Goal: Task Accomplishment & Management: Manage account settings

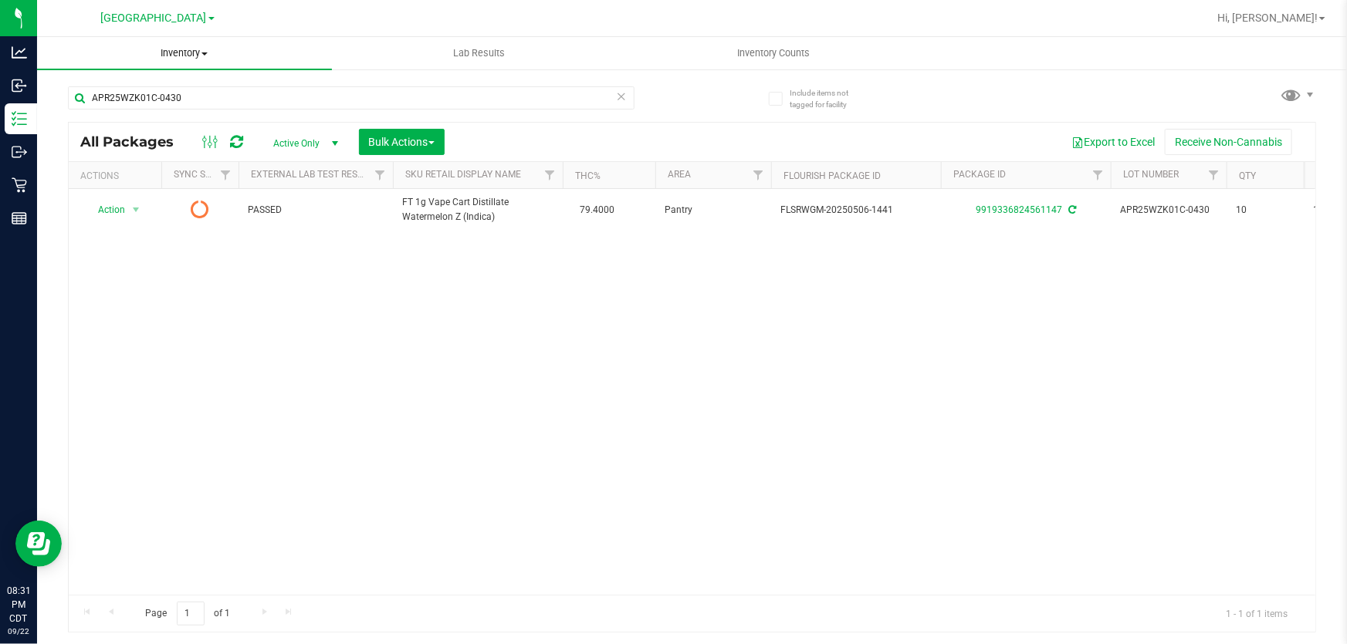
click at [176, 60] on uib-tab-heading "Inventory All packages All inventory Waste log Create inventory" at bounding box center [184, 53] width 295 height 32
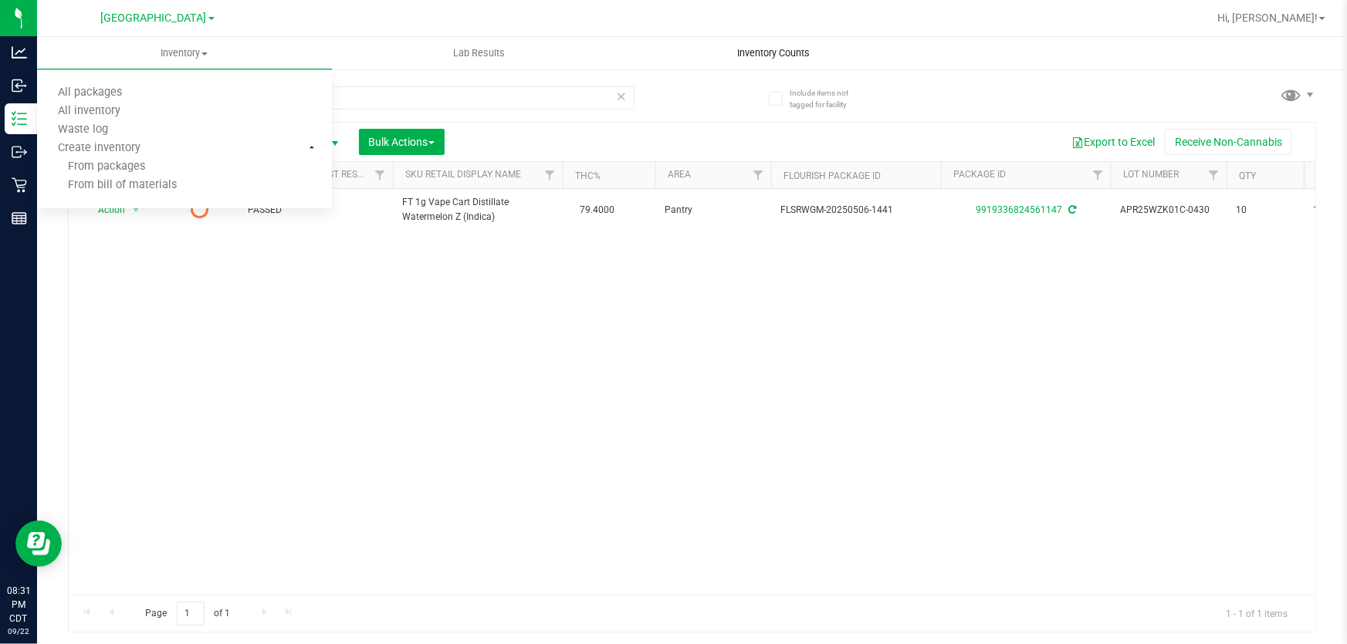
click at [781, 63] on uib-tab-heading "Inventory Counts" at bounding box center [773, 53] width 293 height 31
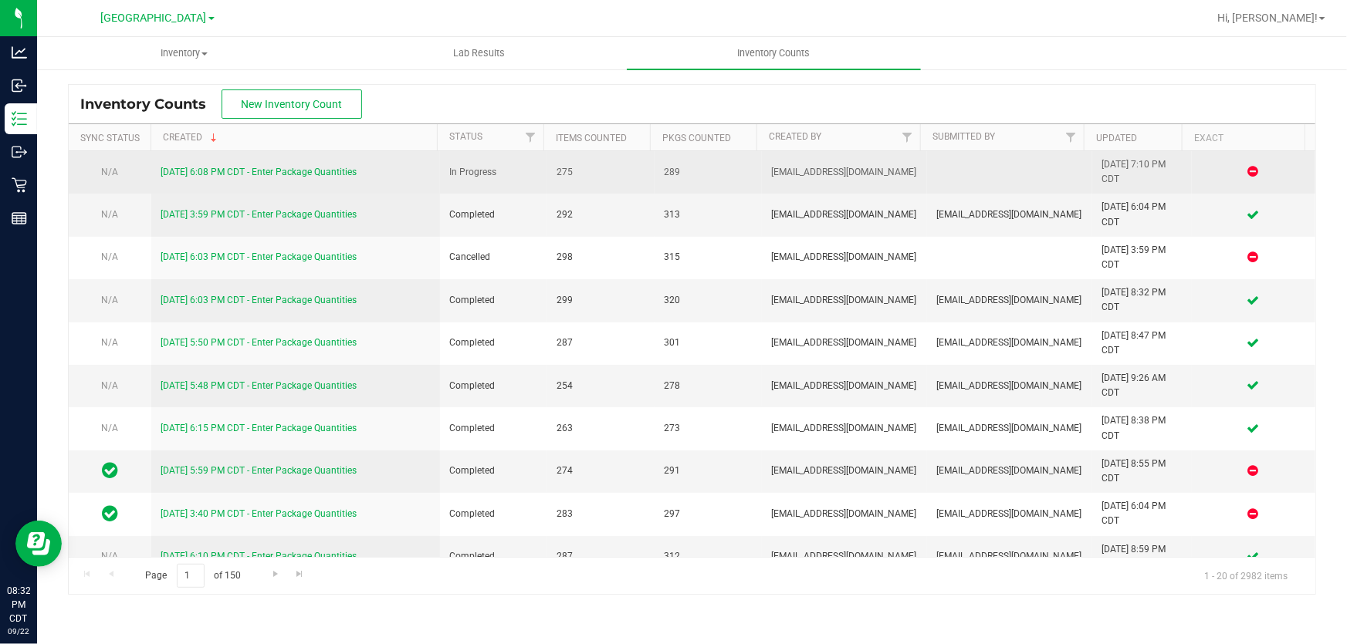
click at [184, 169] on link "[DATE] 6:08 PM CDT - Enter Package Quantities" at bounding box center [259, 172] width 196 height 11
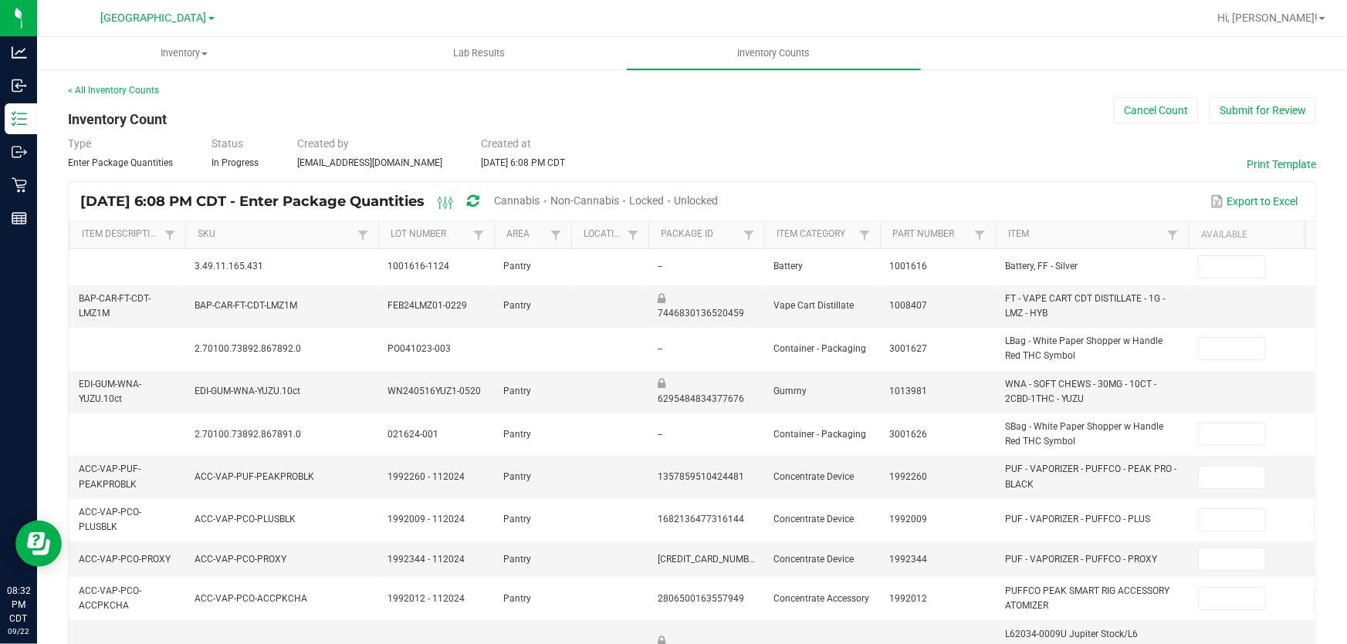
click at [540, 199] on span "Cannabis" at bounding box center [518, 200] width 46 height 12
type input "12"
type input "15"
type input "8"
type input "2"
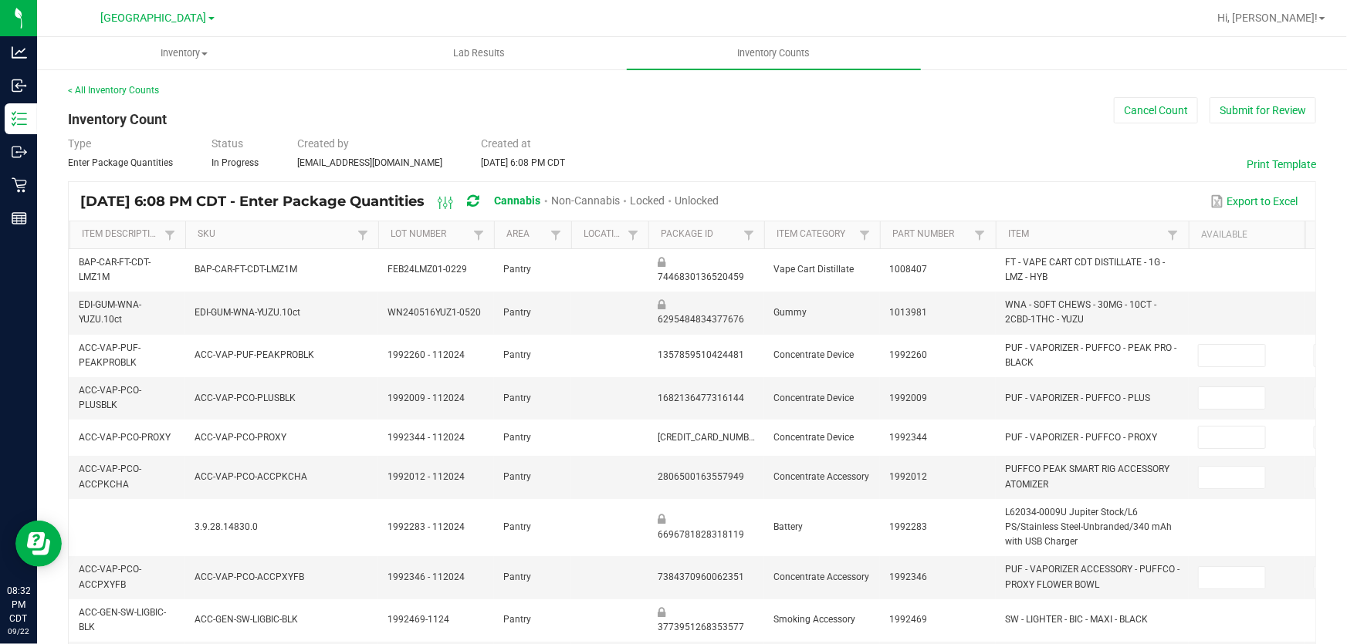
click at [719, 194] on span "Unlocked" at bounding box center [697, 200] width 44 height 12
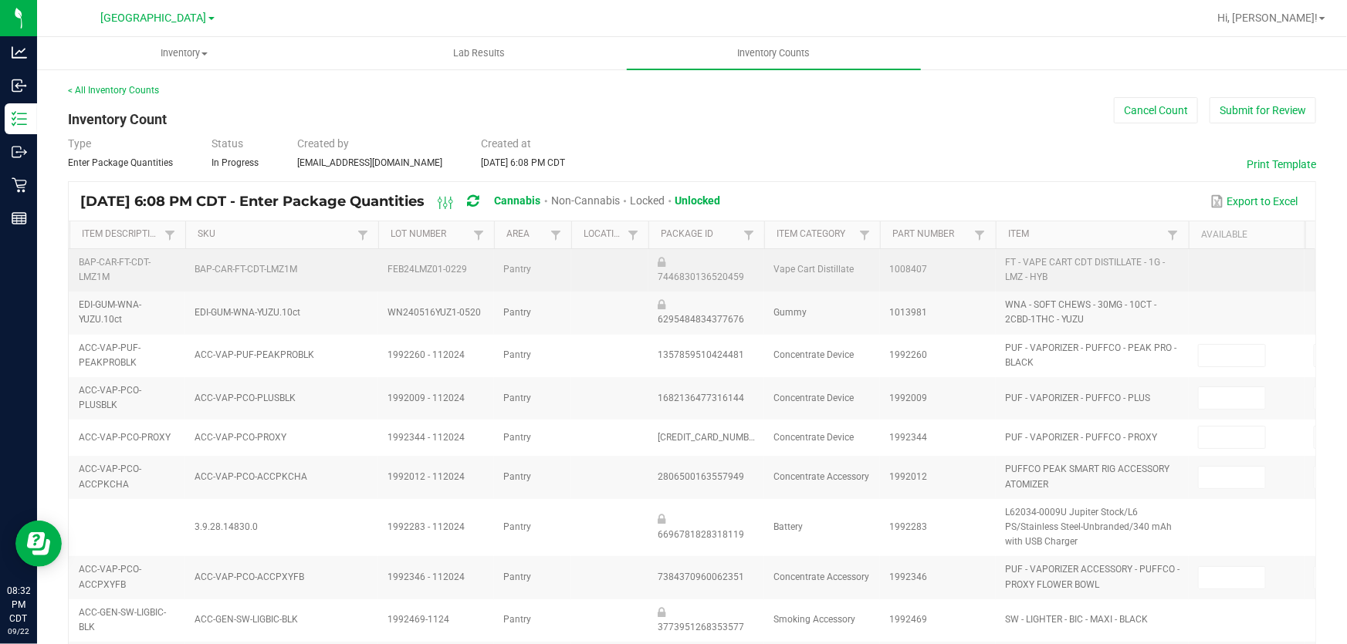
type input "15"
type input "0"
type input "2"
type input "0"
type input "2"
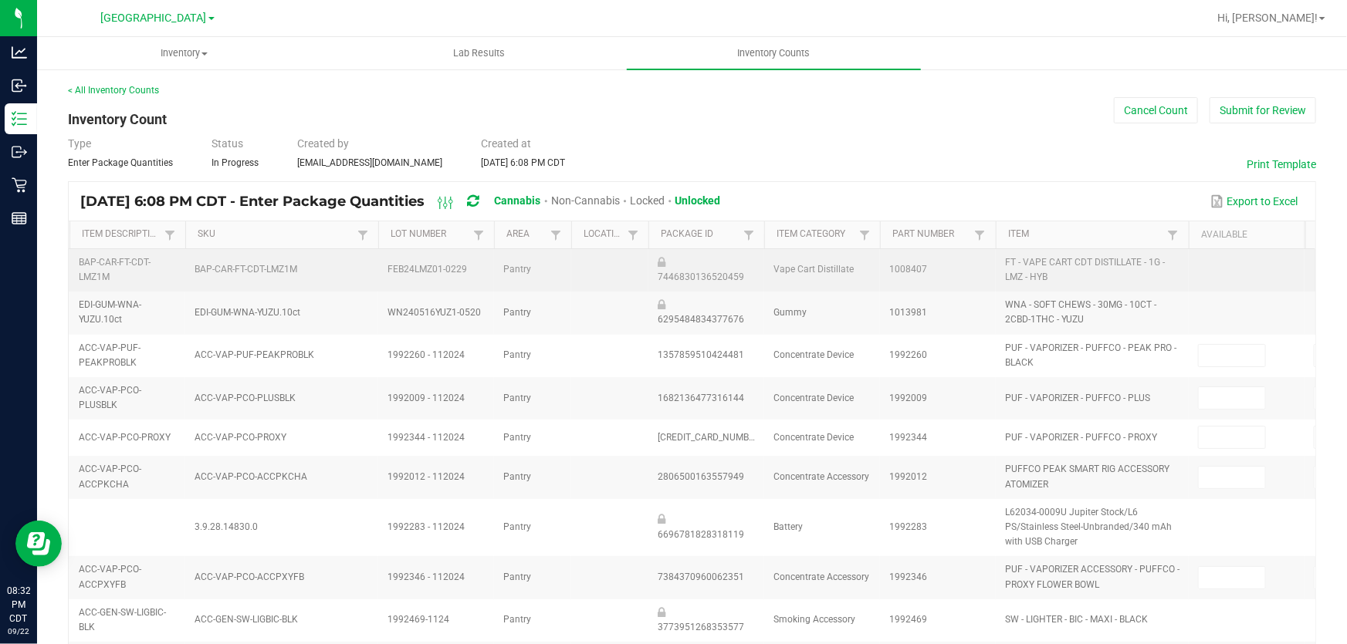
type input "5"
type input "11"
type input "0"
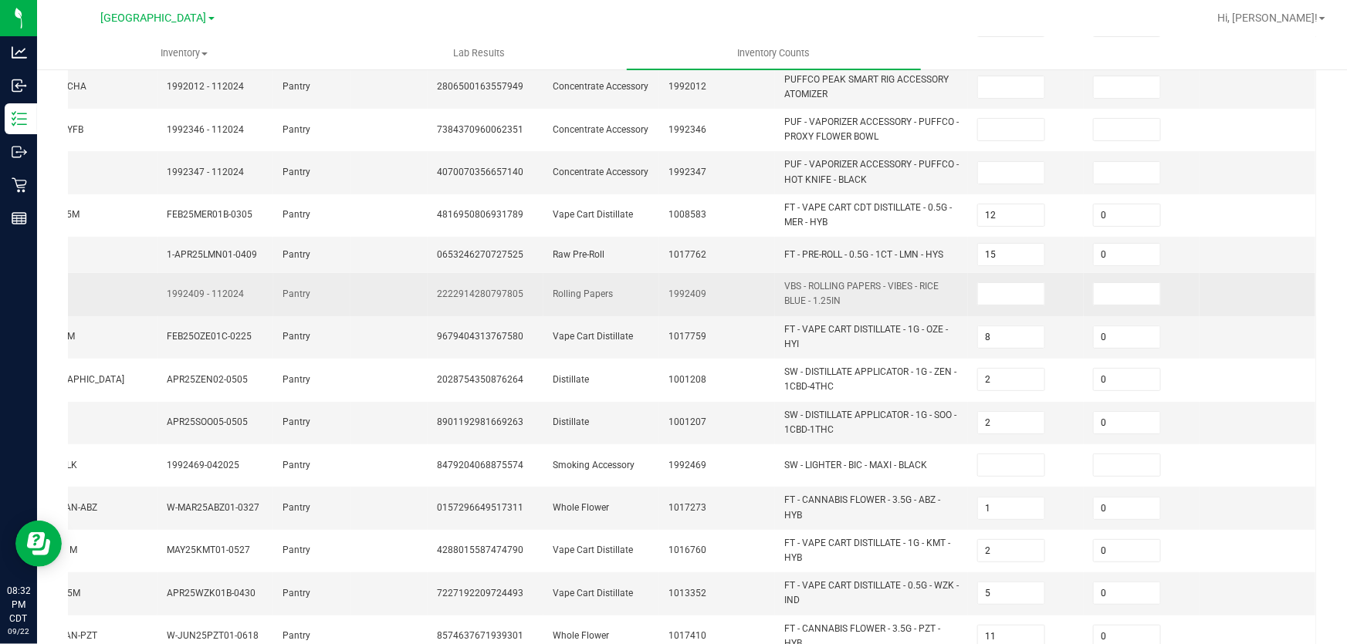
scroll to position [153, 0]
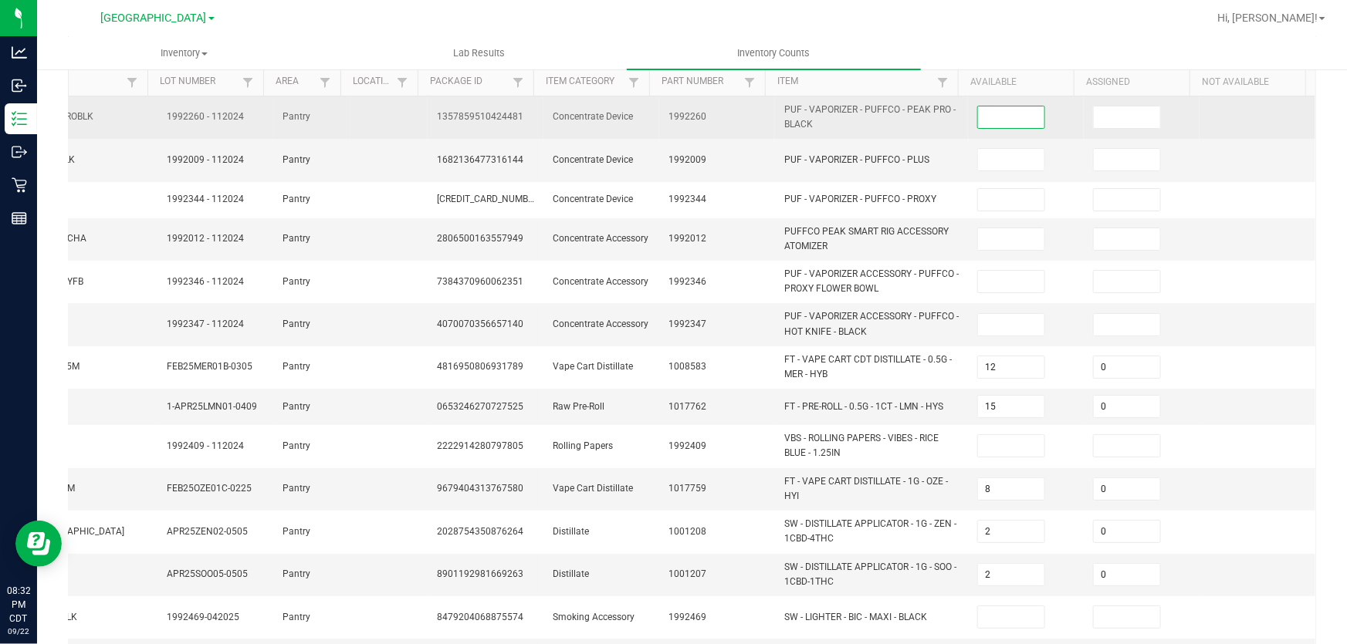
click at [978, 109] on input at bounding box center [1011, 118] width 66 height 22
type input "0"
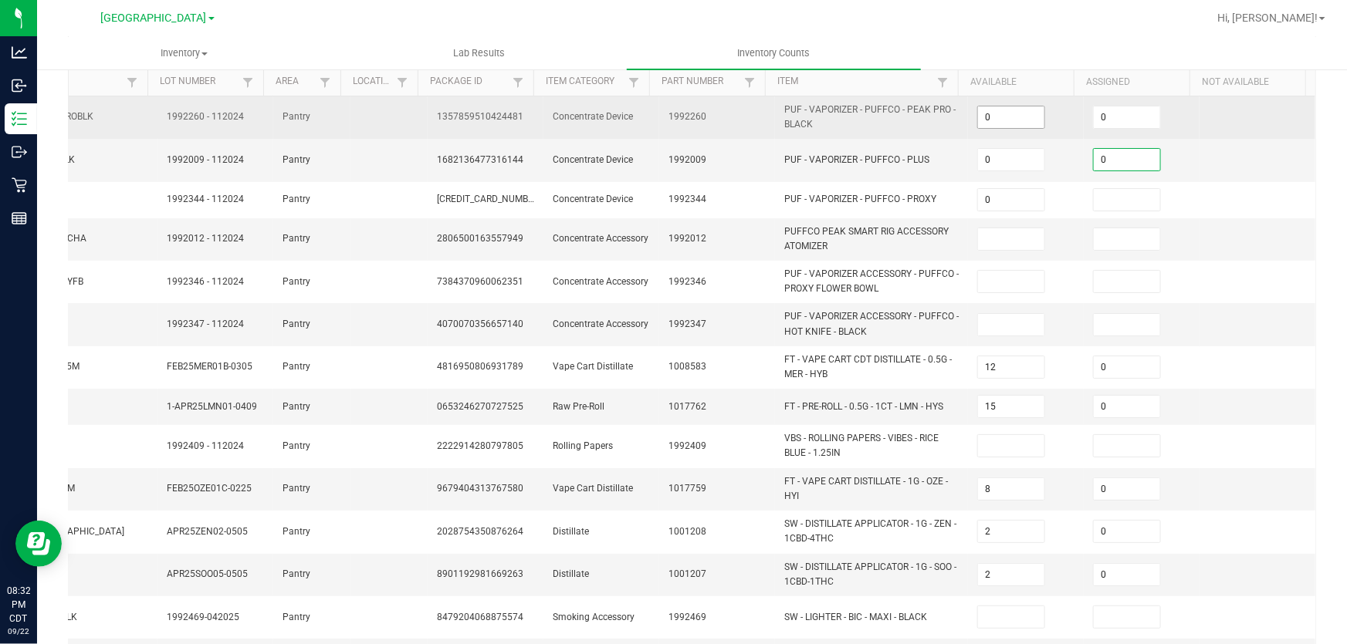
type input "0"
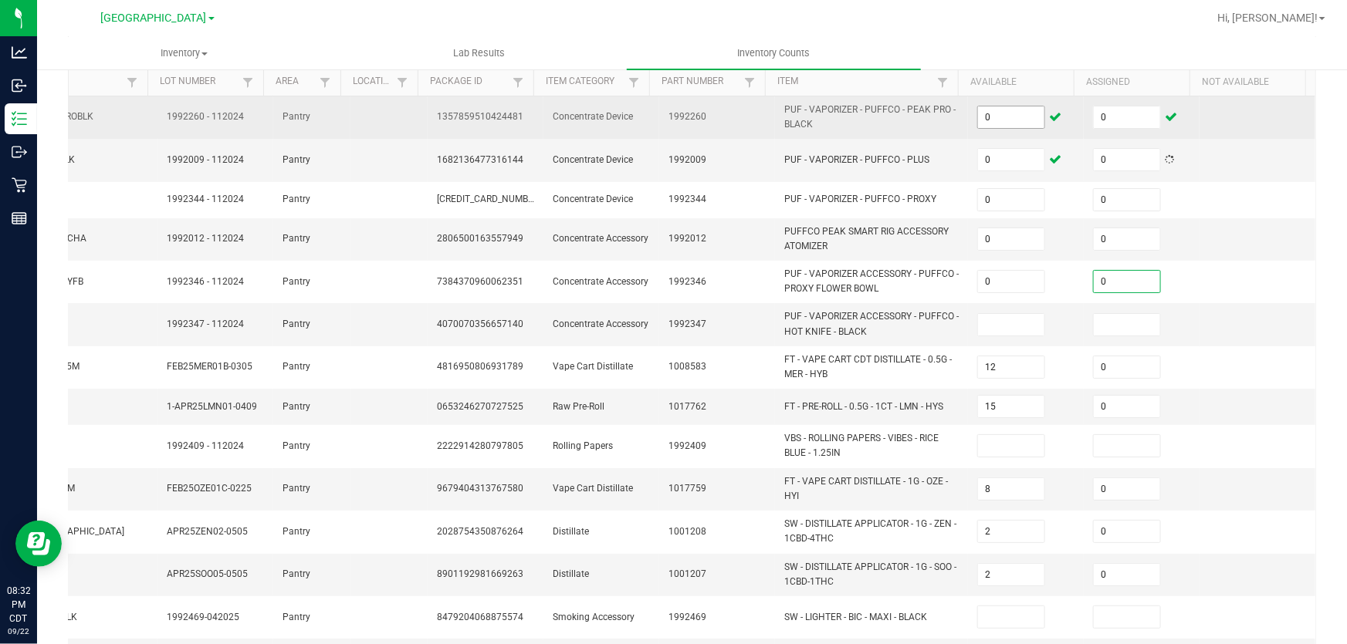
type input "0"
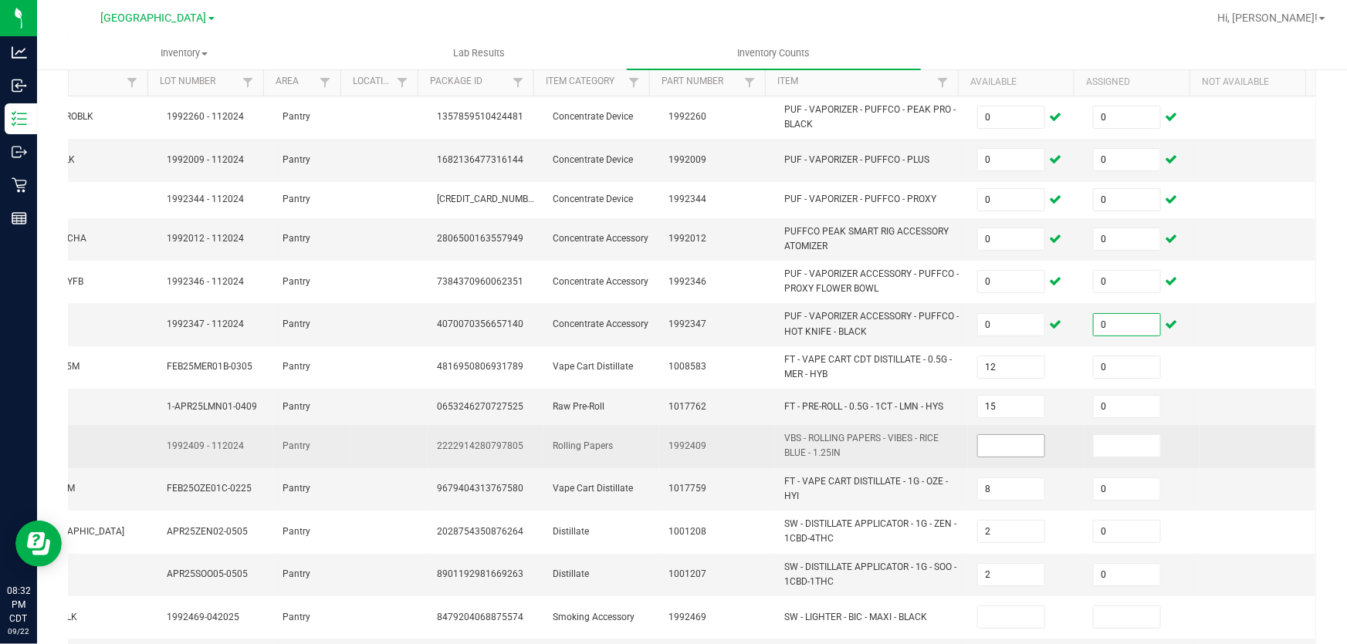
type input "0"
click at [978, 437] on input at bounding box center [1011, 446] width 66 height 22
type input "0"
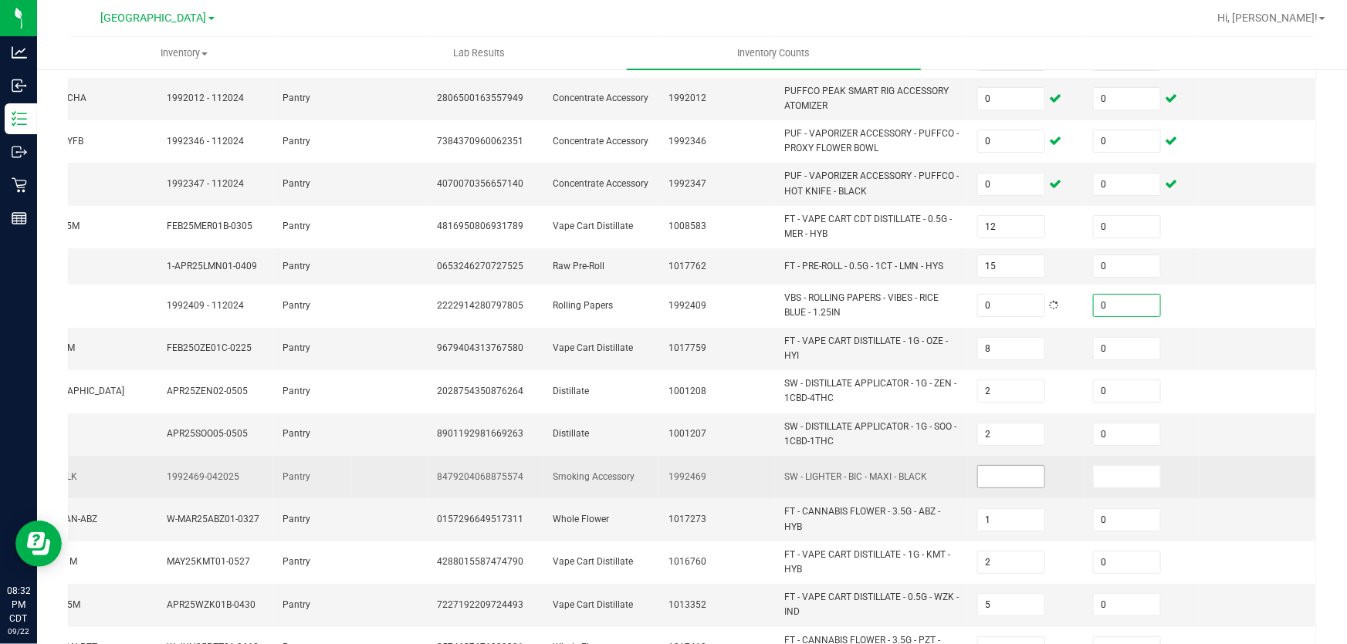
type input "0"
click at [978, 482] on input at bounding box center [1011, 477] width 66 height 22
type input "0"
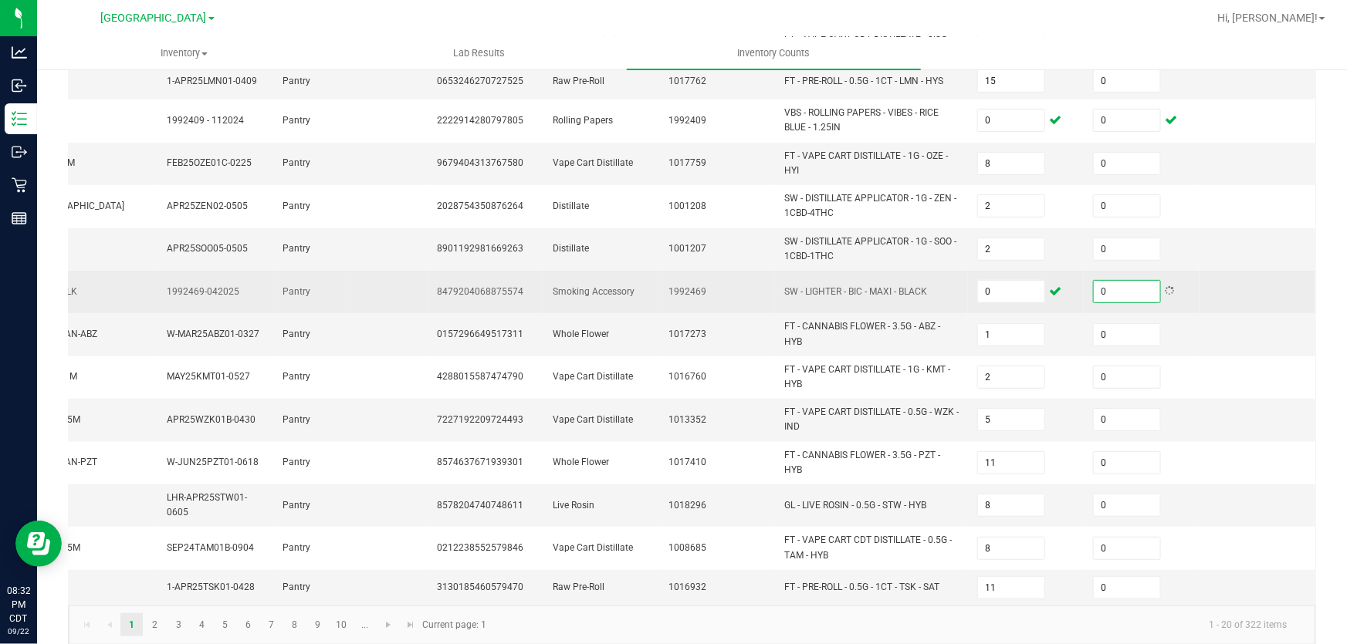
scroll to position [503, 0]
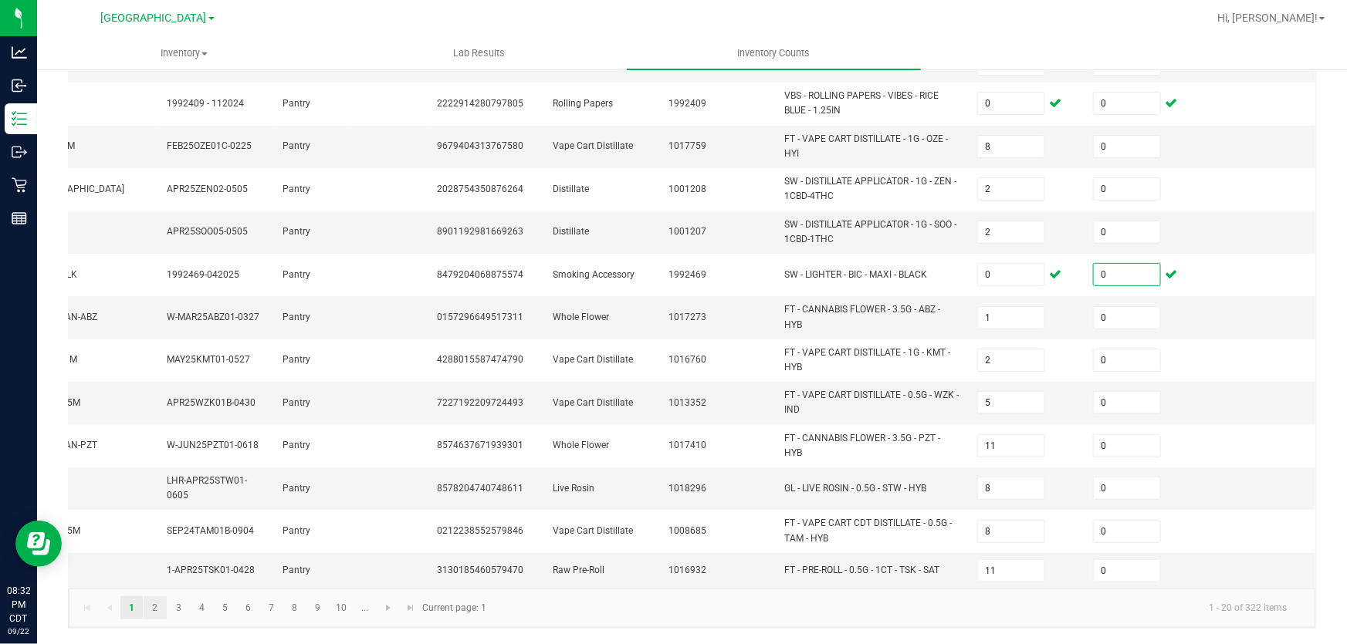
type input "0"
click at [151, 613] on link "2" at bounding box center [155, 608] width 22 height 23
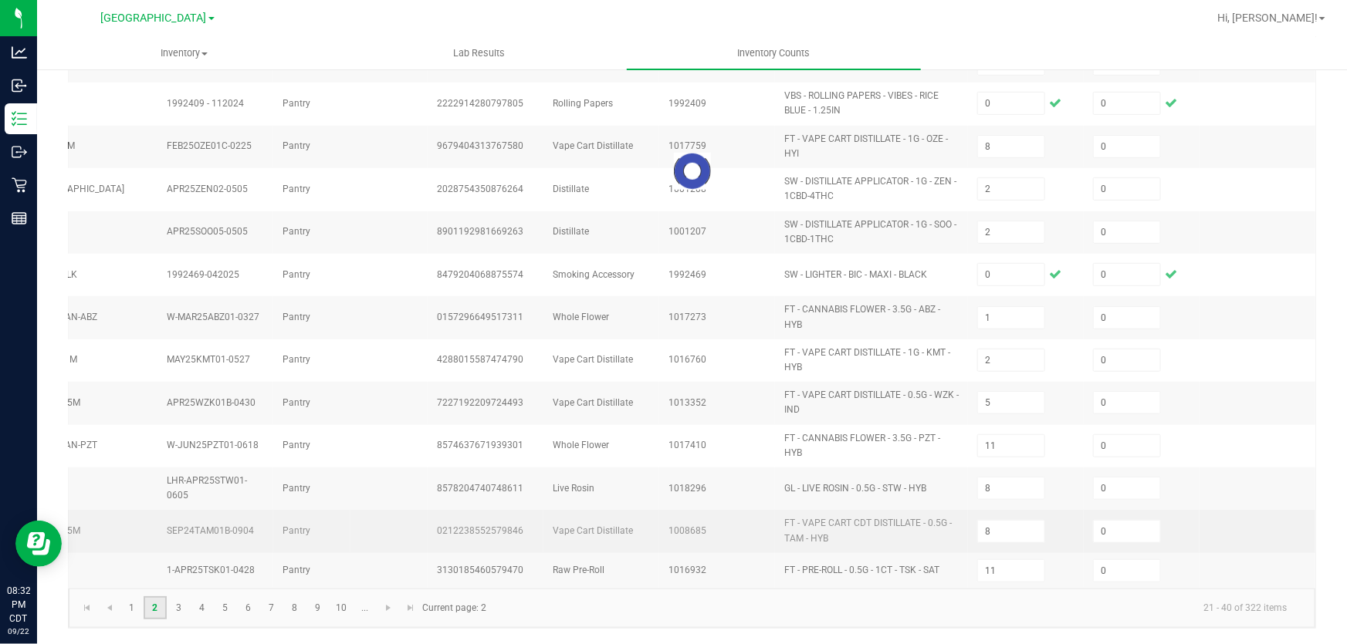
type input "5"
type input "12"
type input "6"
type input "4"
type input "3"
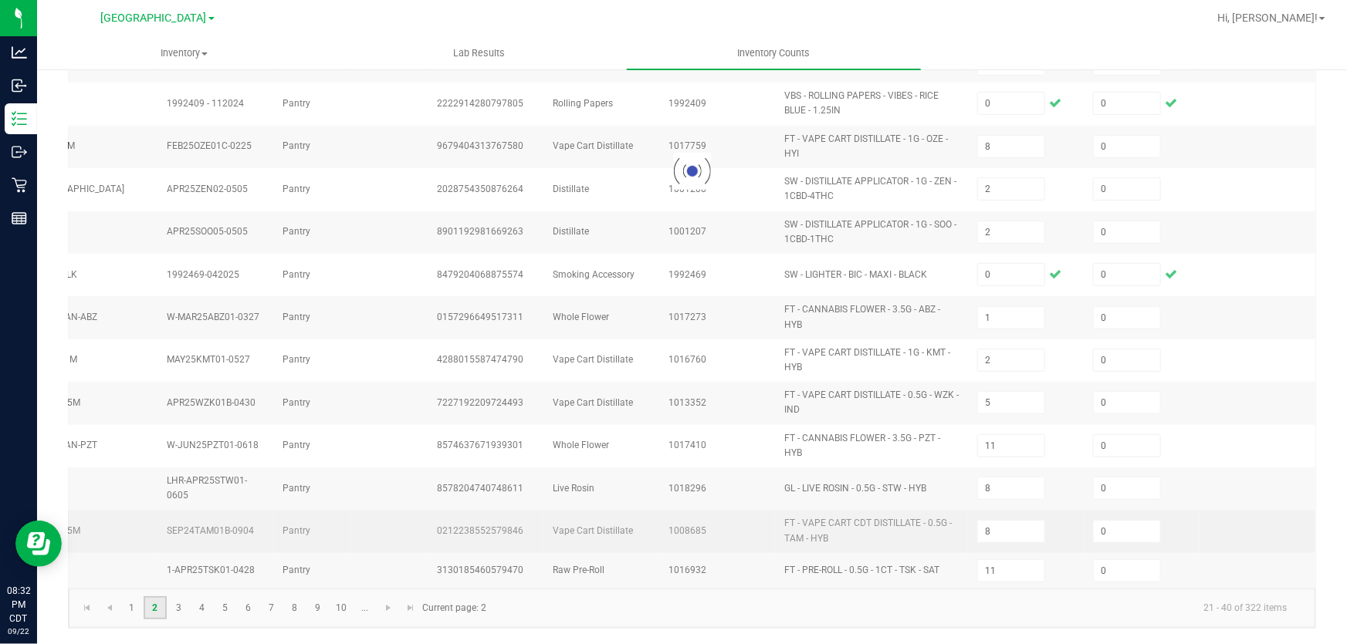
type input "3"
type input "1"
type input "4"
type input "19"
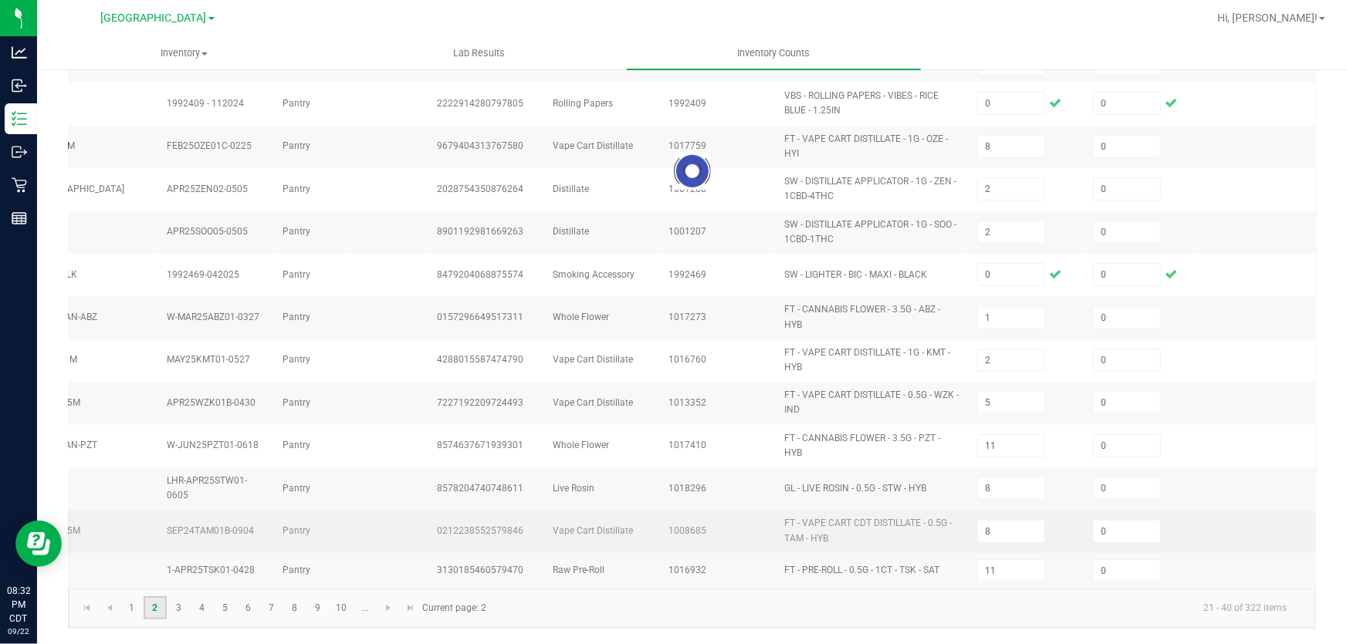
type input "12"
type input "4"
type input "5"
type input "2"
type input "3"
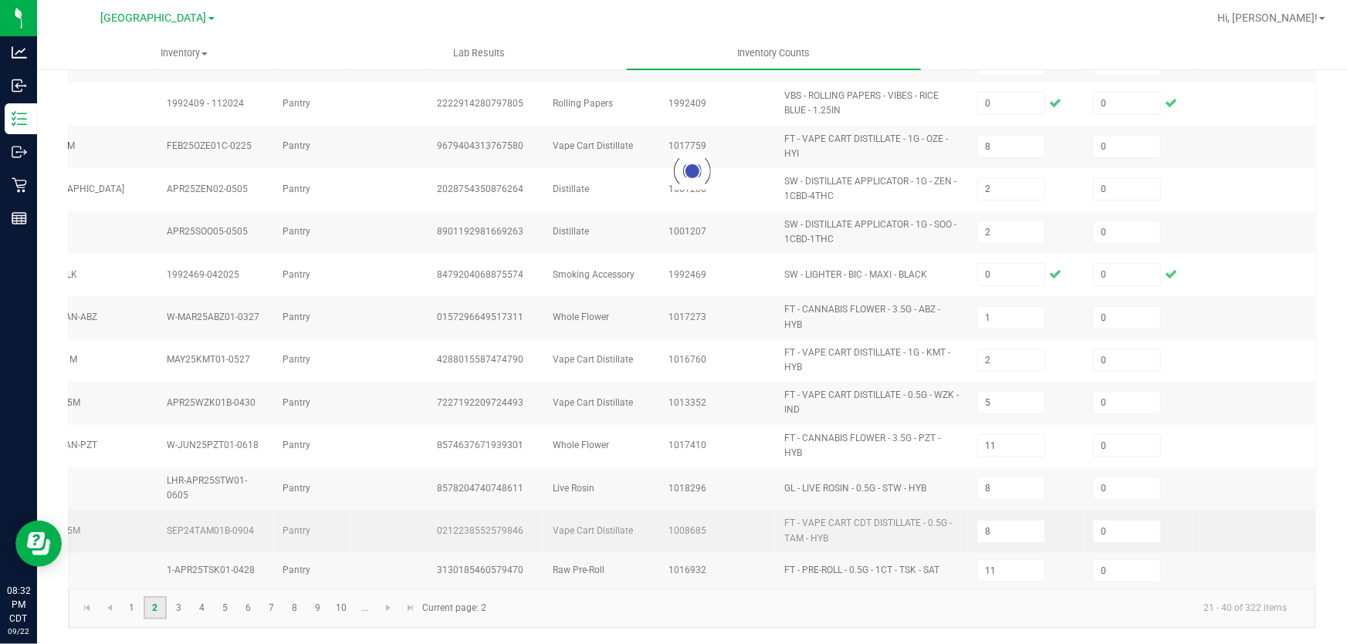
type input "3"
type input "10"
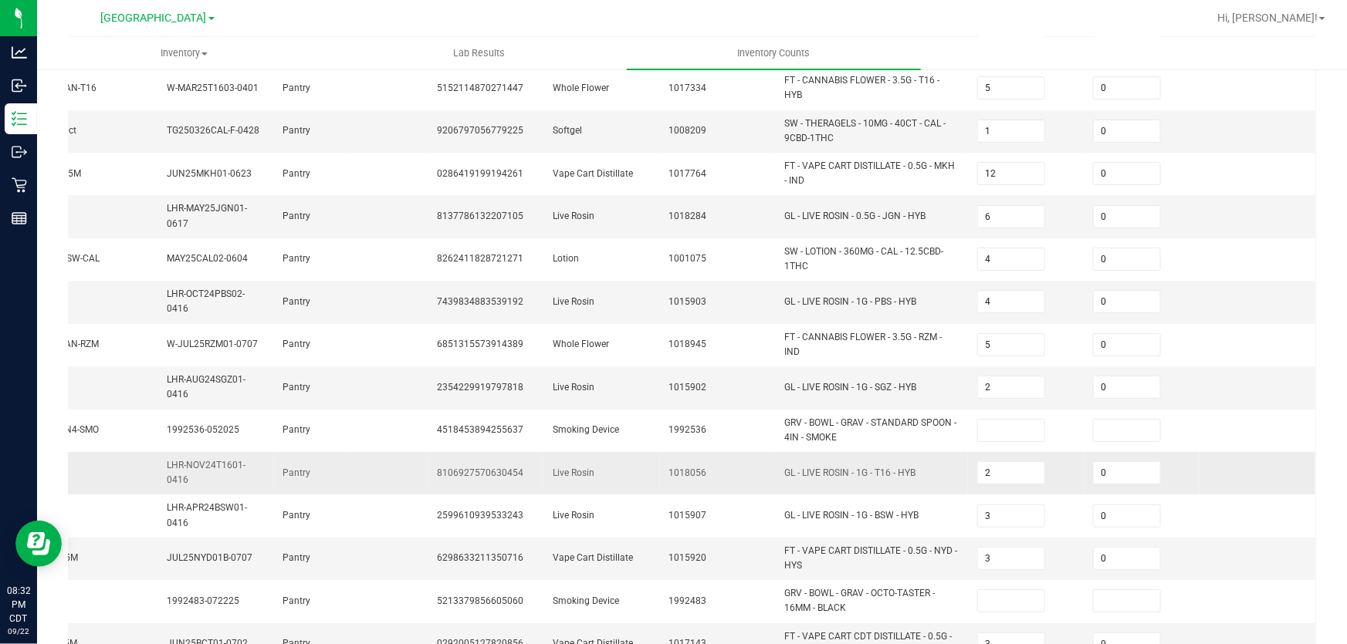
scroll to position [286, 0]
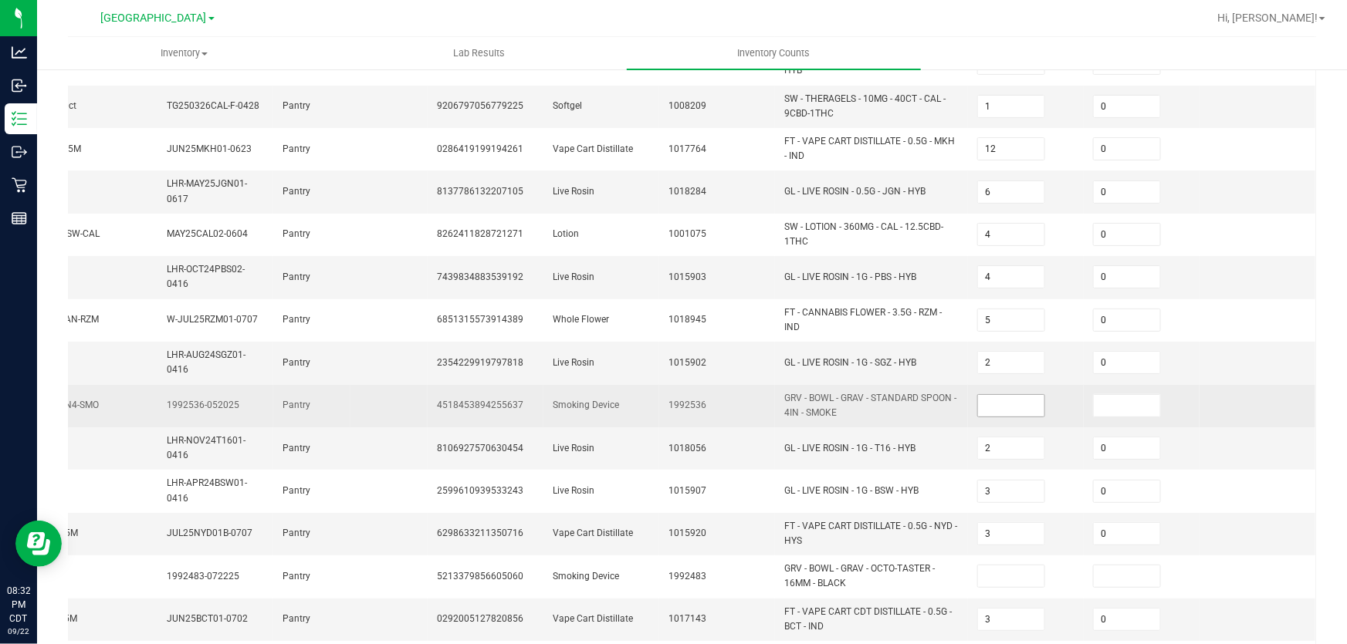
click at [981, 398] on input at bounding box center [1011, 406] width 66 height 22
type input "0"
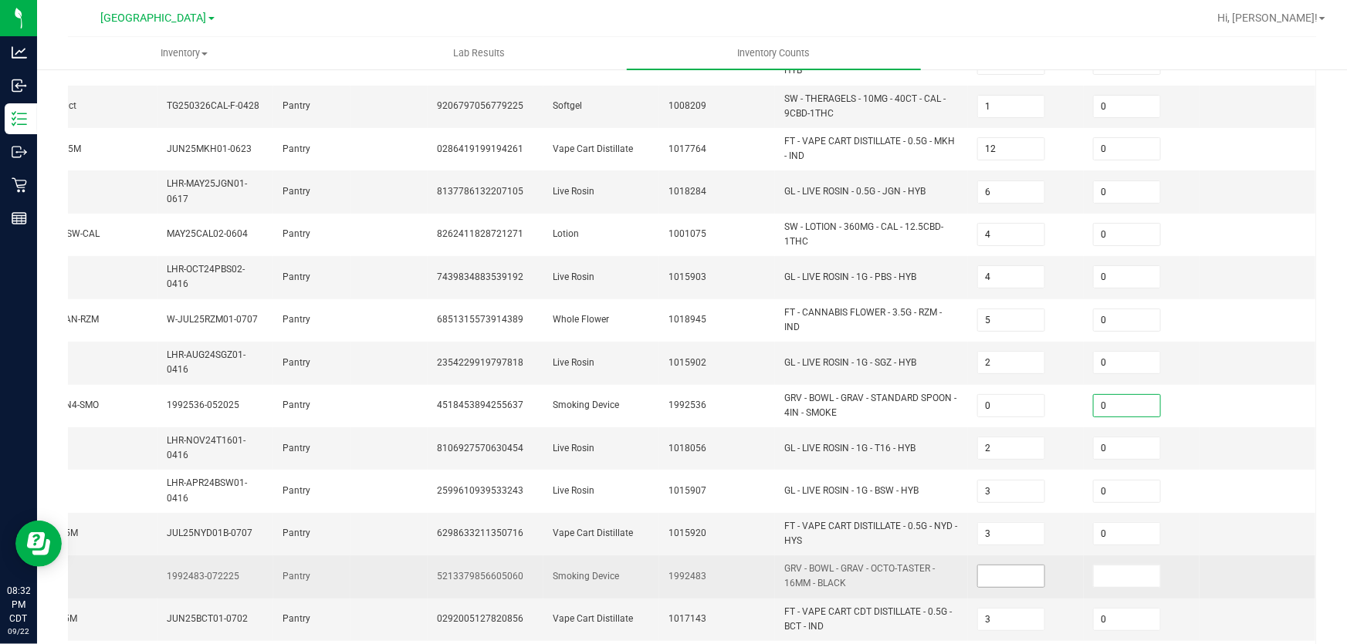
type input "0"
click at [982, 565] on span at bounding box center [1011, 576] width 68 height 23
click at [979, 570] on input at bounding box center [1011, 577] width 66 height 22
type input "0"
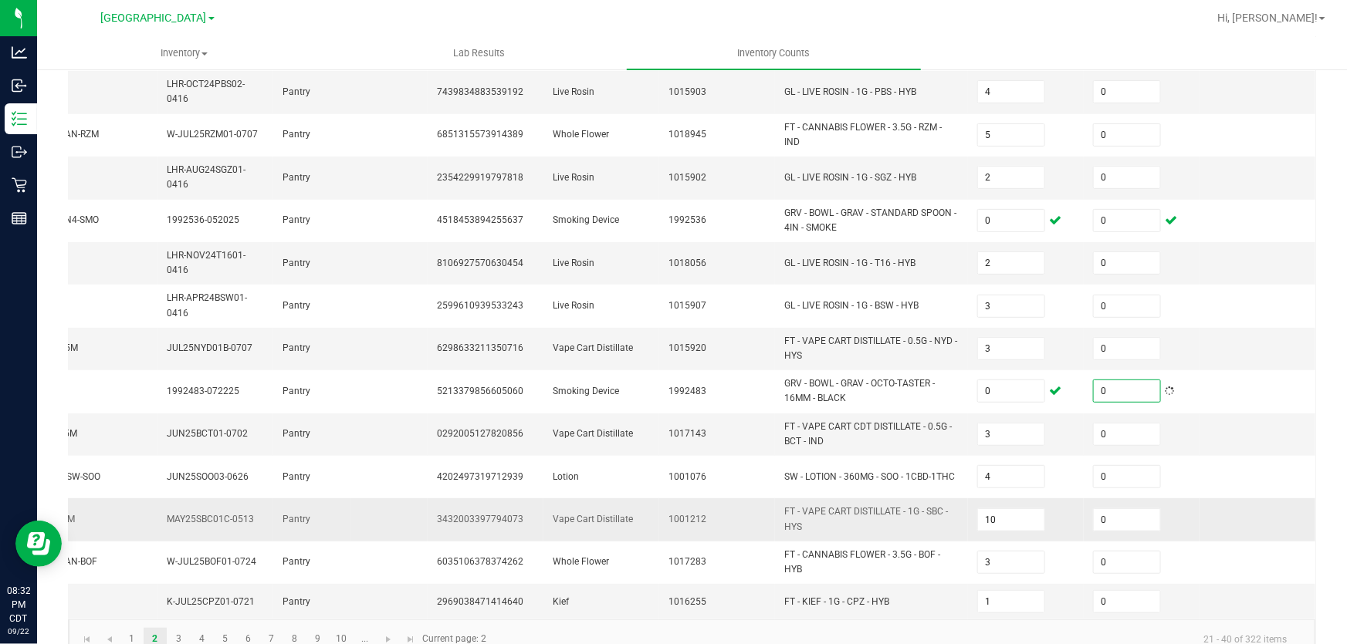
scroll to position [496, 0]
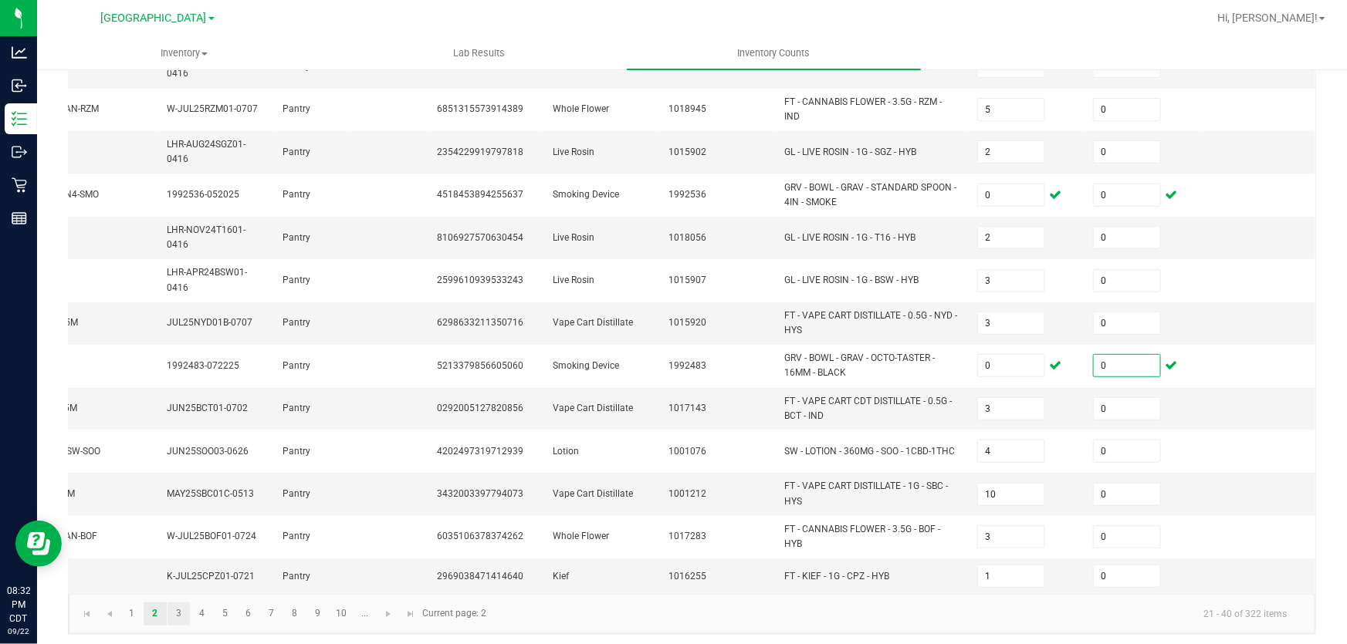
type input "0"
click at [187, 604] on link "3" at bounding box center [178, 614] width 22 height 23
type input "9"
type input "23"
type input "8"
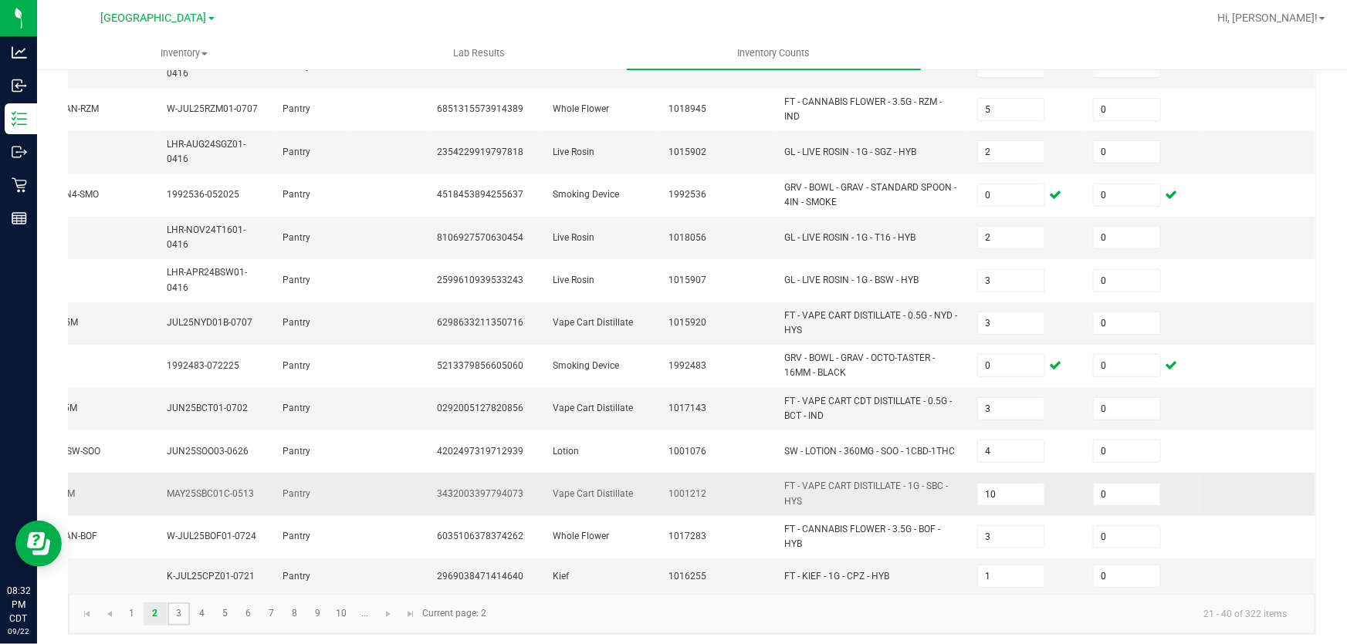
type input "3"
type input "2"
type input "5"
type input "8"
type input "2"
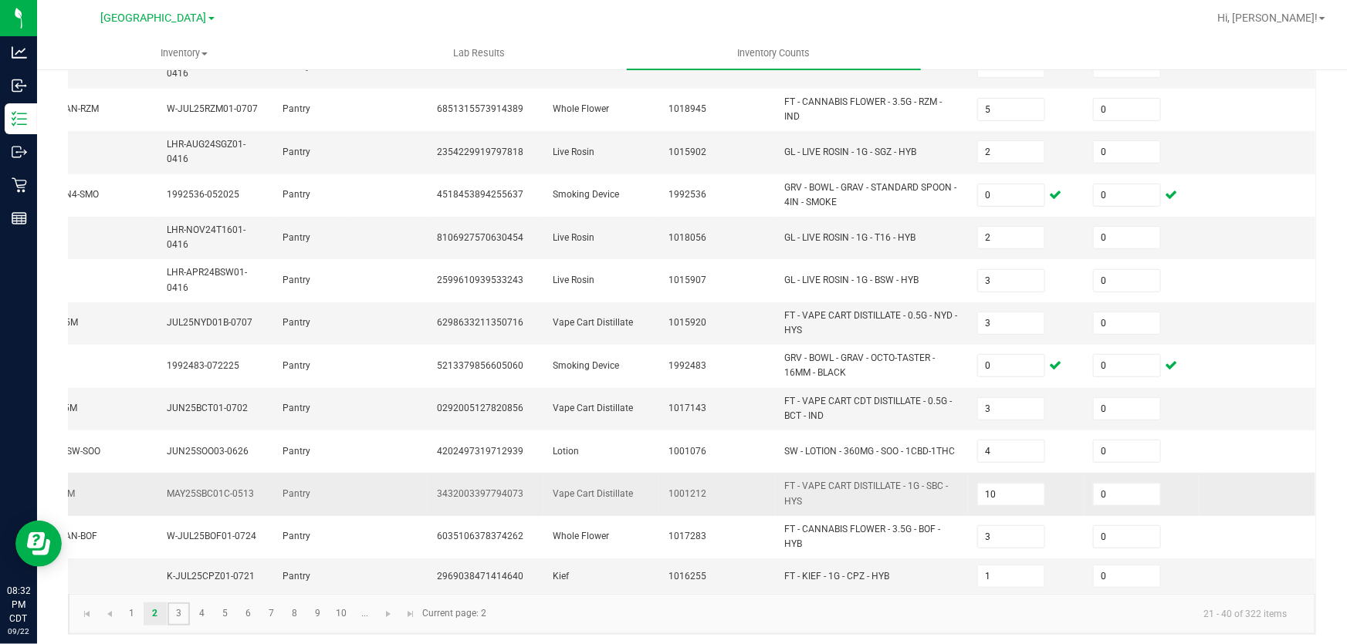
type input "20"
type input "3"
type input "7"
type input "3"
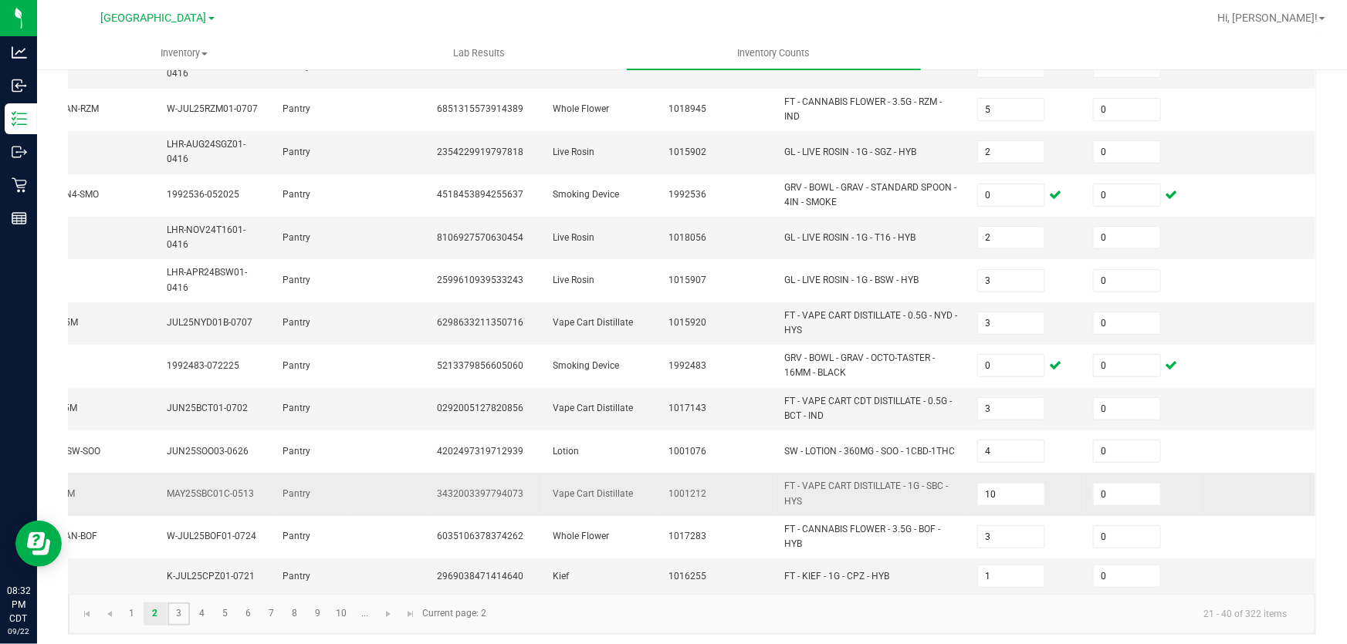
type input "2"
type input "9"
type input "7"
type input "2"
type input "18"
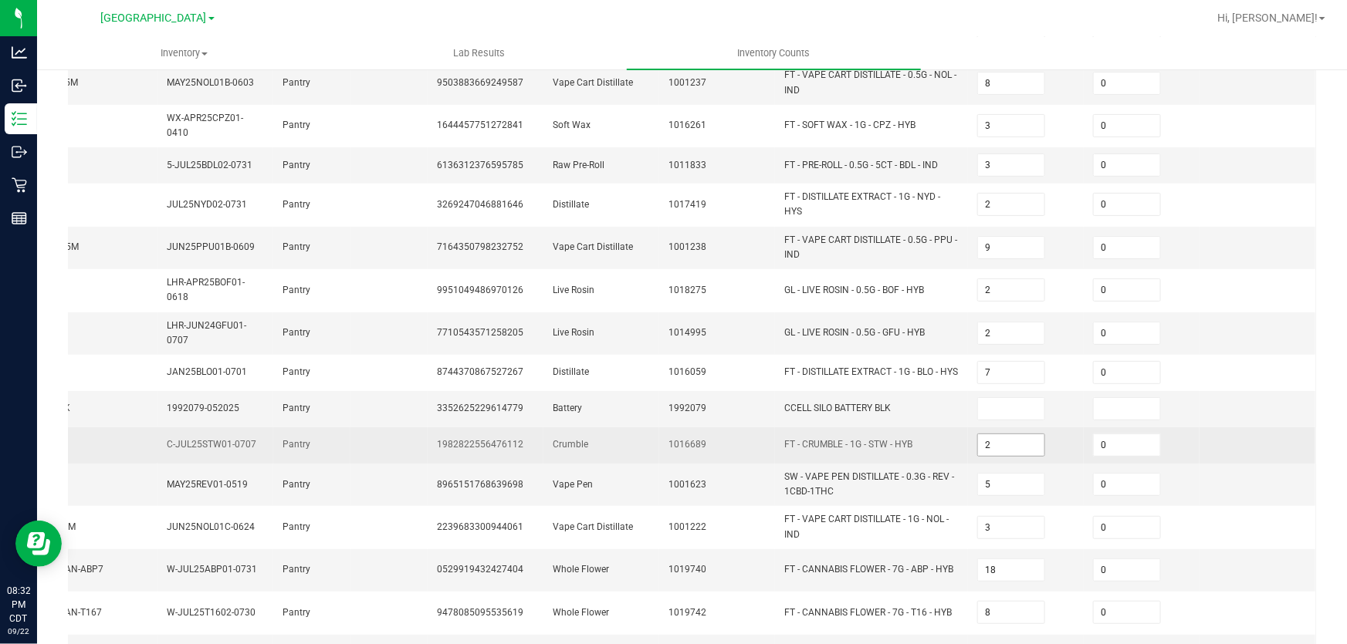
scroll to position [421, 0]
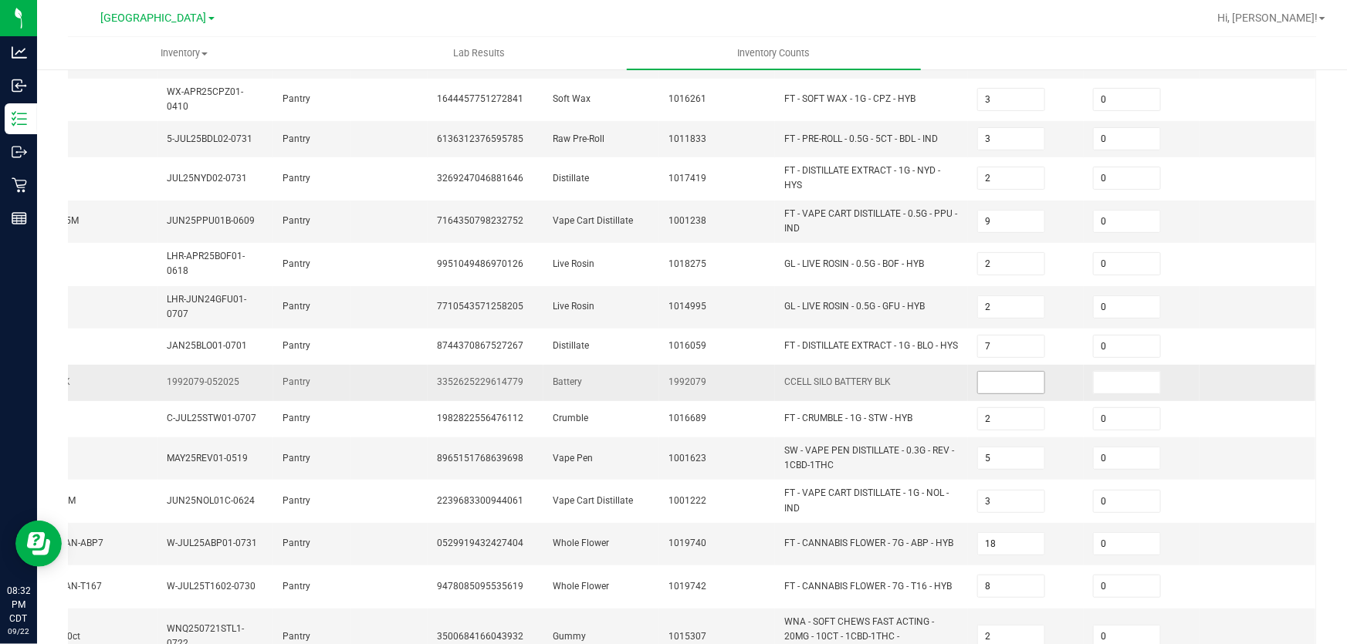
click at [985, 373] on input at bounding box center [1011, 383] width 66 height 22
type input "0"
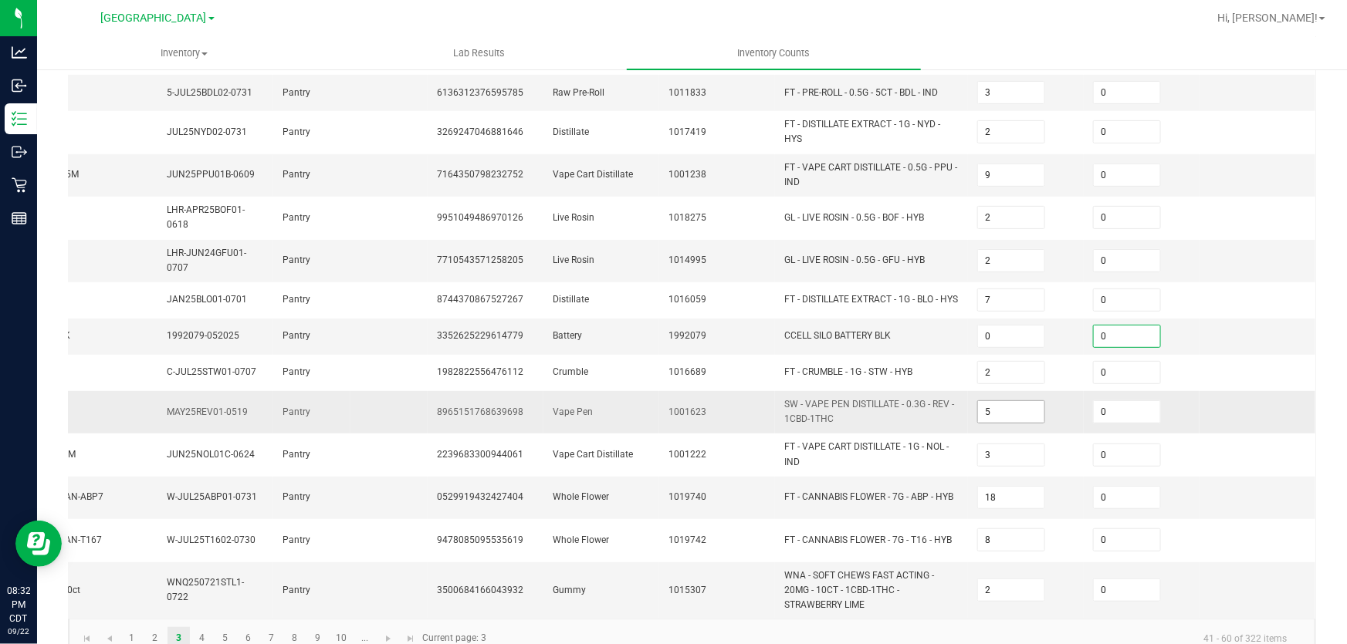
scroll to position [485, 0]
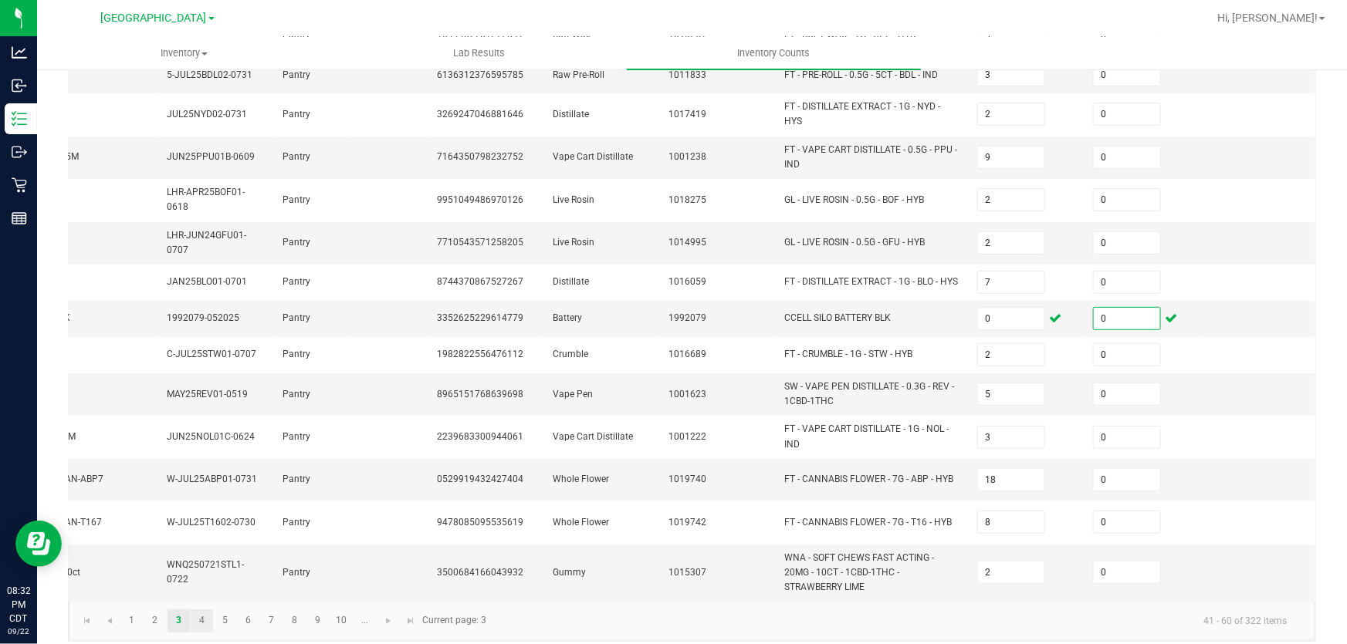
type input "0"
click at [197, 610] on link "4" at bounding box center [202, 621] width 22 height 23
type input "2"
type input "4"
type input "11"
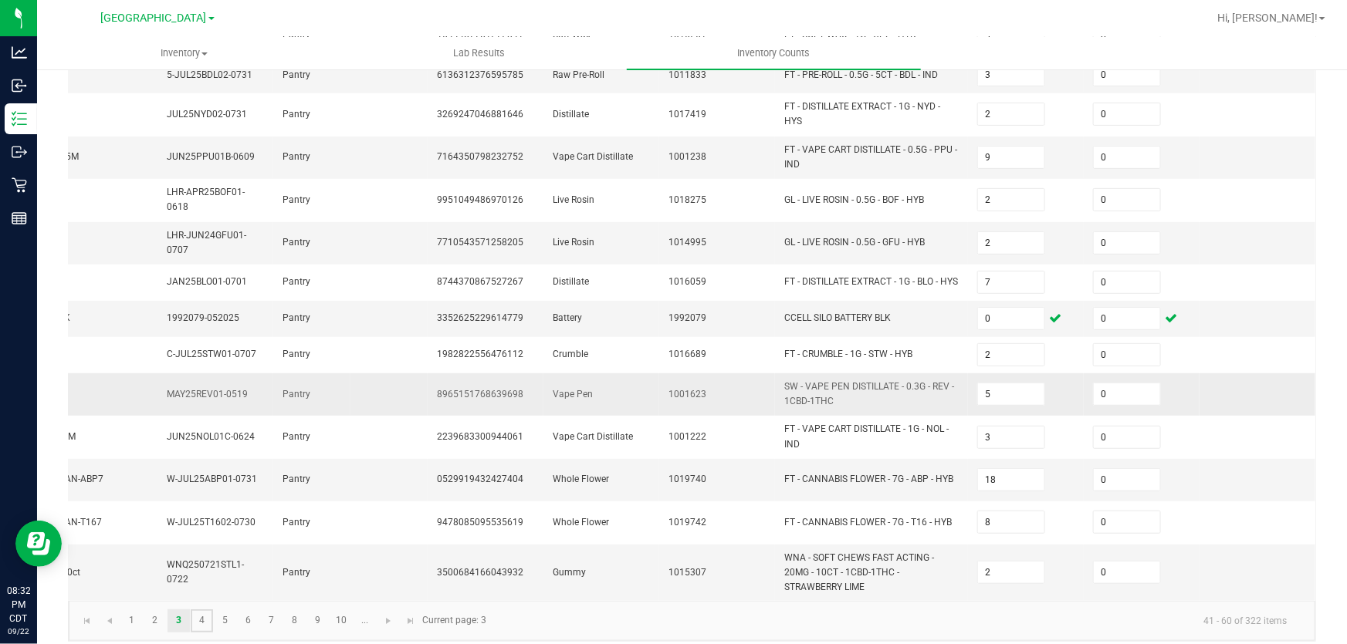
type input "5"
type input "2"
type input "9"
type input "5"
type input "10"
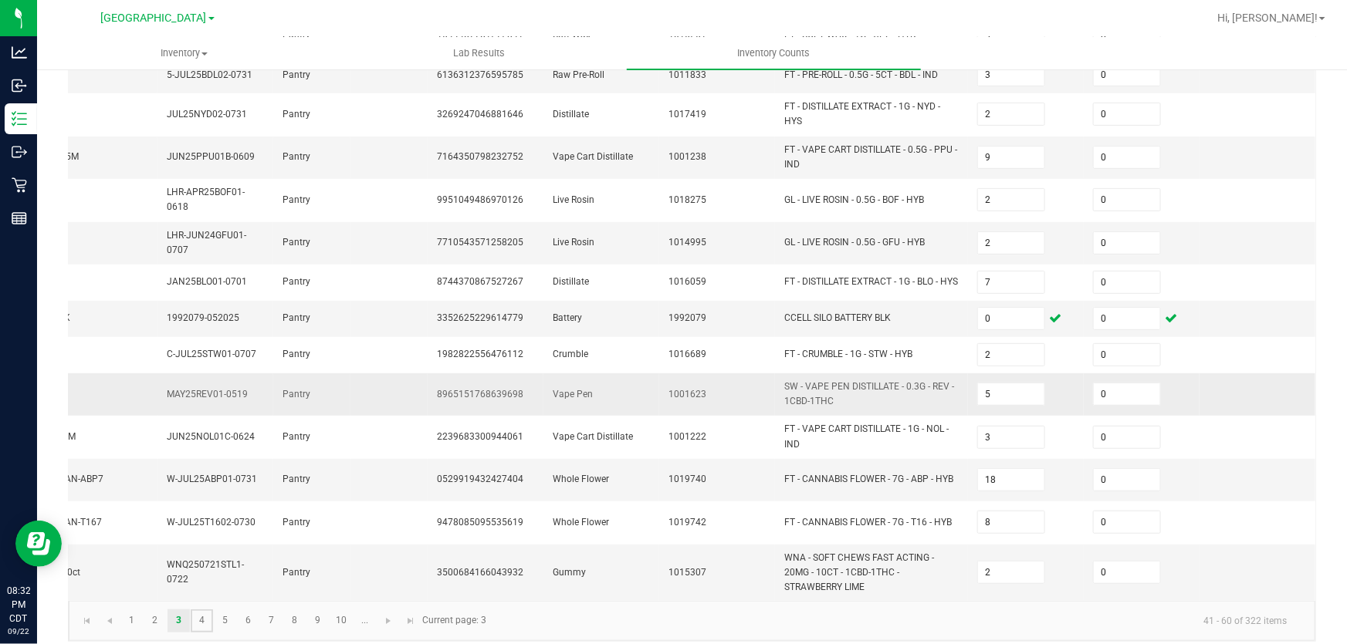
type input "11"
type input "4"
type input "15"
type input "12"
type input "7"
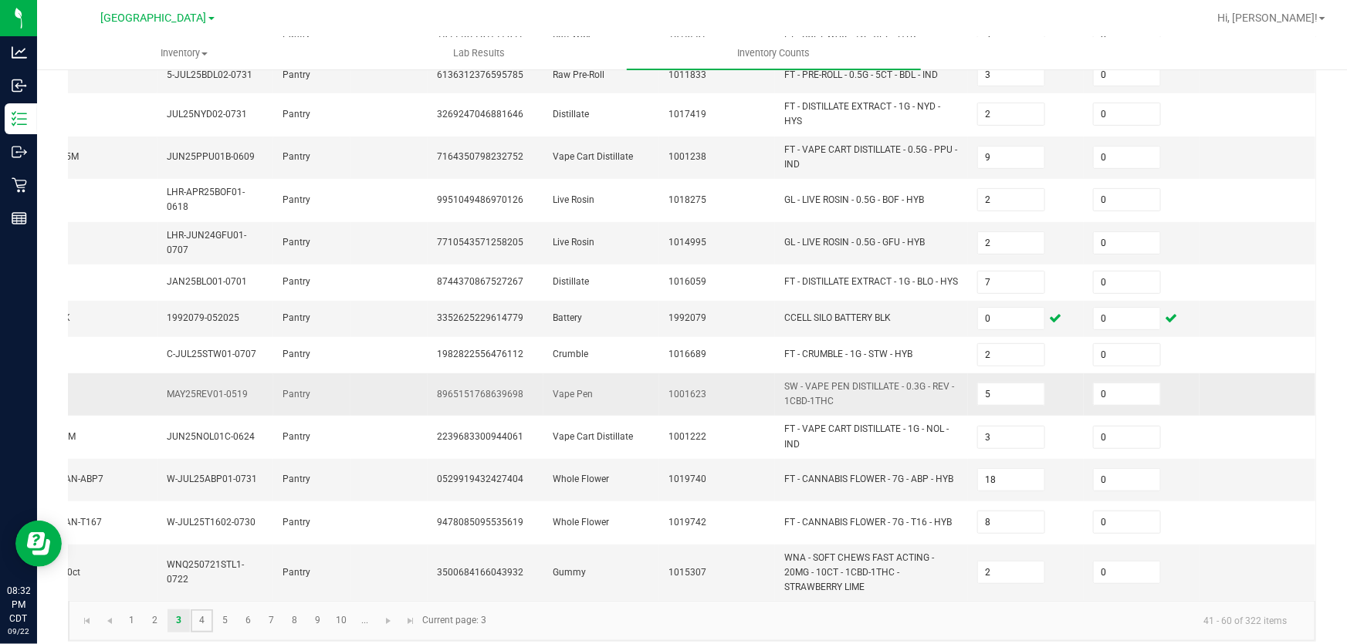
type input "2"
type input "20"
type input "4"
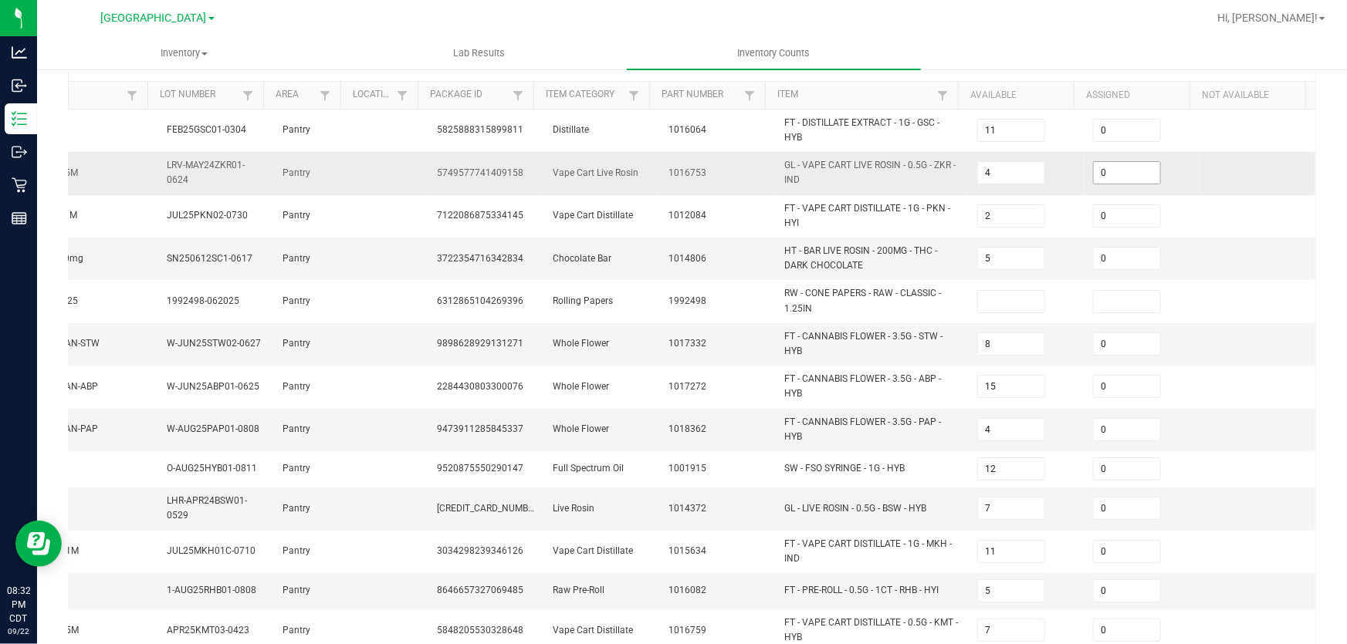
scroll to position [0, 0]
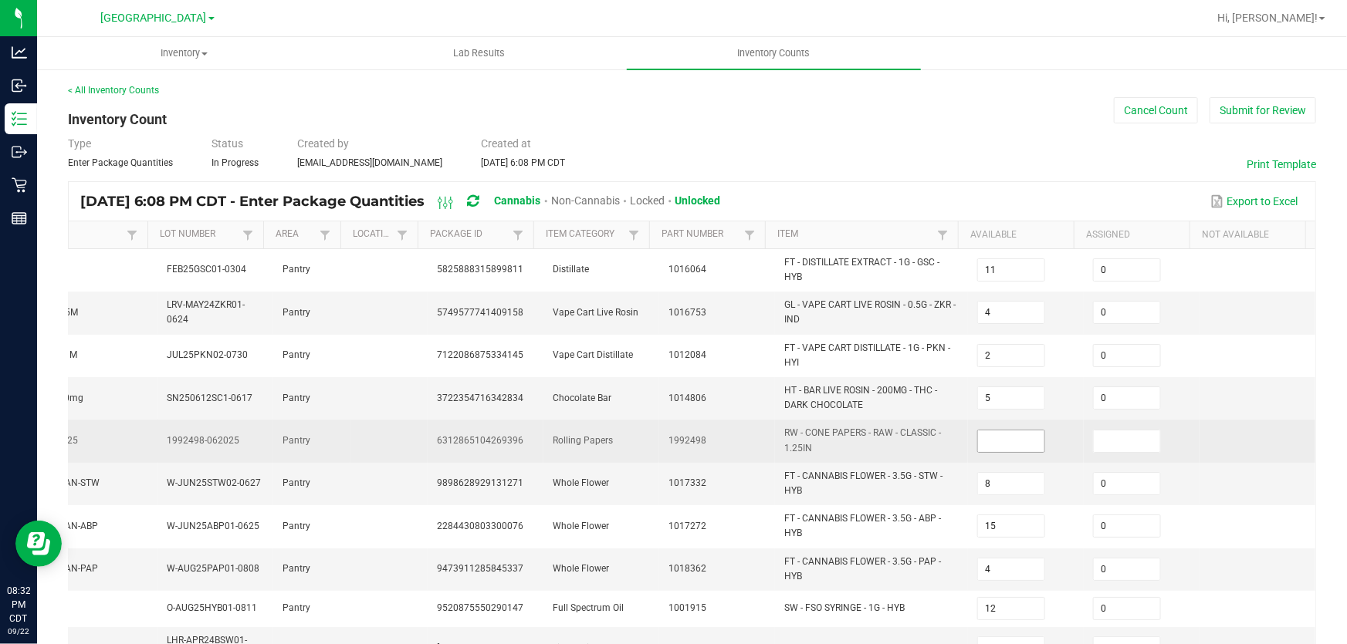
click at [1003, 440] on input at bounding box center [1011, 442] width 66 height 22
type input "0"
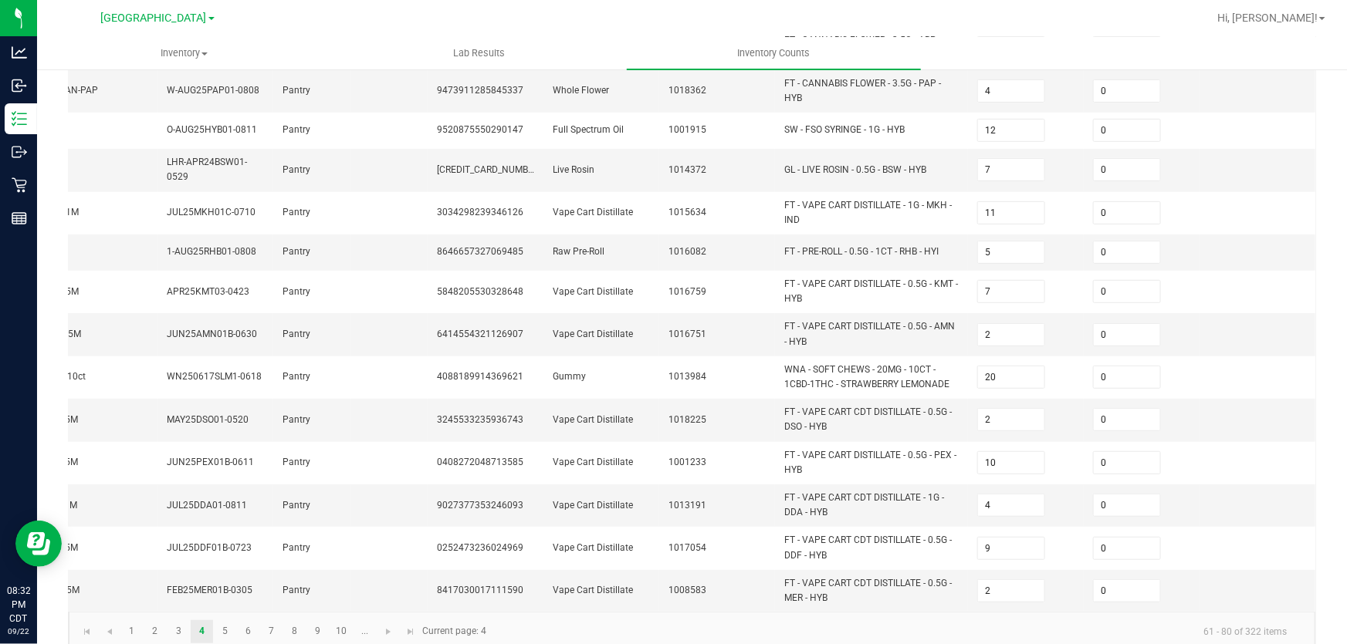
scroll to position [509, 0]
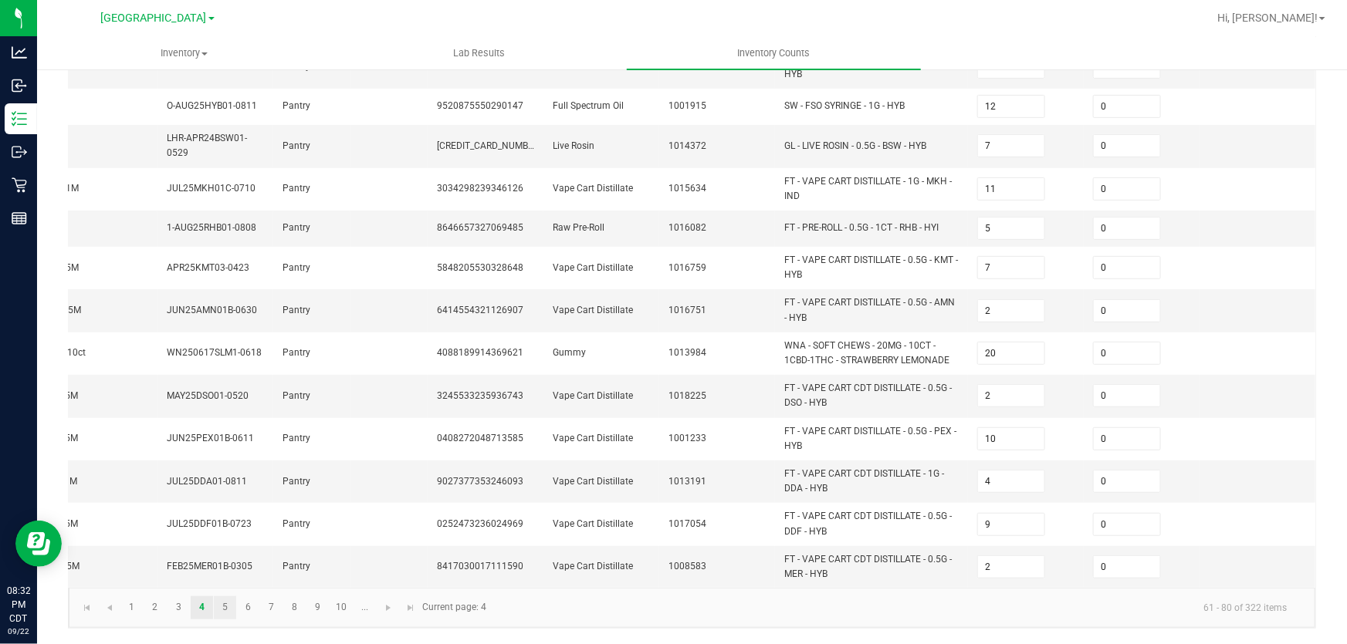
type input "0"
click at [231, 604] on link "5" at bounding box center [225, 608] width 22 height 23
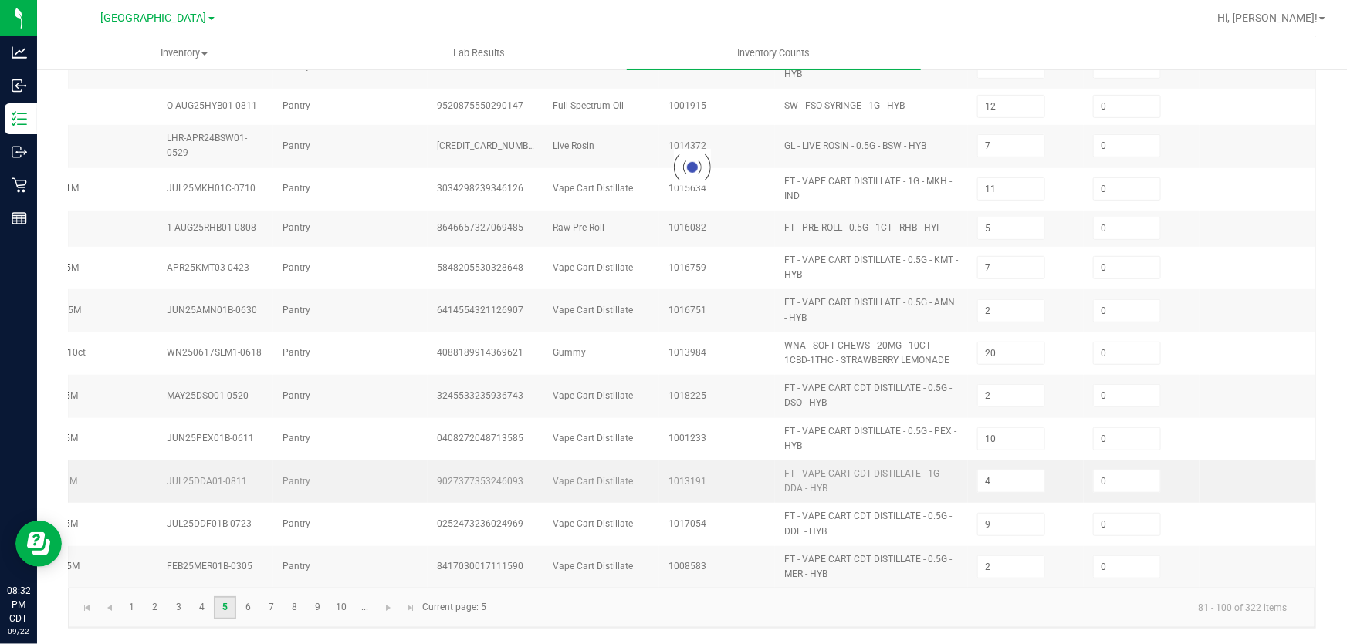
type input "10"
type input "11"
type input "2"
type input "7"
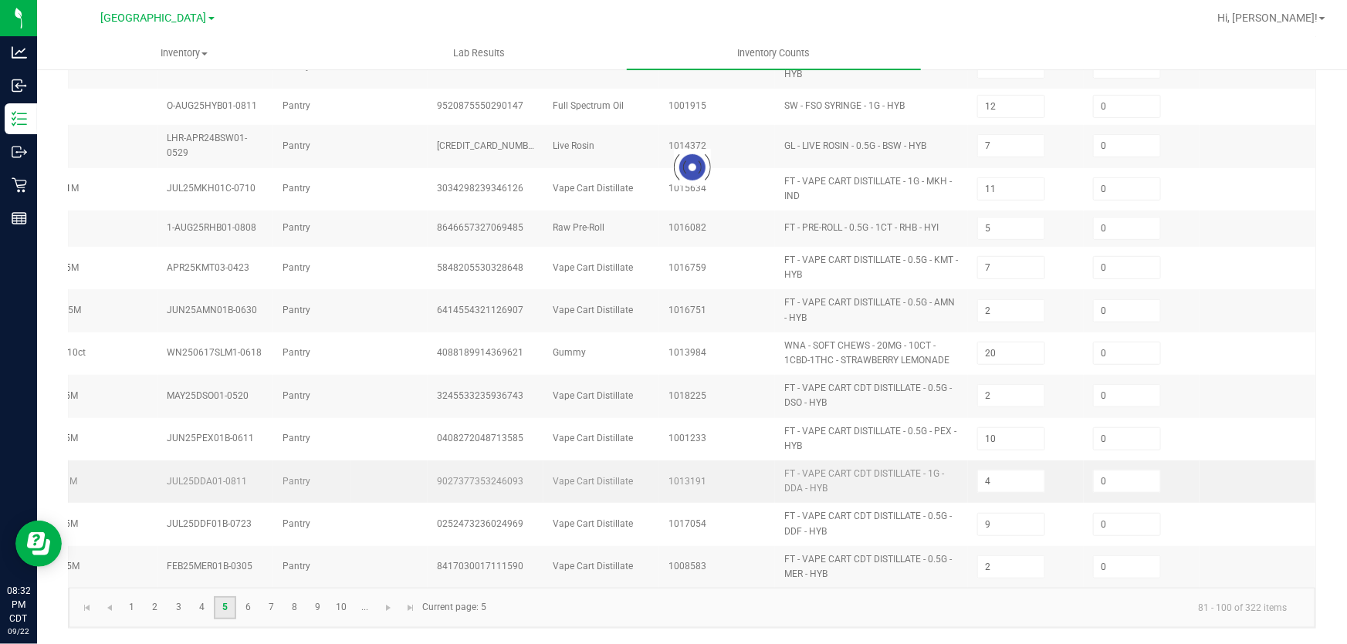
type input "2"
type input "9"
type input "2"
type input "9"
type input "12"
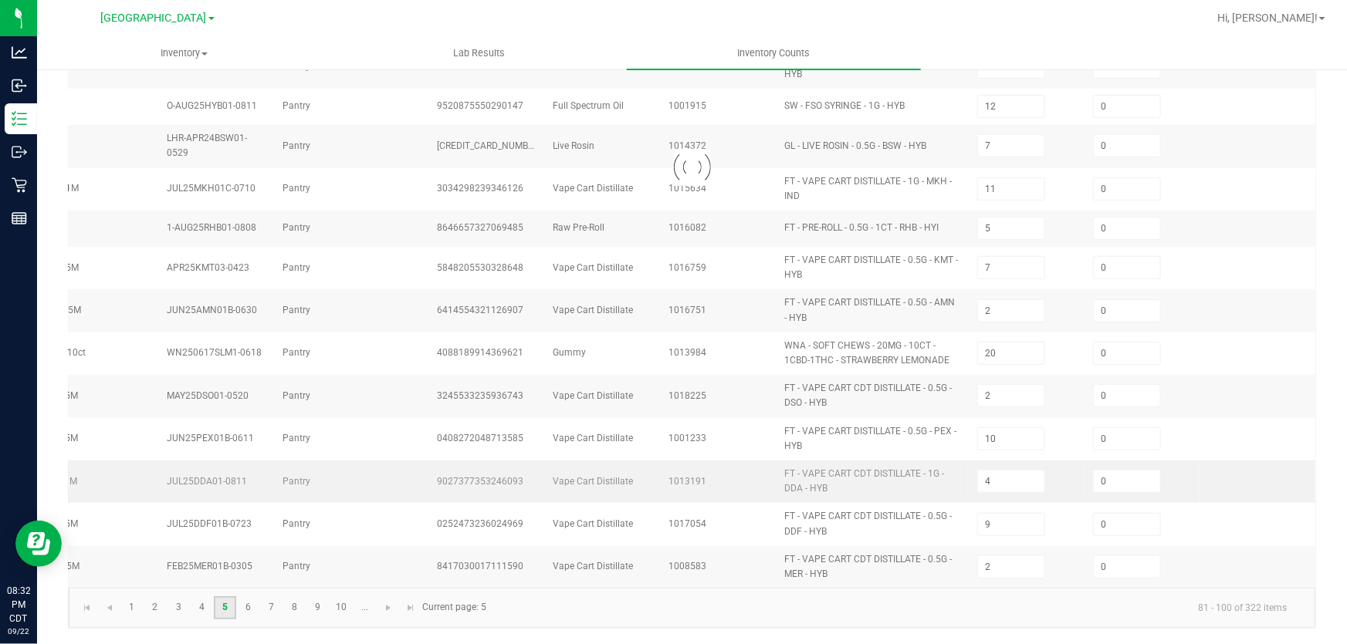
type input "10"
type input "3"
type input "6"
type input "5"
type input "2"
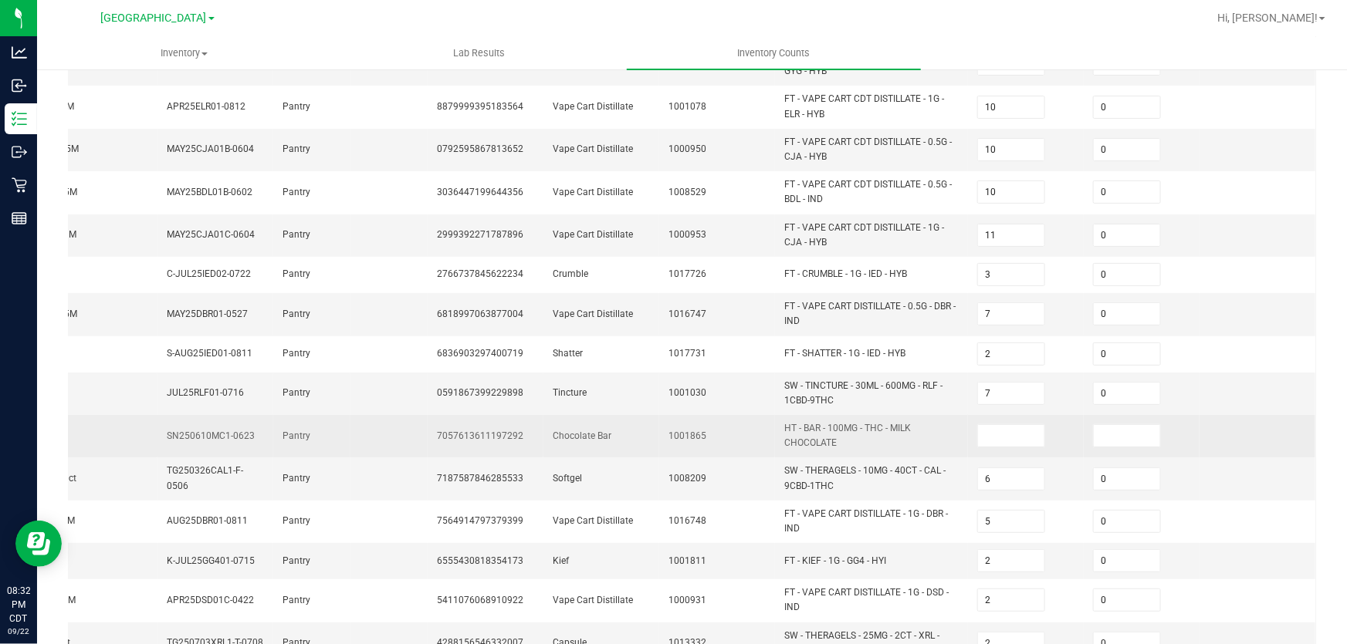
scroll to position [350, 0]
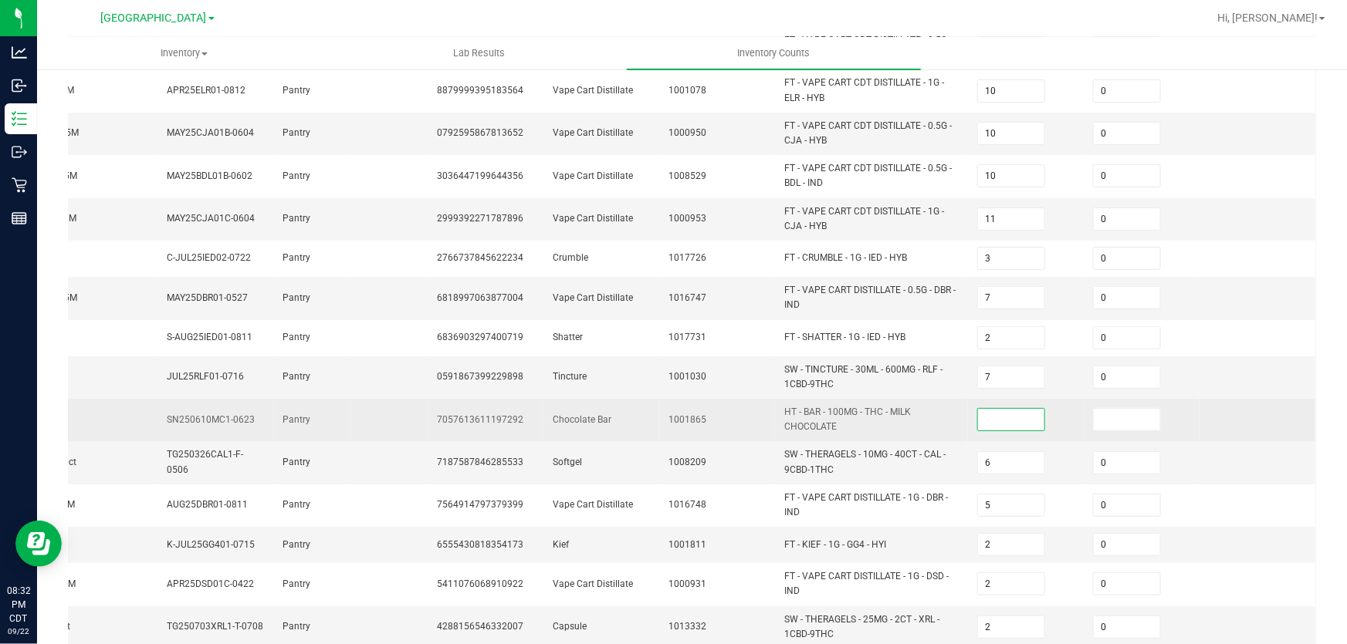
click at [981, 414] on input at bounding box center [1011, 420] width 66 height 22
type input "0"
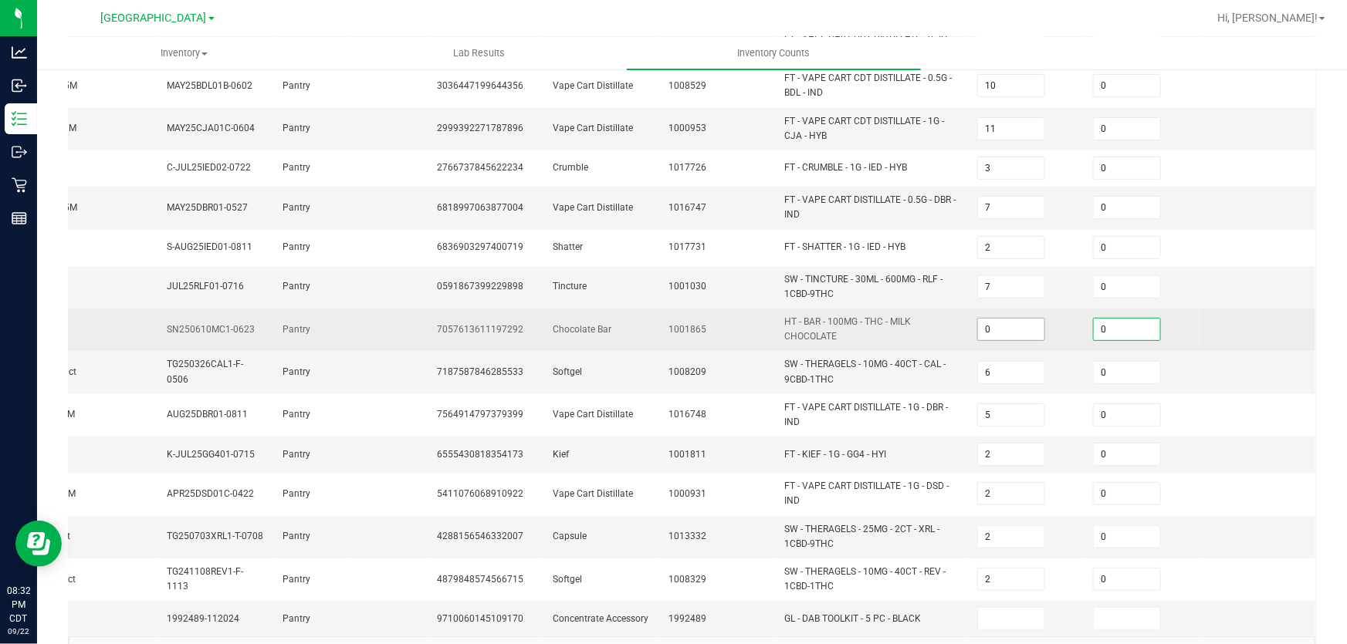
scroll to position [496, 0]
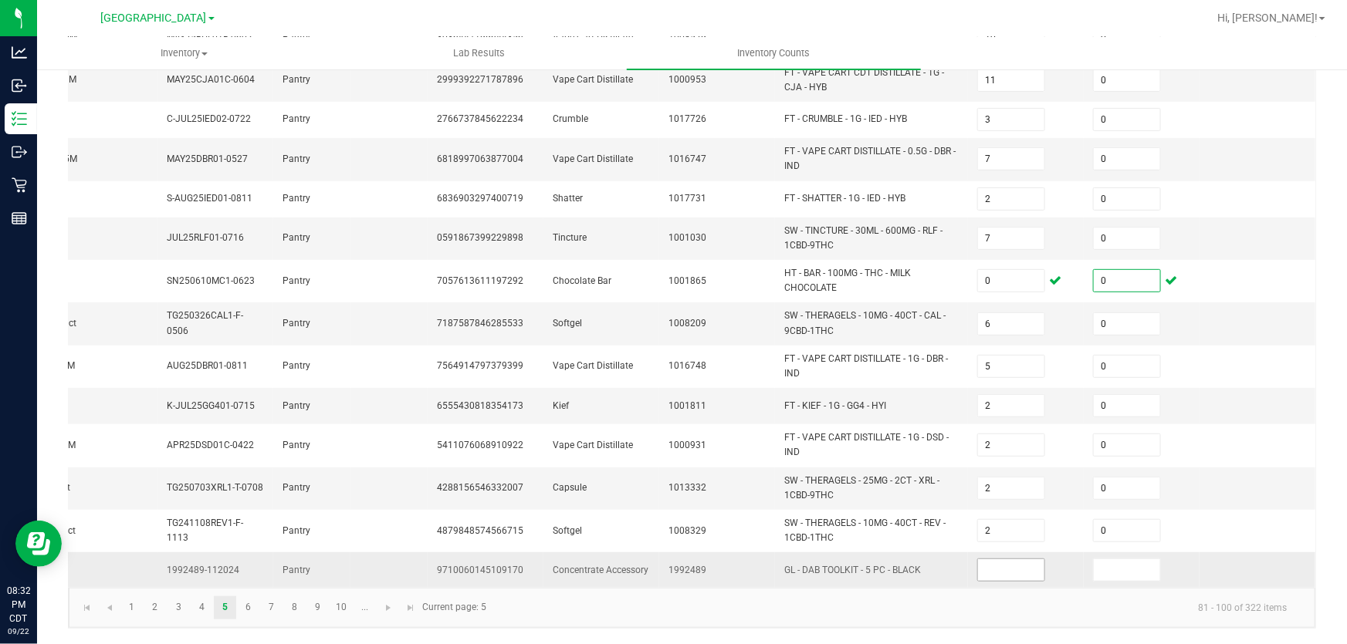
type input "0"
click at [1003, 563] on input at bounding box center [1011, 571] width 66 height 22
type input "0"
click at [253, 614] on link "6" at bounding box center [248, 608] width 22 height 23
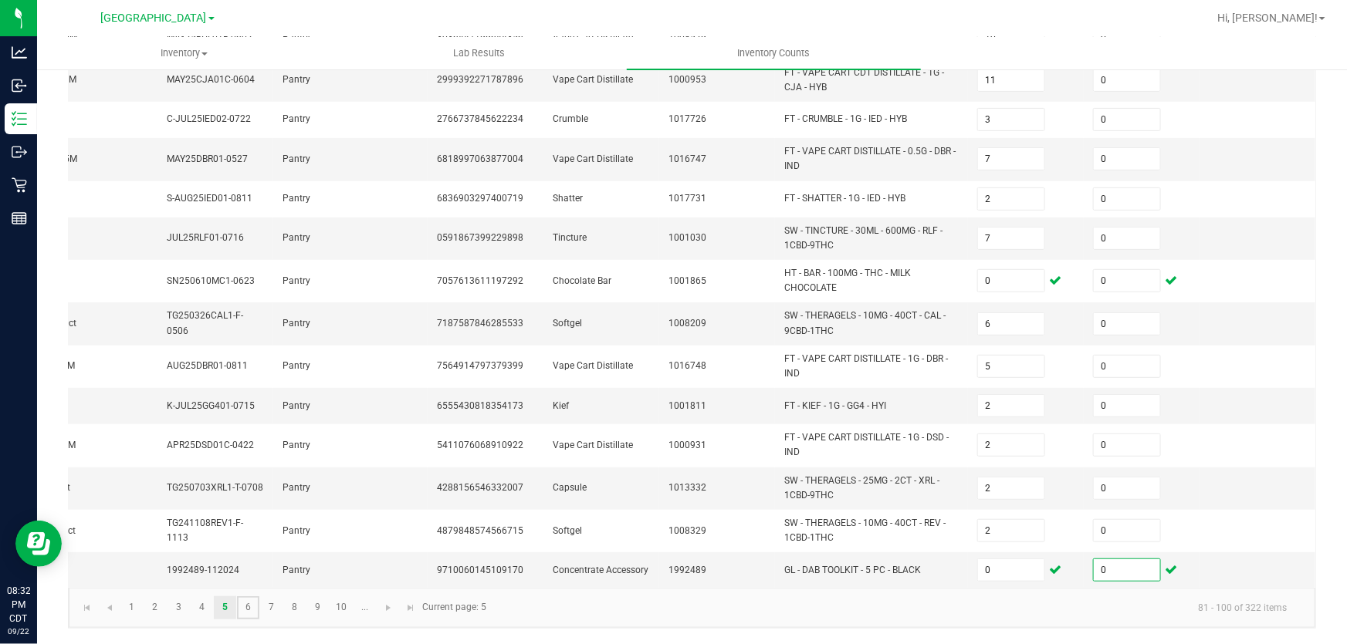
type input "7"
type input "16"
type input "1"
type input "3"
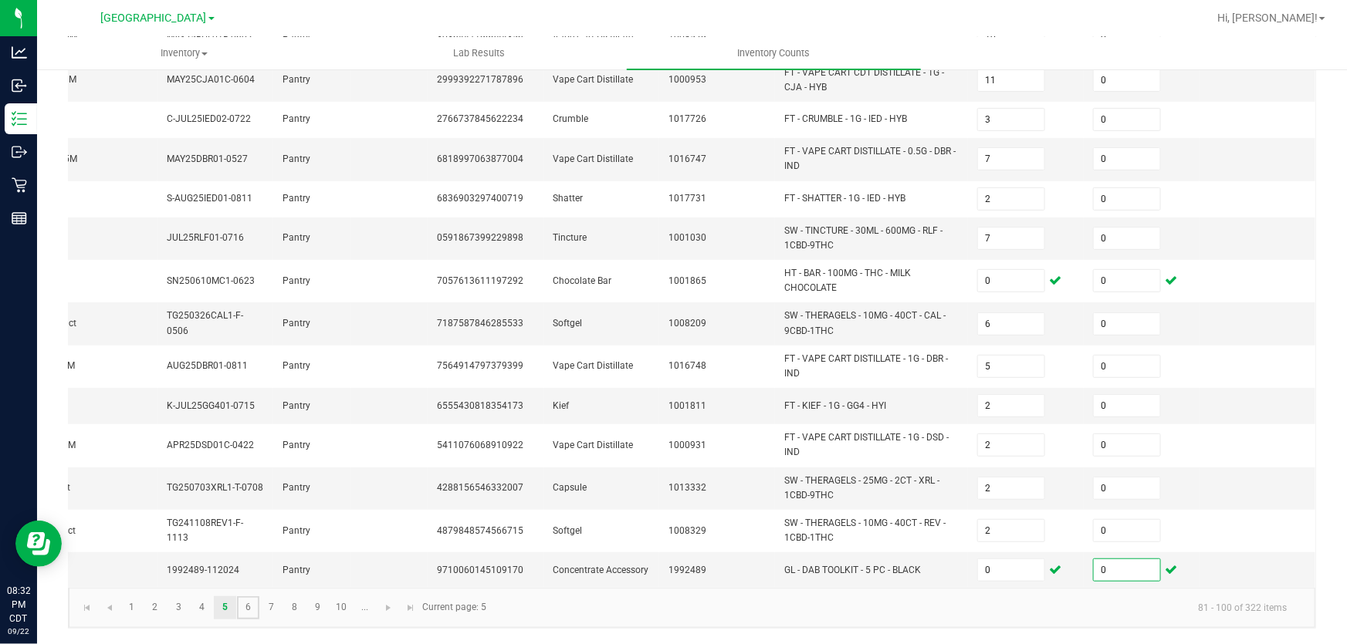
type input "26"
type input "8"
type input "6"
type input "10"
type input "3"
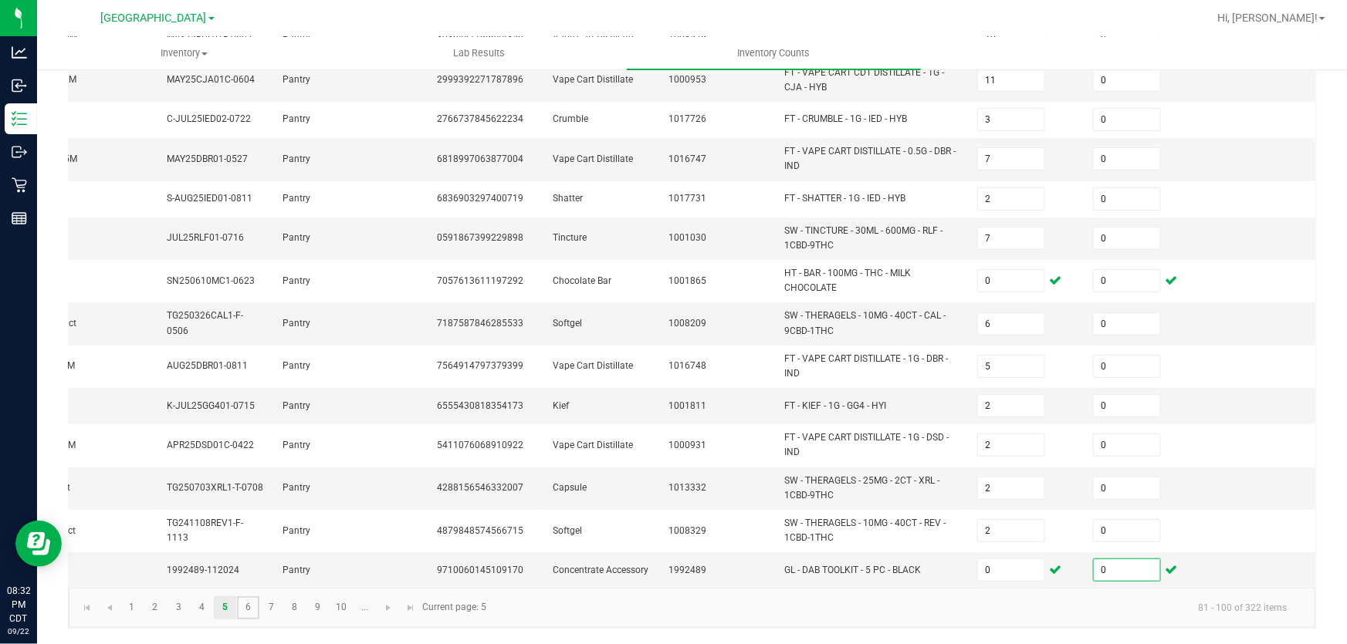
type input "12"
type input "5"
type input "4"
type input "2"
type input "1"
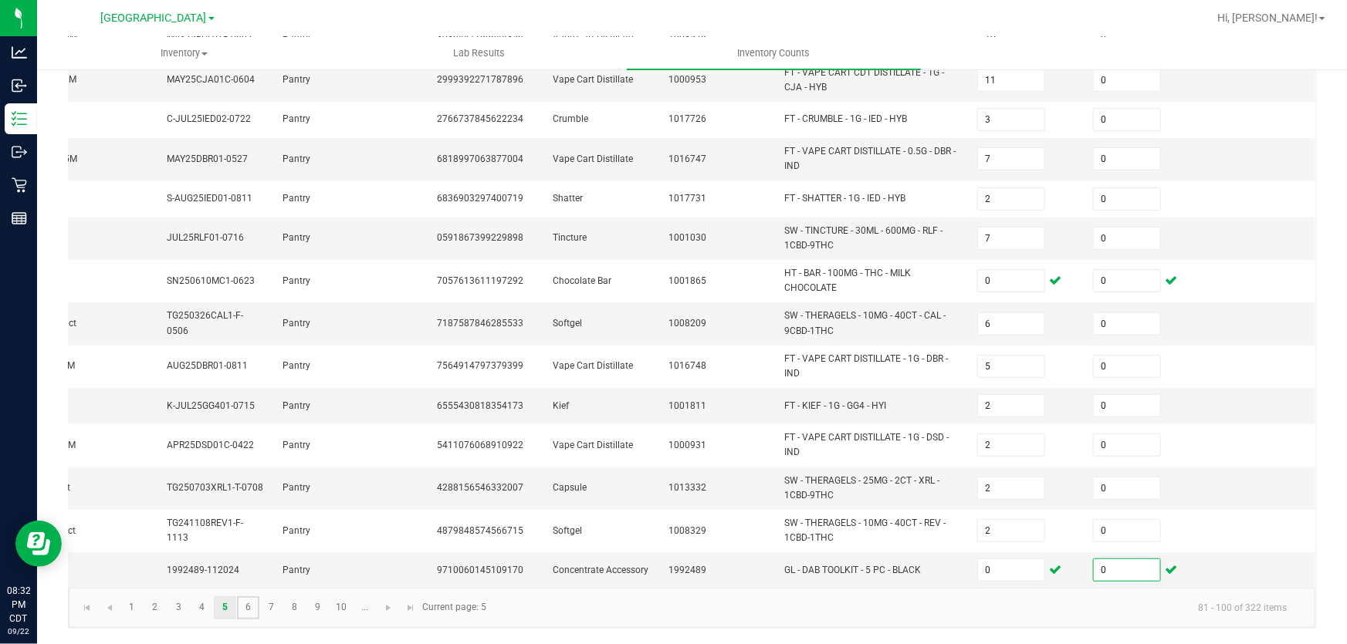
type input "4"
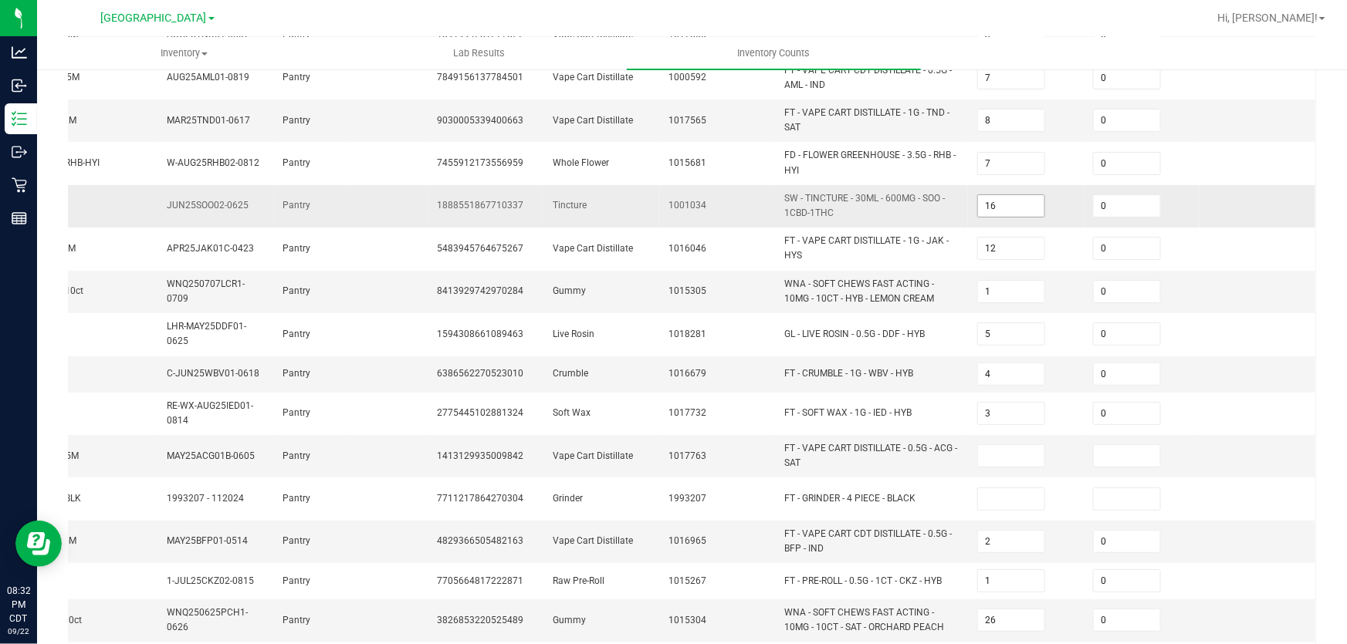
scroll to position [286, 0]
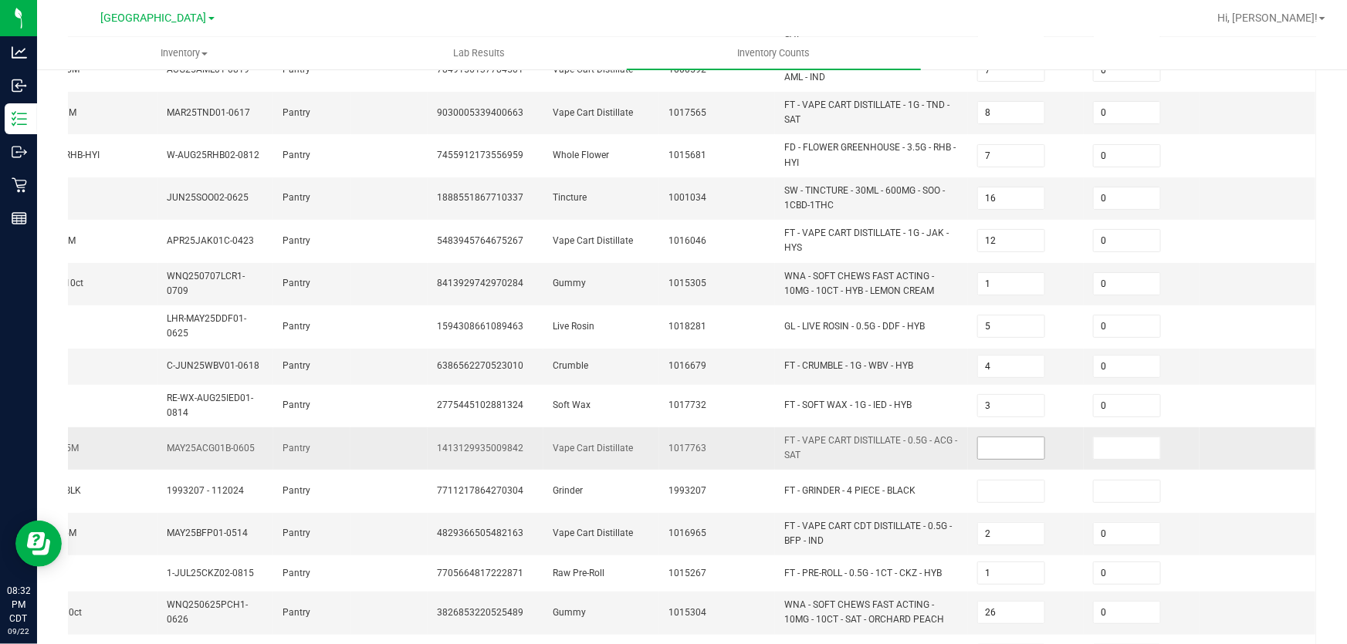
click at [983, 448] on input at bounding box center [1011, 449] width 66 height 22
type input "0"
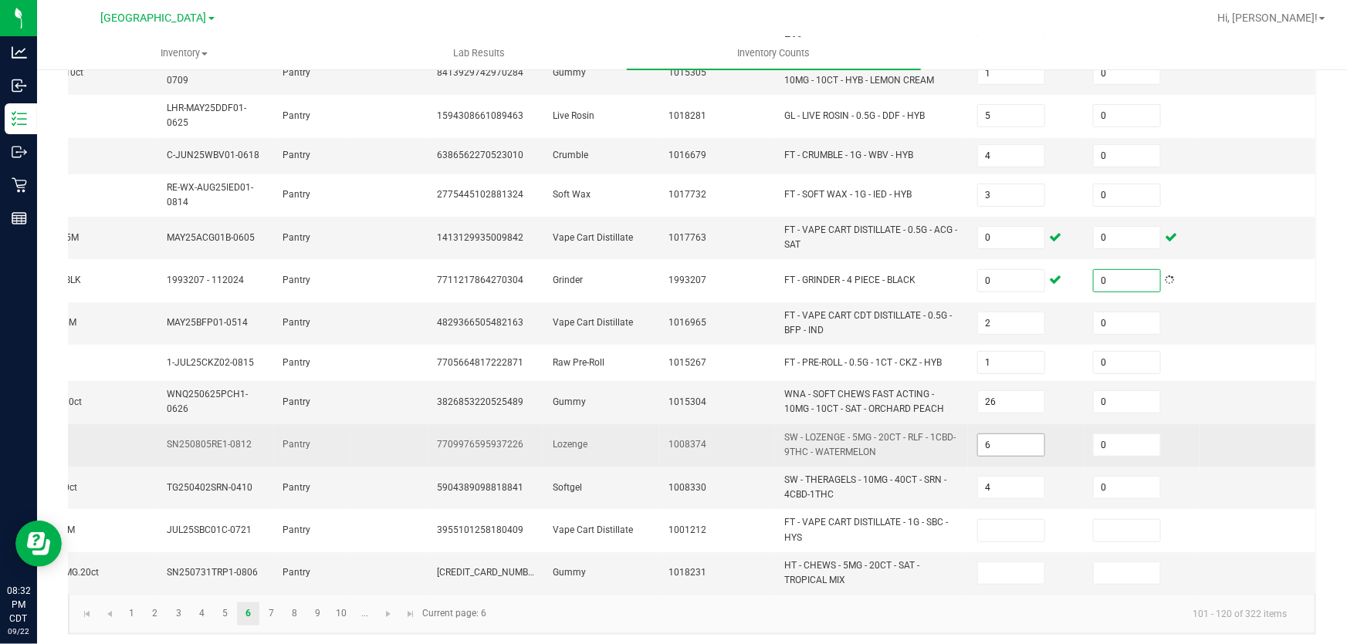
scroll to position [509, 0]
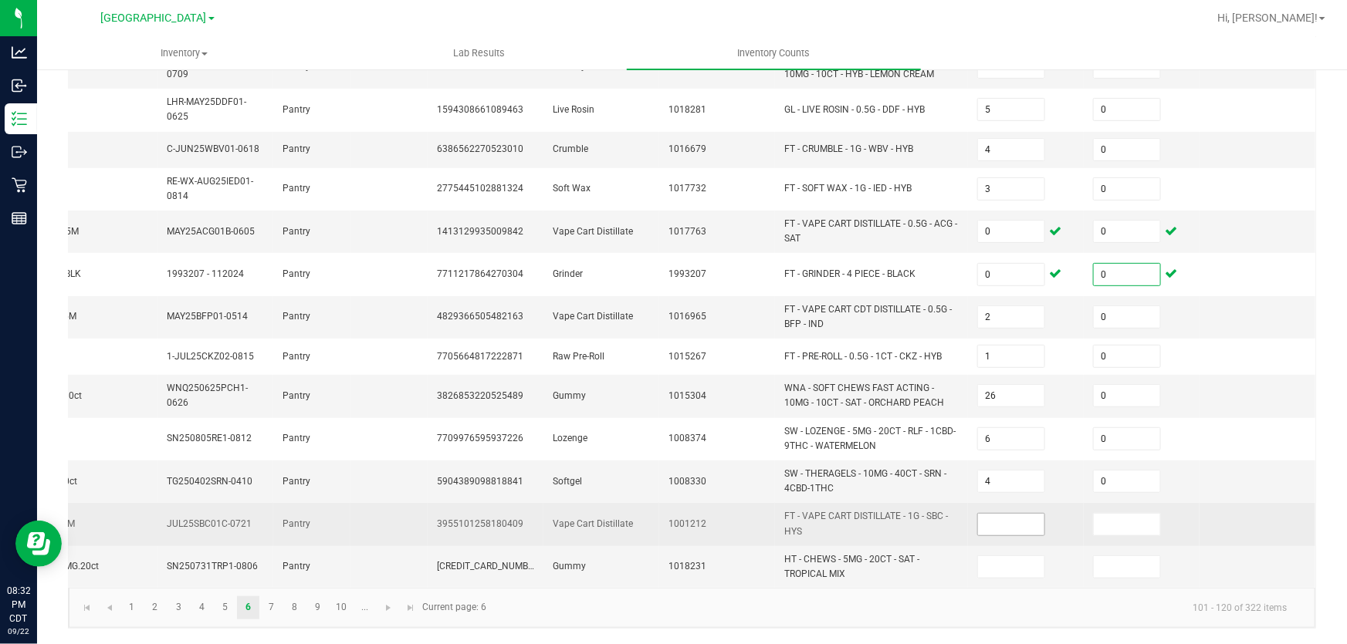
type input "0"
click at [985, 522] on input at bounding box center [1011, 525] width 66 height 22
type input "0"
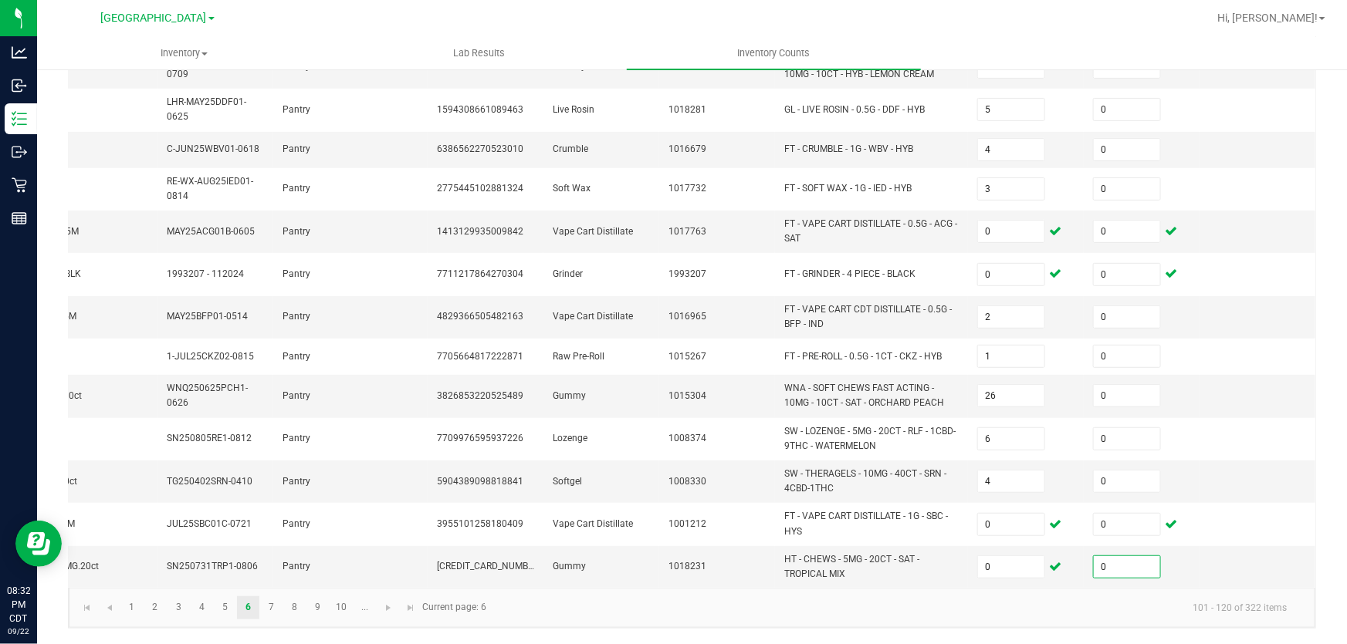
type input "0"
click at [269, 594] on kendo-pager "1 2 3 4 5 6 7 8 9 10 ... 101 - 120 of 322 items Current page: 6" at bounding box center [692, 607] width 1246 height 39
click at [269, 605] on link "7" at bounding box center [271, 608] width 22 height 23
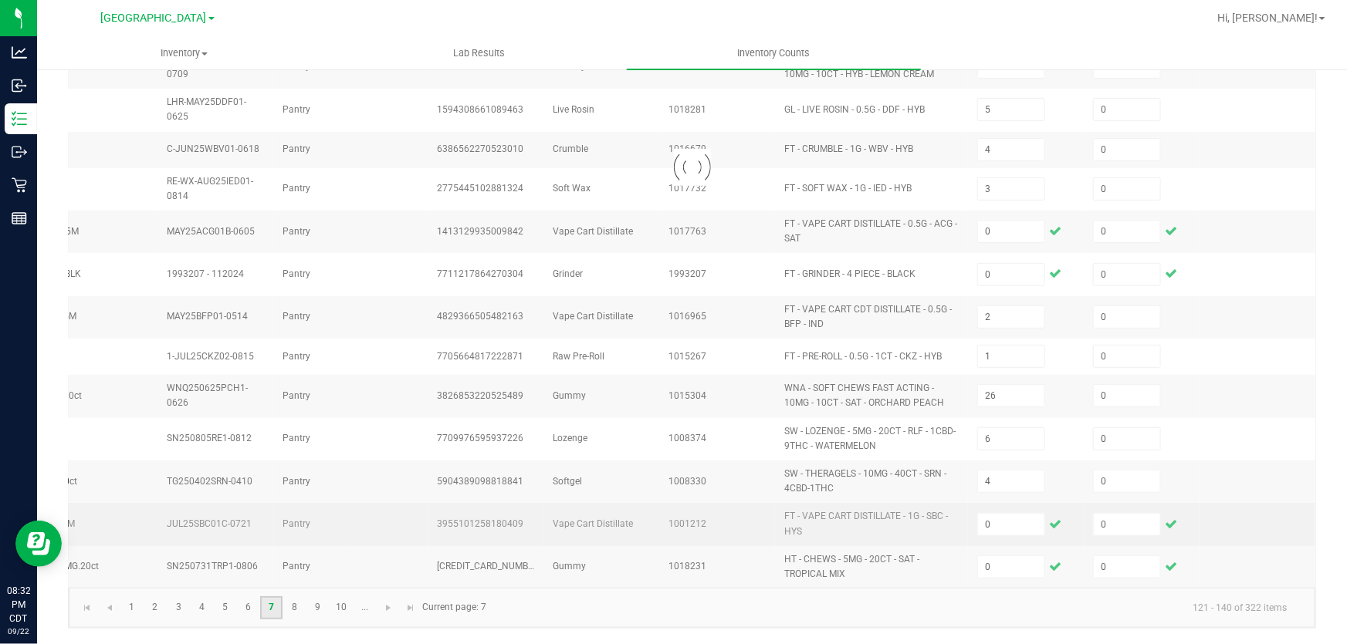
type input "15"
type input "1"
type input "5"
type input "6"
type input "1"
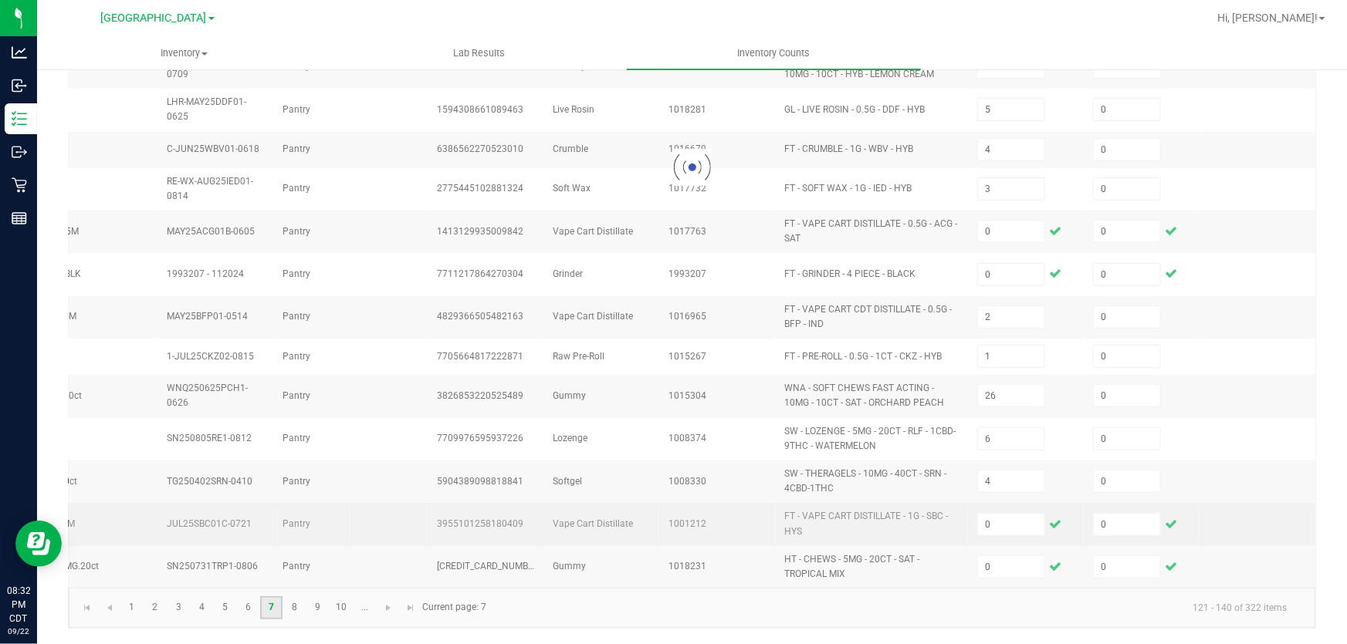
type input "12"
type input "1"
type input "13"
type input "8"
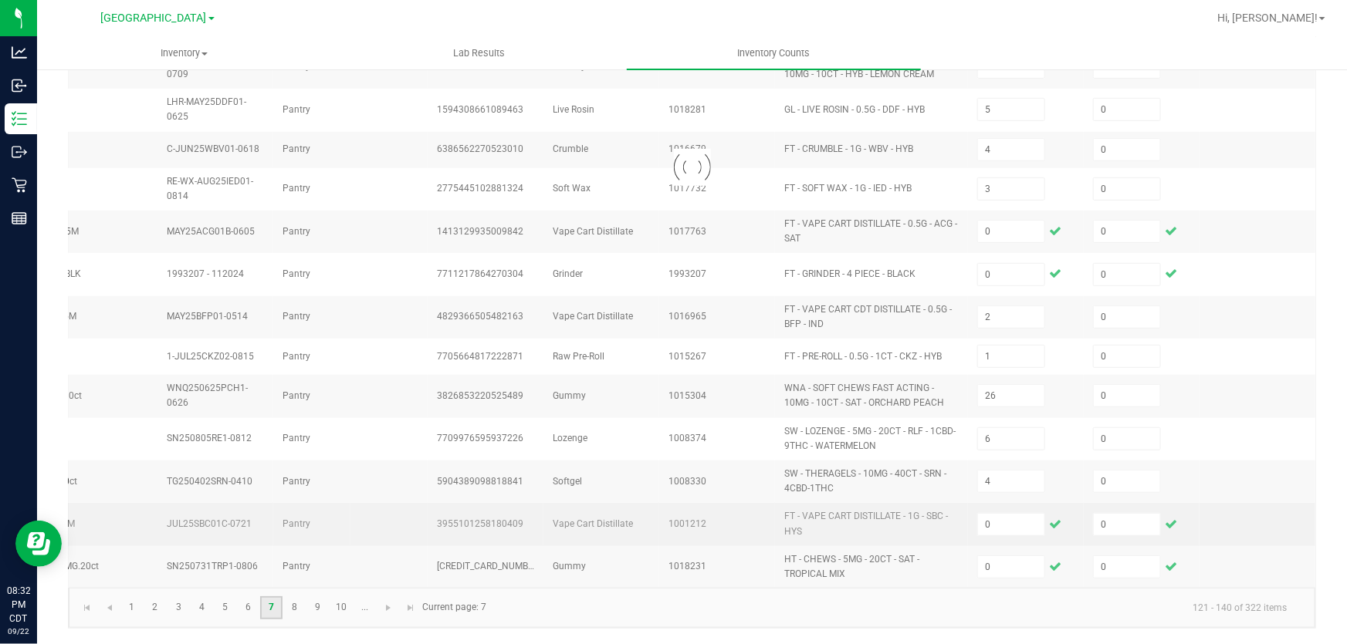
type input "10"
type input "11"
type input "13"
type input "17"
type input "12"
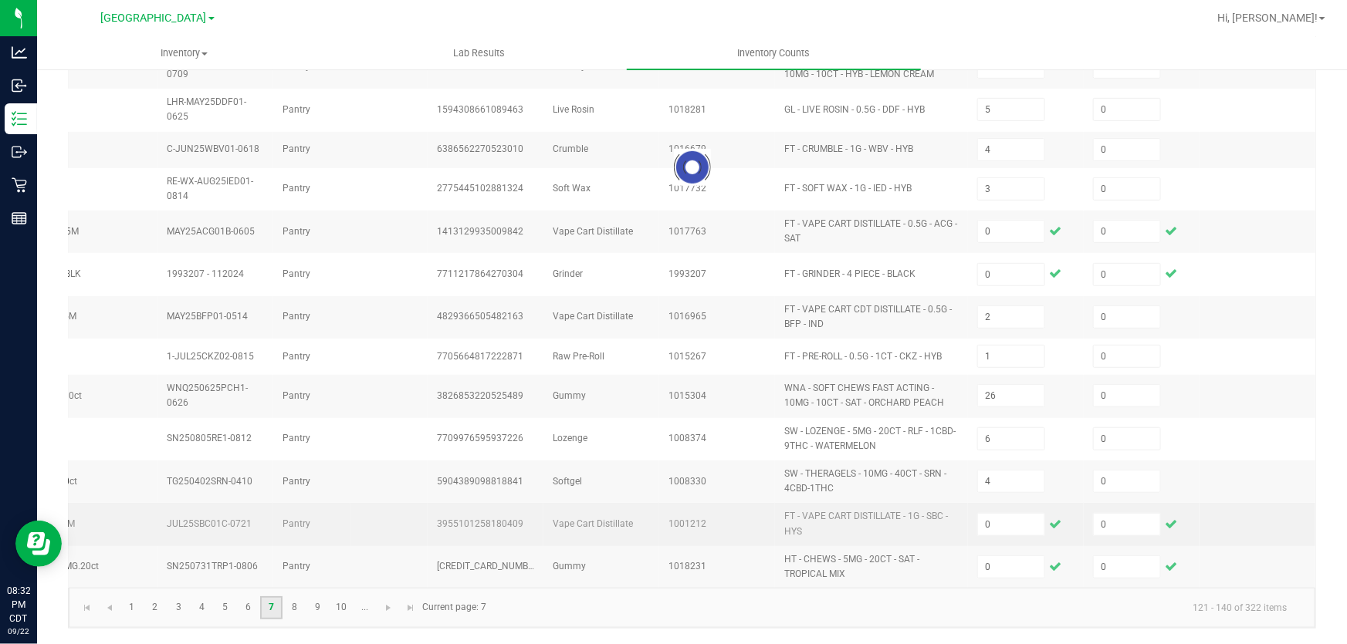
type input "7"
type input "6"
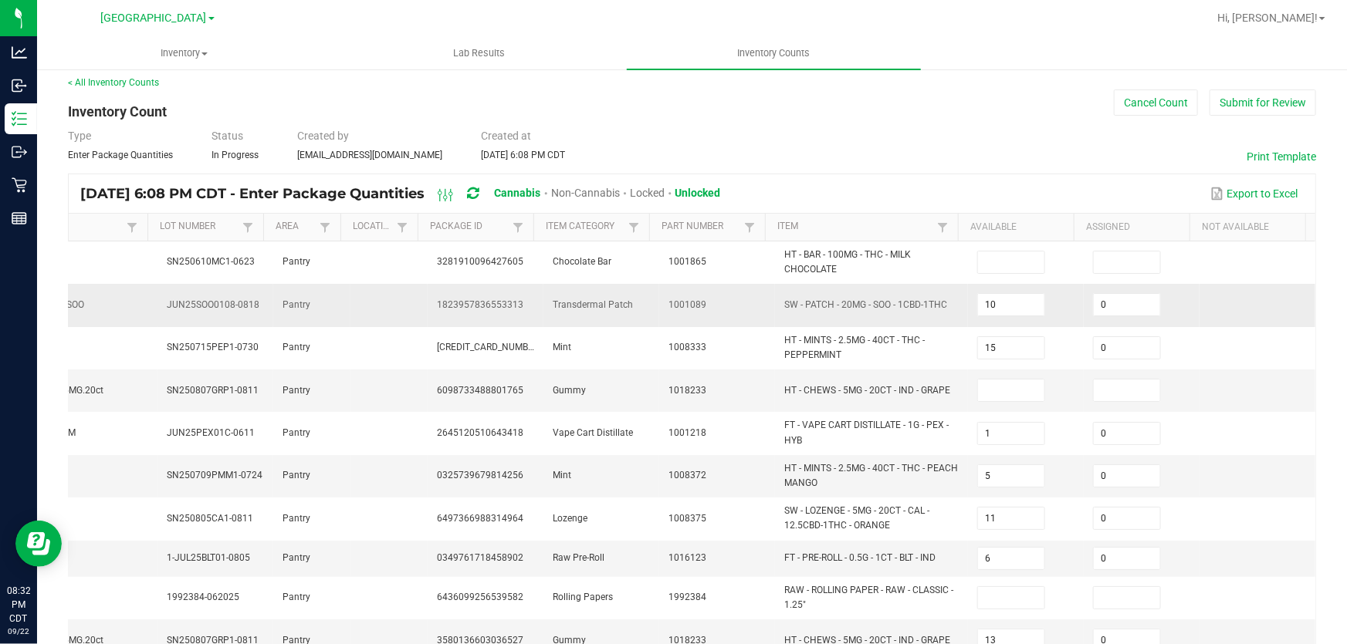
scroll to position [0, 0]
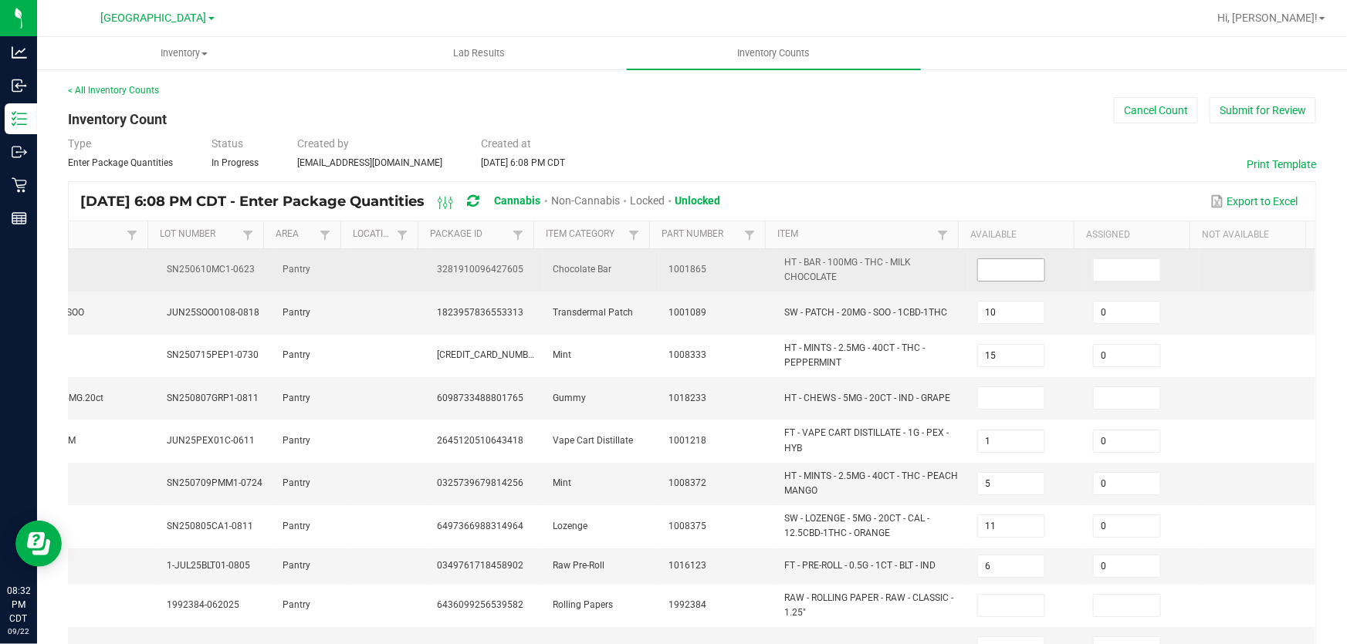
click at [979, 276] on input at bounding box center [1011, 270] width 66 height 22
type input "0"
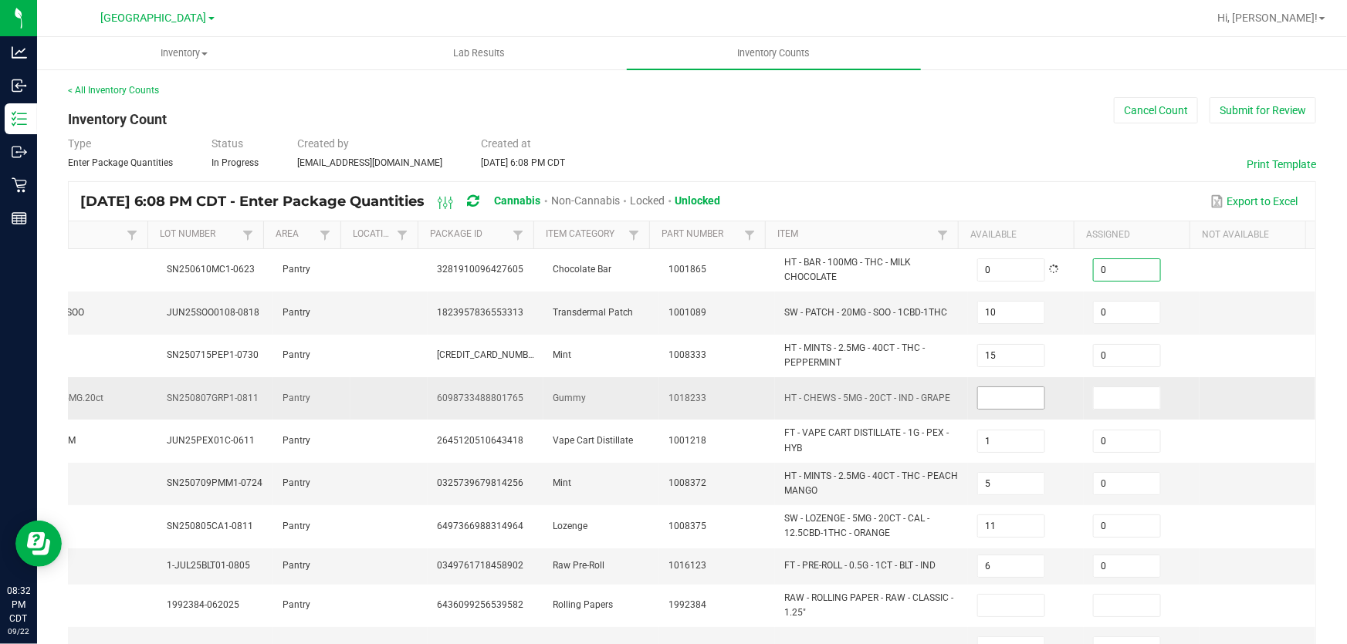
type input "0"
click at [1006, 395] on input at bounding box center [1011, 398] width 66 height 22
type input "0"
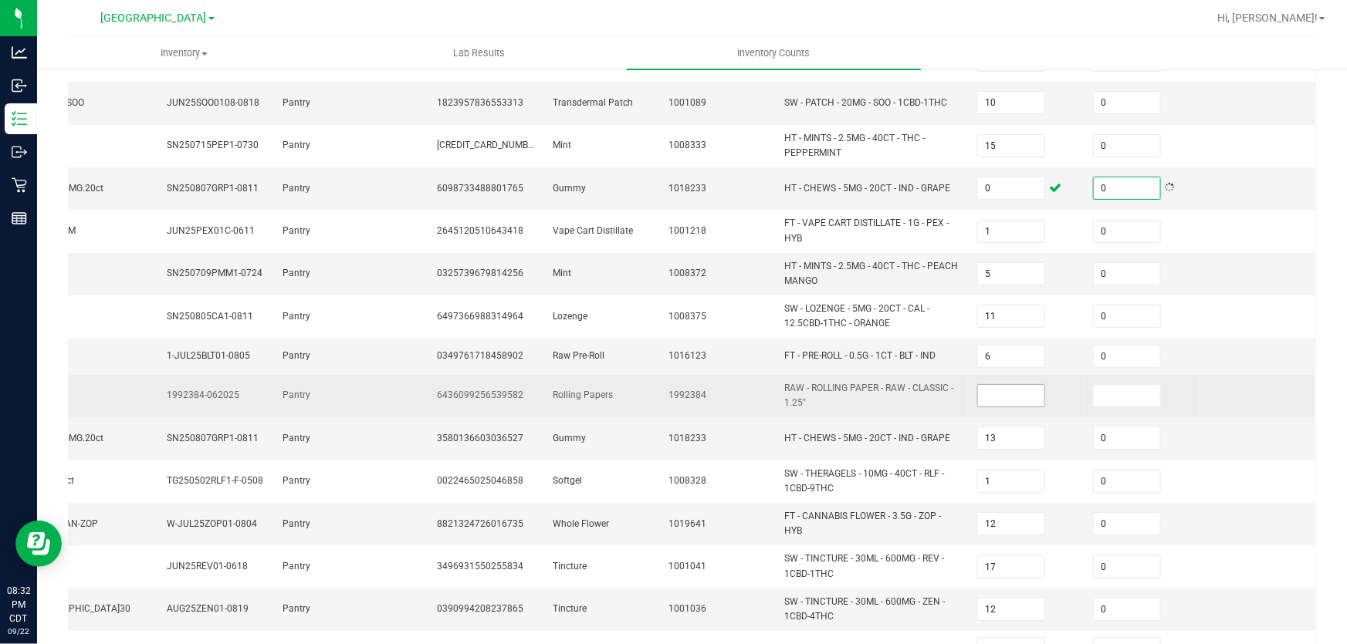
type input "0"
click at [992, 385] on input at bounding box center [1011, 396] width 66 height 22
type input "0"
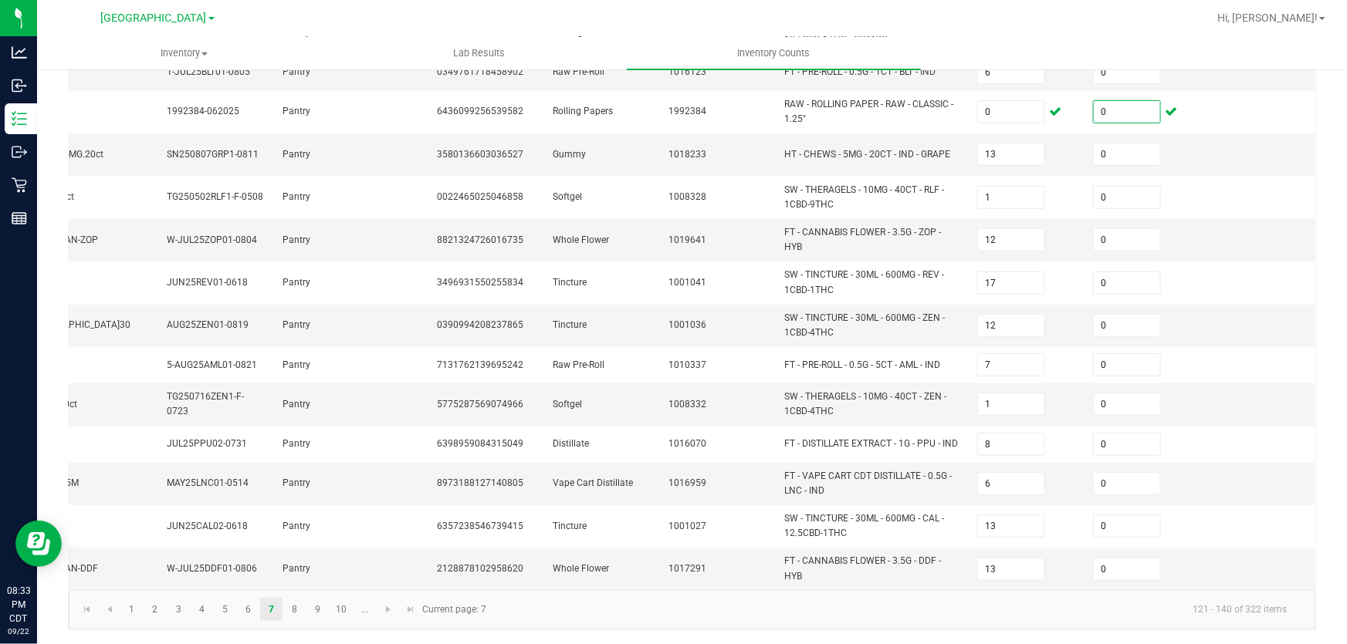
scroll to position [496, 0]
type input "0"
click at [293, 610] on link "8" at bounding box center [294, 608] width 22 height 23
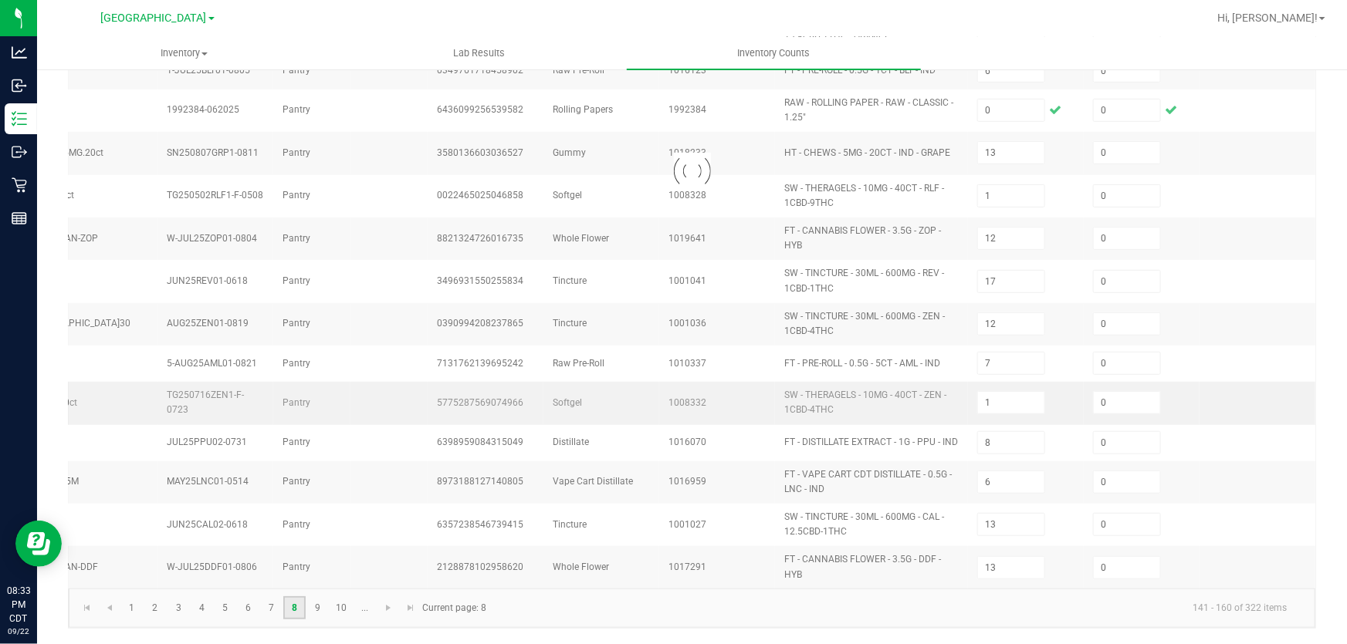
type input "4"
type input "2"
type input "8"
type input "7"
type input "4"
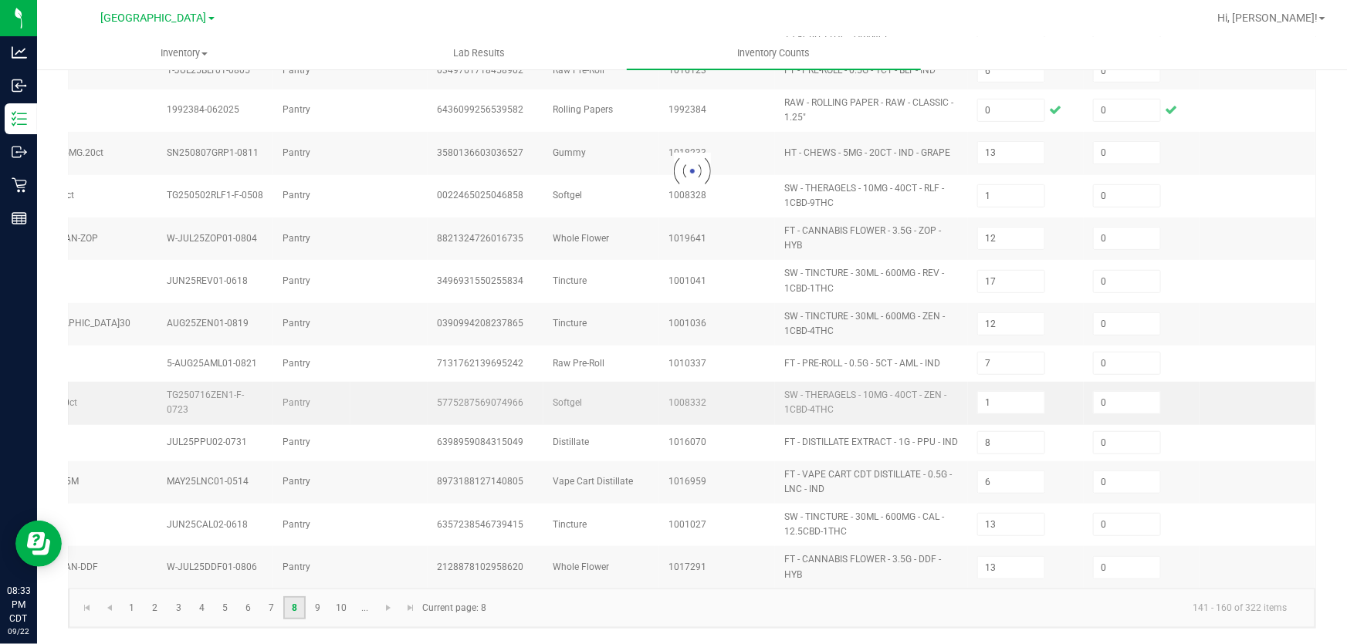
type input "8"
type input "11"
type input "1"
type input "11"
type input "5"
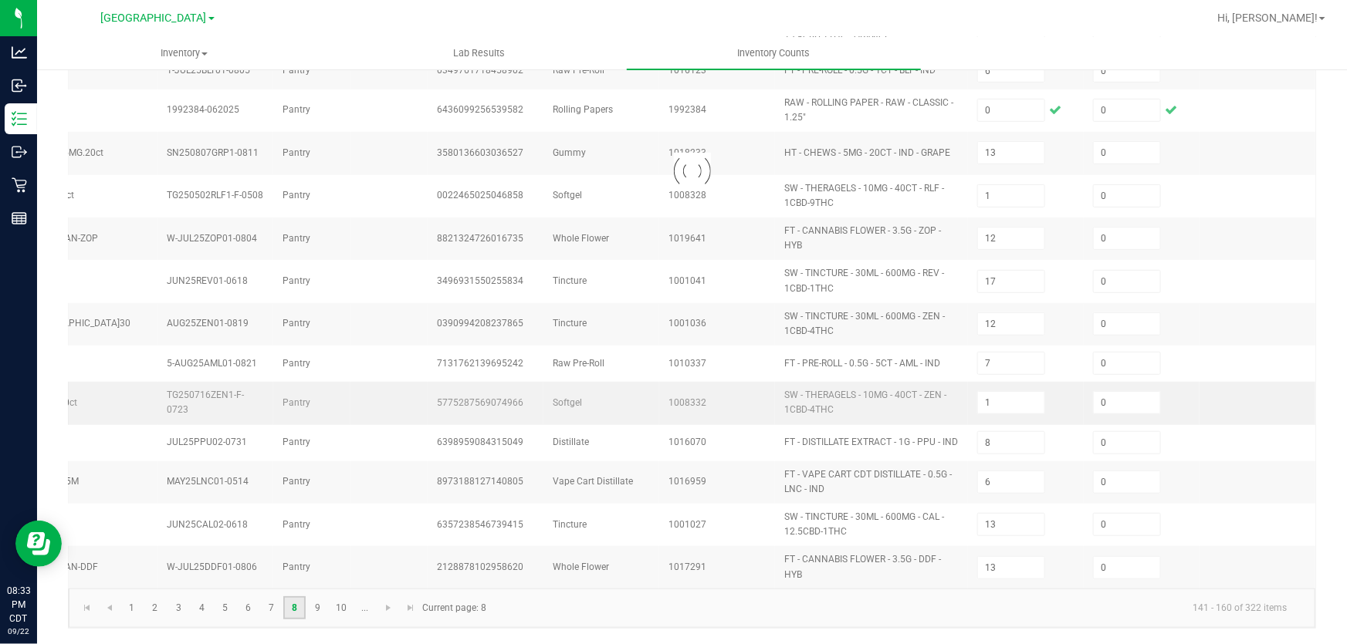
type input "5"
type input "12"
type input "3"
type input "15"
type input "7"
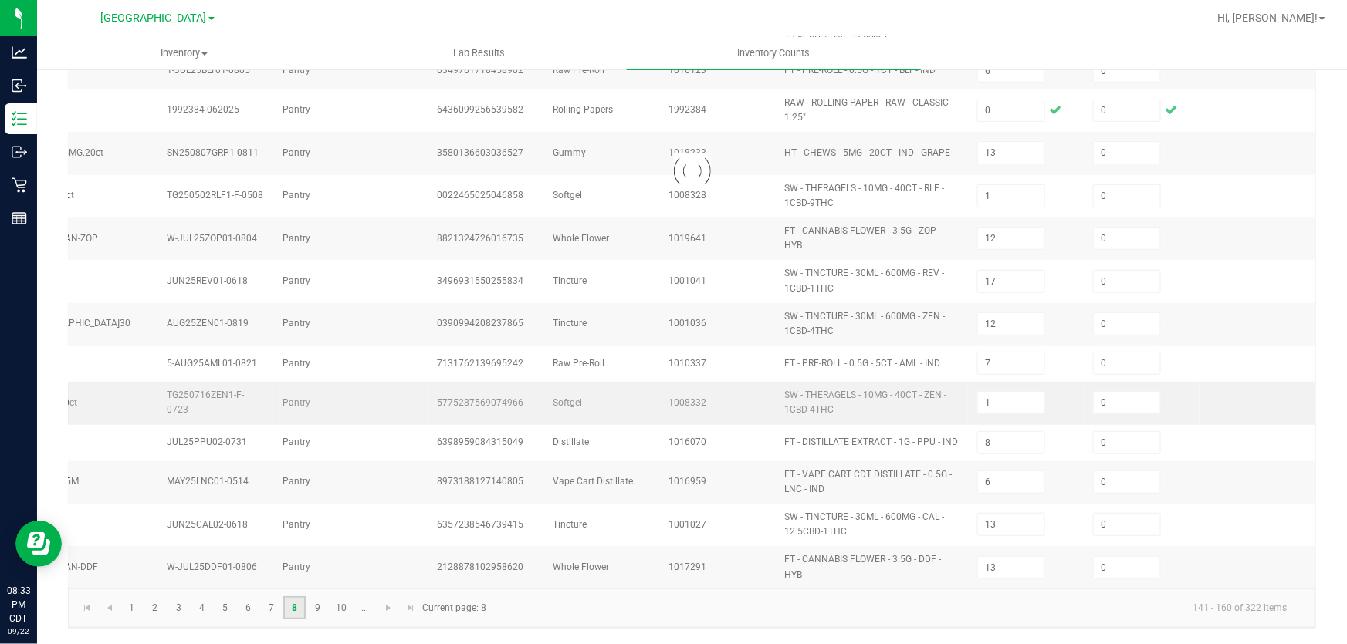
type input "4"
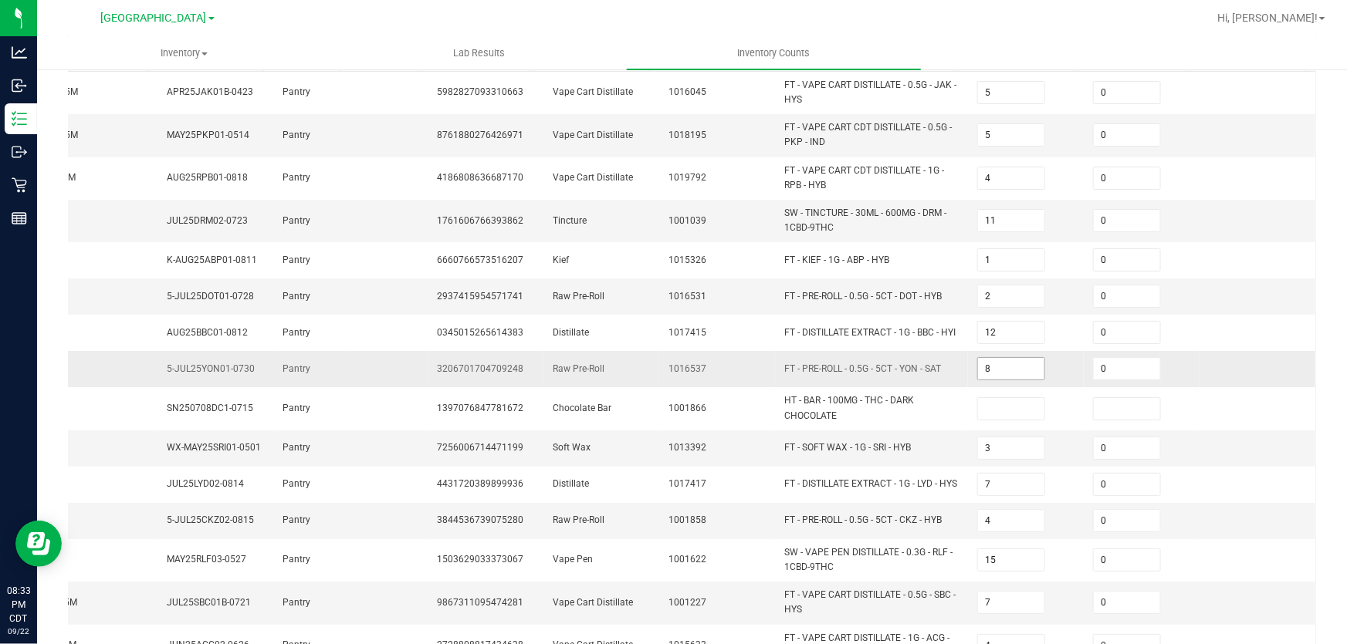
scroll to position [210, 0]
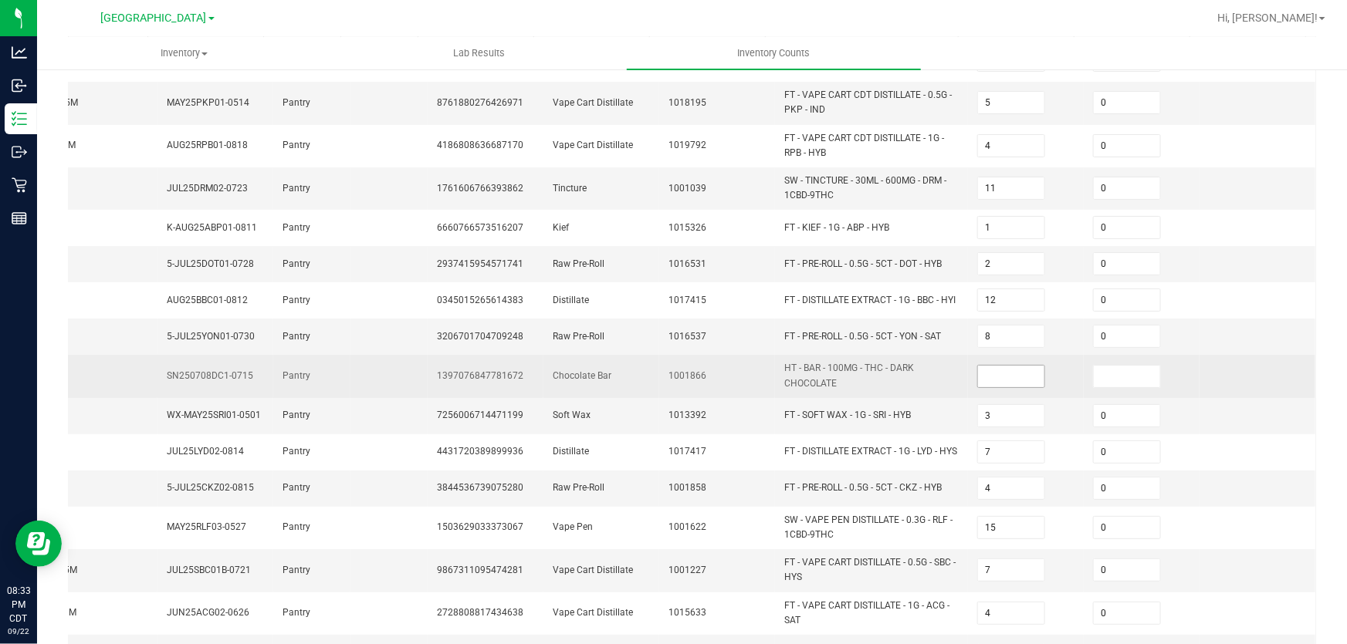
click at [988, 374] on input at bounding box center [1011, 377] width 66 height 22
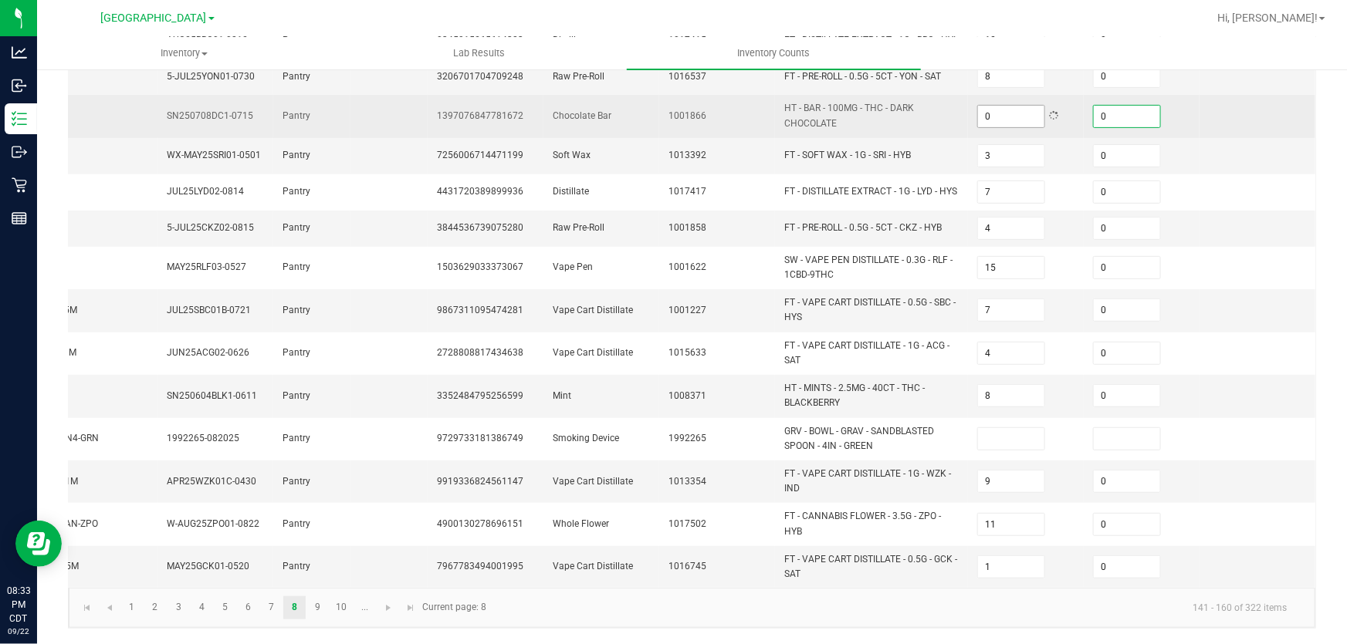
scroll to position [477, 0]
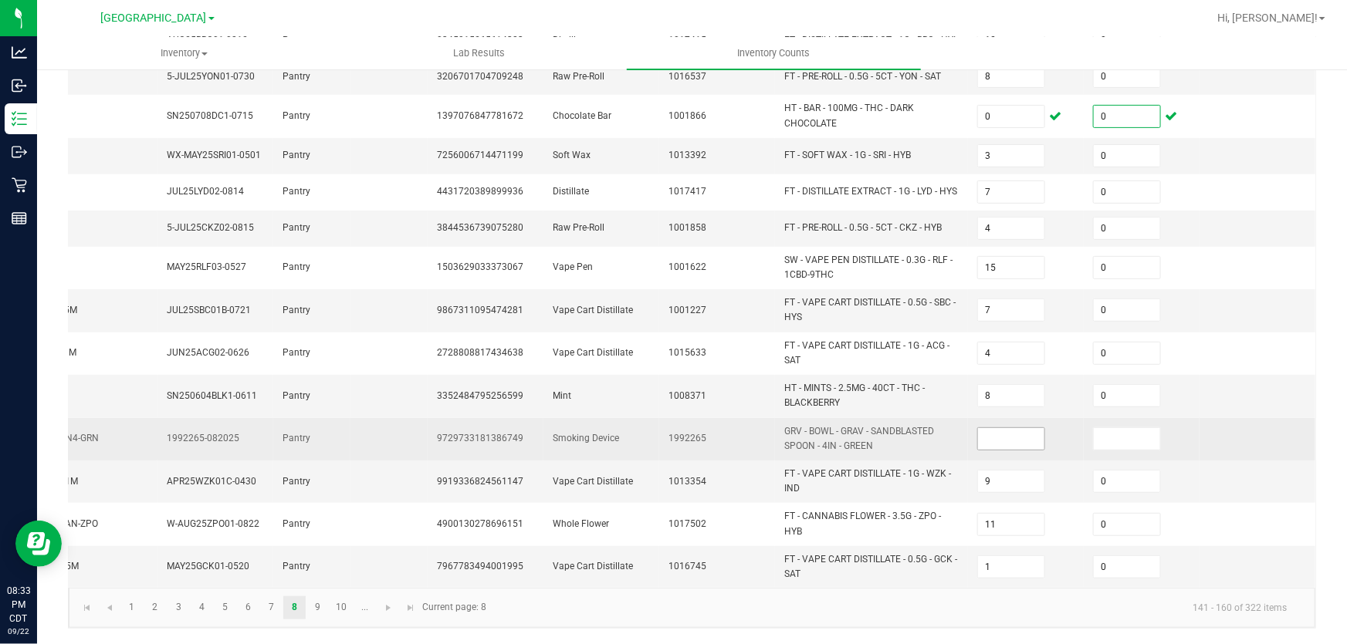
click at [980, 429] on input at bounding box center [1011, 439] width 66 height 22
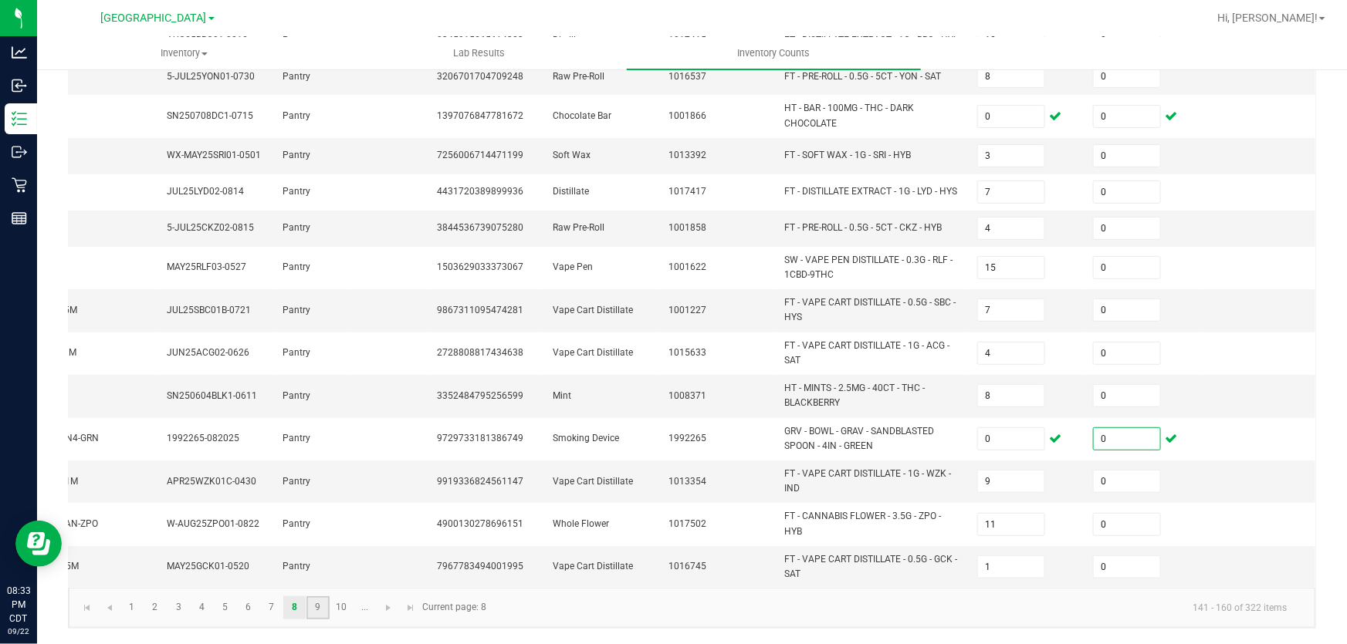
click at [312, 603] on link "9" at bounding box center [317, 608] width 22 height 23
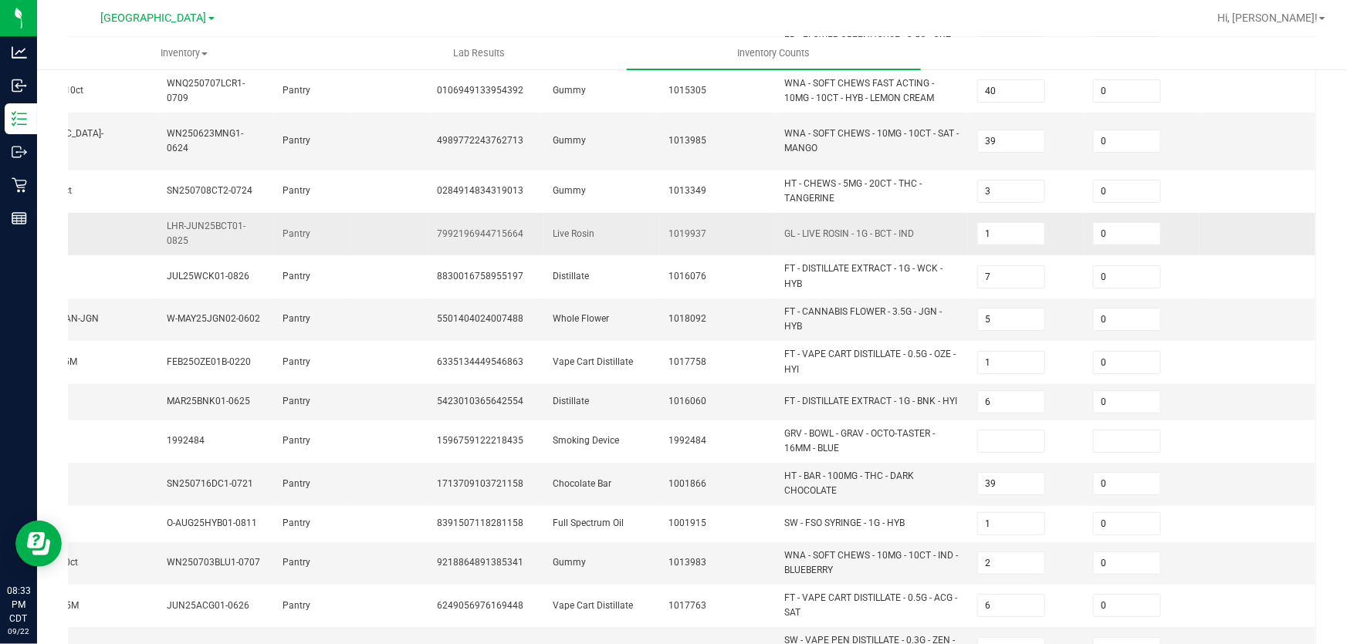
scroll to position [126, 0]
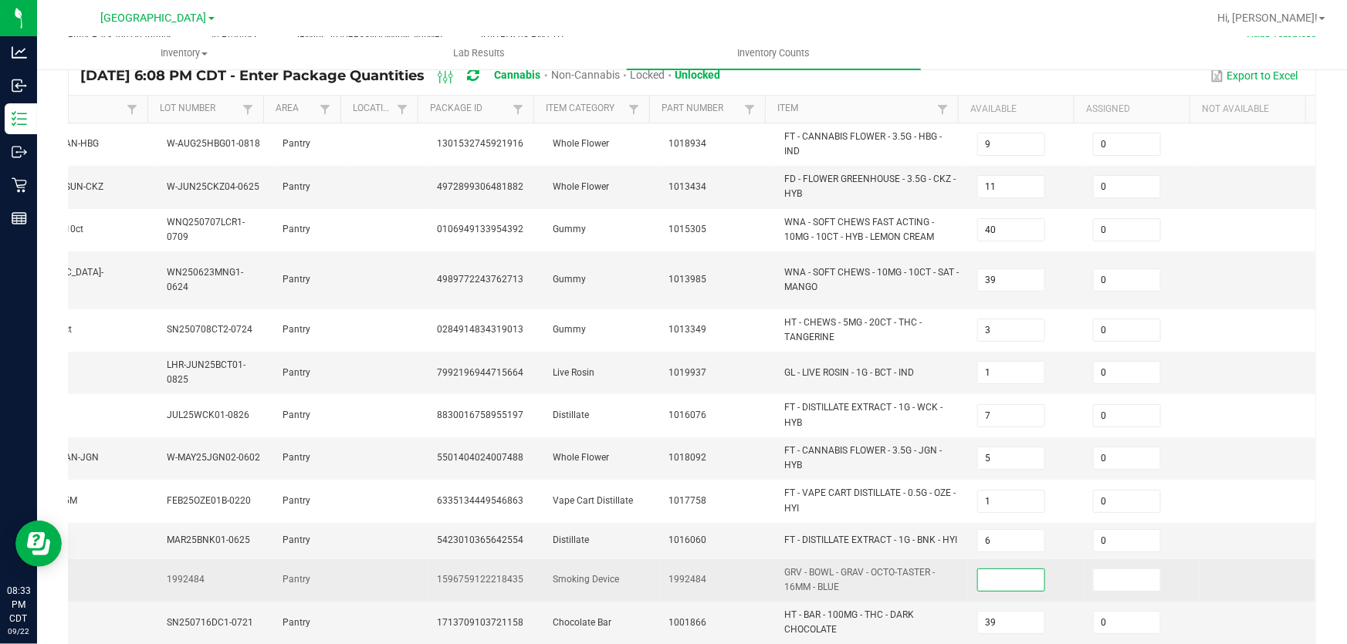
click at [986, 570] on input at bounding box center [1011, 581] width 66 height 22
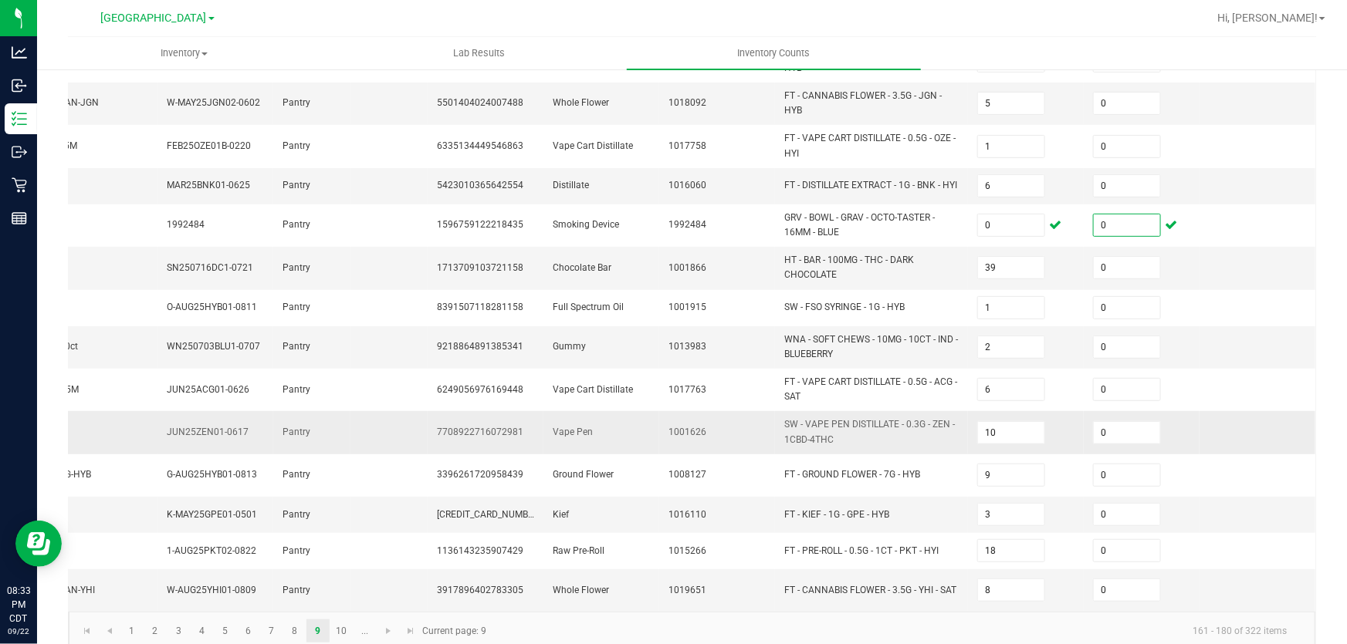
scroll to position [483, 0]
click at [331, 617] on link "10" at bounding box center [341, 628] width 22 height 23
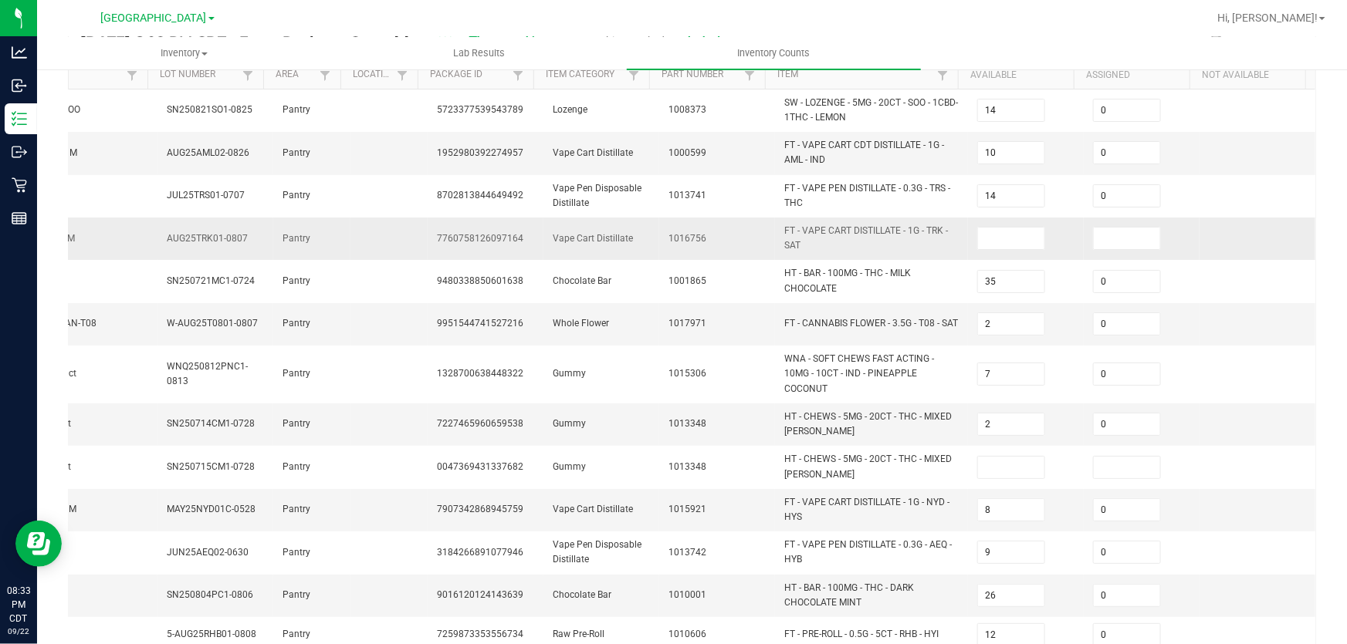
scroll to position [62, 0]
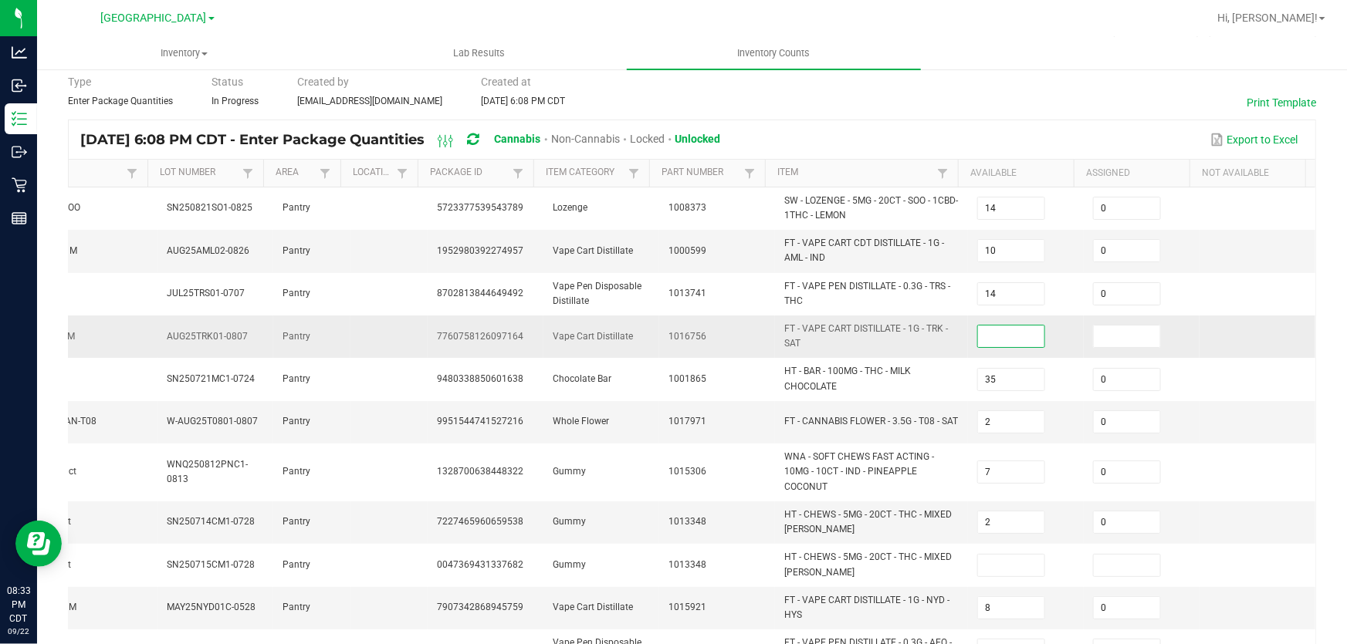
click at [998, 334] on input at bounding box center [1011, 337] width 66 height 22
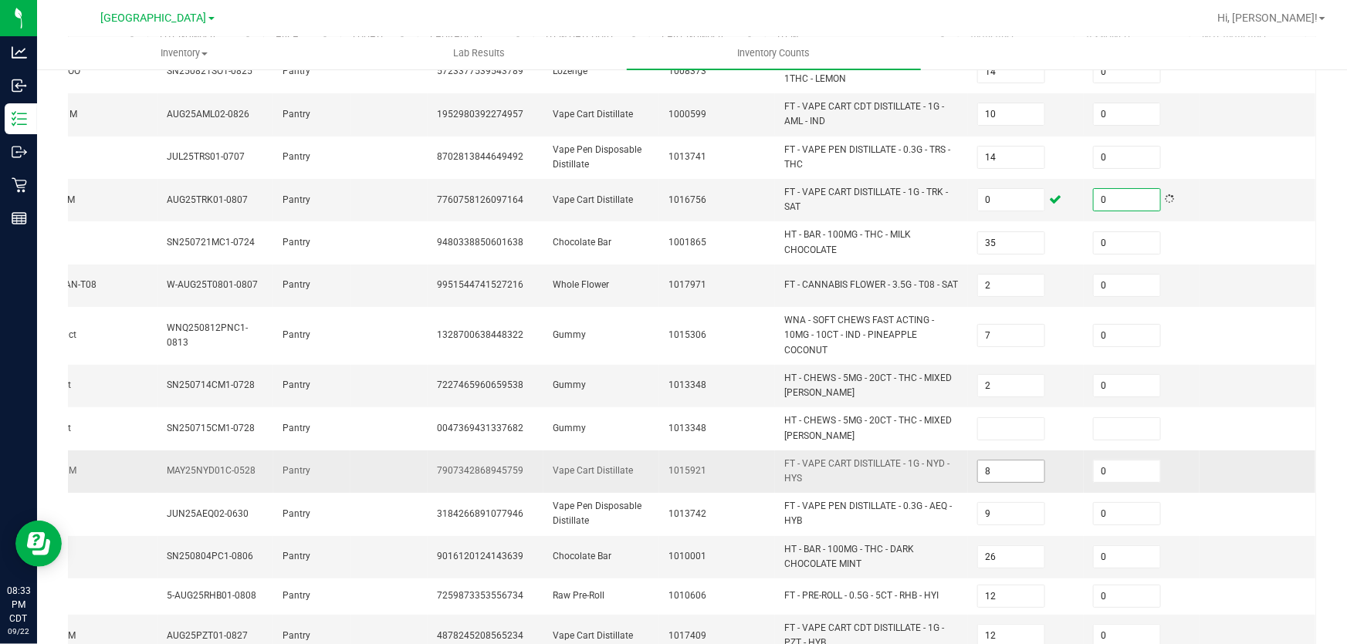
scroll to position [202, 0]
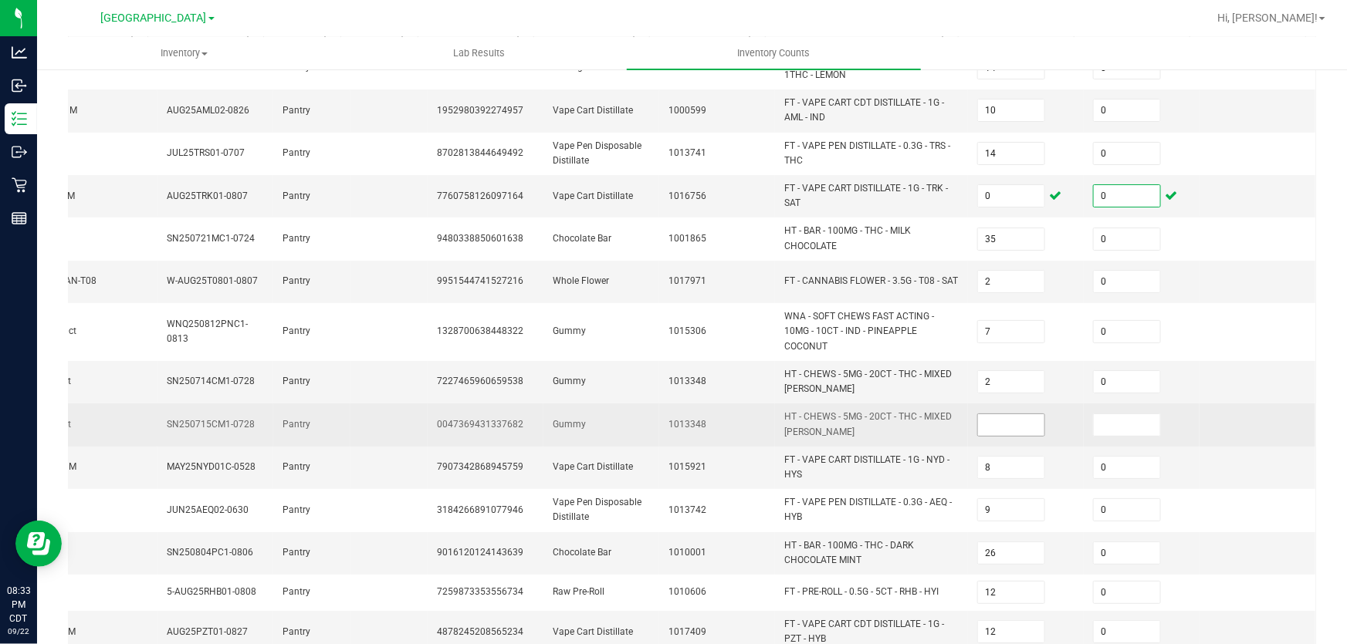
click at [990, 427] on input at bounding box center [1011, 425] width 66 height 22
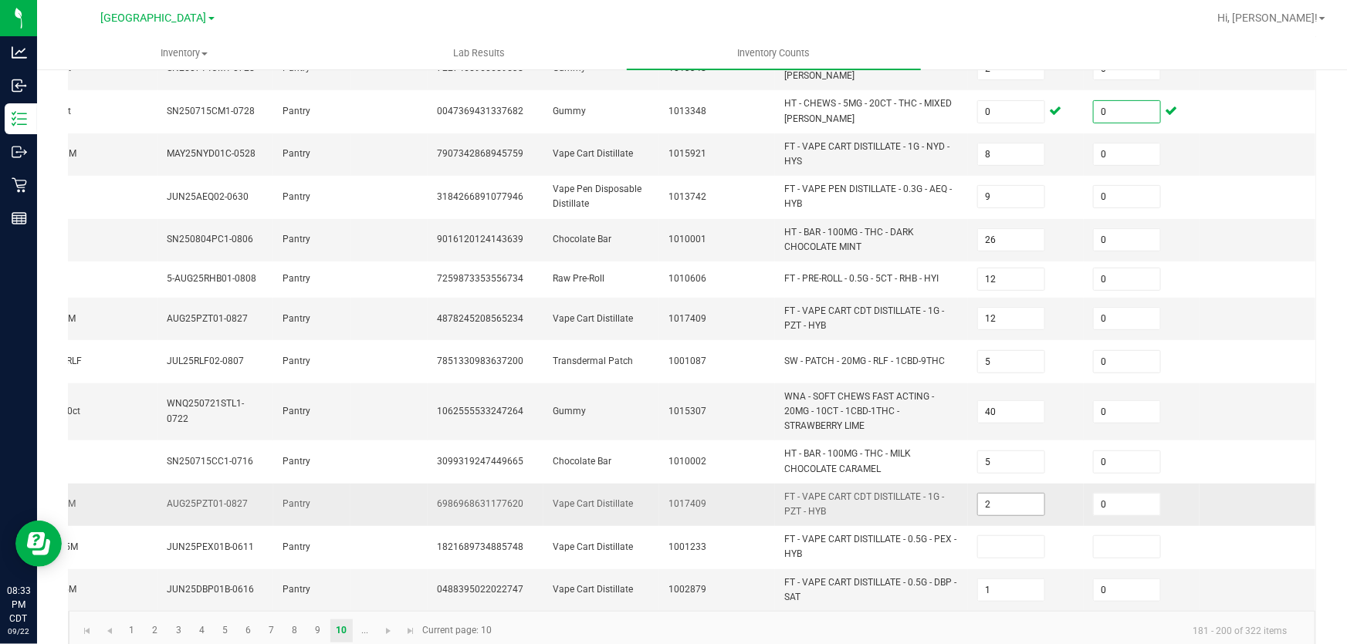
scroll to position [533, 0]
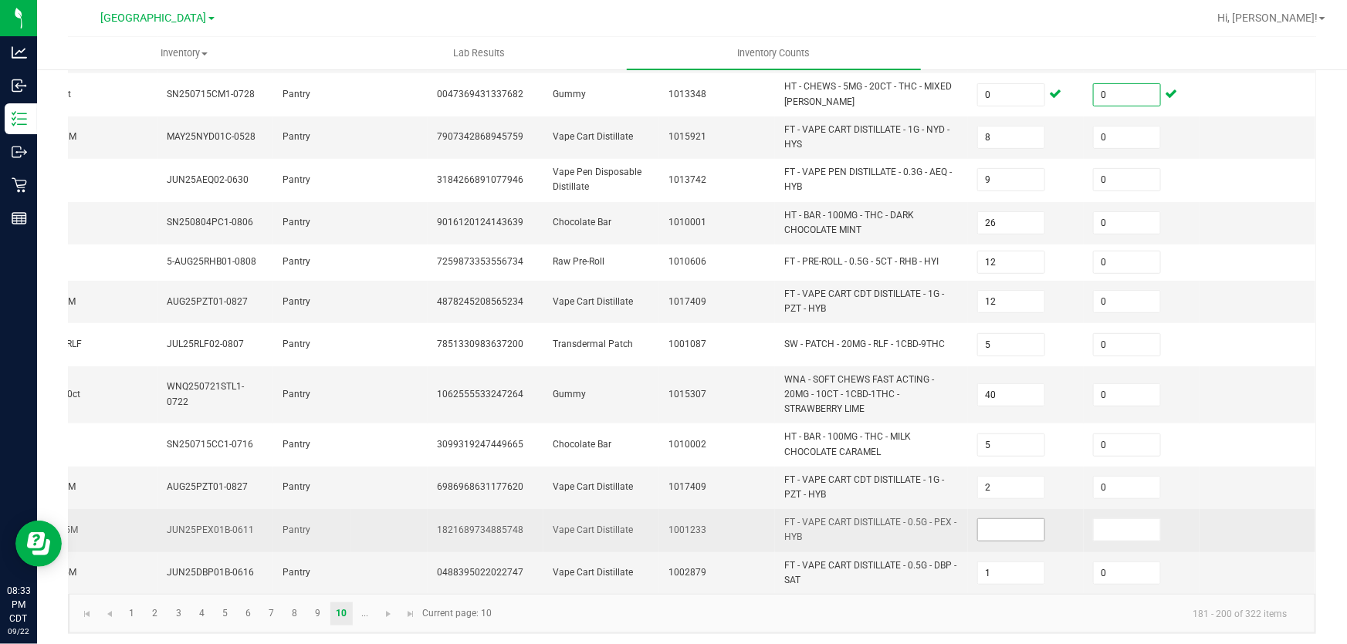
click at [979, 519] on input at bounding box center [1011, 530] width 66 height 22
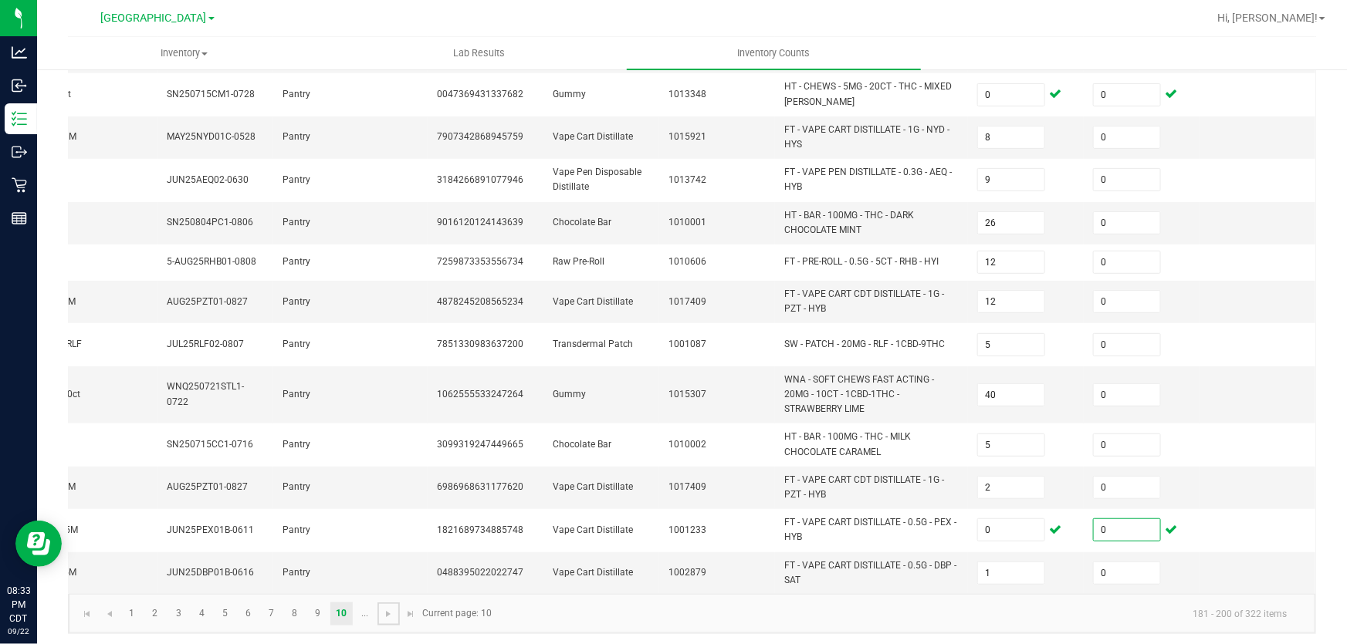
click at [381, 615] on link at bounding box center [388, 614] width 22 height 23
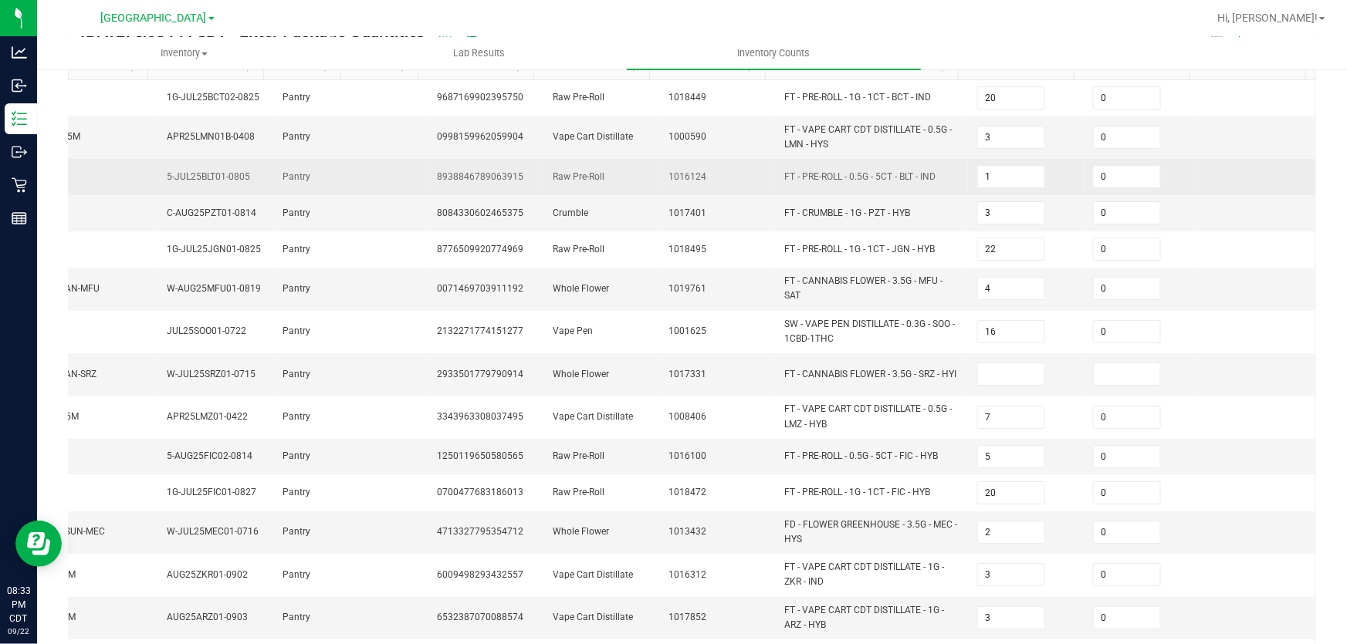
scroll to position [280, 0]
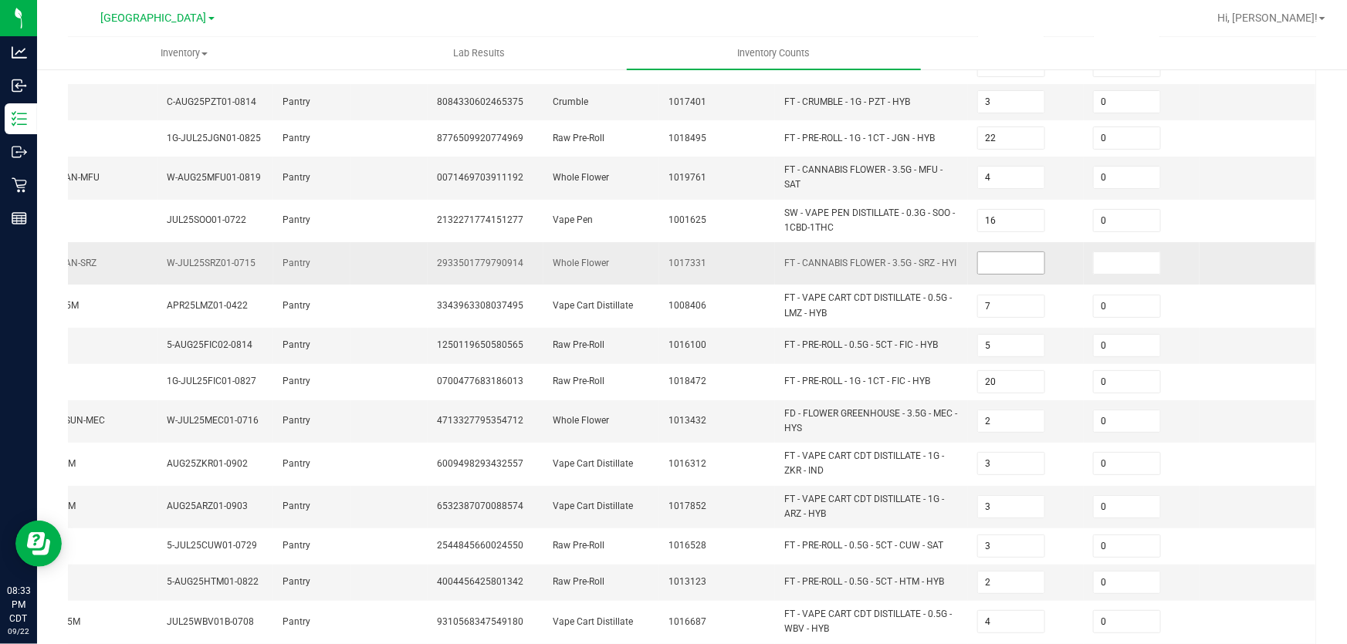
click at [983, 266] on input at bounding box center [1011, 263] width 66 height 22
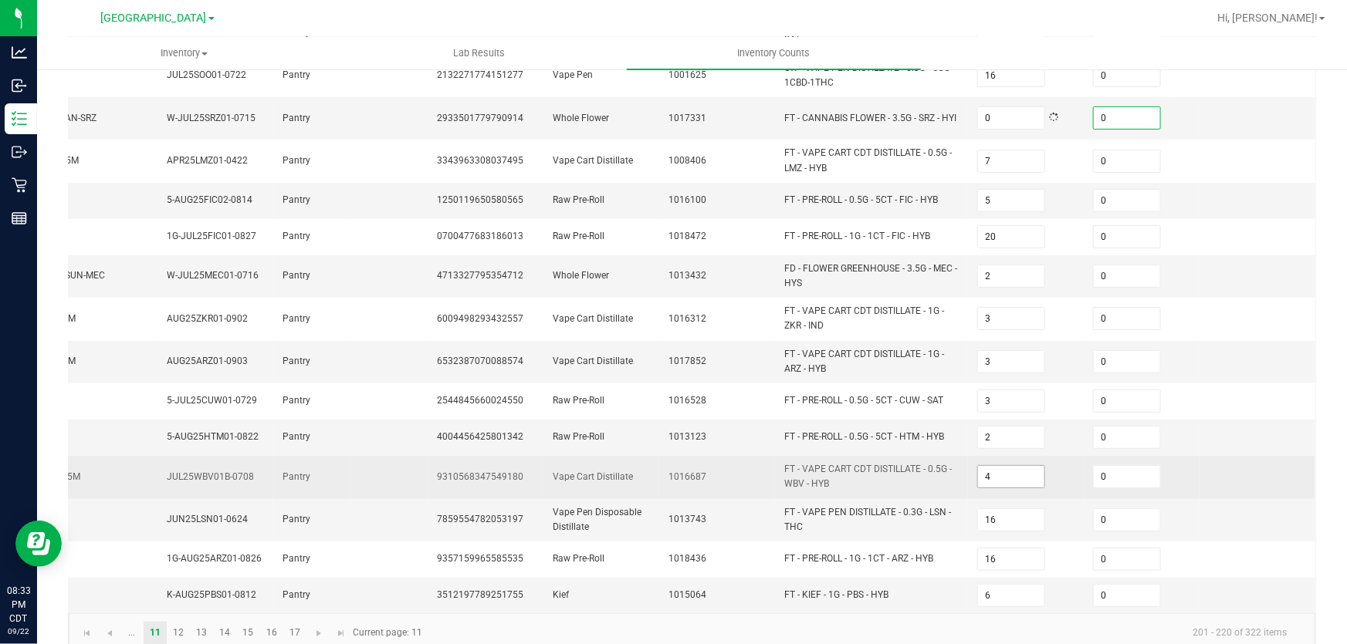
scroll to position [450, 0]
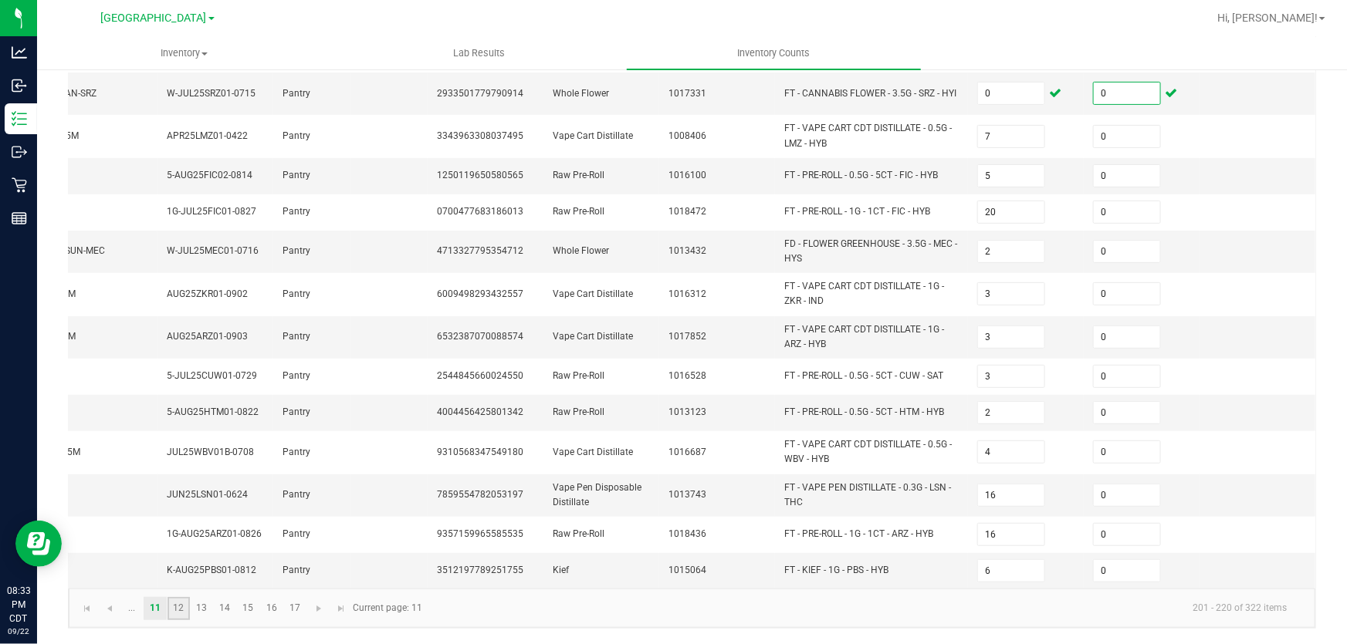
click at [178, 612] on link "12" at bounding box center [178, 608] width 22 height 23
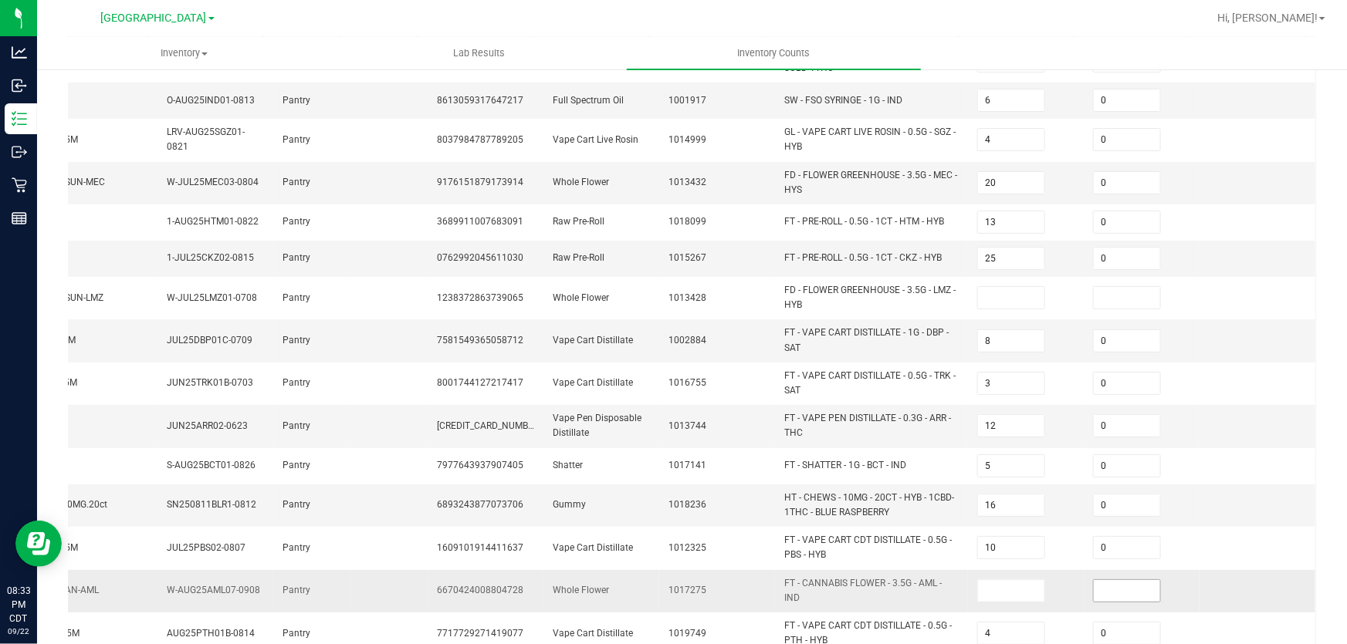
scroll to position [100, 0]
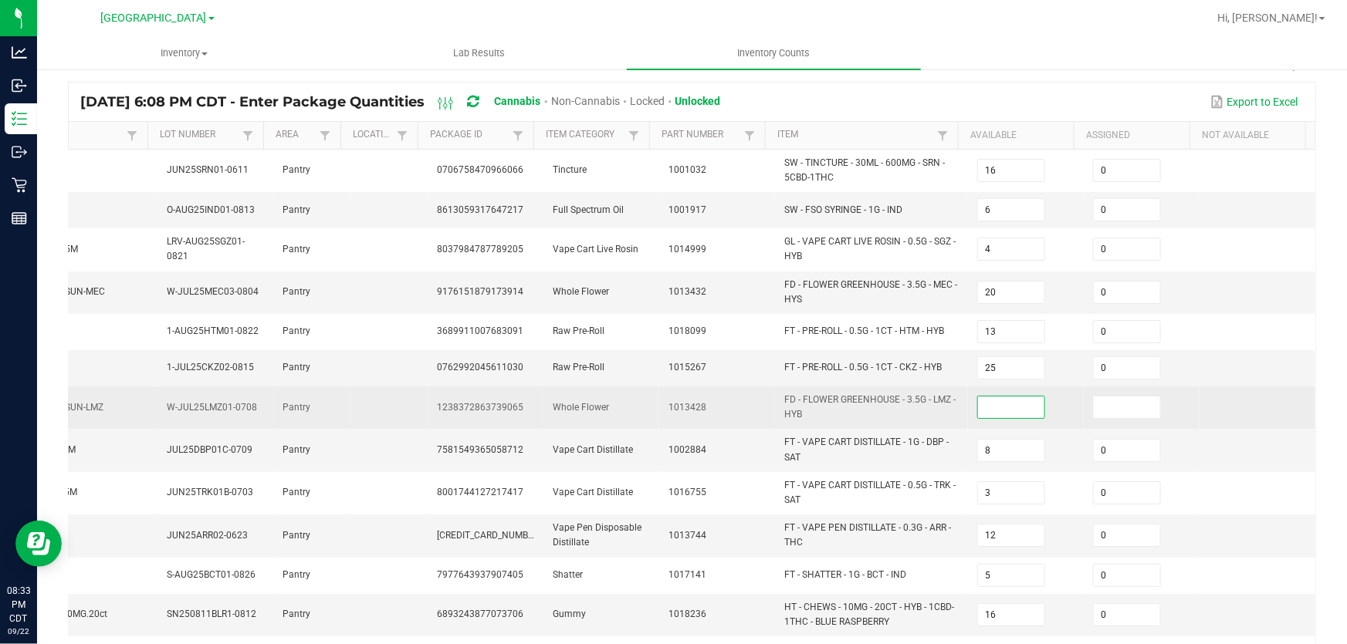
click at [999, 401] on input at bounding box center [1011, 408] width 66 height 22
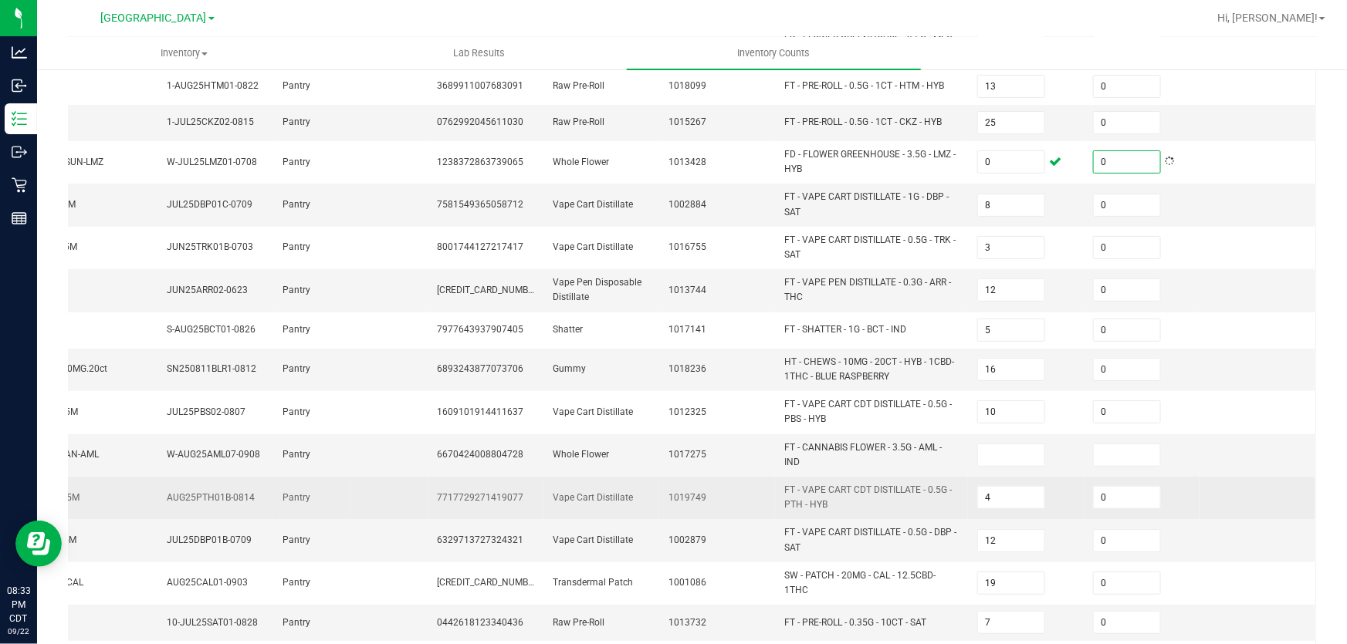
scroll to position [380, 0]
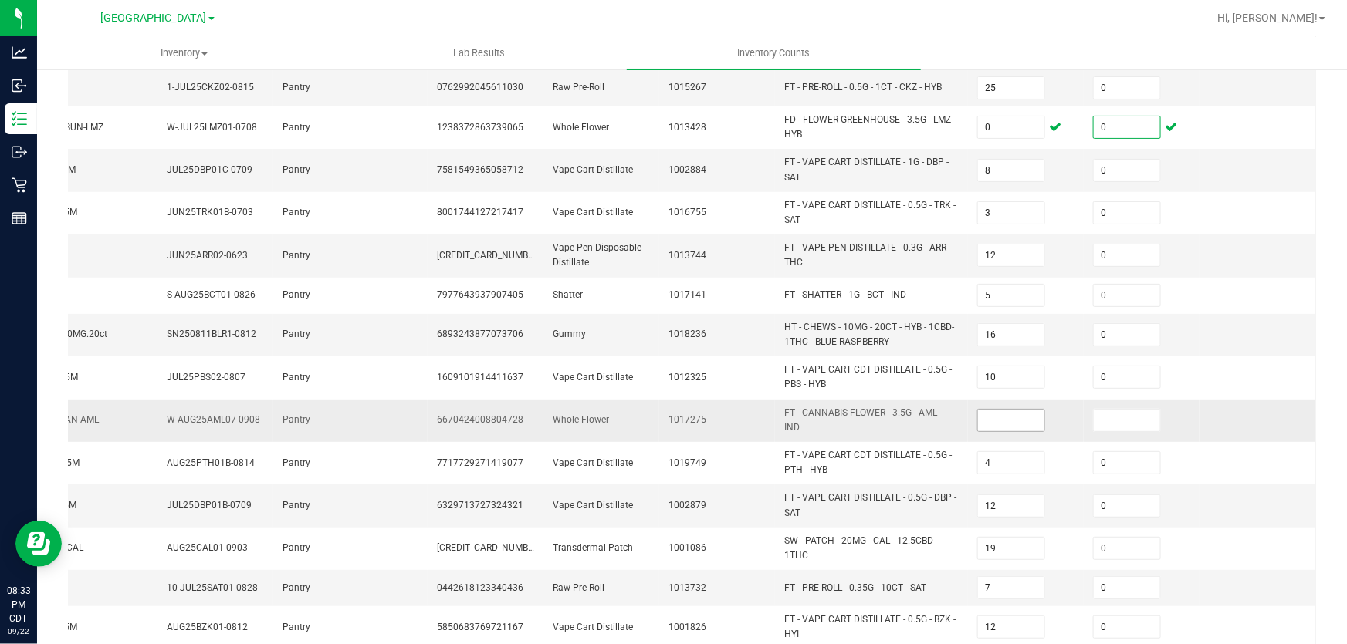
click at [984, 411] on input at bounding box center [1011, 421] width 66 height 22
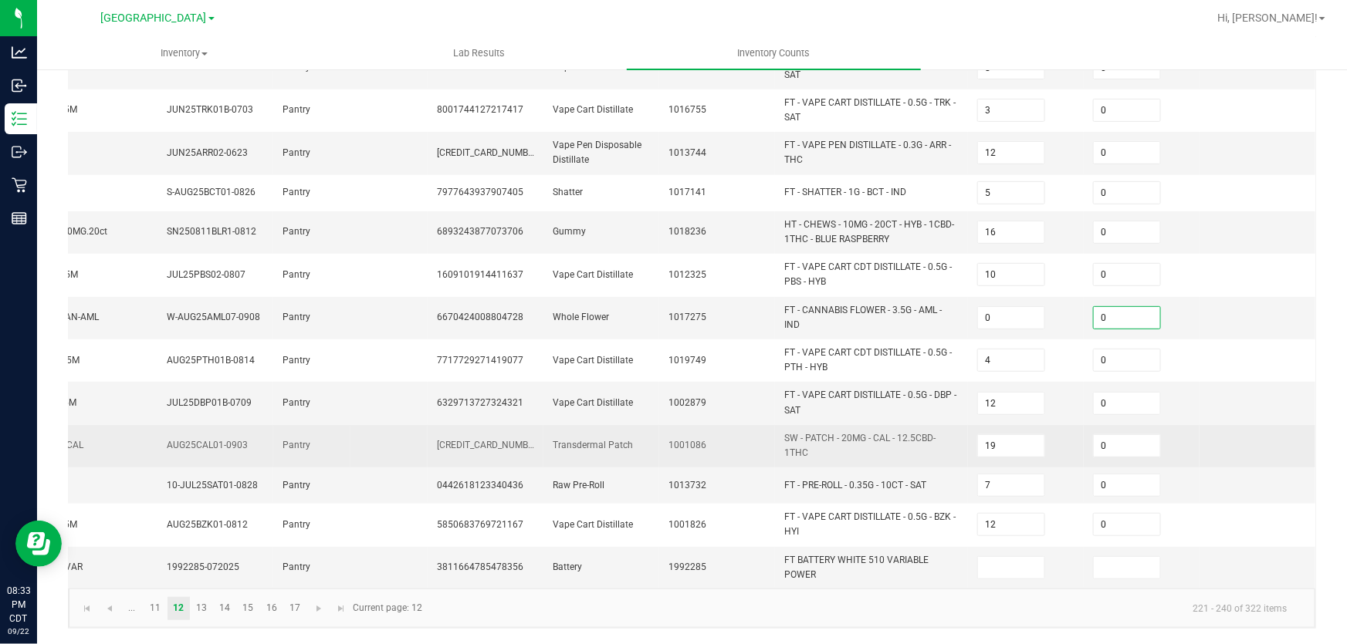
scroll to position [490, 0]
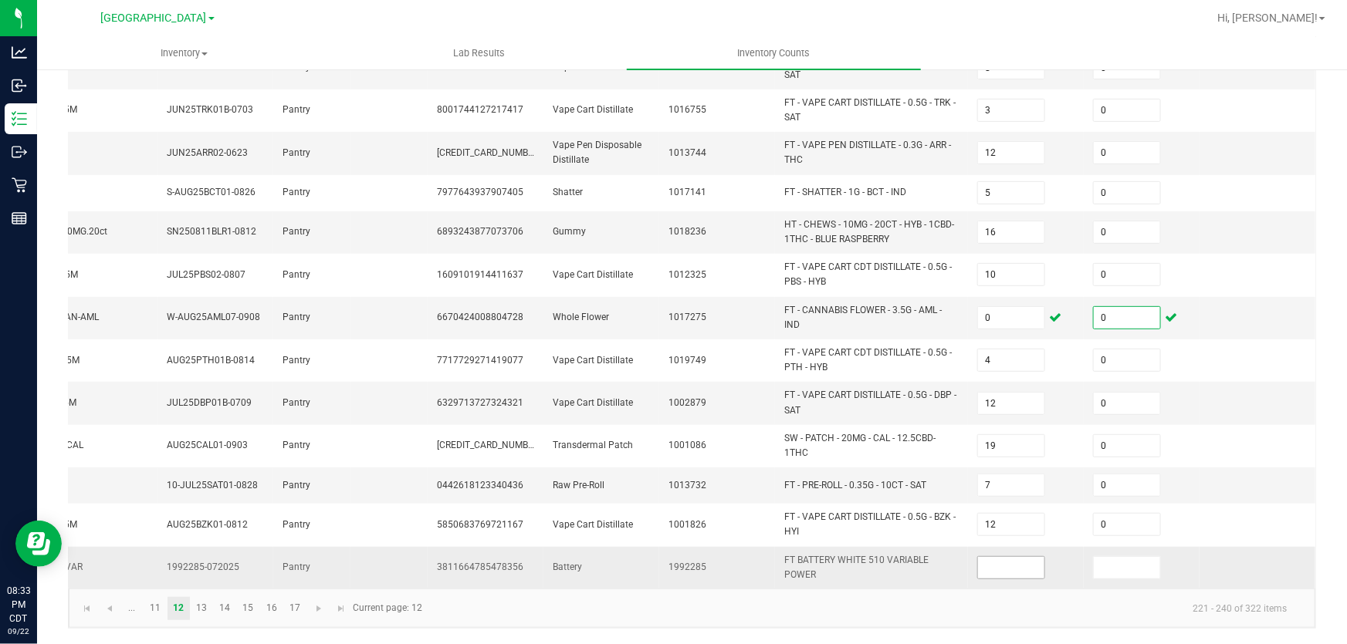
click at [983, 557] on input at bounding box center [1011, 568] width 66 height 22
click at [199, 606] on link "13" at bounding box center [202, 608] width 22 height 23
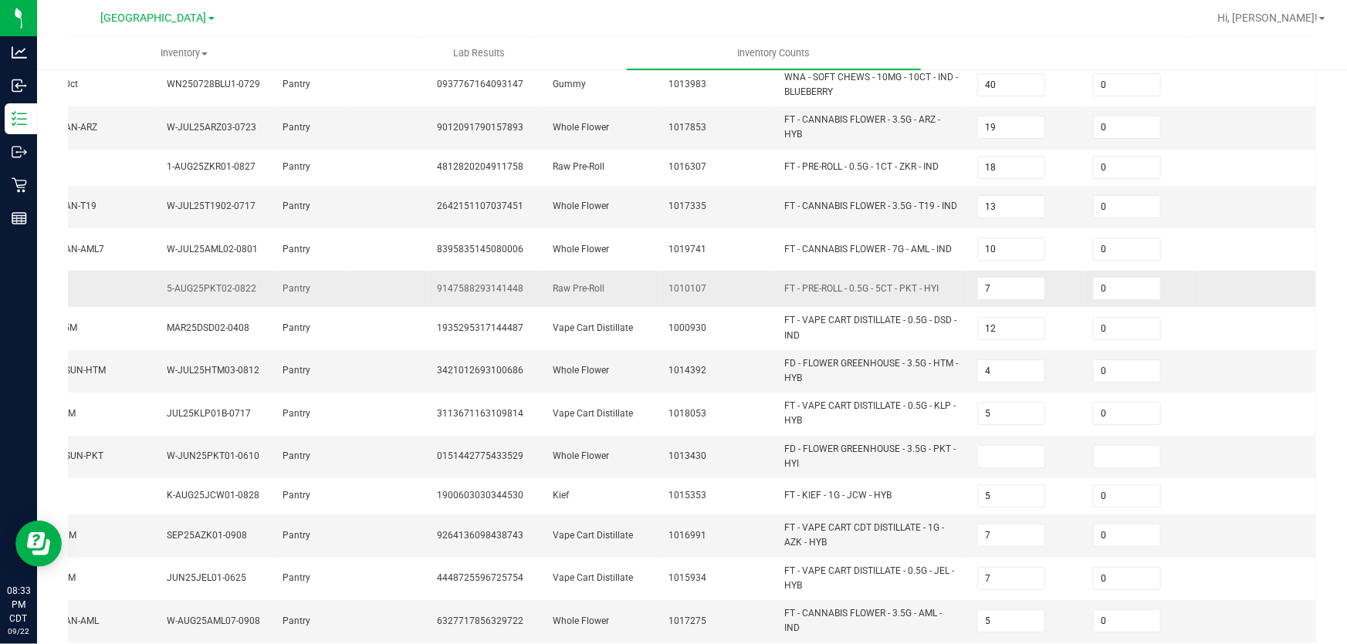
scroll to position [56, 0]
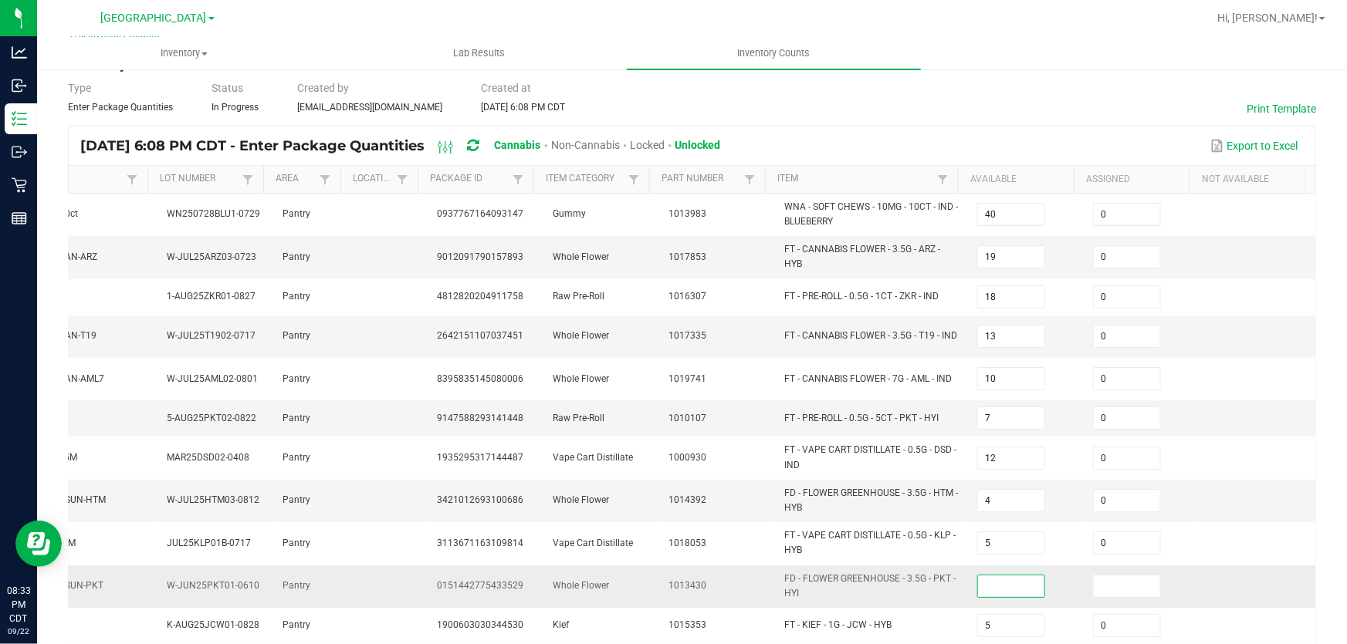
click at [979, 577] on input at bounding box center [1011, 587] width 66 height 22
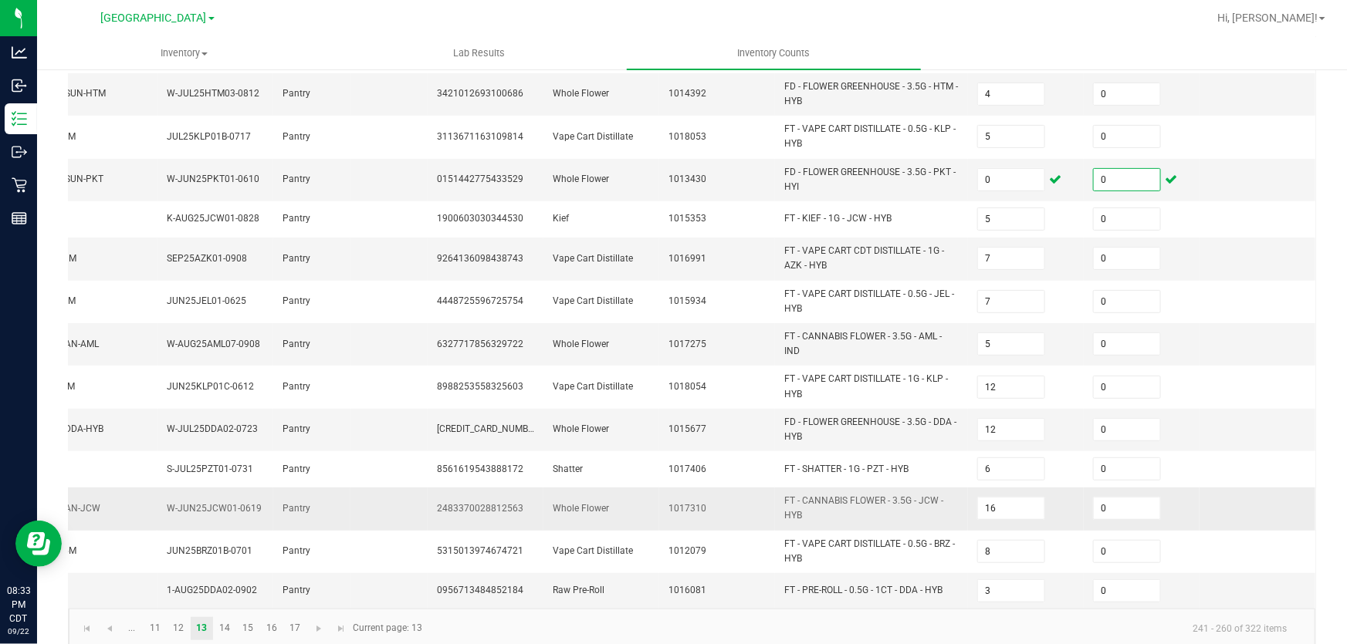
scroll to position [477, 0]
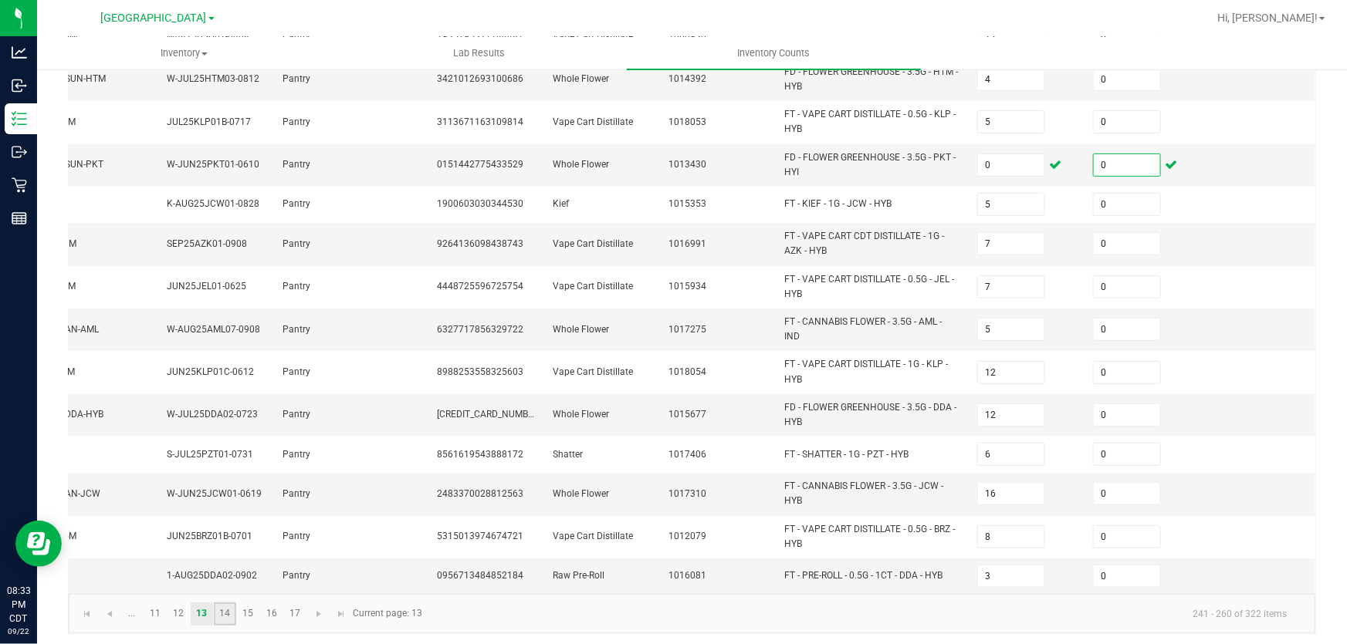
click at [222, 607] on link "14" at bounding box center [225, 614] width 22 height 23
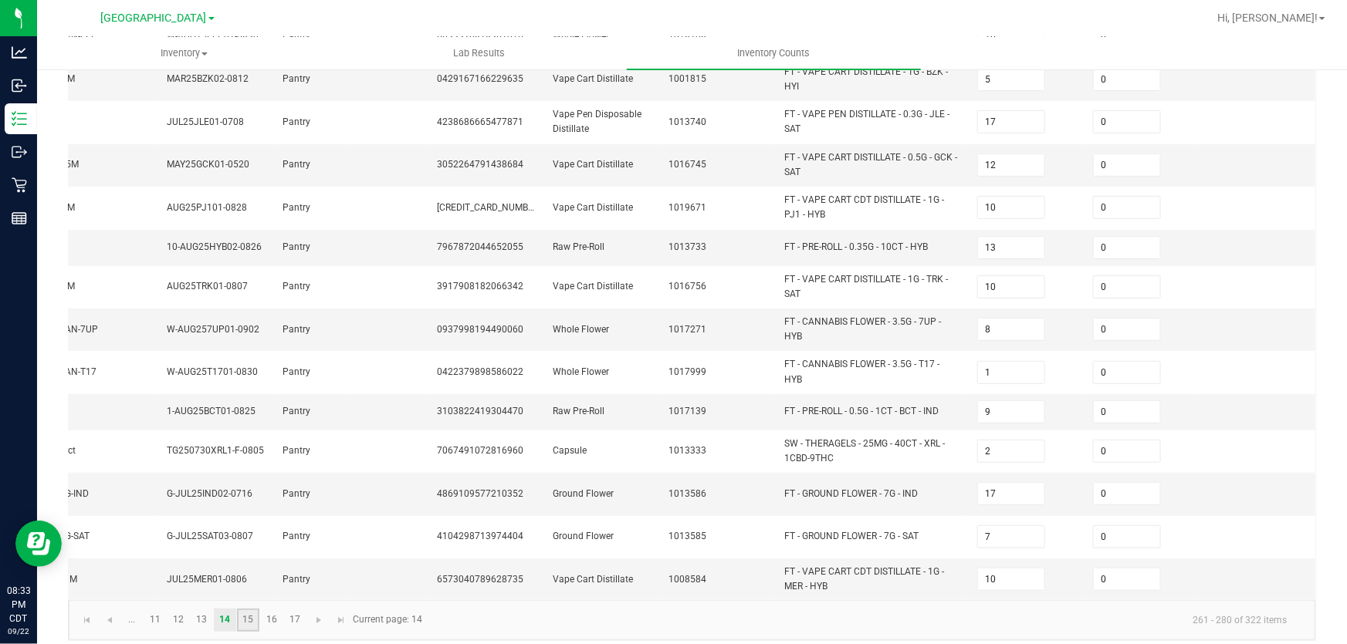
click at [257, 611] on link "15" at bounding box center [248, 620] width 22 height 23
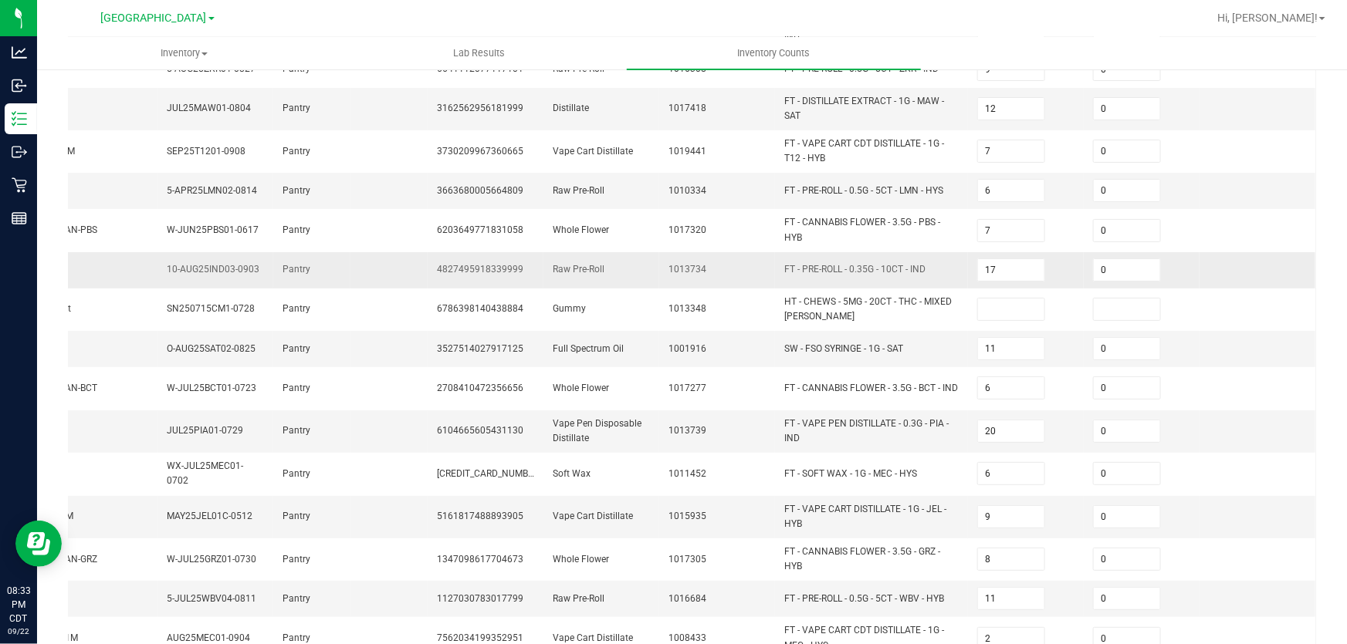
scroll to position [120, 0]
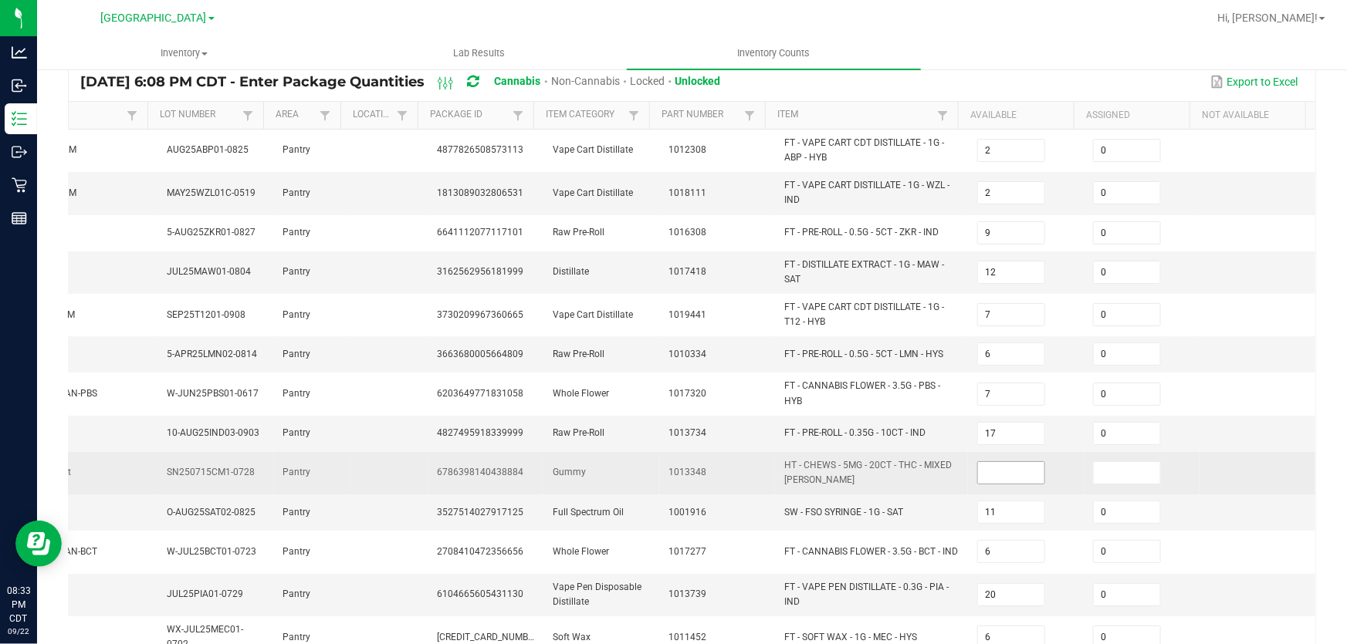
click at [978, 474] on input at bounding box center [1011, 473] width 66 height 22
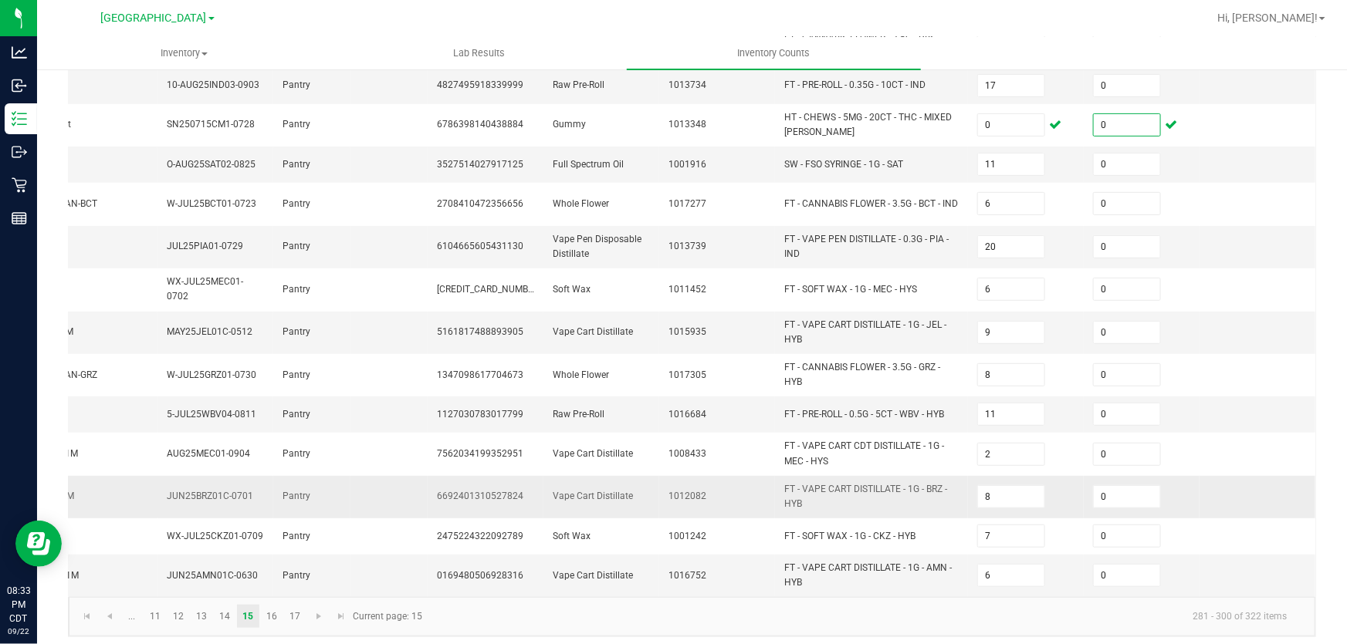
scroll to position [470, 0]
click at [269, 603] on link "16" at bounding box center [271, 614] width 22 height 23
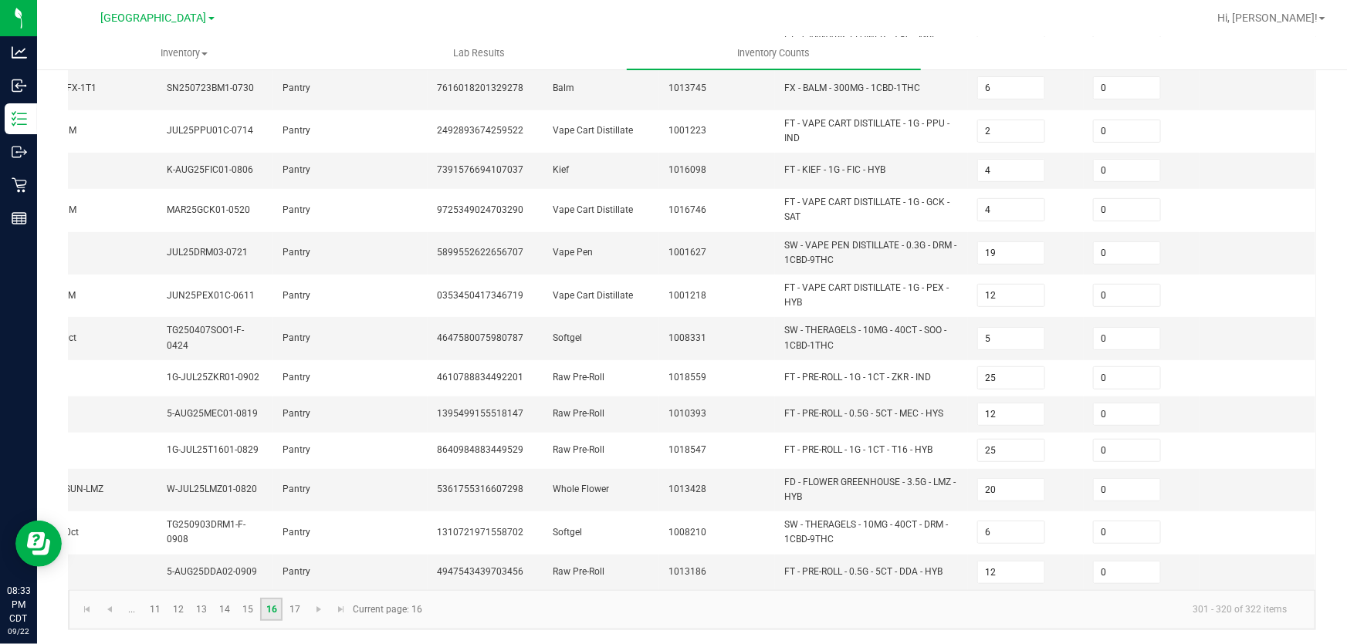
scroll to position [477, 0]
click at [297, 615] on link "17" at bounding box center [294, 608] width 22 height 23
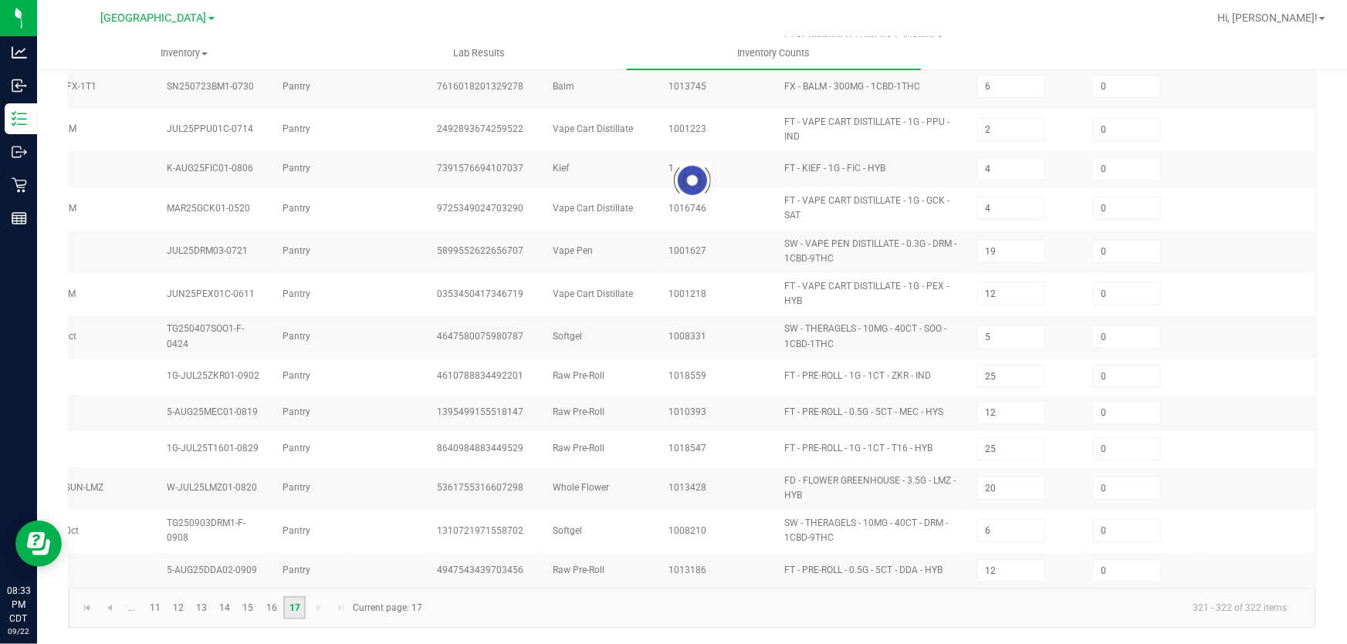
scroll to position [0, 230]
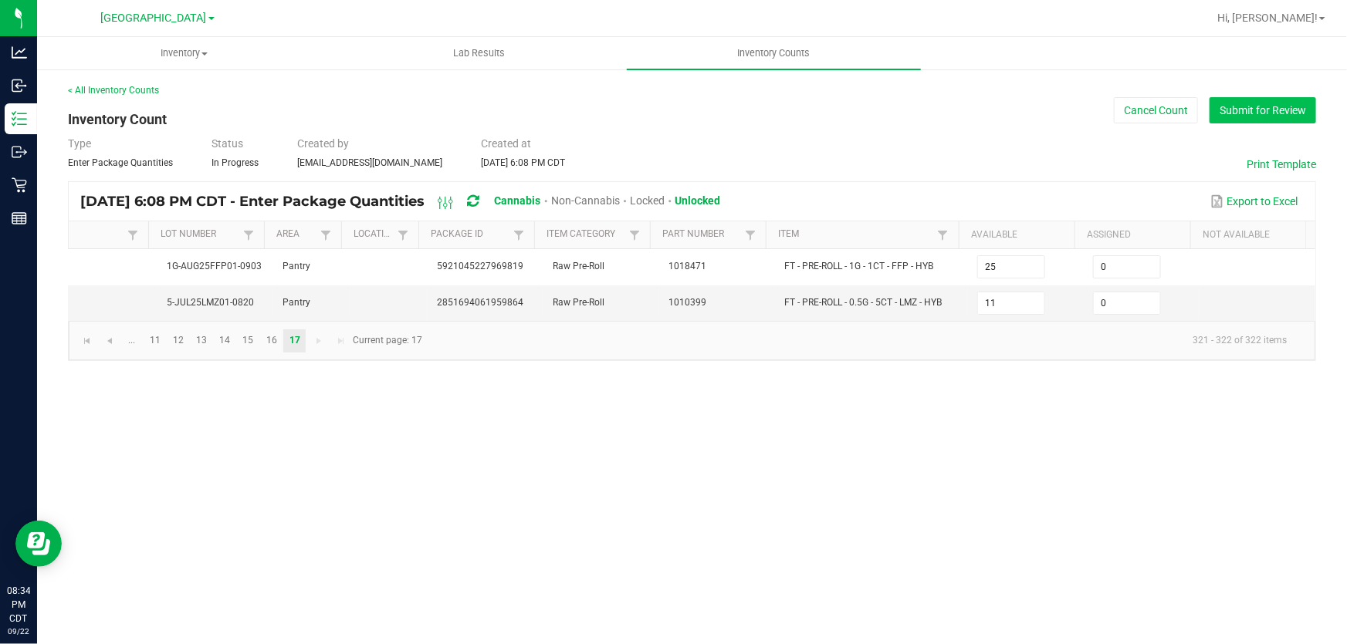
click at [1256, 104] on button "Submit for Review" at bounding box center [1262, 110] width 107 height 26
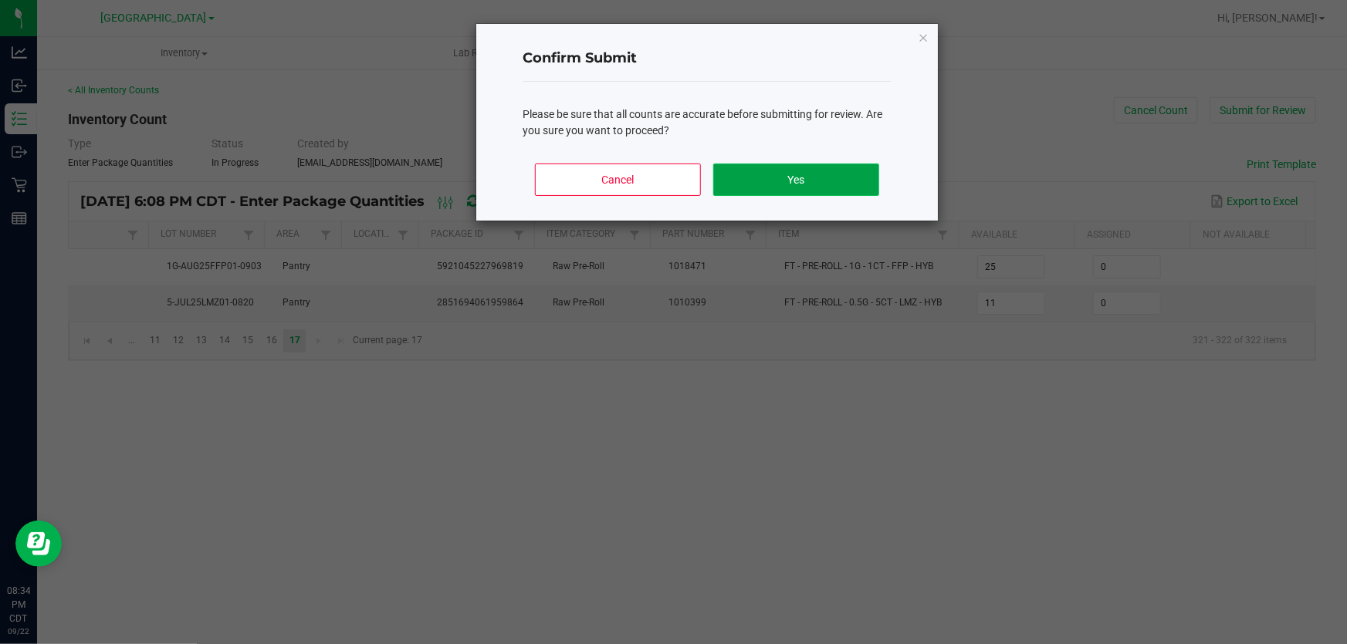
click at [750, 171] on button "Yes" at bounding box center [796, 180] width 166 height 32
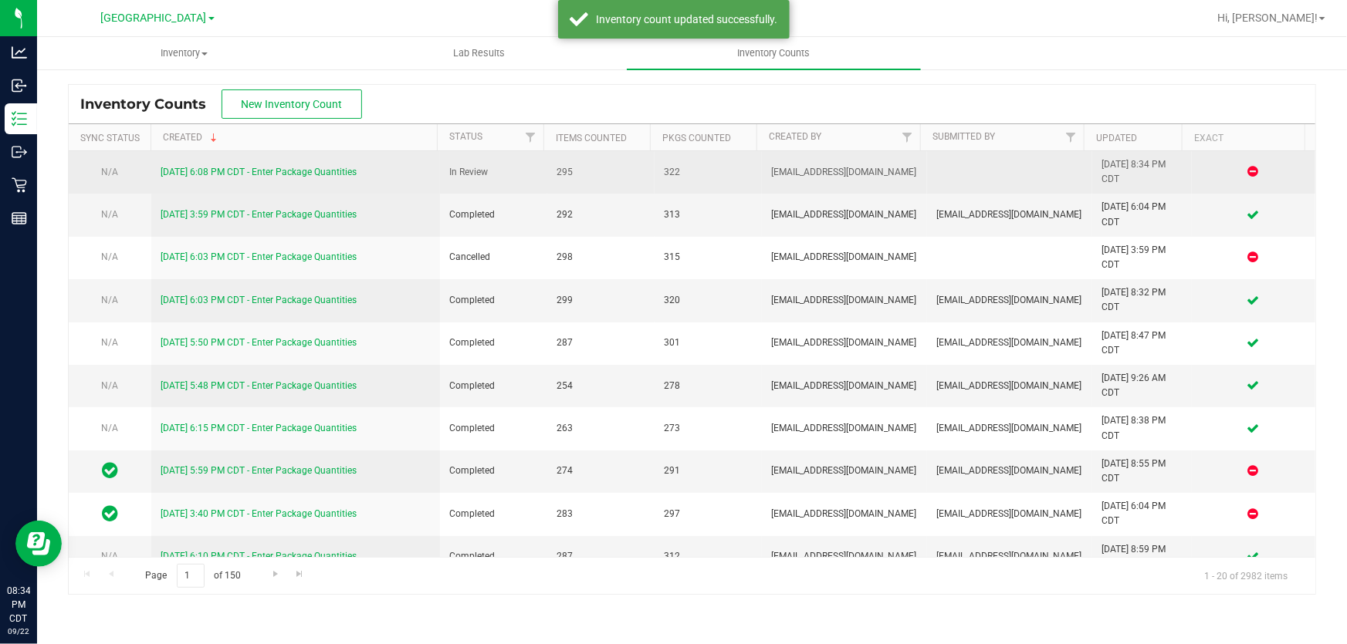
click at [309, 174] on link "[DATE] 6:08 PM CDT - Enter Package Quantities" at bounding box center [259, 172] width 196 height 11
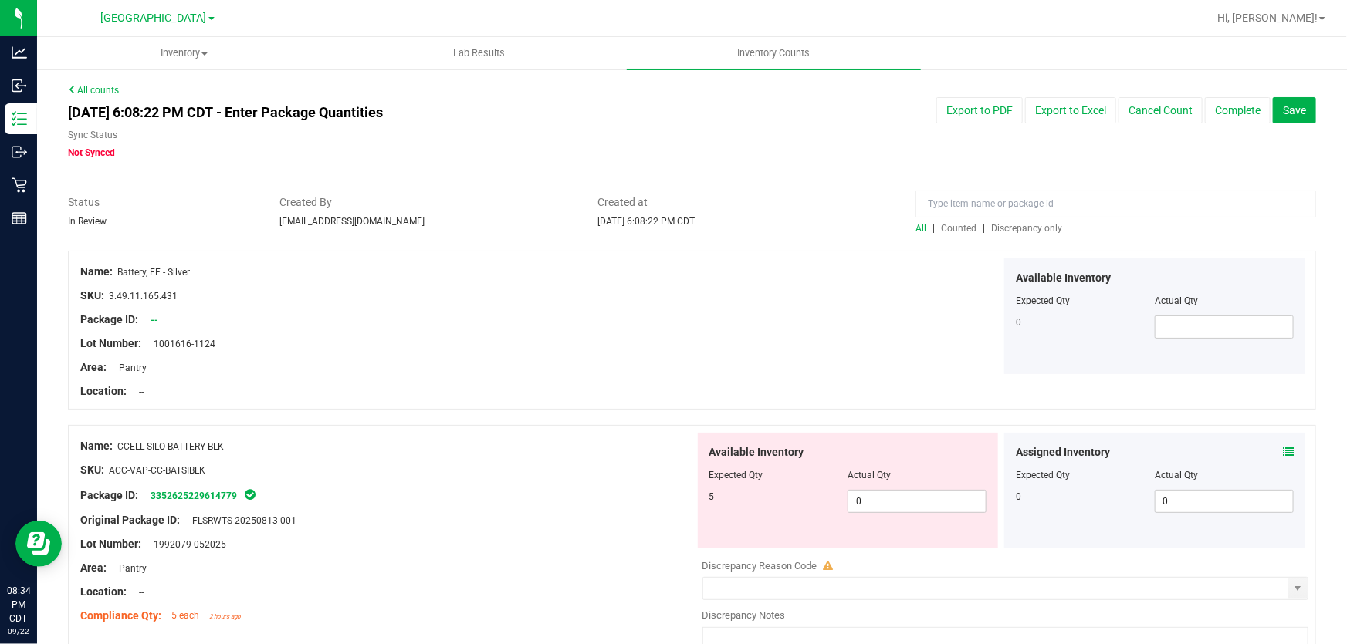
click at [1021, 226] on span "Discrepancy only" at bounding box center [1026, 228] width 71 height 11
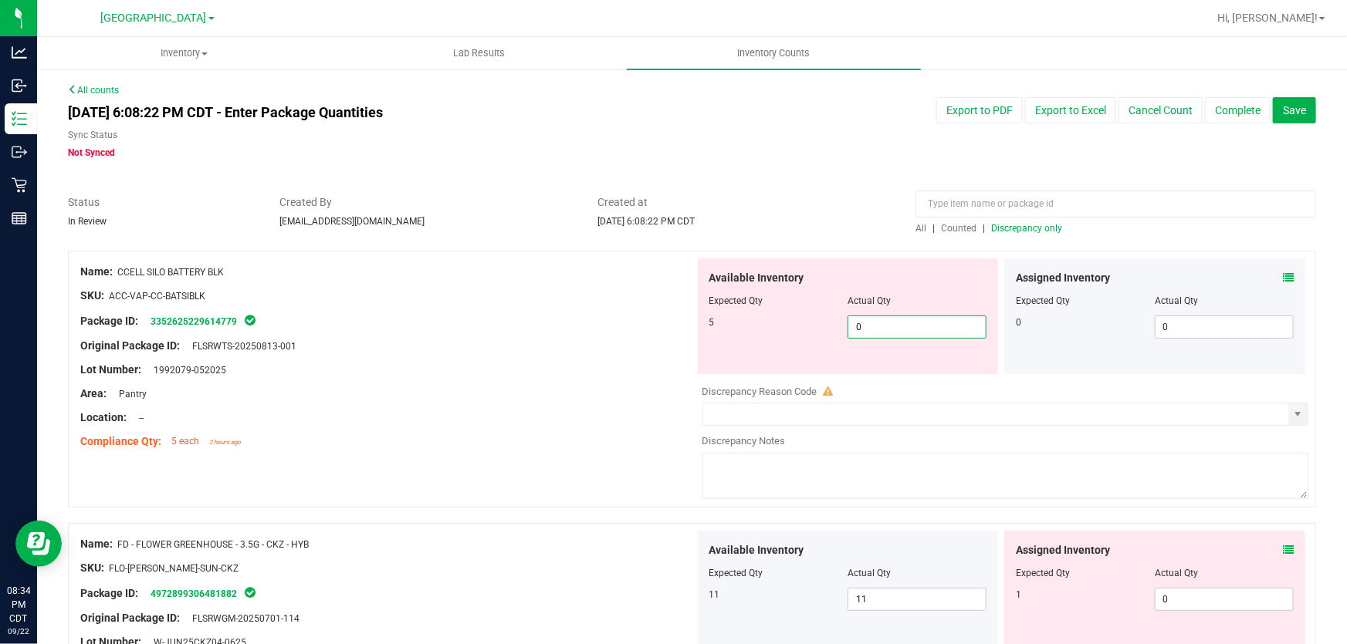
click at [887, 321] on span "0 0" at bounding box center [916, 327] width 139 height 23
click at [887, 321] on input "0" at bounding box center [916, 327] width 137 height 22
click at [534, 307] on div at bounding box center [387, 308] width 614 height 8
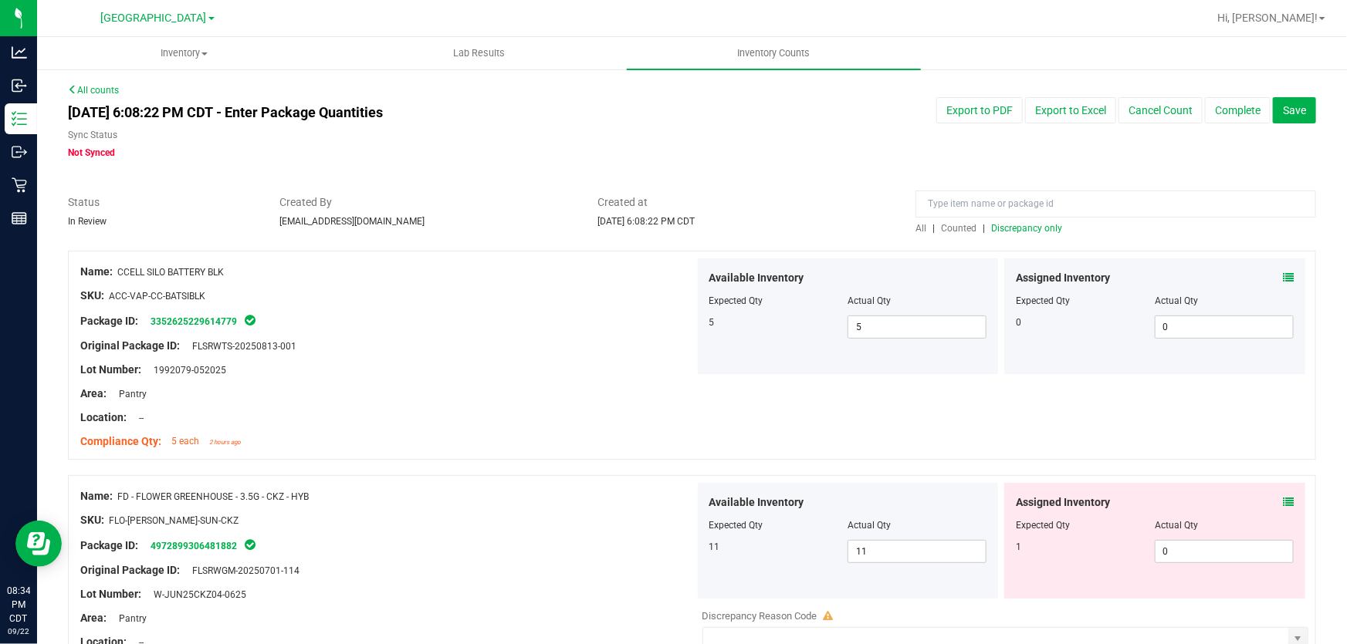
scroll to position [69, 0]
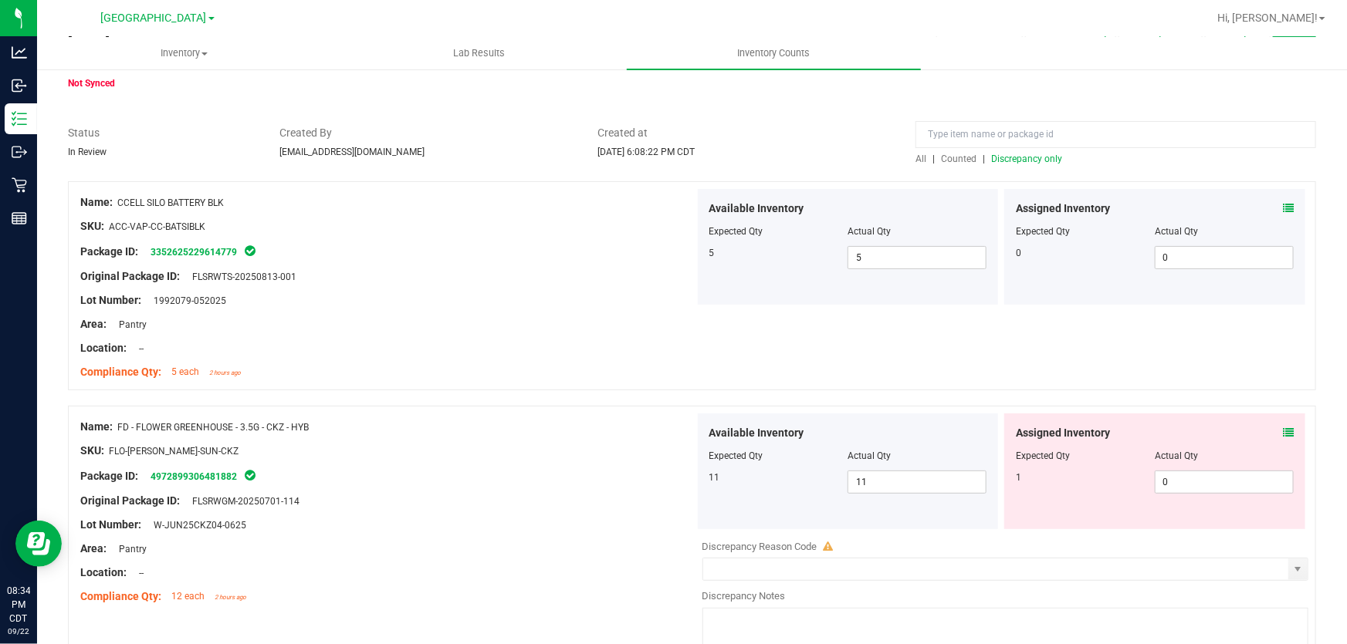
click at [1283, 435] on icon at bounding box center [1288, 433] width 11 height 11
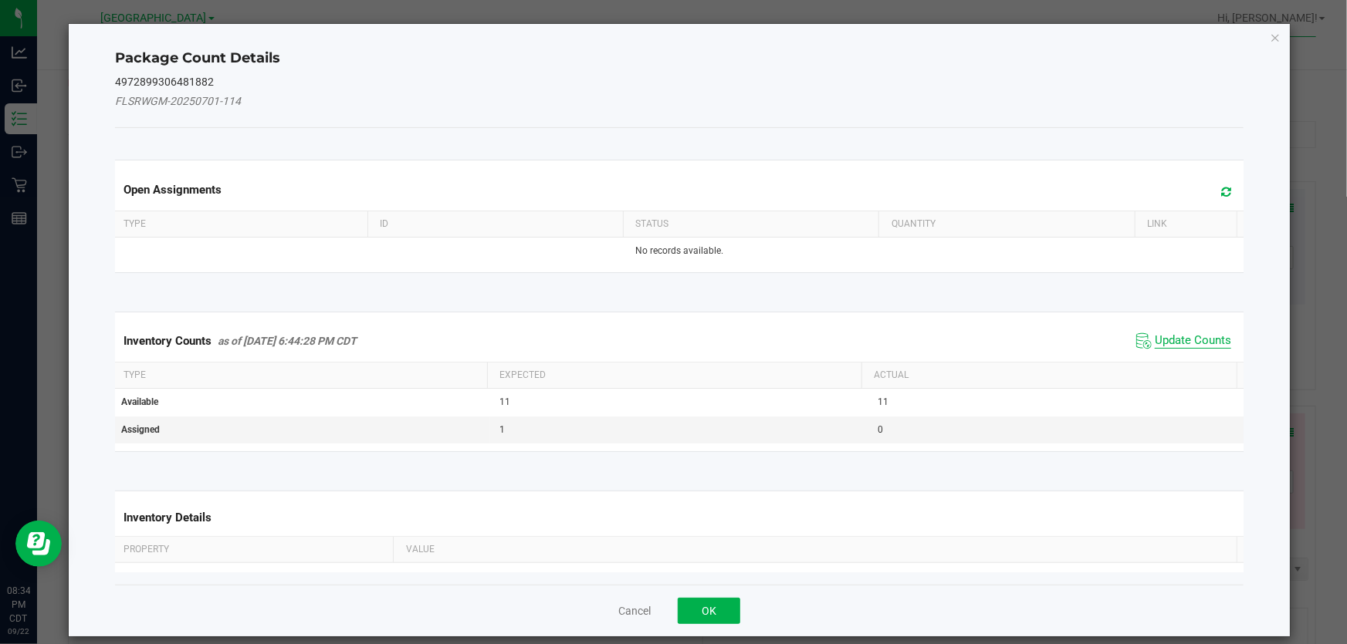
click at [1164, 334] on span "Update Counts" at bounding box center [1193, 340] width 76 height 15
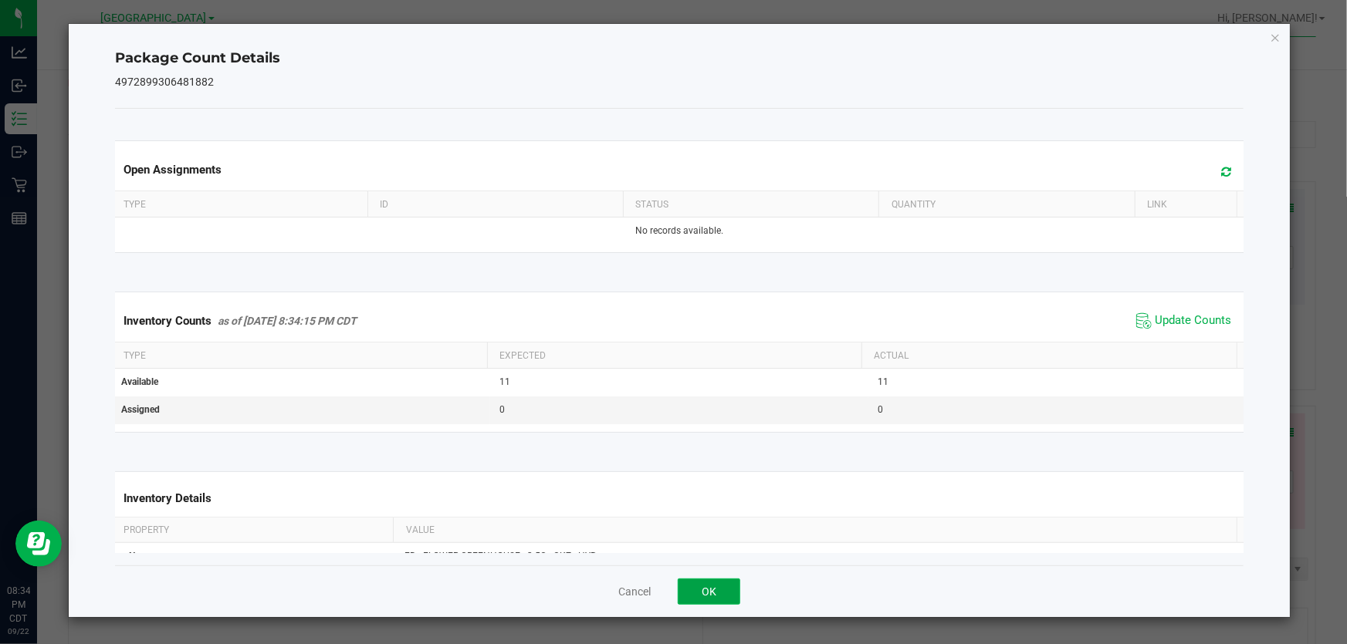
click at [715, 595] on button "OK" at bounding box center [709, 592] width 63 height 26
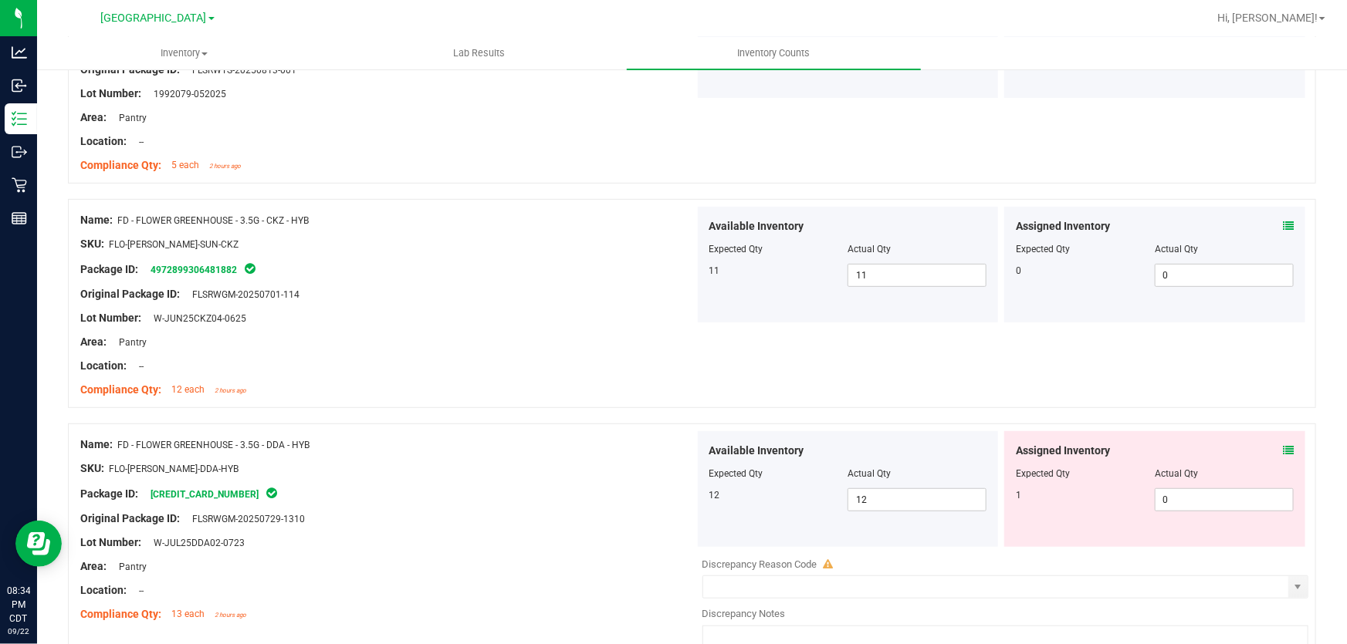
scroll to position [280, 0]
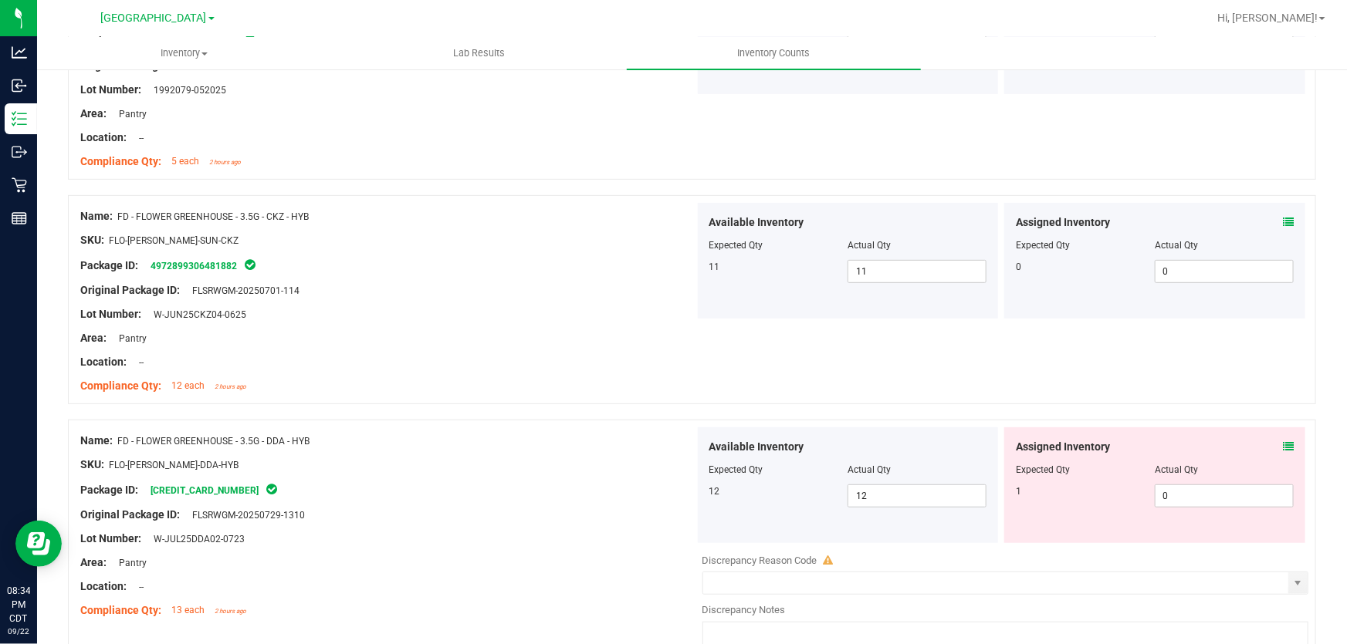
click at [1283, 446] on icon at bounding box center [1288, 446] width 11 height 11
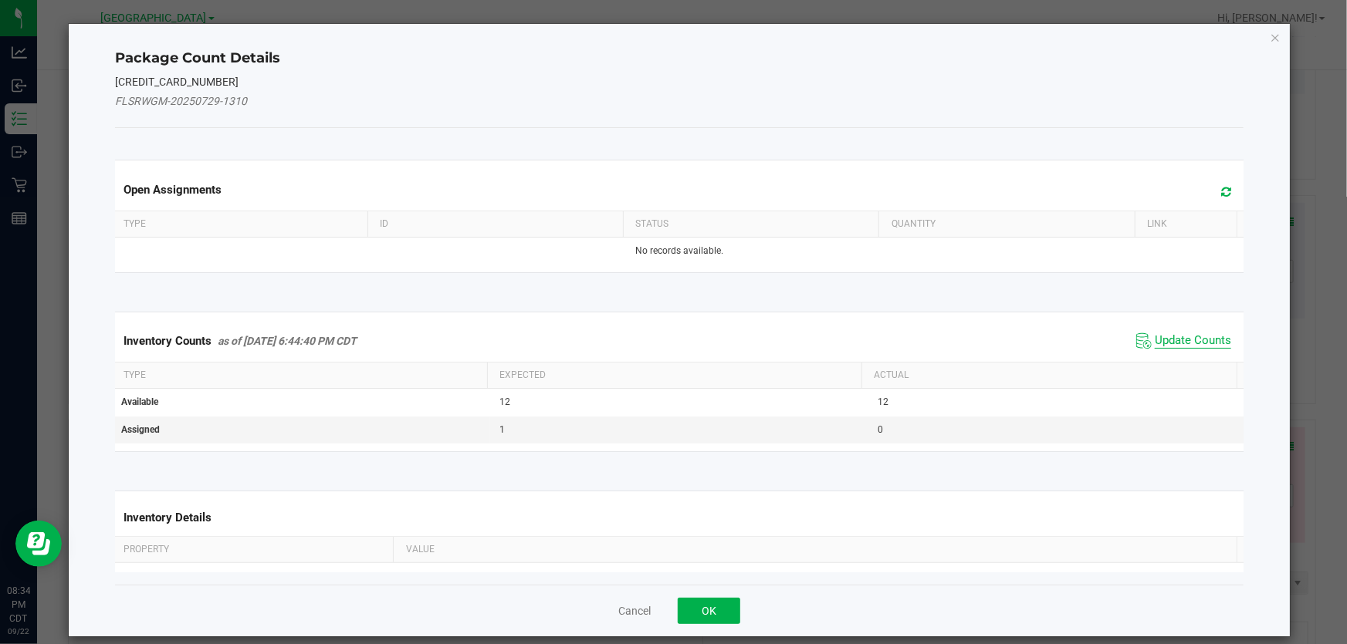
click at [1155, 336] on span "Update Counts" at bounding box center [1193, 340] width 76 height 15
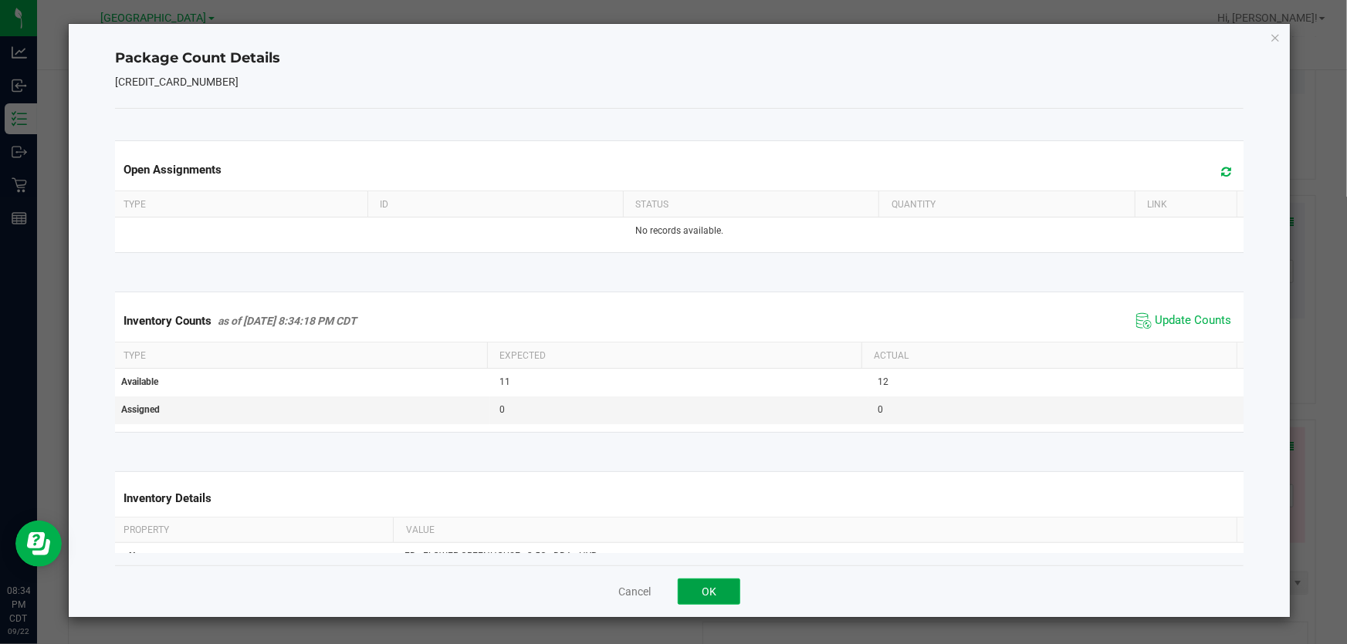
click at [728, 590] on button "OK" at bounding box center [709, 592] width 63 height 26
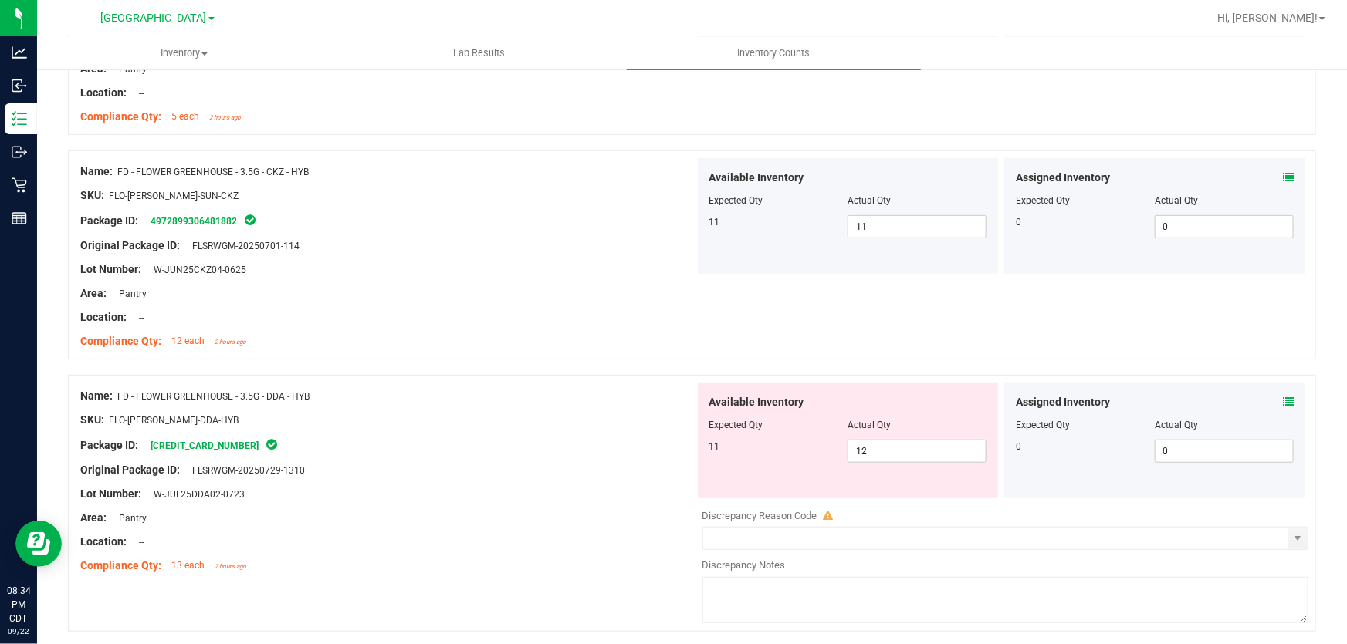
scroll to position [350, 0]
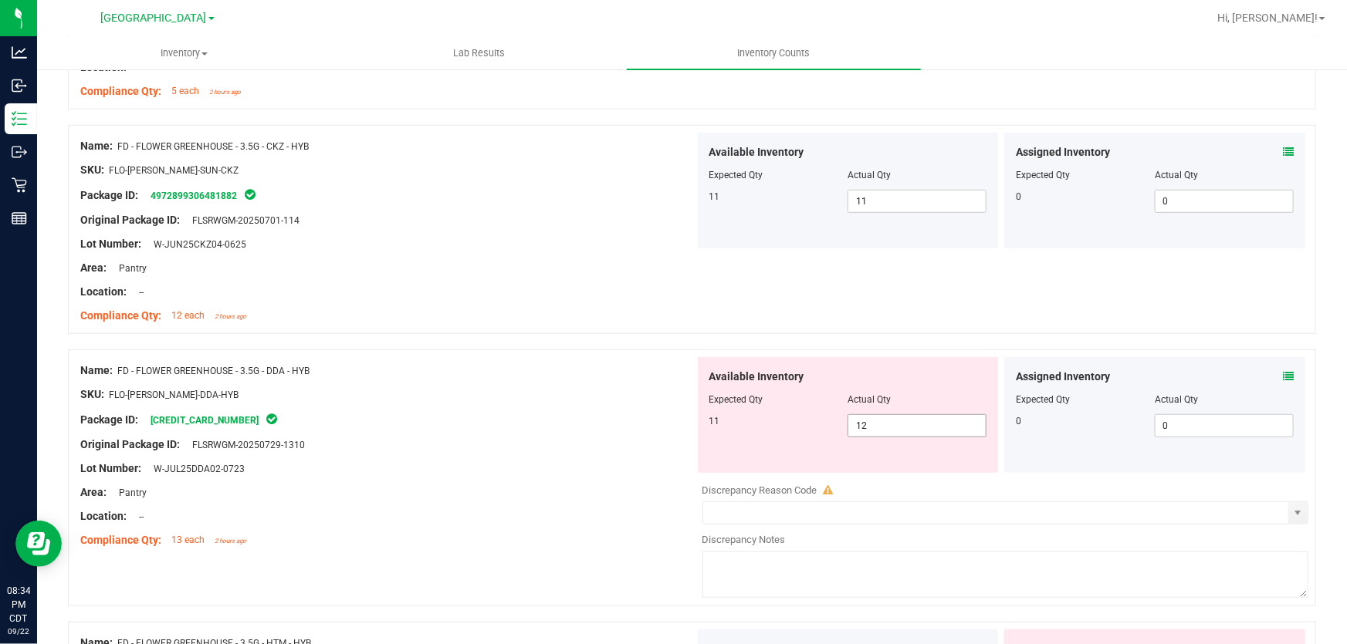
click at [941, 418] on span "12 12" at bounding box center [916, 425] width 139 height 23
click at [941, 418] on input "12" at bounding box center [916, 426] width 137 height 22
click at [501, 411] on div "Package ID: [CREDIT_CARD_NUMBER]" at bounding box center [387, 420] width 614 height 19
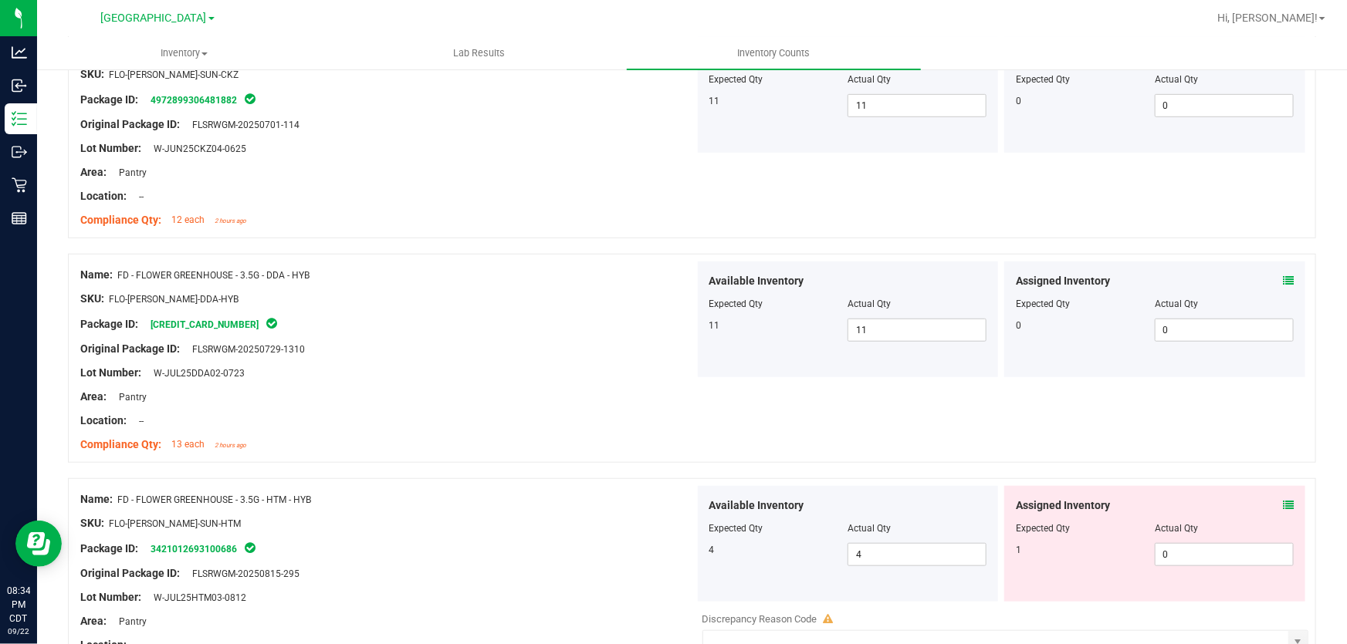
scroll to position [561, 0]
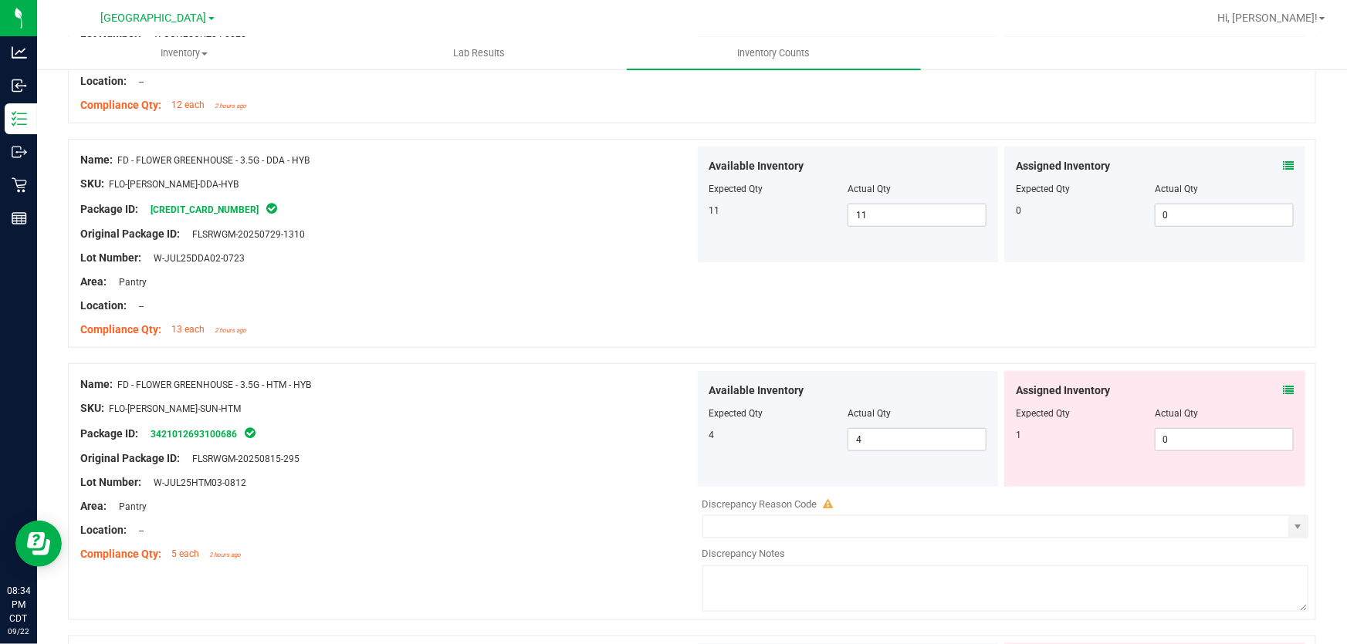
click at [1283, 390] on icon at bounding box center [1288, 390] width 11 height 11
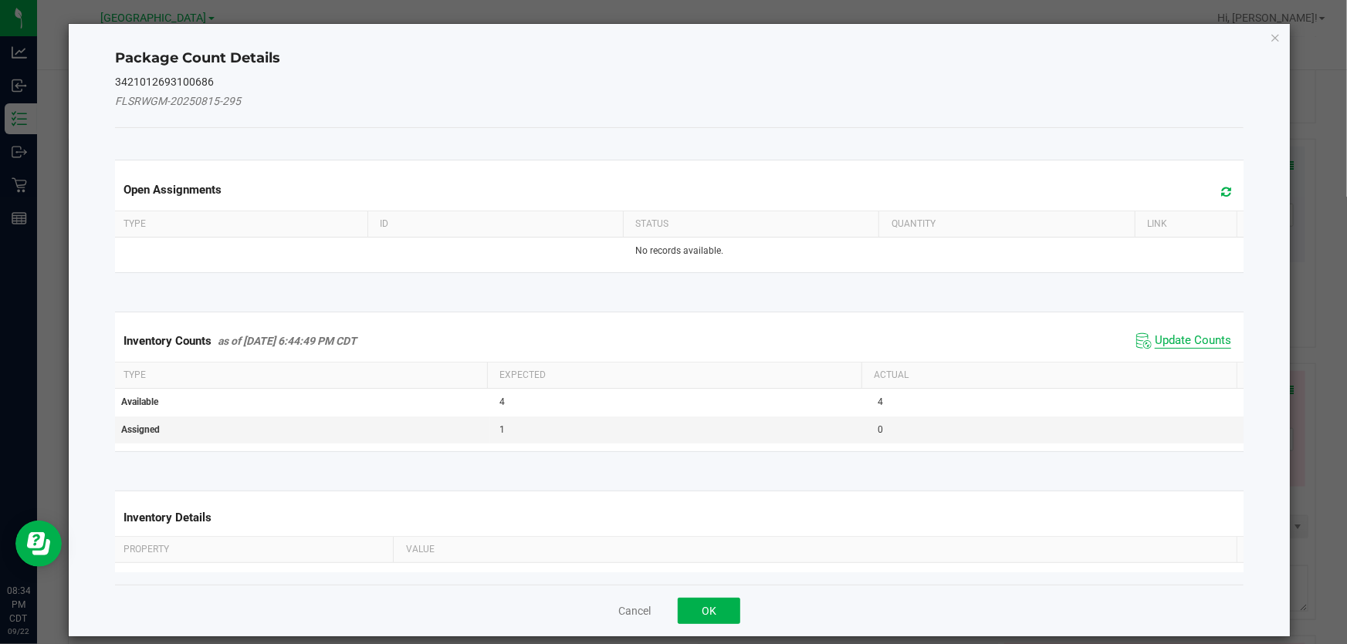
click at [1177, 341] on span "Update Counts" at bounding box center [1193, 340] width 76 height 15
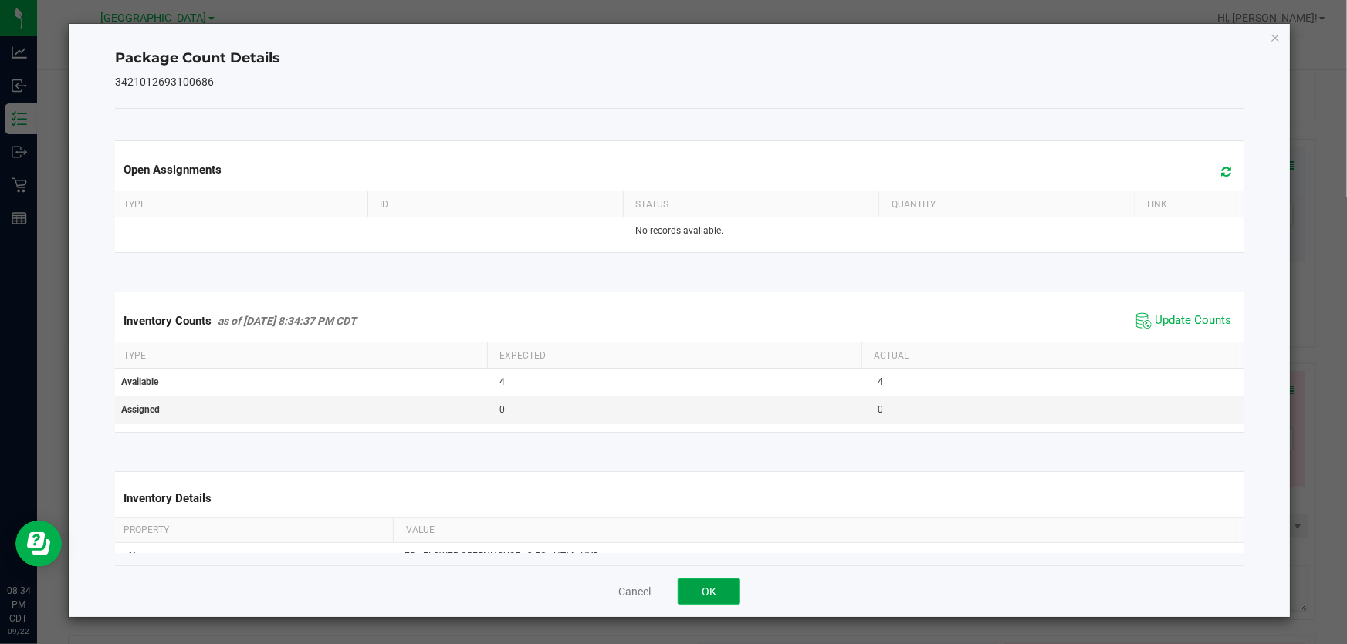
click at [725, 588] on button "OK" at bounding box center [709, 592] width 63 height 26
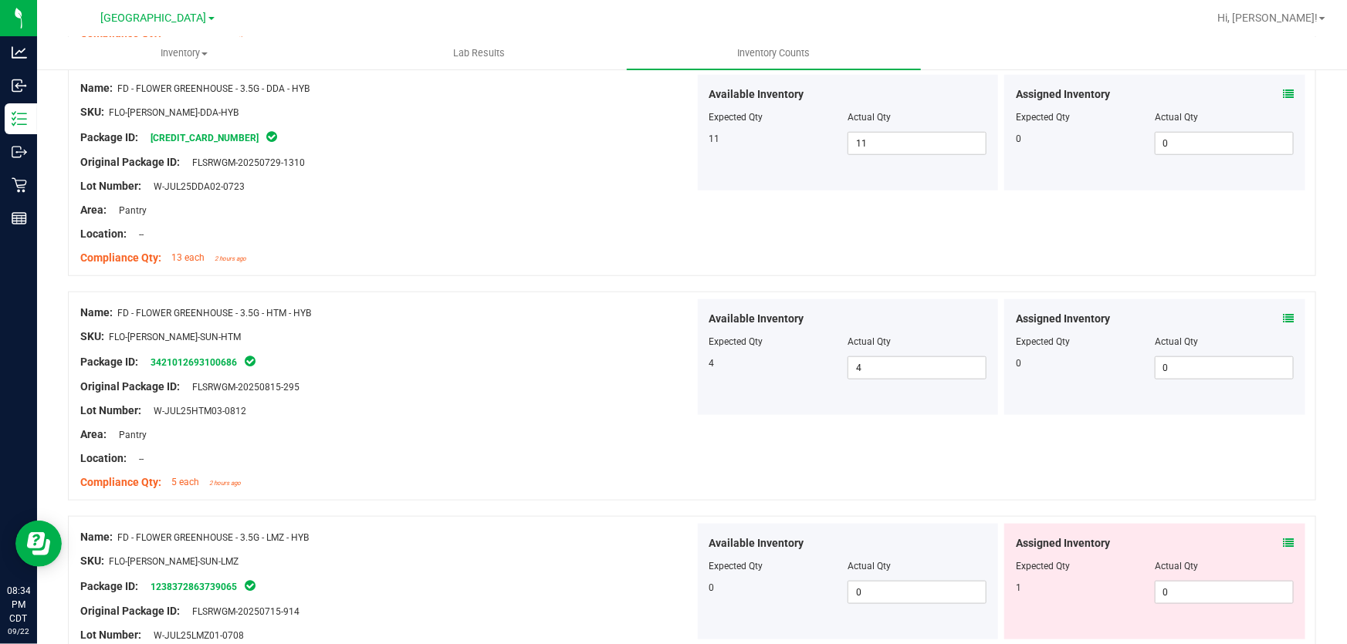
scroll to position [702, 0]
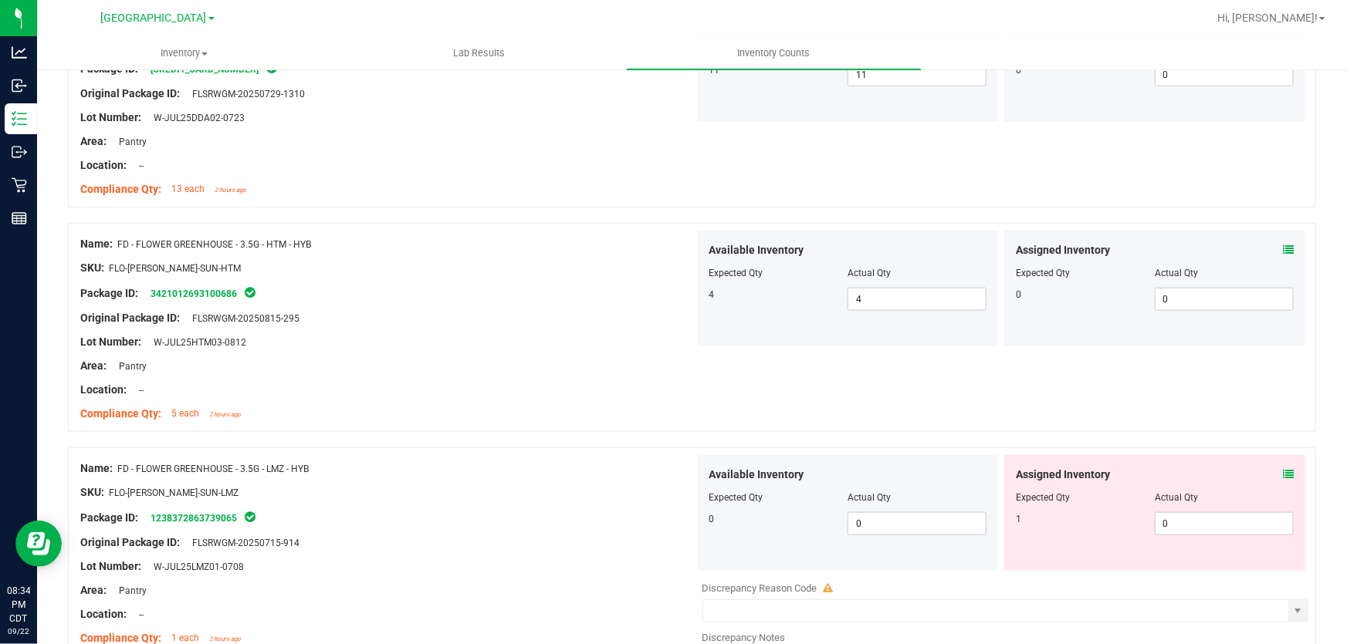
click at [1283, 471] on icon at bounding box center [1288, 474] width 11 height 11
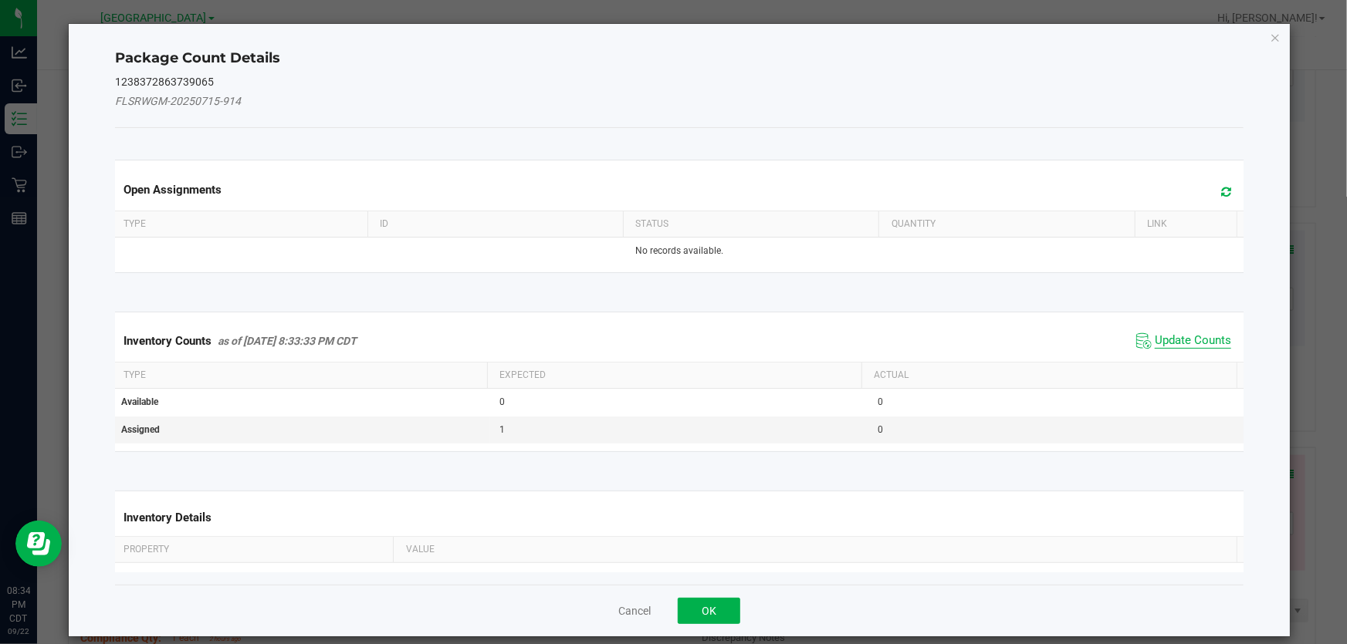
click at [1176, 342] on span "Update Counts" at bounding box center [1193, 340] width 76 height 15
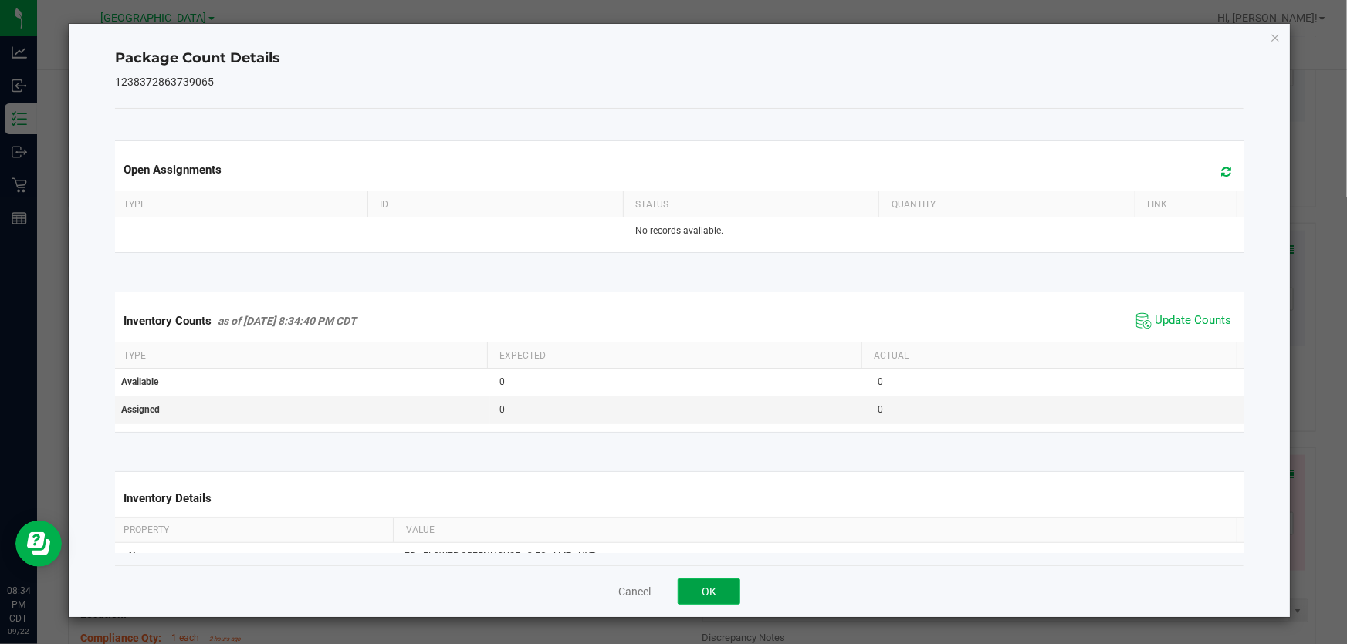
click at [725, 594] on button "OK" at bounding box center [709, 592] width 63 height 26
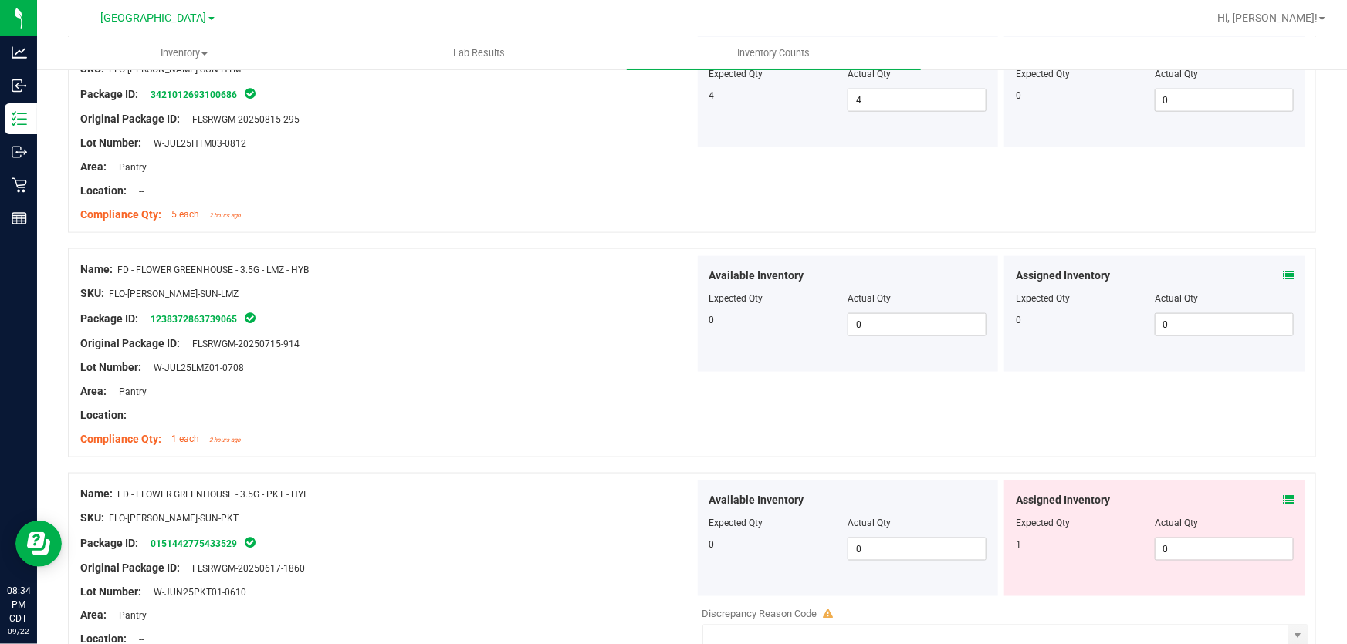
scroll to position [912, 0]
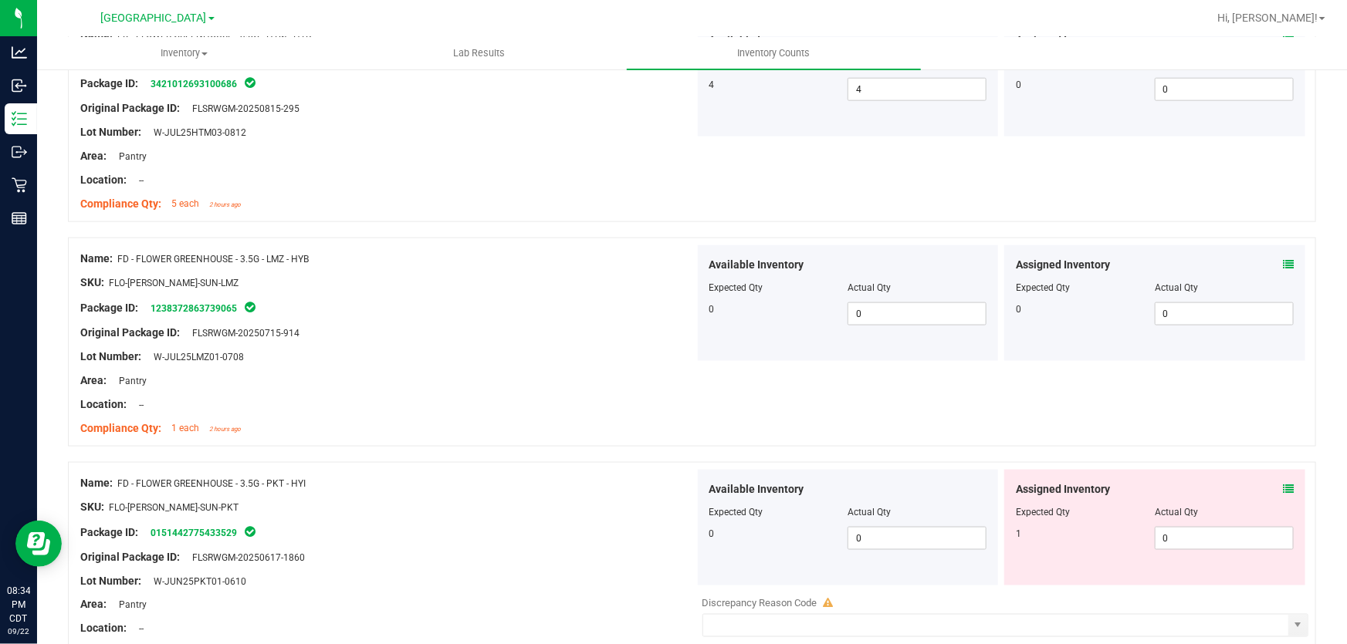
click at [1283, 486] on icon at bounding box center [1288, 489] width 11 height 11
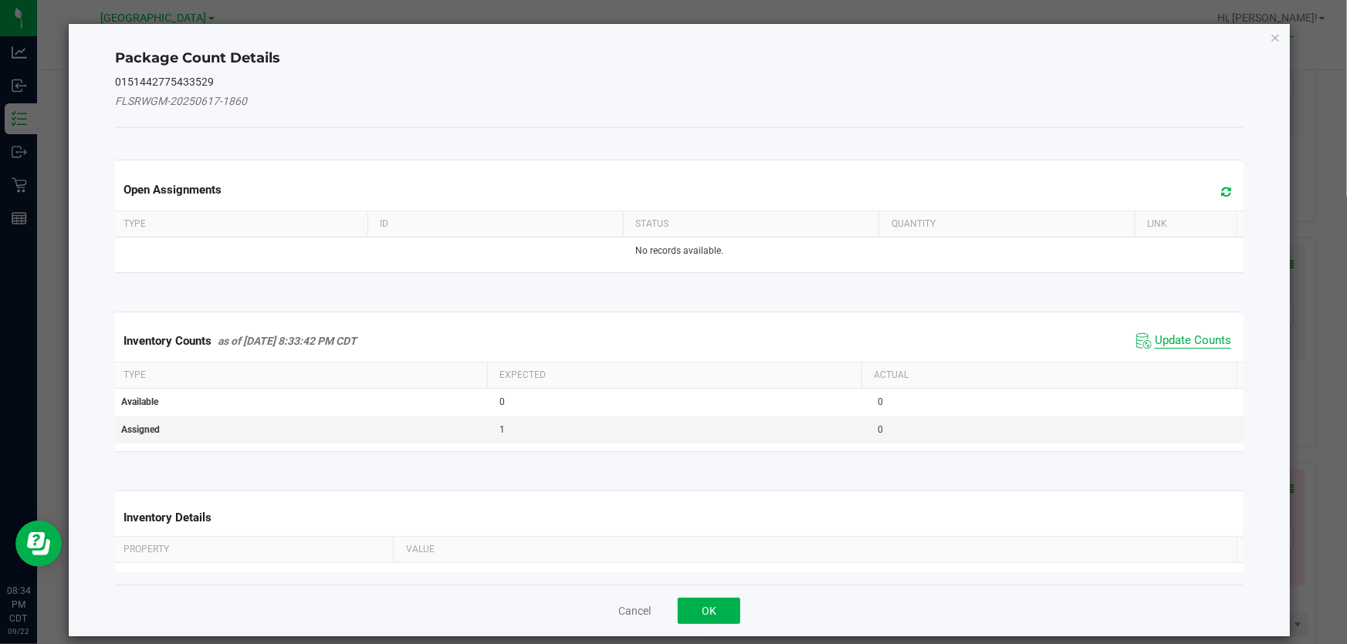
click at [1171, 337] on span "Update Counts" at bounding box center [1193, 340] width 76 height 15
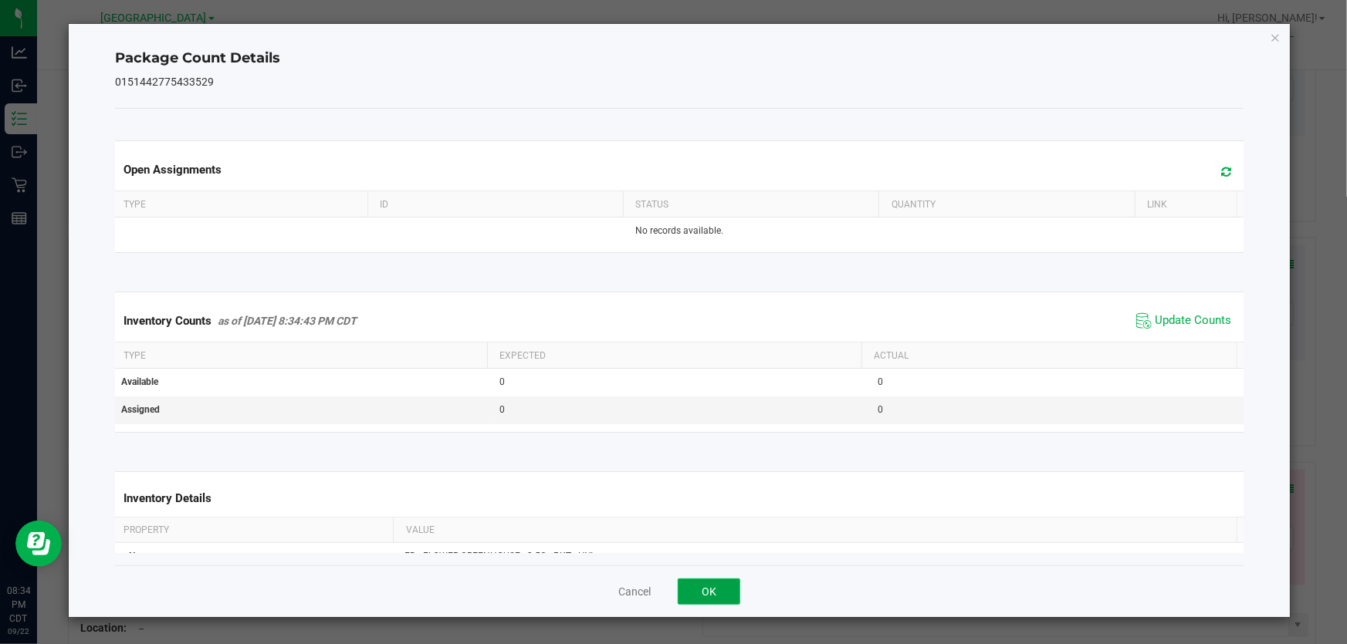
click at [730, 586] on button "OK" at bounding box center [709, 592] width 63 height 26
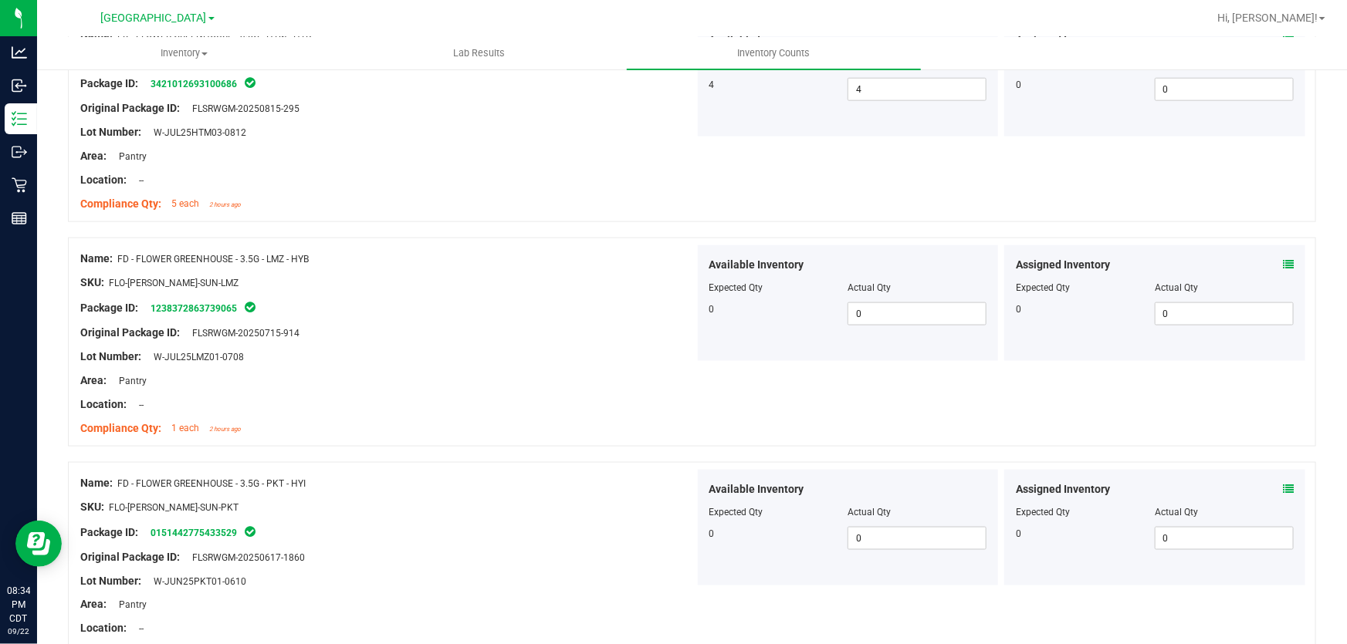
scroll to position [1122, 0]
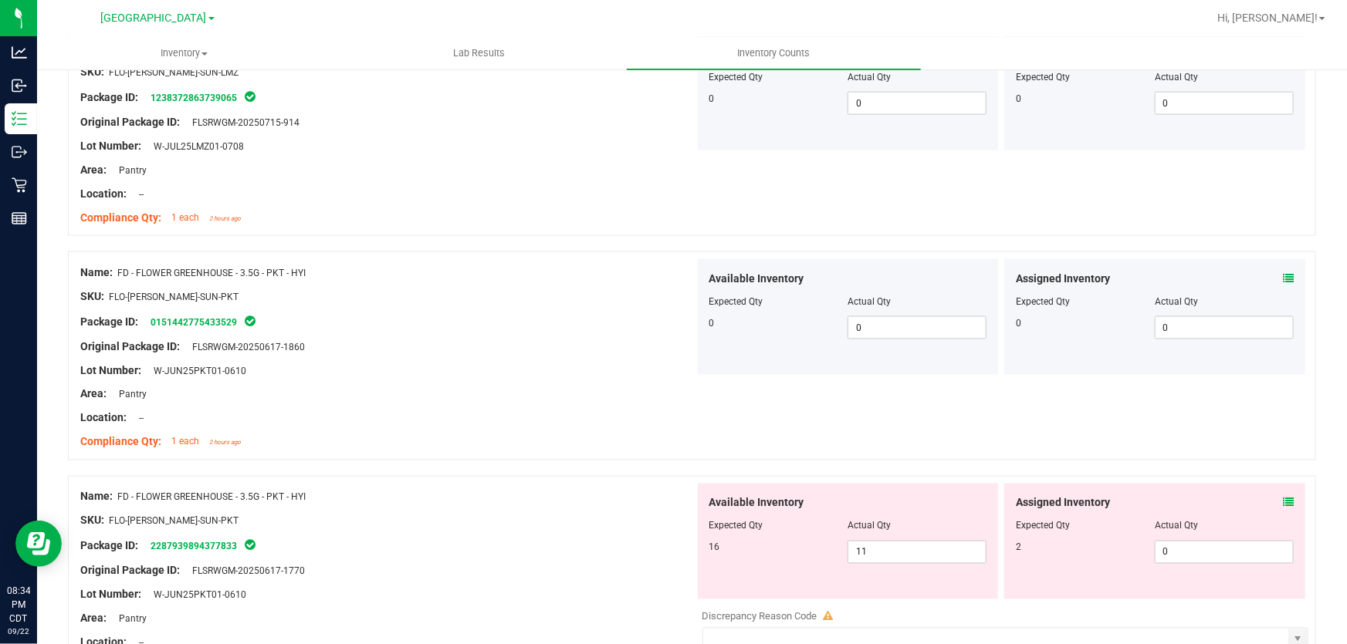
click at [1283, 498] on icon at bounding box center [1288, 503] width 11 height 11
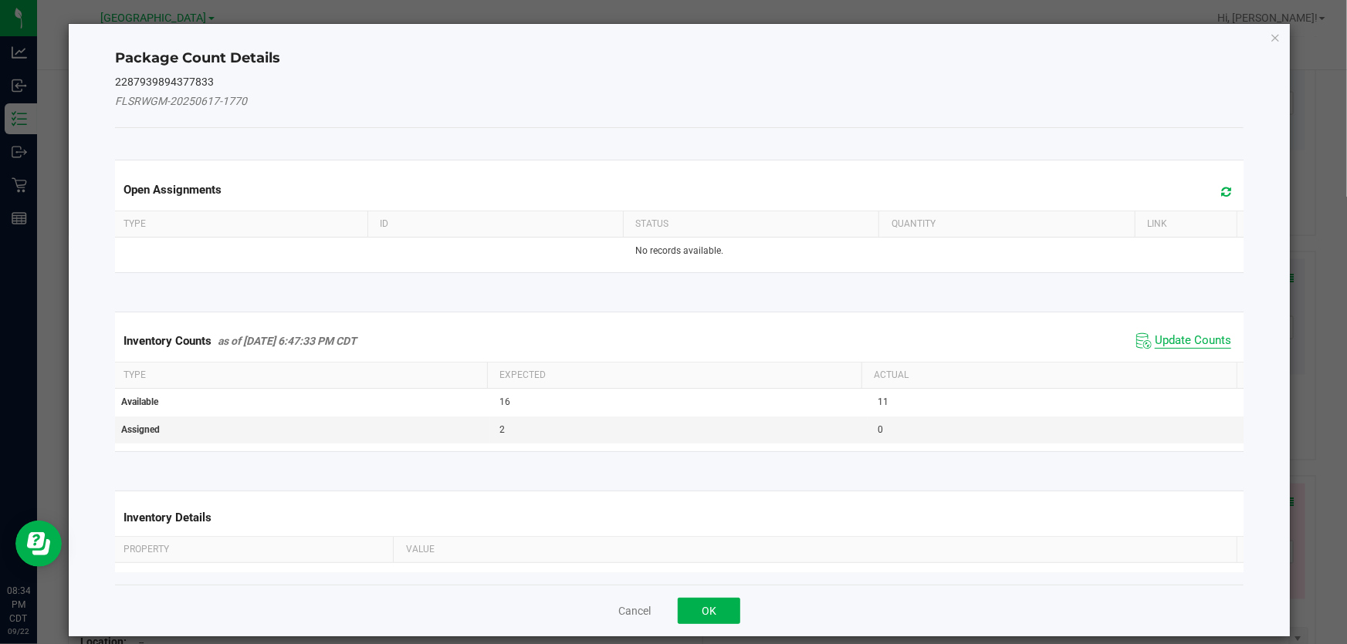
click at [1194, 337] on span "Update Counts" at bounding box center [1193, 340] width 76 height 15
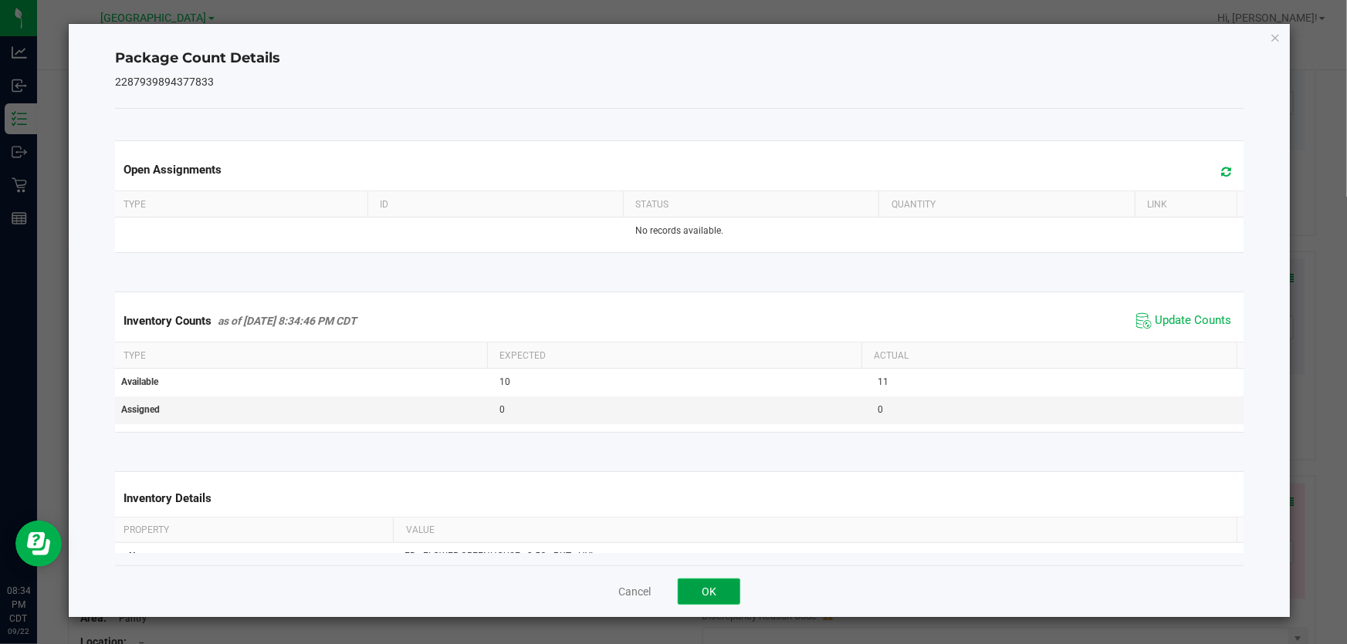
click at [710, 581] on button "OK" at bounding box center [709, 592] width 63 height 26
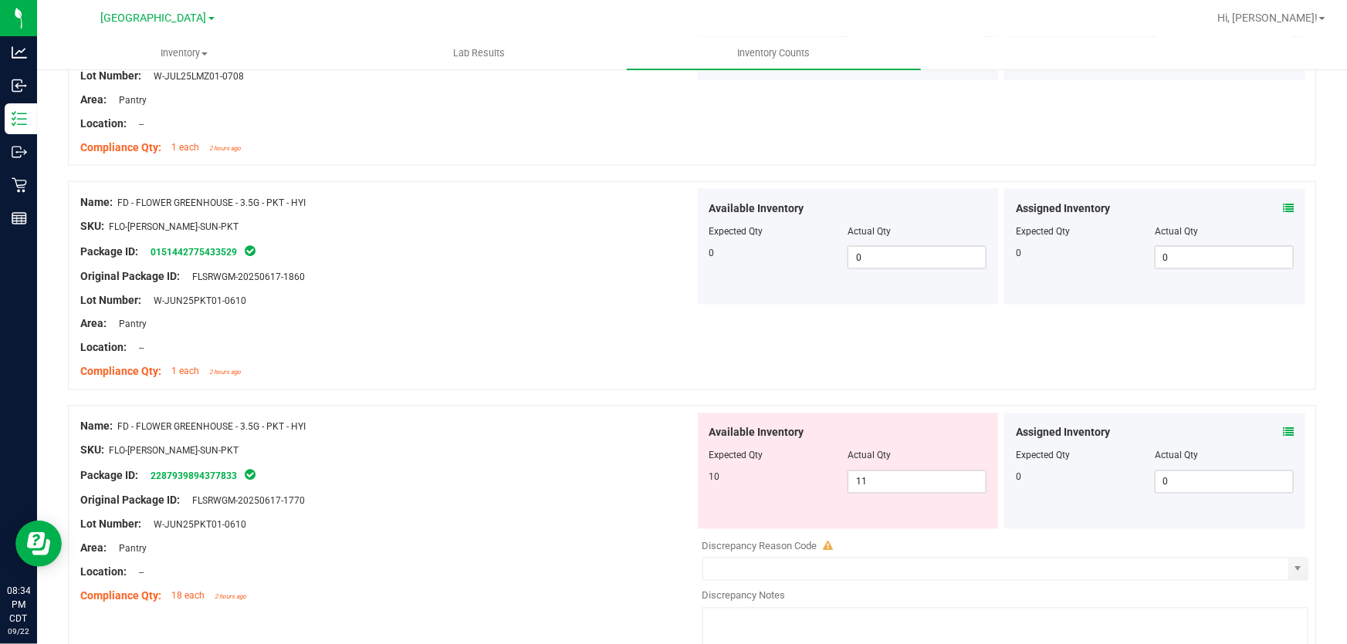
scroll to position [1263, 0]
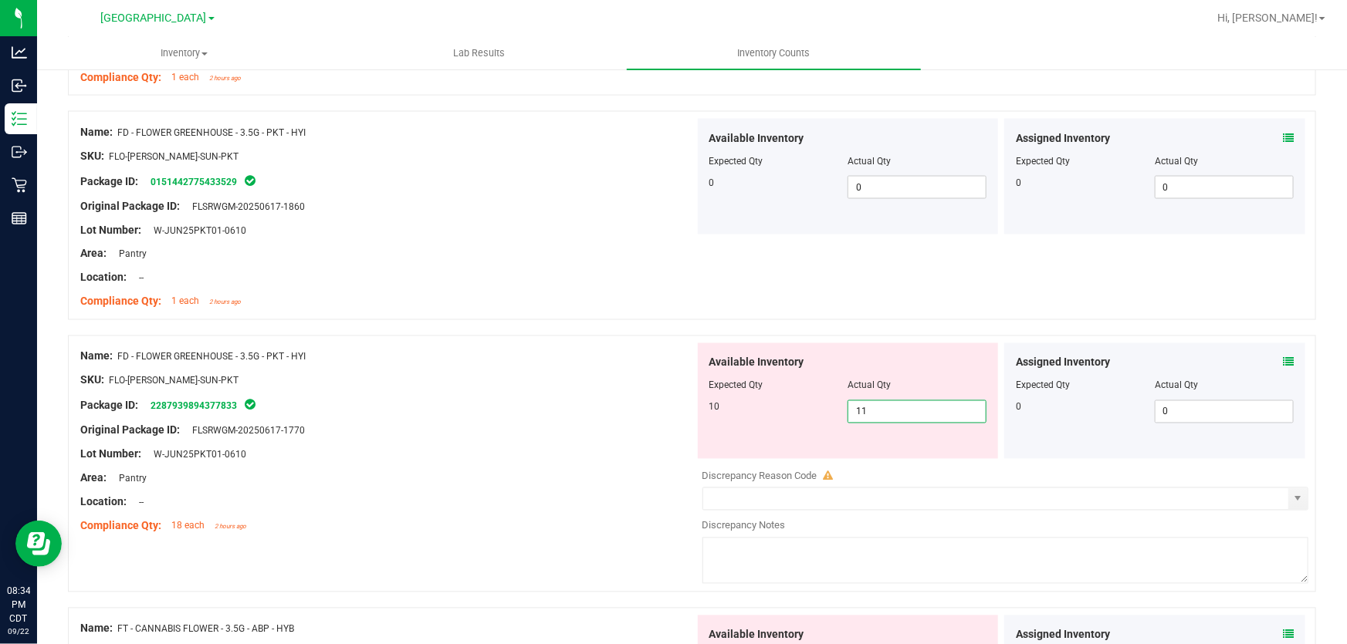
click at [939, 414] on span "11 11" at bounding box center [916, 412] width 139 height 23
click at [939, 414] on input "11" at bounding box center [916, 412] width 137 height 22
click at [651, 415] on div at bounding box center [387, 419] width 614 height 8
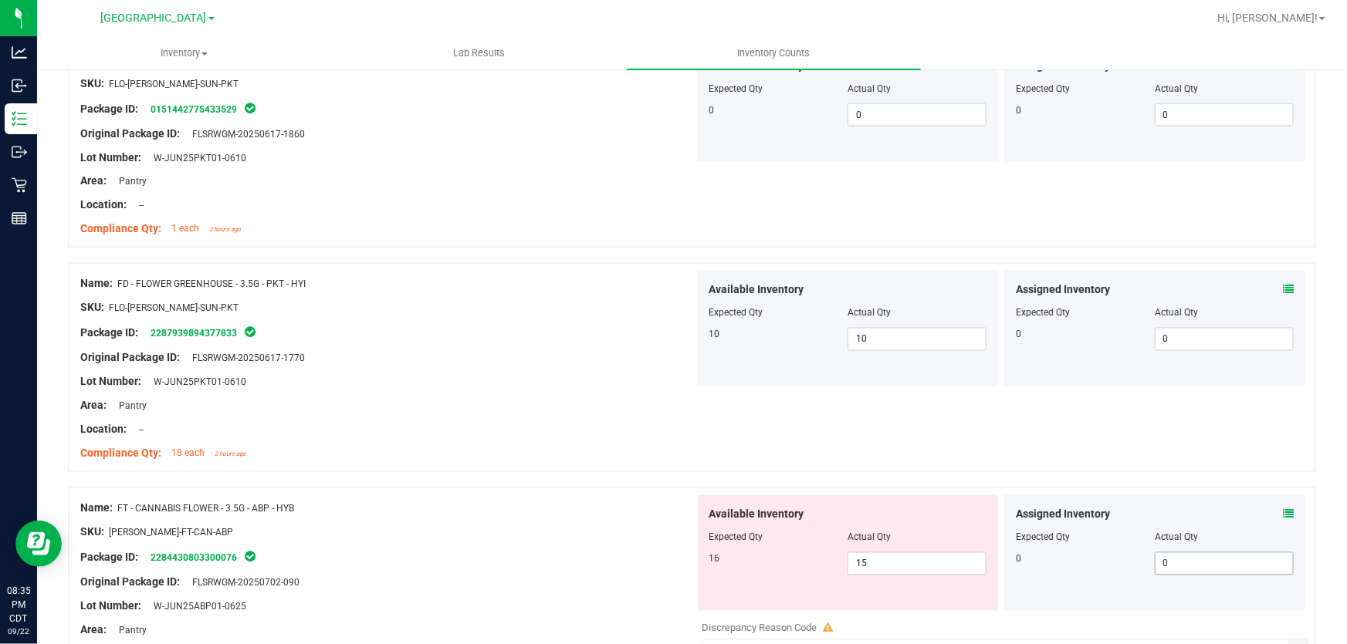
scroll to position [1403, 0]
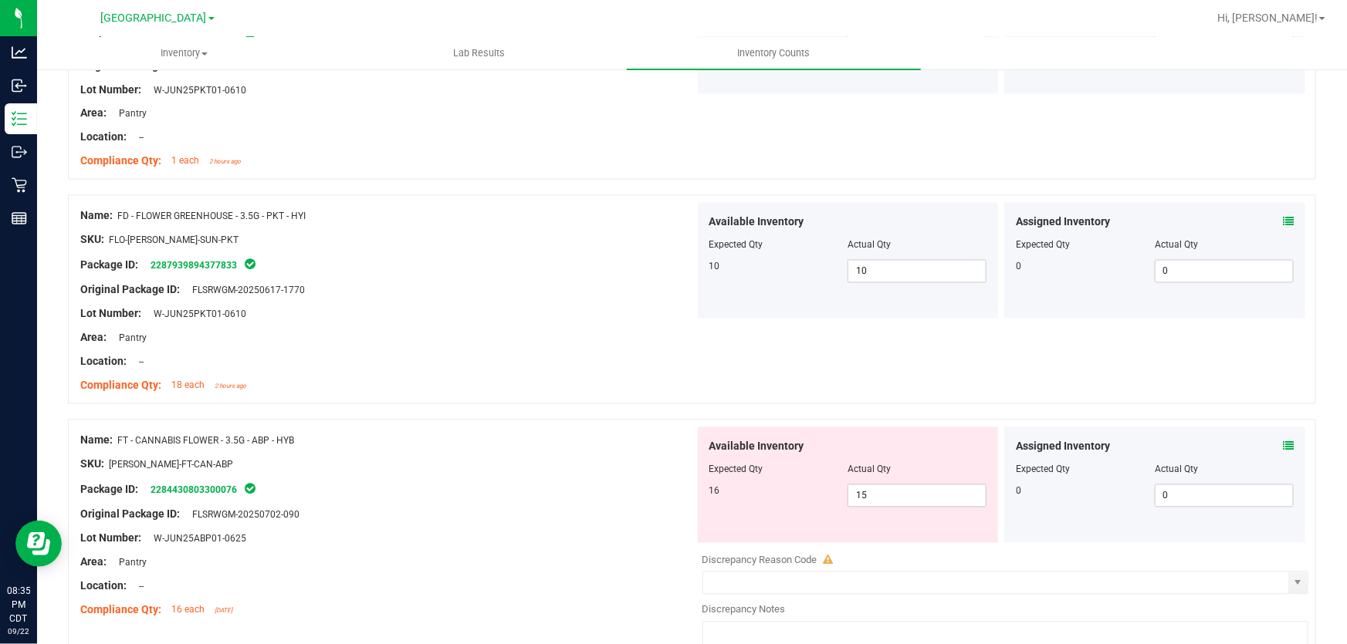
click at [1283, 447] on icon at bounding box center [1288, 446] width 11 height 11
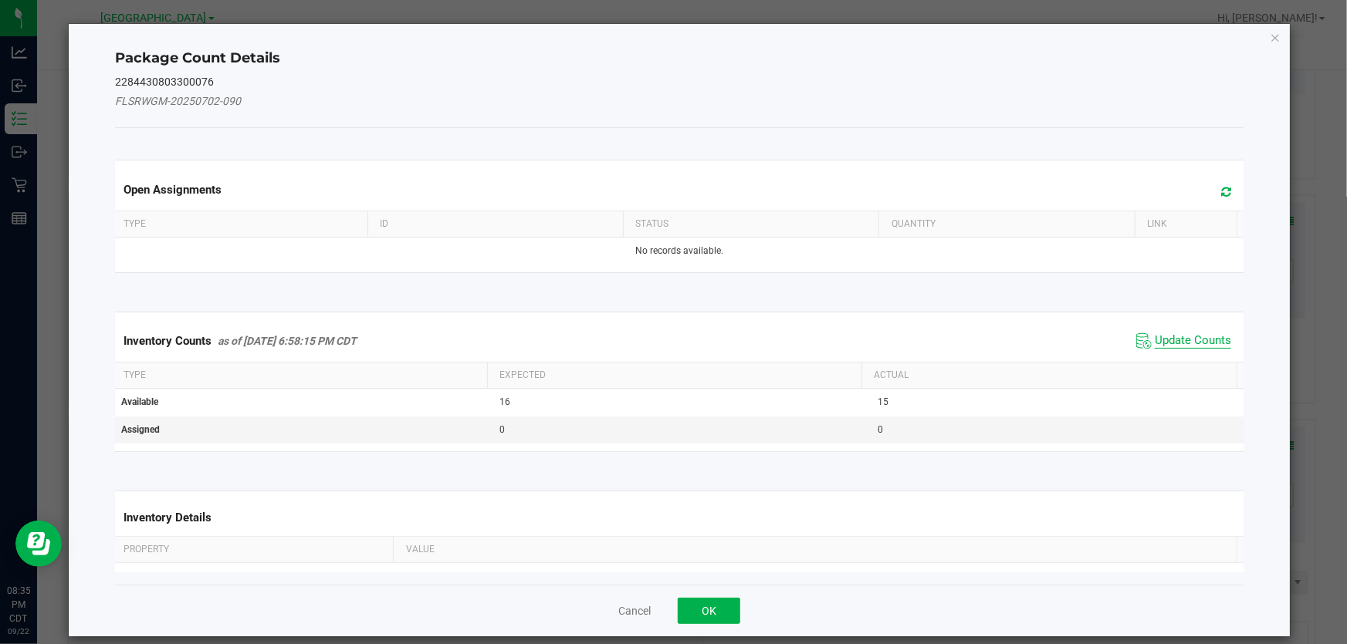
click at [1173, 340] on span "Update Counts" at bounding box center [1193, 340] width 76 height 15
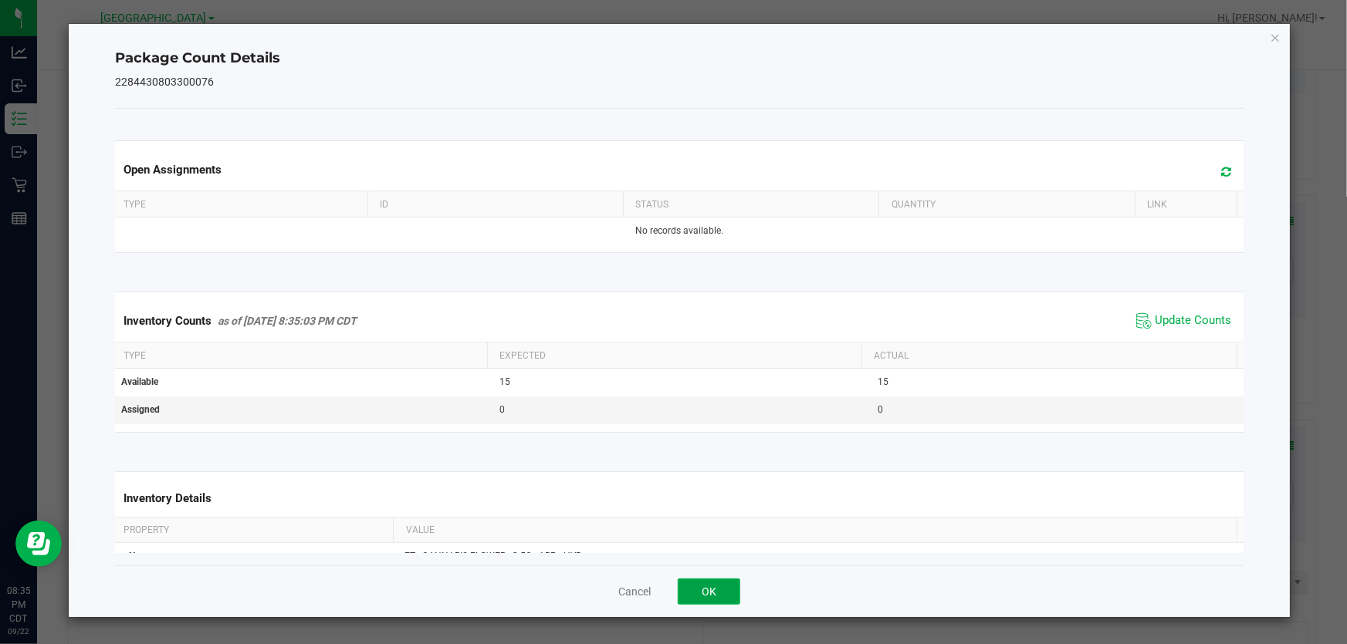
click at [693, 586] on button "OK" at bounding box center [709, 592] width 63 height 26
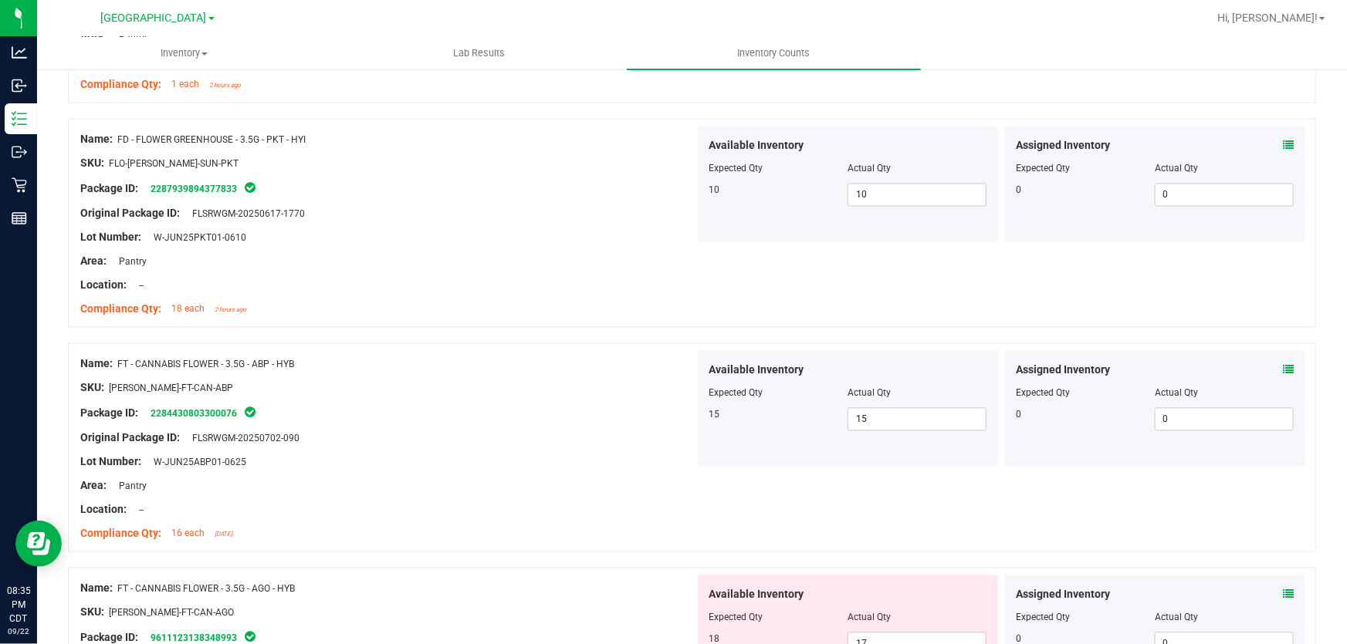
scroll to position [1613, 0]
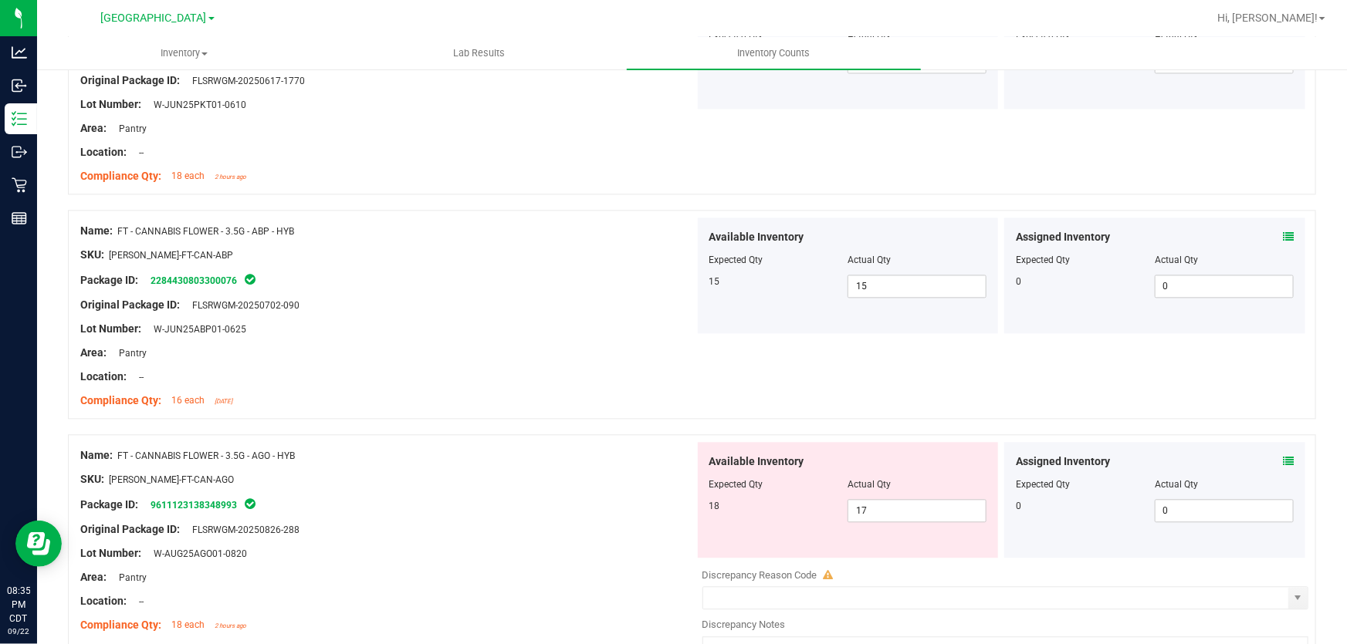
click at [1283, 465] on icon at bounding box center [1288, 461] width 11 height 11
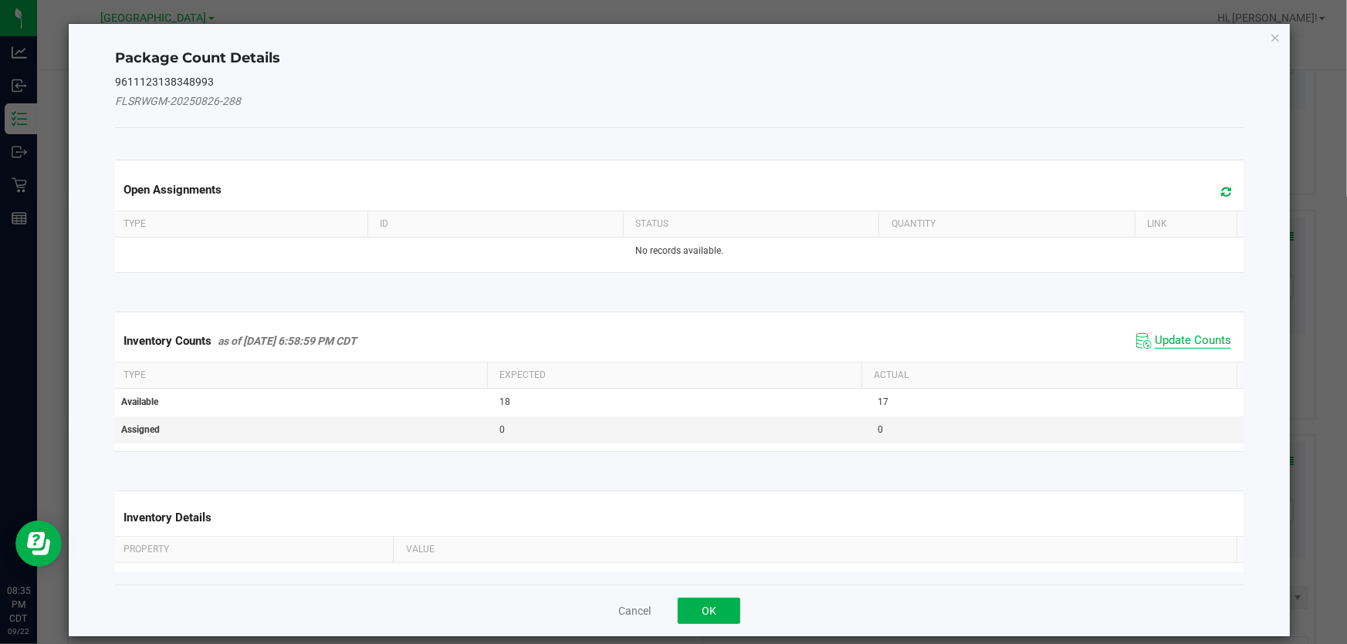
click at [1155, 342] on span "Update Counts" at bounding box center [1193, 340] width 76 height 15
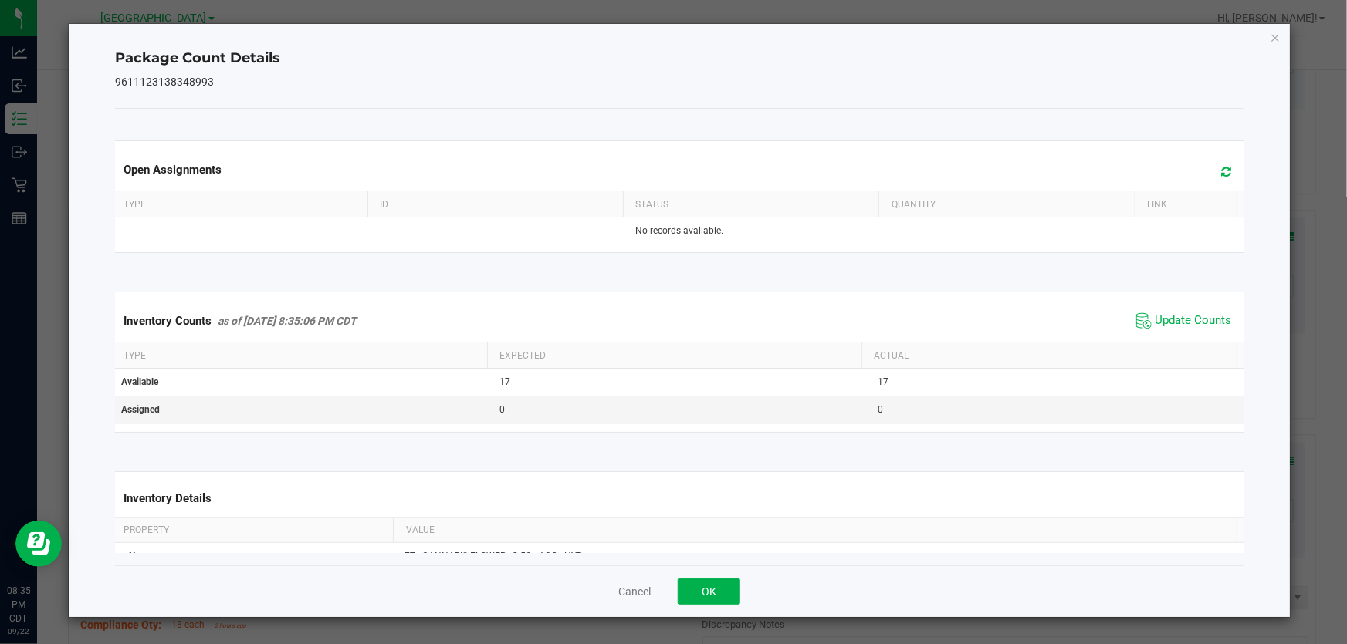
click at [694, 577] on div "Cancel OK" at bounding box center [679, 592] width 1128 height 52
click at [694, 583] on button "OK" at bounding box center [709, 592] width 63 height 26
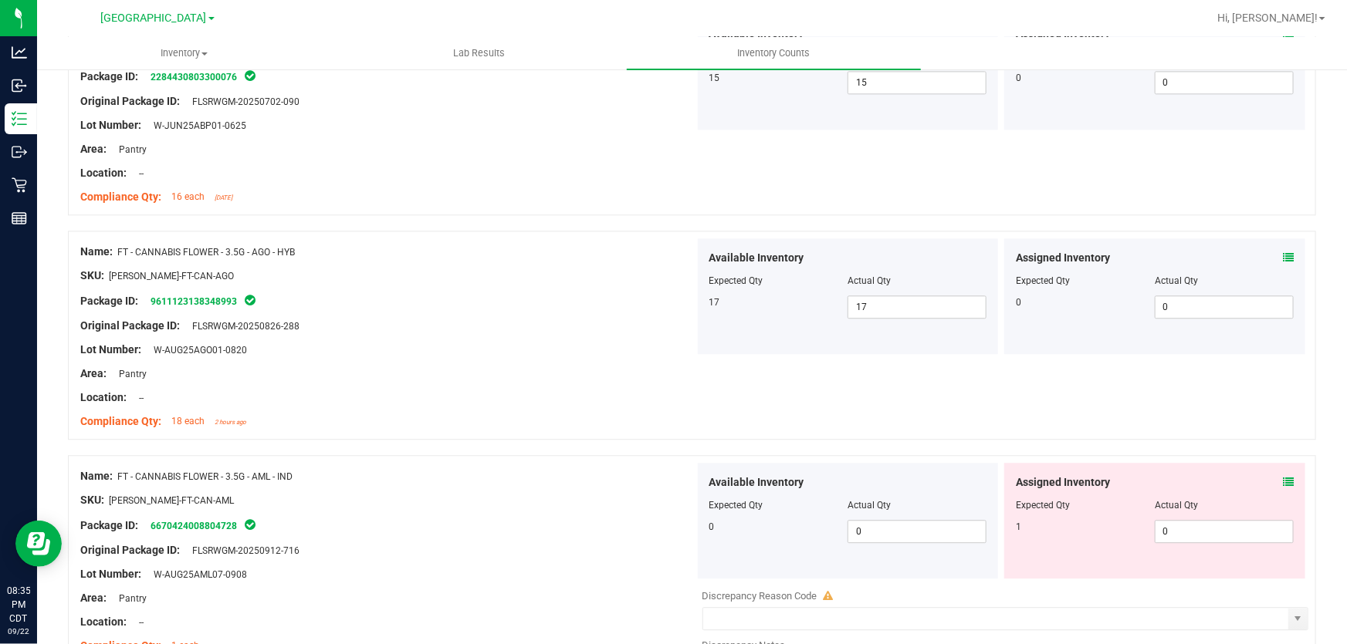
scroll to position [1824, 0]
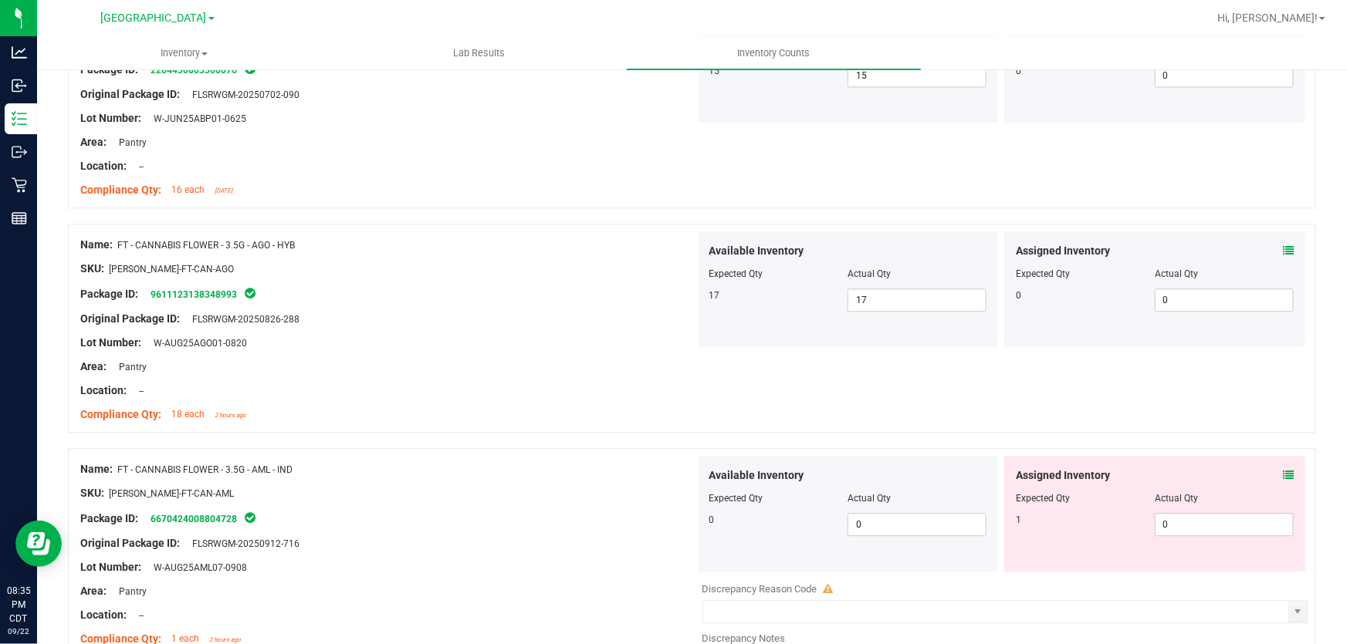
click at [1283, 475] on icon at bounding box center [1288, 475] width 11 height 11
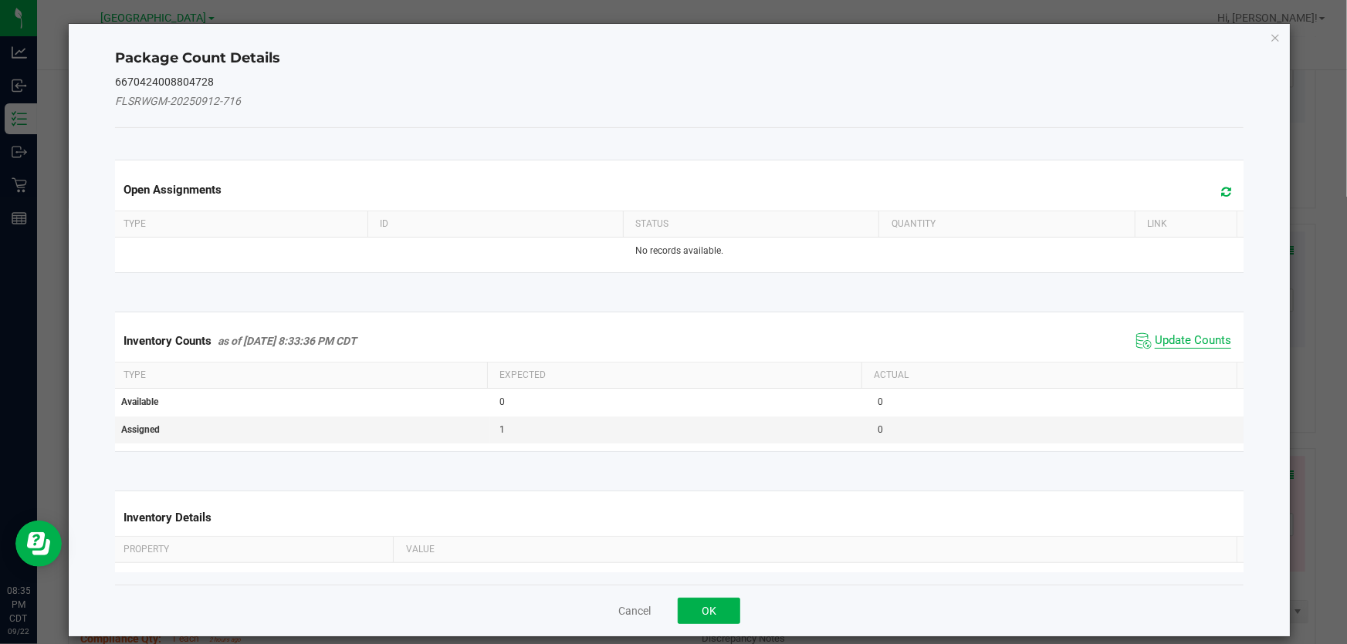
click at [1155, 345] on span "Update Counts" at bounding box center [1193, 340] width 76 height 15
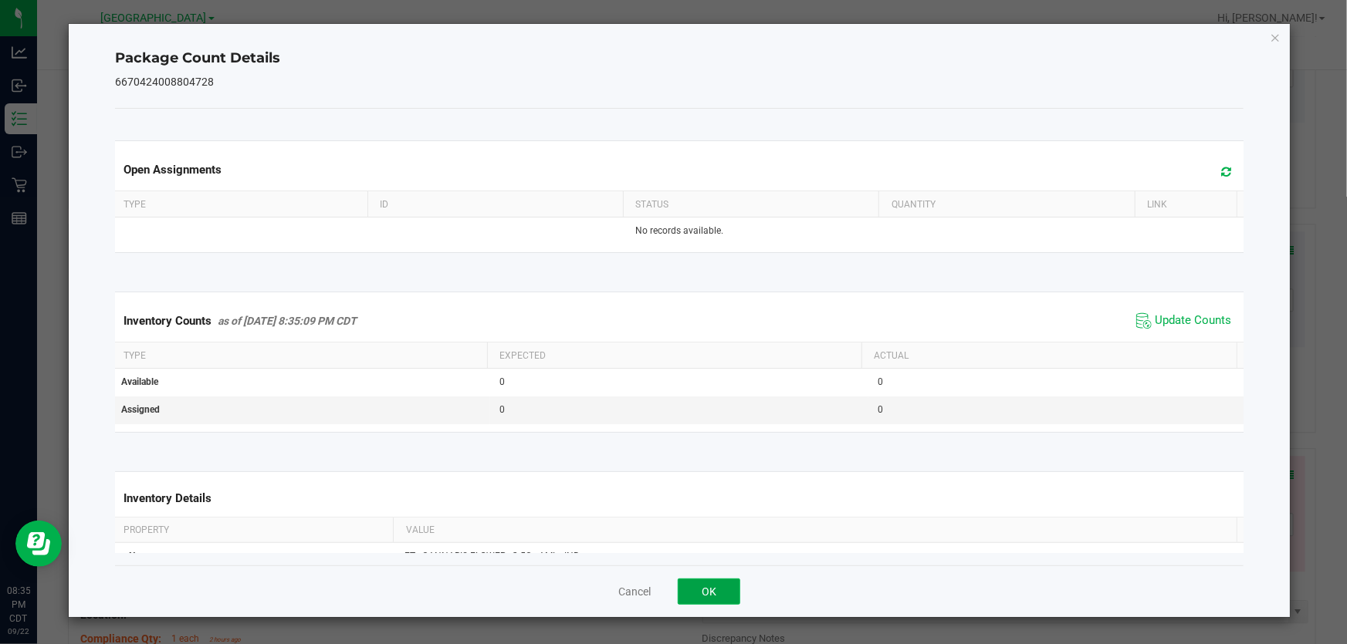
click at [709, 594] on button "OK" at bounding box center [709, 592] width 63 height 26
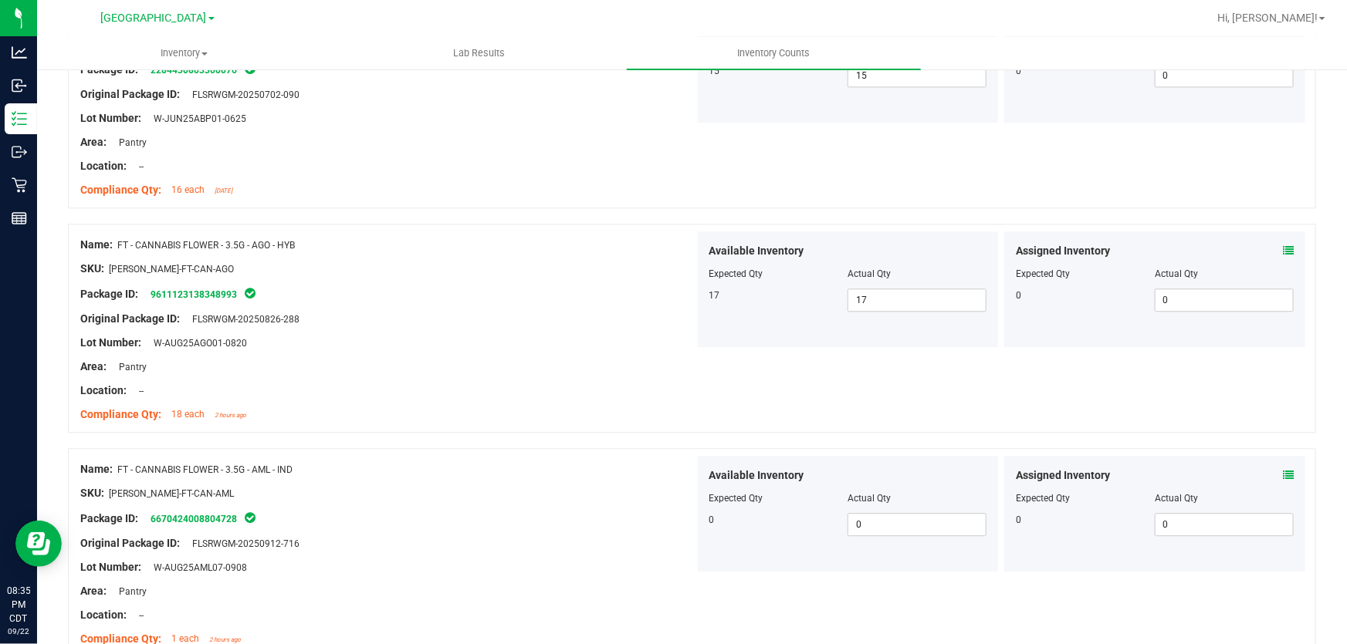
scroll to position [2035, 0]
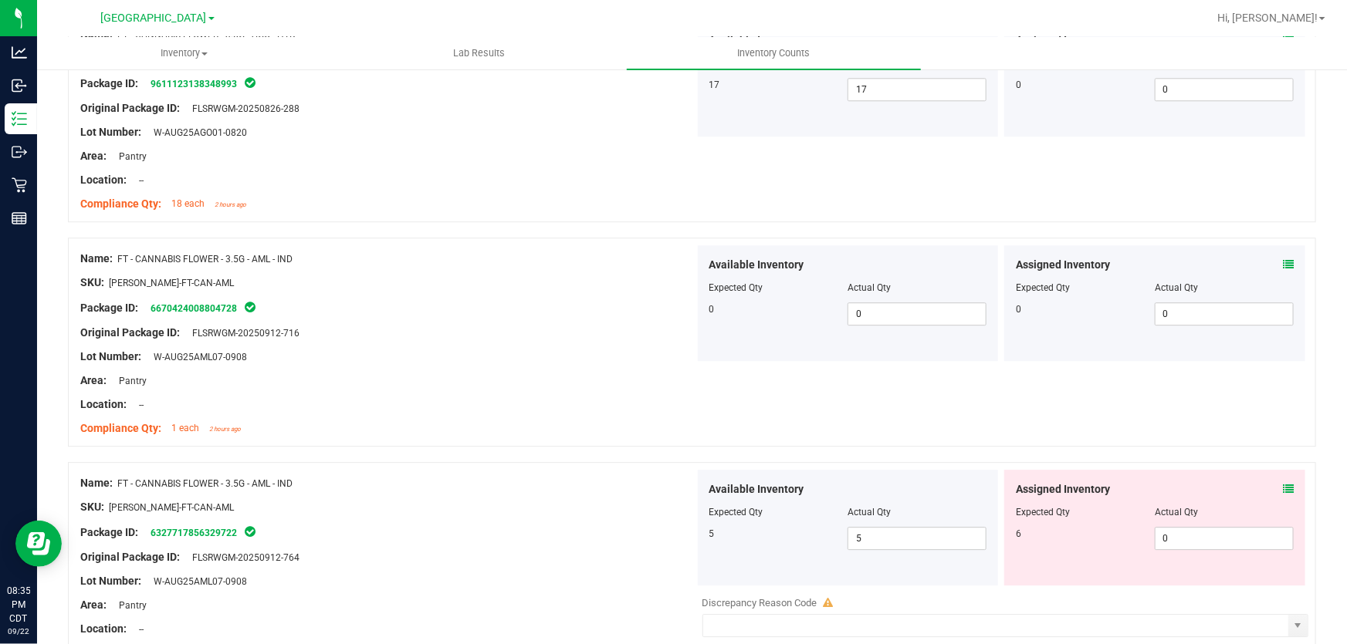
click at [1283, 485] on icon at bounding box center [1288, 489] width 11 height 11
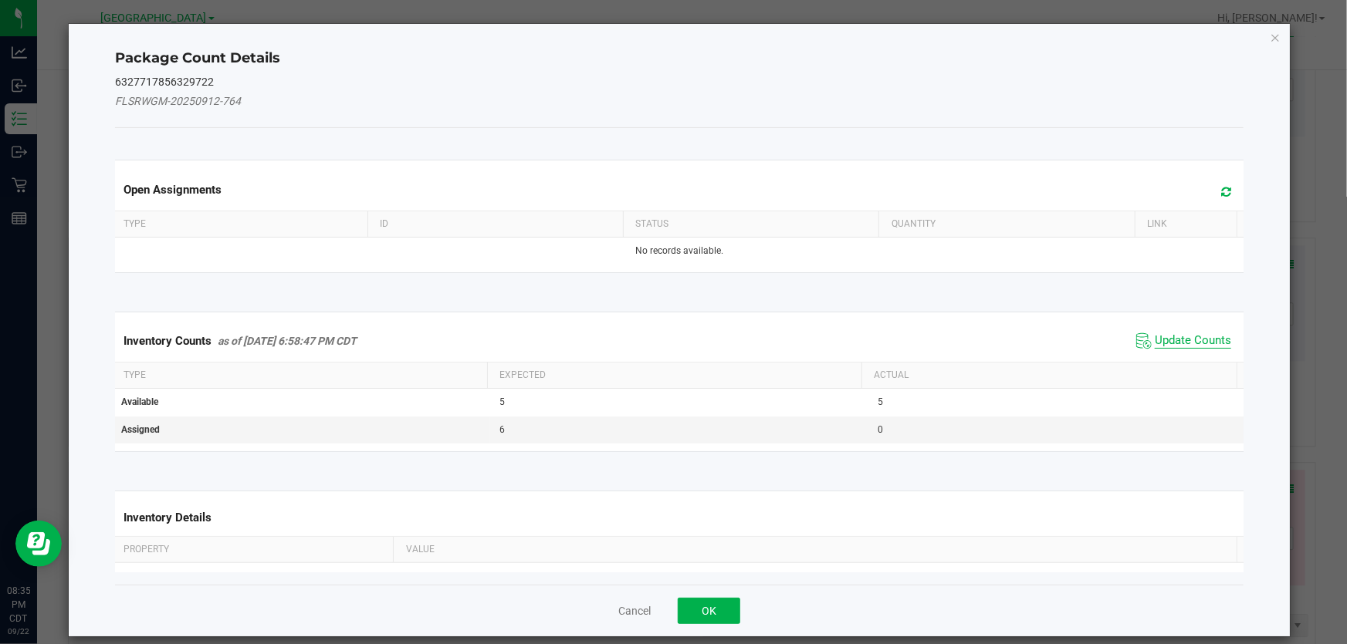
click at [1155, 341] on span "Update Counts" at bounding box center [1193, 340] width 76 height 15
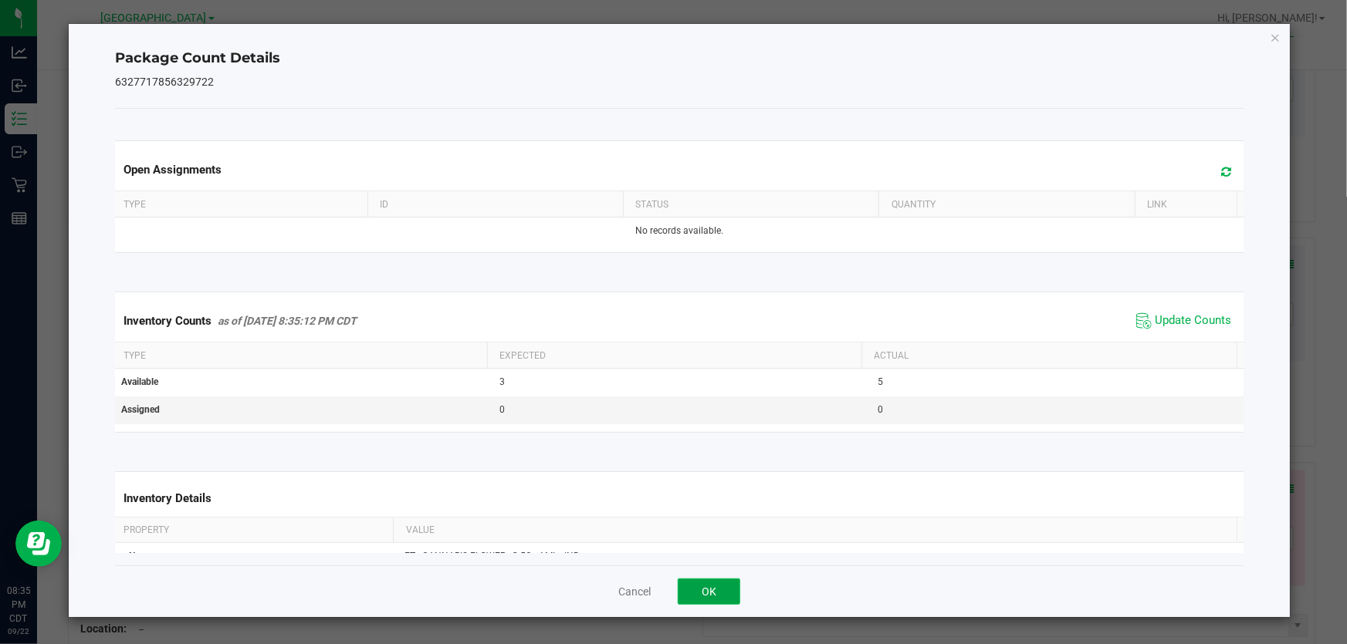
click at [714, 600] on button "OK" at bounding box center [709, 592] width 63 height 26
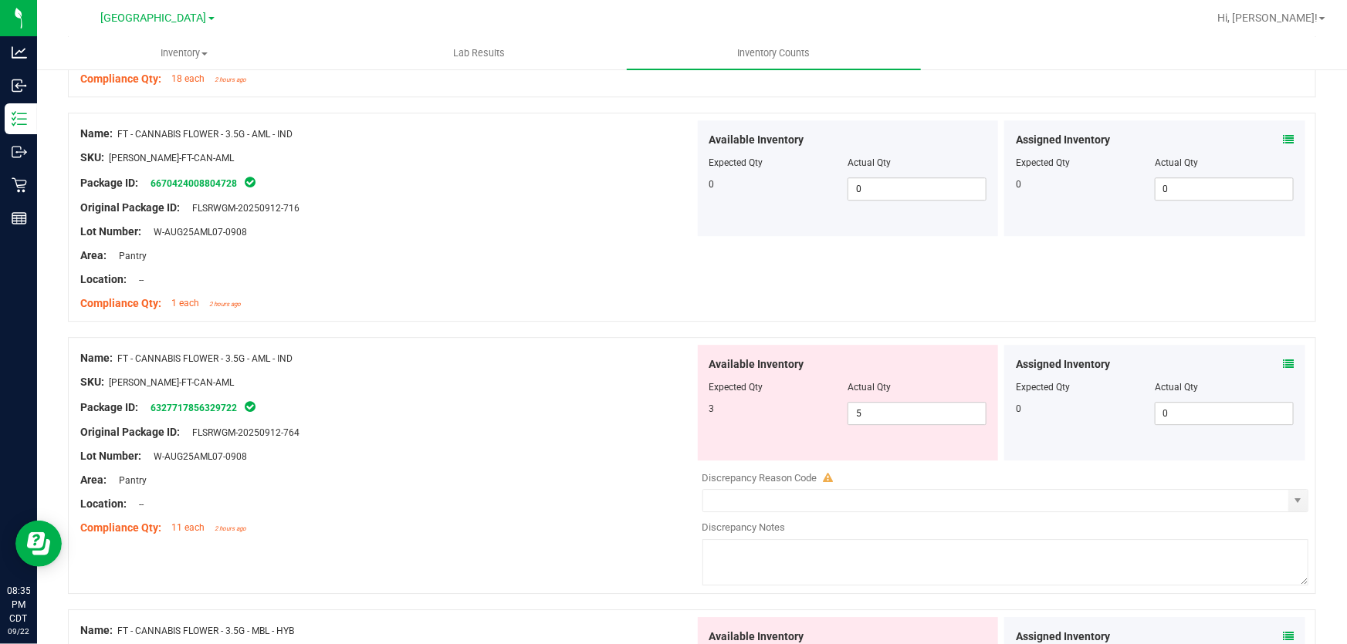
scroll to position [2175, 0]
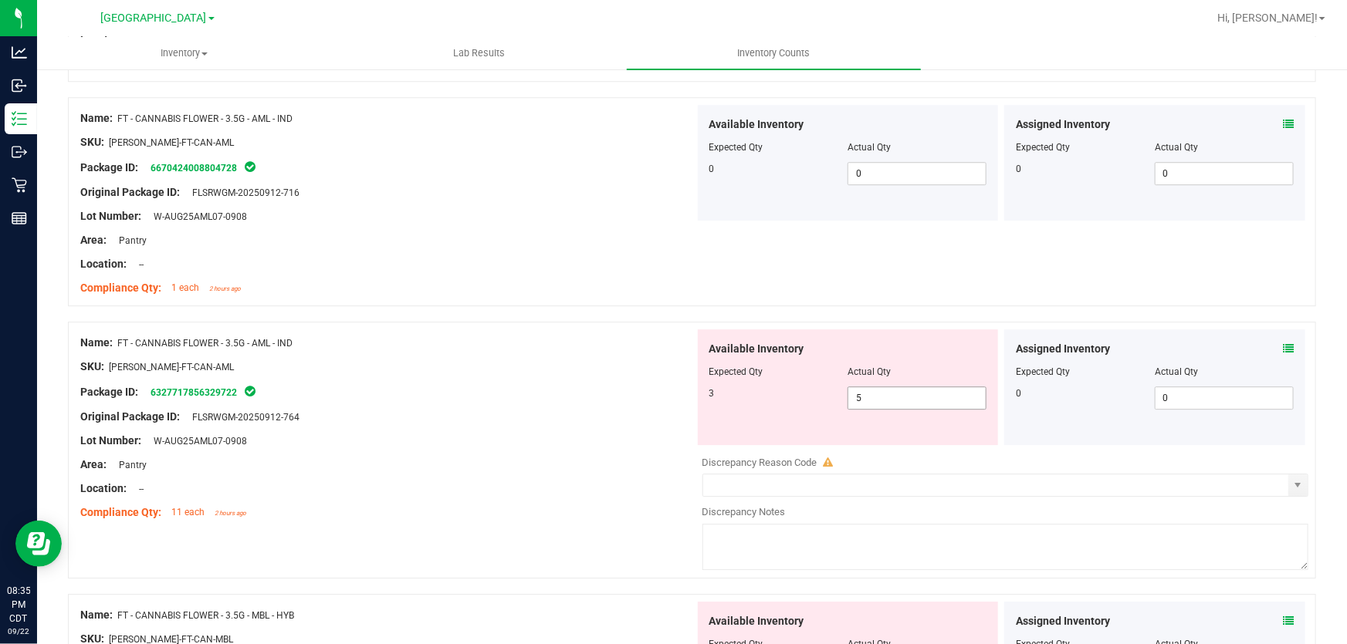
click at [897, 391] on span "5 5" at bounding box center [916, 398] width 139 height 23
click at [897, 391] on input "5" at bounding box center [916, 398] width 137 height 22
click at [614, 388] on div "Package ID: 6327717856329722" at bounding box center [387, 392] width 614 height 19
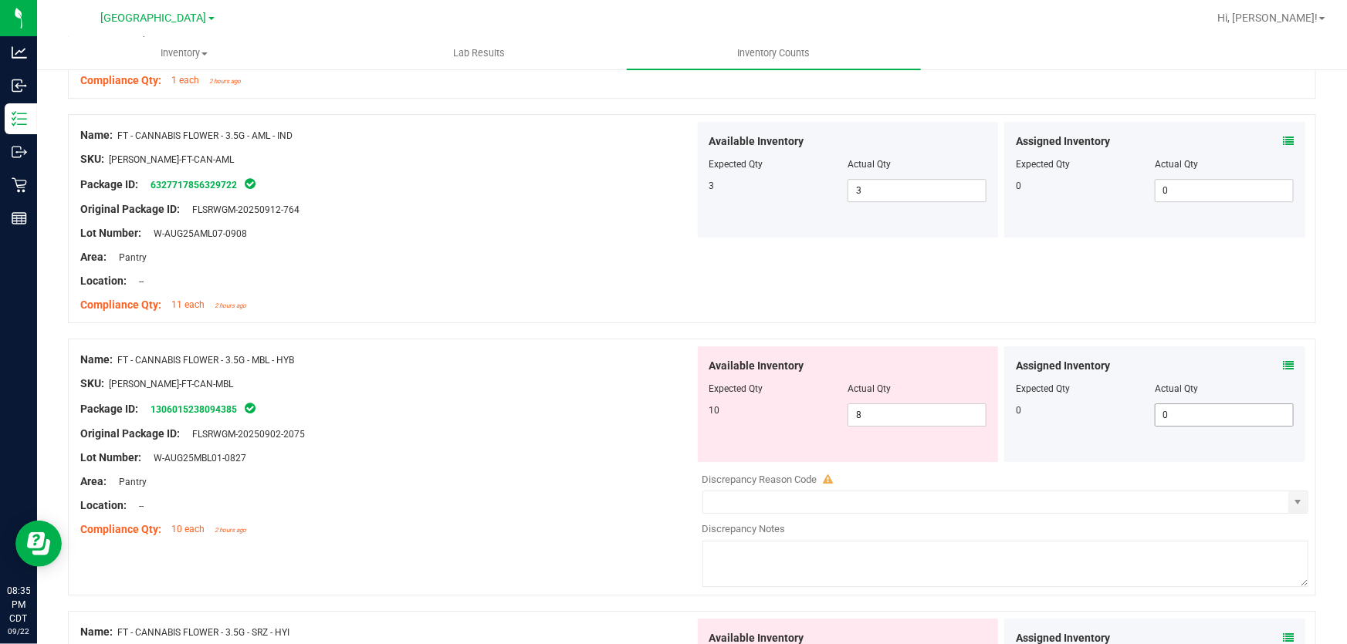
scroll to position [2385, 0]
click at [1284, 364] on div "Assigned Inventory Expected Qty Actual Qty 0 0 0" at bounding box center [1154, 402] width 301 height 116
click at [1283, 362] on icon at bounding box center [1288, 363] width 11 height 11
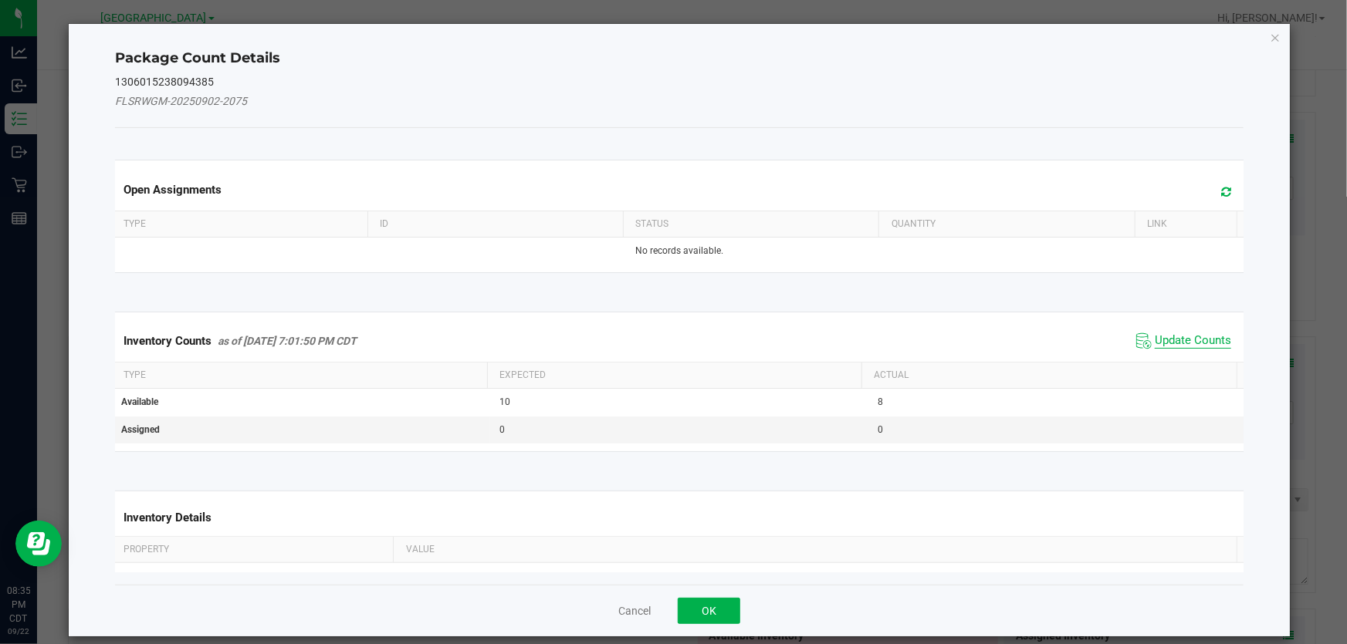
click at [1203, 333] on span "Update Counts" at bounding box center [1193, 340] width 76 height 15
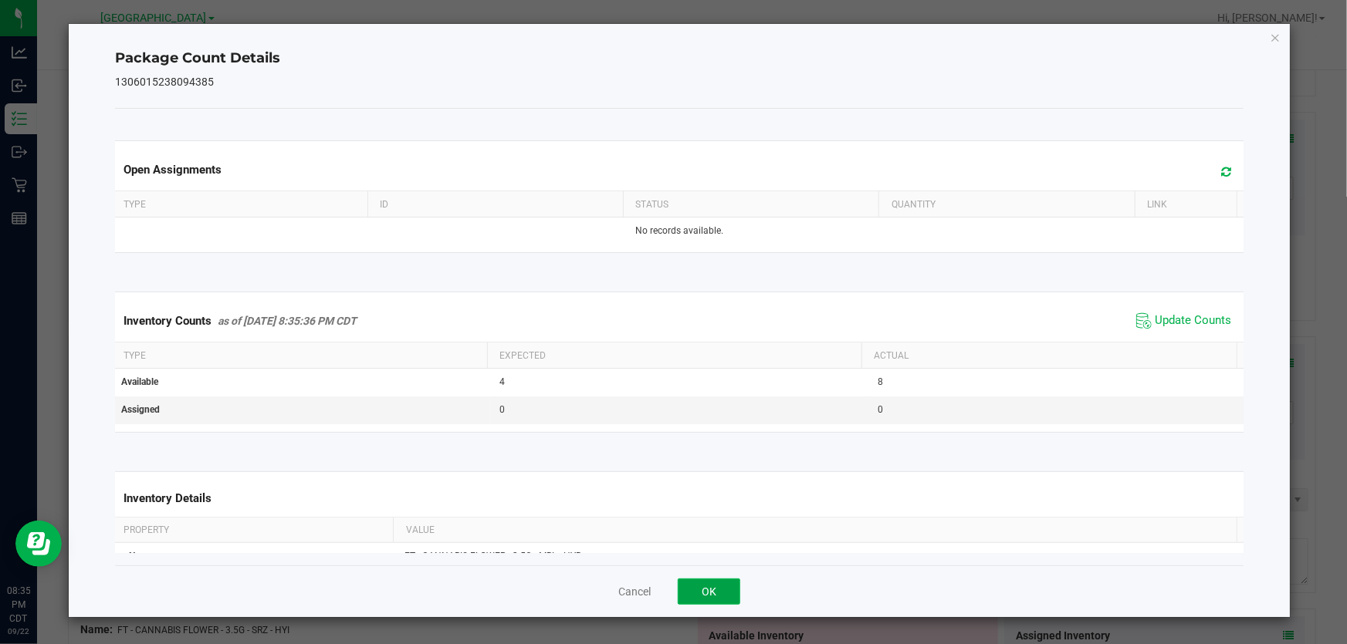
click at [688, 591] on button "OK" at bounding box center [709, 592] width 63 height 26
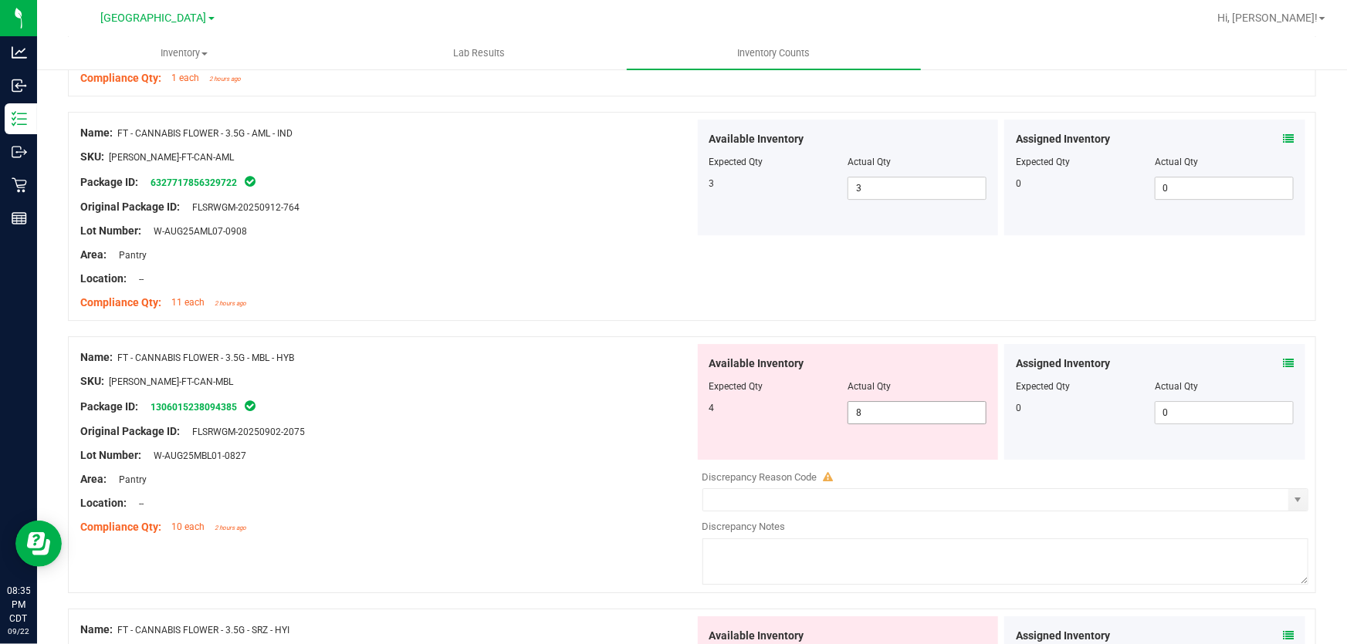
click at [856, 414] on span "8 8" at bounding box center [916, 412] width 139 height 23
click at [0, 0] on input "8" at bounding box center [0, 0] width 0 height 0
click at [678, 424] on div "Original Package ID: FLSRWGM-20250902-2075" at bounding box center [387, 432] width 614 height 16
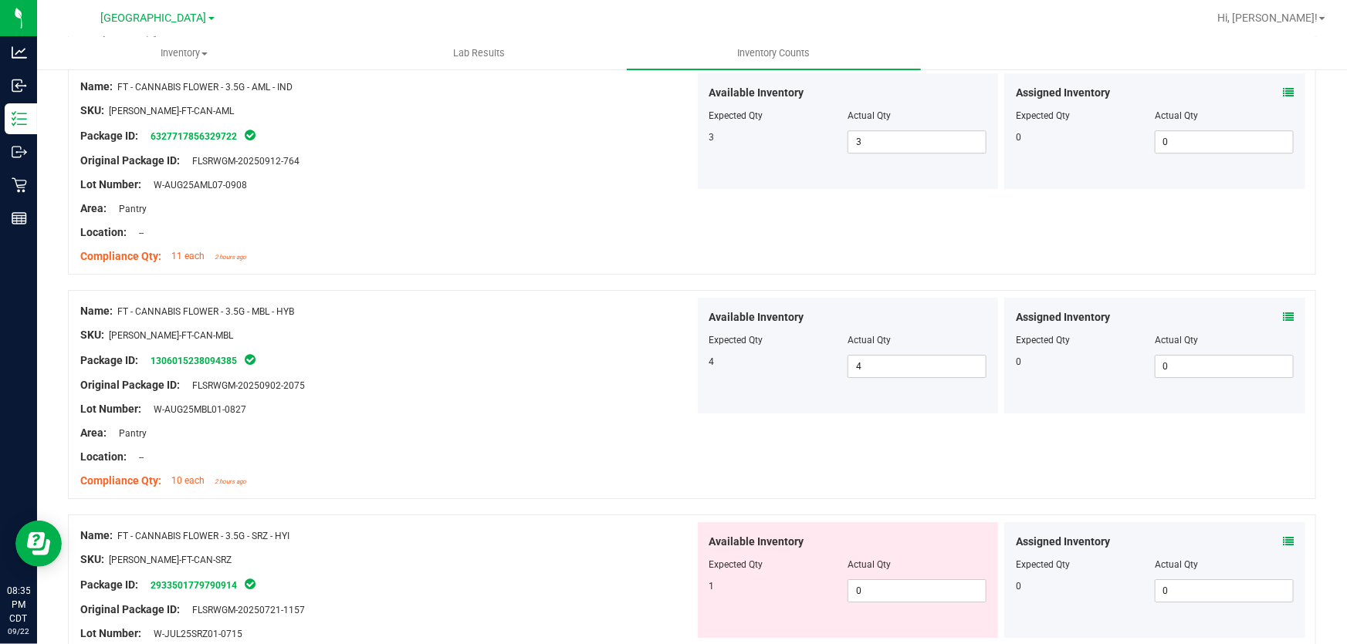
scroll to position [2455, 0]
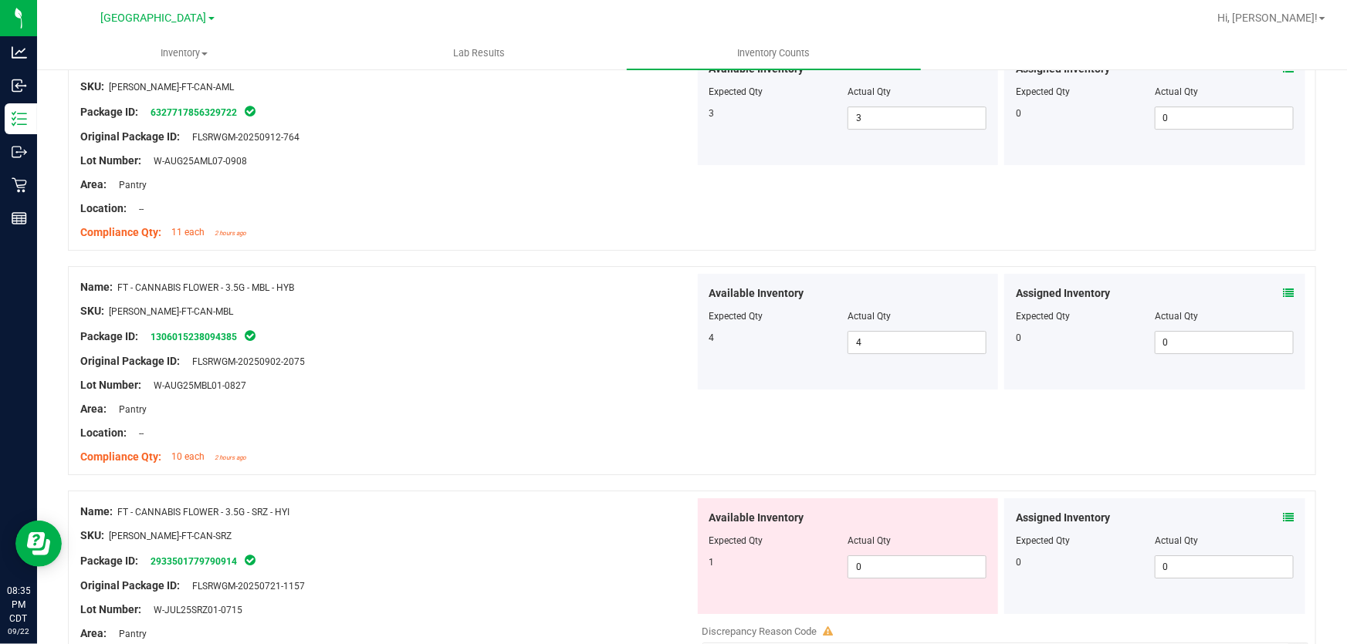
click at [1283, 517] on icon at bounding box center [1288, 517] width 11 height 11
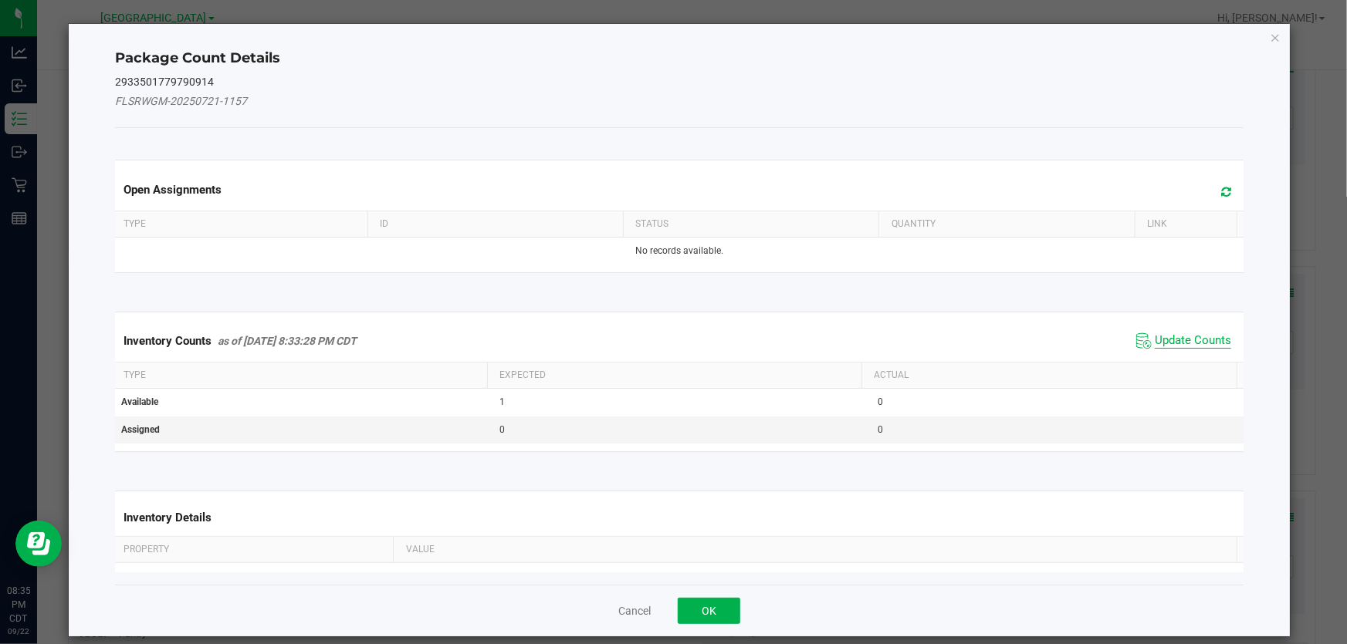
click at [1182, 345] on span "Update Counts" at bounding box center [1193, 340] width 76 height 15
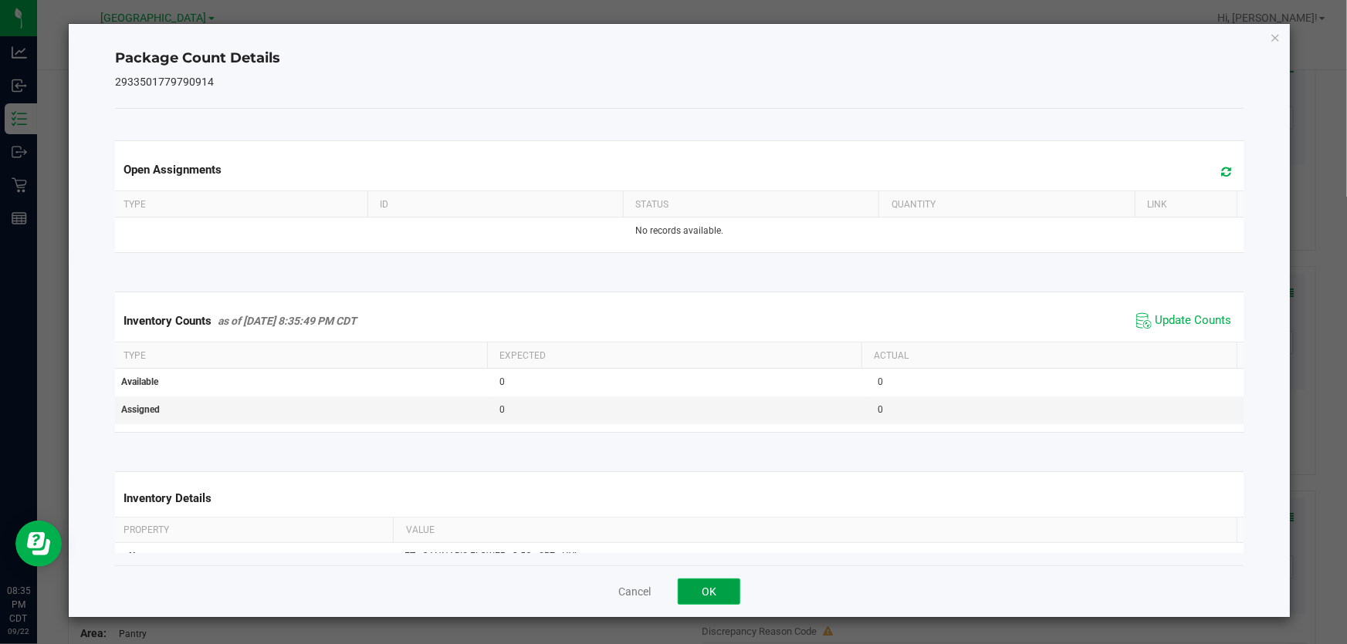
click at [727, 587] on button "OK" at bounding box center [709, 592] width 63 height 26
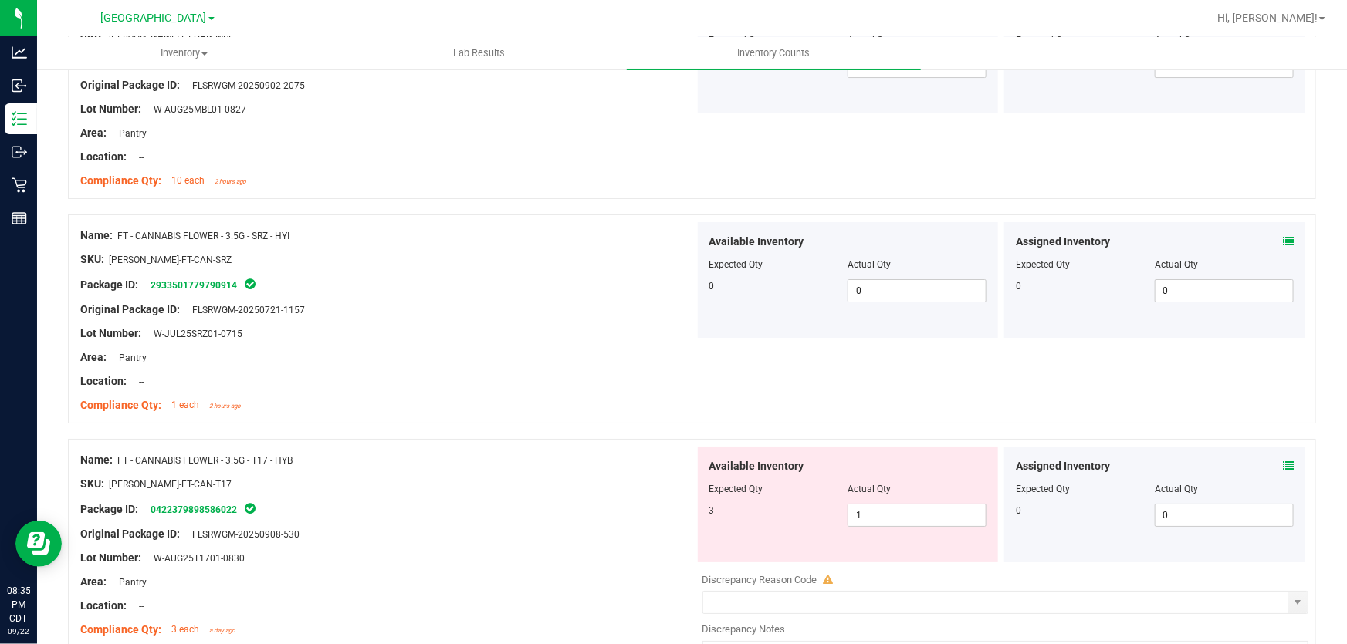
scroll to position [2736, 0]
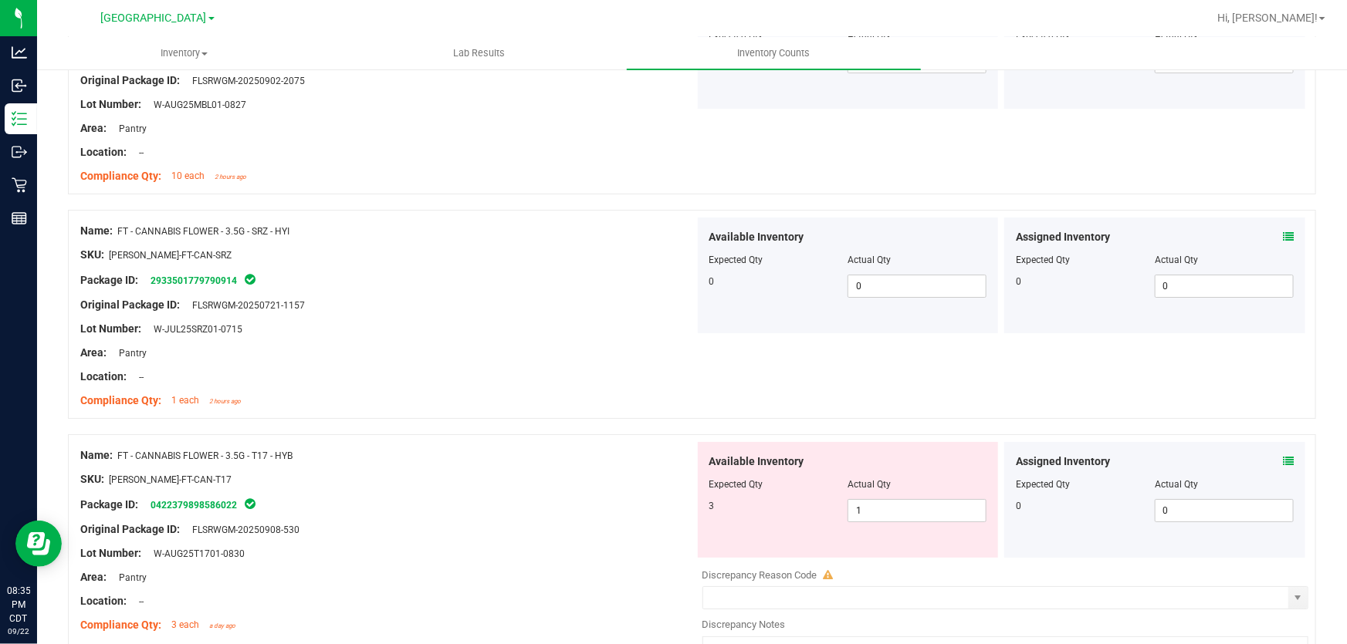
click at [1283, 458] on icon at bounding box center [1288, 461] width 11 height 11
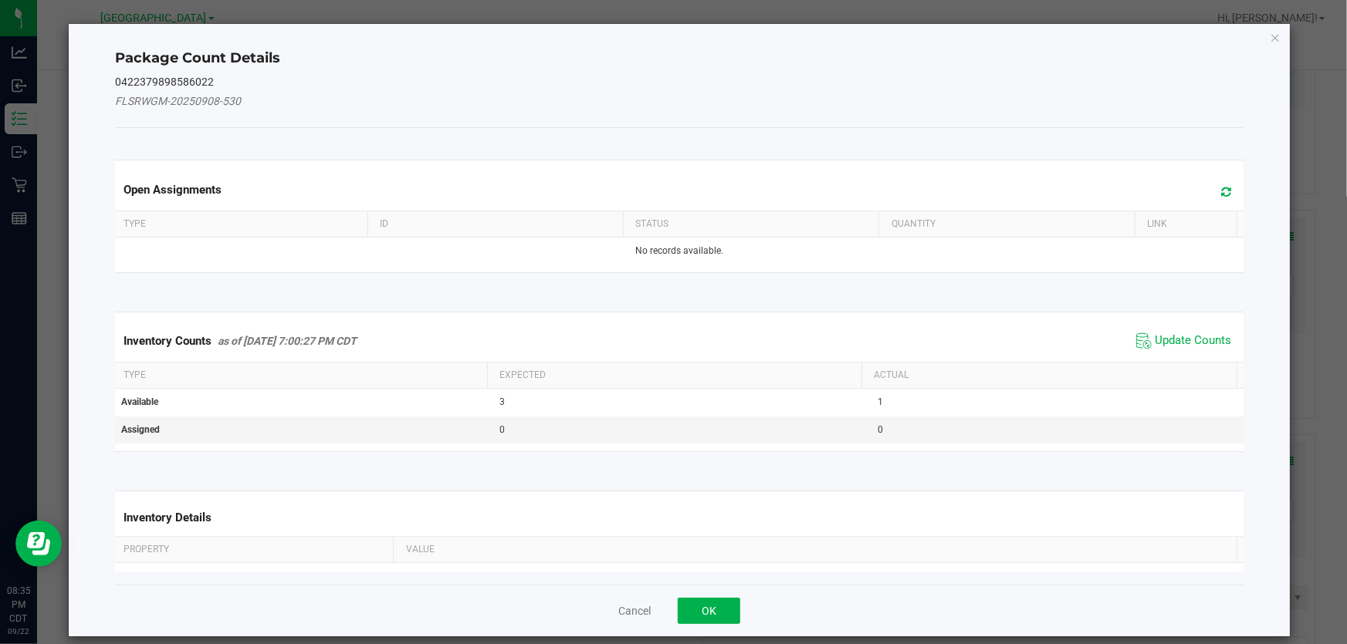
click at [1193, 331] on span "Update Counts" at bounding box center [1183, 341] width 103 height 23
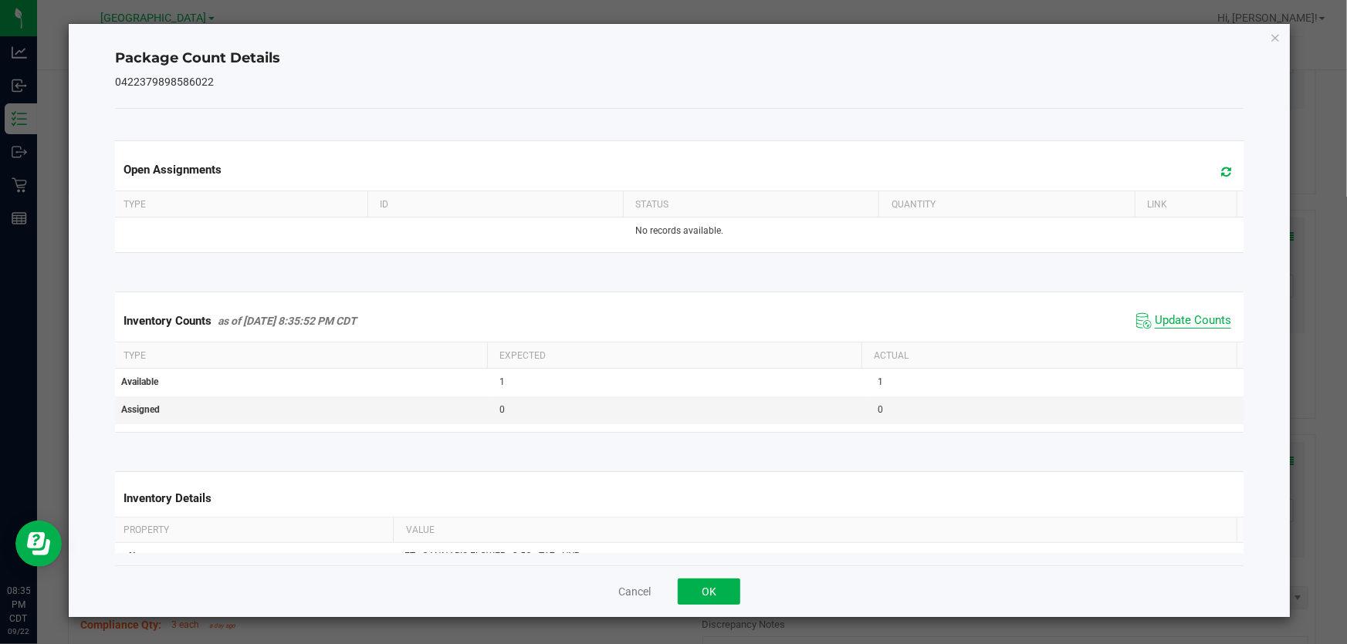
click at [1173, 324] on span "Update Counts" at bounding box center [1193, 320] width 76 height 15
click at [722, 588] on button "OK" at bounding box center [709, 592] width 63 height 26
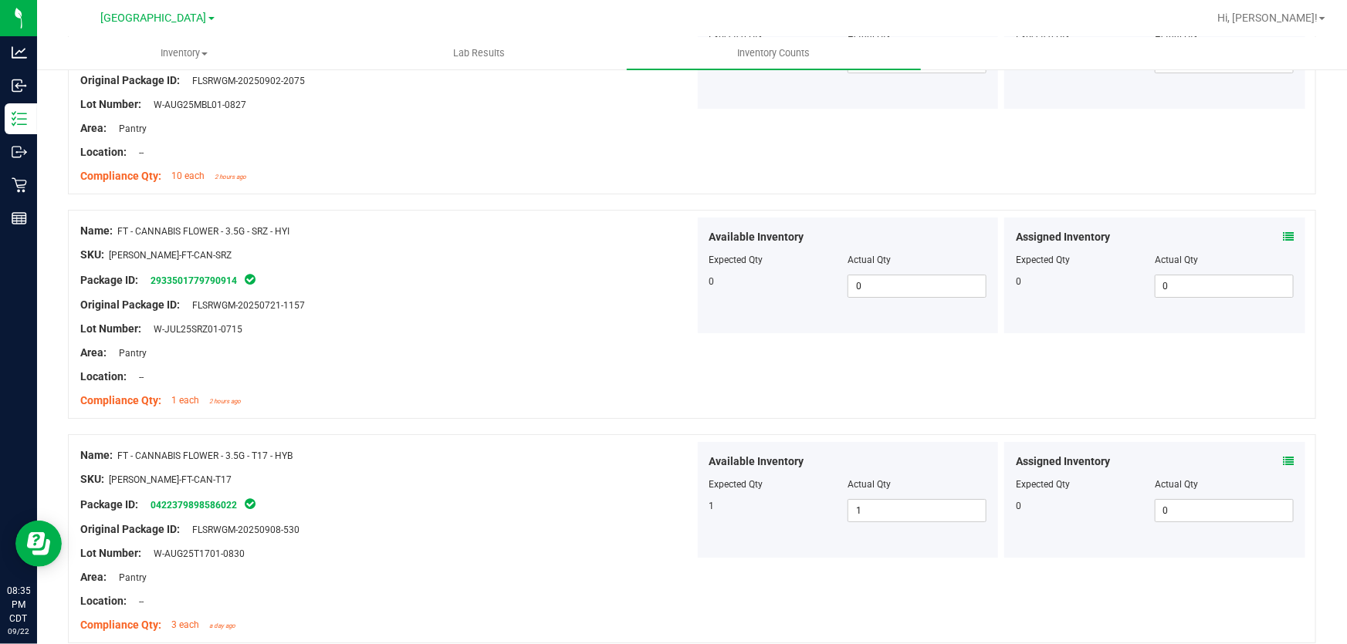
scroll to position [3017, 0]
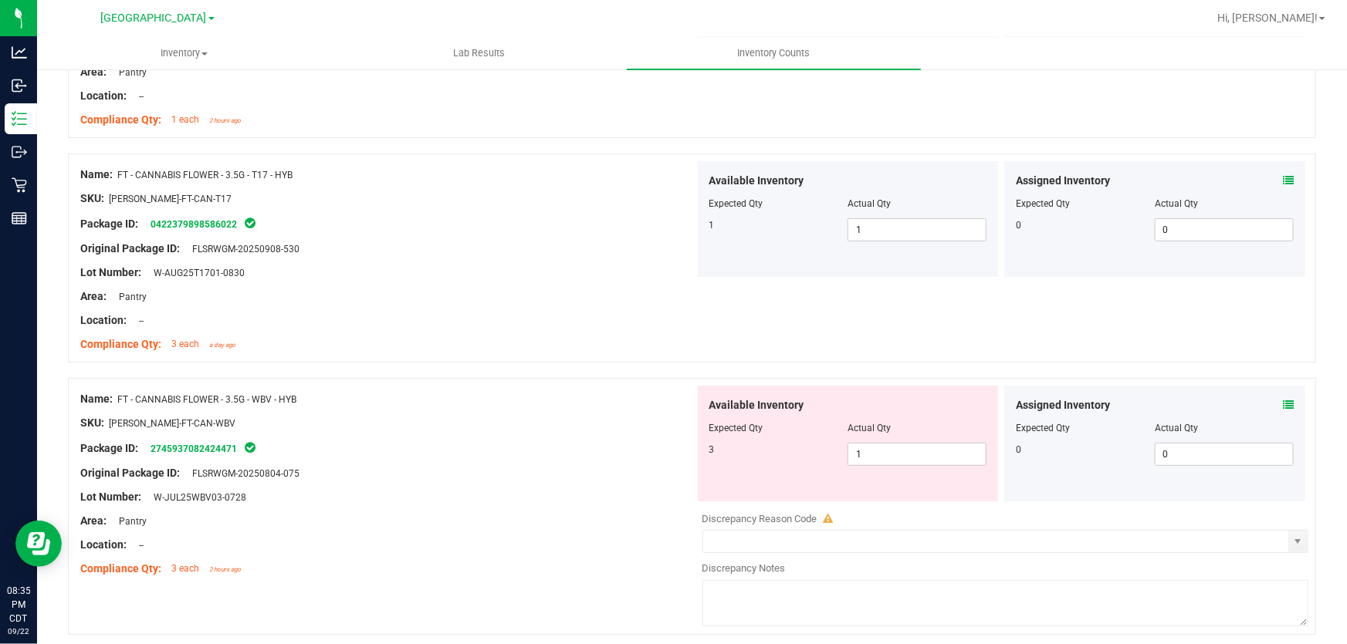
click at [1283, 404] on icon at bounding box center [1288, 405] width 11 height 11
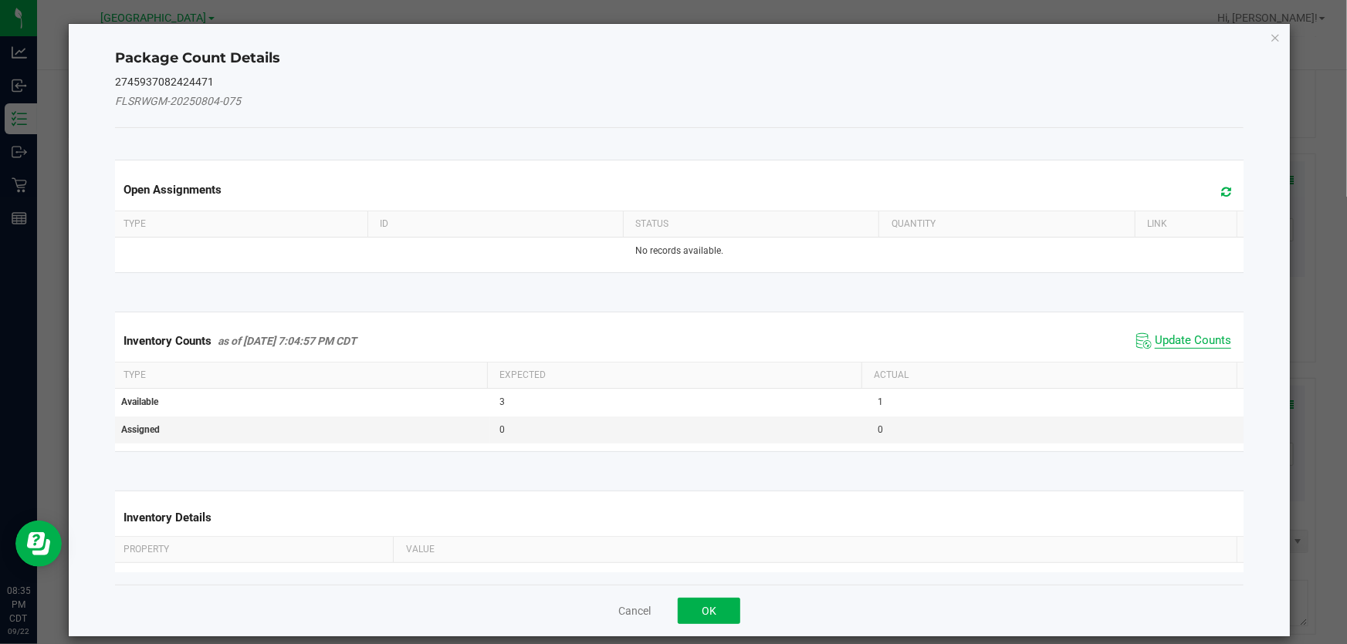
click at [1186, 342] on span "Update Counts" at bounding box center [1193, 340] width 76 height 15
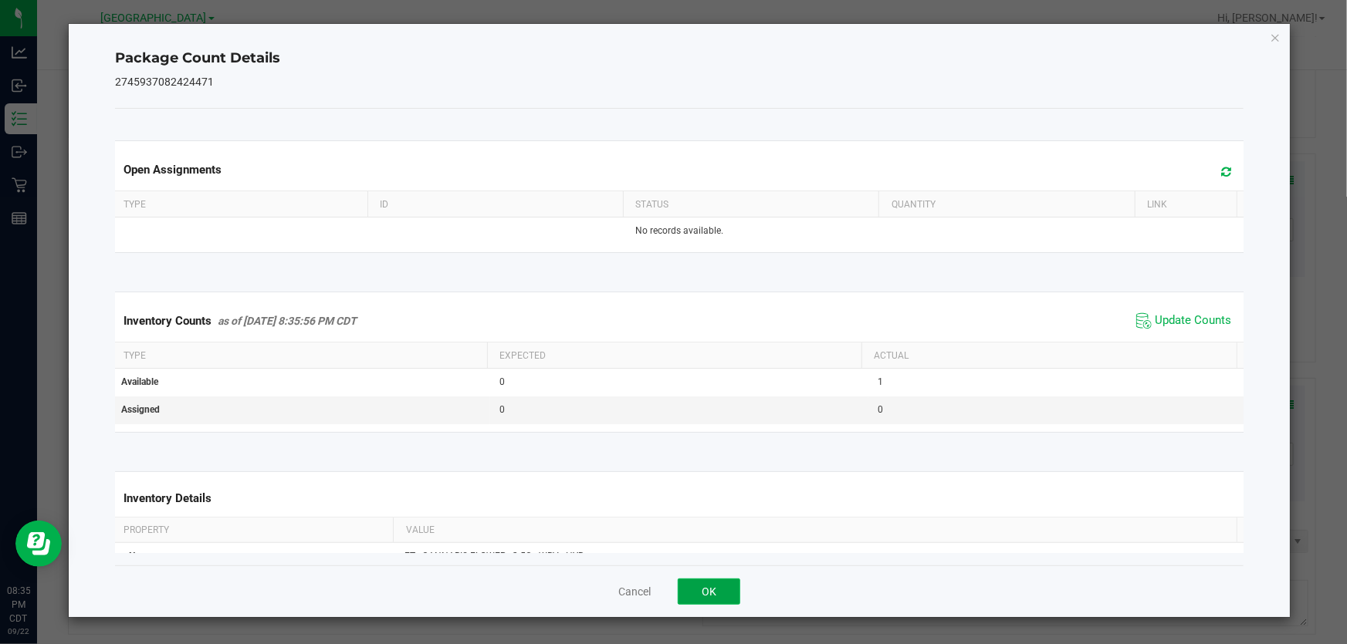
click at [712, 595] on button "OK" at bounding box center [709, 592] width 63 height 26
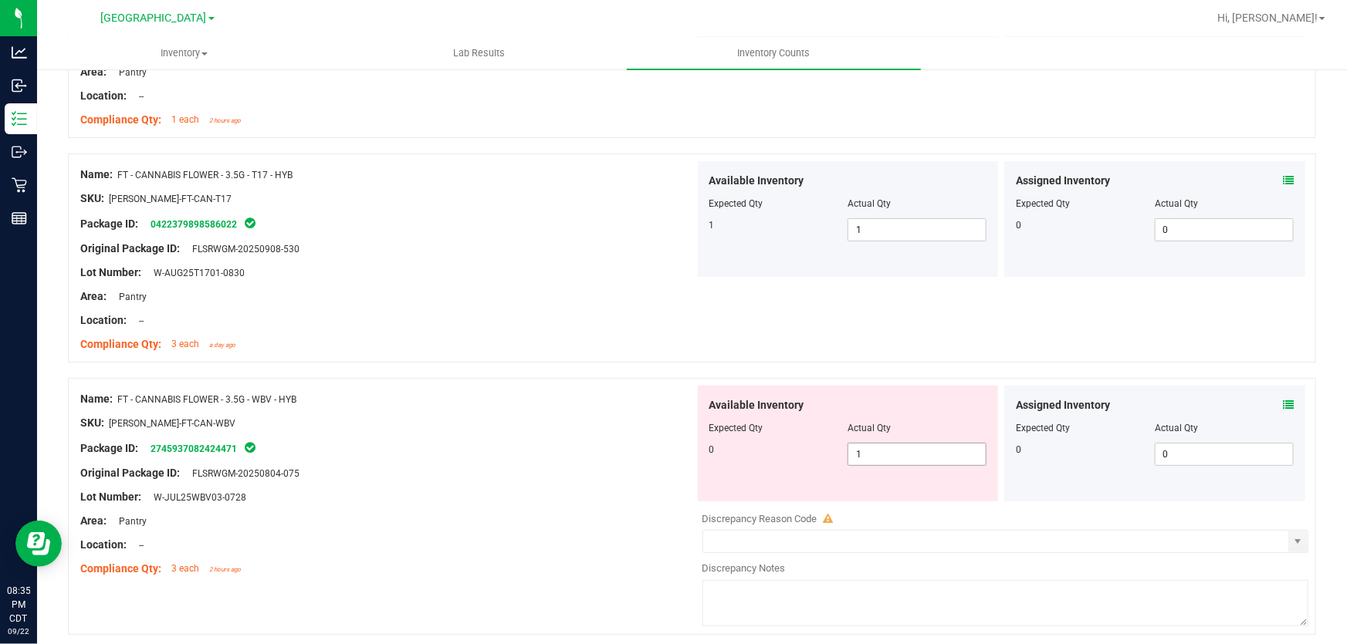
click at [885, 457] on span "1 1" at bounding box center [916, 454] width 139 height 23
click at [885, 456] on input "1" at bounding box center [916, 455] width 137 height 22
click at [482, 401] on div "Name: FT - CANNABIS FLOWER - 3.5G - WBV - HYB" at bounding box center [387, 399] width 614 height 16
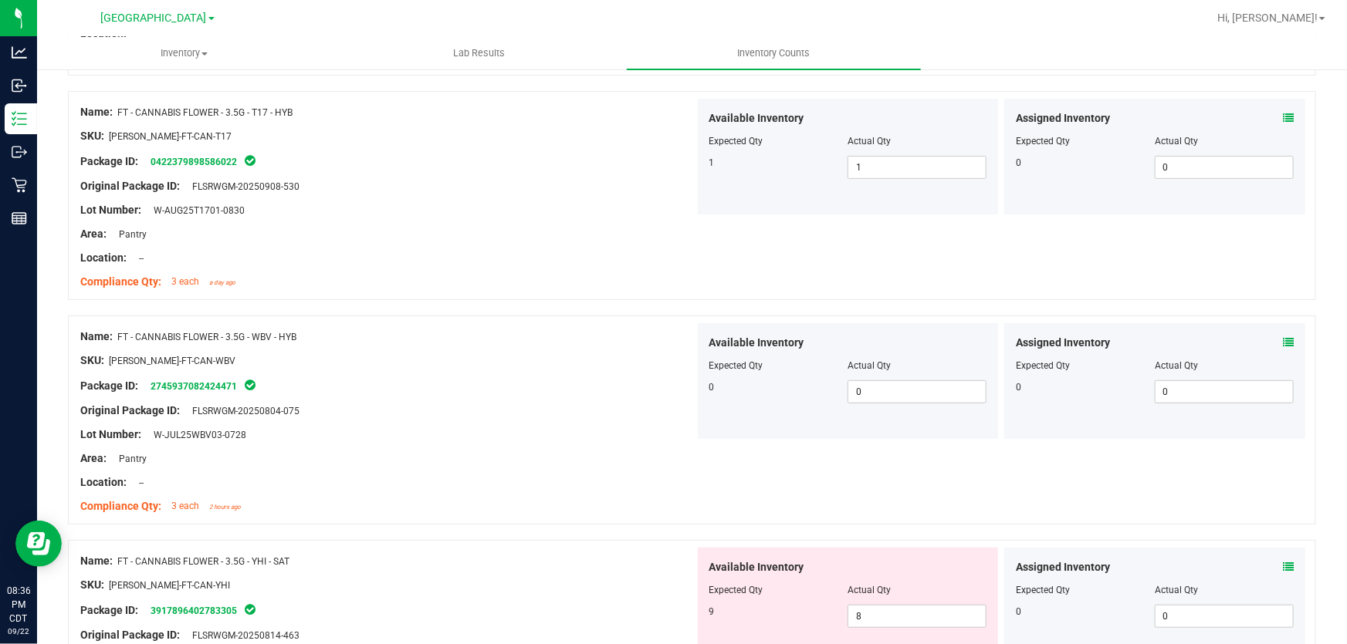
scroll to position [3157, 0]
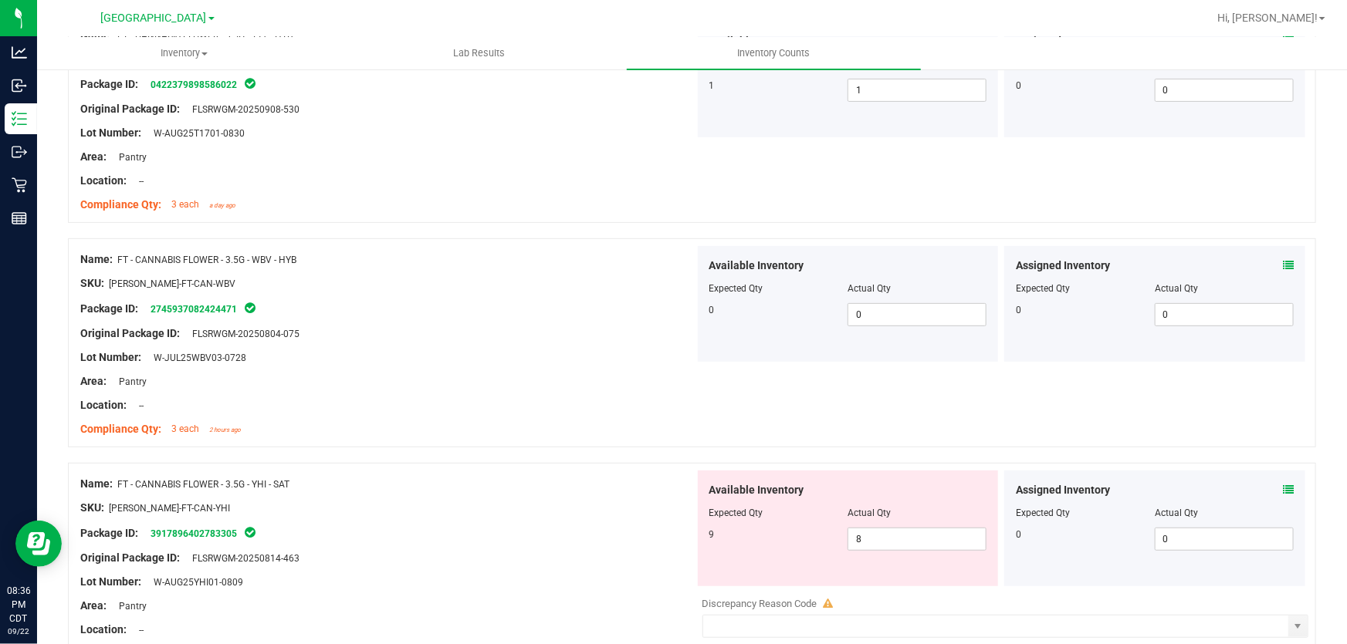
click at [1283, 489] on icon at bounding box center [1288, 490] width 11 height 11
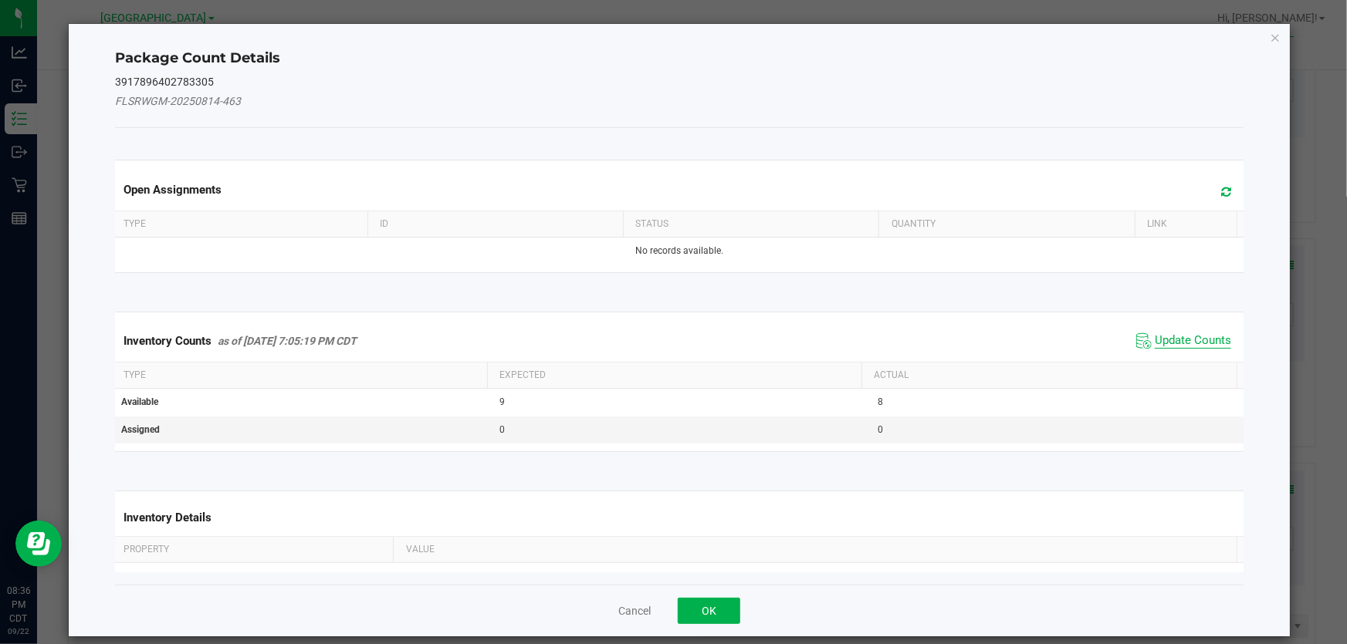
click at [1156, 335] on span "Update Counts" at bounding box center [1193, 340] width 76 height 15
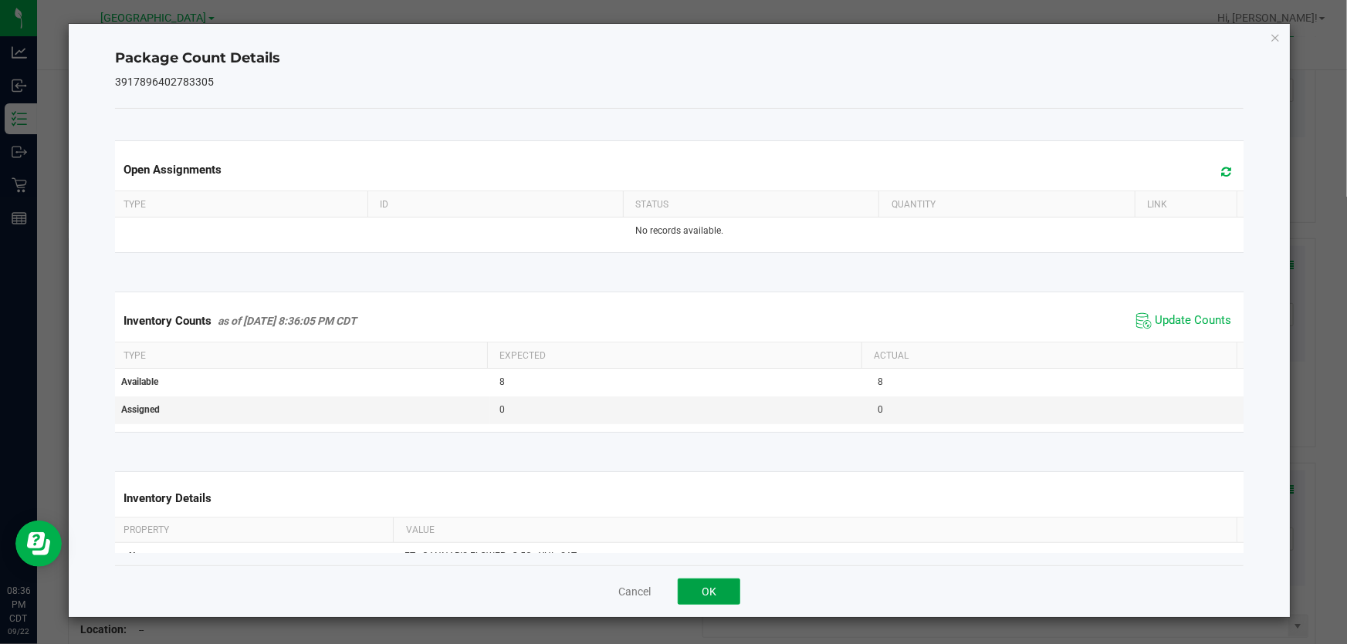
click at [699, 590] on button "OK" at bounding box center [709, 592] width 63 height 26
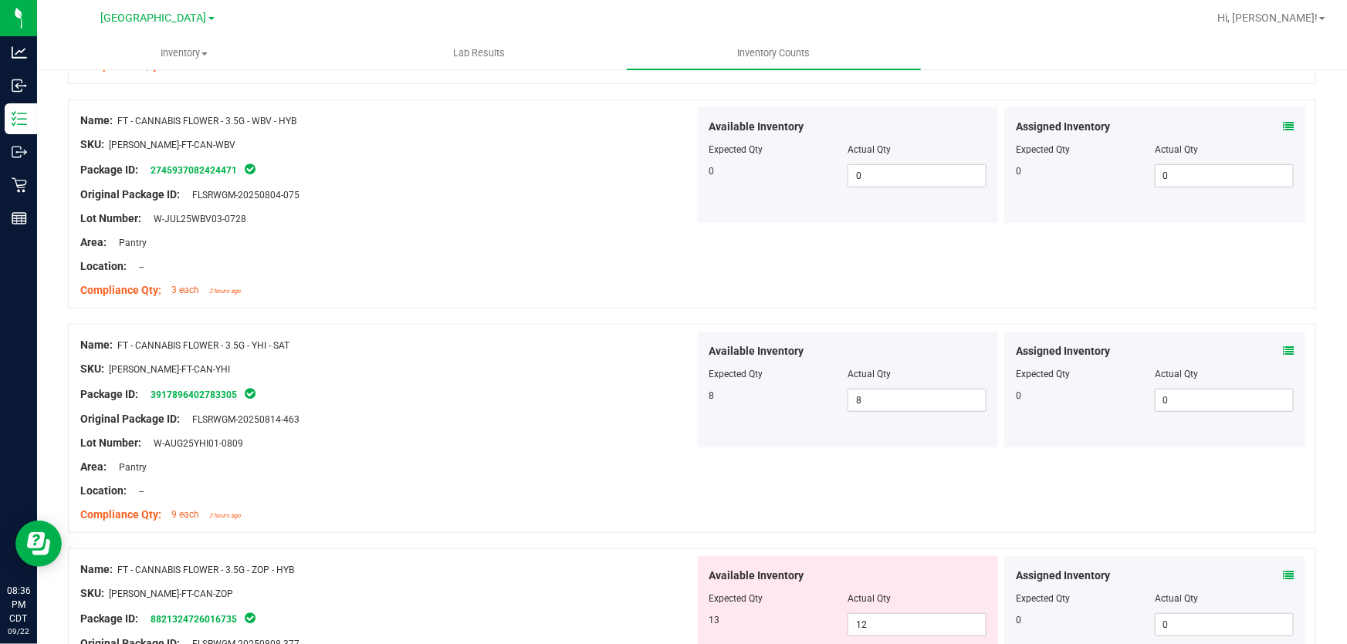
scroll to position [3297, 0]
click at [1283, 569] on icon at bounding box center [1288, 574] width 11 height 11
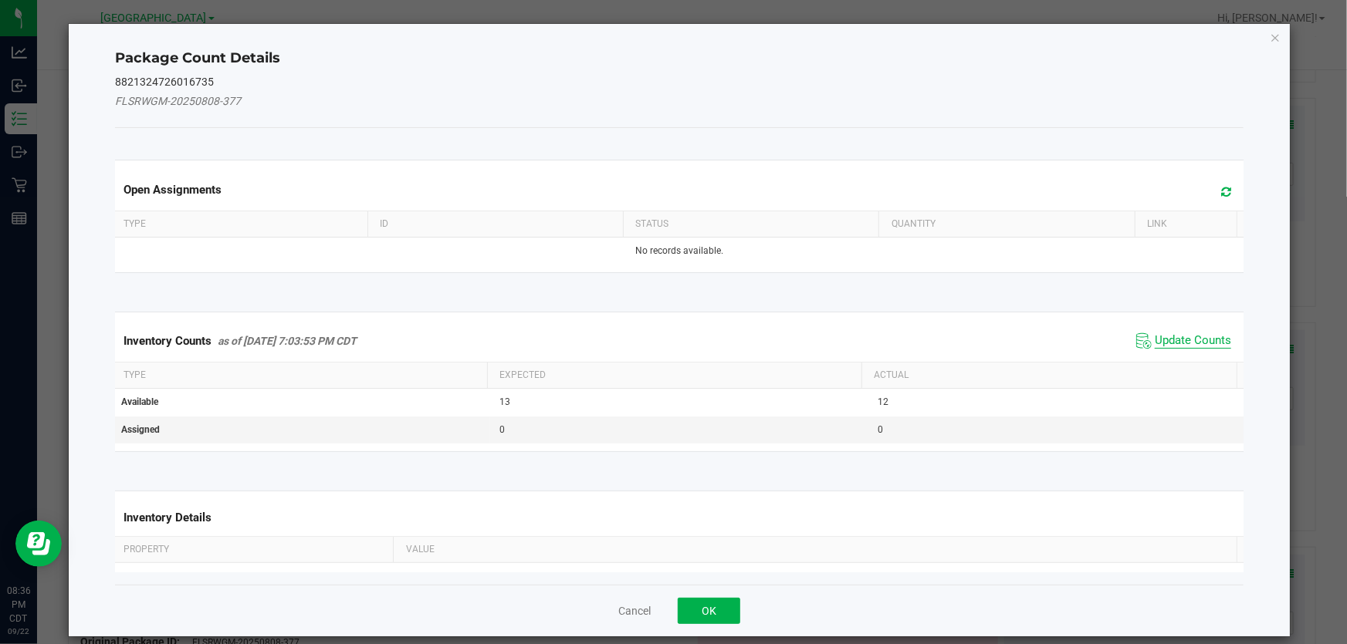
click at [1161, 346] on span "Update Counts" at bounding box center [1193, 340] width 76 height 15
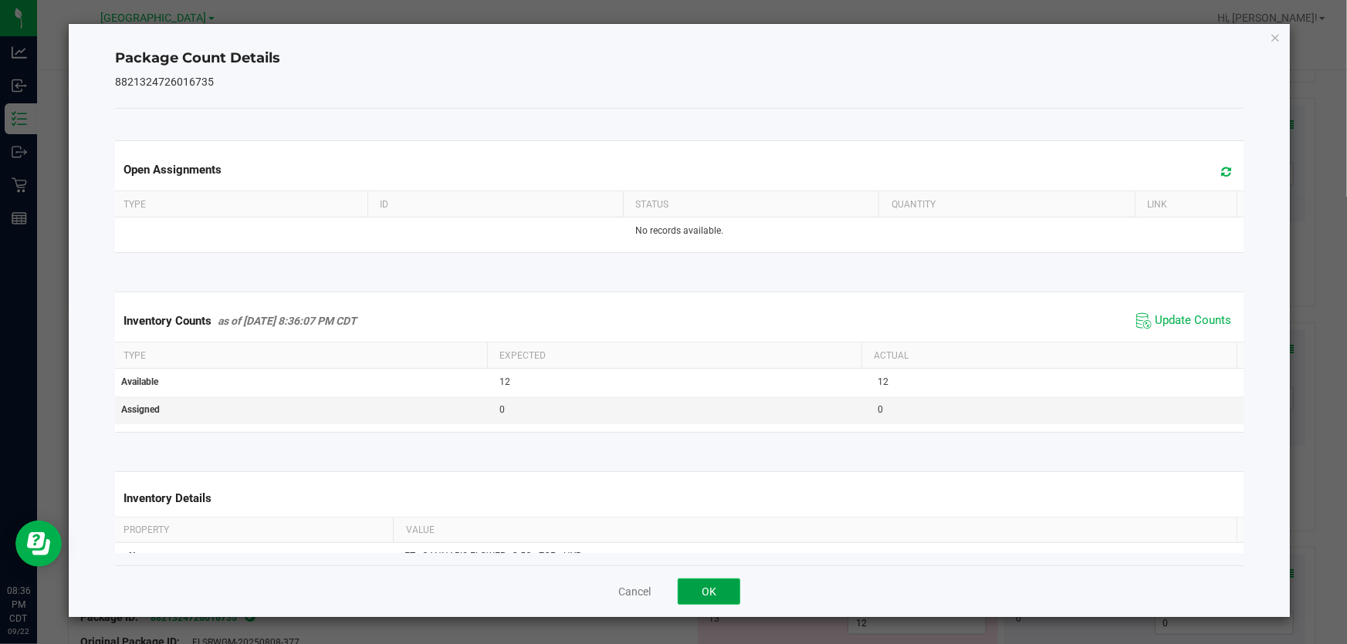
click at [726, 580] on button "OK" at bounding box center [709, 592] width 63 height 26
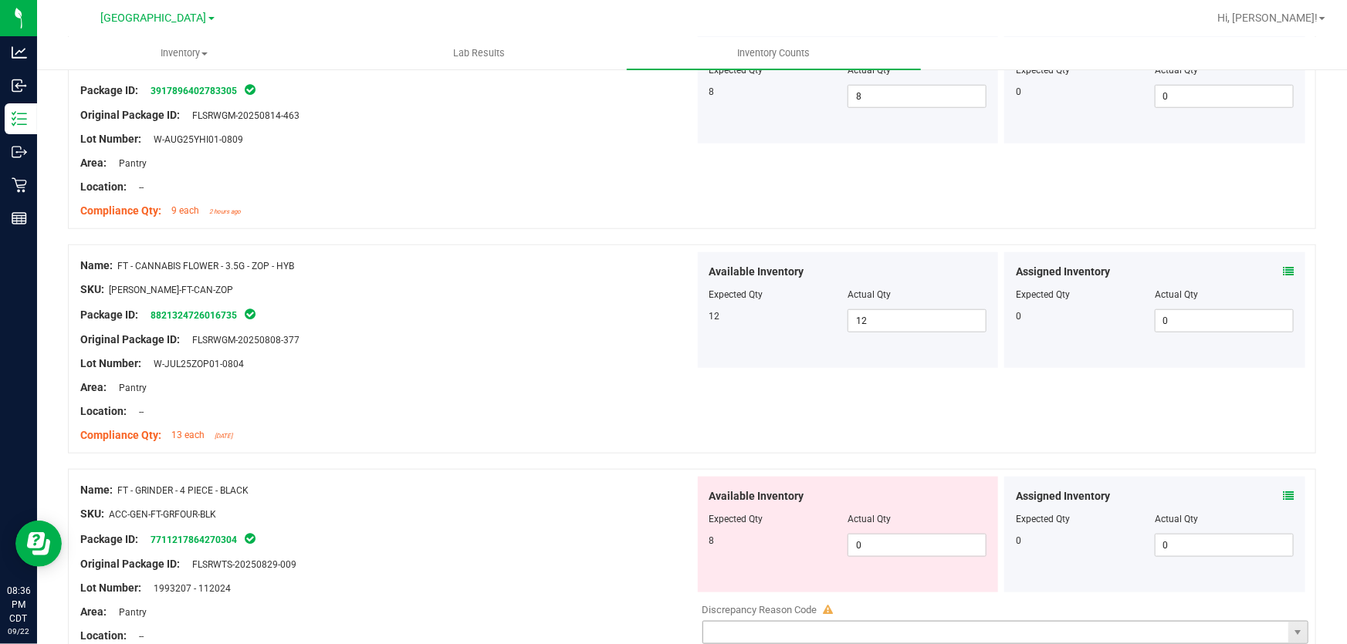
scroll to position [3719, 0]
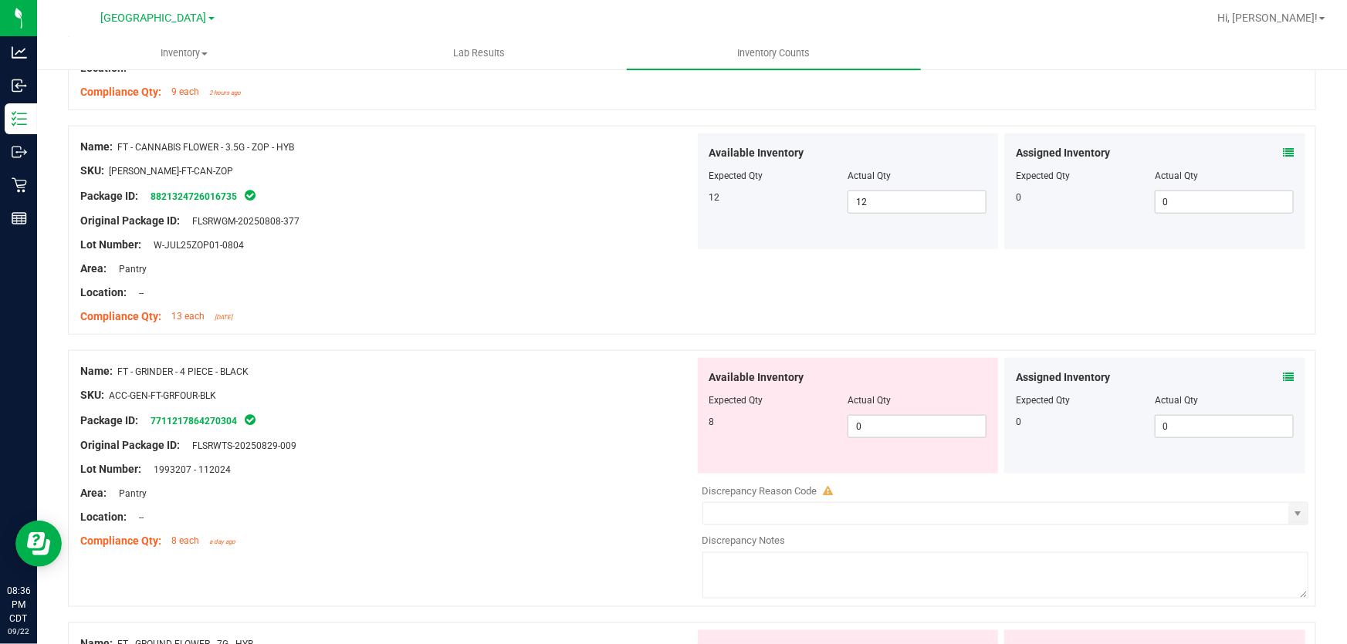
click at [1283, 374] on icon at bounding box center [1288, 377] width 11 height 11
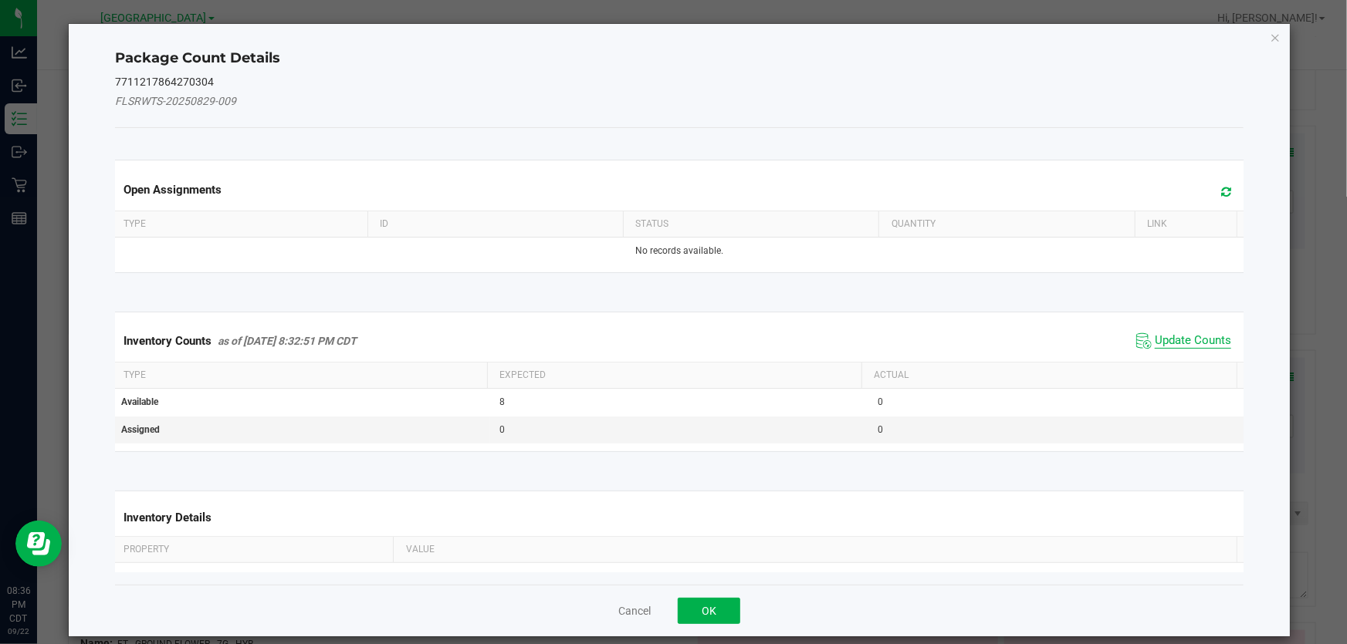
click at [1163, 338] on span "Update Counts" at bounding box center [1193, 340] width 76 height 15
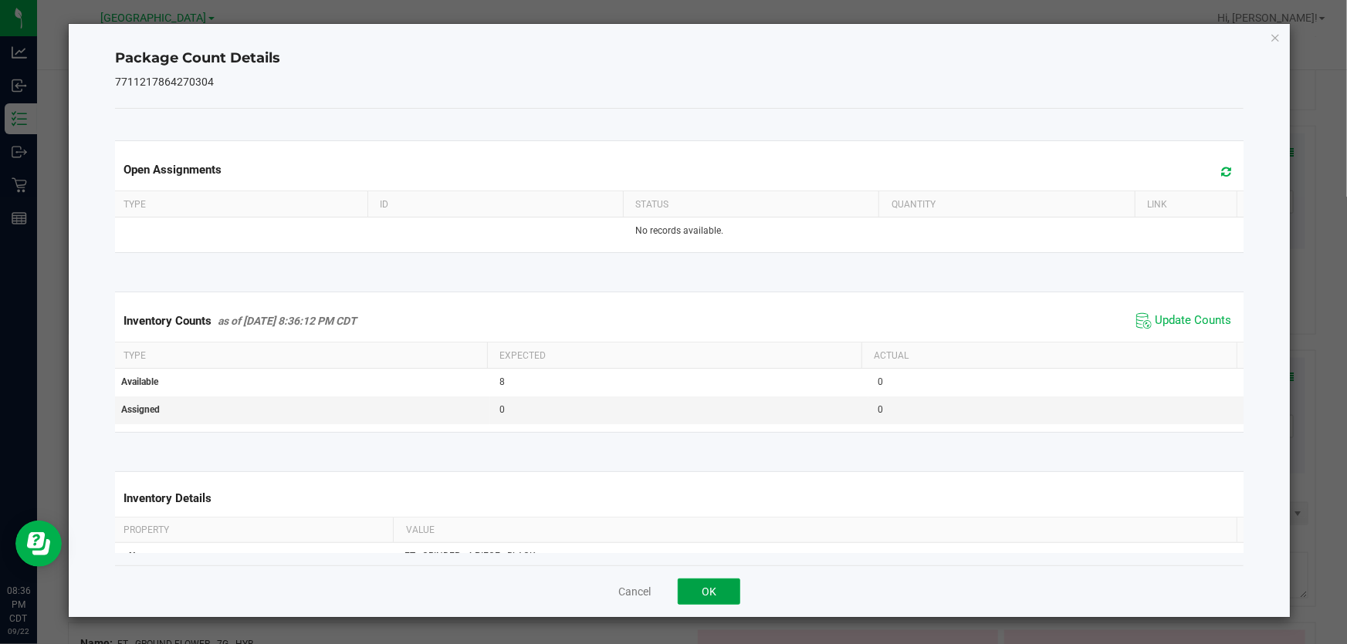
click at [715, 599] on button "OK" at bounding box center [709, 592] width 63 height 26
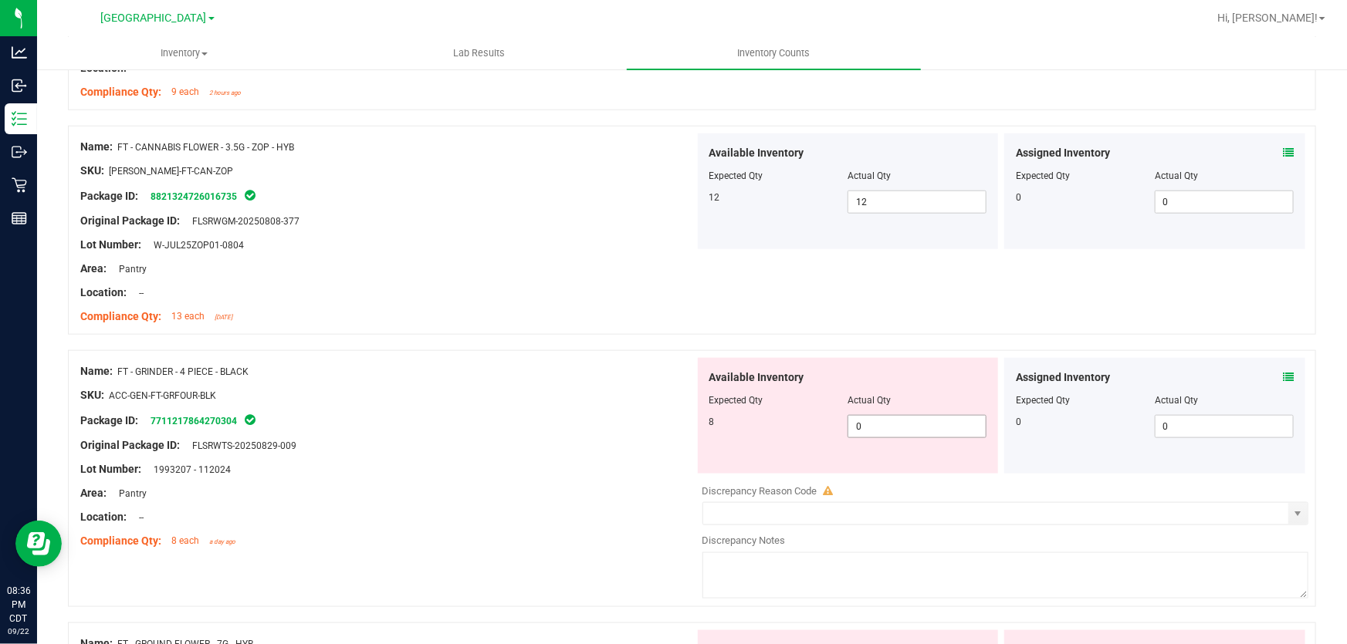
click at [880, 425] on span "0 0" at bounding box center [916, 426] width 139 height 23
click at [880, 425] on input "0" at bounding box center [916, 427] width 137 height 22
click at [444, 450] on div "Name: FT - GRINDER - 4 PIECE - BLACK SKU: ACC-GEN-FT-GRFOUR-BLK Package ID: 771…" at bounding box center [387, 456] width 614 height 197
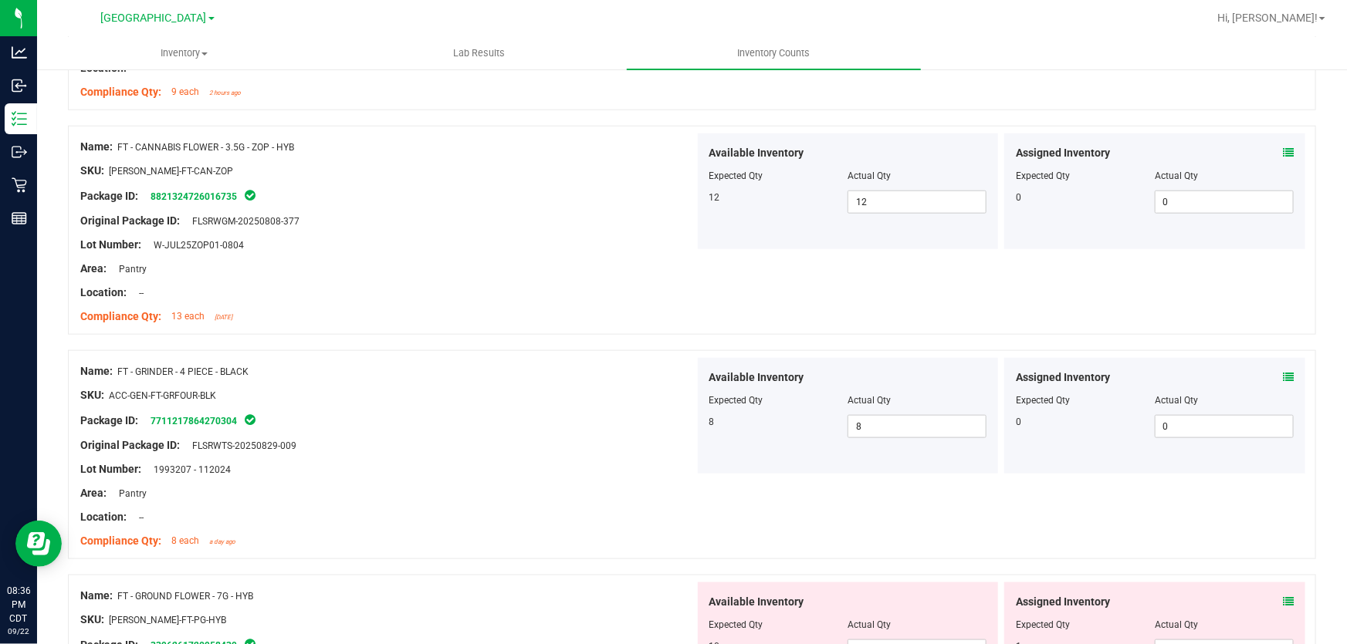
scroll to position [3859, 0]
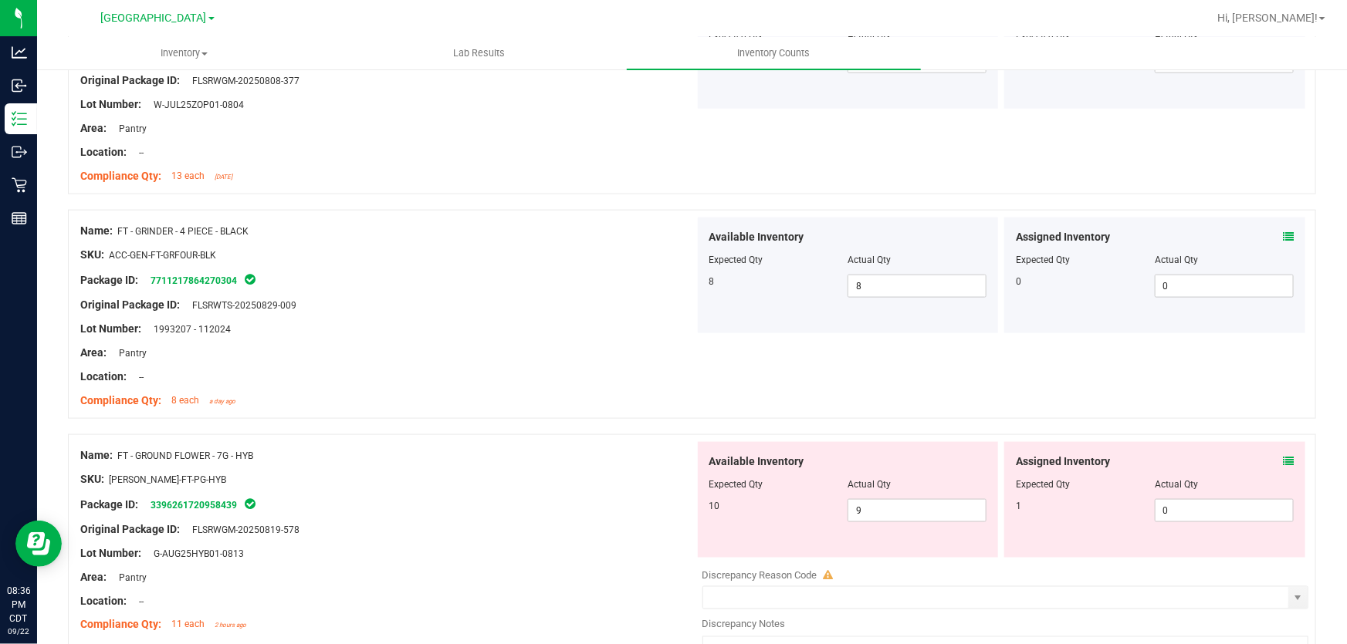
click at [1283, 456] on icon at bounding box center [1288, 461] width 11 height 11
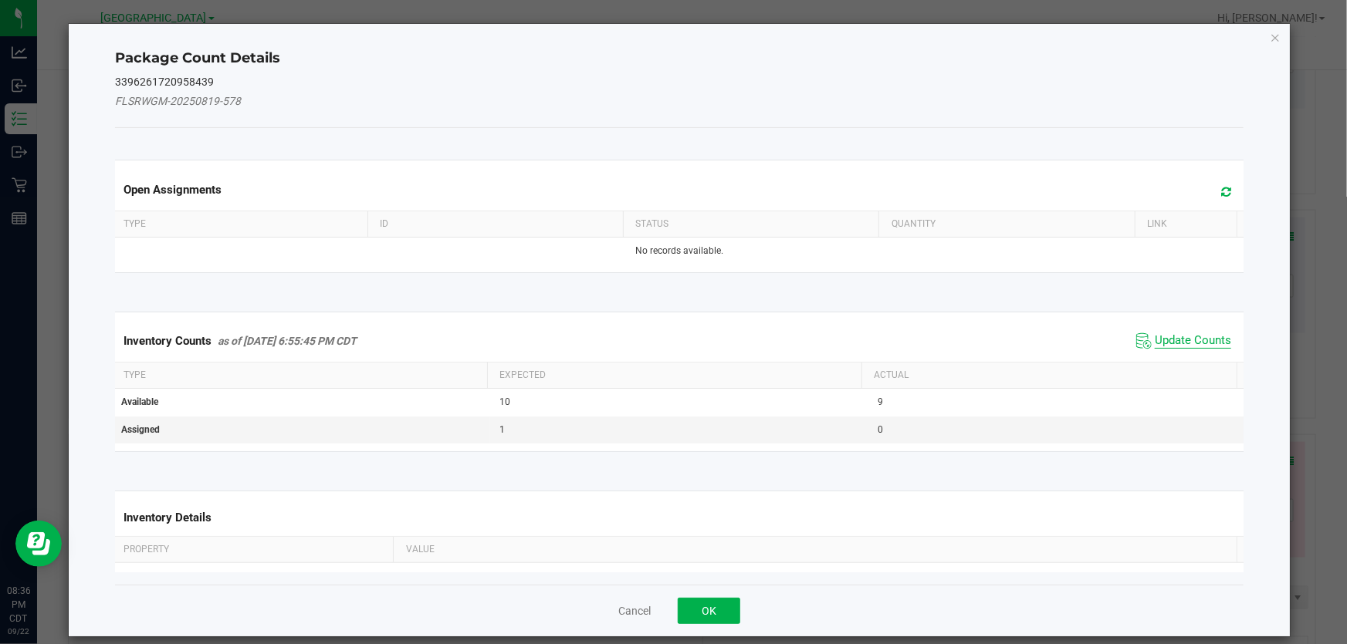
click at [1155, 343] on span "Update Counts" at bounding box center [1193, 340] width 76 height 15
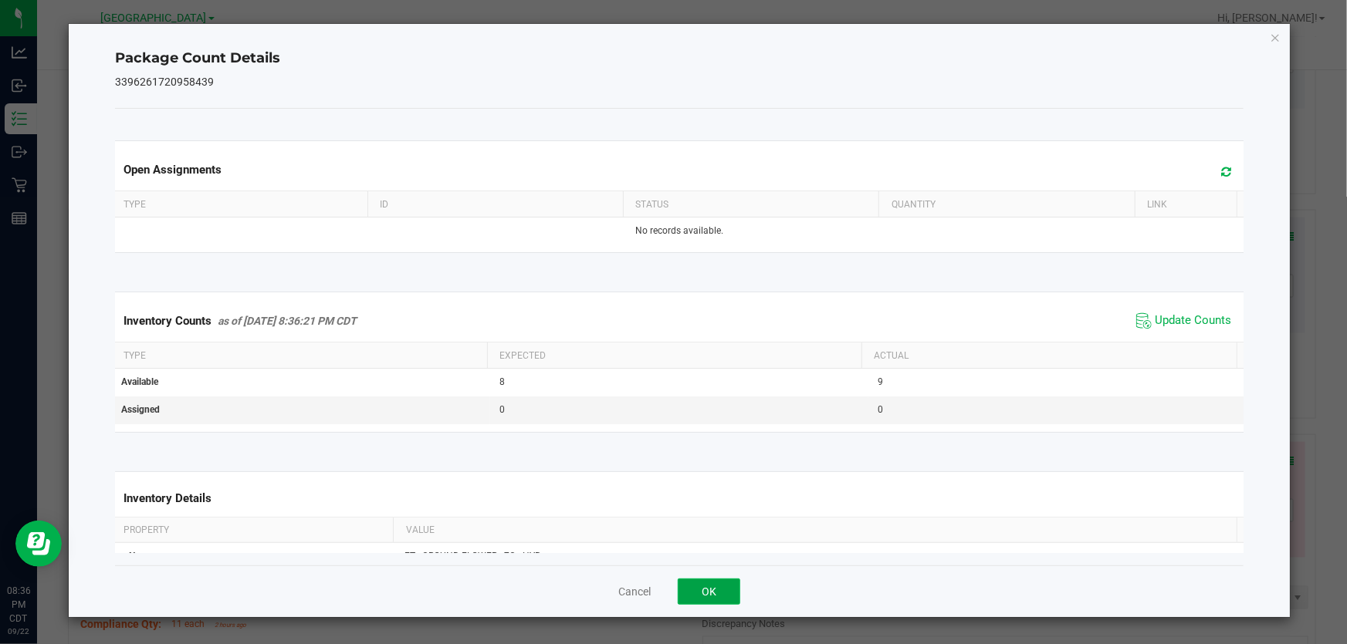
click at [712, 600] on button "OK" at bounding box center [709, 592] width 63 height 26
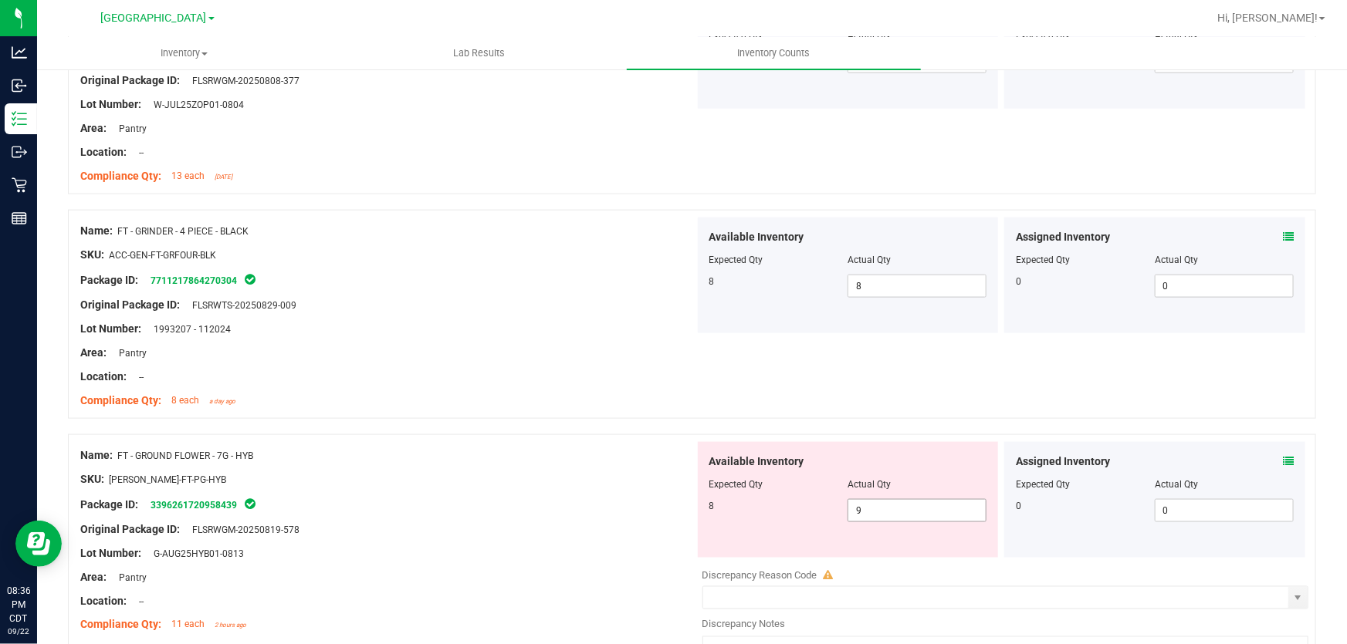
click at [935, 509] on span "9 9" at bounding box center [916, 510] width 139 height 23
click at [0, 0] on input "9" at bounding box center [0, 0] width 0 height 0
click at [674, 509] on div "Package ID: 3396261720958439" at bounding box center [387, 505] width 614 height 19
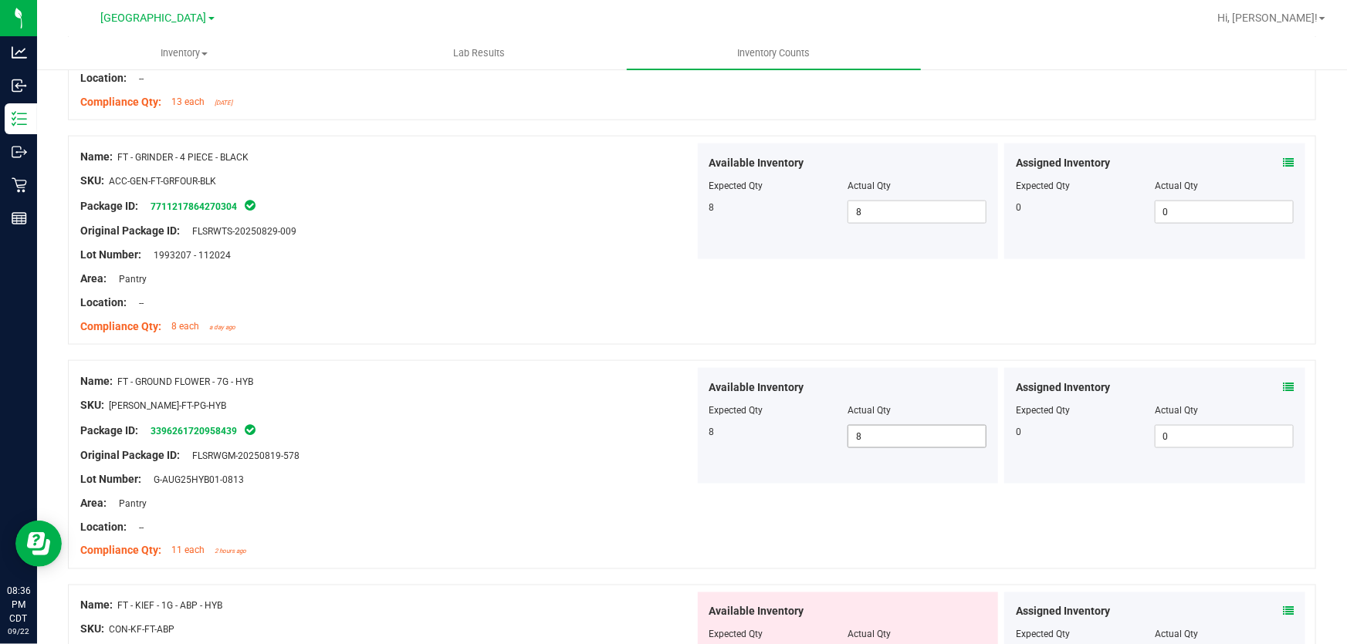
scroll to position [4139, 0]
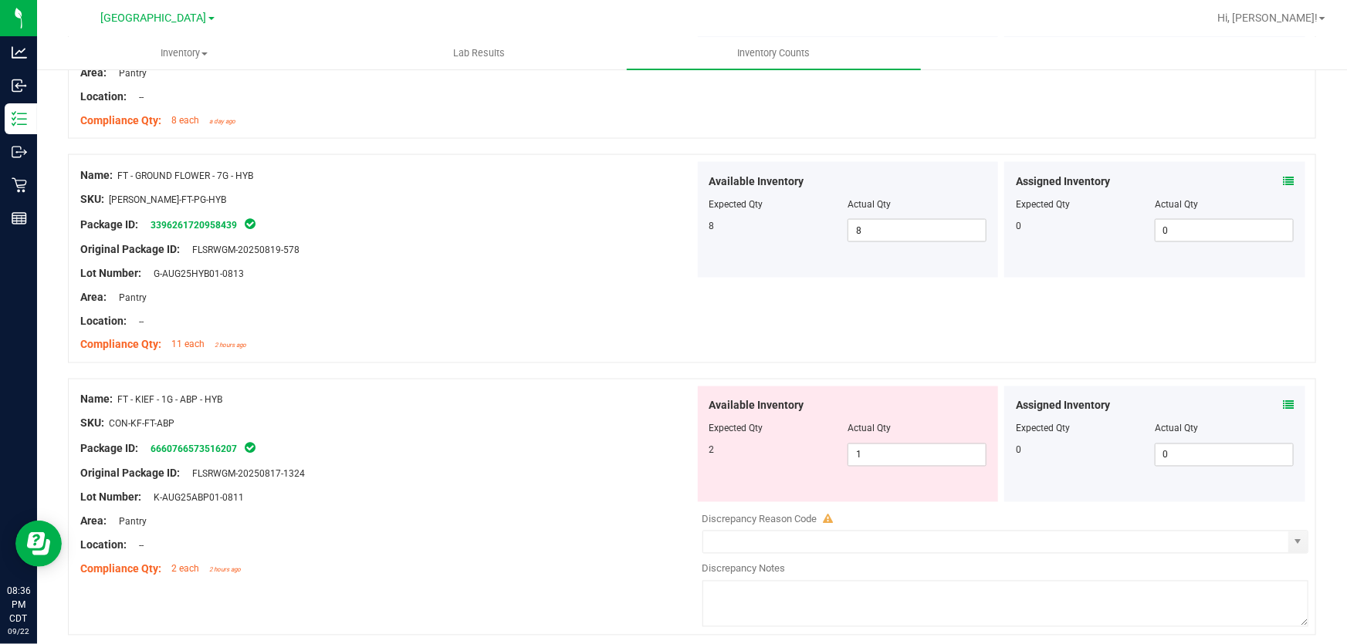
click at [1283, 405] on icon at bounding box center [1288, 406] width 11 height 11
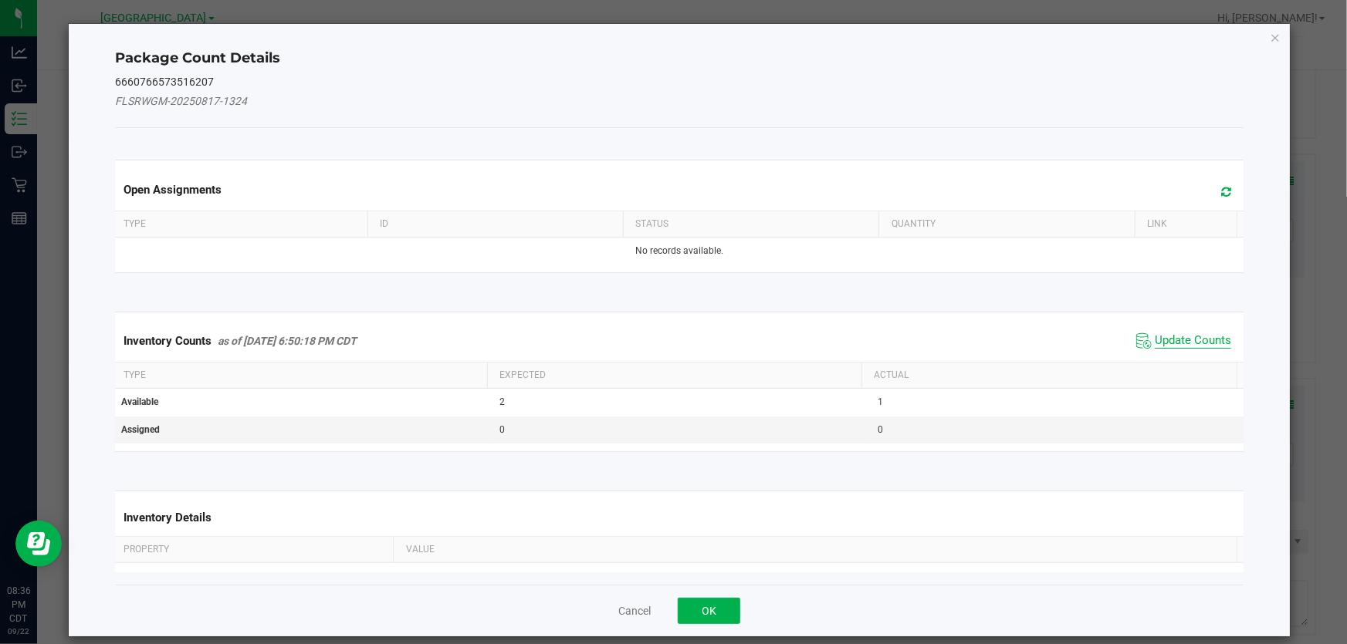
click at [1165, 343] on span "Update Counts" at bounding box center [1193, 340] width 76 height 15
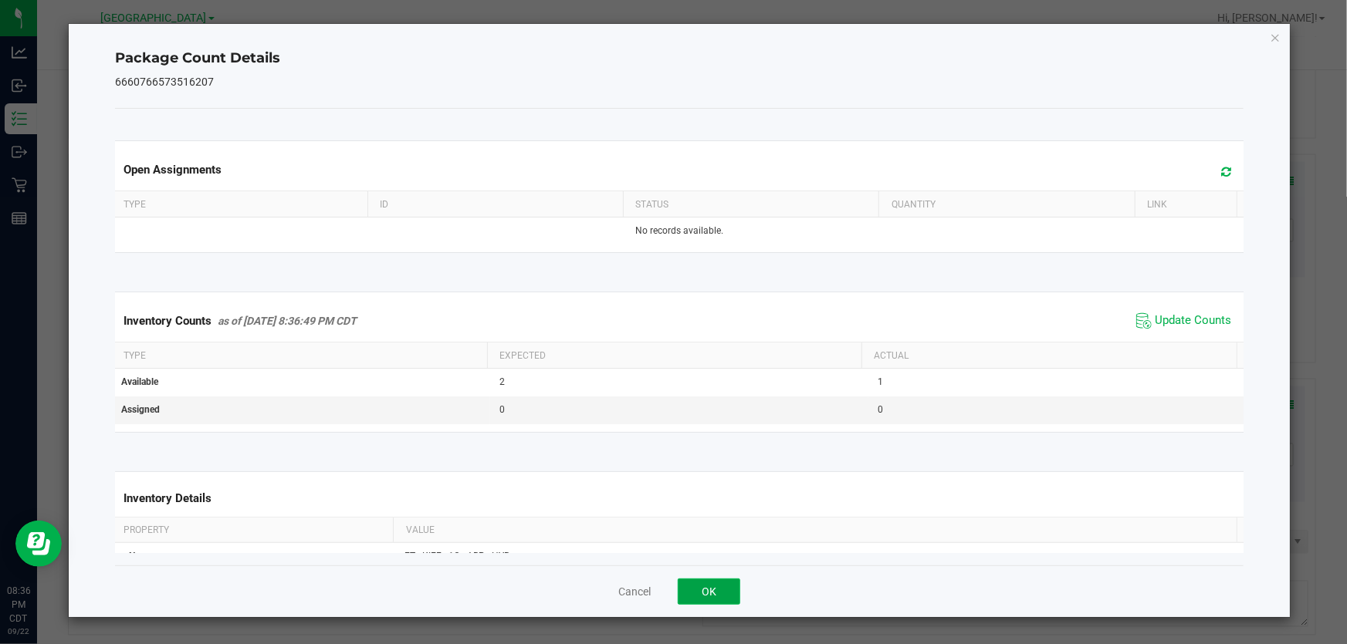
click at [722, 594] on button "OK" at bounding box center [709, 592] width 63 height 26
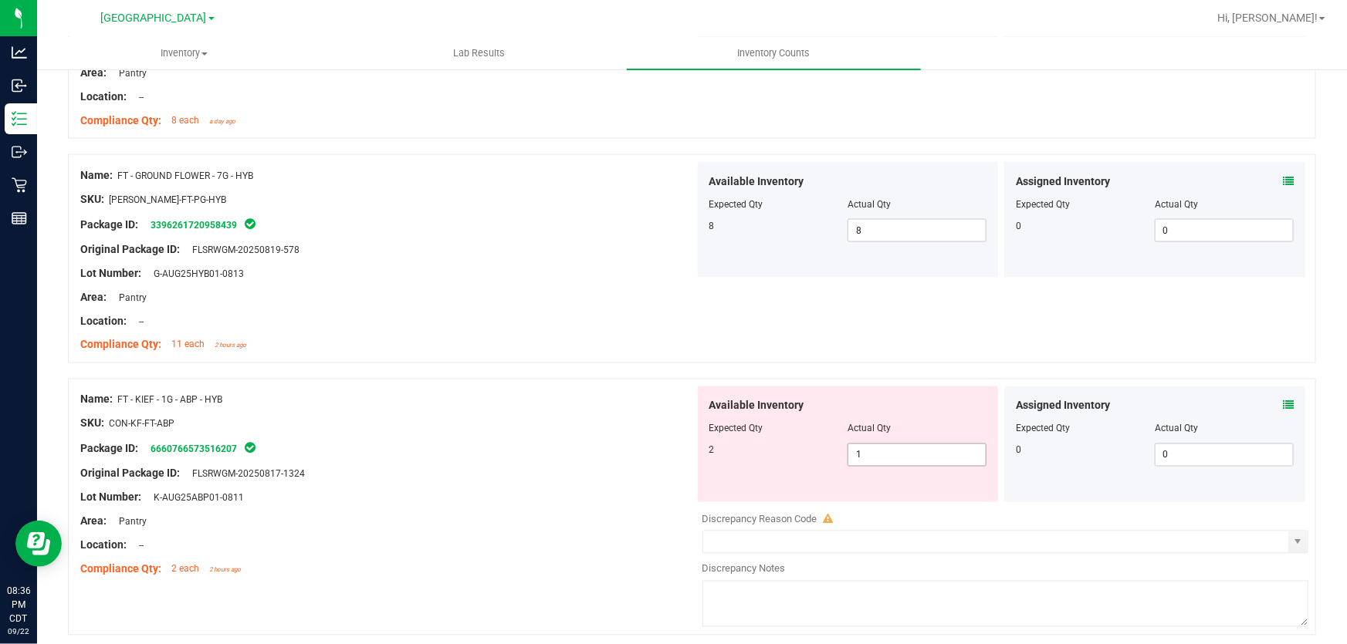
click at [861, 444] on span "1 1" at bounding box center [916, 455] width 139 height 23
click at [861, 445] on input "1" at bounding box center [916, 456] width 137 height 22
click at [571, 466] on div "Original Package ID: FLSRWGM-20250817-1324" at bounding box center [387, 474] width 614 height 16
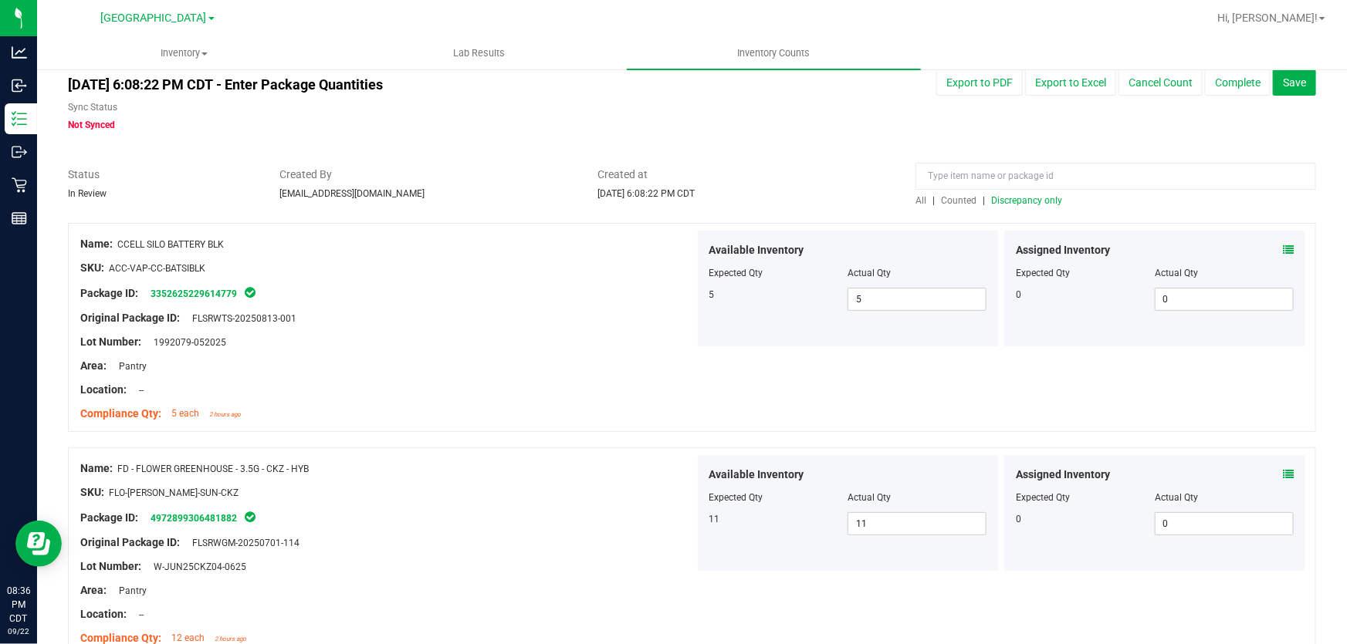
scroll to position [0, 0]
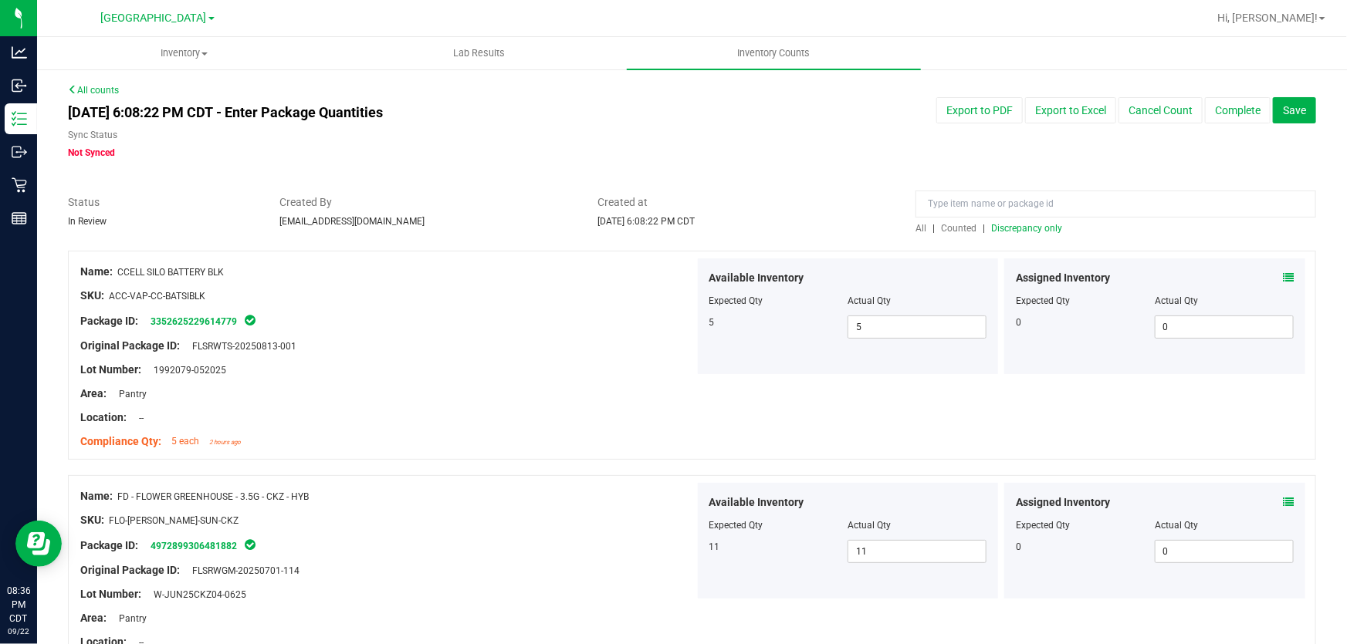
click at [991, 231] on span "Discrepancy only" at bounding box center [1026, 228] width 71 height 11
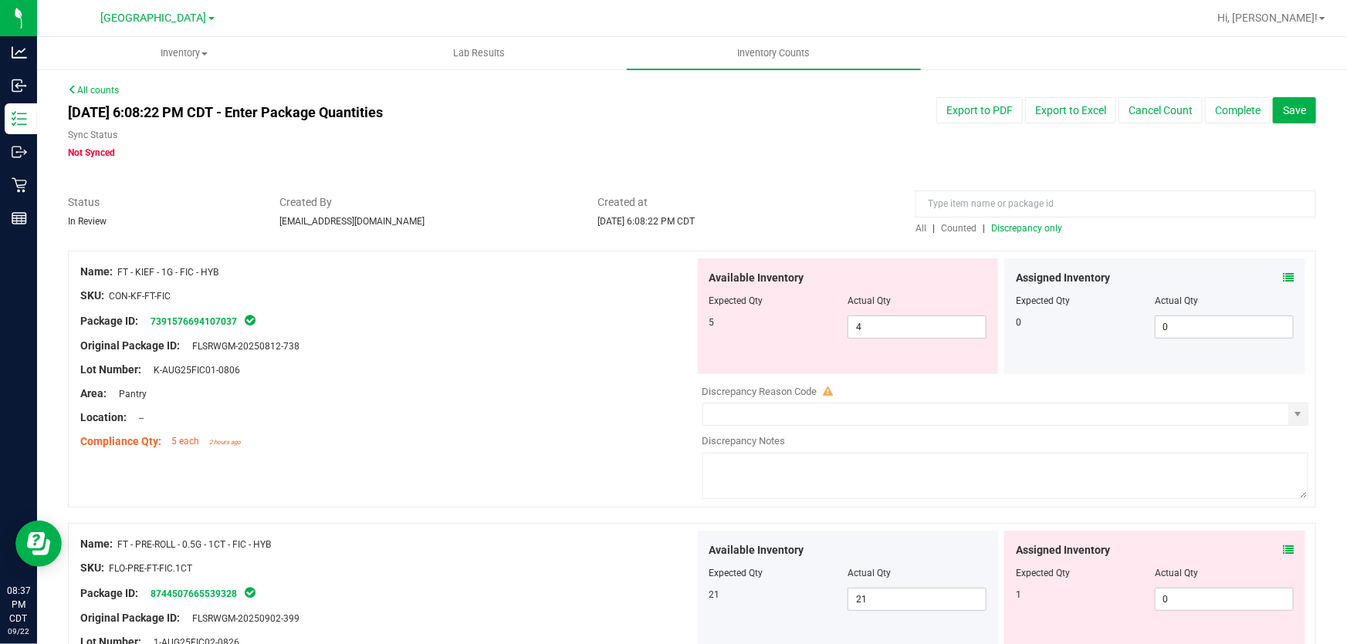
click at [1283, 279] on icon at bounding box center [1288, 277] width 11 height 11
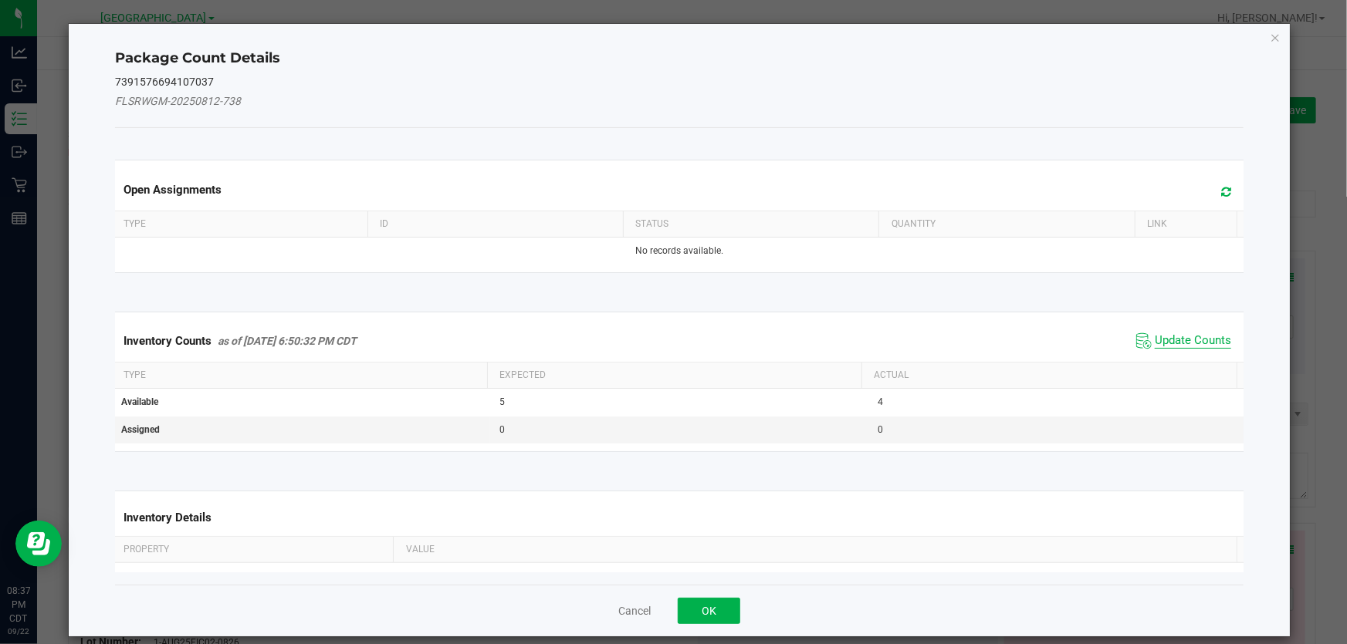
click at [1189, 343] on span "Update Counts" at bounding box center [1193, 340] width 76 height 15
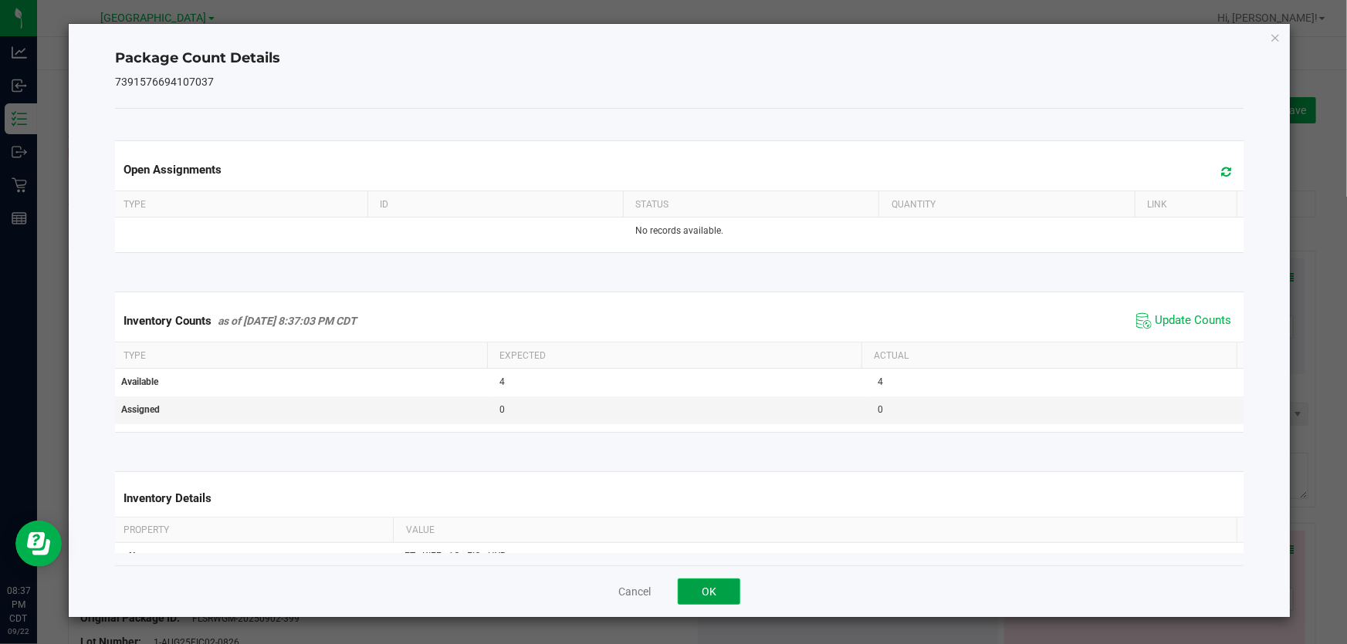
click at [699, 587] on button "OK" at bounding box center [709, 592] width 63 height 26
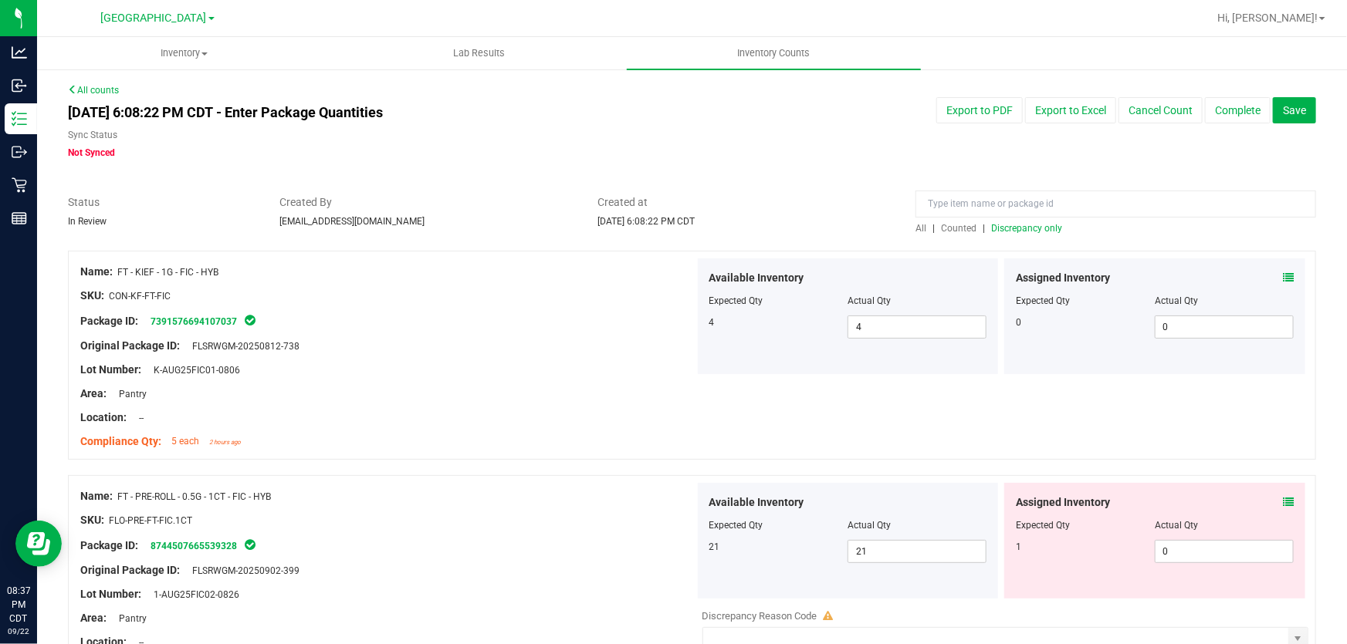
click at [1283, 503] on icon at bounding box center [1288, 502] width 11 height 11
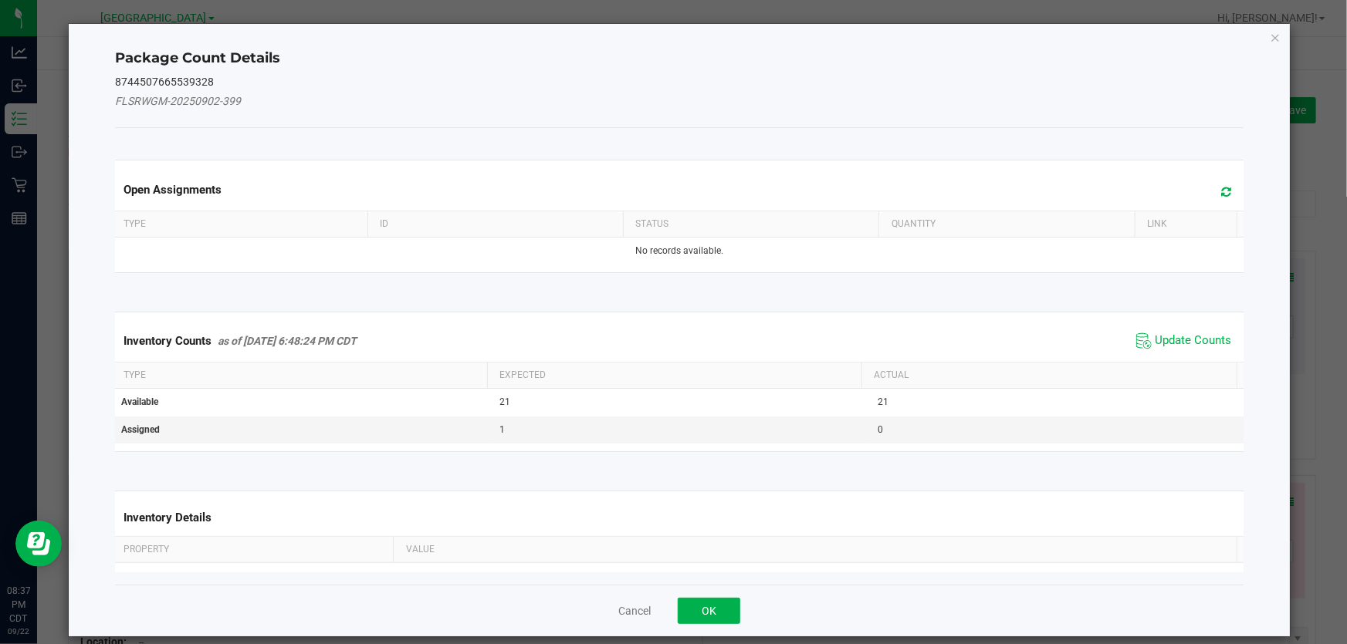
click at [1162, 350] on span "Update Counts" at bounding box center [1183, 341] width 103 height 23
click at [1165, 361] on th "Actual" at bounding box center [1048, 374] width 375 height 26
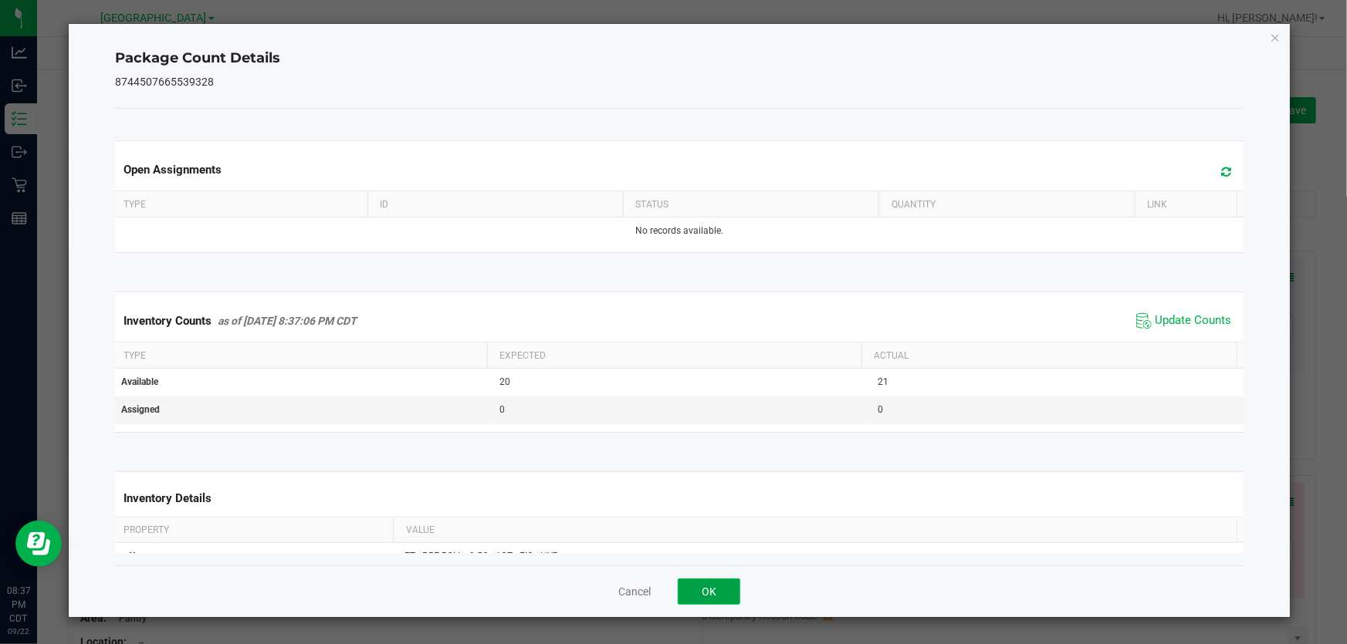
click at [735, 590] on button "OK" at bounding box center [709, 592] width 63 height 26
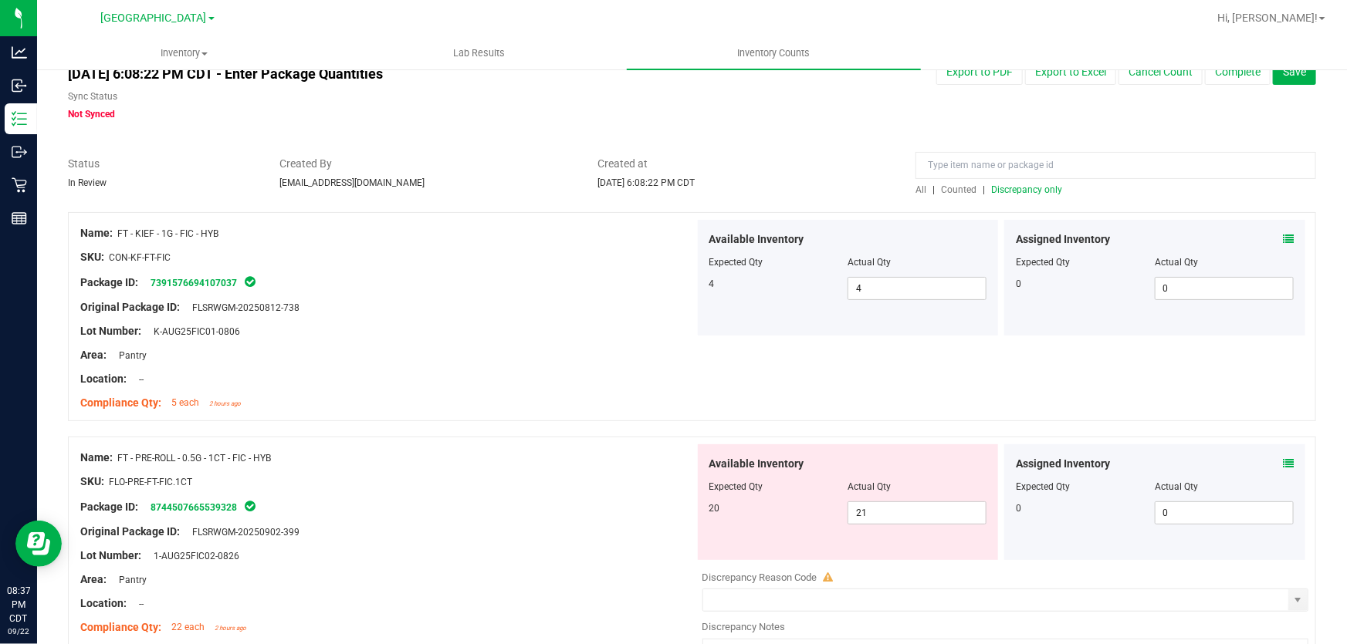
scroll to position [69, 0]
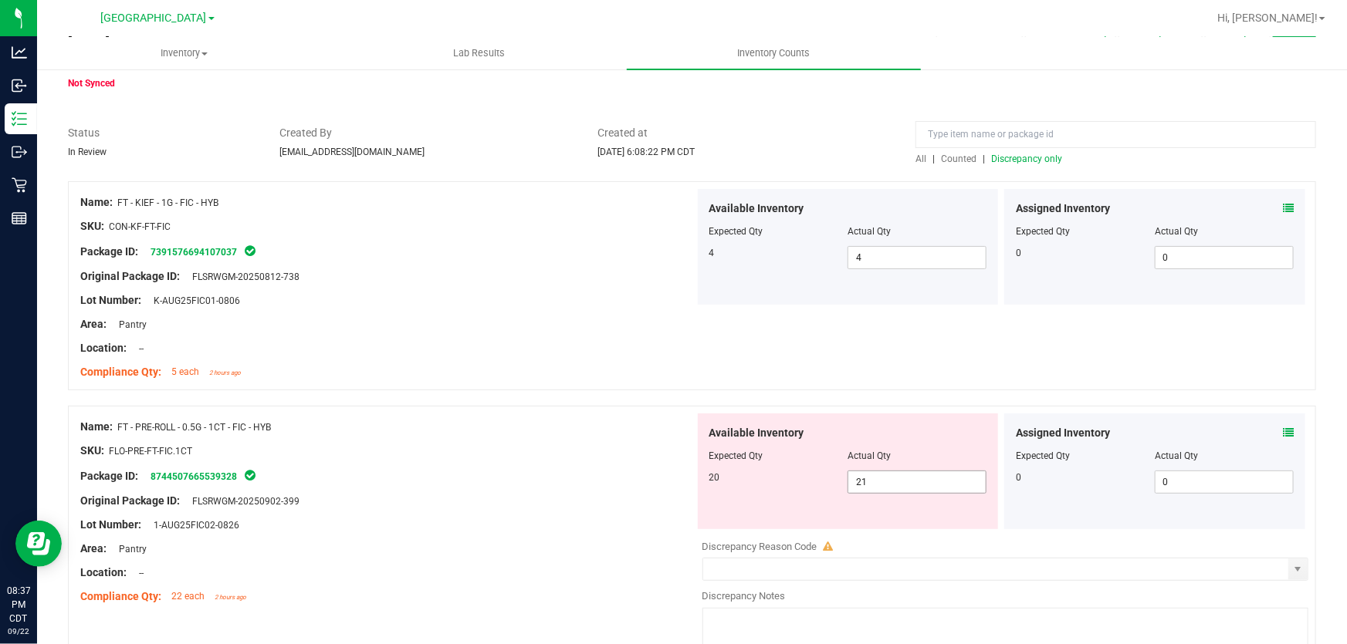
click at [915, 489] on span "21 21" at bounding box center [916, 482] width 139 height 23
click at [915, 489] on input "21" at bounding box center [916, 483] width 137 height 22
click at [537, 474] on div "Package ID: 8744507665539328" at bounding box center [387, 476] width 614 height 19
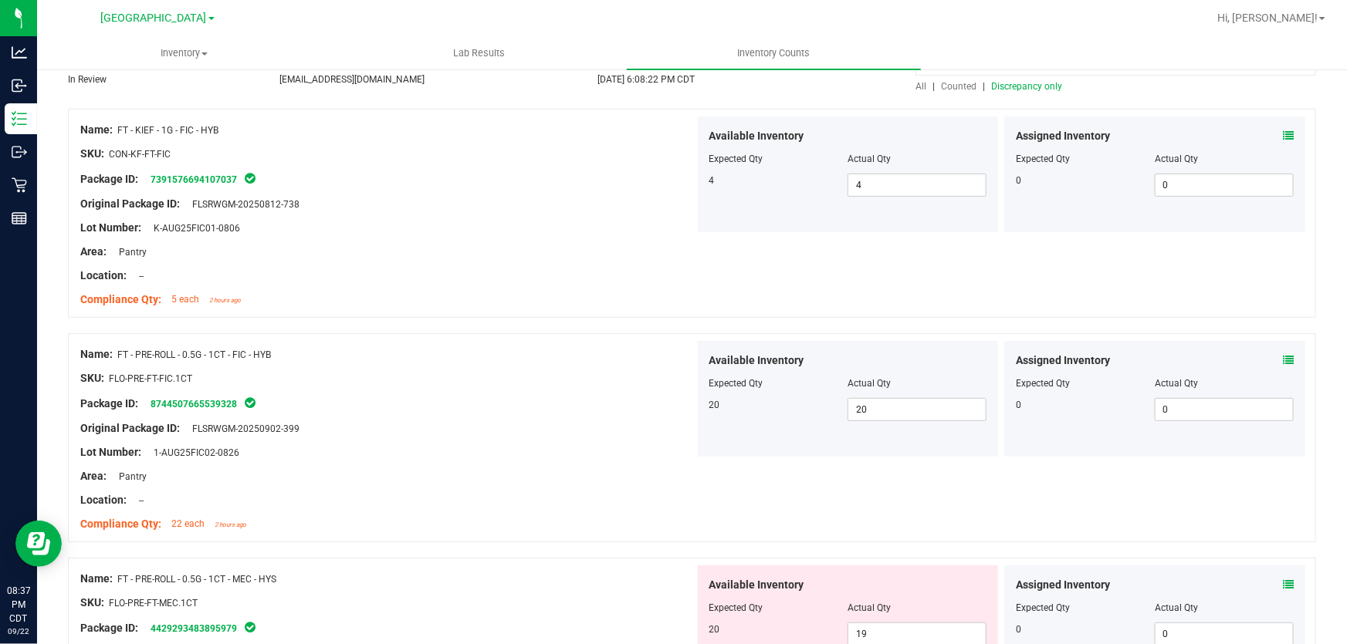
scroll to position [280, 0]
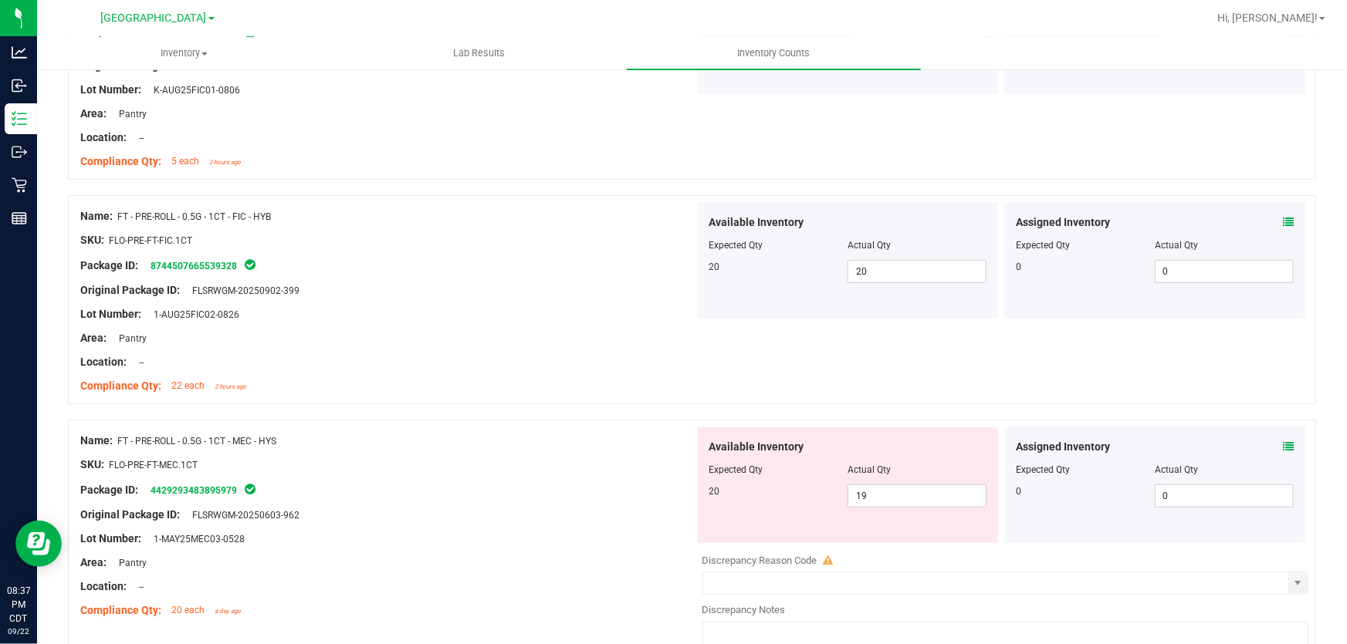
click at [1283, 442] on icon at bounding box center [1288, 446] width 11 height 11
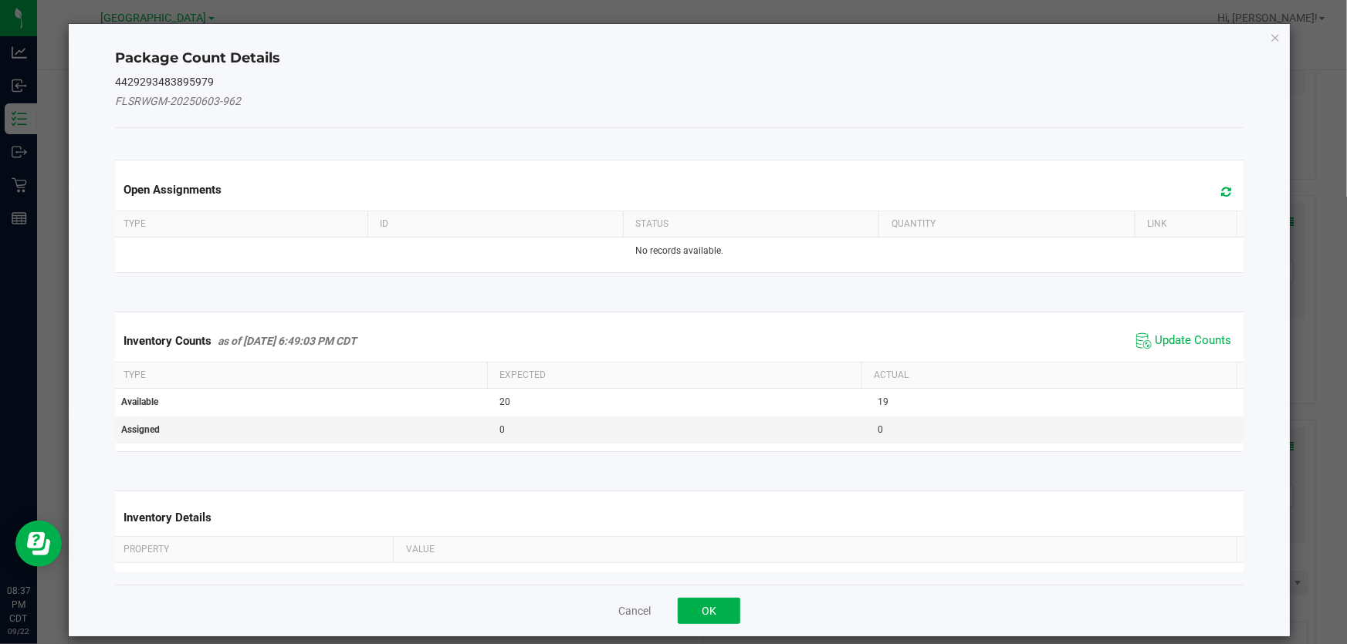
click at [1188, 347] on span "Update Counts" at bounding box center [1183, 341] width 103 height 23
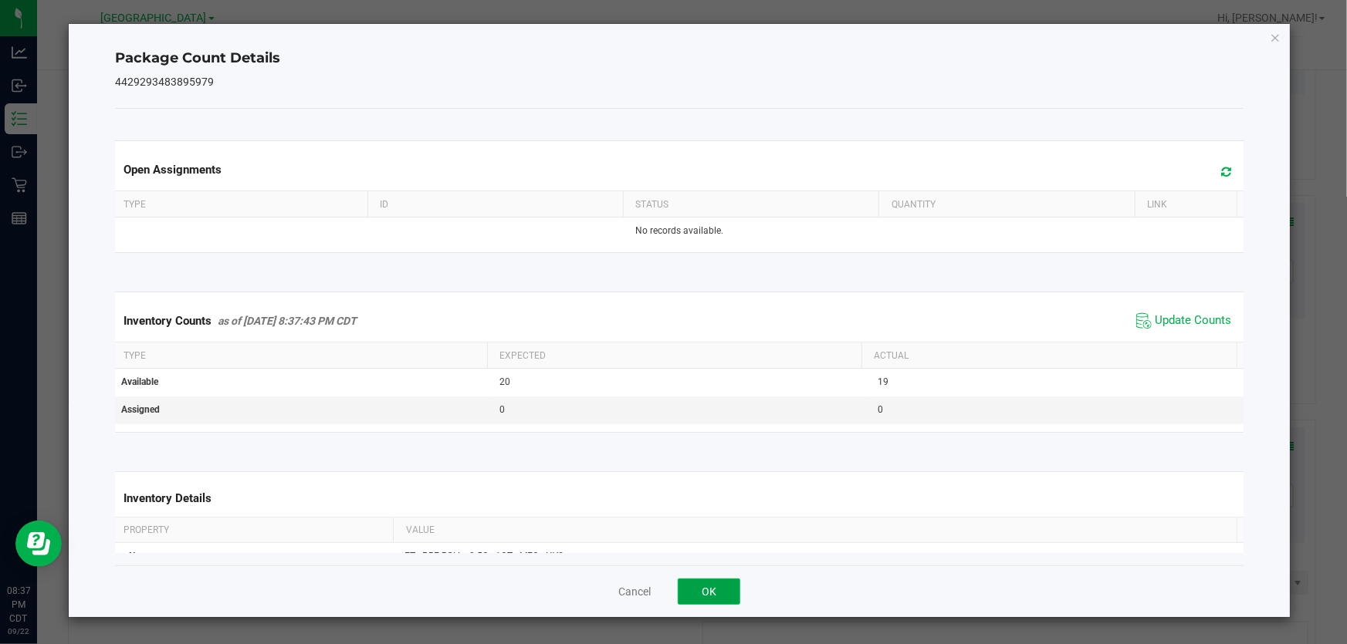
click at [716, 587] on button "OK" at bounding box center [709, 592] width 63 height 26
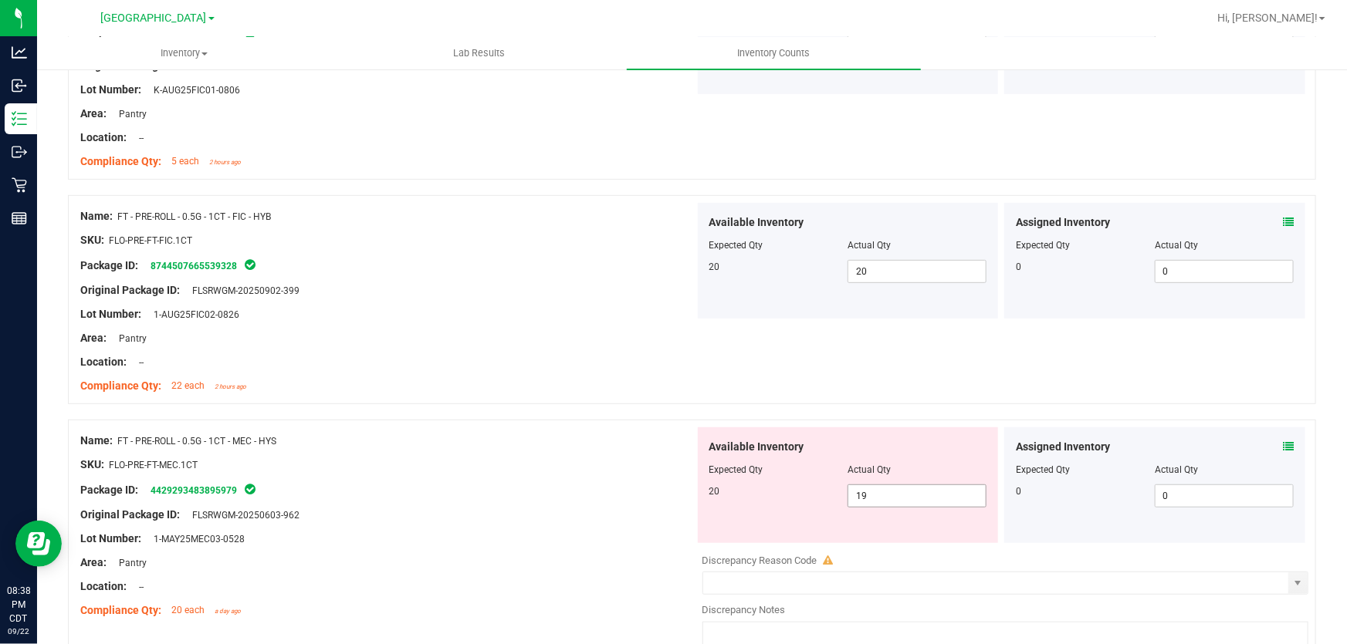
click at [891, 485] on span "19 19" at bounding box center [916, 496] width 139 height 23
click at [0, 0] on input "19" at bounding box center [0, 0] width 0 height 0
click at [644, 499] on div at bounding box center [387, 503] width 614 height 8
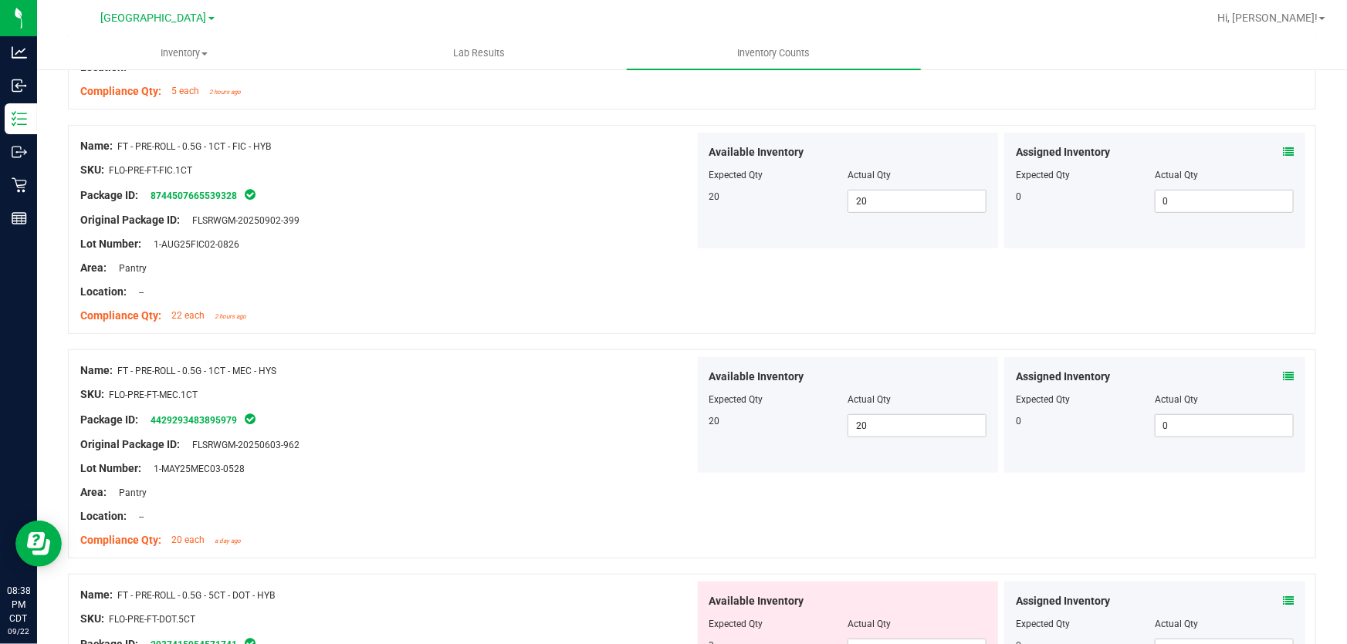
scroll to position [491, 0]
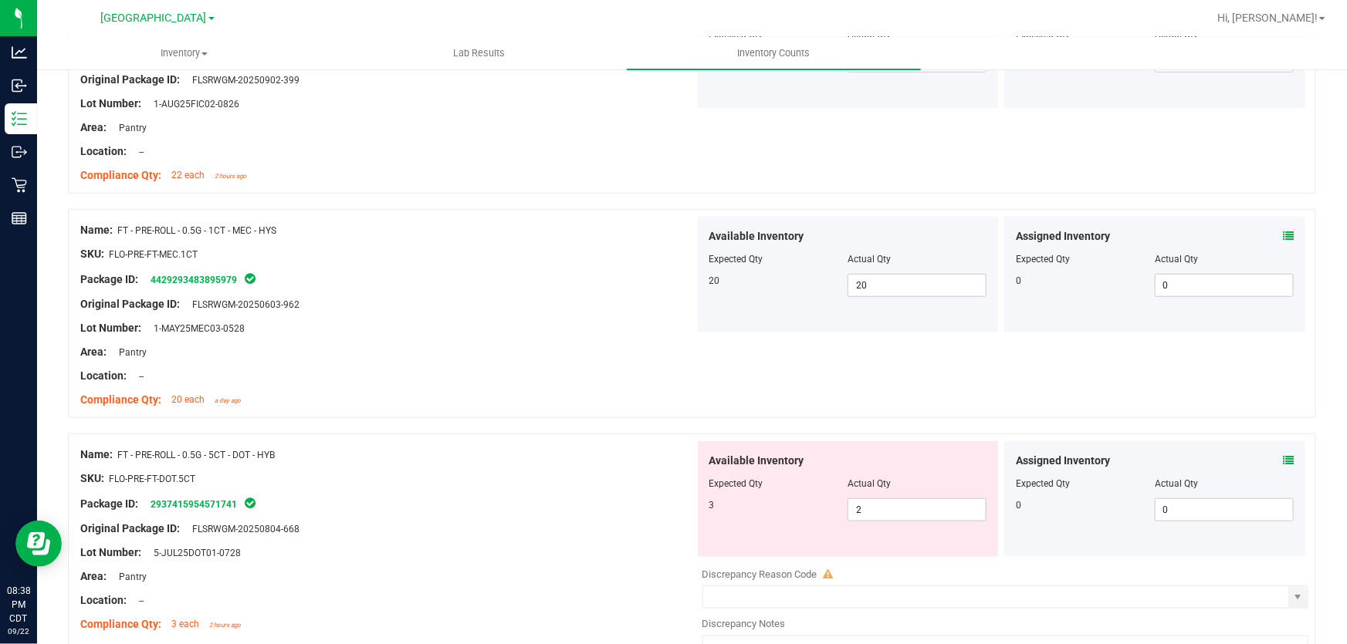
click at [1284, 461] on div "Assigned Inventory Expected Qty Actual Qty 0 0 0" at bounding box center [1154, 499] width 301 height 116
click at [1283, 458] on icon at bounding box center [1288, 460] width 11 height 11
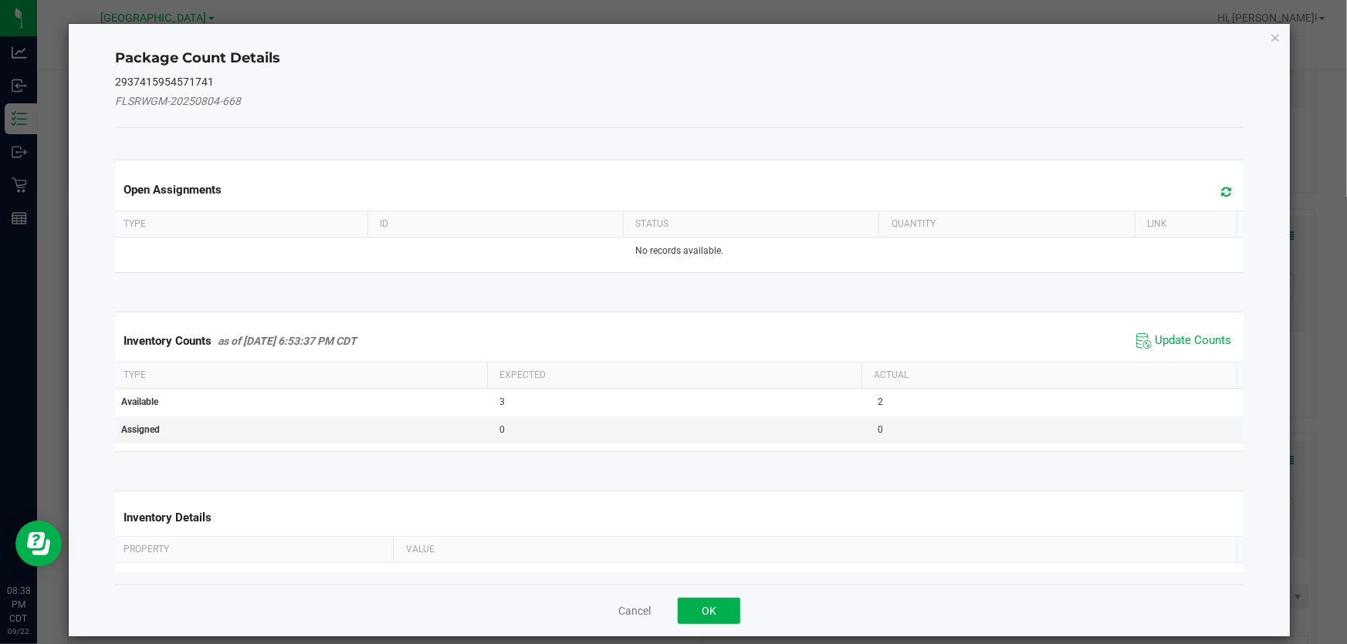
click at [1146, 324] on div "Inventory Counts as of [DATE] 6:53:37 PM CDT Update Counts" at bounding box center [679, 341] width 1135 height 42
click at [1155, 337] on span "Update Counts" at bounding box center [1193, 340] width 76 height 15
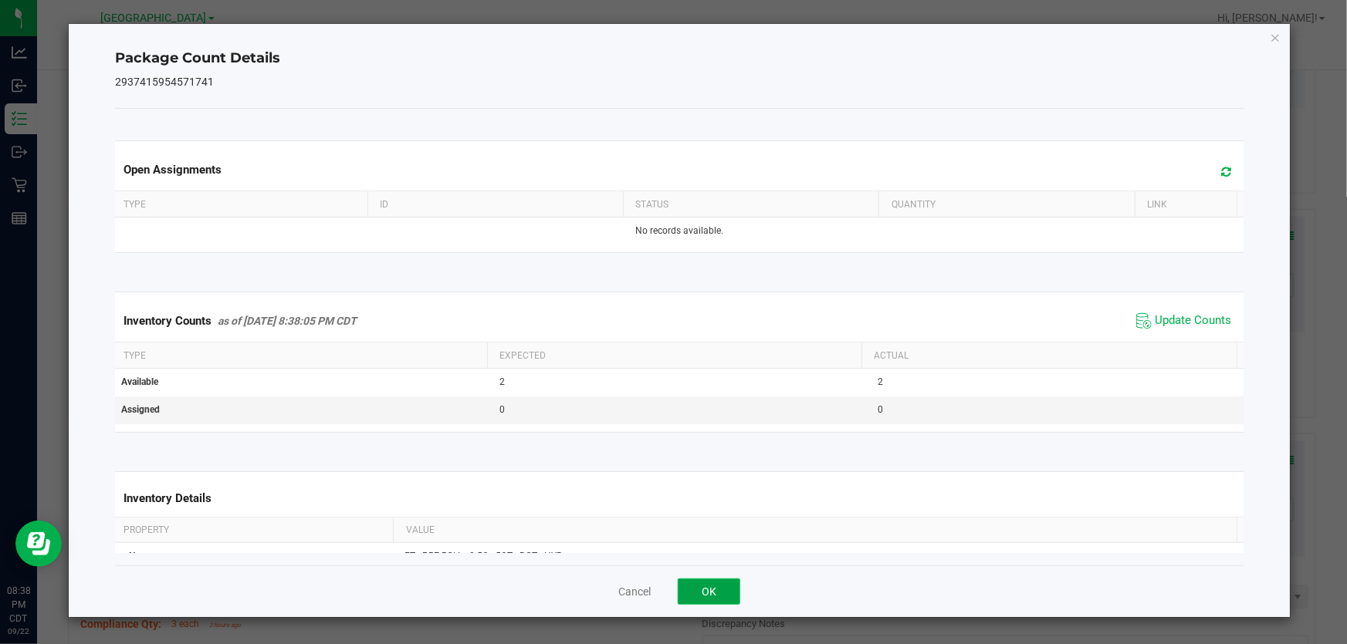
click at [717, 593] on button "OK" at bounding box center [709, 592] width 63 height 26
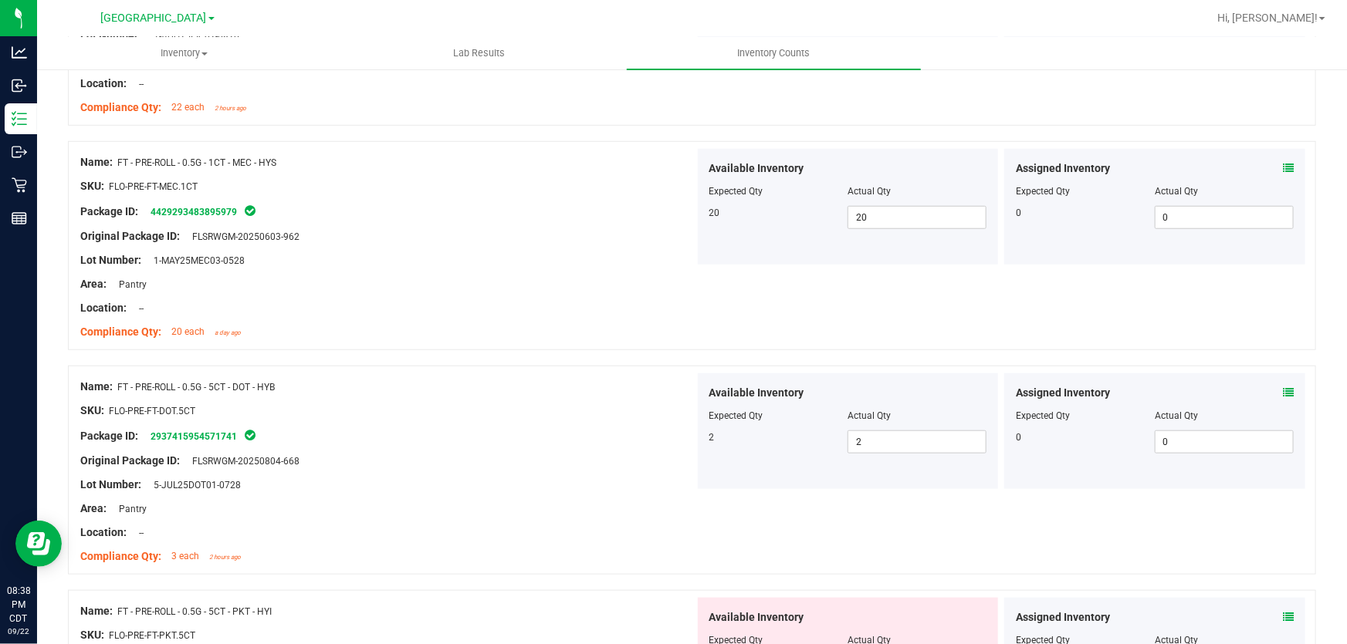
scroll to position [772, 0]
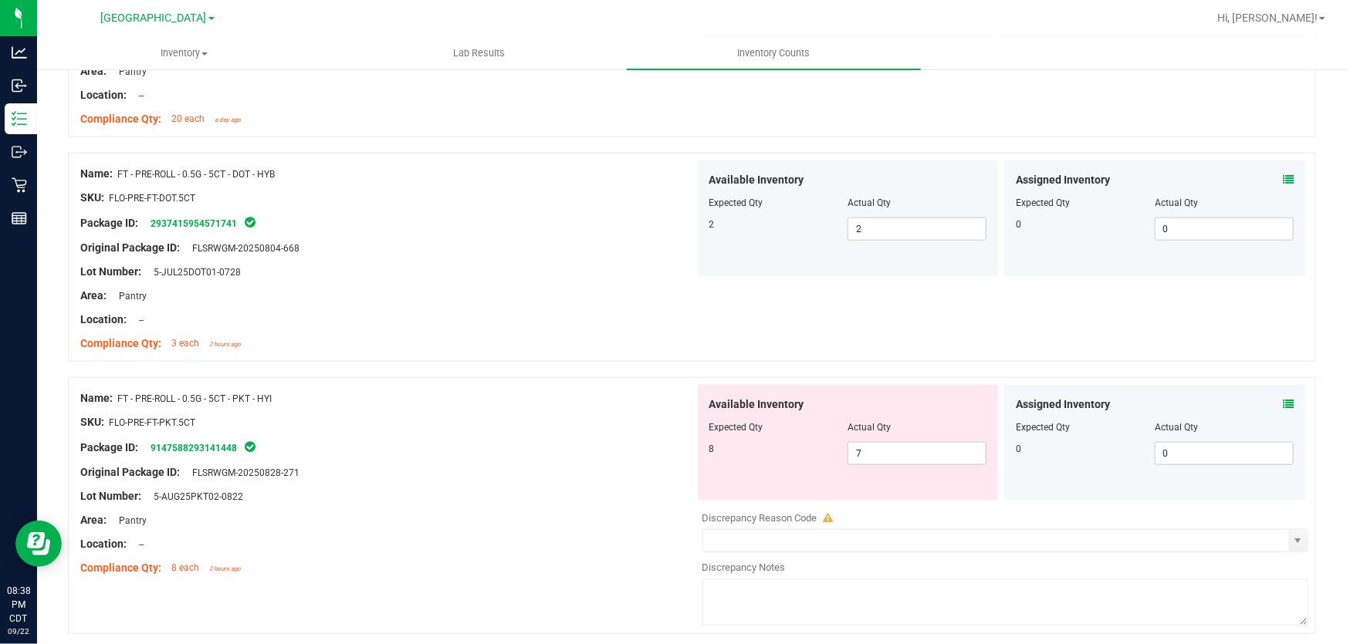
click at [1283, 407] on icon at bounding box center [1288, 404] width 11 height 11
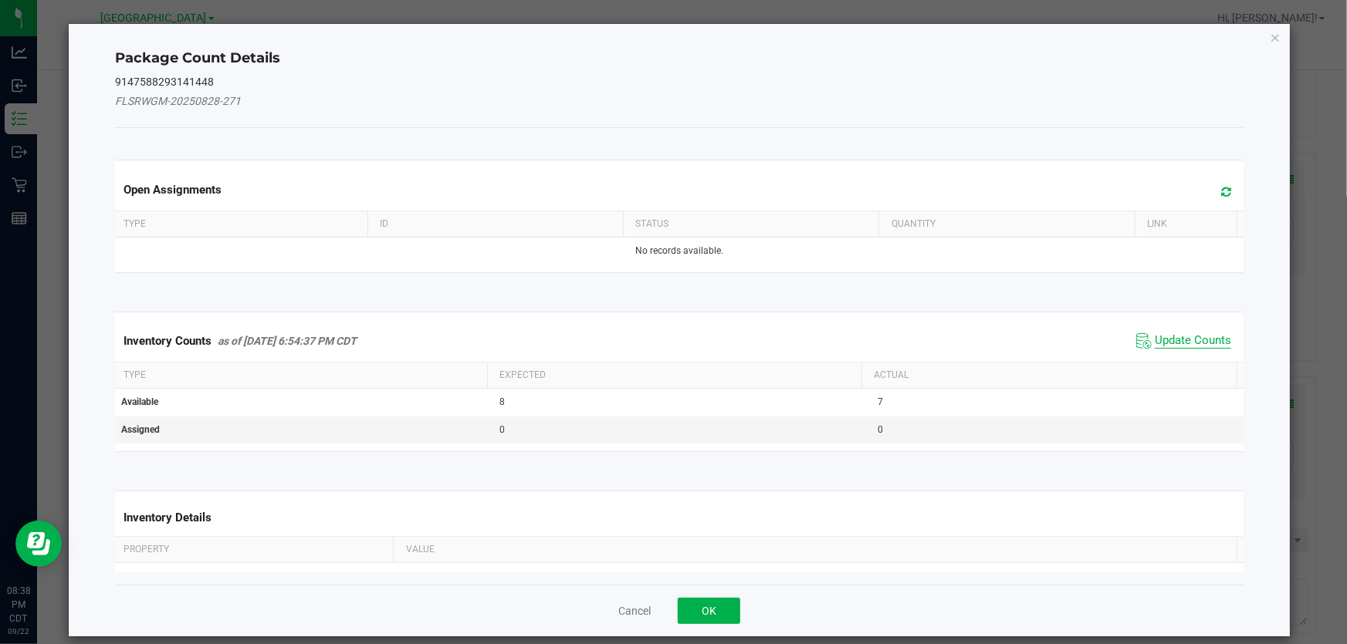
click at [1159, 346] on span "Update Counts" at bounding box center [1193, 340] width 76 height 15
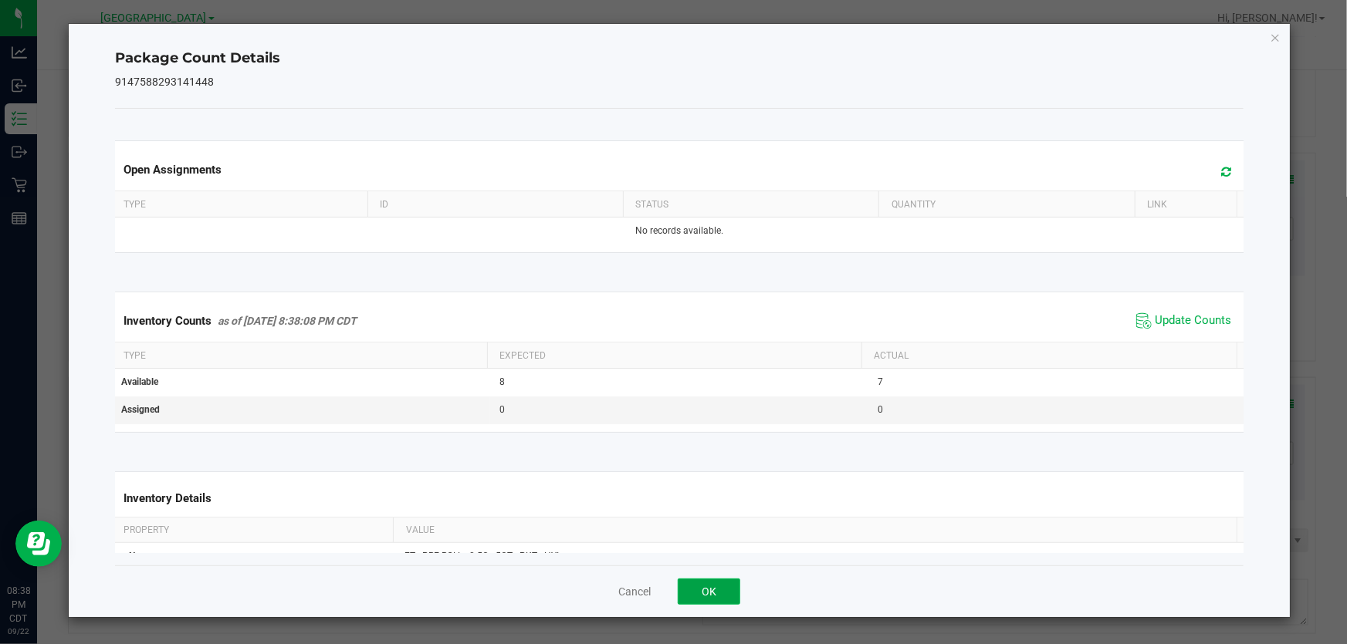
click at [731, 586] on button "OK" at bounding box center [709, 592] width 63 height 26
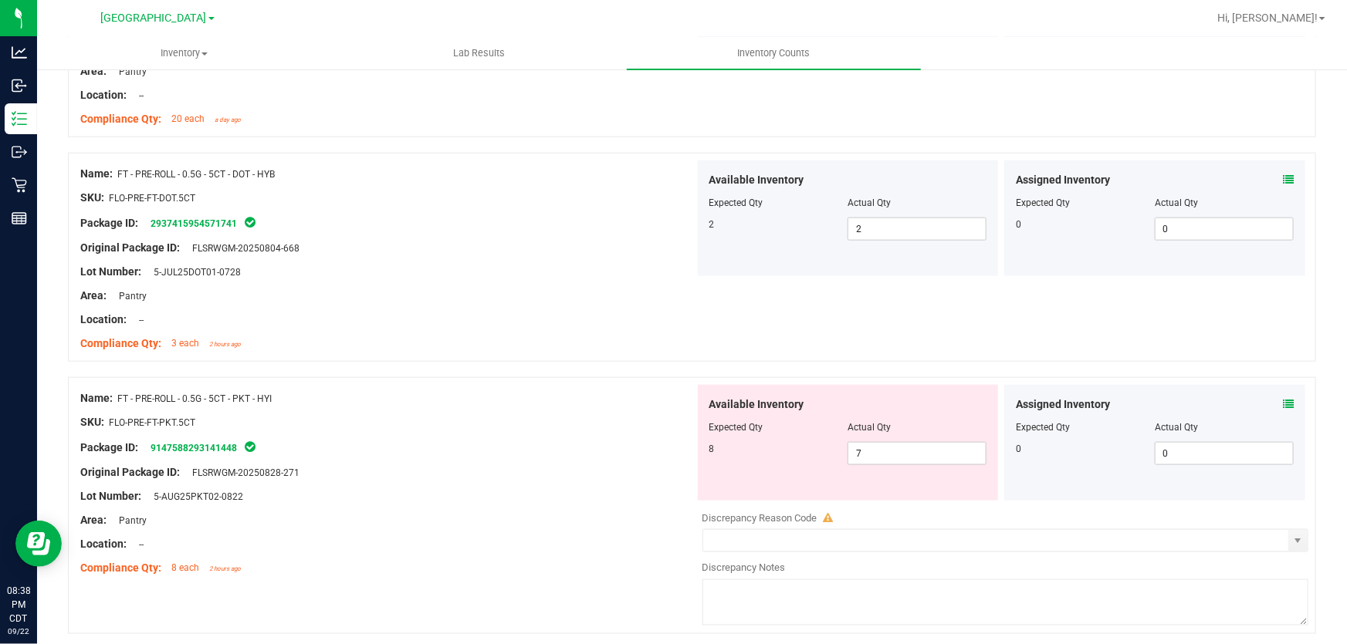
click at [507, 448] on div "Package ID: 9147588293141448" at bounding box center [387, 447] width 614 height 19
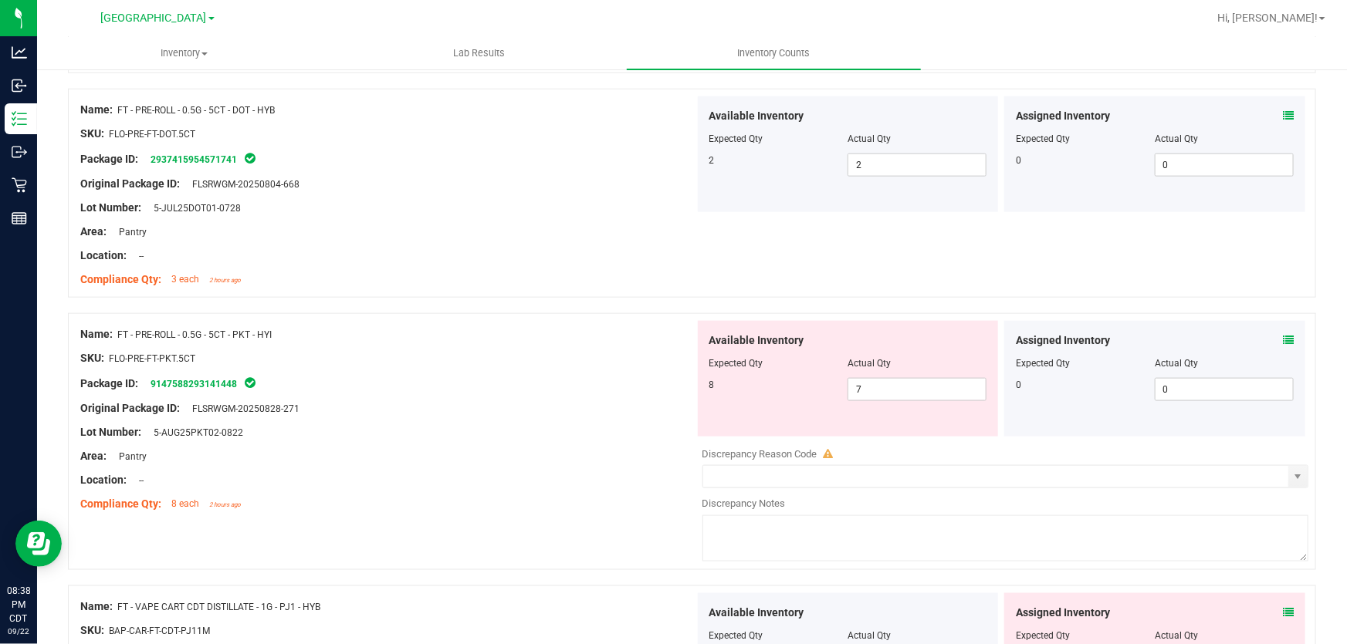
scroll to position [912, 0]
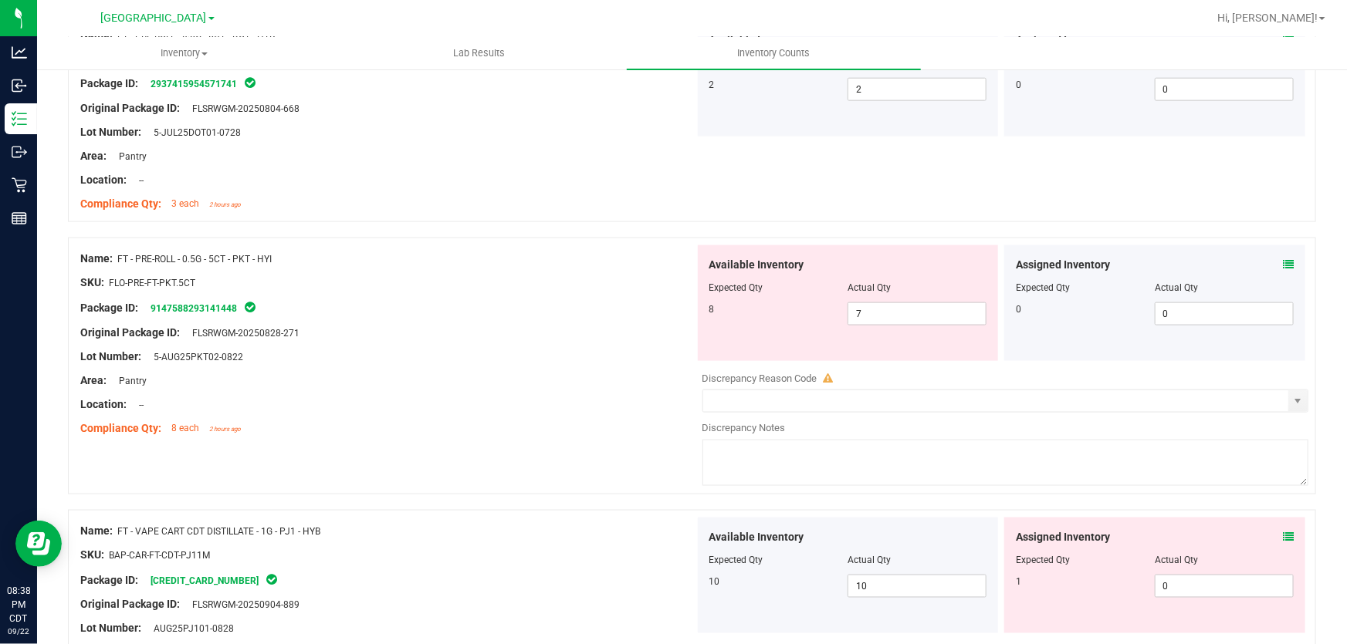
click at [1283, 533] on icon at bounding box center [1288, 537] width 11 height 11
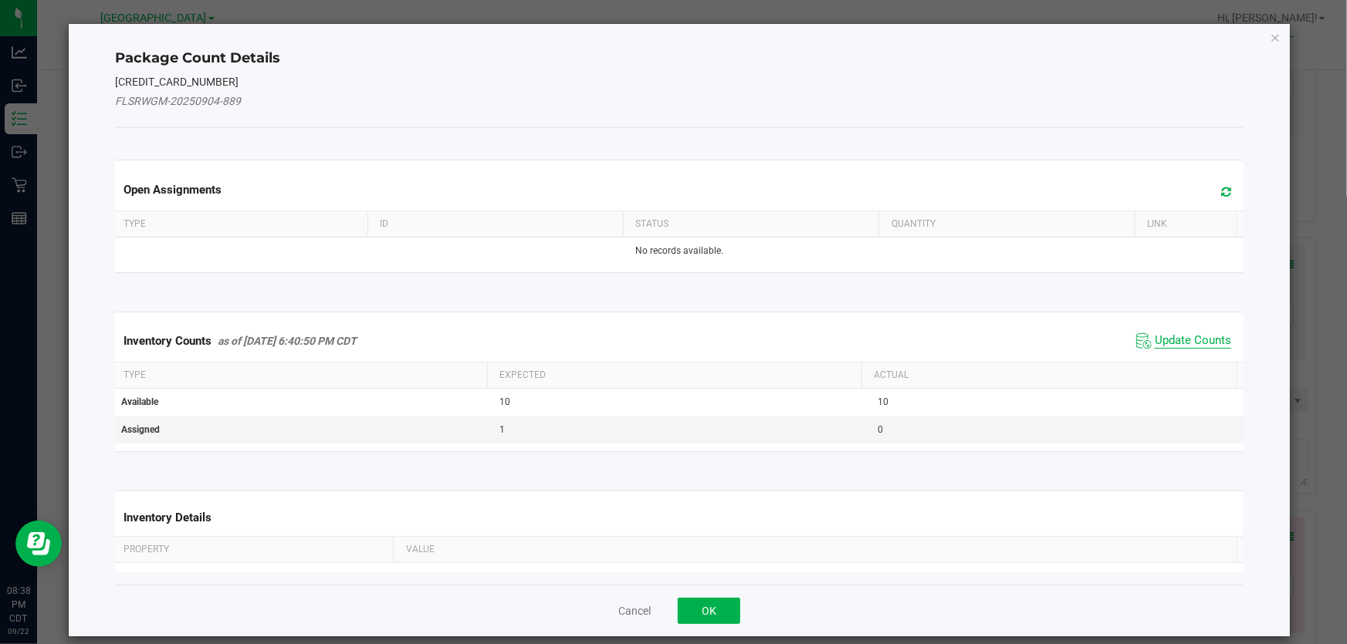
click at [1170, 340] on span "Update Counts" at bounding box center [1193, 340] width 76 height 15
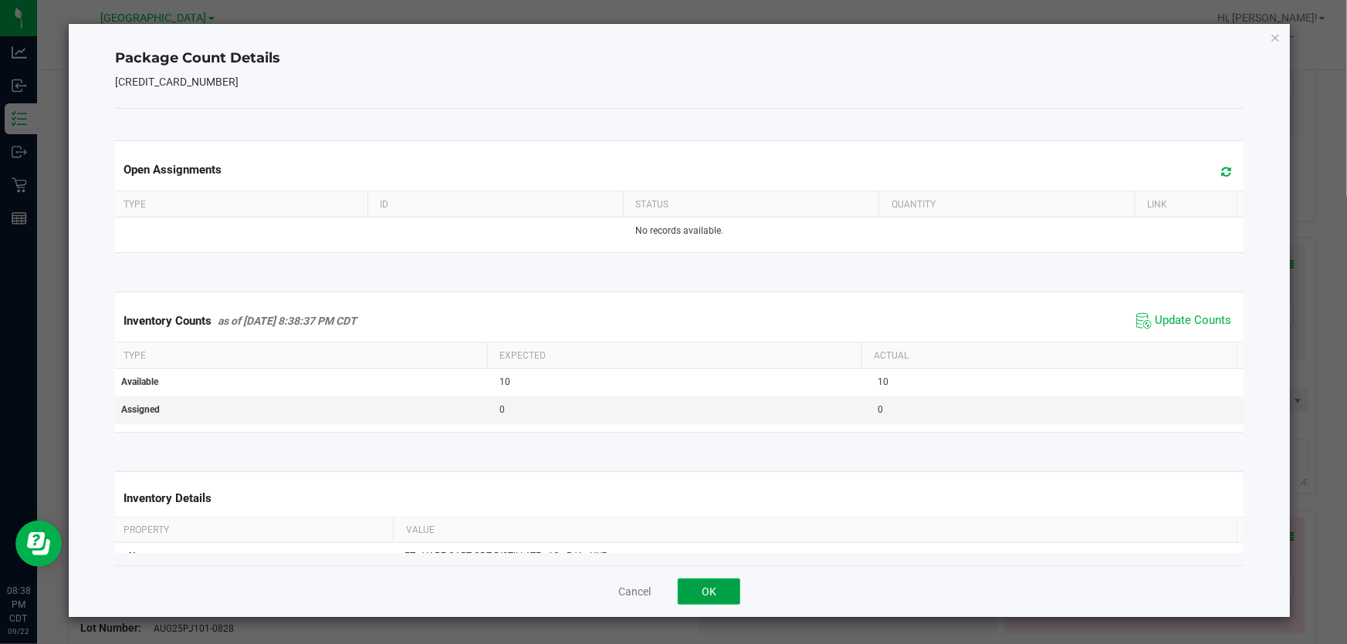
click at [685, 597] on button "OK" at bounding box center [709, 592] width 63 height 26
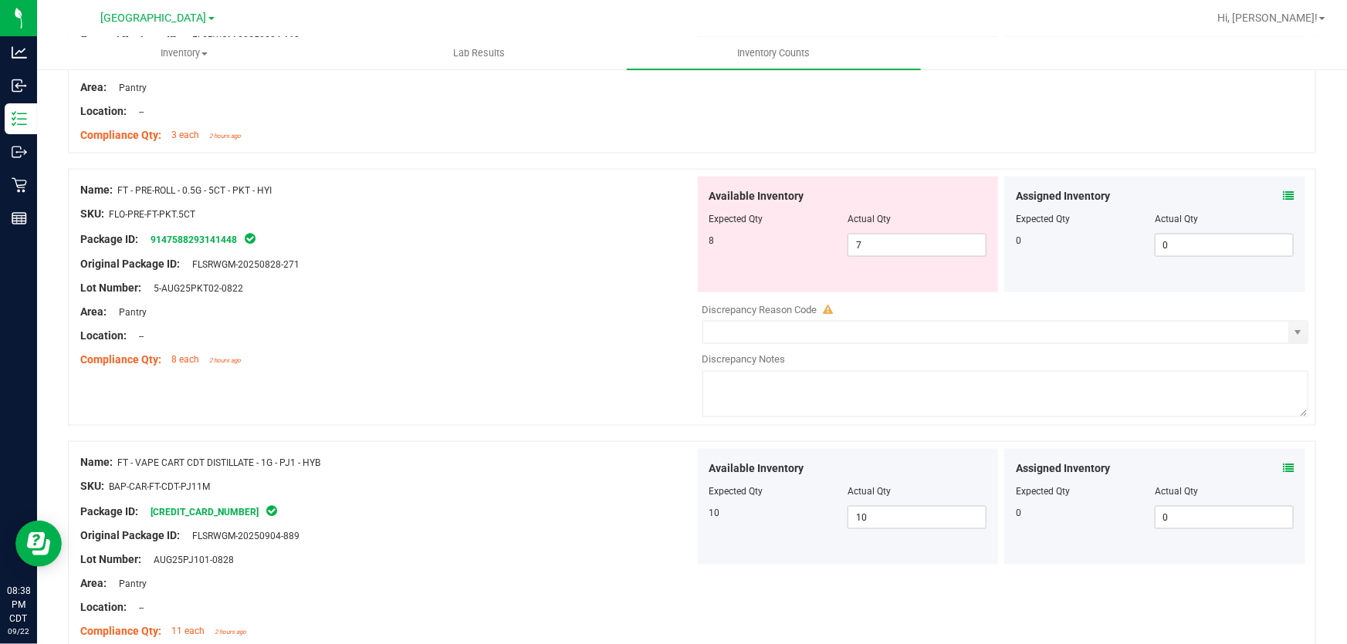
scroll to position [1192, 0]
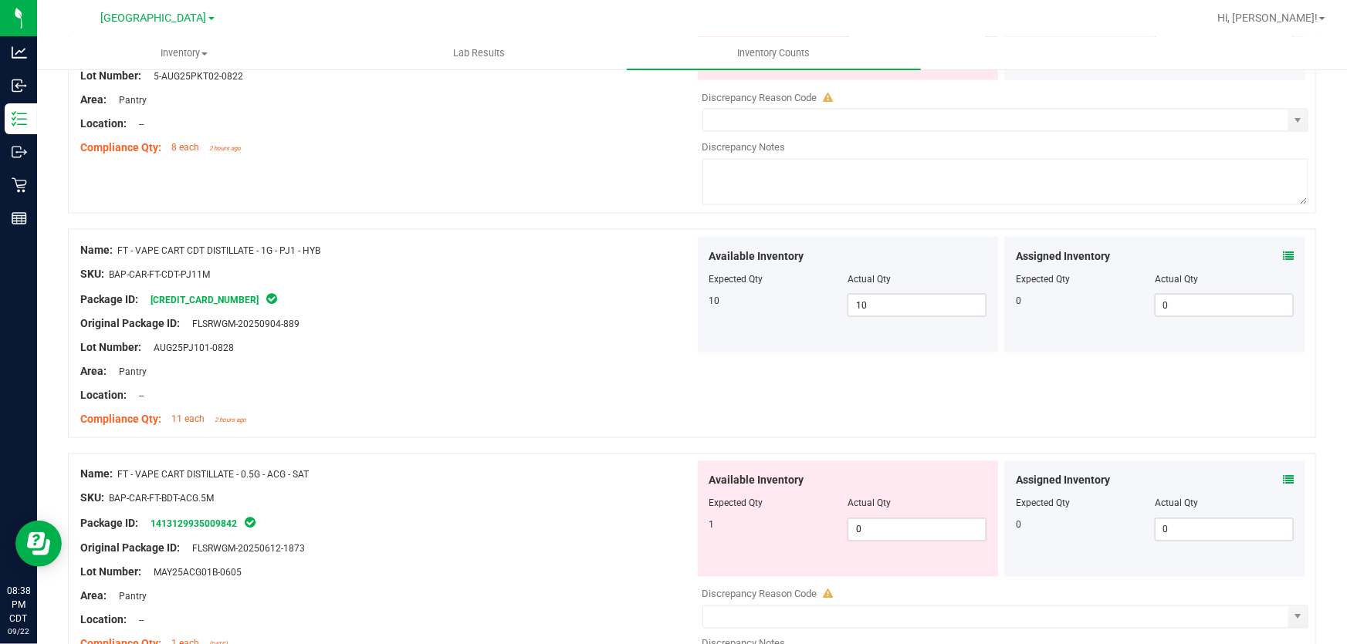
click at [1283, 477] on icon at bounding box center [1288, 480] width 11 height 11
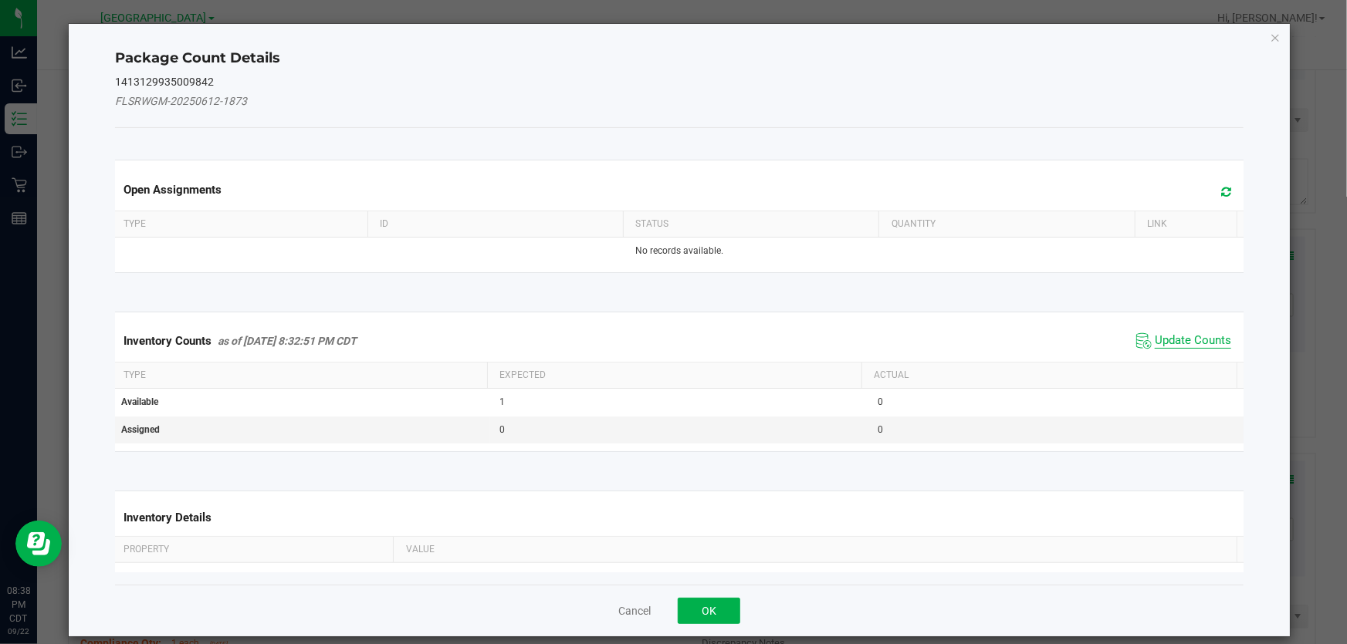
click at [1189, 343] on span "Update Counts" at bounding box center [1193, 340] width 76 height 15
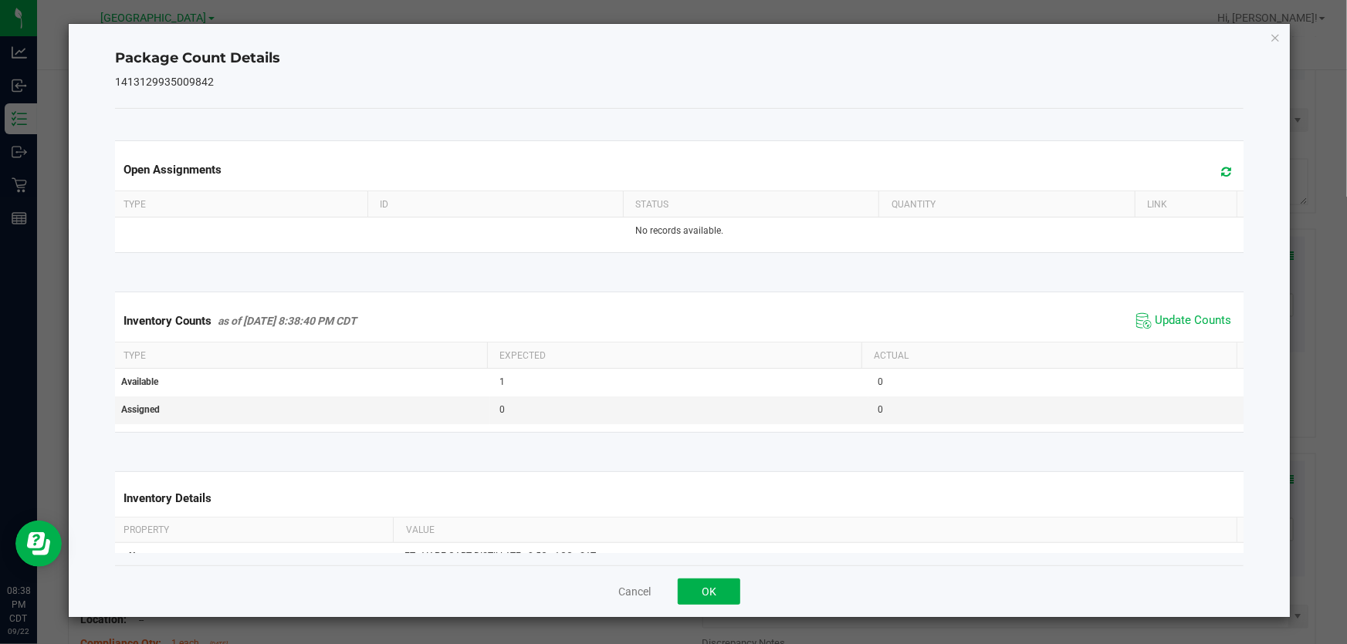
click at [742, 583] on div "Cancel OK" at bounding box center [679, 592] width 1128 height 52
click at [737, 583] on button "OK" at bounding box center [709, 592] width 63 height 26
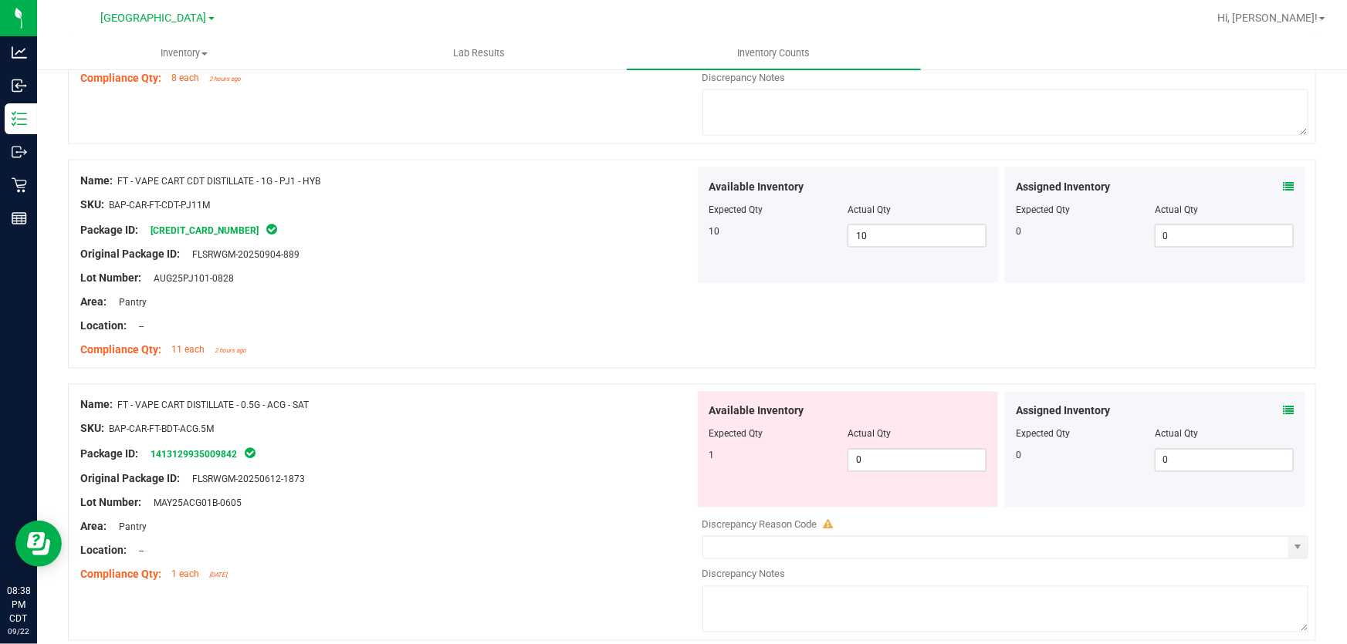
scroll to position [1263, 0]
click at [1283, 408] on icon at bounding box center [1288, 410] width 11 height 11
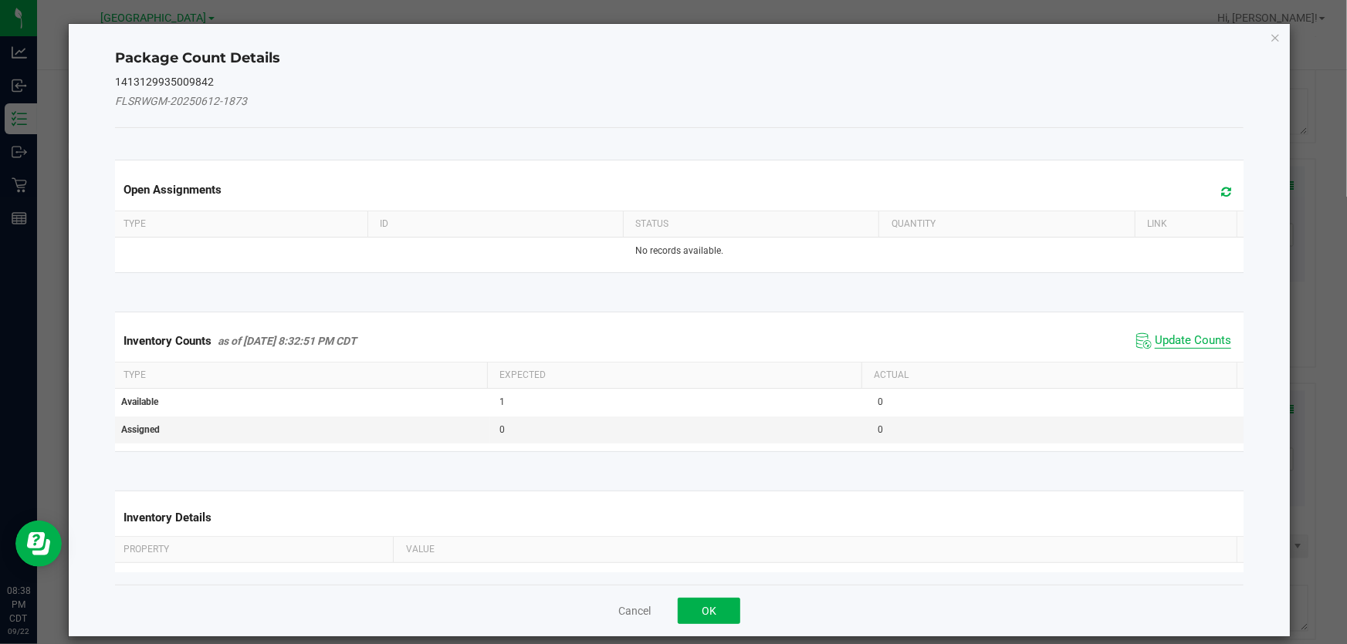
click at [1178, 339] on span "Update Counts" at bounding box center [1193, 340] width 76 height 15
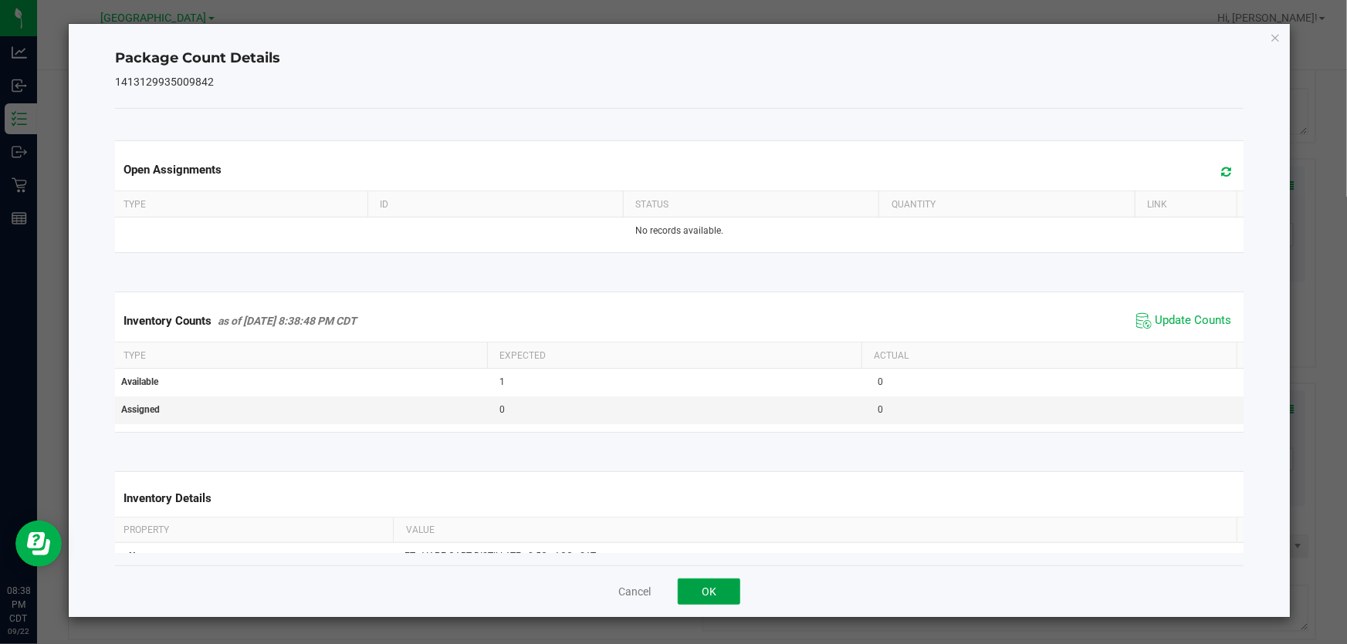
click at [702, 594] on button "OK" at bounding box center [709, 592] width 63 height 26
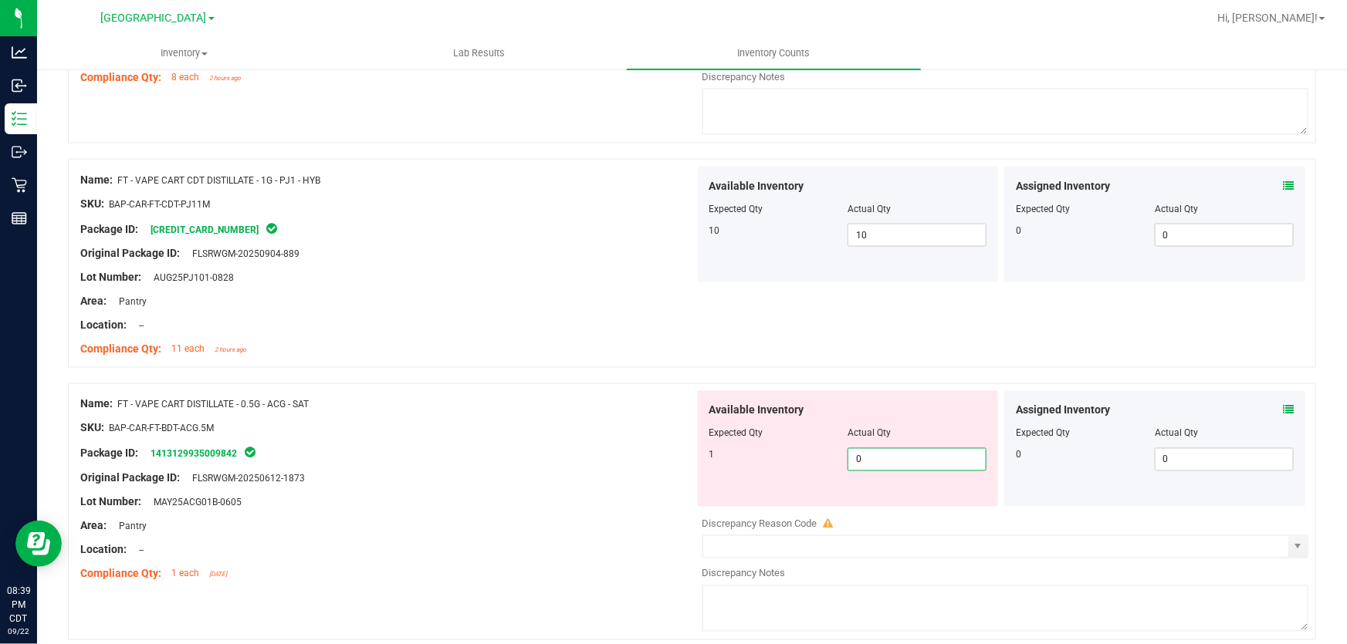
click at [913, 455] on span "0 0" at bounding box center [916, 459] width 139 height 23
click at [913, 455] on input "0" at bounding box center [916, 460] width 137 height 22
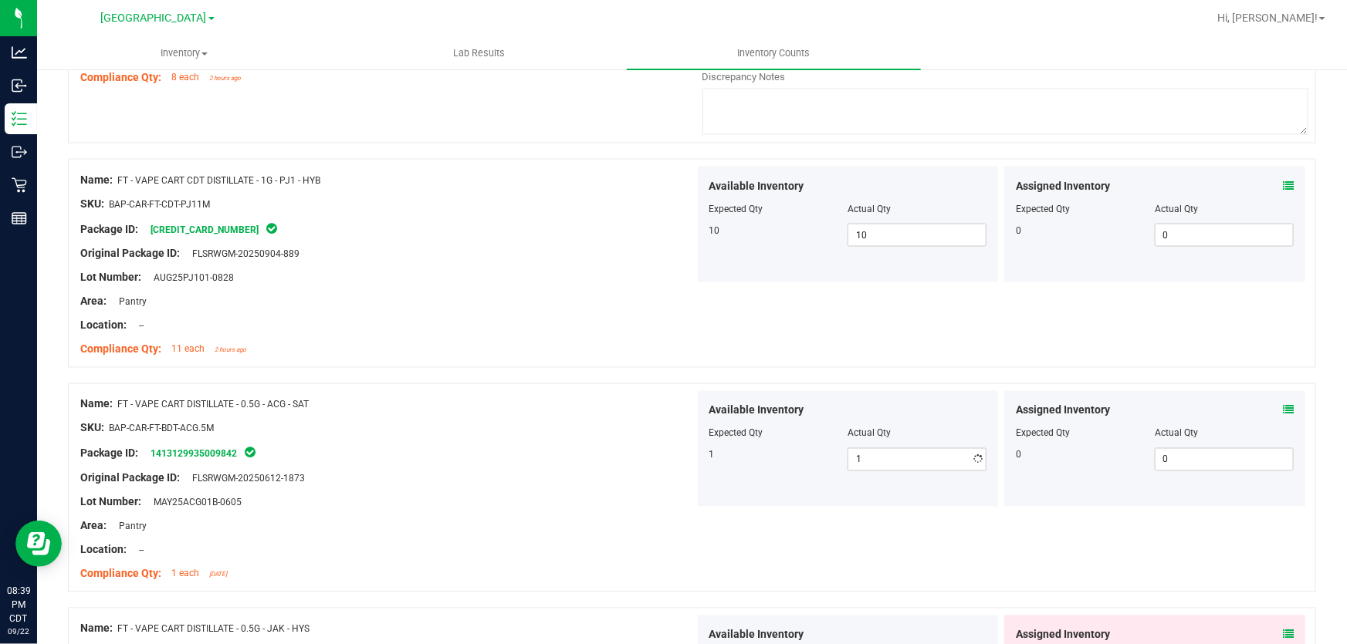
click at [581, 429] on div "SKU: BAP-CAR-FT-BDT-ACG.5M" at bounding box center [387, 429] width 614 height 16
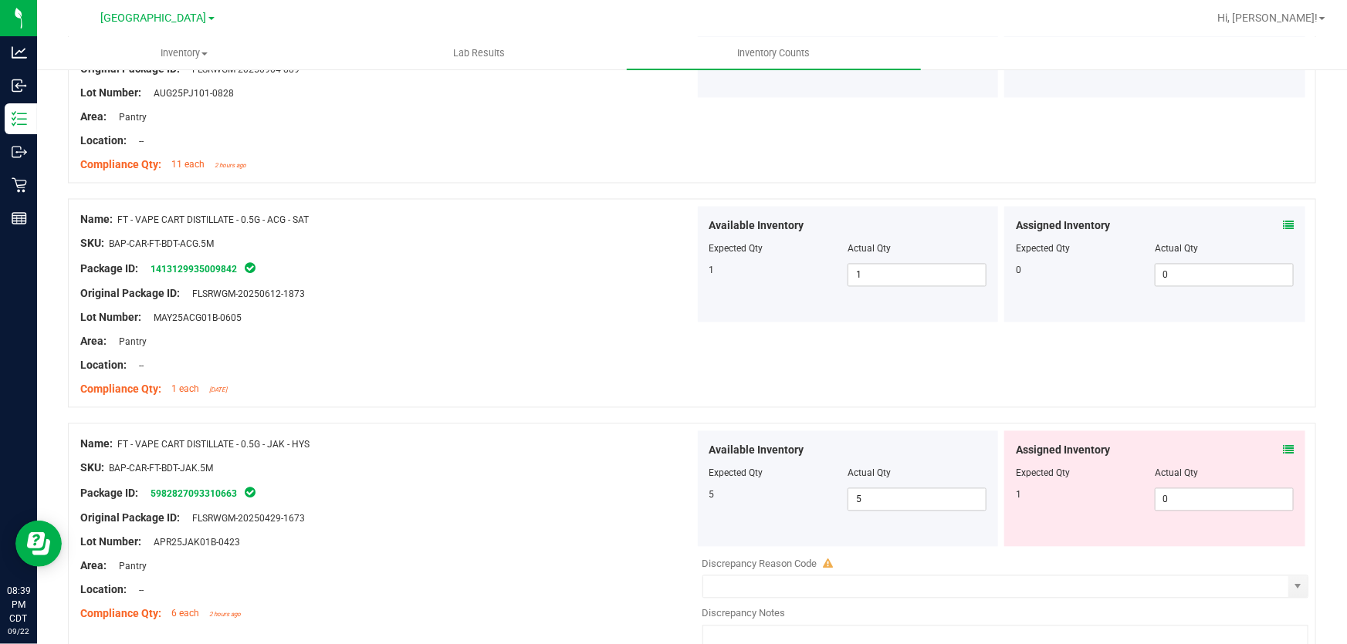
scroll to position [1473, 0]
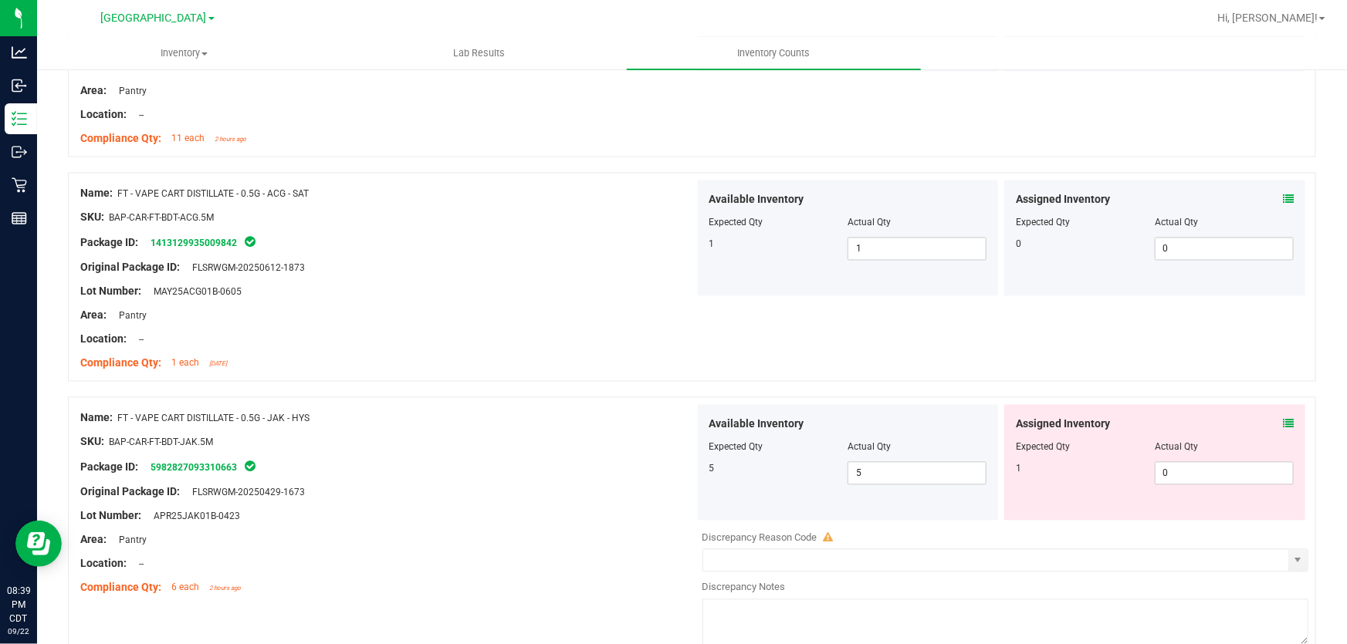
click at [1283, 425] on icon at bounding box center [1288, 424] width 11 height 11
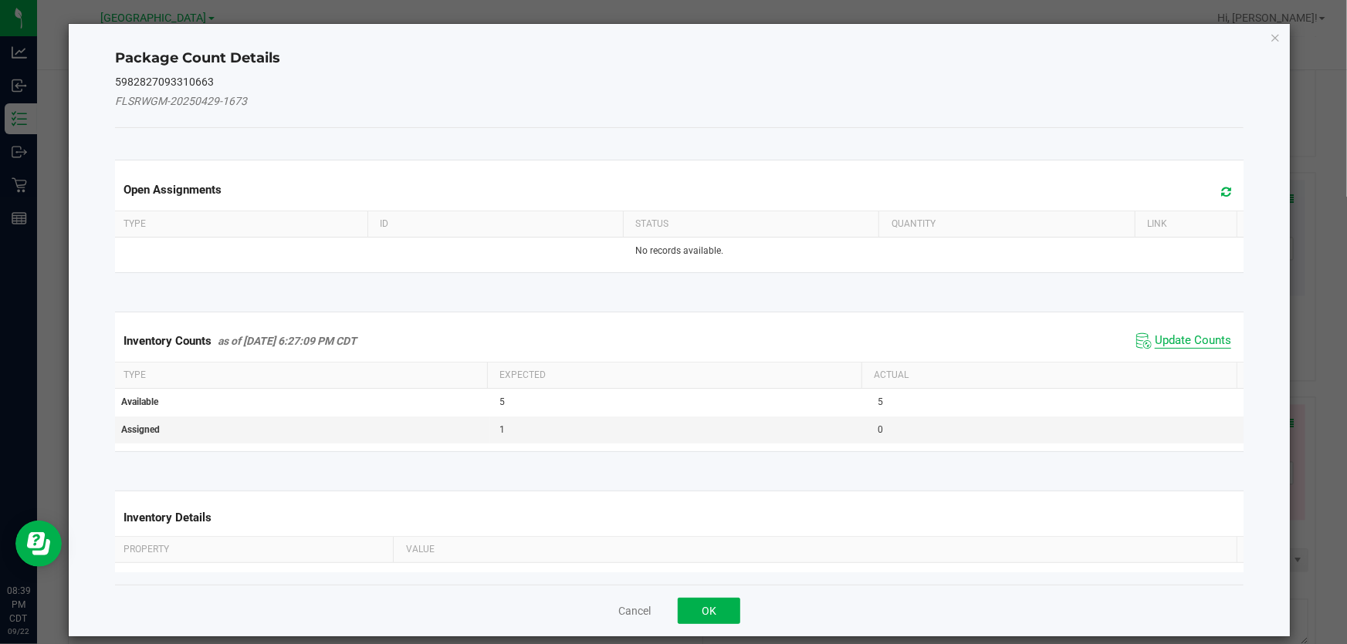
click at [1178, 341] on span "Update Counts" at bounding box center [1193, 340] width 76 height 15
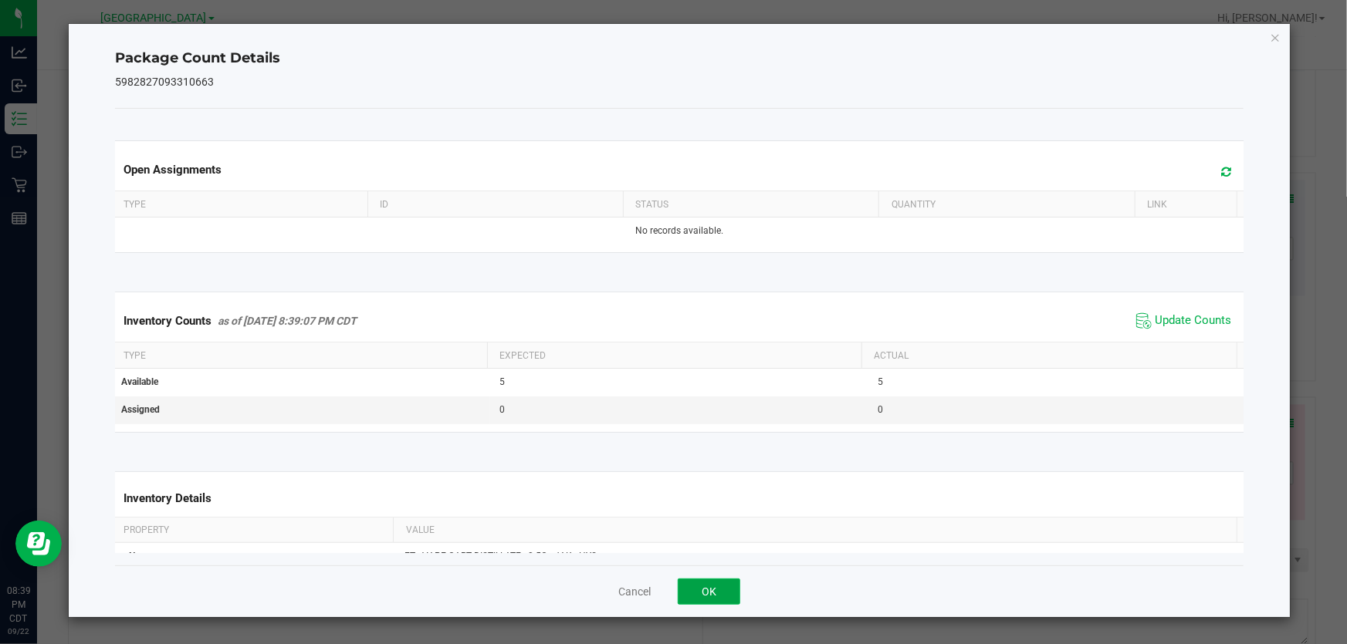
click at [709, 590] on button "OK" at bounding box center [709, 592] width 63 height 26
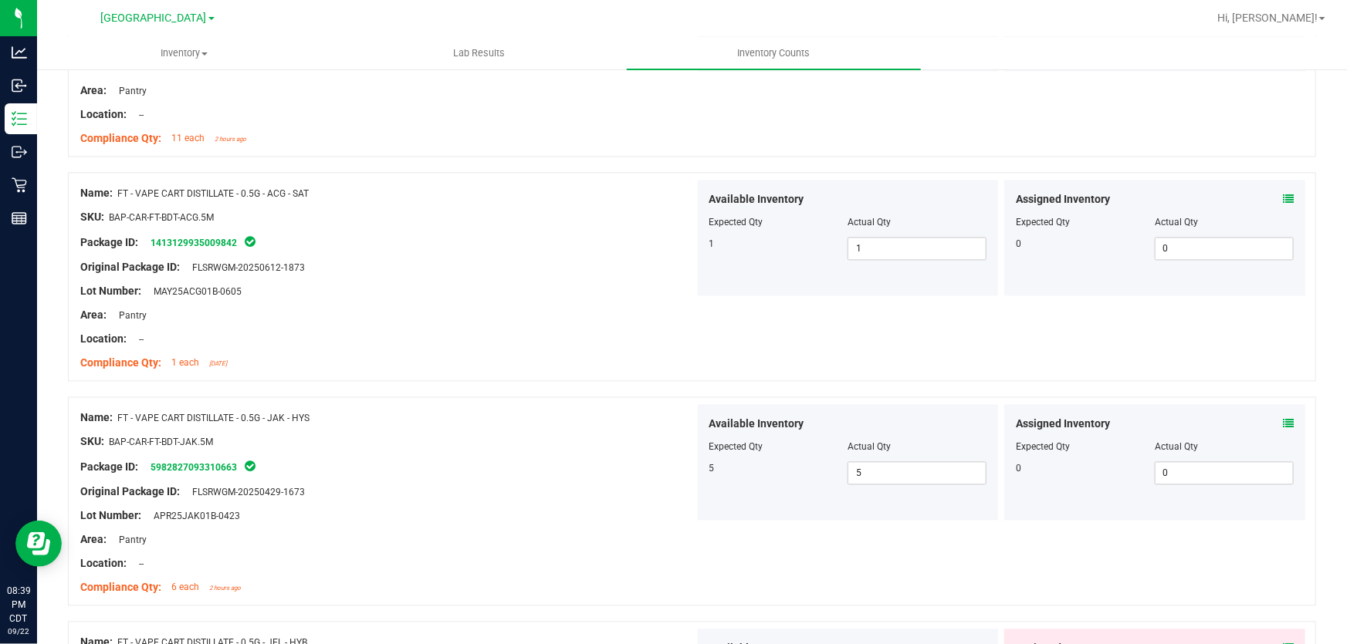
scroll to position [1613, 0]
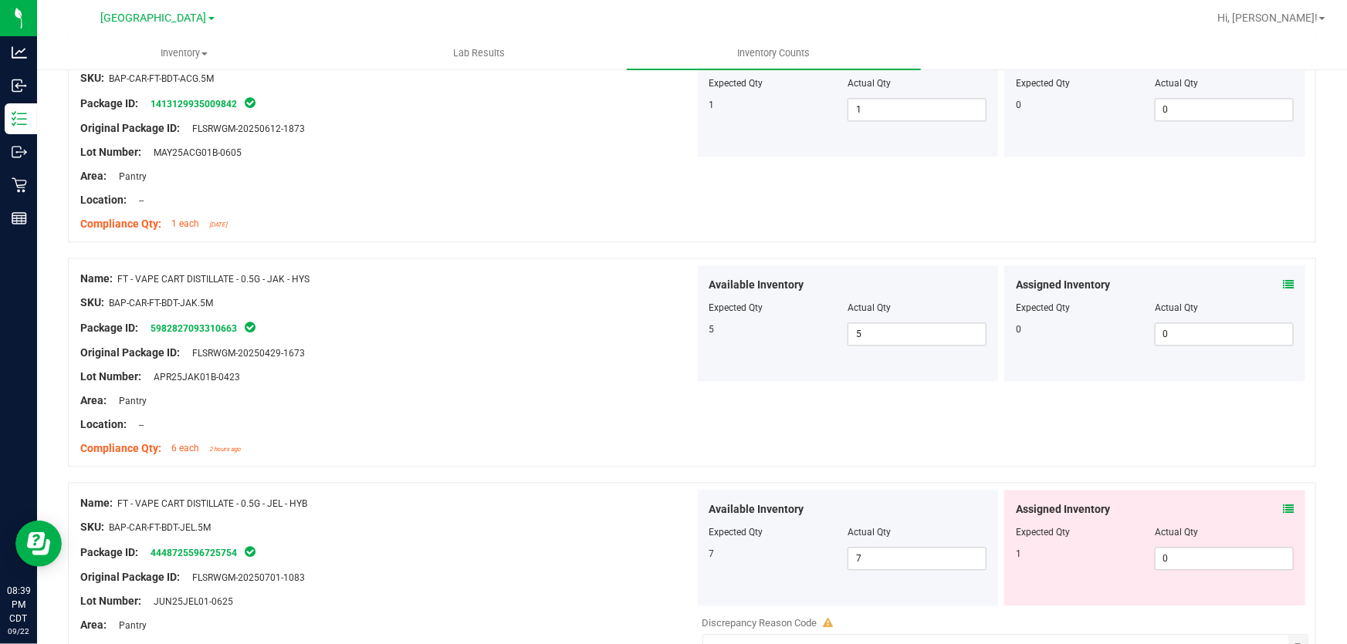
click at [1283, 506] on icon at bounding box center [1288, 509] width 11 height 11
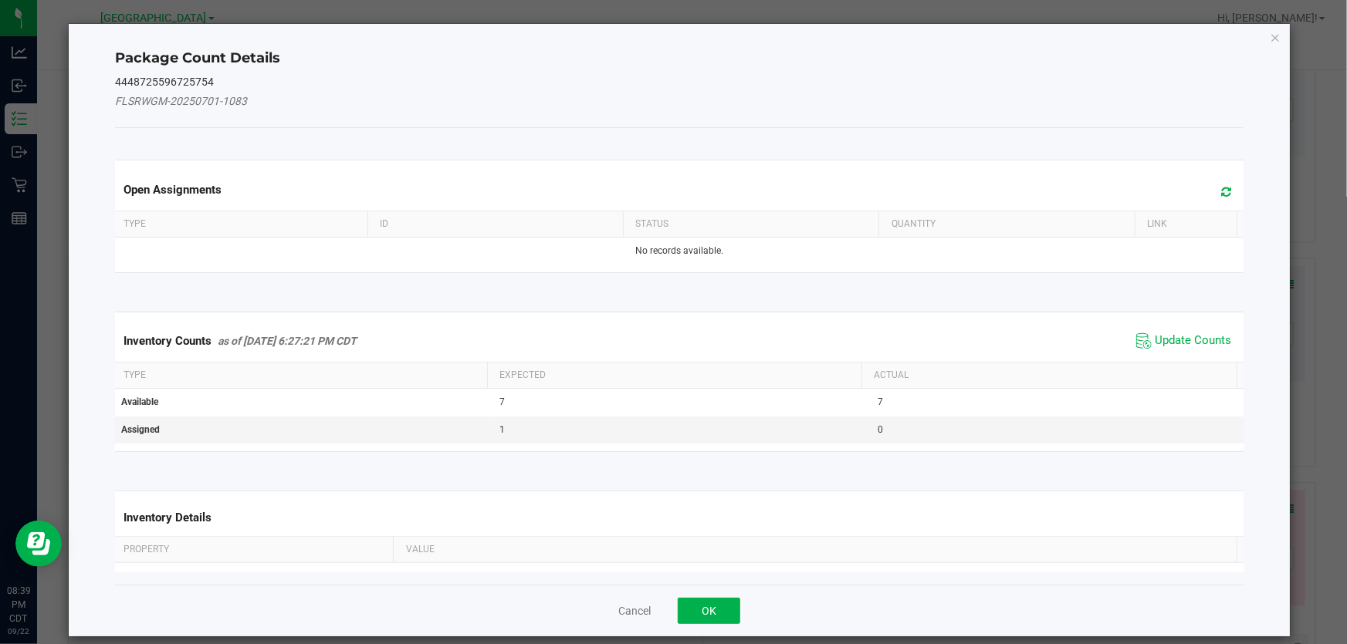
click at [1188, 330] on span "Update Counts" at bounding box center [1183, 341] width 103 height 23
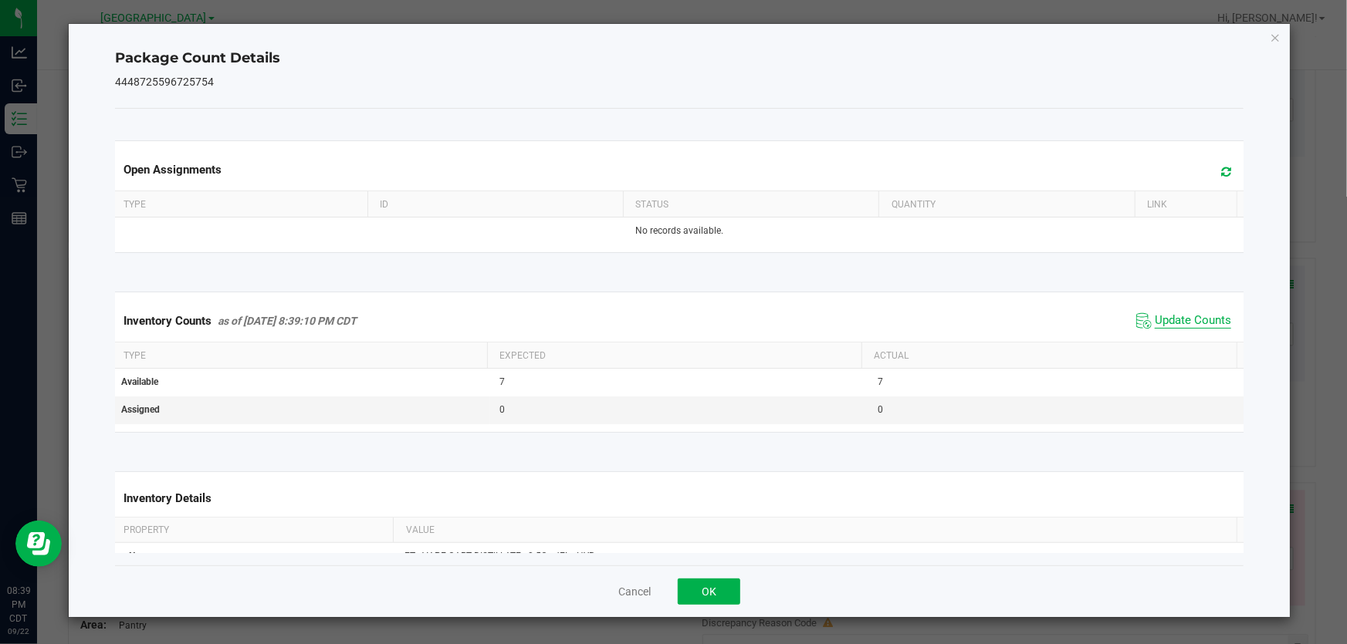
click at [1158, 320] on span "Update Counts" at bounding box center [1193, 320] width 76 height 15
click at [715, 594] on button "OK" at bounding box center [709, 592] width 63 height 26
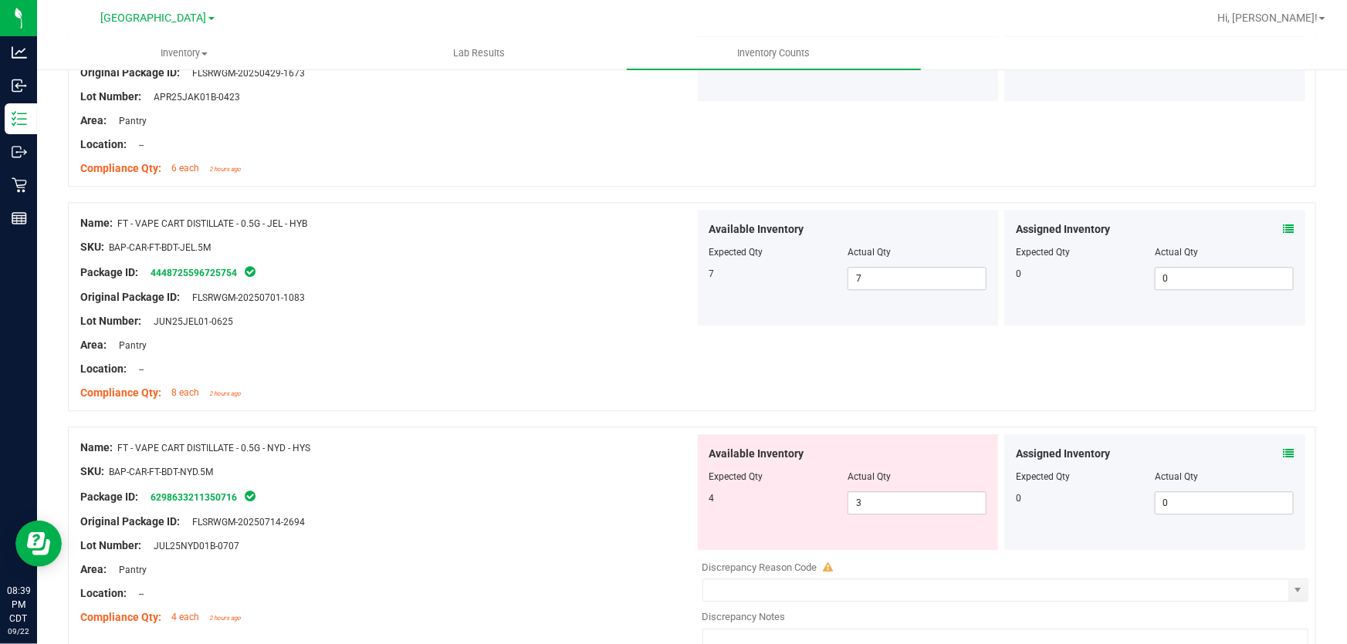
scroll to position [1894, 0]
click at [1283, 450] on icon at bounding box center [1288, 453] width 11 height 11
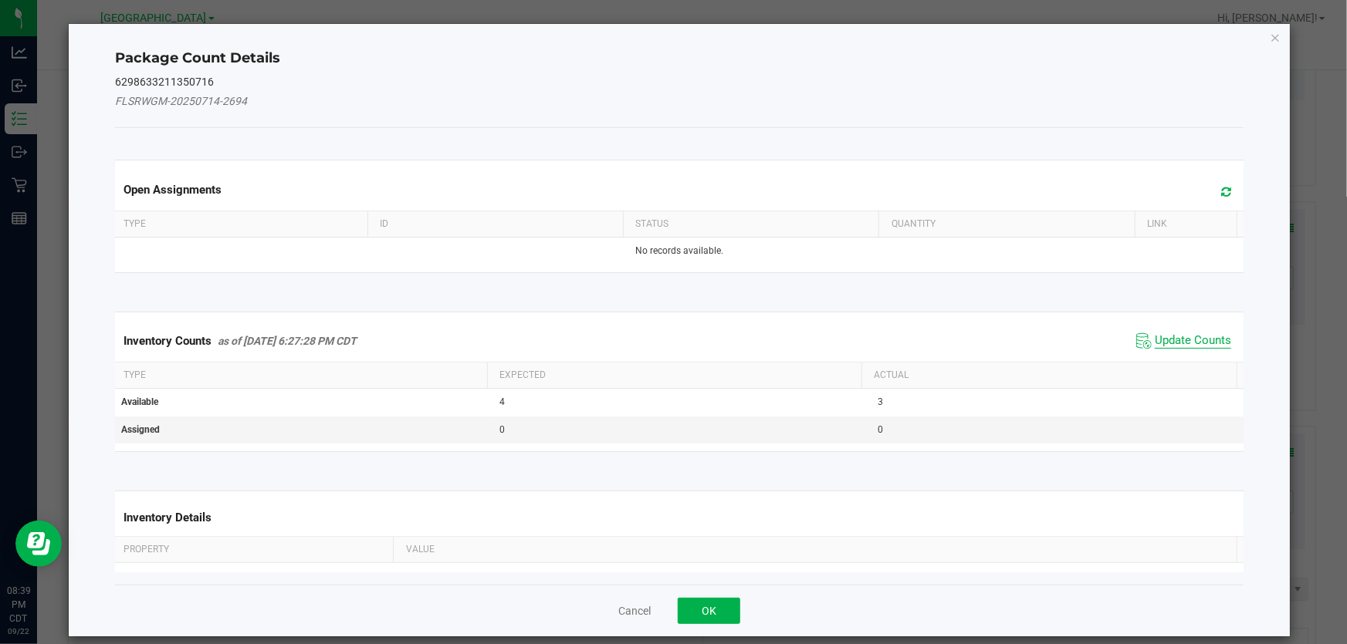
click at [1174, 333] on span "Update Counts" at bounding box center [1193, 340] width 76 height 15
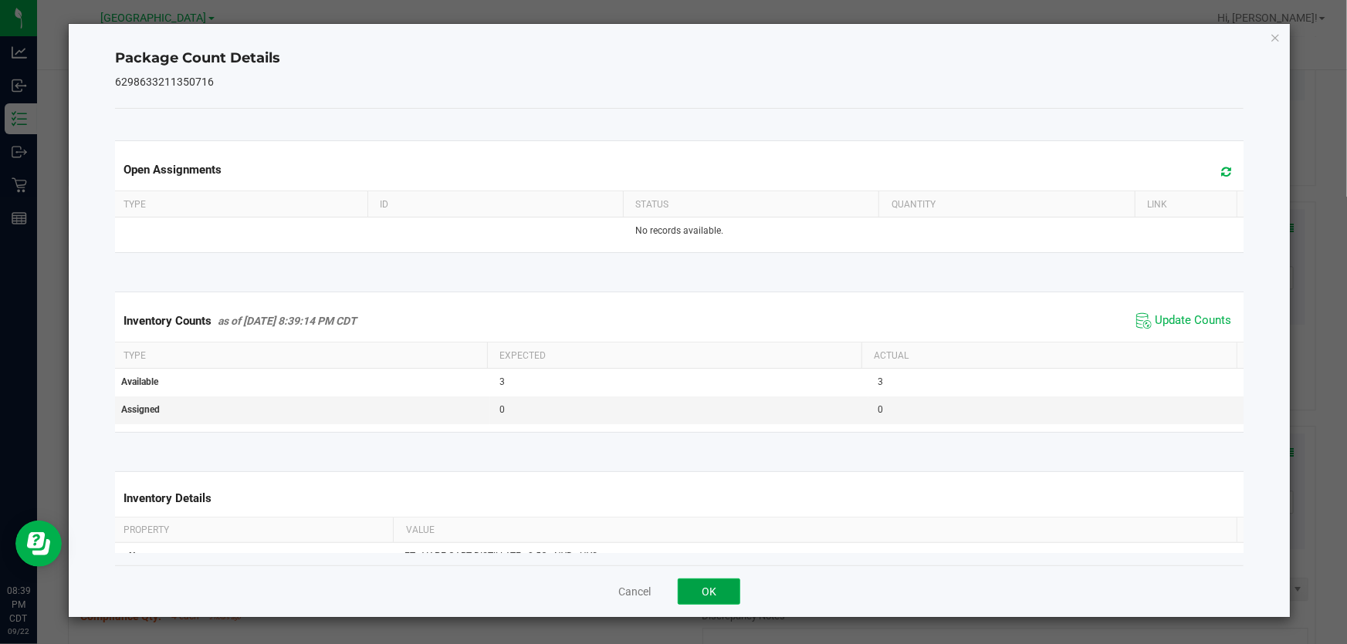
click at [685, 588] on button "OK" at bounding box center [709, 592] width 63 height 26
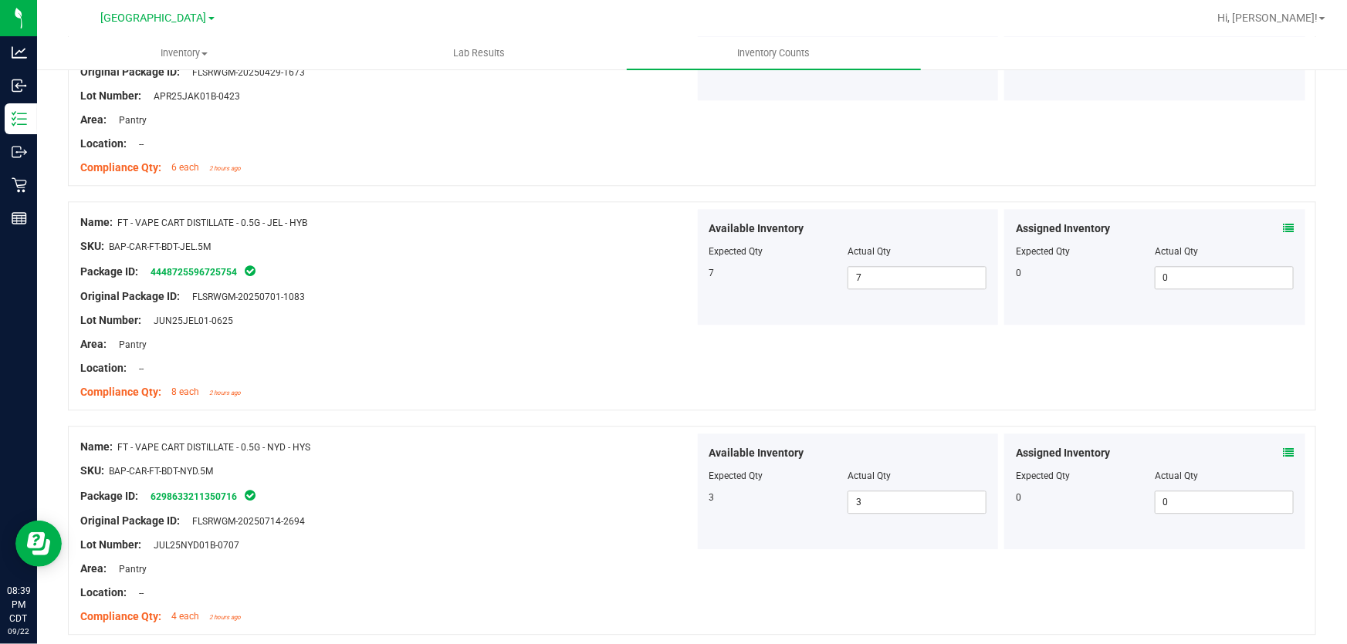
scroll to position [2105, 0]
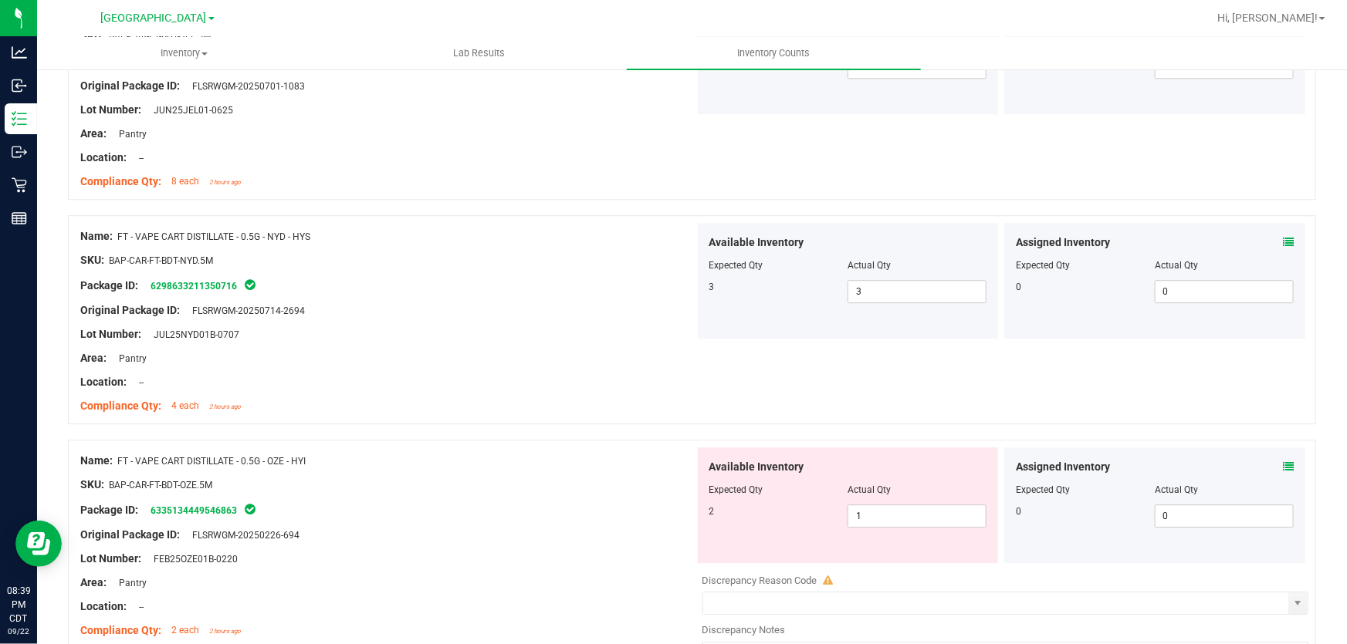
click at [1283, 467] on icon at bounding box center [1288, 467] width 11 height 11
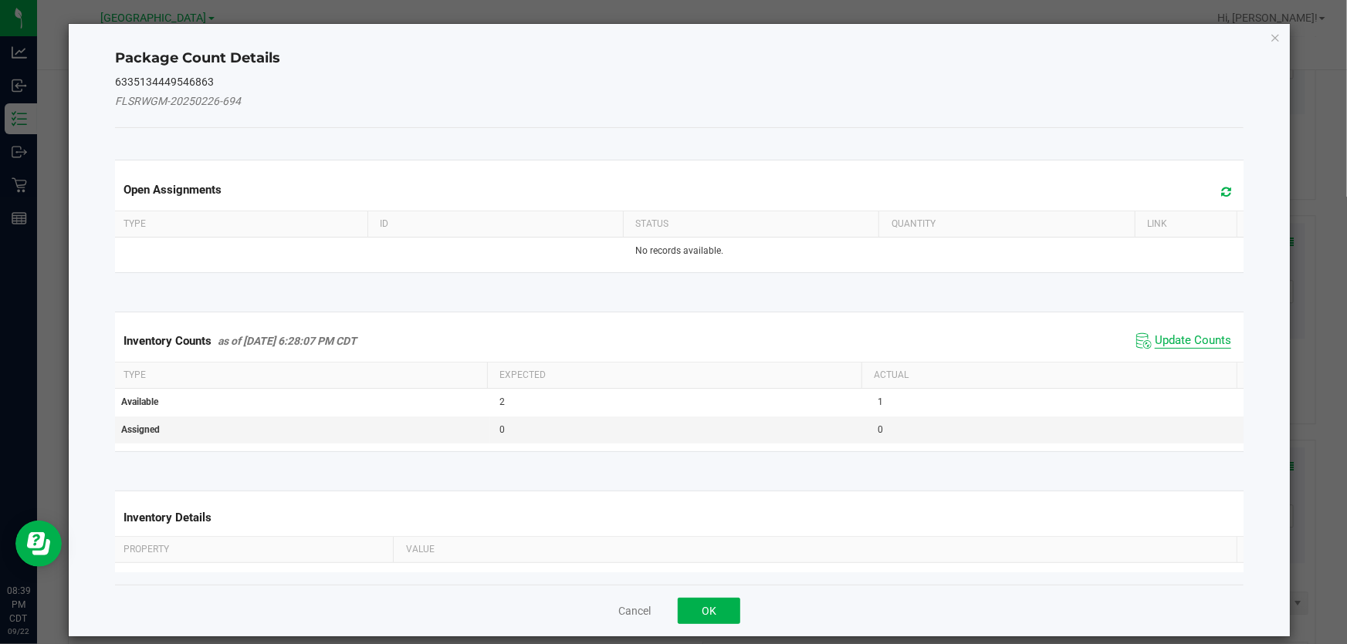
click at [1171, 341] on span "Update Counts" at bounding box center [1193, 340] width 76 height 15
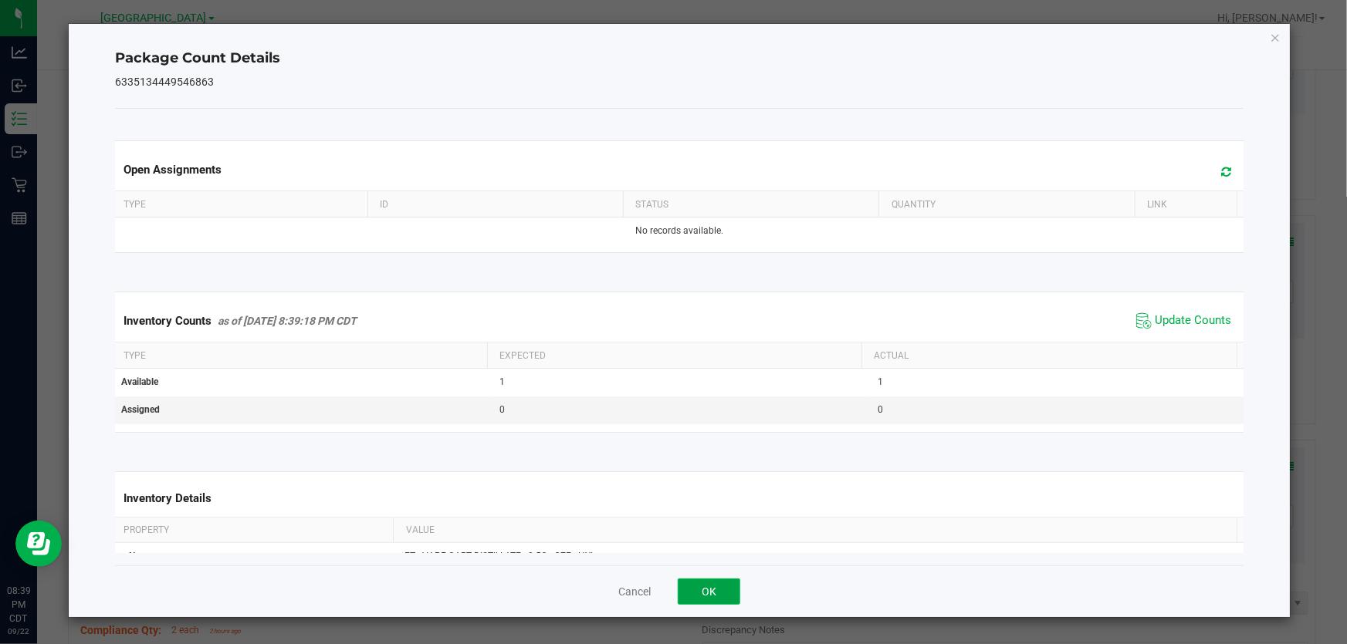
click at [718, 604] on button "OK" at bounding box center [709, 592] width 63 height 26
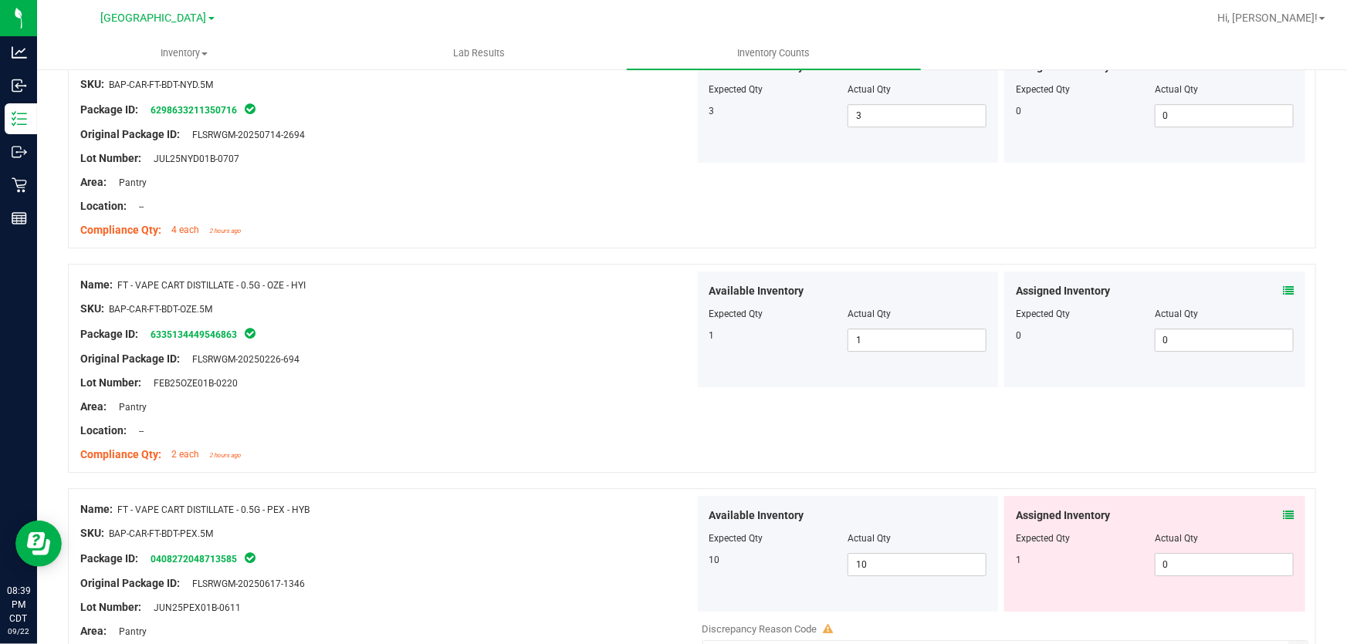
scroll to position [2385, 0]
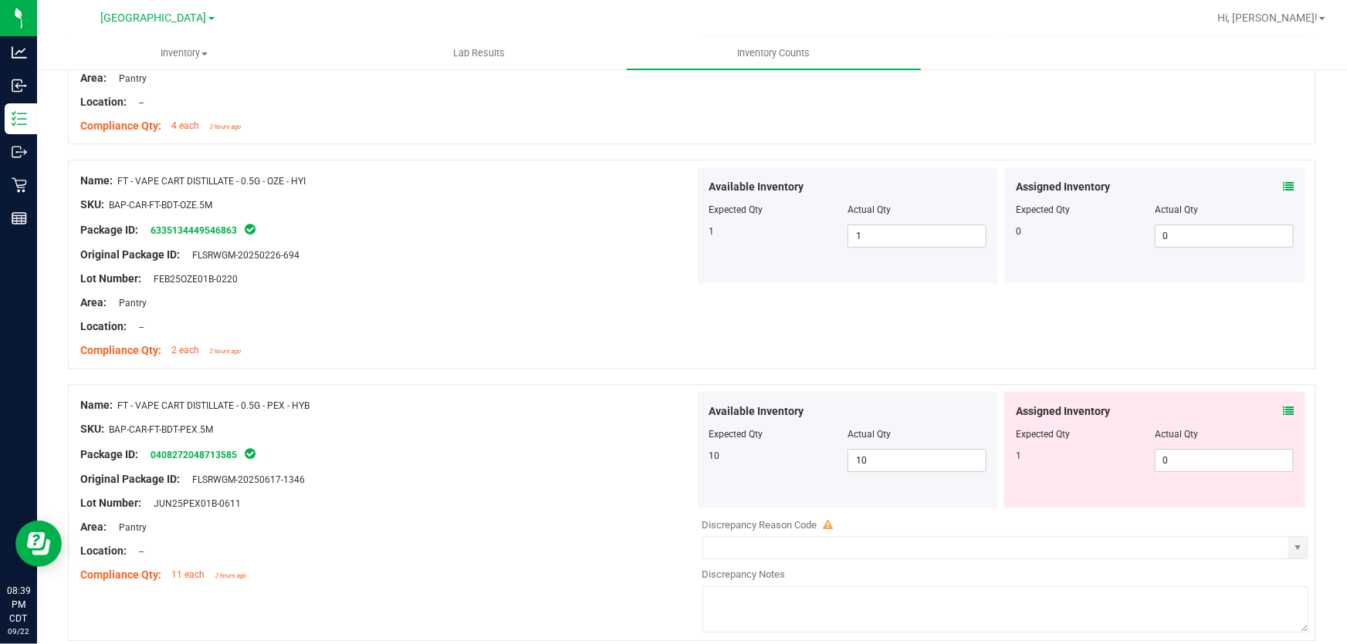
click at [1283, 411] on icon at bounding box center [1288, 411] width 11 height 11
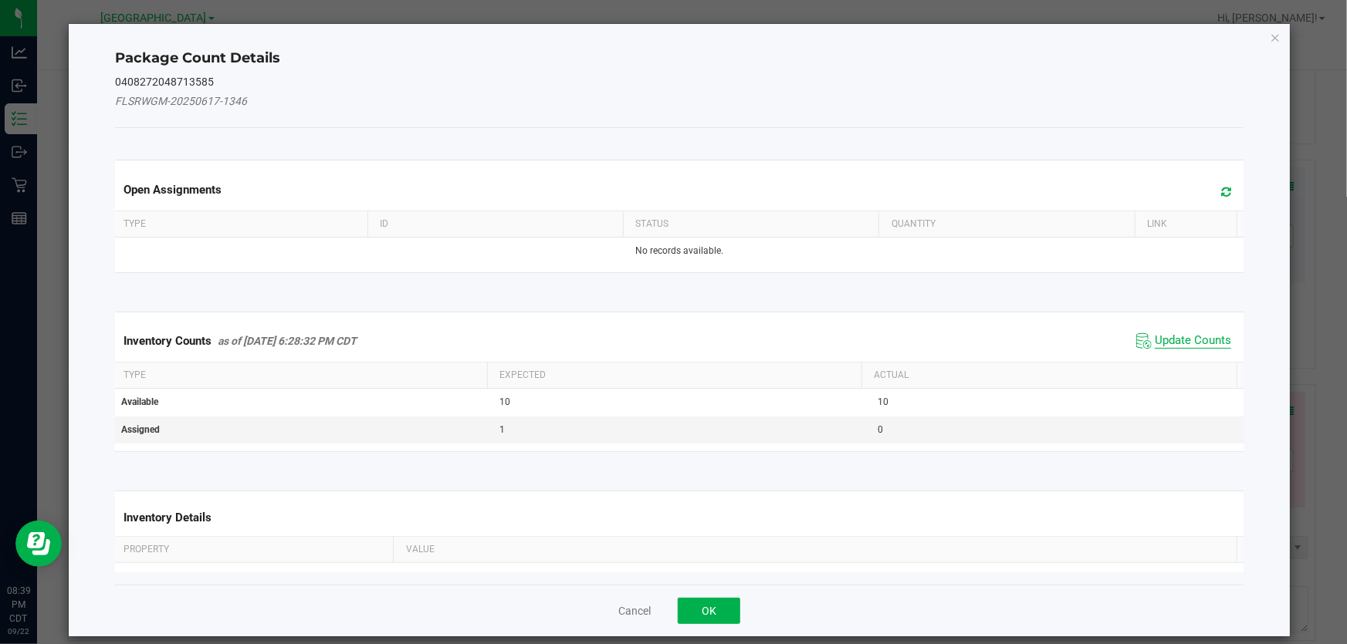
click at [1175, 338] on span "Update Counts" at bounding box center [1193, 340] width 76 height 15
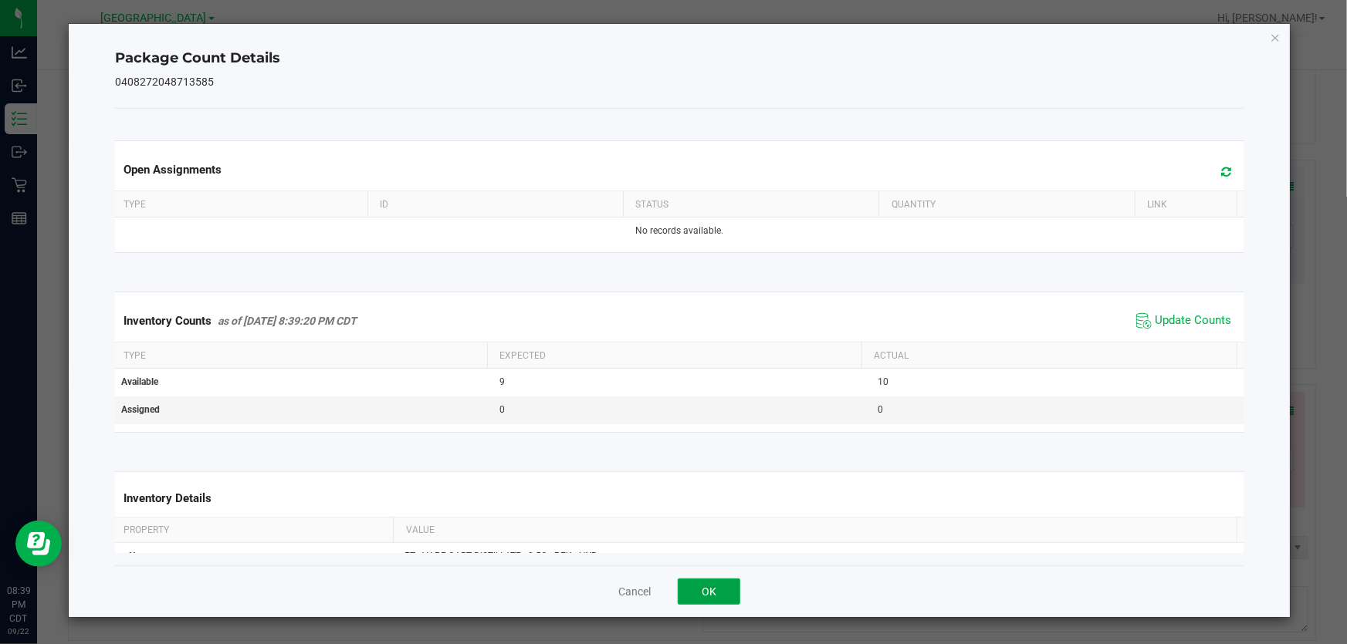
click at [685, 597] on button "OK" at bounding box center [709, 592] width 63 height 26
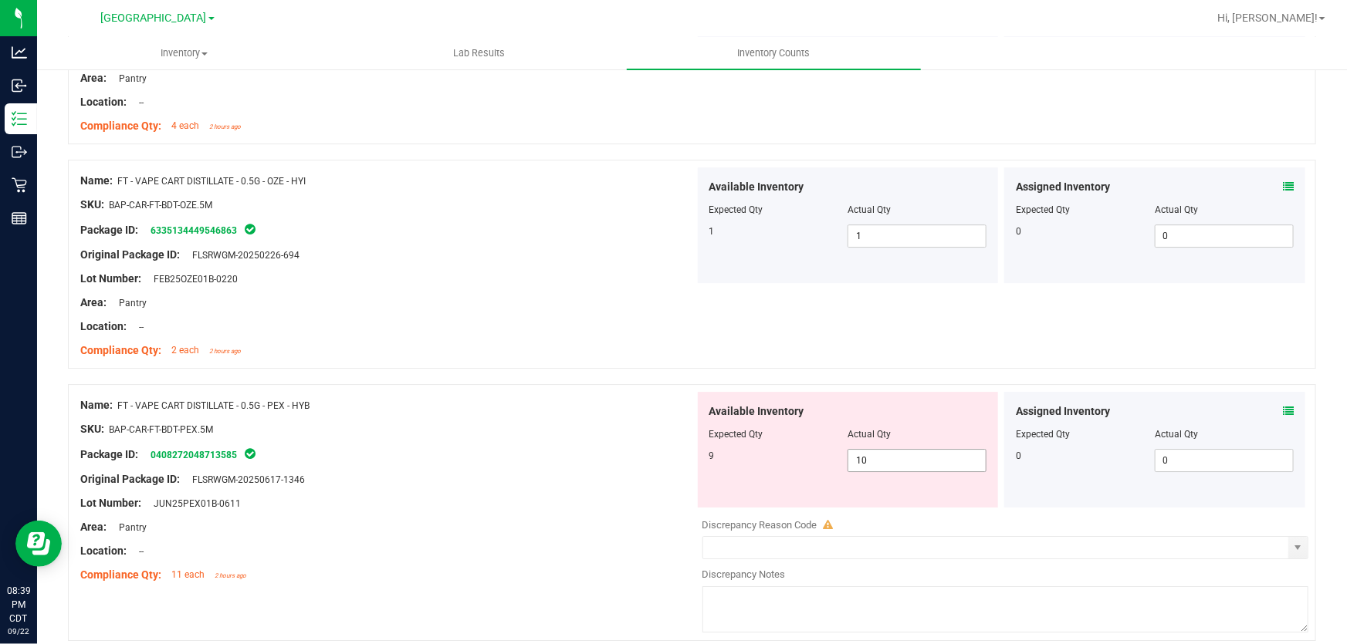
click at [942, 467] on span "10 10" at bounding box center [916, 460] width 139 height 23
click at [942, 467] on input "10" at bounding box center [916, 461] width 137 height 22
click at [629, 464] on div at bounding box center [387, 468] width 614 height 8
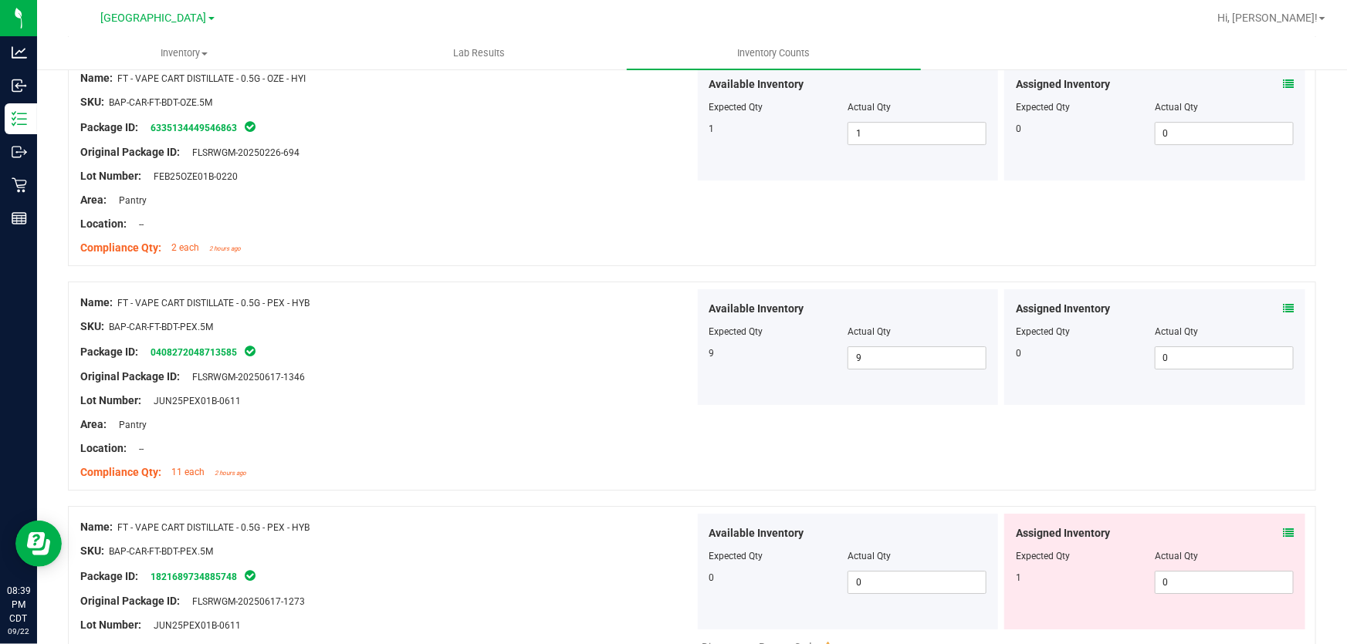
scroll to position [2596, 0]
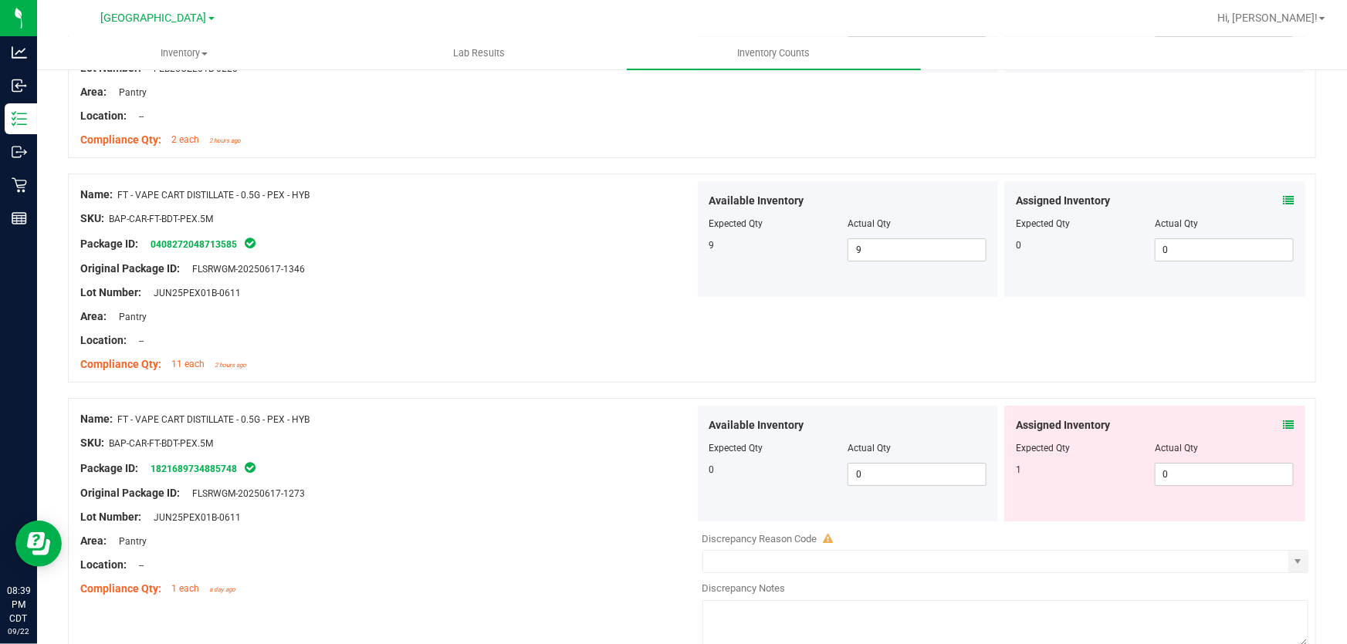
click at [1283, 425] on icon at bounding box center [1288, 425] width 11 height 11
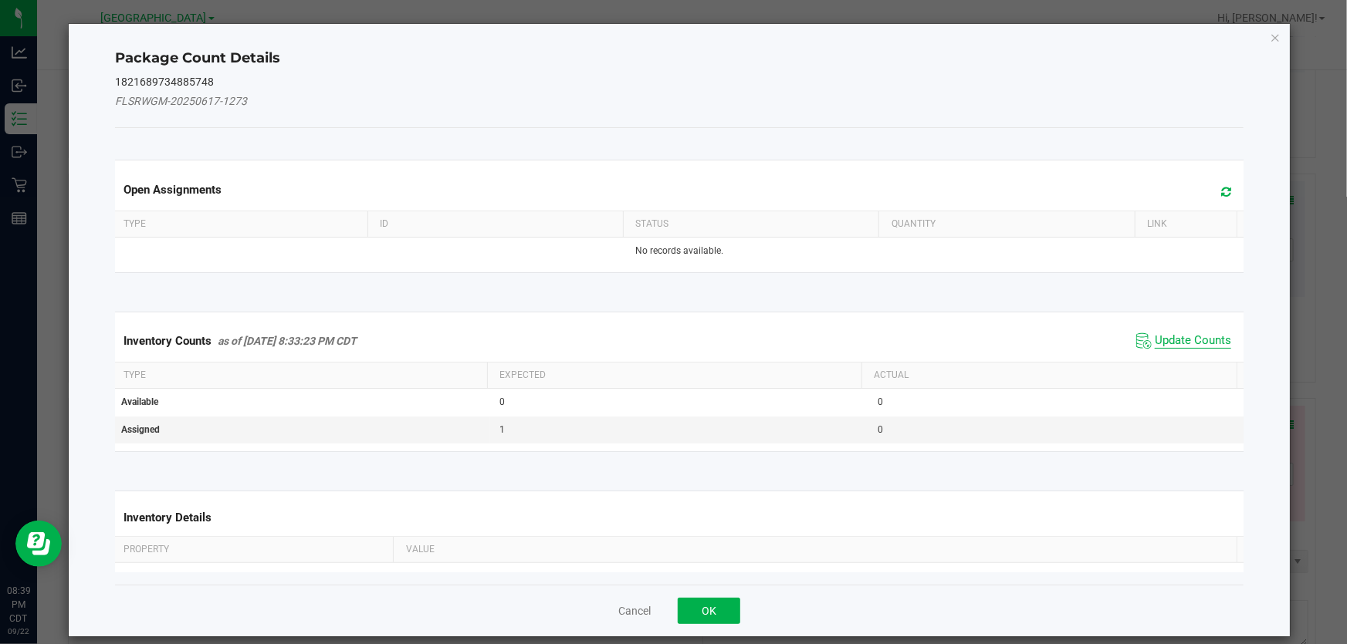
click at [1181, 336] on span "Update Counts" at bounding box center [1193, 340] width 76 height 15
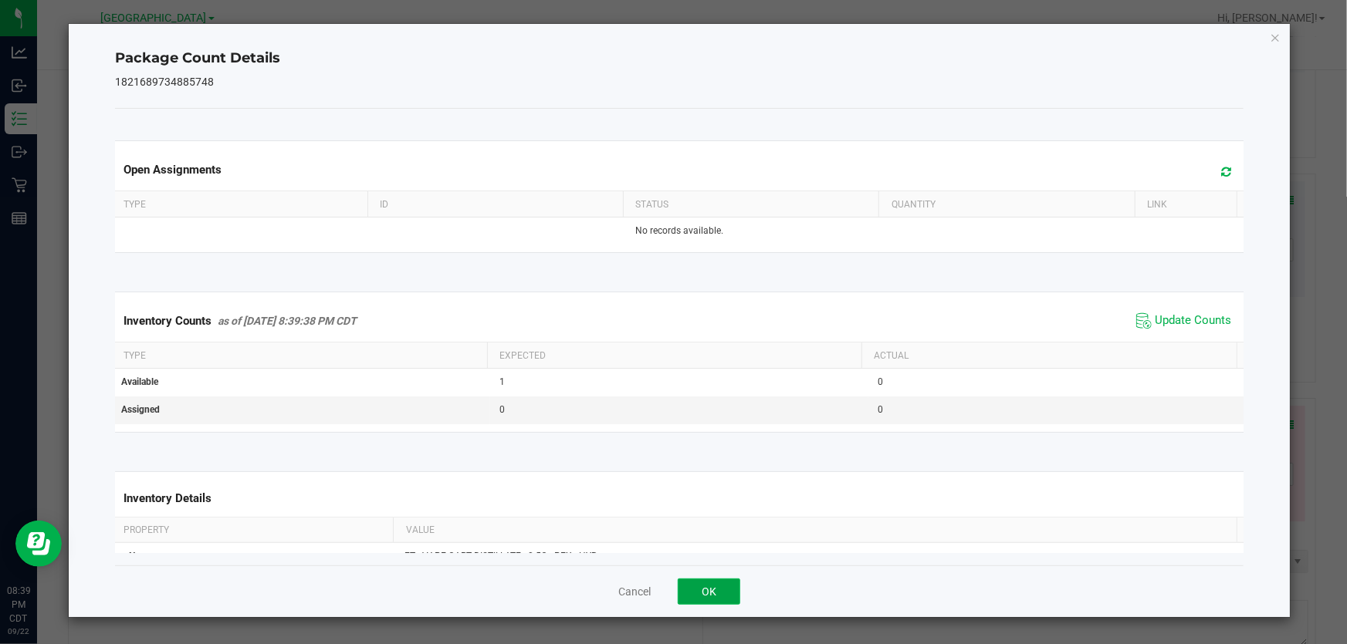
click at [735, 585] on button "OK" at bounding box center [709, 592] width 63 height 26
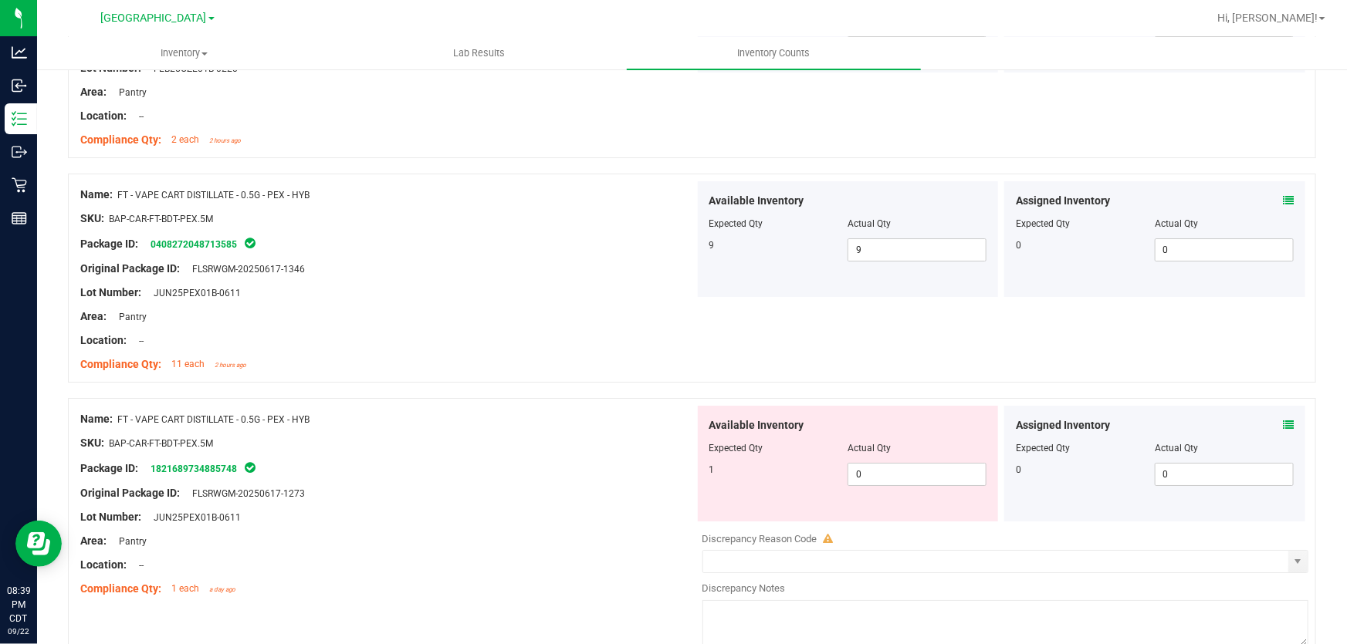
click at [1283, 424] on icon at bounding box center [1288, 425] width 11 height 11
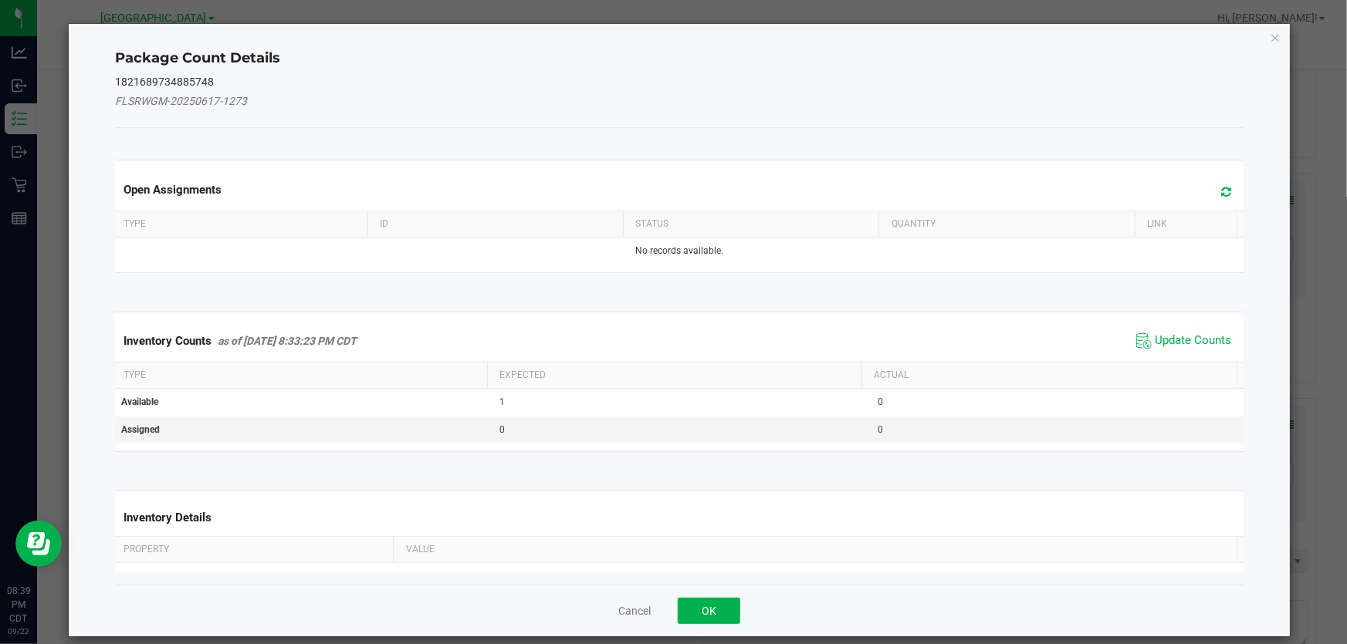
click at [1179, 348] on span "Update Counts" at bounding box center [1183, 341] width 103 height 23
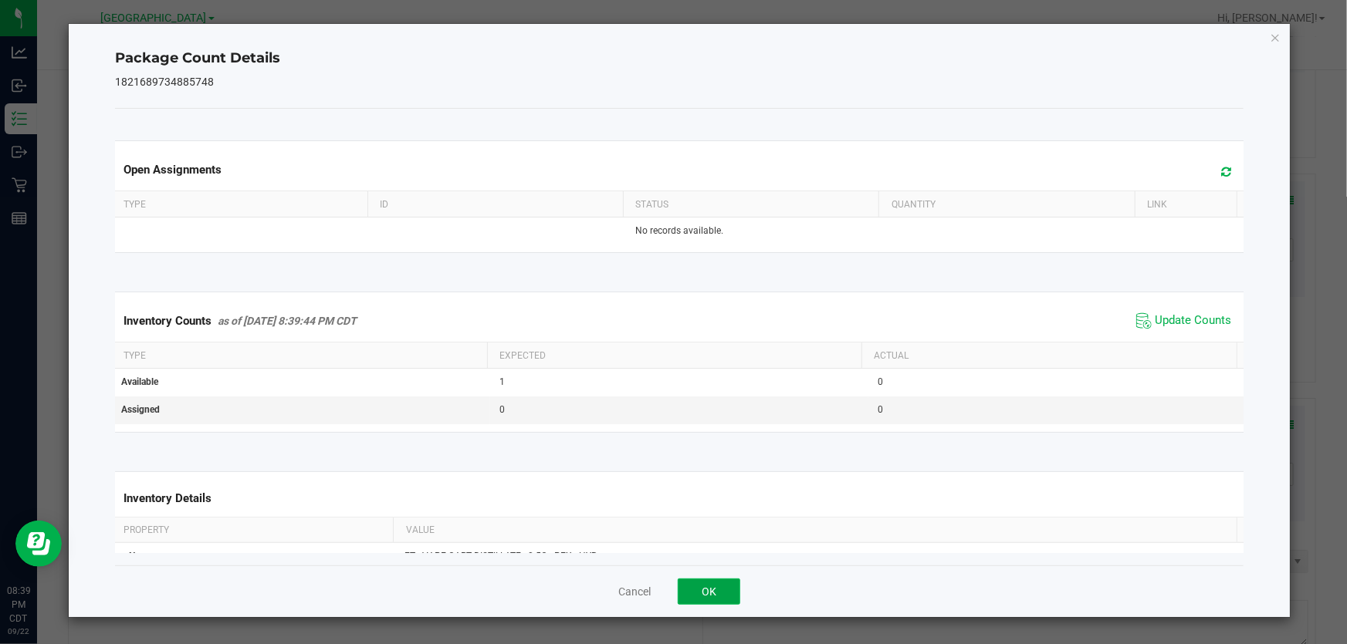
click at [702, 594] on button "OK" at bounding box center [709, 592] width 63 height 26
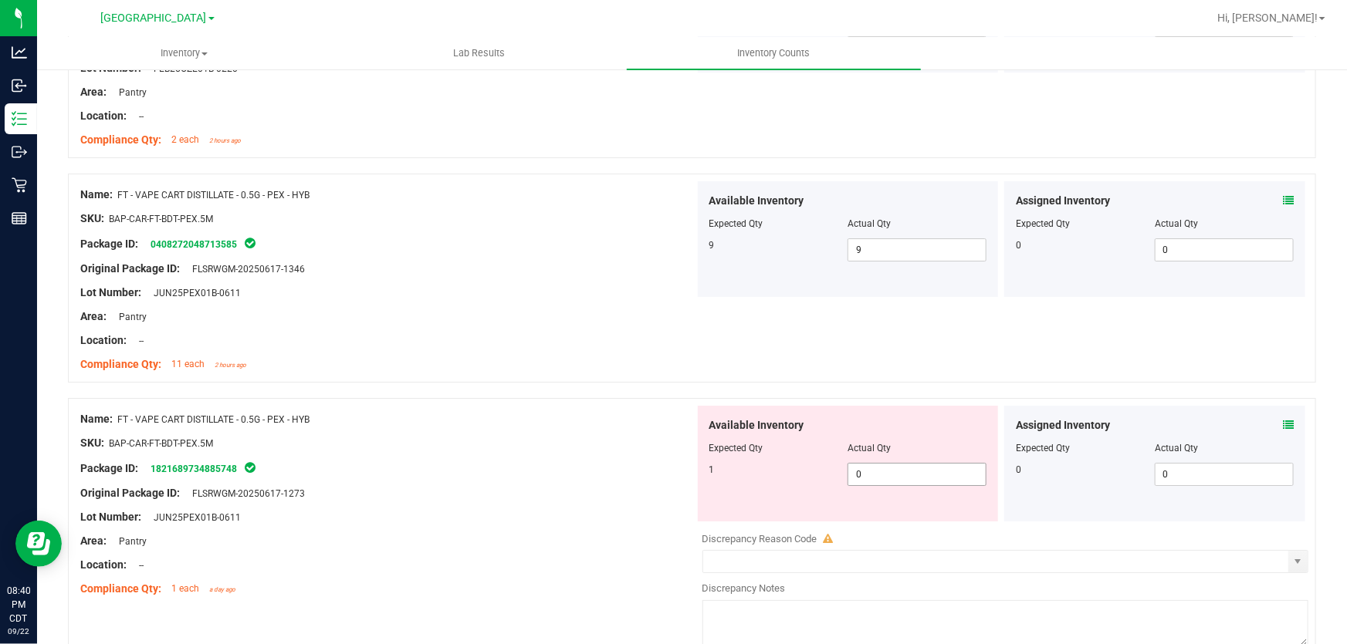
click at [874, 472] on span "0 0" at bounding box center [916, 474] width 139 height 23
click at [0, 0] on input "0" at bounding box center [0, 0] width 0 height 0
click at [652, 462] on div "Package ID: 1821689734885748" at bounding box center [387, 468] width 614 height 19
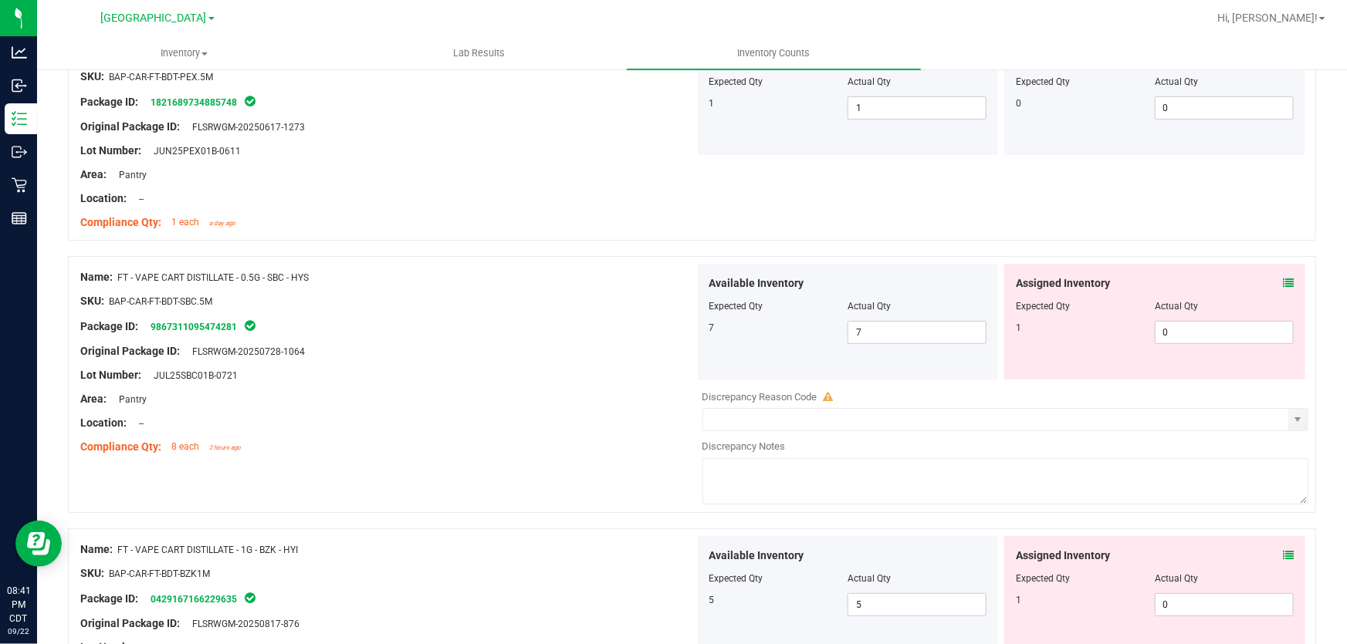
scroll to position [3017, 0]
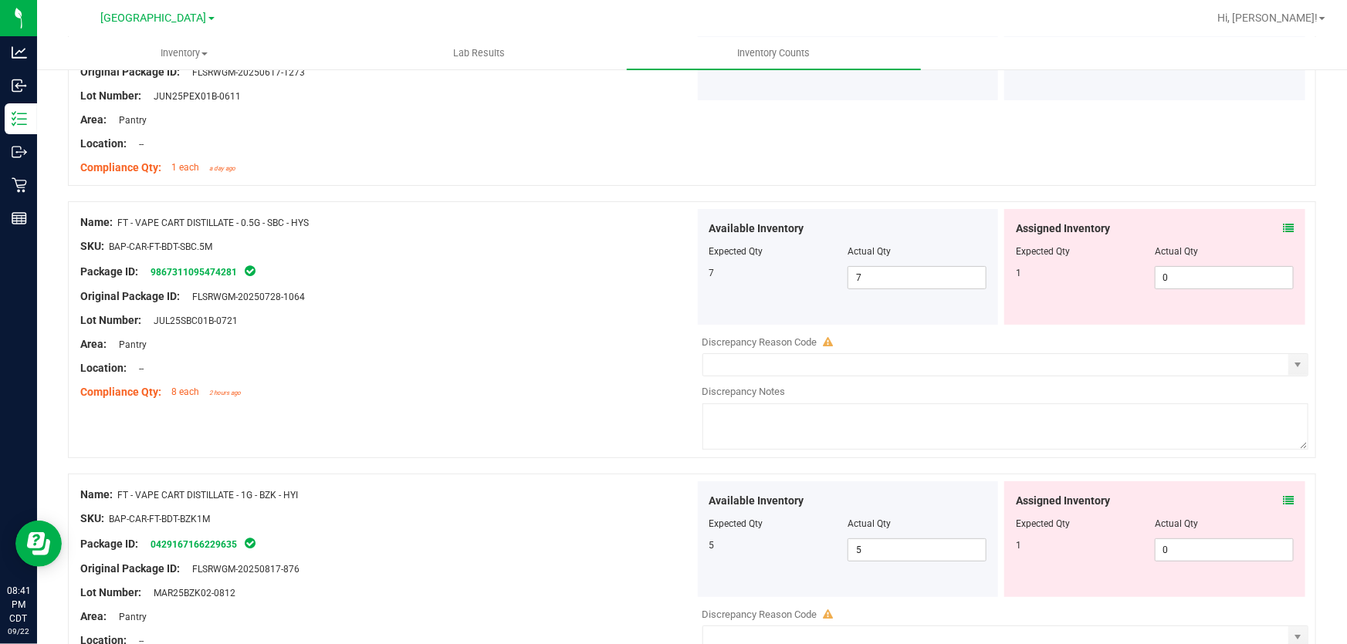
click at [1283, 224] on icon at bounding box center [1288, 228] width 11 height 11
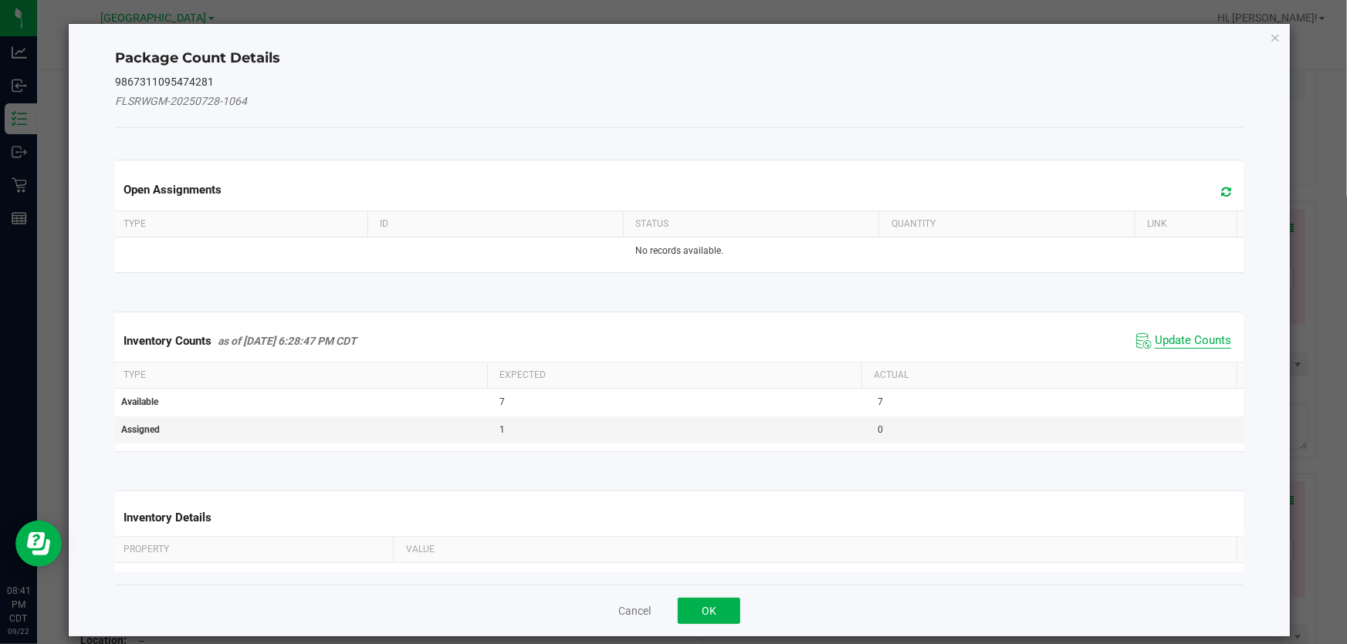
click at [1186, 340] on span "Update Counts" at bounding box center [1193, 340] width 76 height 15
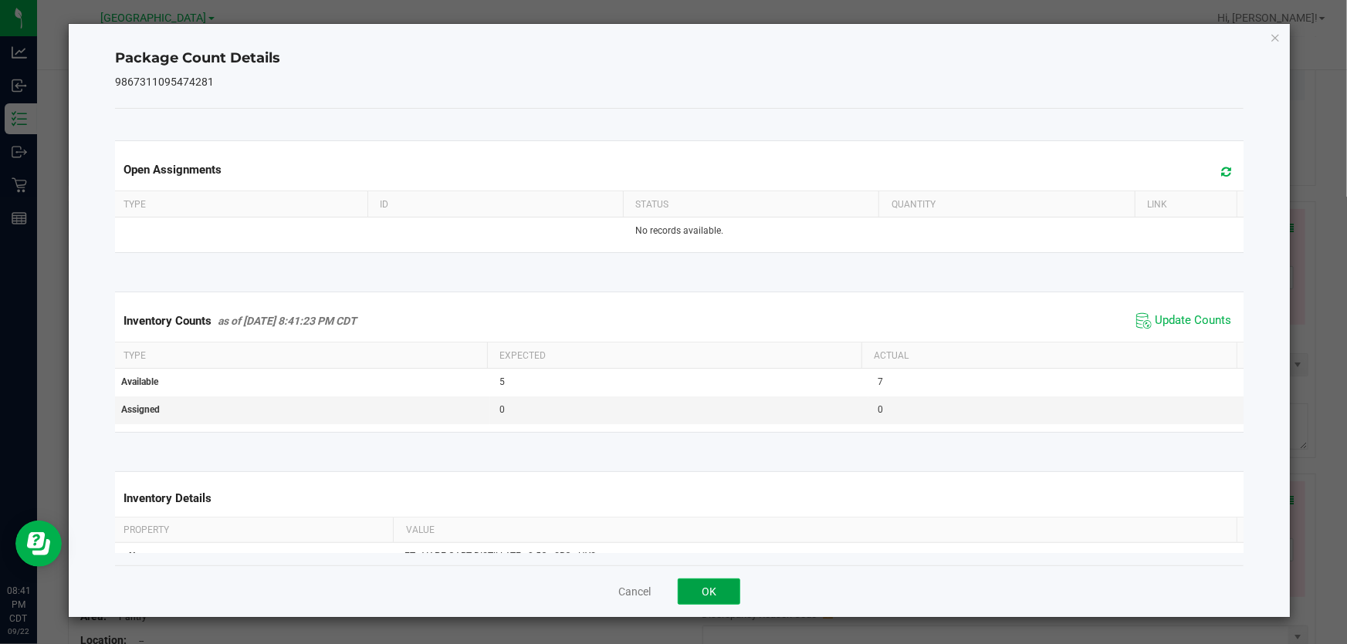
click at [718, 586] on button "OK" at bounding box center [709, 592] width 63 height 26
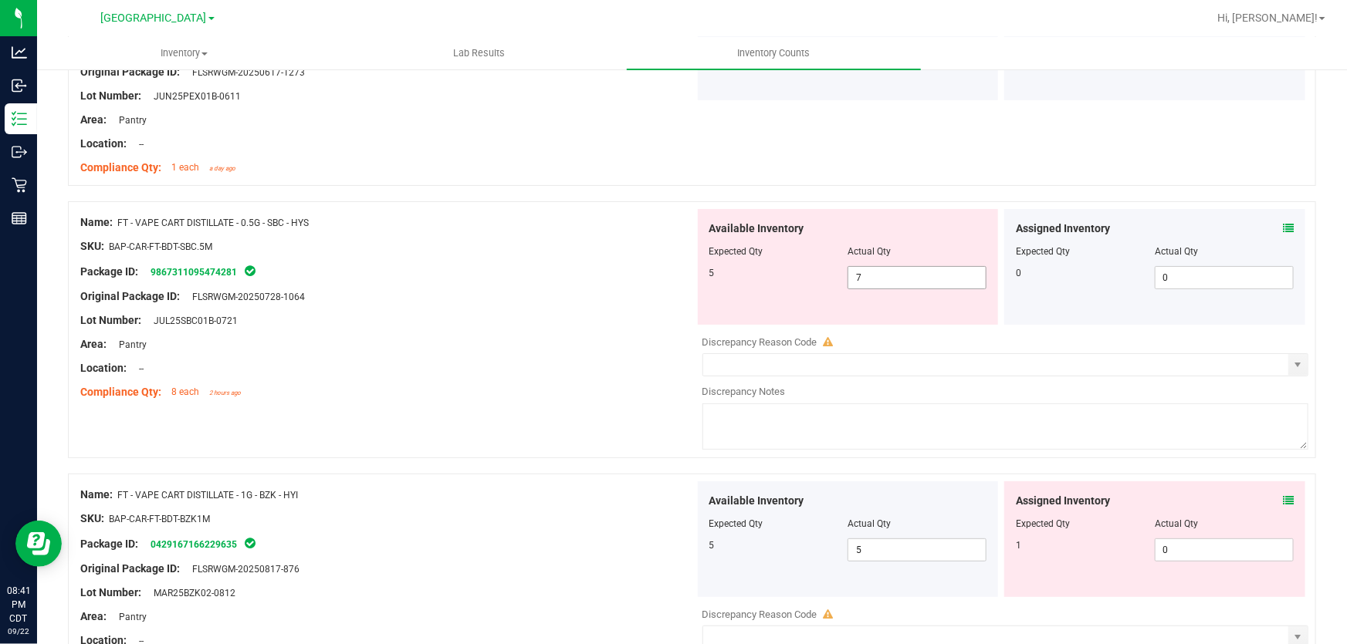
click at [883, 279] on span "7 7" at bounding box center [916, 277] width 139 height 23
click at [883, 279] on input "7" at bounding box center [916, 278] width 137 height 22
click at [695, 243] on div "Available Inventory Expected Qty Actual Qty 5 5 5" at bounding box center [848, 267] width 307 height 116
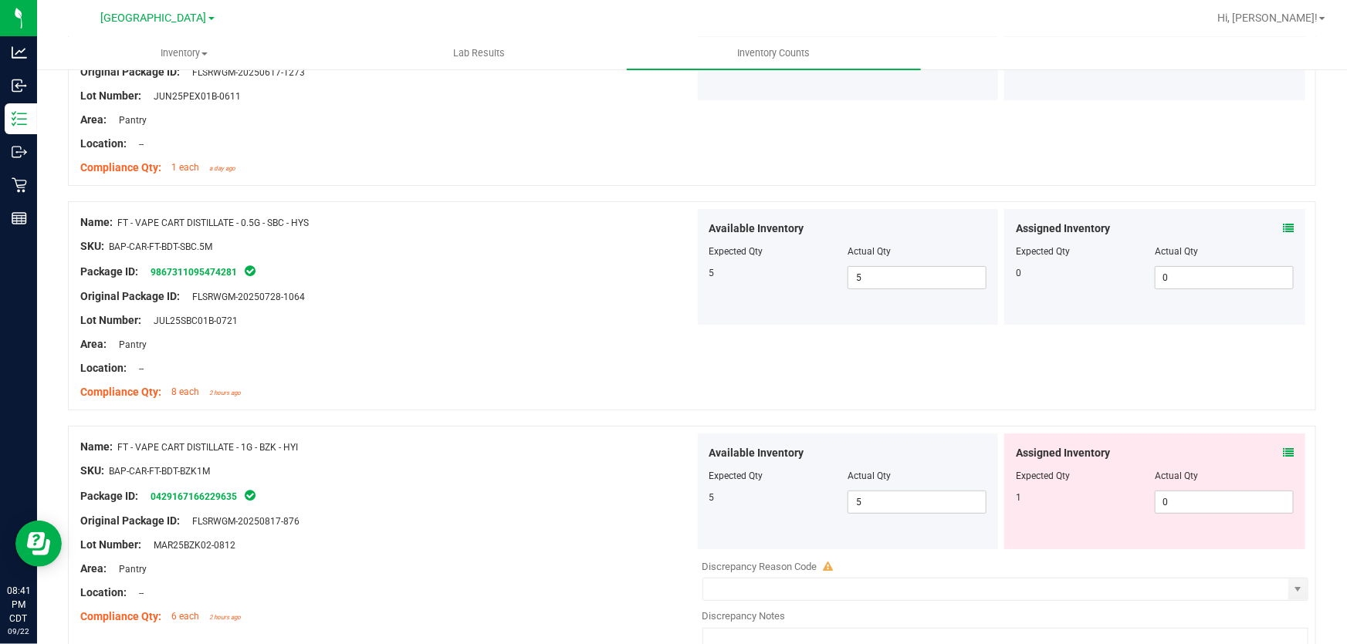
click at [1283, 451] on icon at bounding box center [1288, 453] width 11 height 11
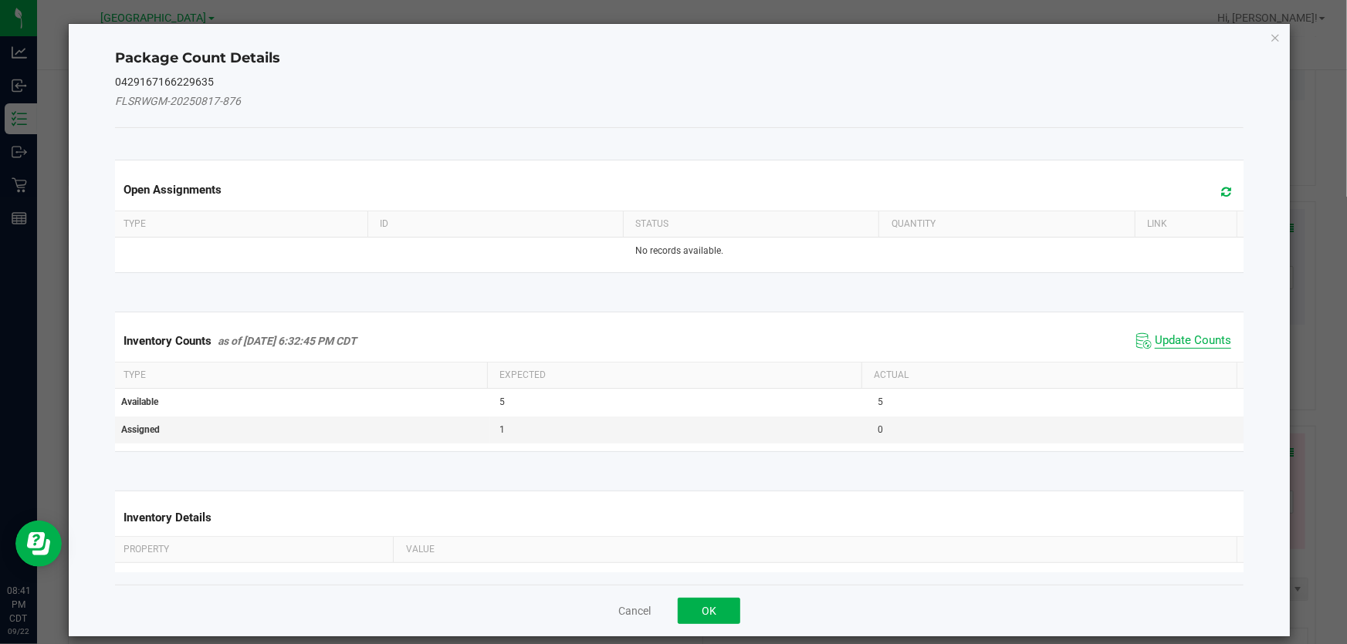
click at [1190, 342] on span "Update Counts" at bounding box center [1193, 340] width 76 height 15
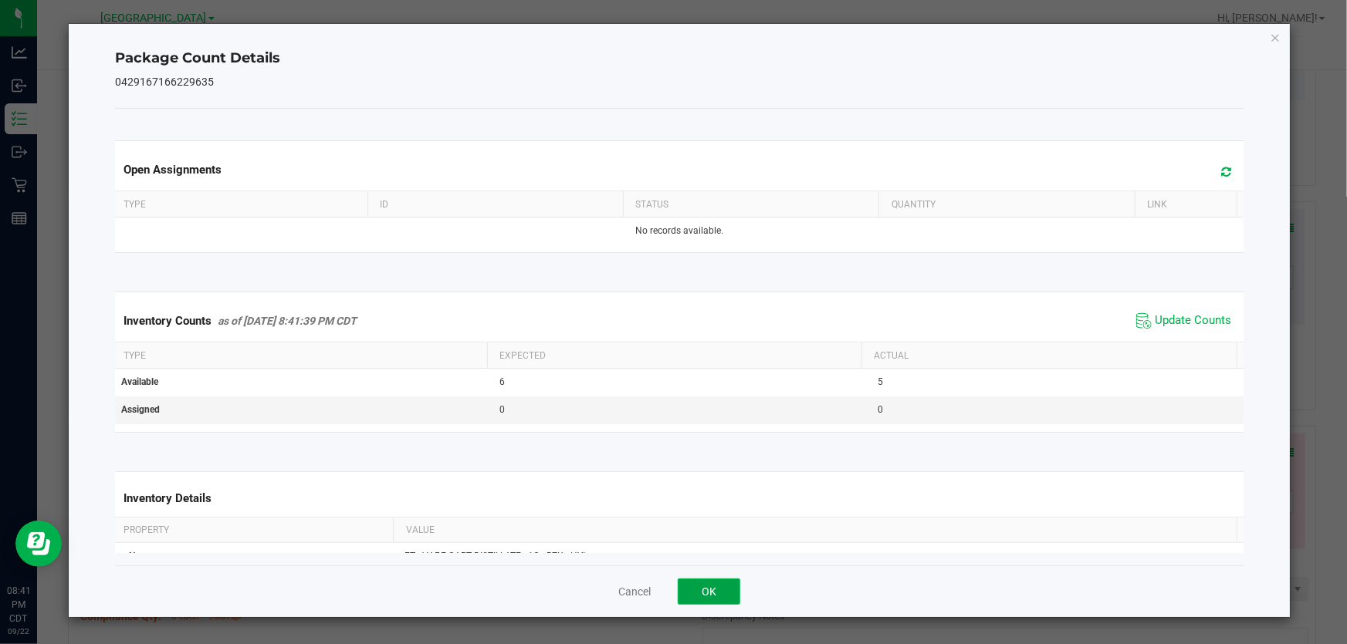
click at [731, 579] on button "OK" at bounding box center [709, 592] width 63 height 26
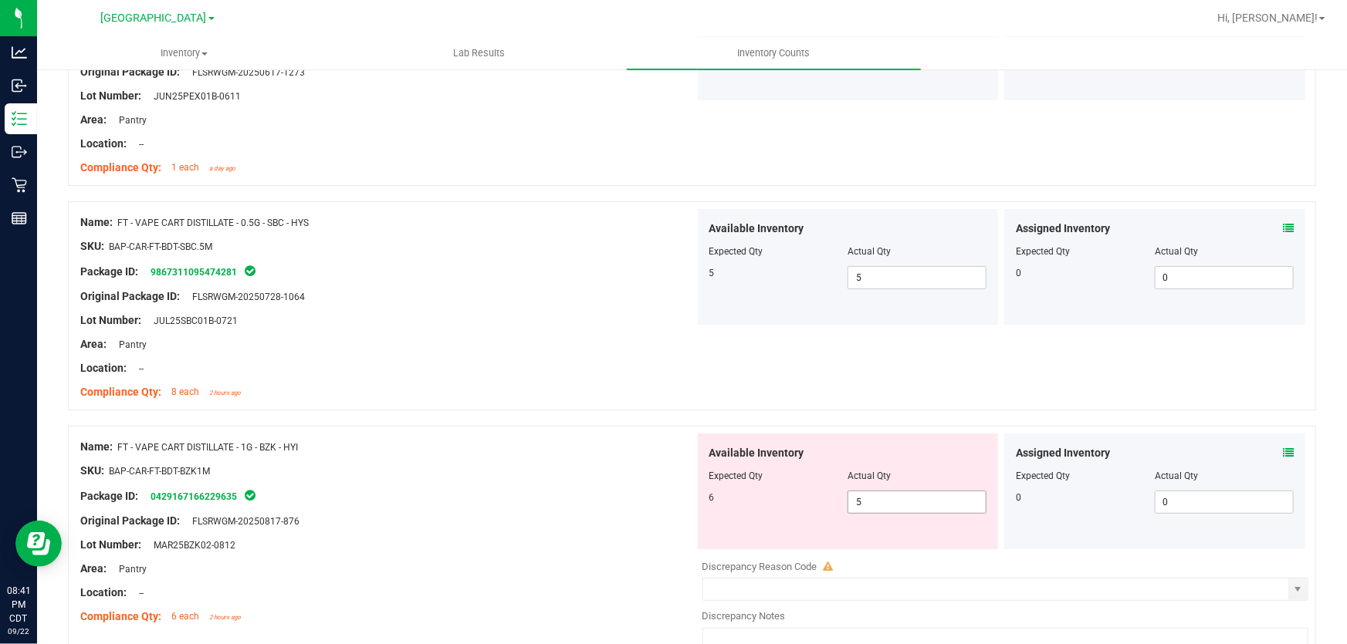
click at [872, 505] on span "5 5" at bounding box center [916, 502] width 139 height 23
click at [872, 505] on input "5" at bounding box center [916, 503] width 137 height 22
click at [228, 320] on span "JUL25SBC01B-0721" at bounding box center [192, 321] width 92 height 11
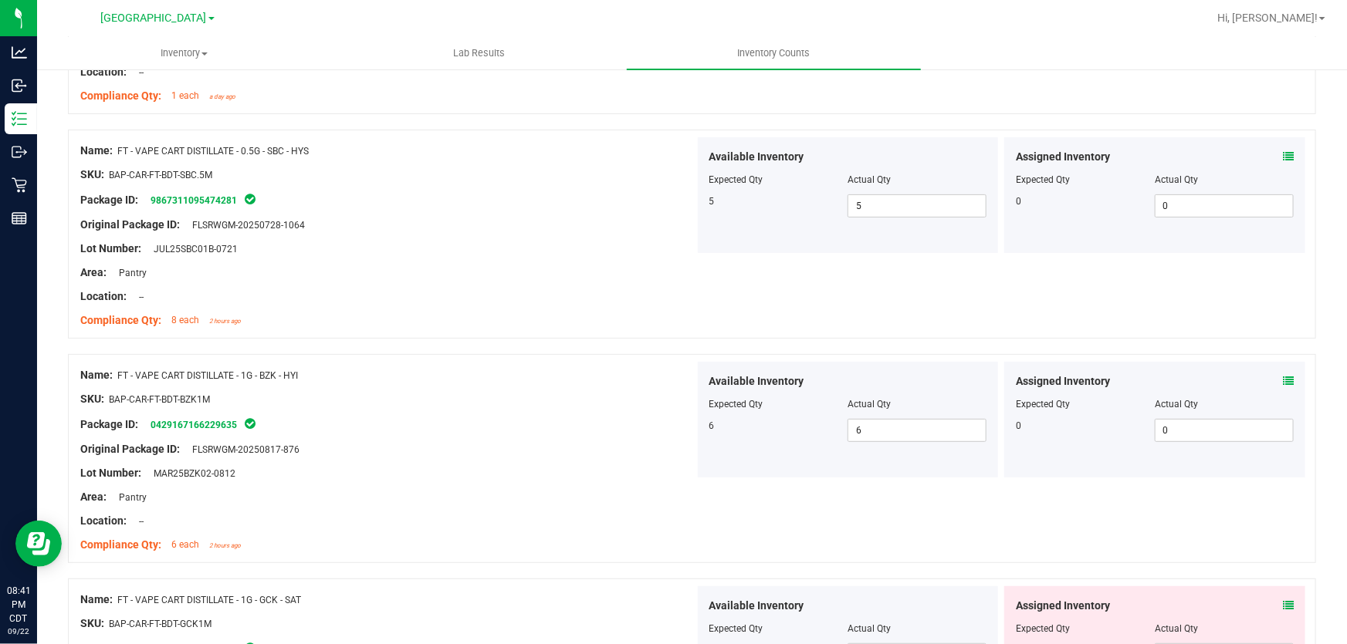
scroll to position [3227, 0]
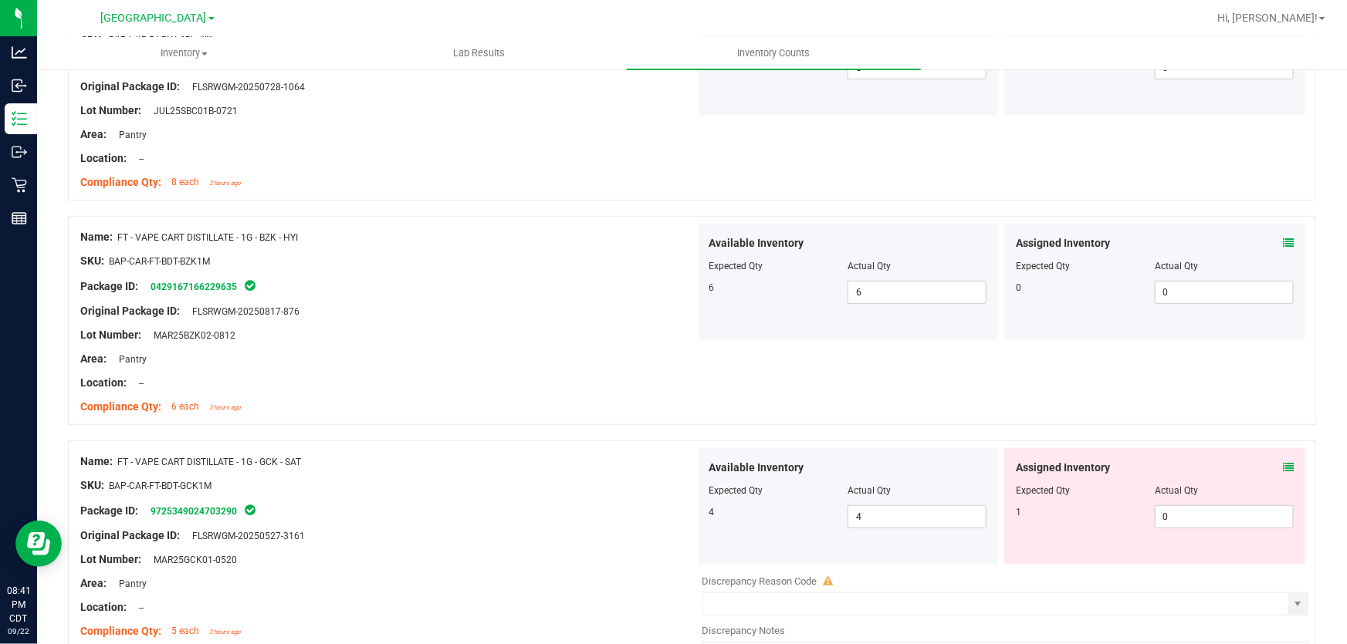
click at [1283, 470] on icon at bounding box center [1288, 467] width 11 height 11
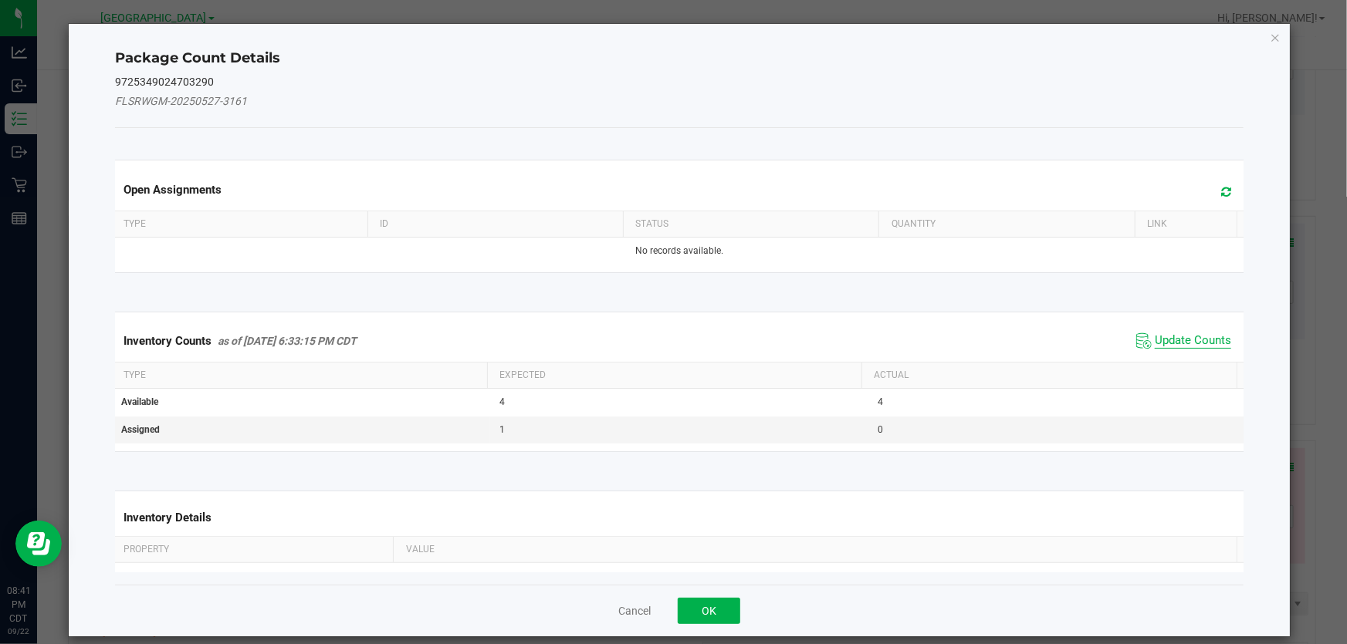
click at [1181, 342] on span "Update Counts" at bounding box center [1193, 340] width 76 height 15
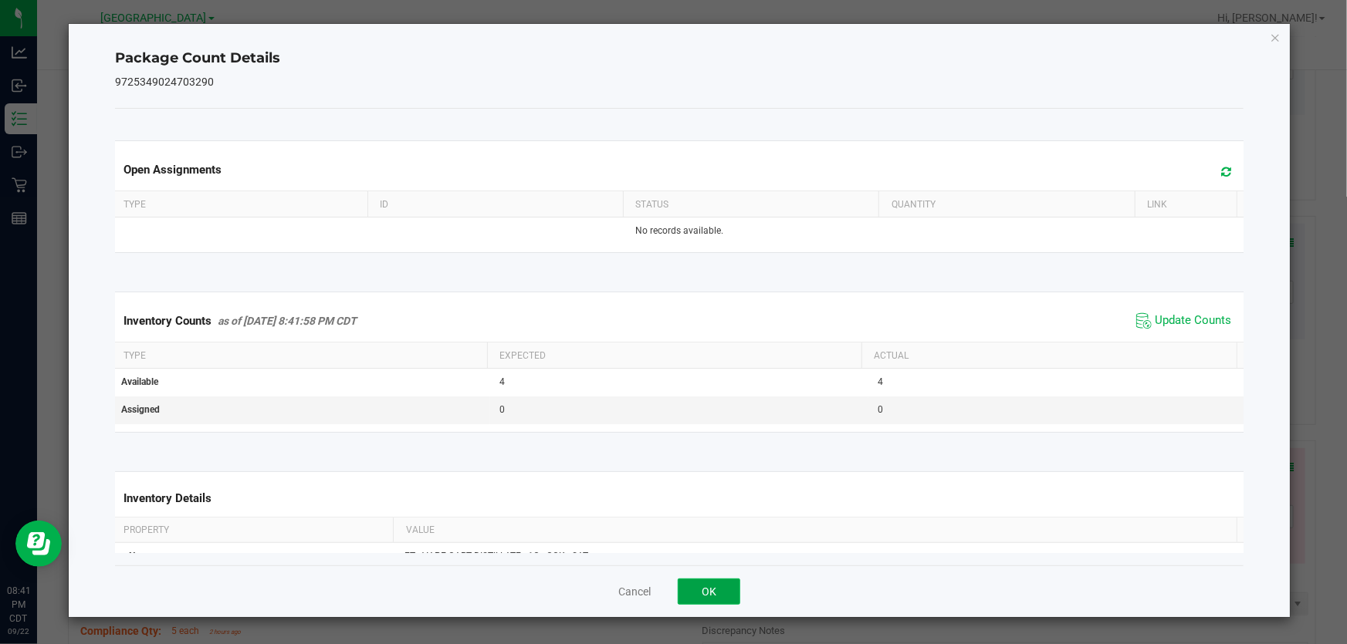
click at [731, 592] on button "OK" at bounding box center [709, 592] width 63 height 26
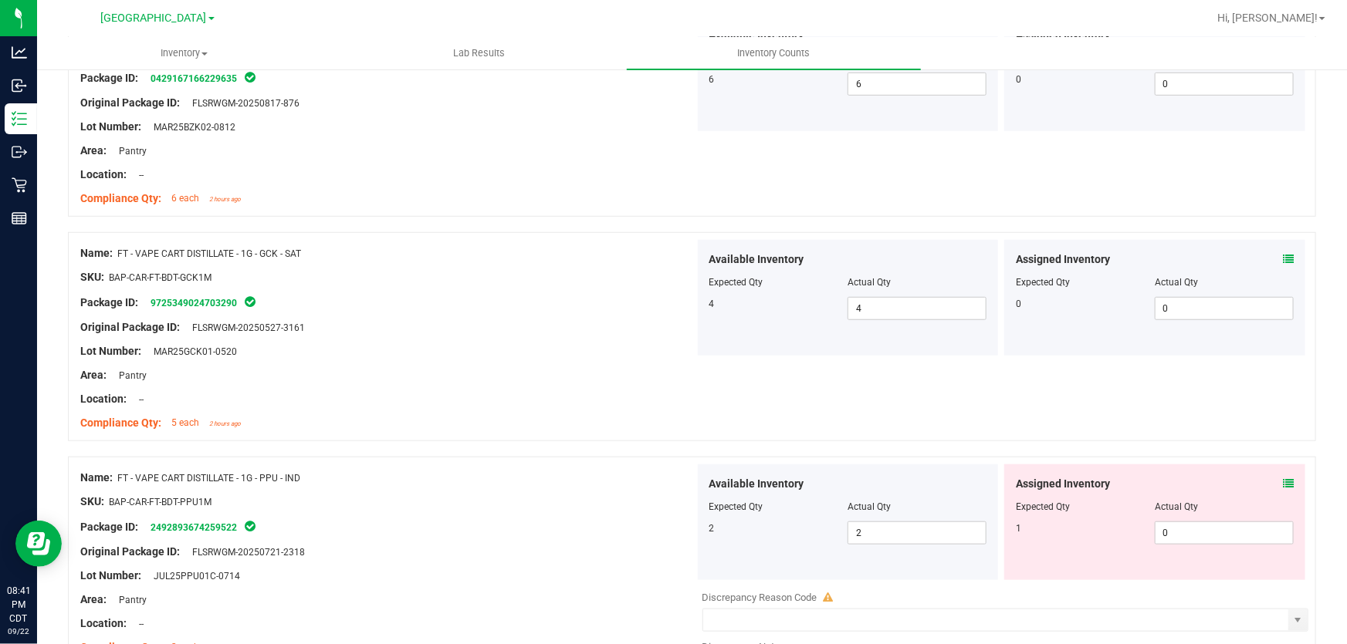
scroll to position [3438, 0]
click at [1283, 482] on icon at bounding box center [1288, 481] width 11 height 11
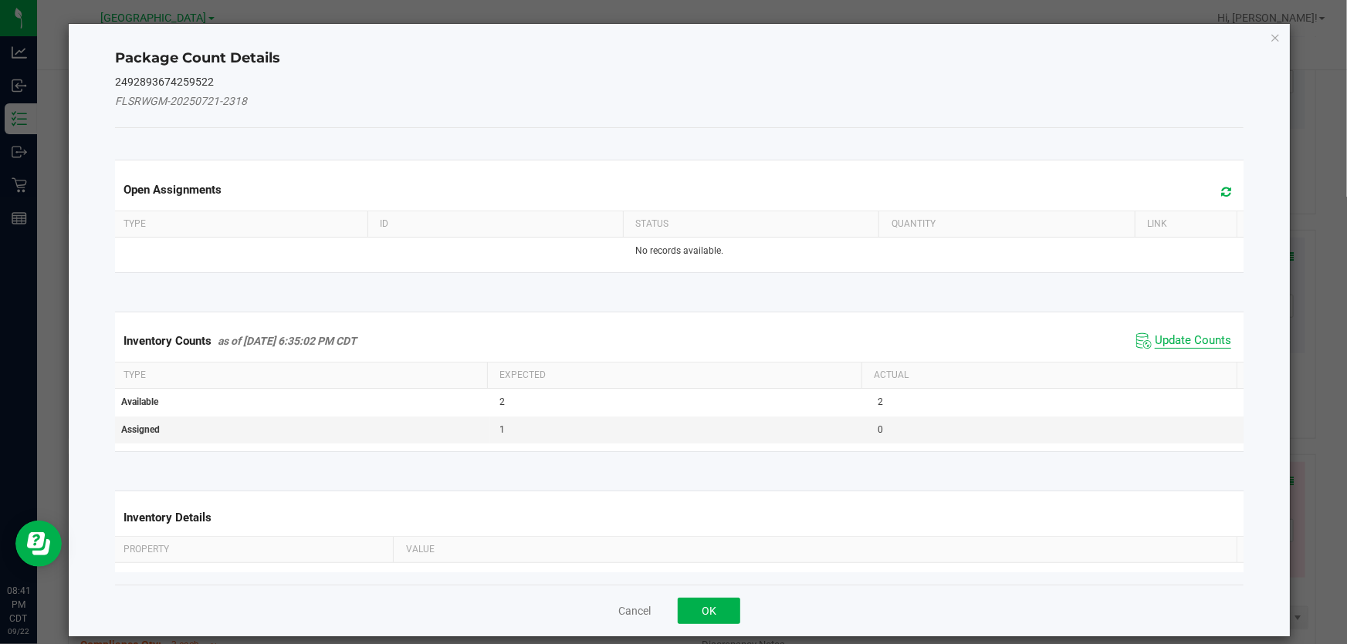
click at [1169, 347] on span "Update Counts" at bounding box center [1193, 340] width 76 height 15
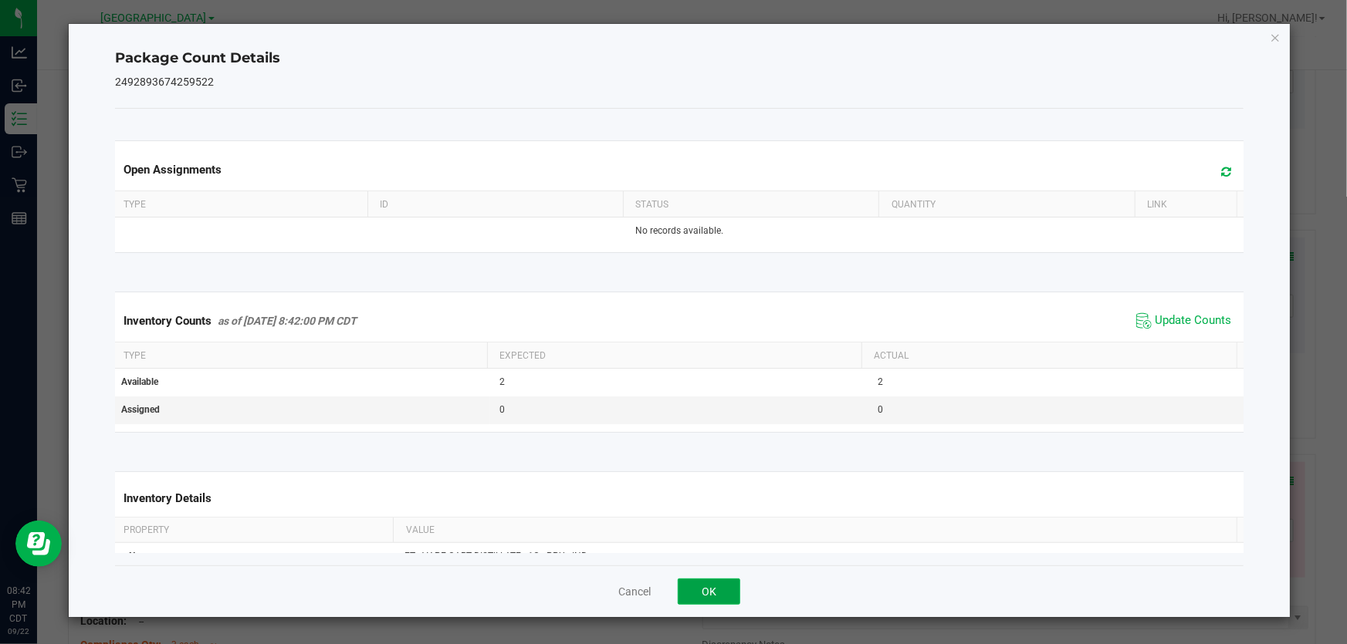
click at [719, 579] on button "OK" at bounding box center [709, 592] width 63 height 26
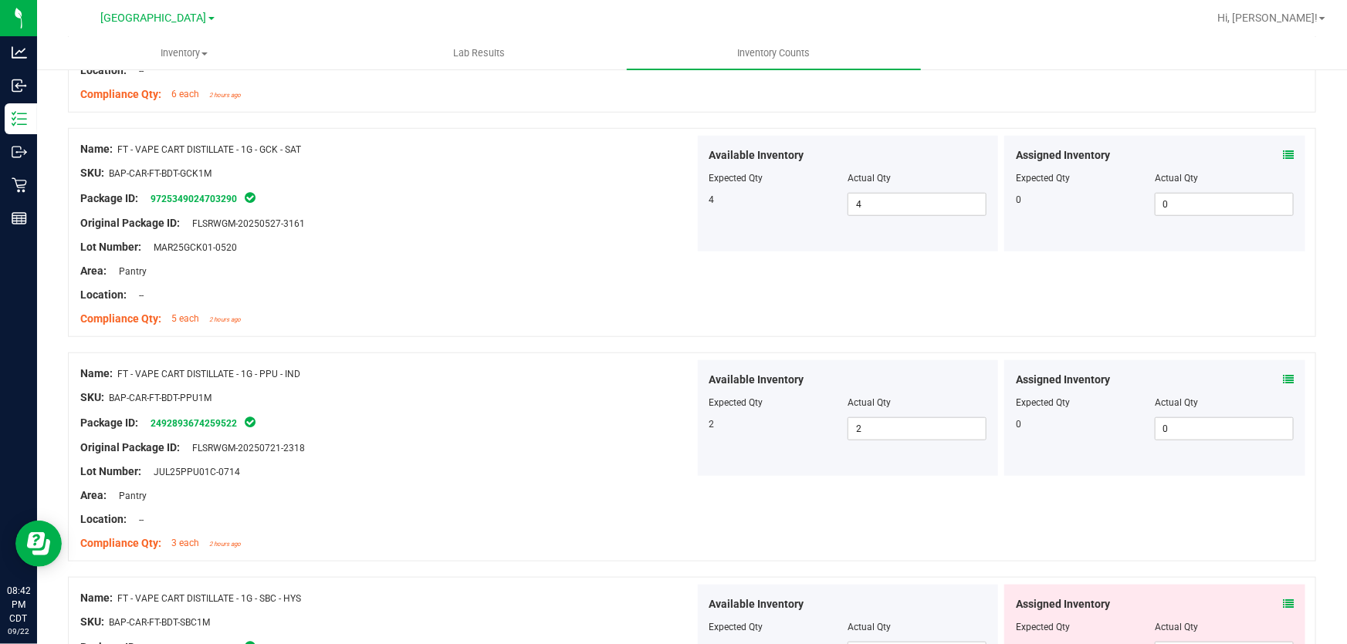
scroll to position [3648, 0]
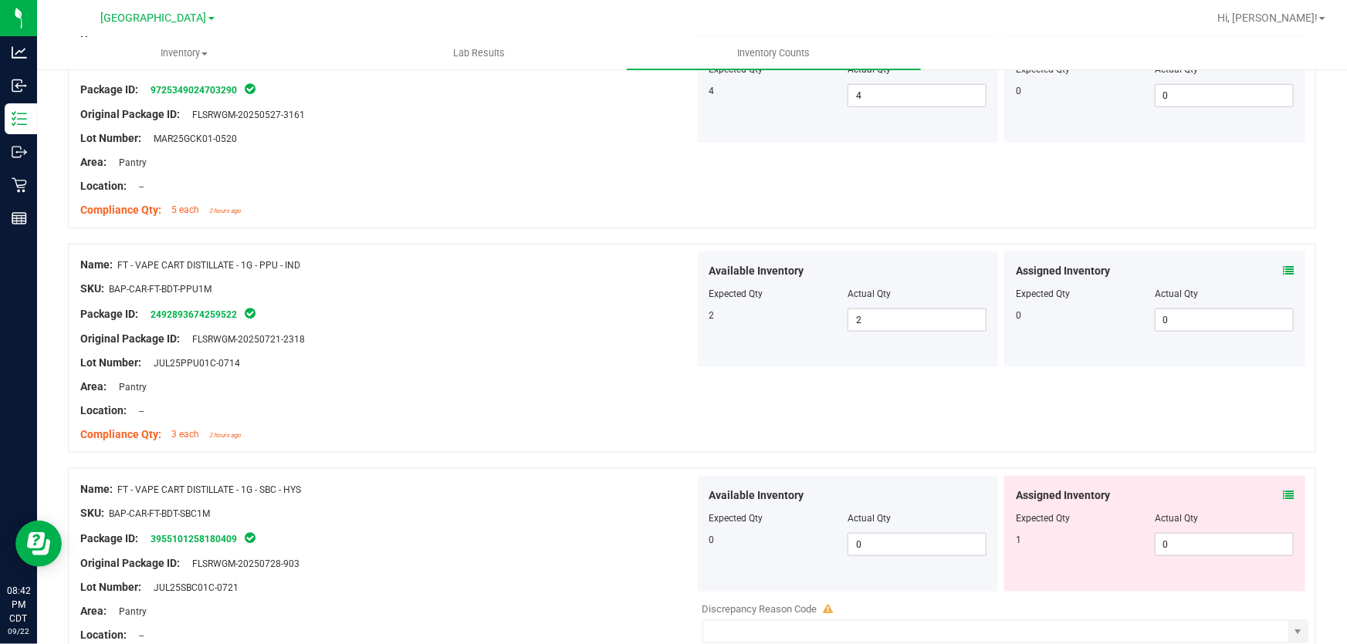
click at [1283, 494] on icon at bounding box center [1288, 495] width 11 height 11
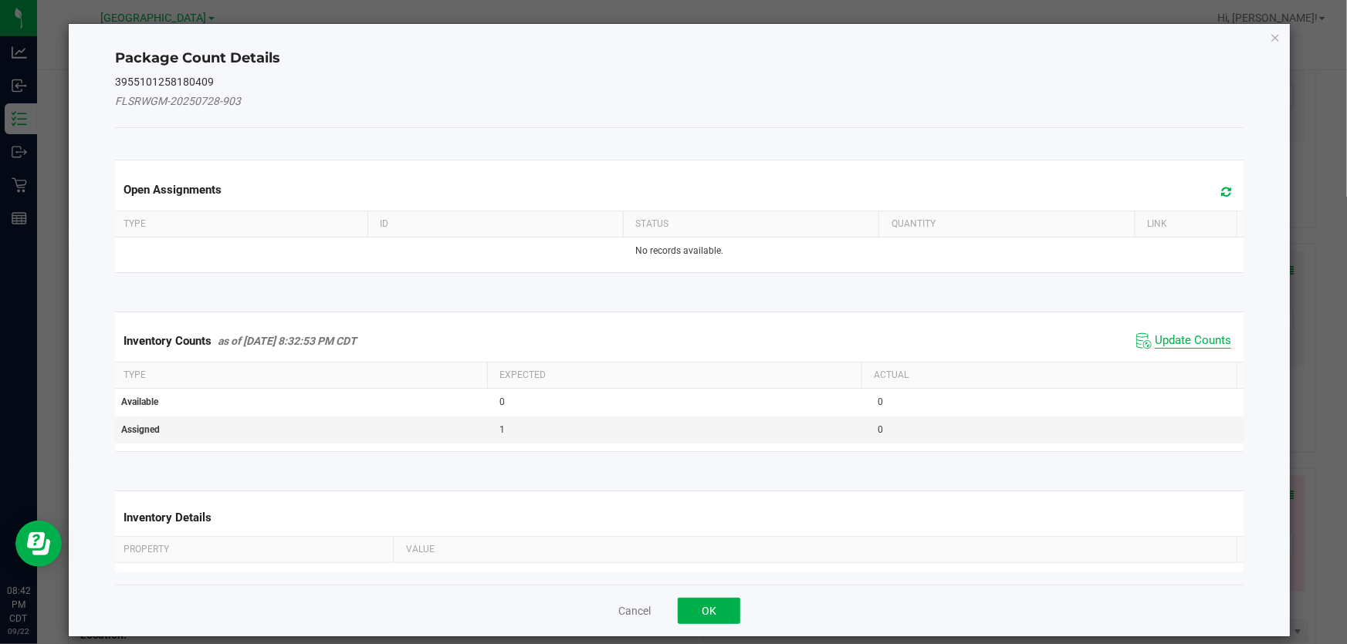
click at [1181, 344] on span "Update Counts" at bounding box center [1193, 340] width 76 height 15
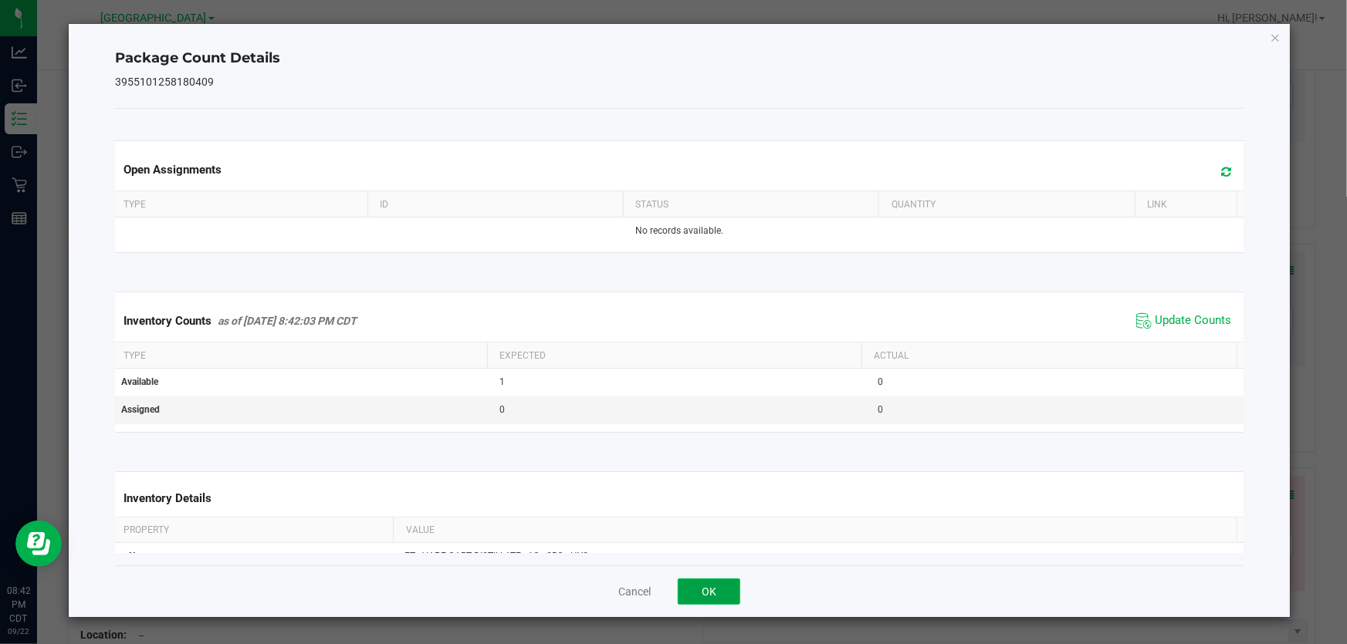
click at [722, 593] on button "OK" at bounding box center [709, 592] width 63 height 26
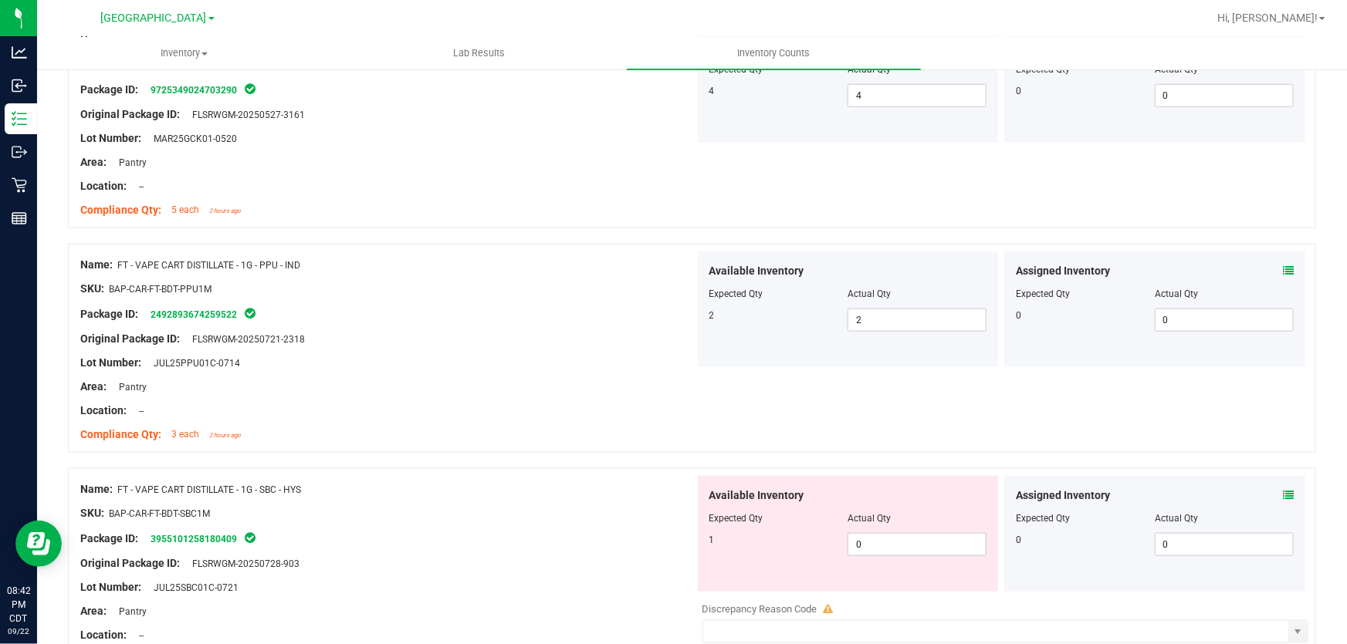
scroll to position [3859, 0]
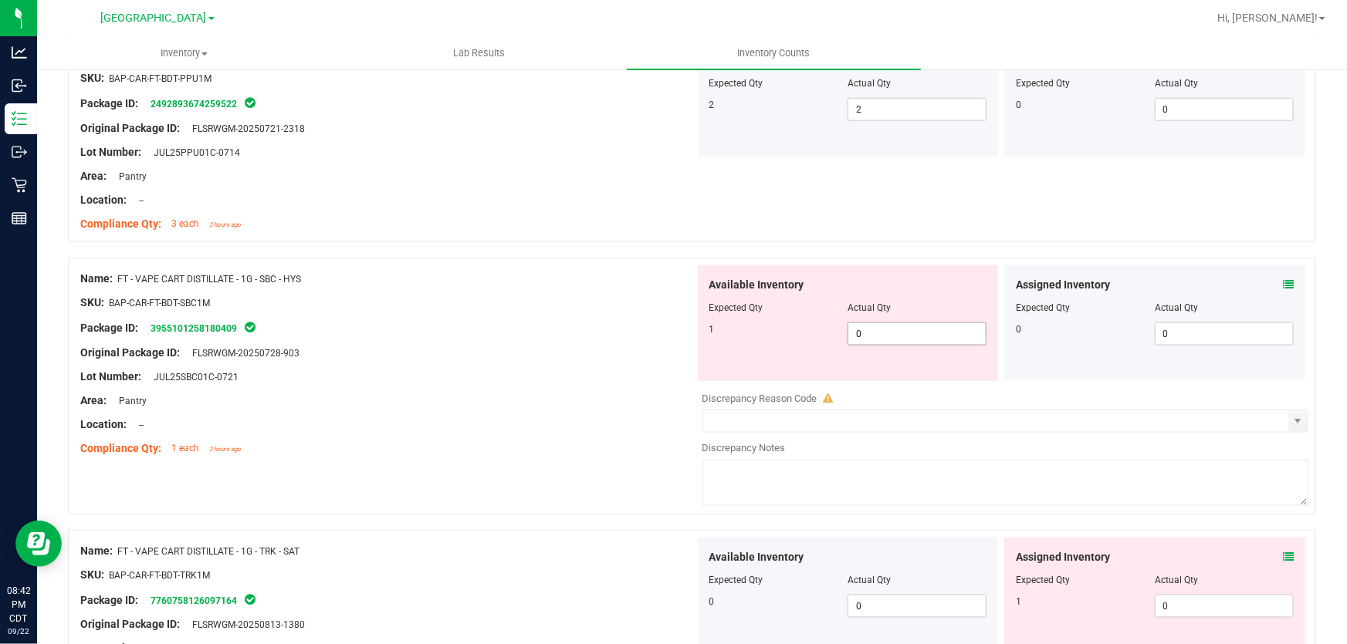
click at [864, 336] on span "0 0" at bounding box center [916, 334] width 139 height 23
click at [864, 336] on input "0" at bounding box center [916, 334] width 137 height 22
click at [635, 333] on div "Package ID: 3955101258180409" at bounding box center [387, 328] width 614 height 19
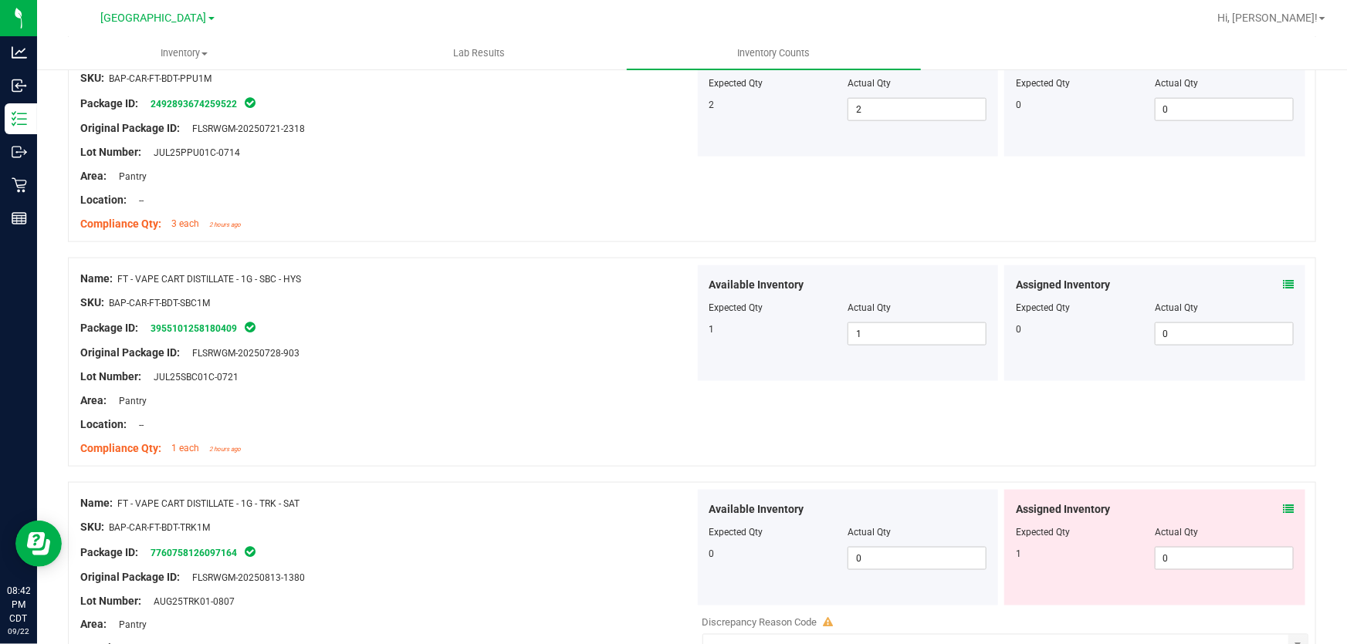
click at [1283, 504] on icon at bounding box center [1288, 509] width 11 height 11
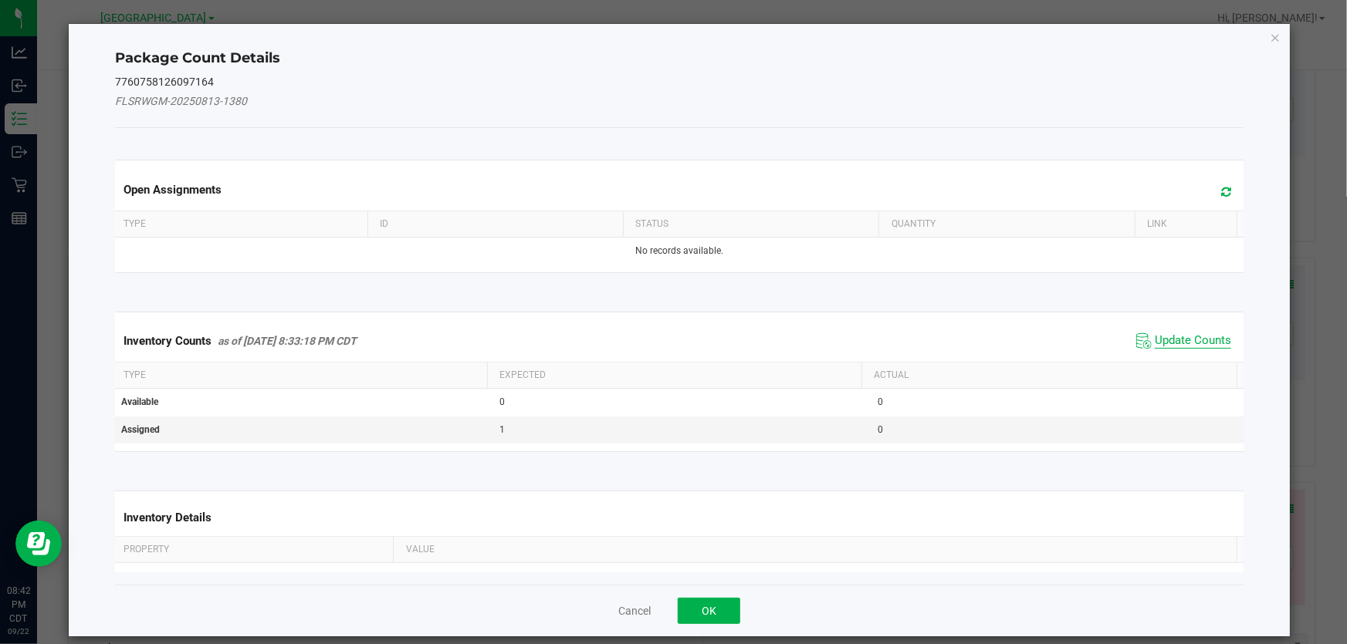
click at [1173, 336] on span "Update Counts" at bounding box center [1193, 340] width 76 height 15
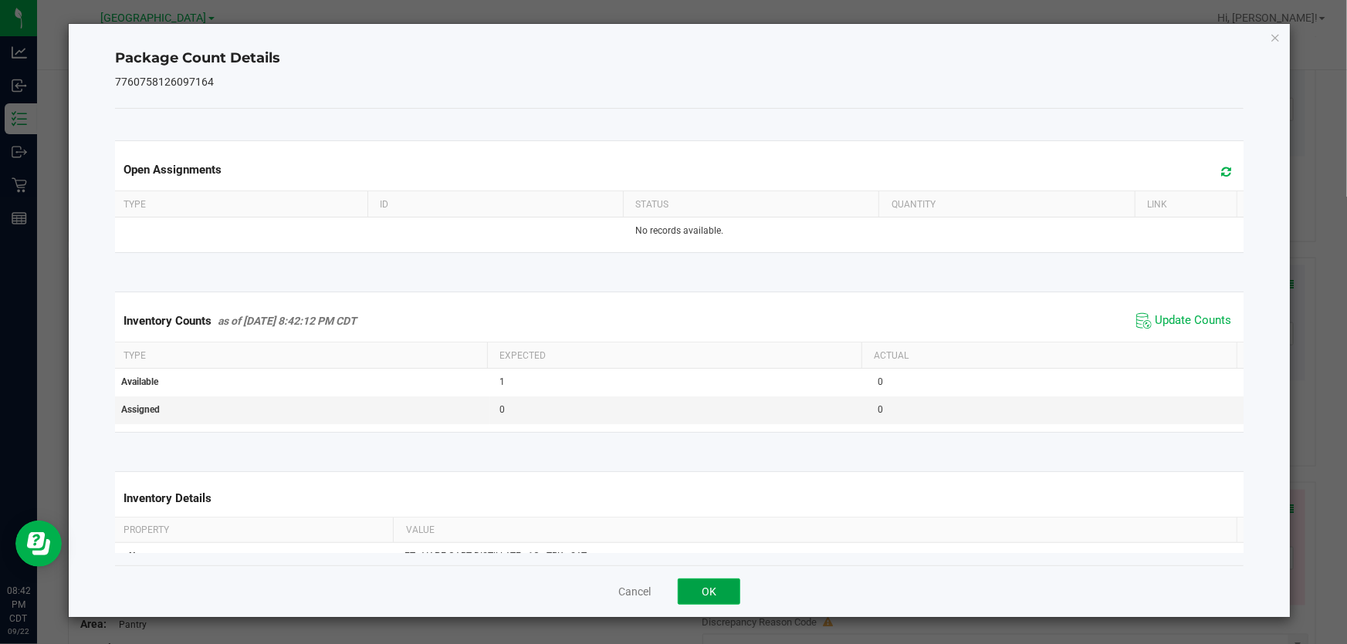
click at [702, 591] on button "OK" at bounding box center [709, 592] width 63 height 26
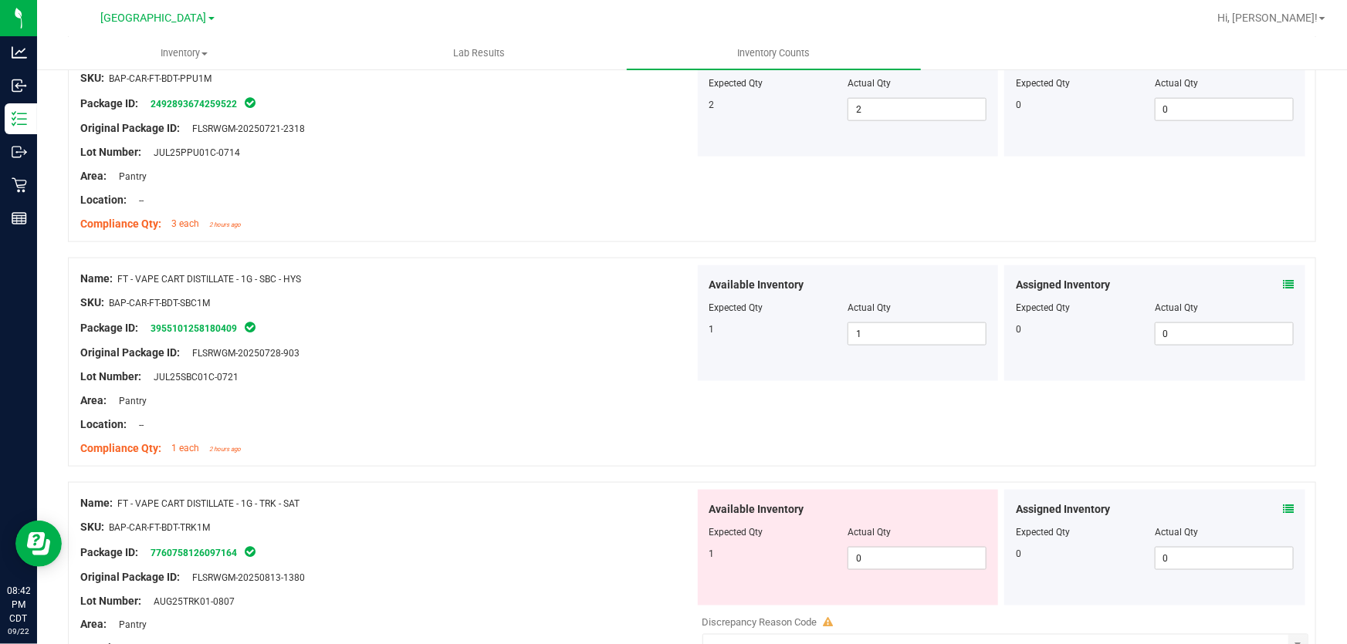
scroll to position [3929, 0]
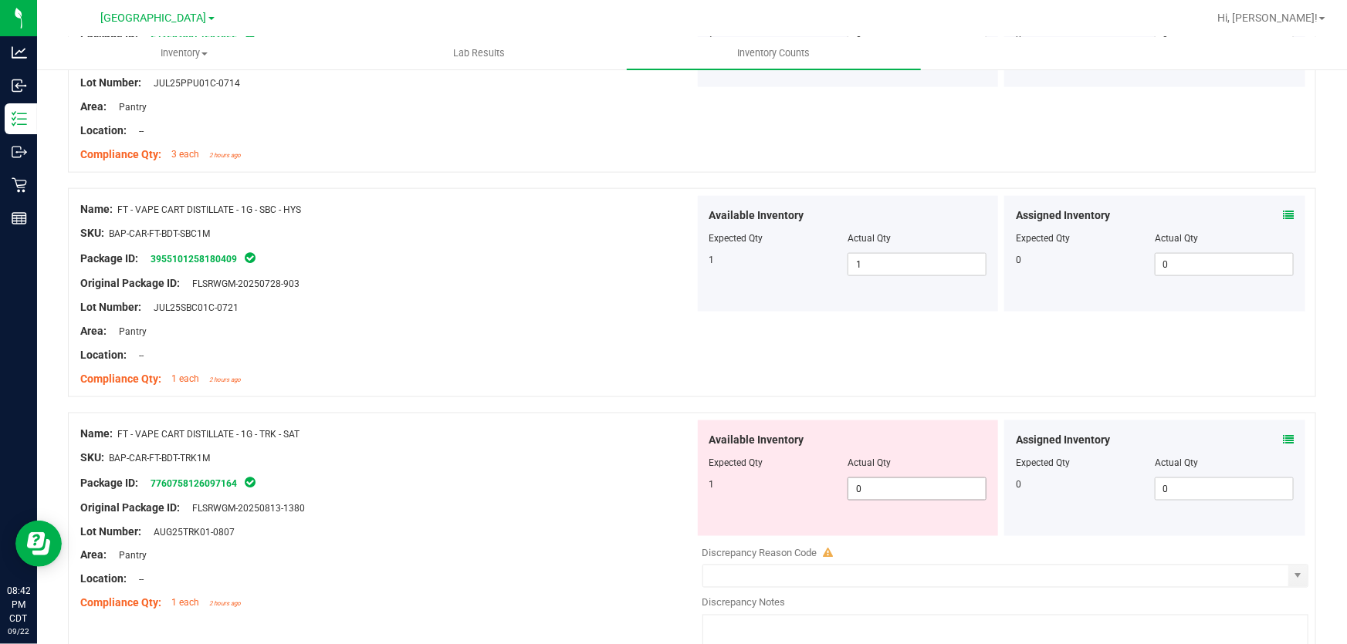
click at [852, 487] on span "0 0" at bounding box center [916, 489] width 139 height 23
click at [852, 487] on input "0" at bounding box center [916, 490] width 137 height 22
click at [654, 524] on div "Lot Number: AUG25TRK01-0807" at bounding box center [387, 532] width 614 height 16
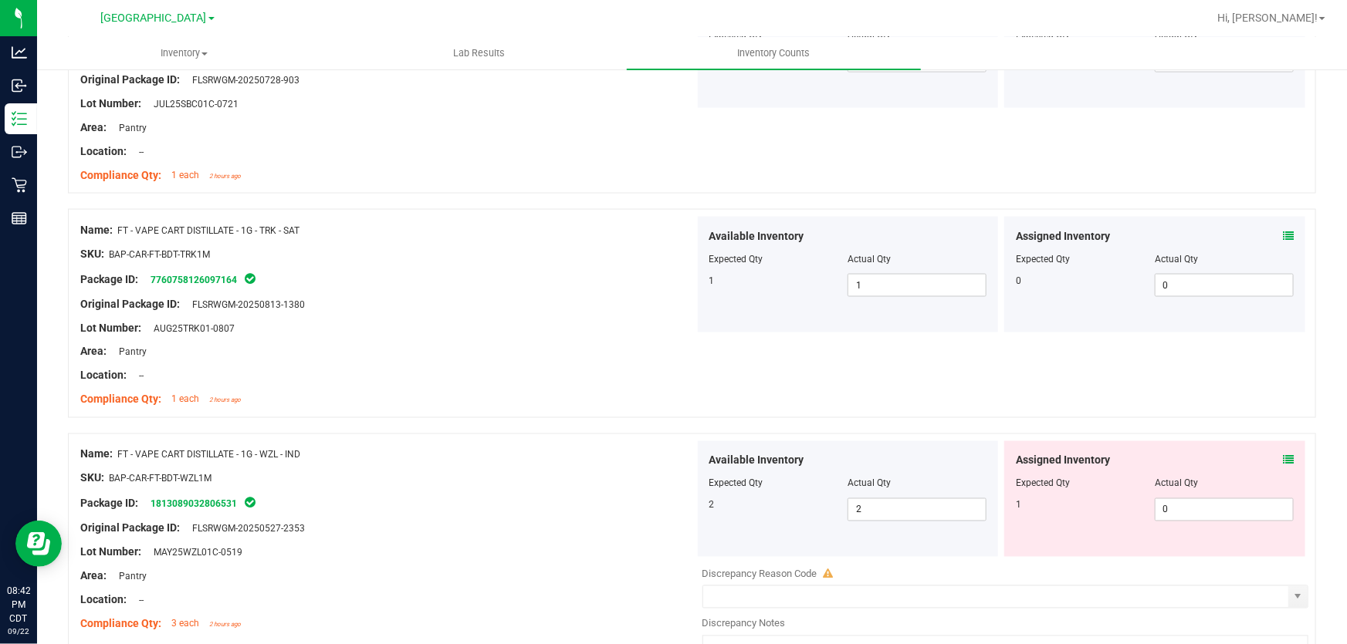
scroll to position [4139, 0]
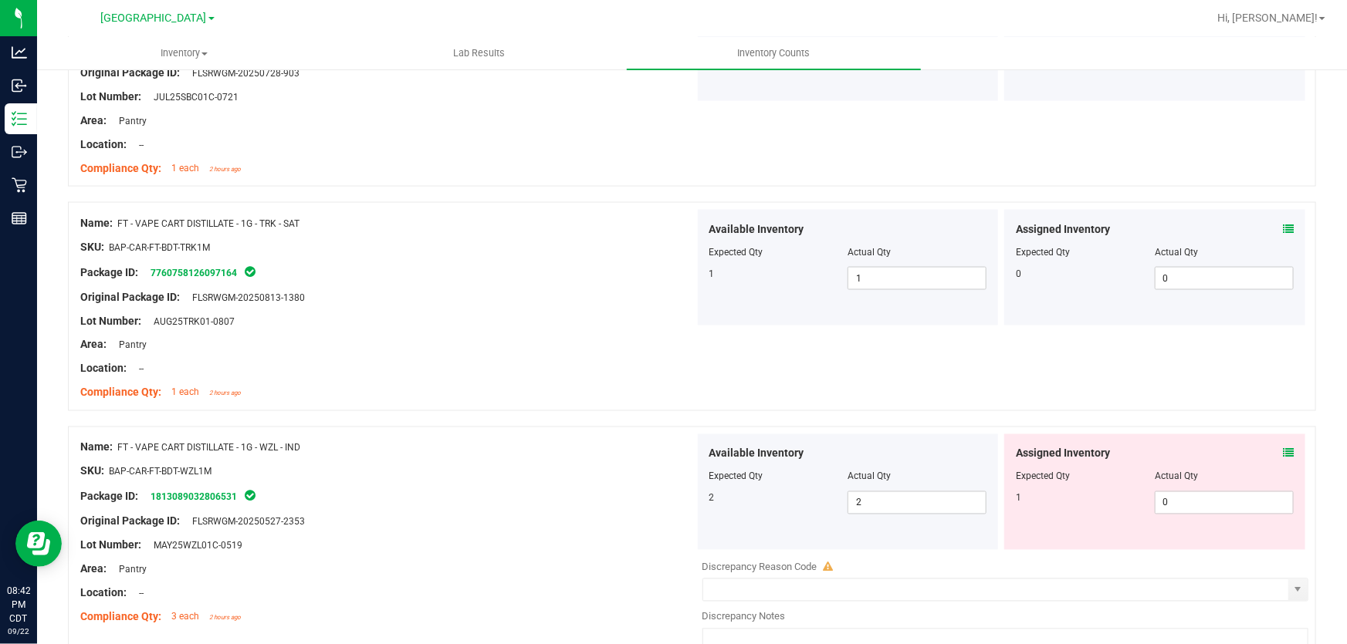
click at [1283, 446] on span at bounding box center [1288, 454] width 11 height 16
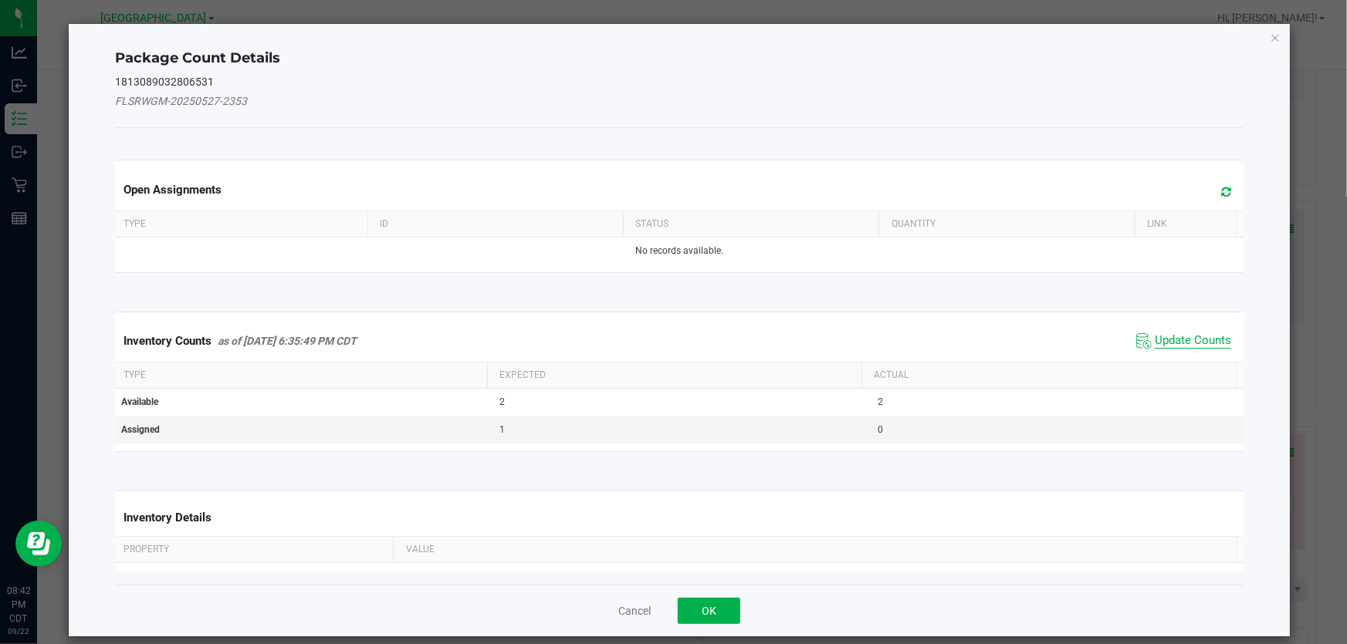
click at [1174, 337] on span "Update Counts" at bounding box center [1193, 340] width 76 height 15
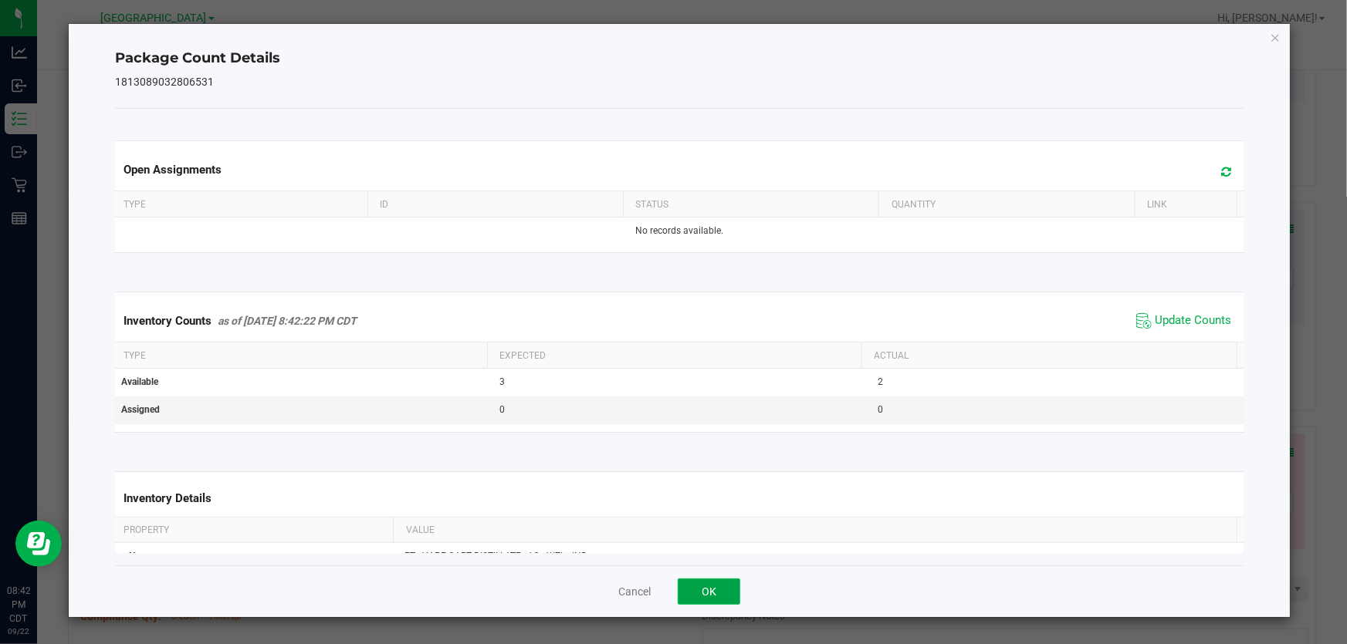
click at [709, 584] on button "OK" at bounding box center [709, 592] width 63 height 26
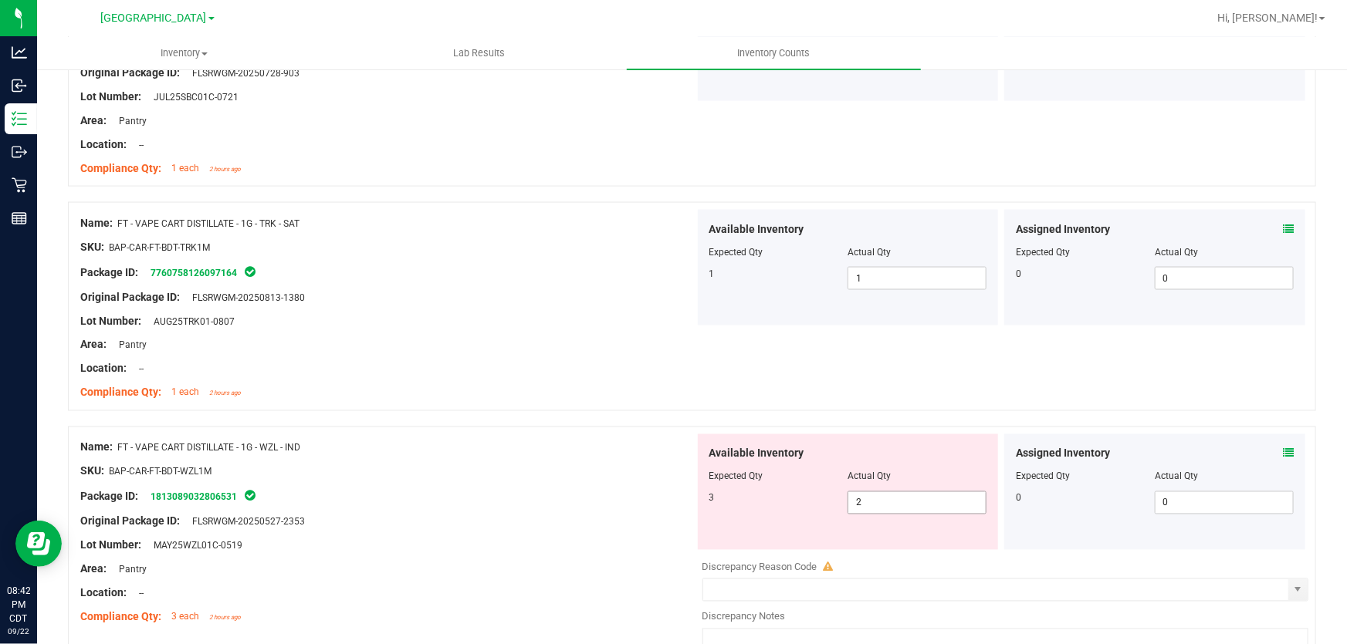
click at [873, 498] on span "2 2" at bounding box center [916, 503] width 139 height 23
click at [0, 0] on input "2" at bounding box center [0, 0] width 0 height 0
click at [475, 417] on div at bounding box center [692, 418] width 1248 height 15
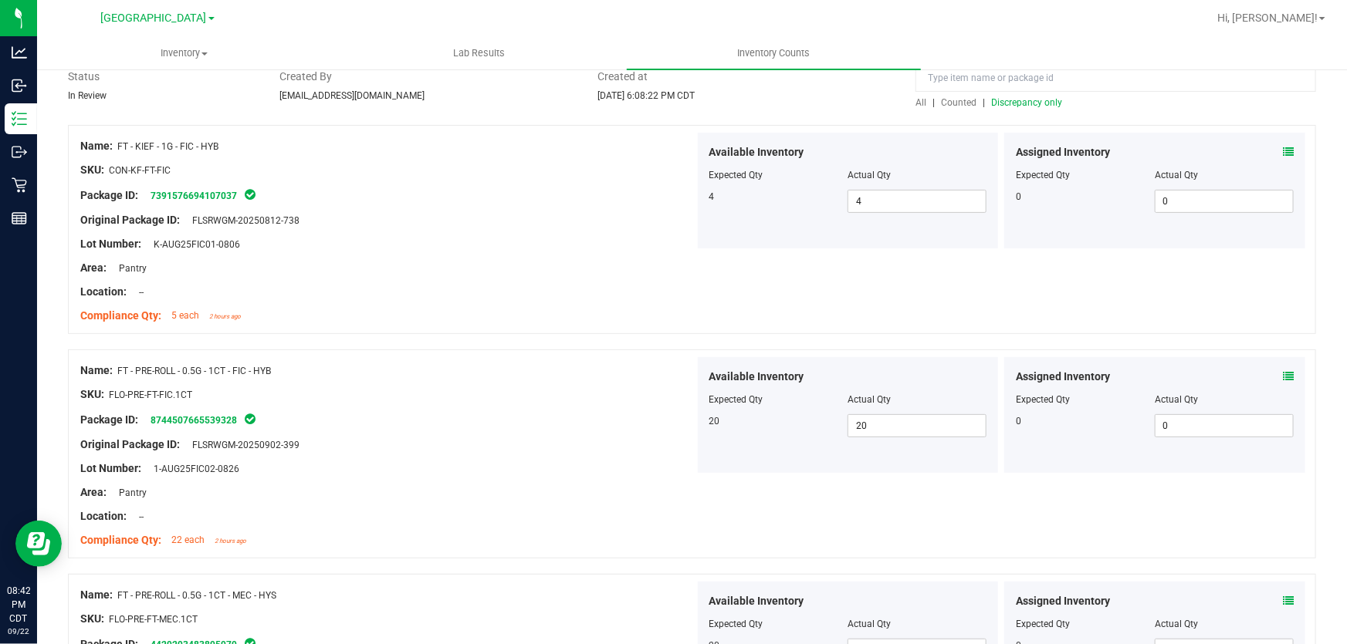
scroll to position [0, 0]
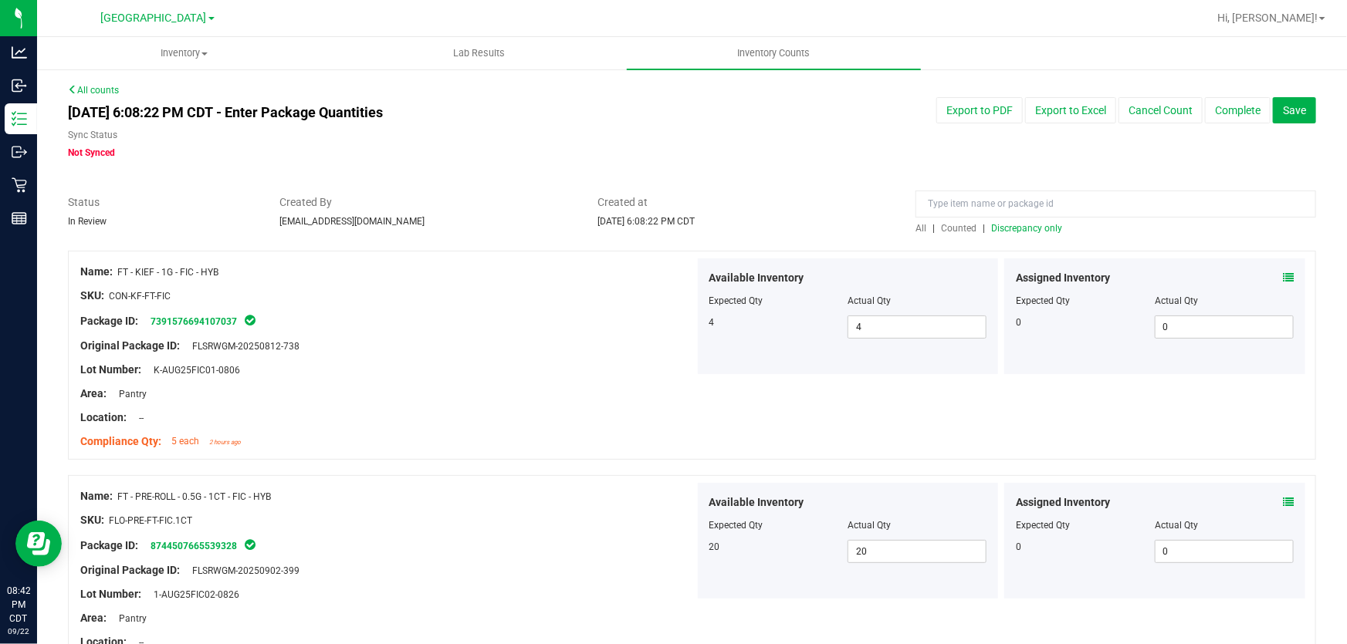
click at [1025, 229] on span "Discrepancy only" at bounding box center [1026, 228] width 71 height 11
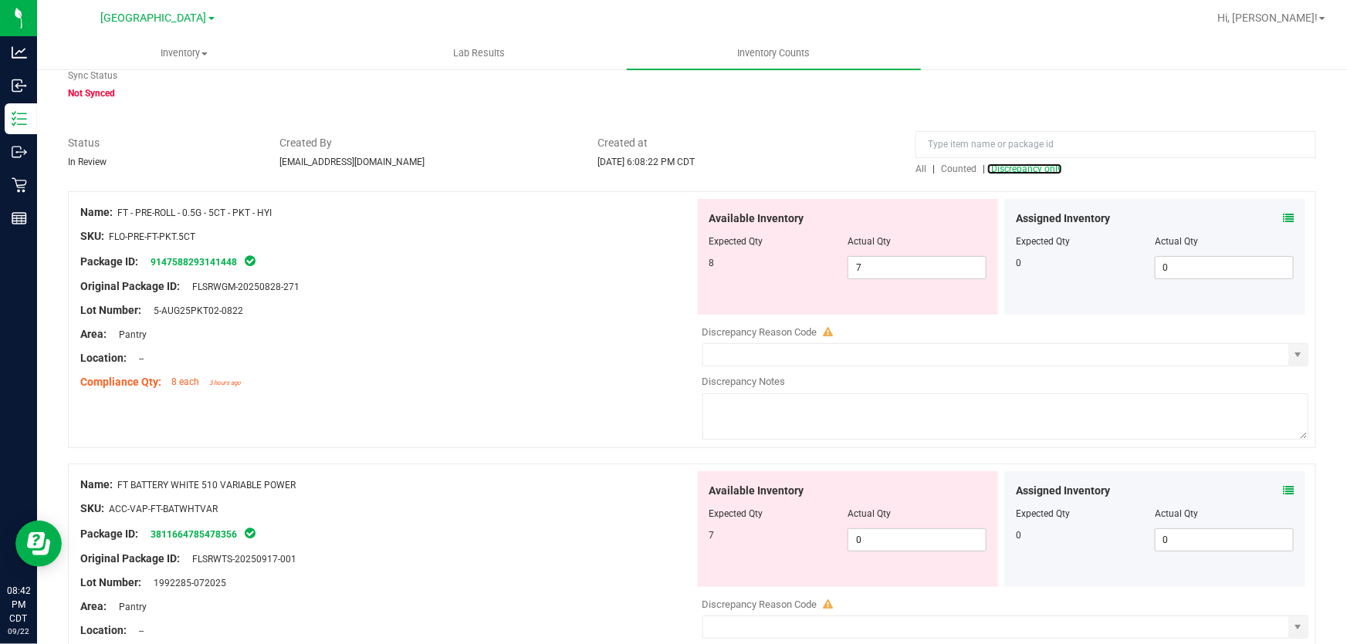
scroll to position [210, 0]
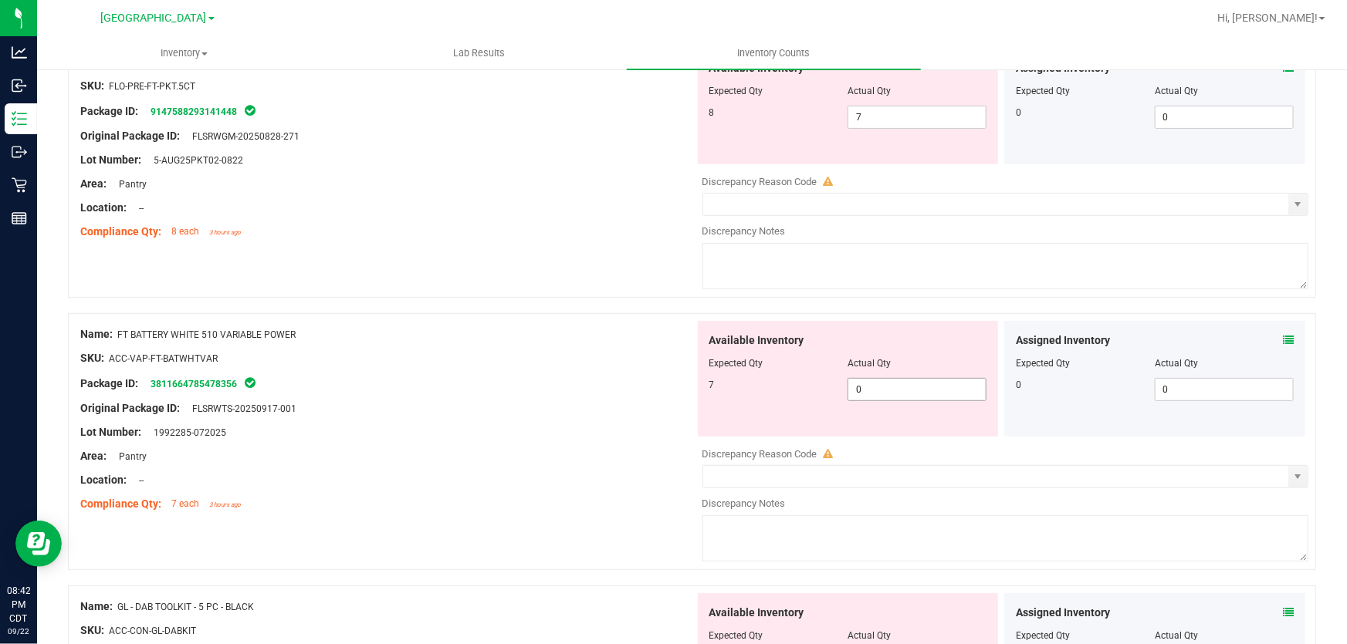
click at [921, 393] on span "0 0" at bounding box center [916, 389] width 139 height 23
click at [921, 393] on input "0" at bounding box center [916, 390] width 137 height 22
click at [597, 393] on div at bounding box center [387, 397] width 614 height 8
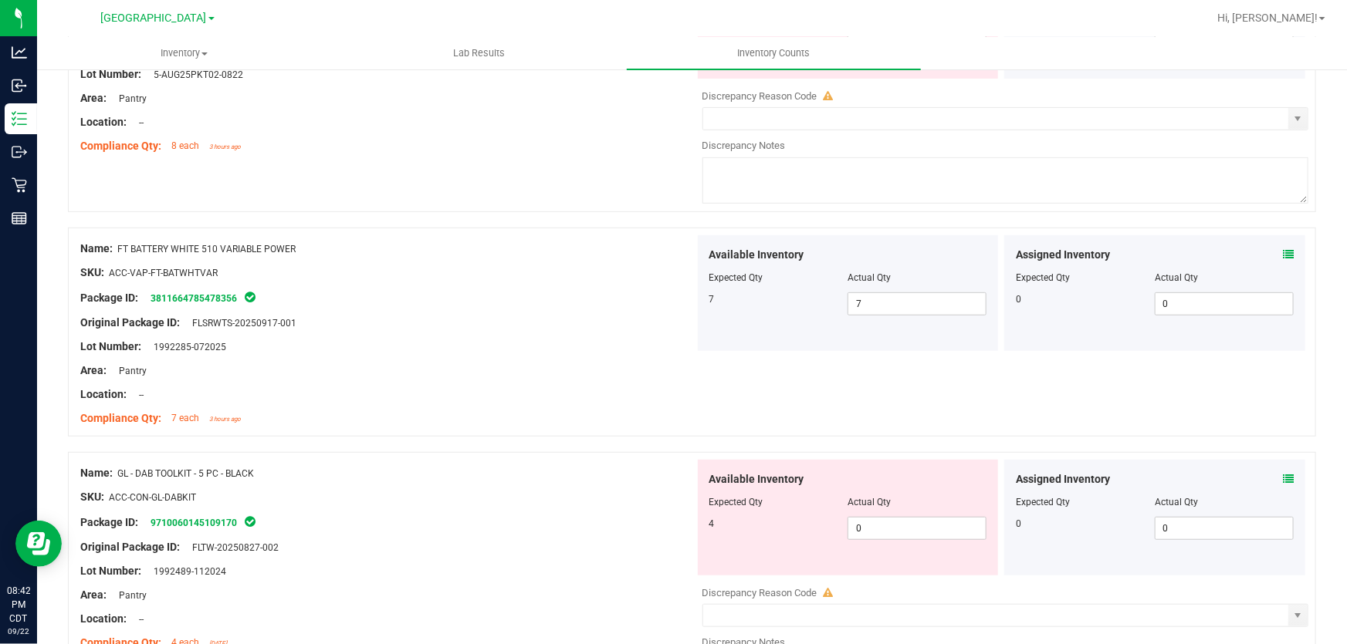
scroll to position [350, 0]
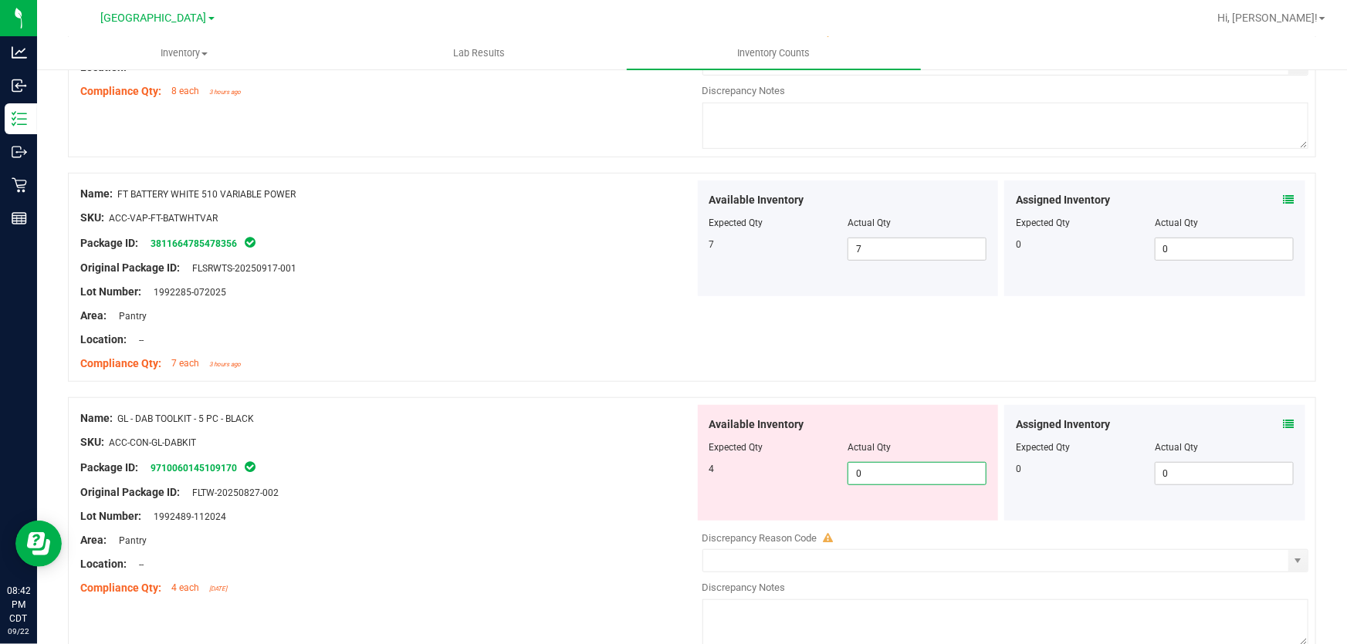
click at [881, 477] on span "0 0" at bounding box center [916, 473] width 139 height 23
click at [881, 477] on input "0" at bounding box center [916, 474] width 137 height 22
click at [516, 455] on div at bounding box center [387, 455] width 614 height 8
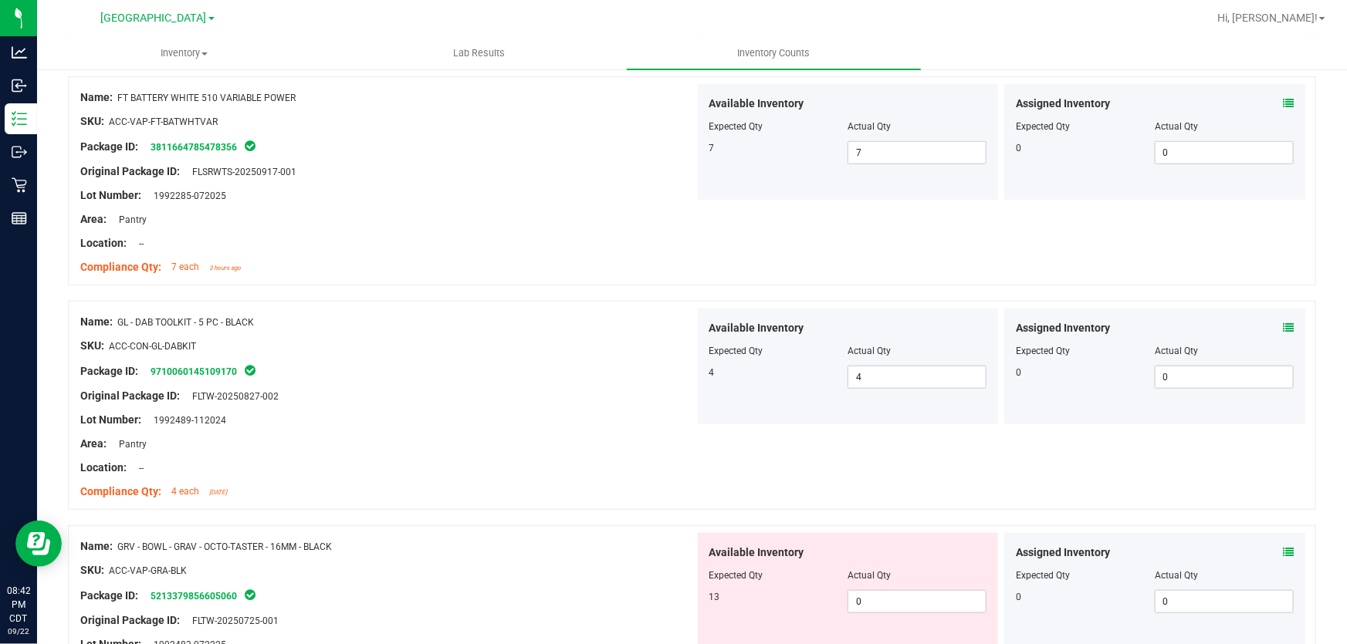
scroll to position [561, 0]
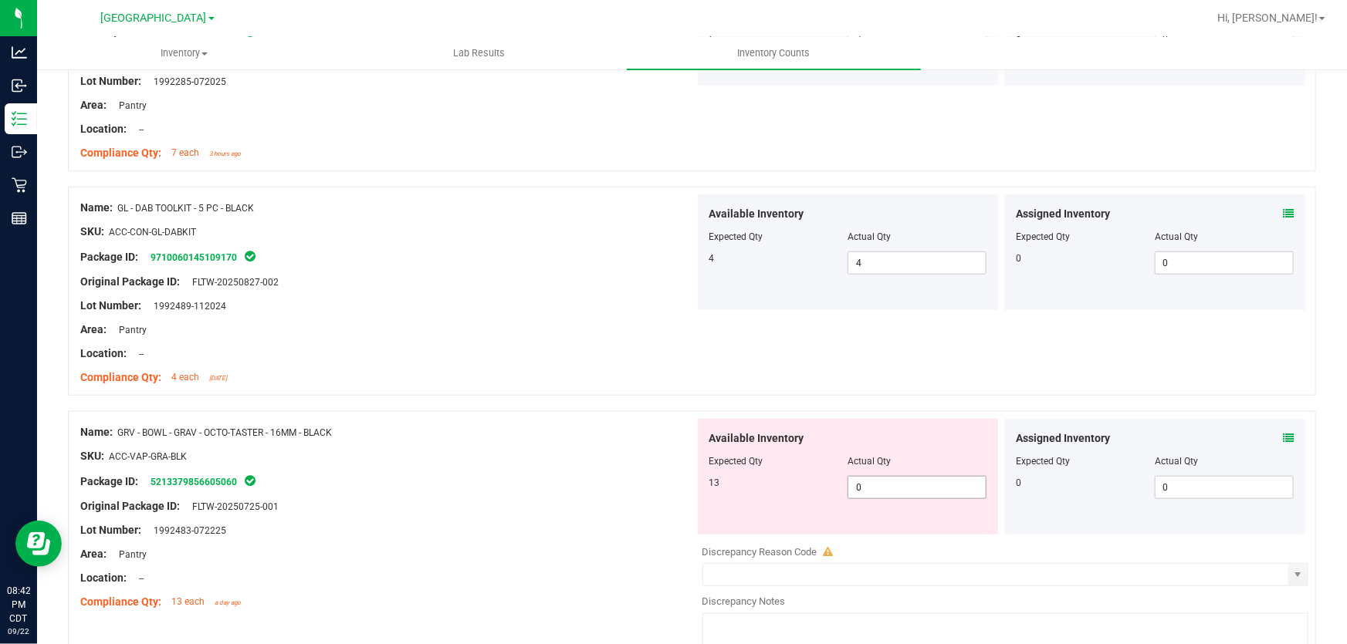
click at [895, 482] on span "0 0" at bounding box center [916, 487] width 139 height 23
click at [0, 0] on input "0" at bounding box center [0, 0] width 0 height 0
click at [561, 441] on div at bounding box center [387, 445] width 614 height 8
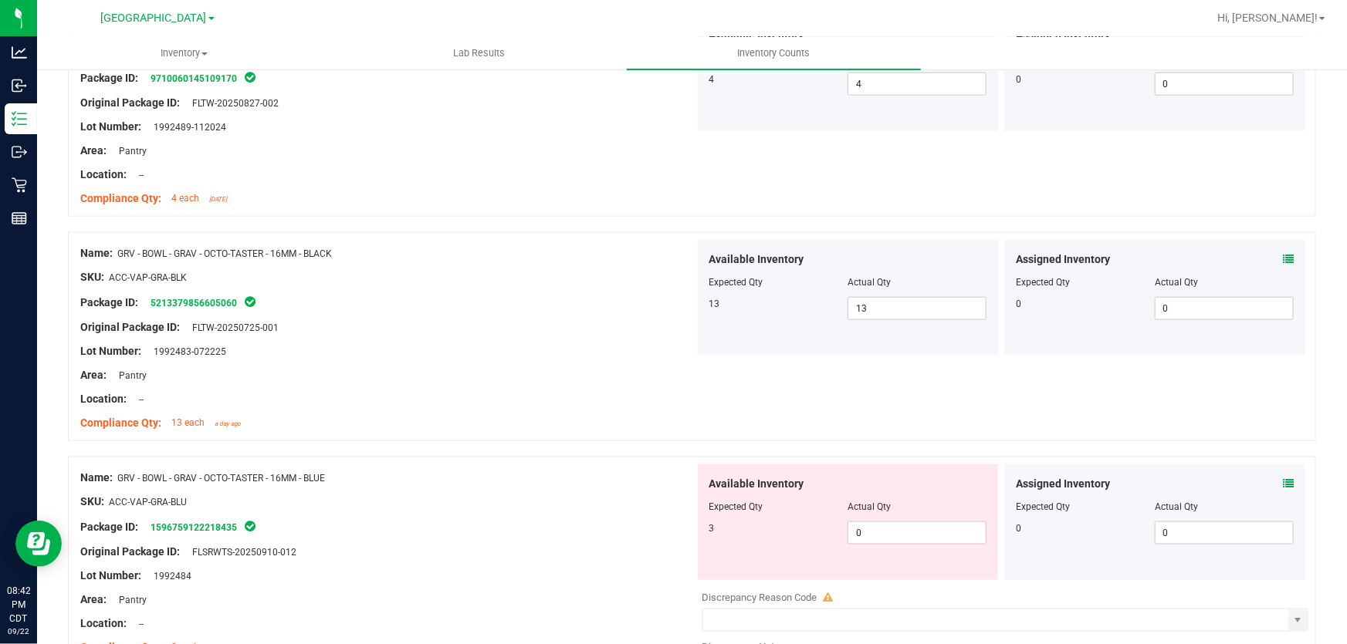
scroll to position [772, 0]
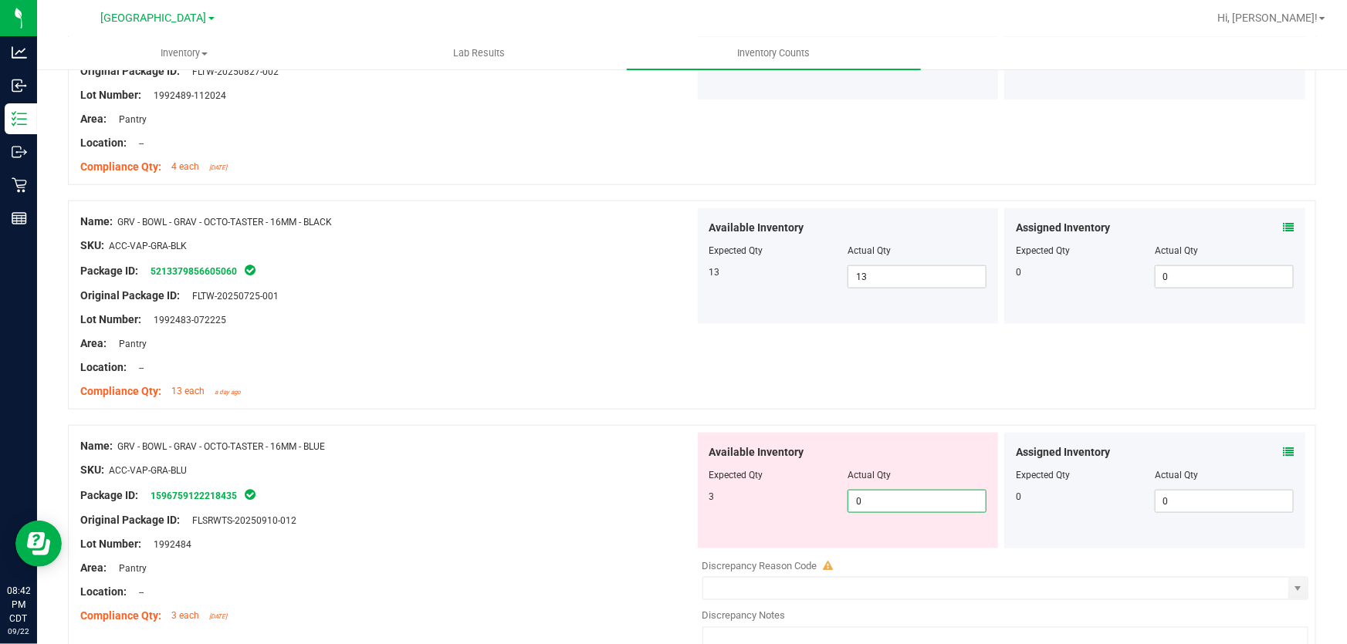
click at [884, 497] on span "0 0" at bounding box center [916, 501] width 139 height 23
click at [884, 497] on input "0" at bounding box center [916, 502] width 137 height 22
click at [431, 508] on div at bounding box center [387, 509] width 614 height 8
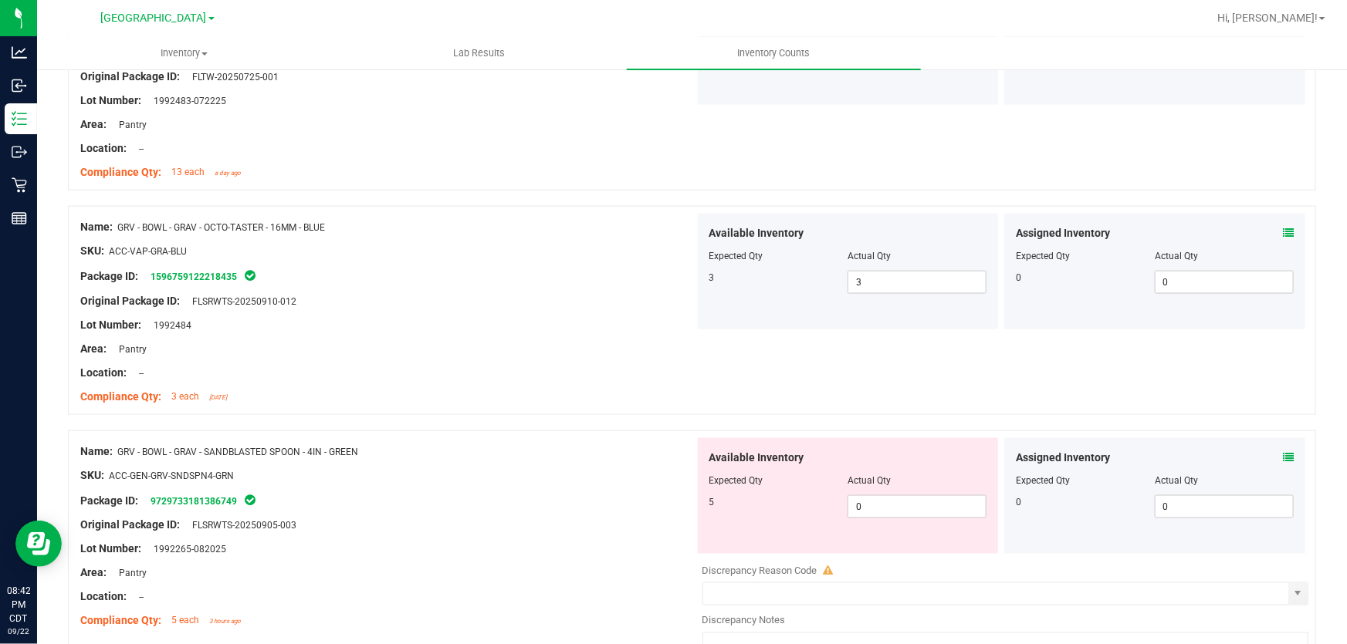
scroll to position [1052, 0]
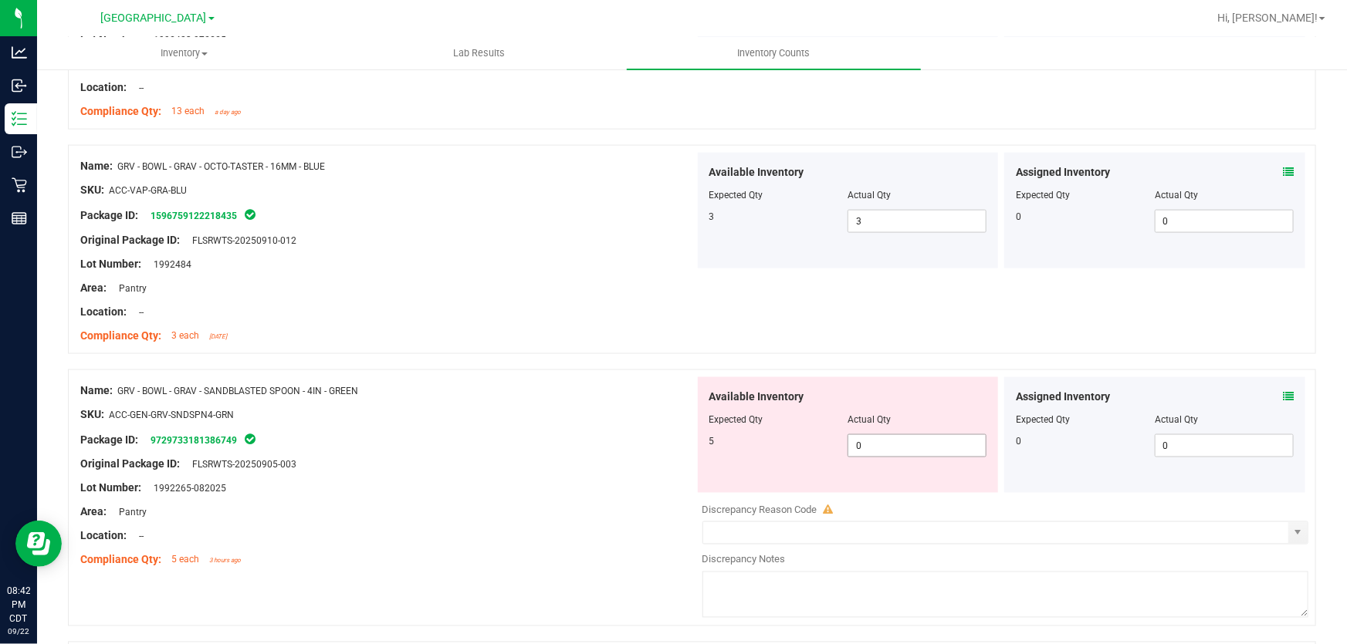
click at [863, 445] on span "0 0" at bounding box center [916, 446] width 139 height 23
click at [863, 445] on input "0" at bounding box center [916, 446] width 137 height 22
click at [600, 445] on div "Package ID: 9729733181386749" at bounding box center [387, 440] width 614 height 19
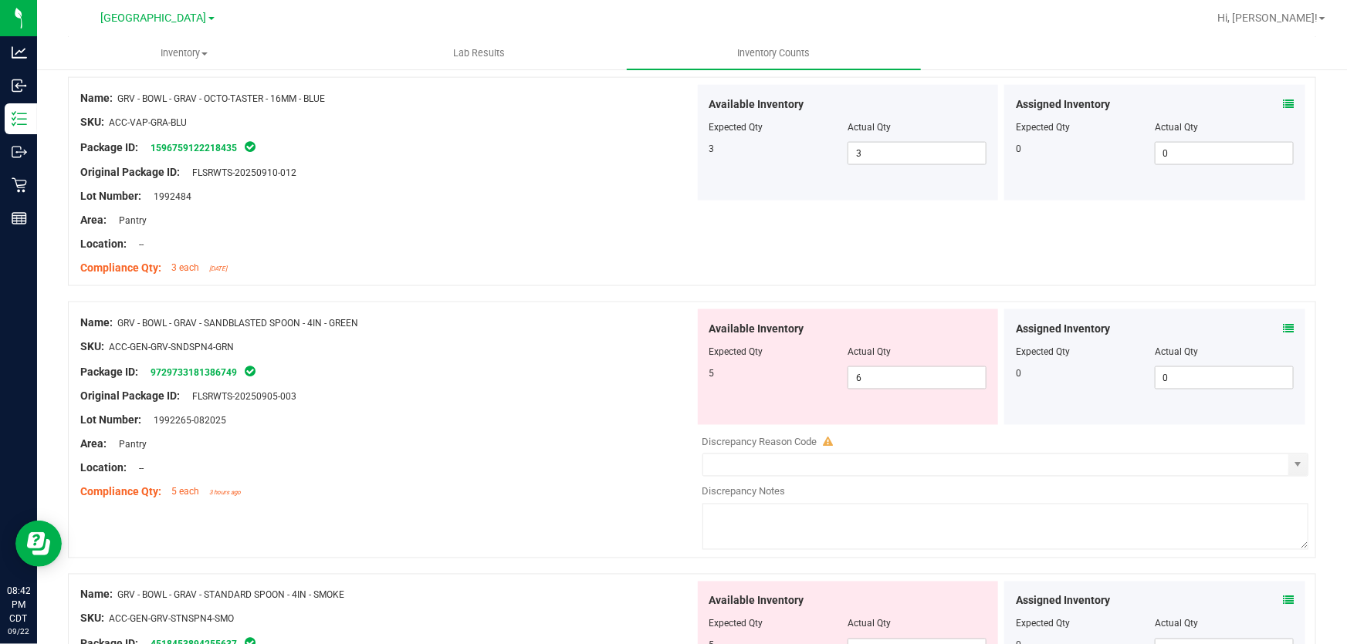
scroll to position [1263, 0]
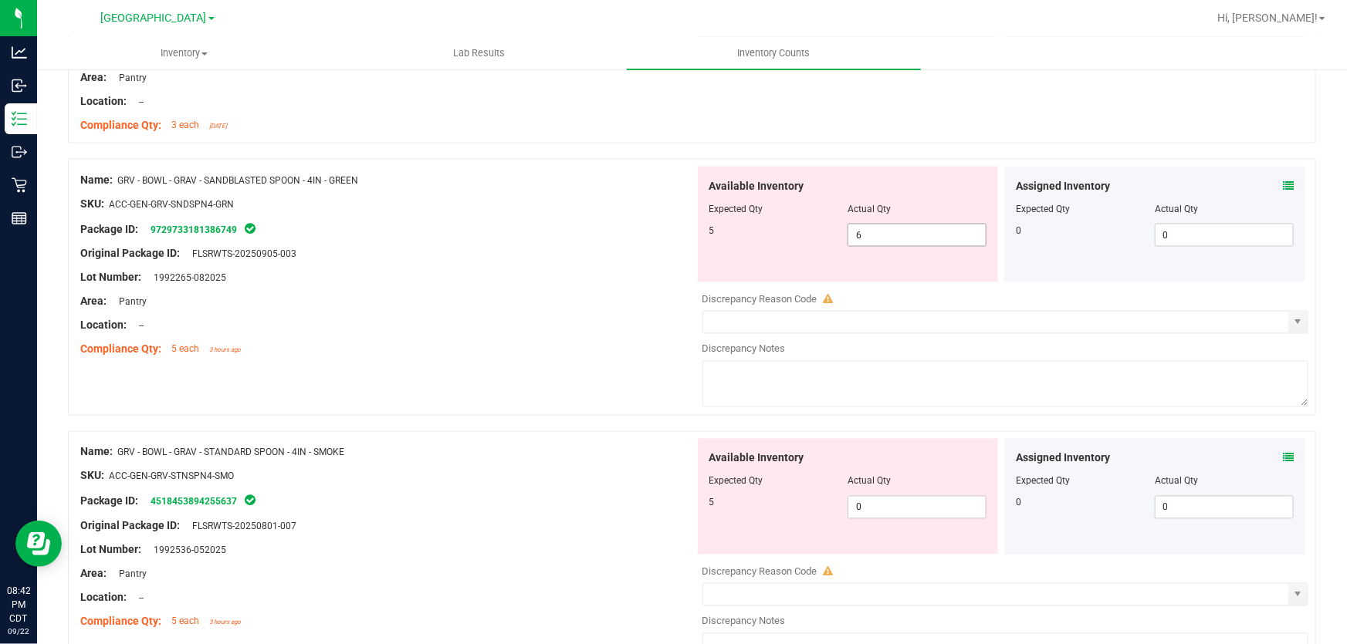
click at [862, 232] on span "6 6" at bounding box center [916, 235] width 139 height 23
click at [0, 0] on input "6" at bounding box center [0, 0] width 0 height 0
click at [548, 216] on div at bounding box center [387, 216] width 614 height 8
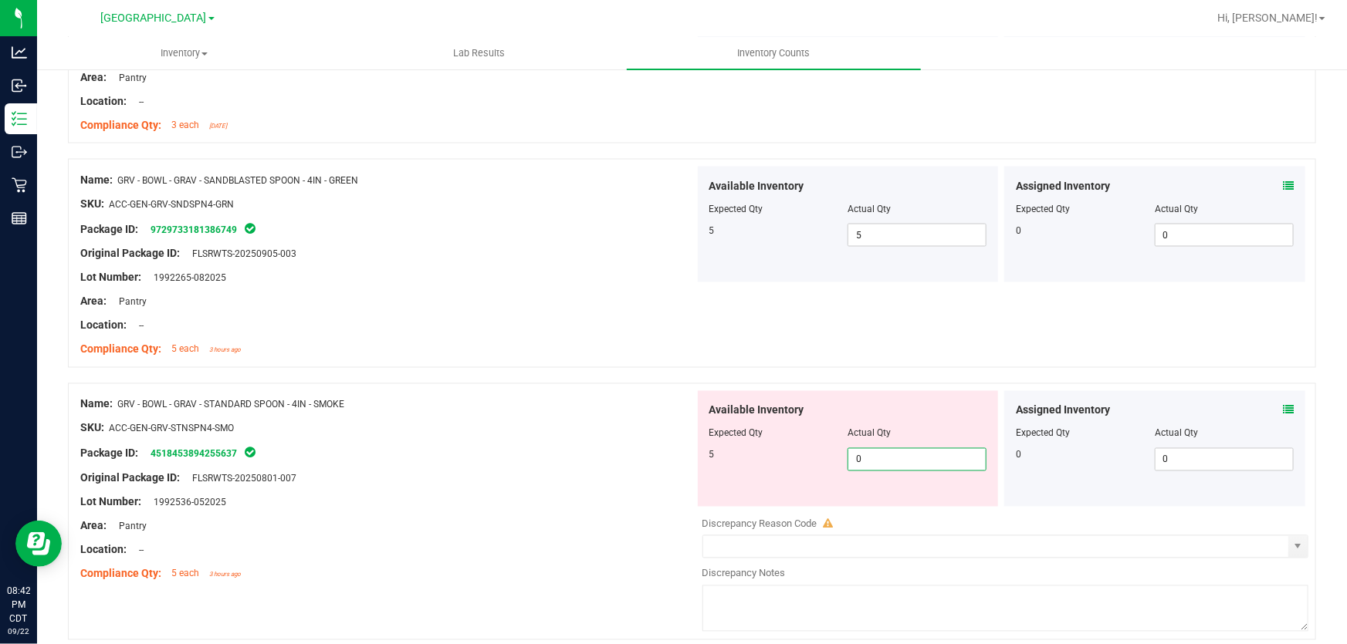
click at [868, 465] on span "0 0" at bounding box center [916, 459] width 139 height 23
click at [868, 465] on input "0" at bounding box center [916, 460] width 137 height 22
click at [646, 460] on div "Package ID: 4518453894255637" at bounding box center [387, 454] width 614 height 19
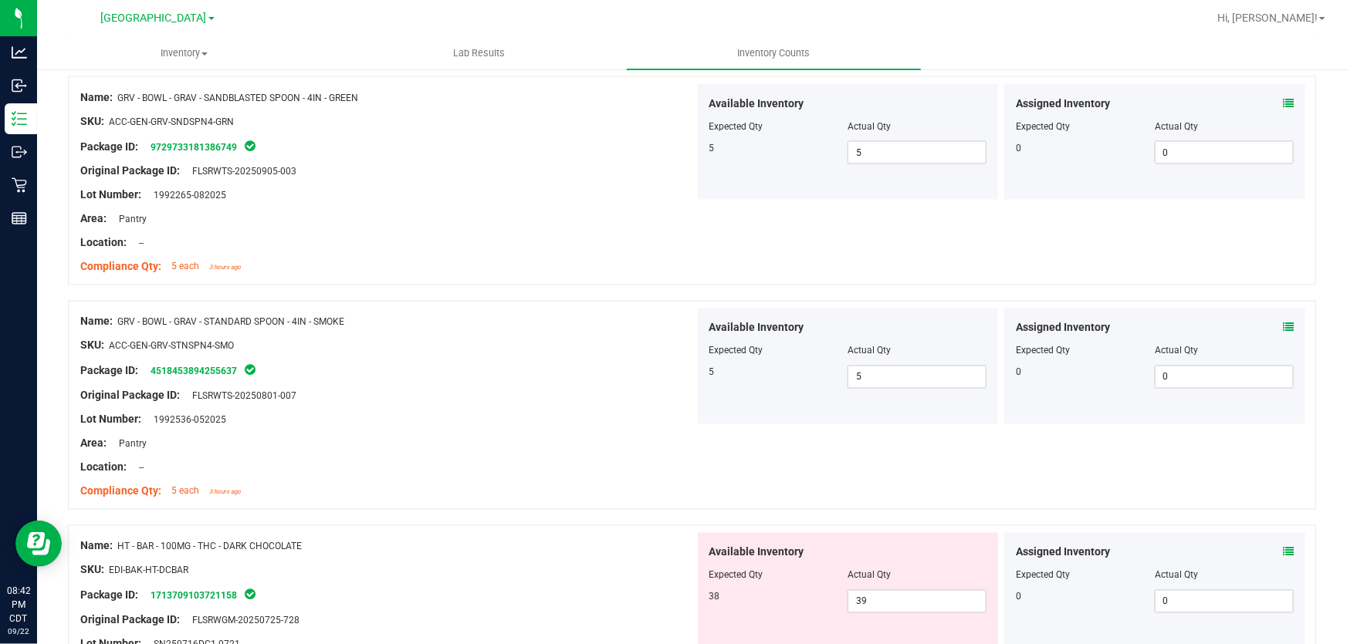
scroll to position [1473, 0]
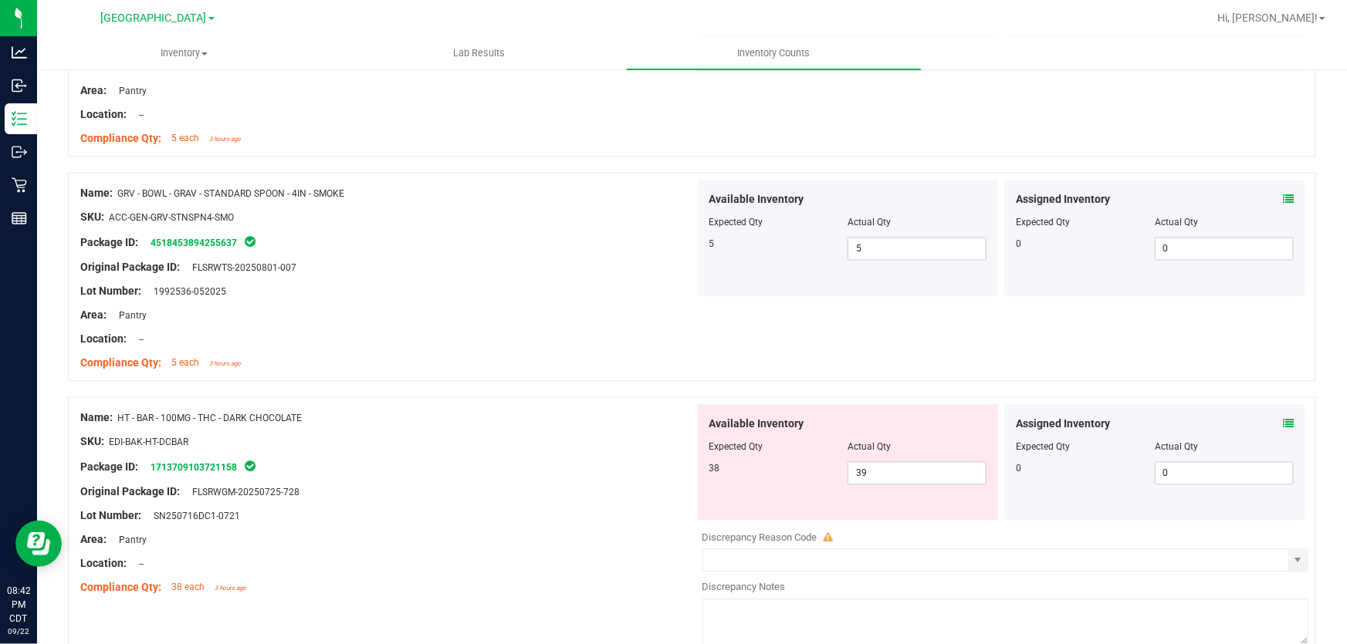
click at [1284, 425] on div "Assigned Inventory Expected Qty Actual Qty 0 0 0" at bounding box center [1154, 463] width 301 height 116
click at [1283, 425] on icon at bounding box center [1288, 424] width 11 height 11
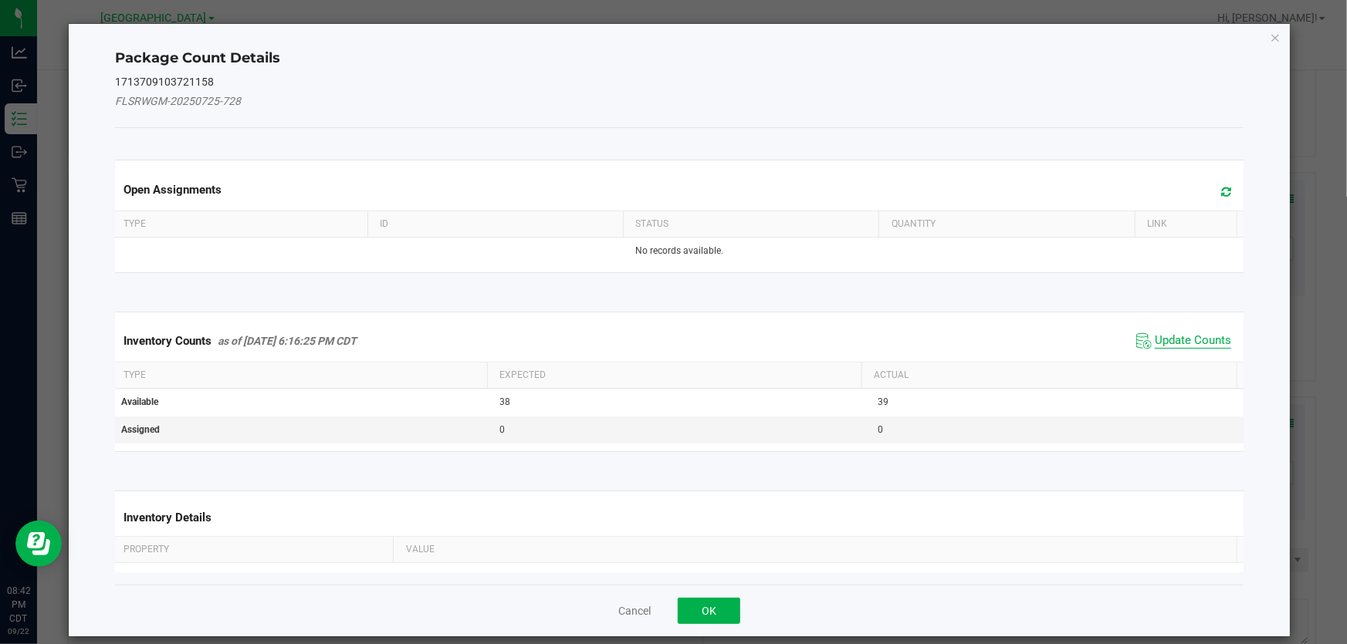
click at [1187, 342] on span "Update Counts" at bounding box center [1193, 340] width 76 height 15
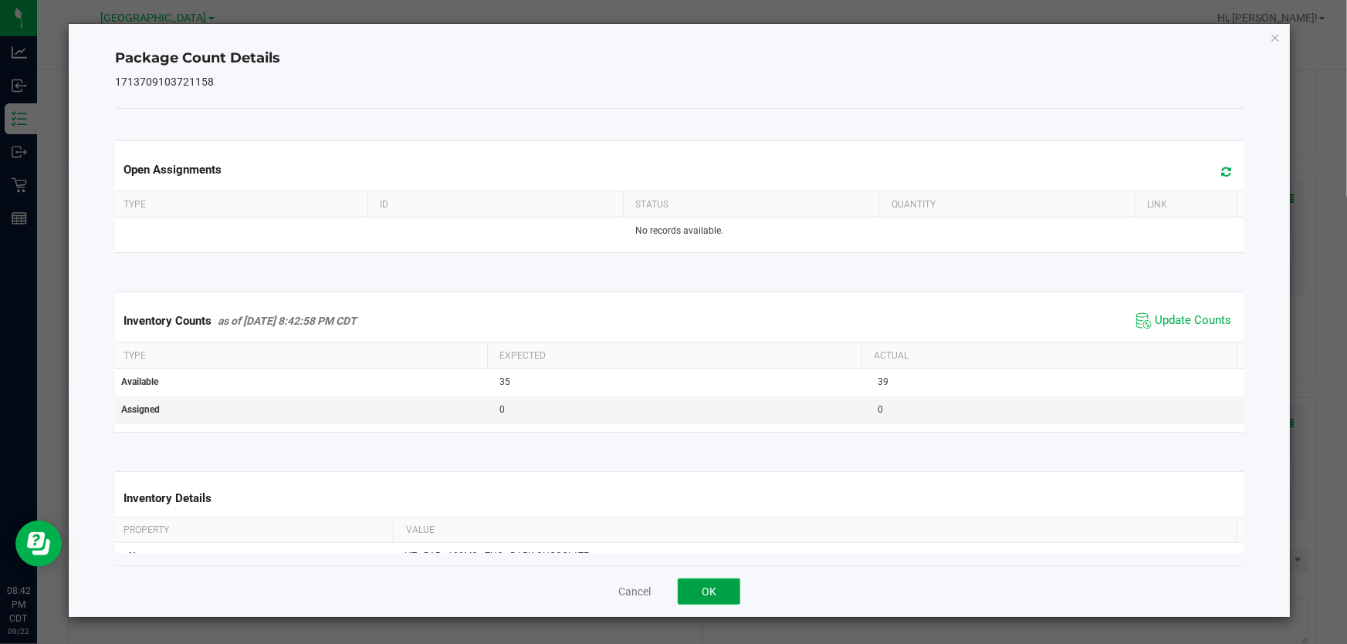
click at [719, 589] on button "OK" at bounding box center [709, 592] width 63 height 26
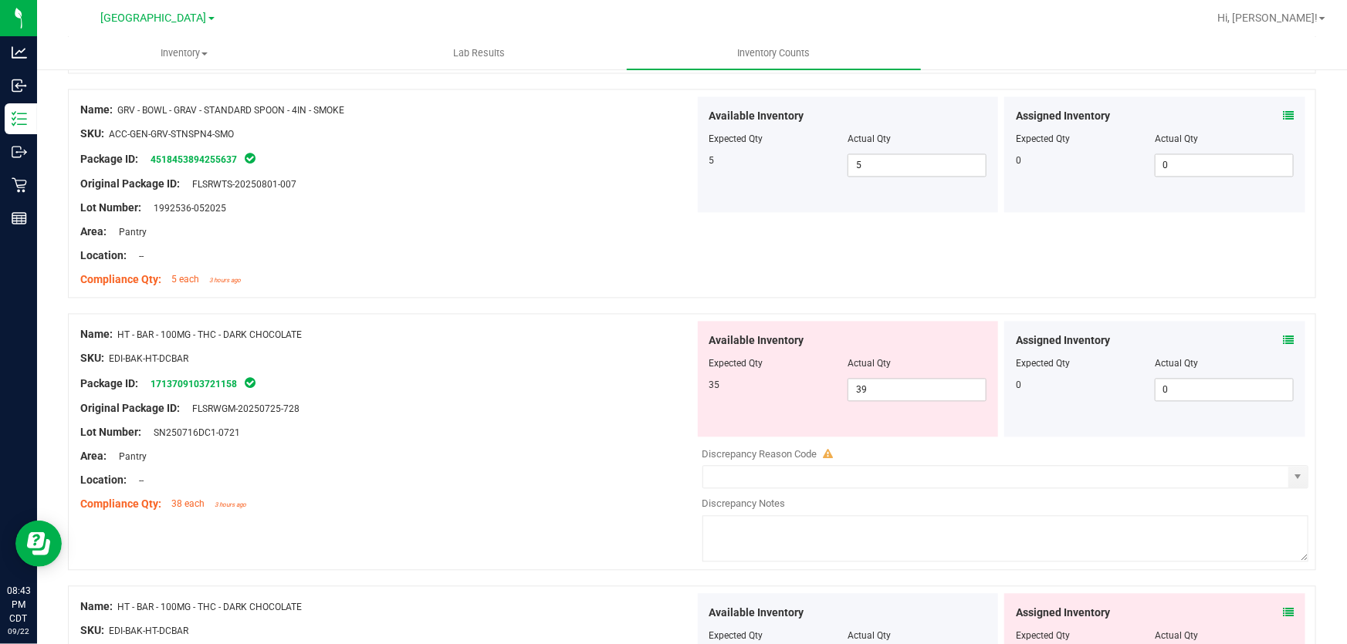
scroll to position [1683, 0]
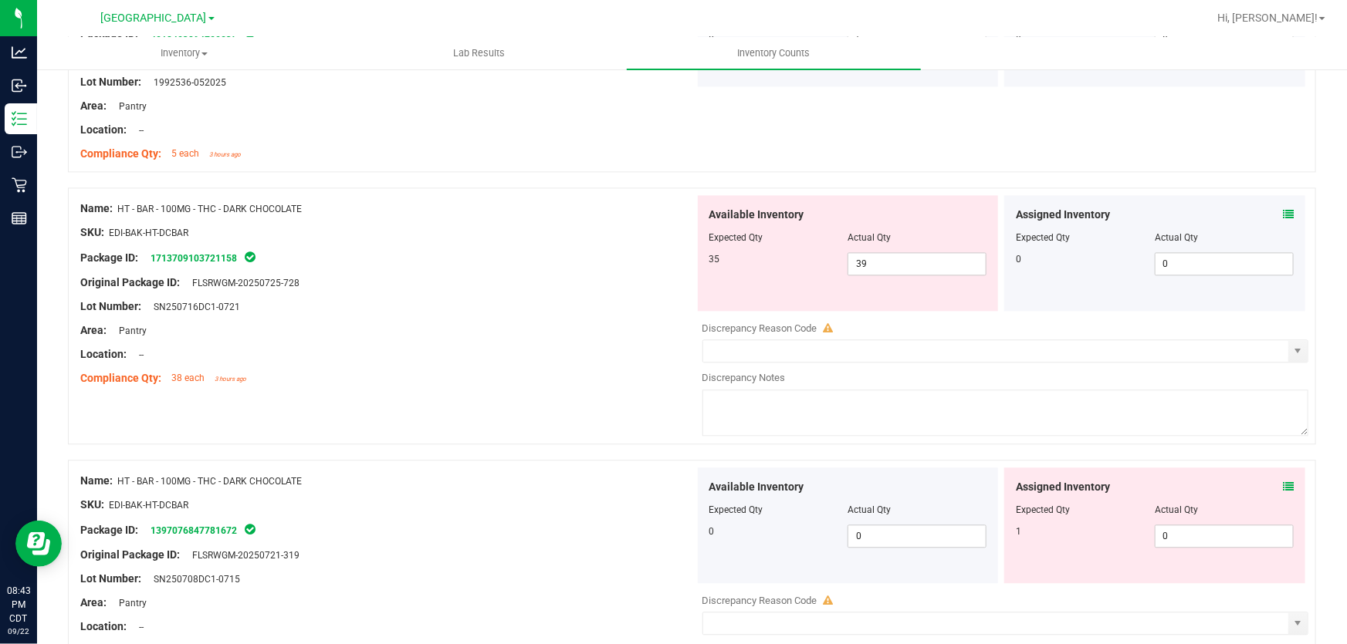
click at [1283, 486] on icon at bounding box center [1288, 487] width 11 height 11
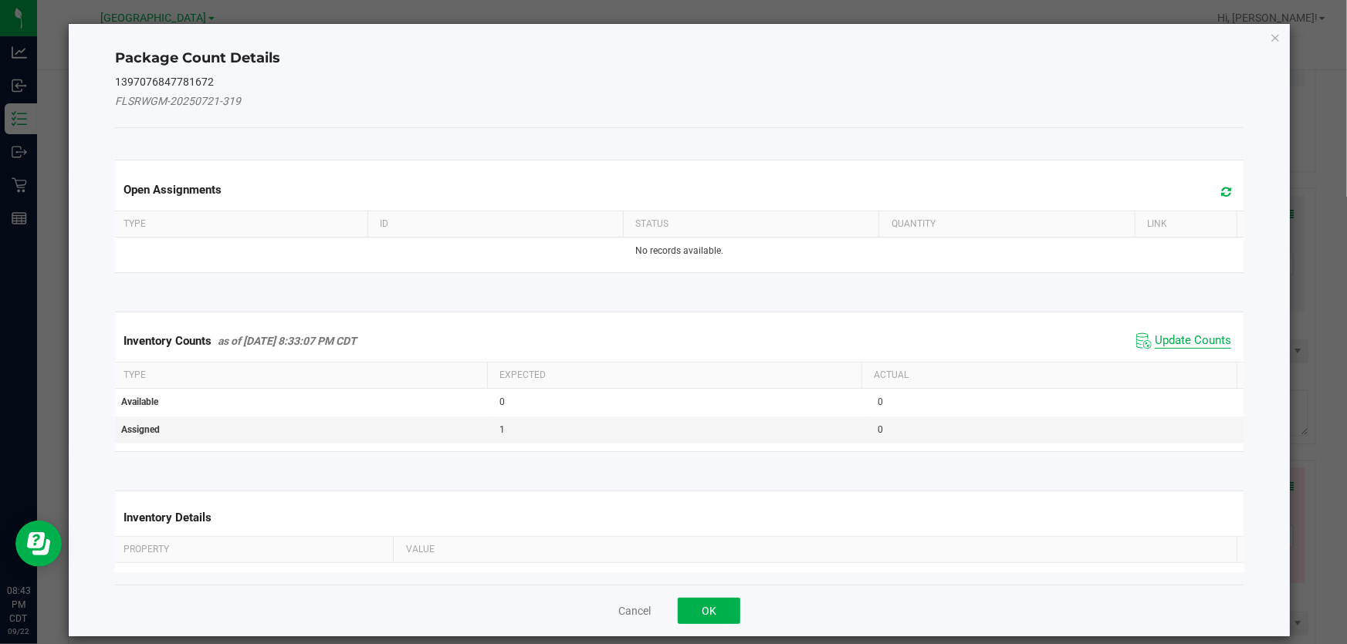
click at [1186, 340] on span "Update Counts" at bounding box center [1193, 340] width 76 height 15
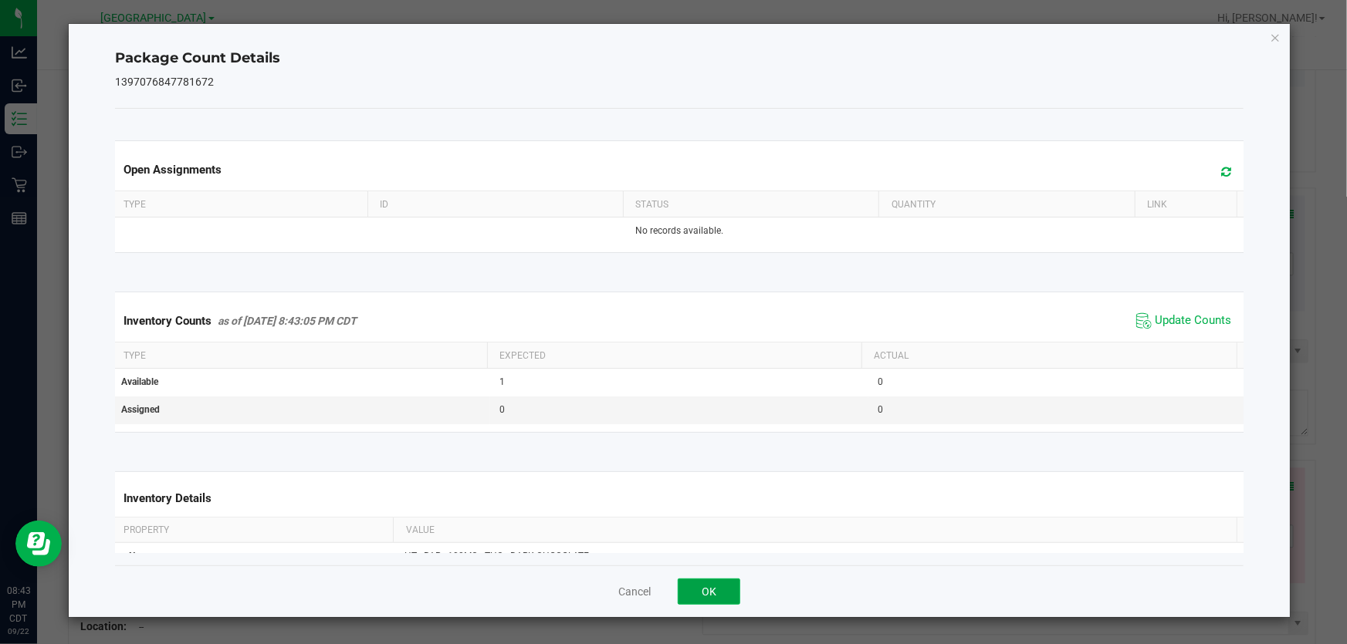
click at [723, 591] on button "OK" at bounding box center [709, 592] width 63 height 26
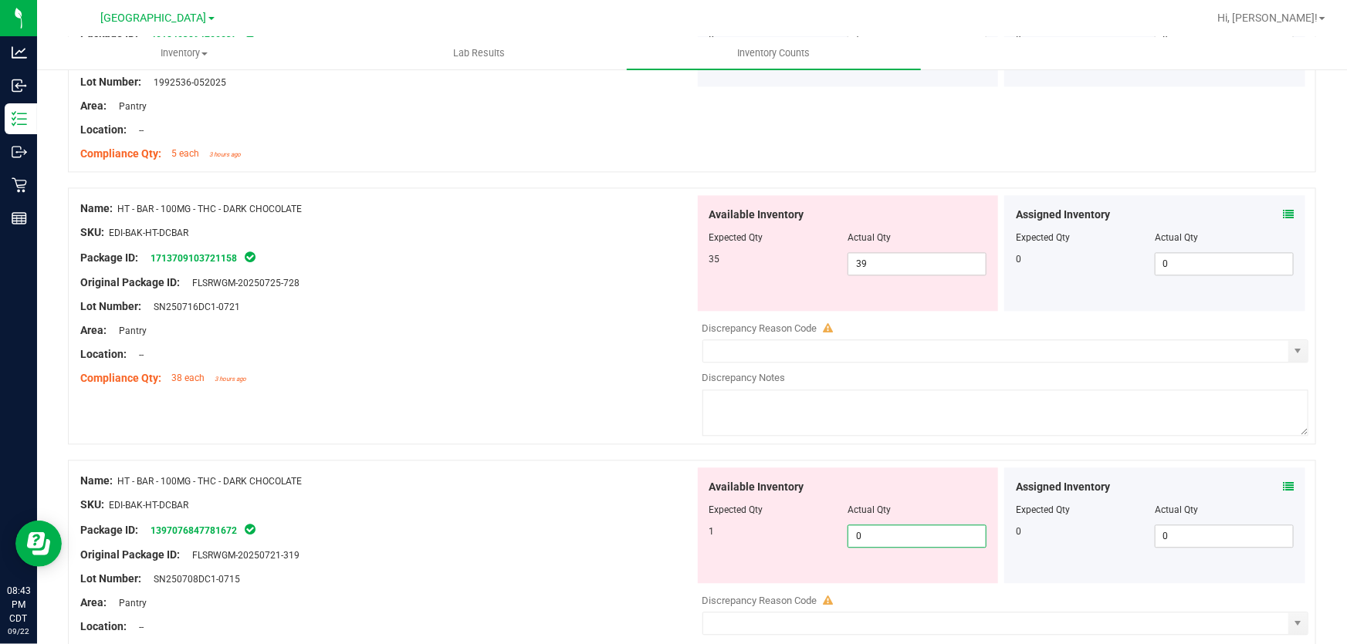
click at [918, 530] on span "0 0" at bounding box center [916, 536] width 139 height 23
click at [918, 530] on input "0" at bounding box center [916, 537] width 137 height 22
click at [600, 456] on div at bounding box center [692, 452] width 1248 height 15
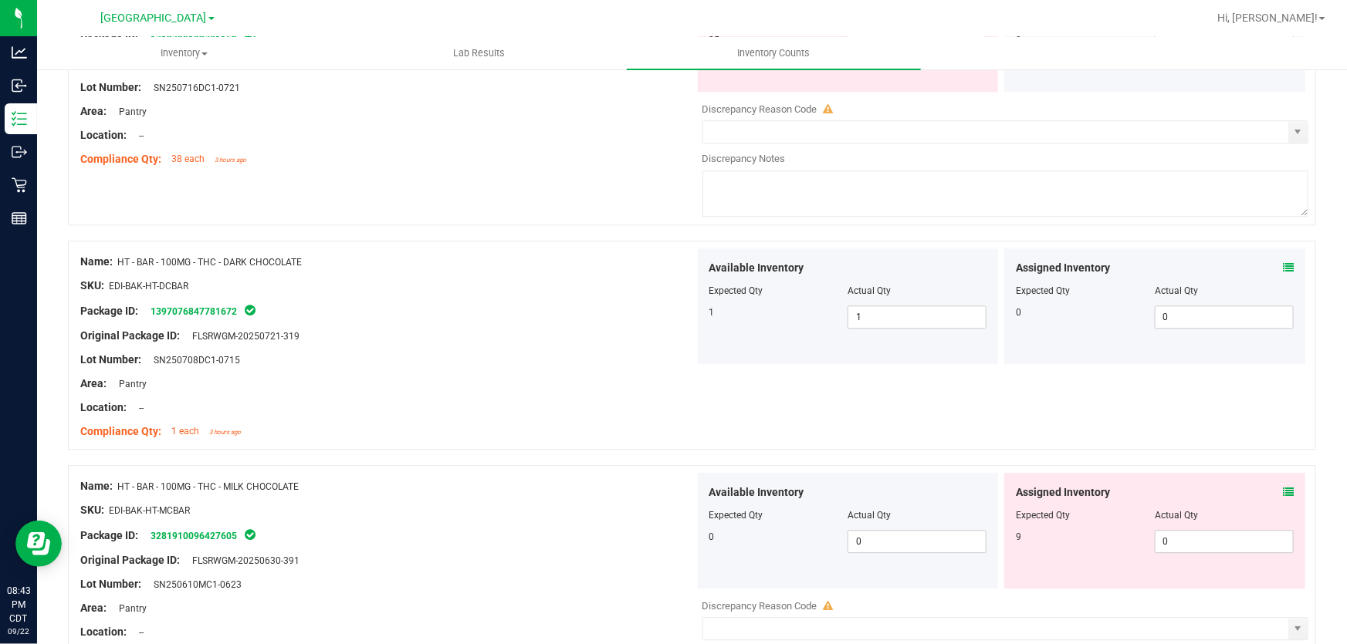
scroll to position [1964, 0]
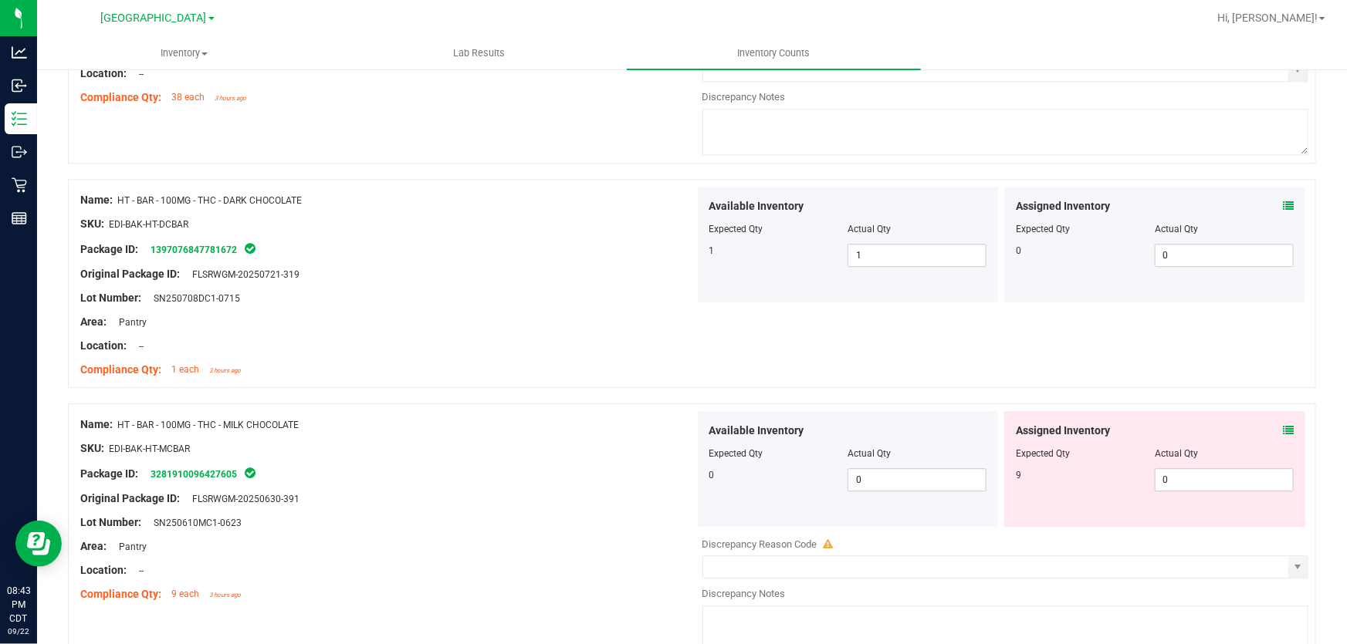
click at [1283, 430] on icon at bounding box center [1288, 430] width 11 height 11
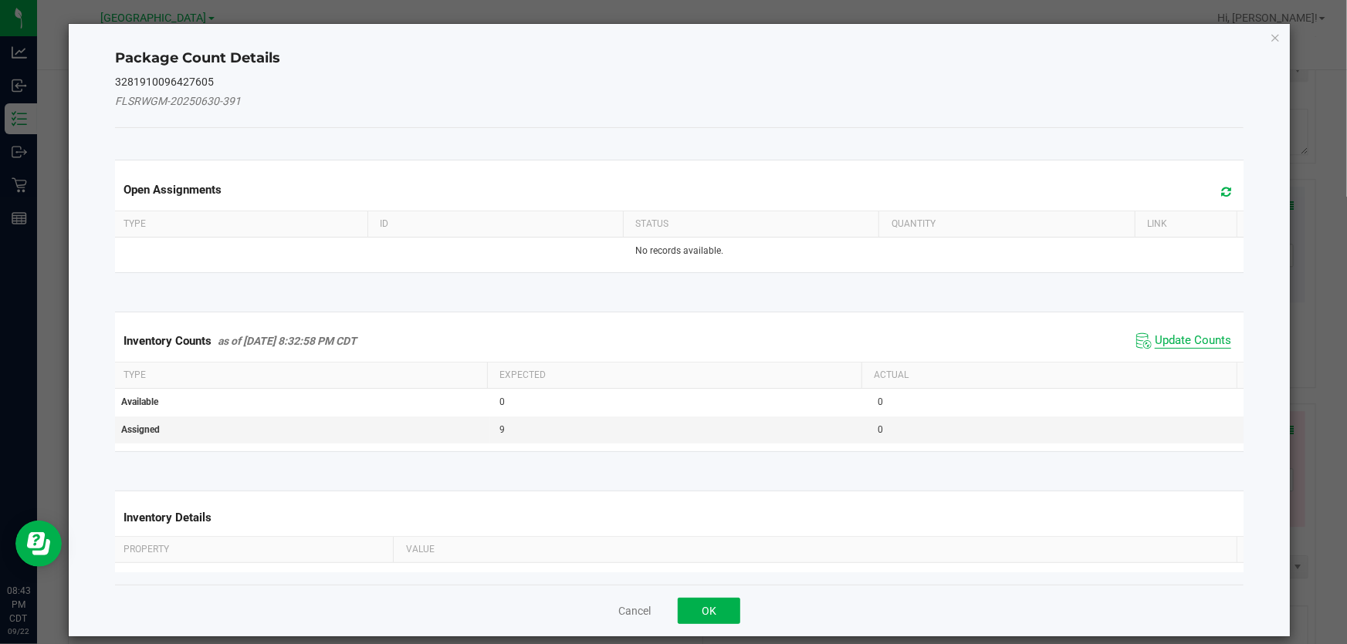
click at [1179, 347] on span "Update Counts" at bounding box center [1193, 340] width 76 height 15
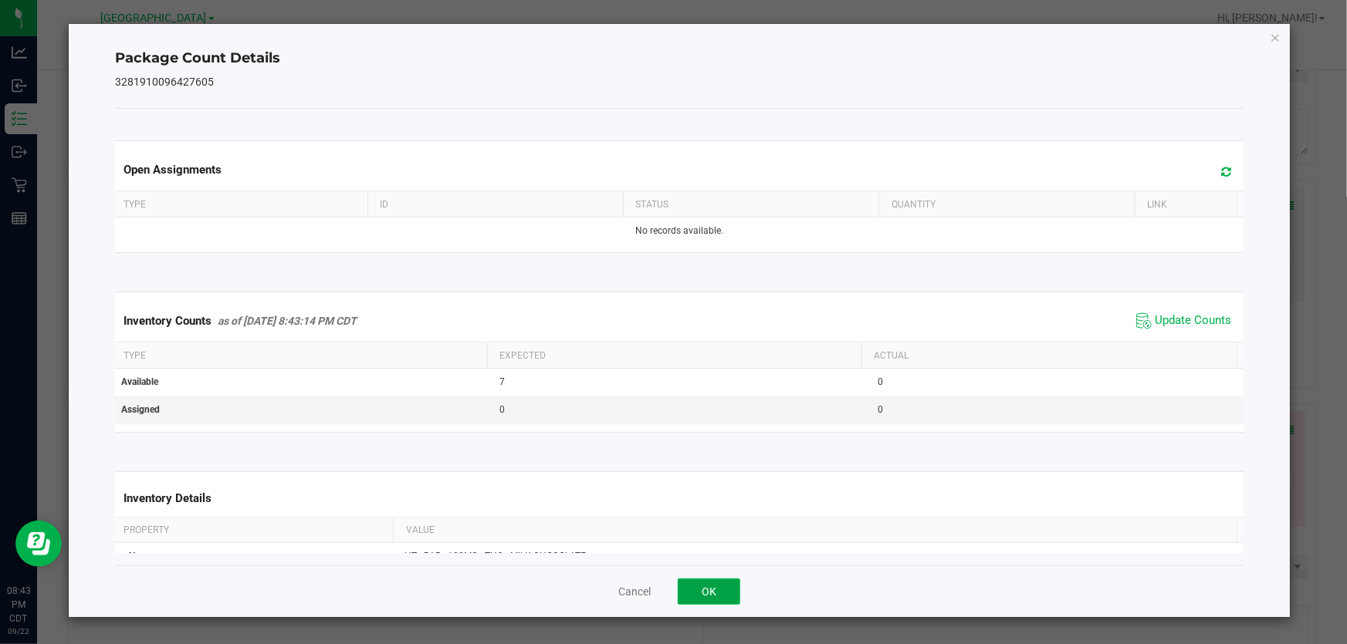
click at [729, 592] on button "OK" at bounding box center [709, 592] width 63 height 26
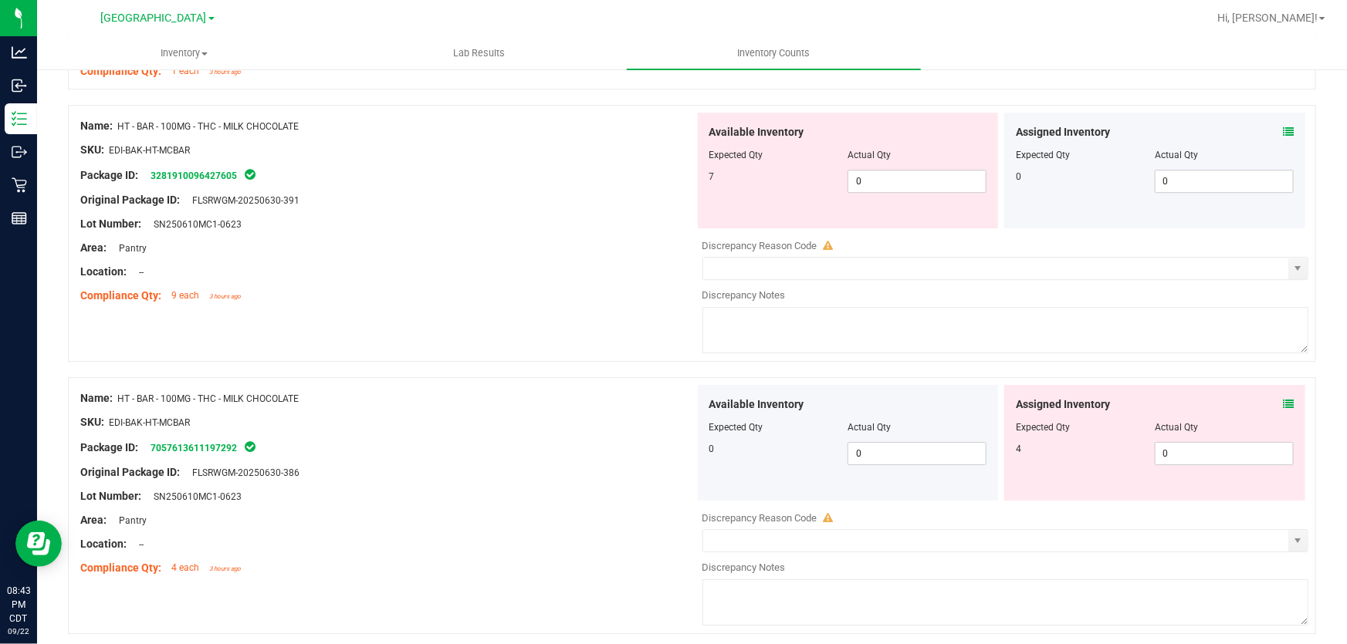
scroll to position [2315, 0]
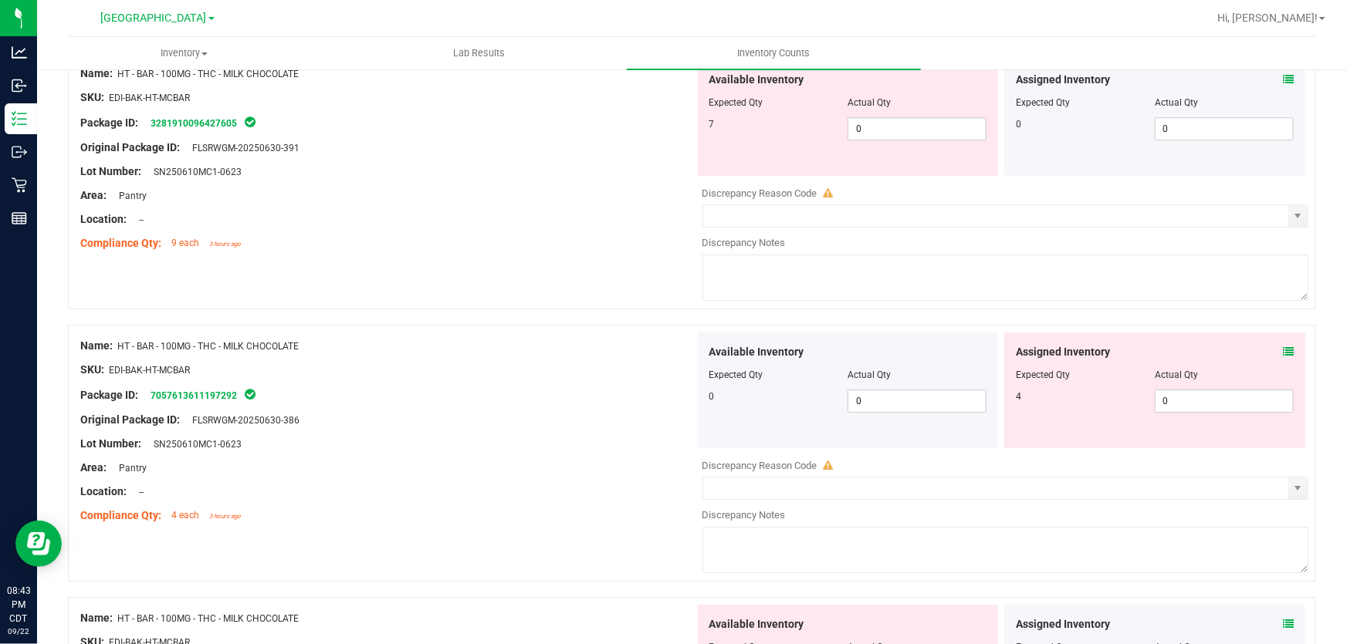
click at [1283, 352] on icon at bounding box center [1288, 352] width 11 height 11
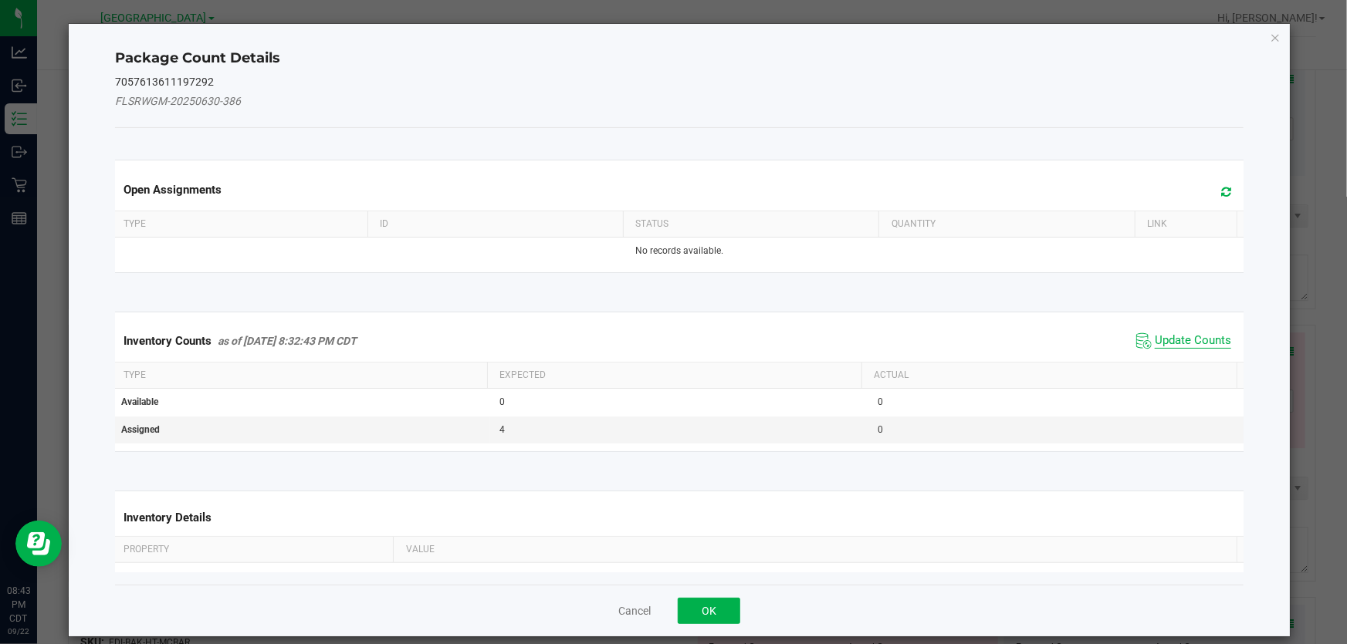
click at [1181, 340] on span "Update Counts" at bounding box center [1193, 340] width 76 height 15
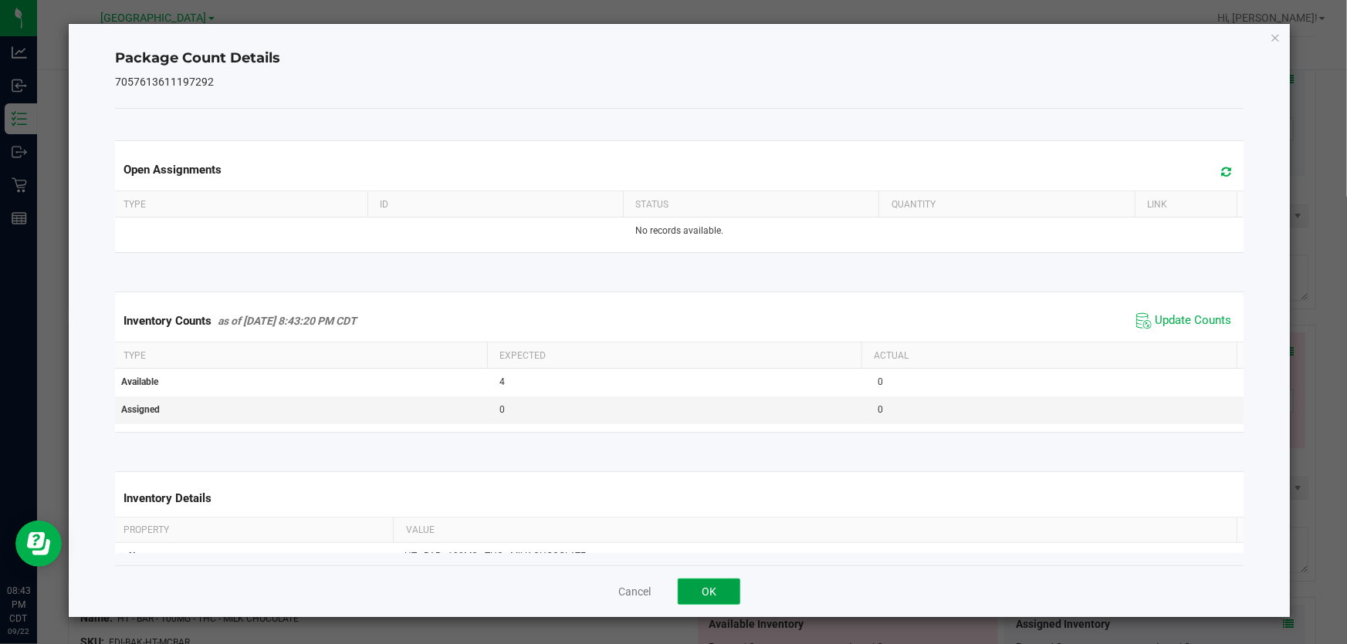
click at [720, 586] on button "OK" at bounding box center [709, 592] width 63 height 26
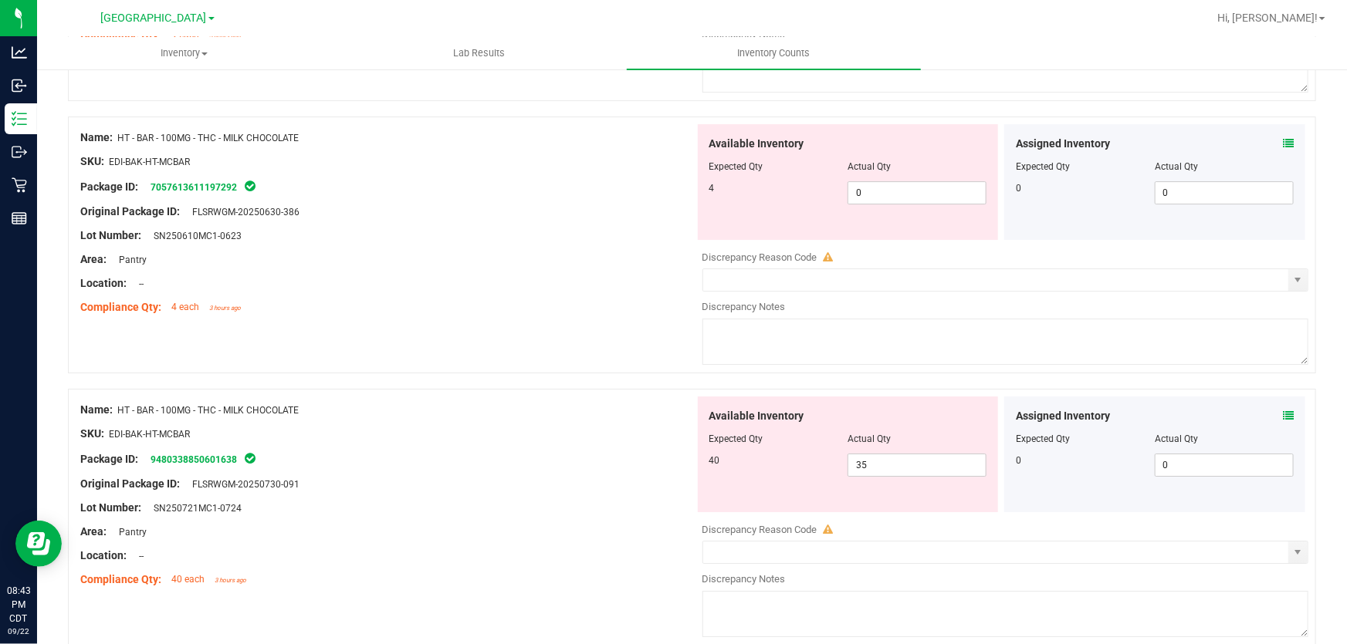
scroll to position [2525, 0]
click at [1283, 411] on icon at bounding box center [1288, 414] width 11 height 11
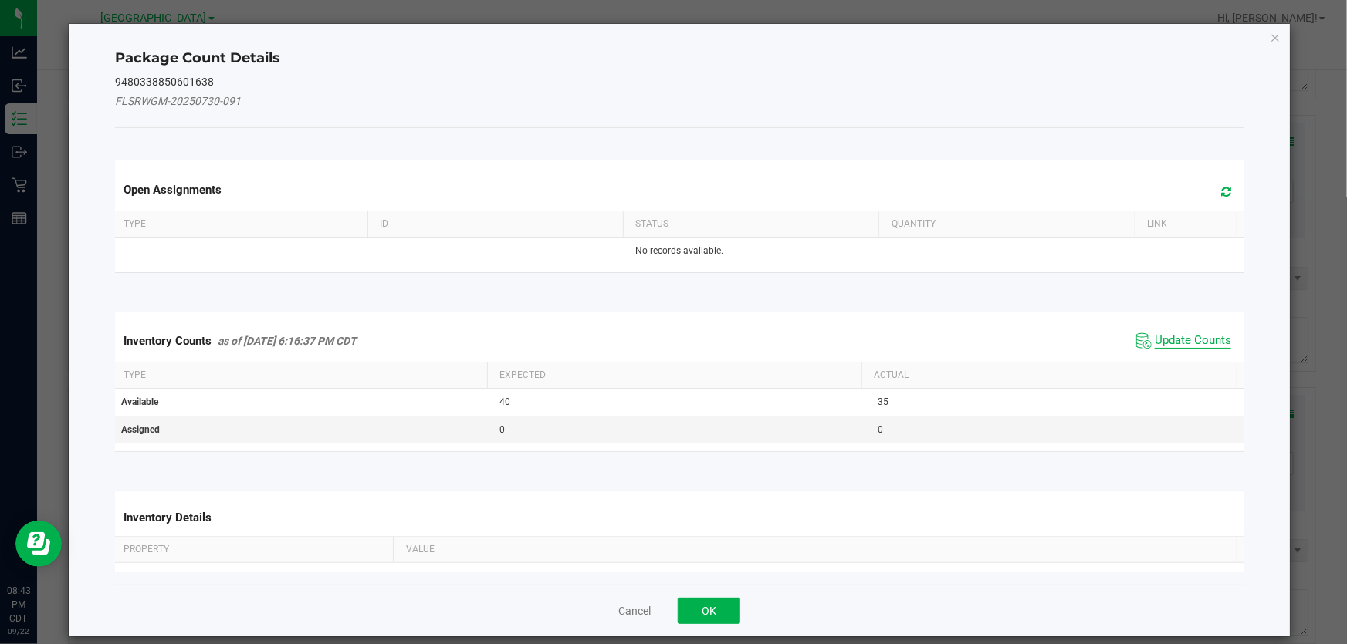
click at [1179, 339] on span "Update Counts" at bounding box center [1193, 340] width 76 height 15
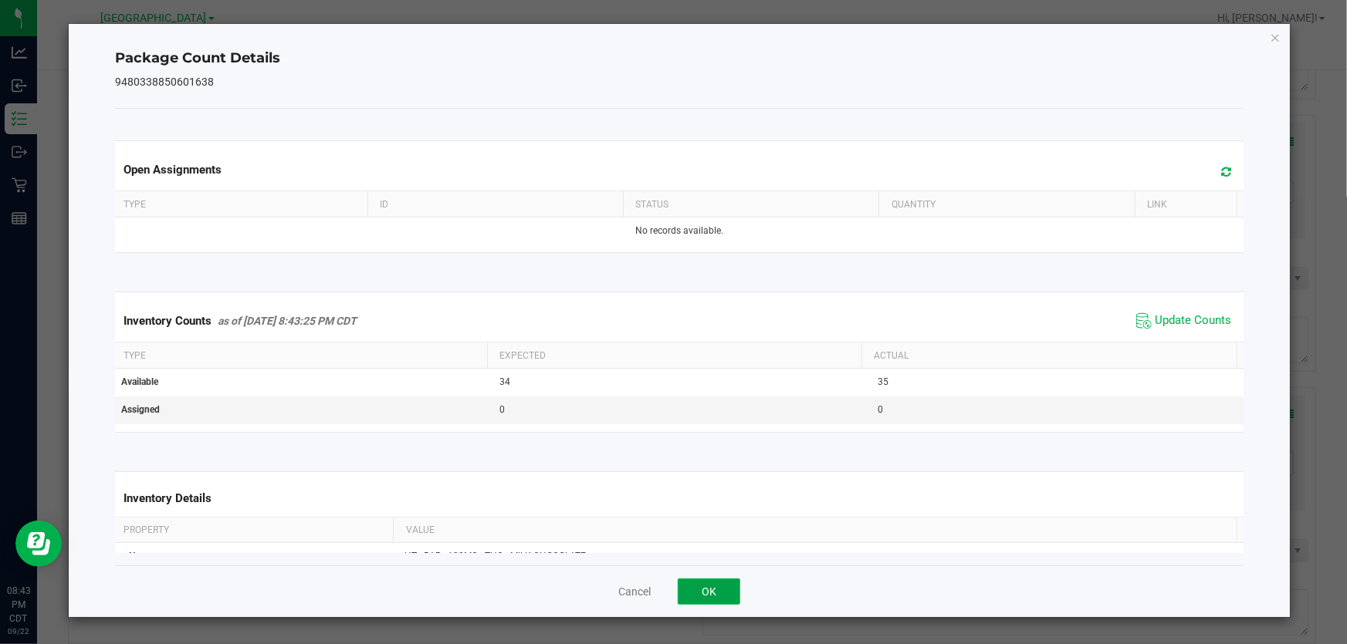
click at [702, 592] on button "OK" at bounding box center [709, 592] width 63 height 26
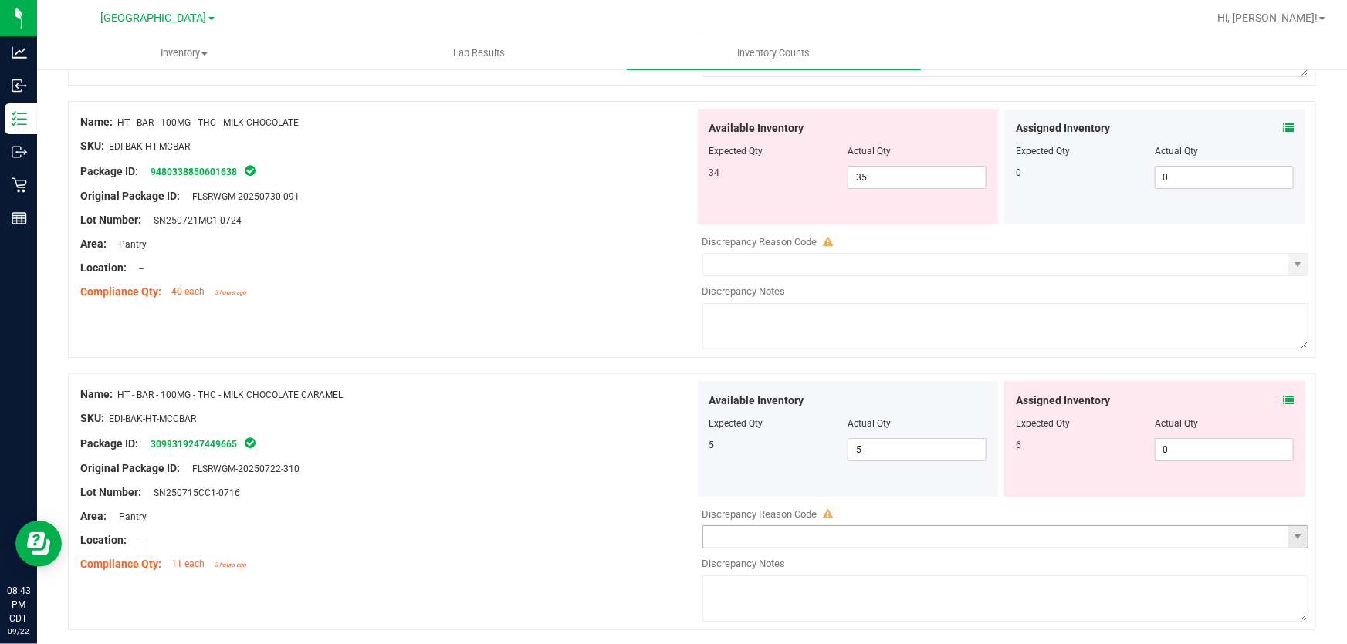
scroll to position [2877, 0]
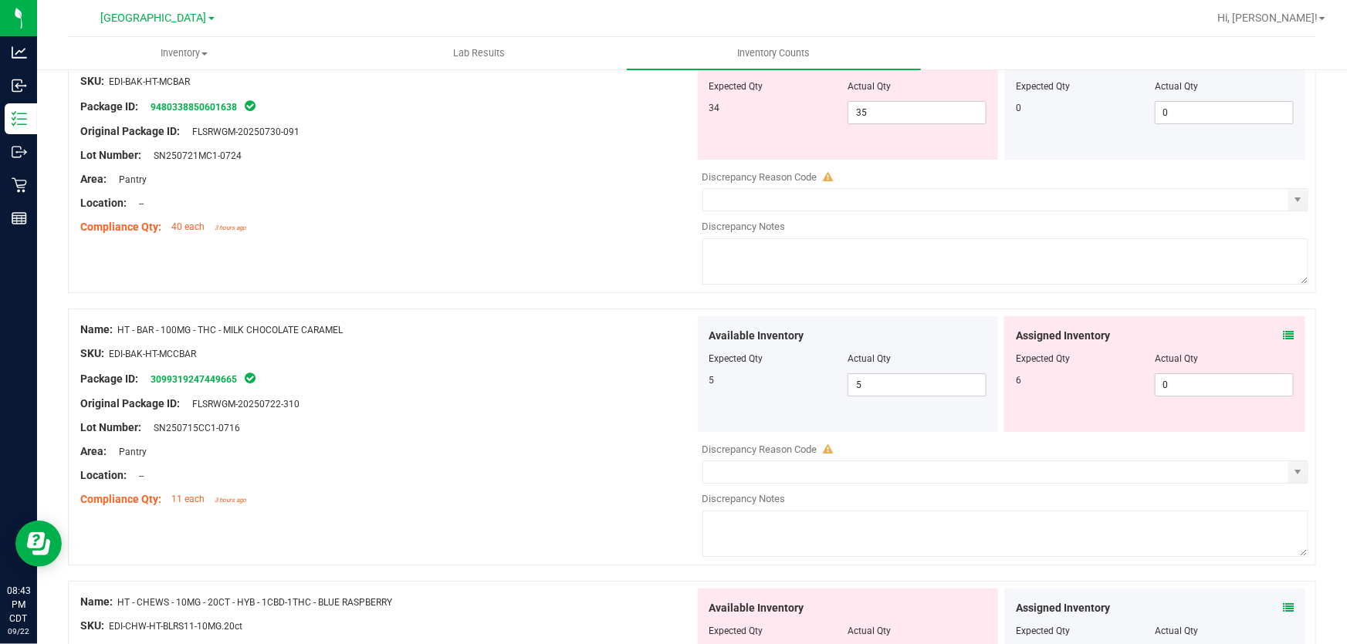
click at [1283, 331] on icon at bounding box center [1288, 335] width 11 height 11
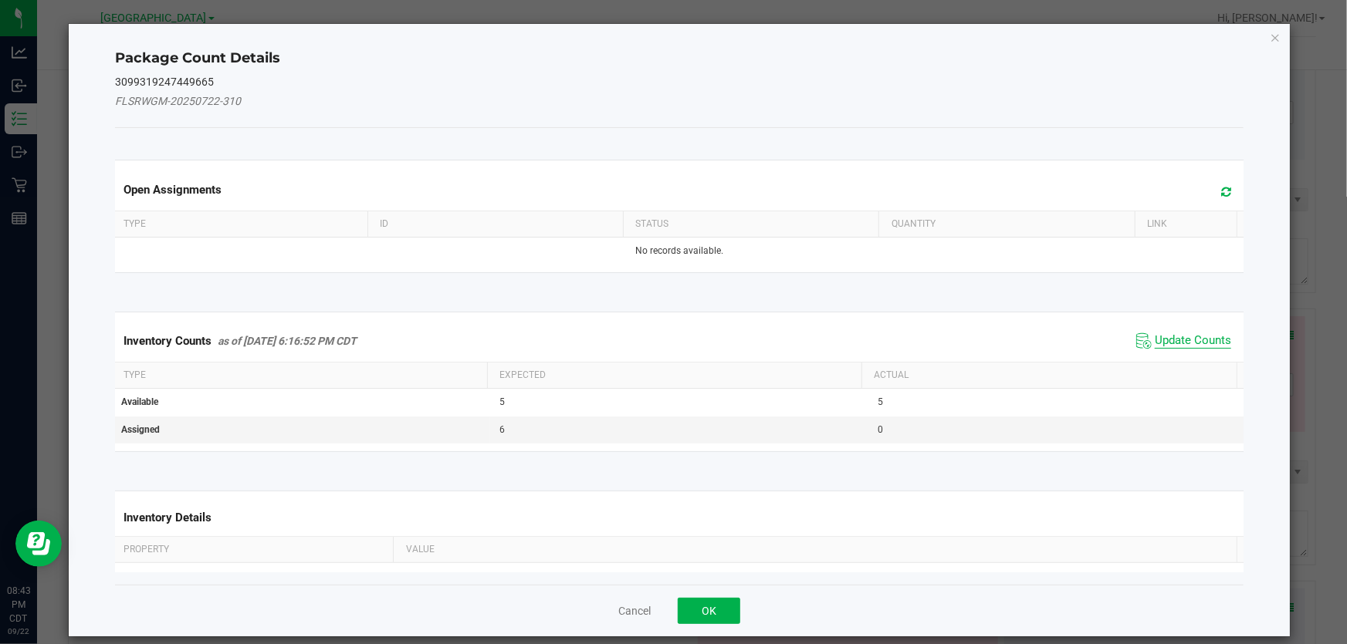
click at [1186, 336] on span "Update Counts" at bounding box center [1193, 340] width 76 height 15
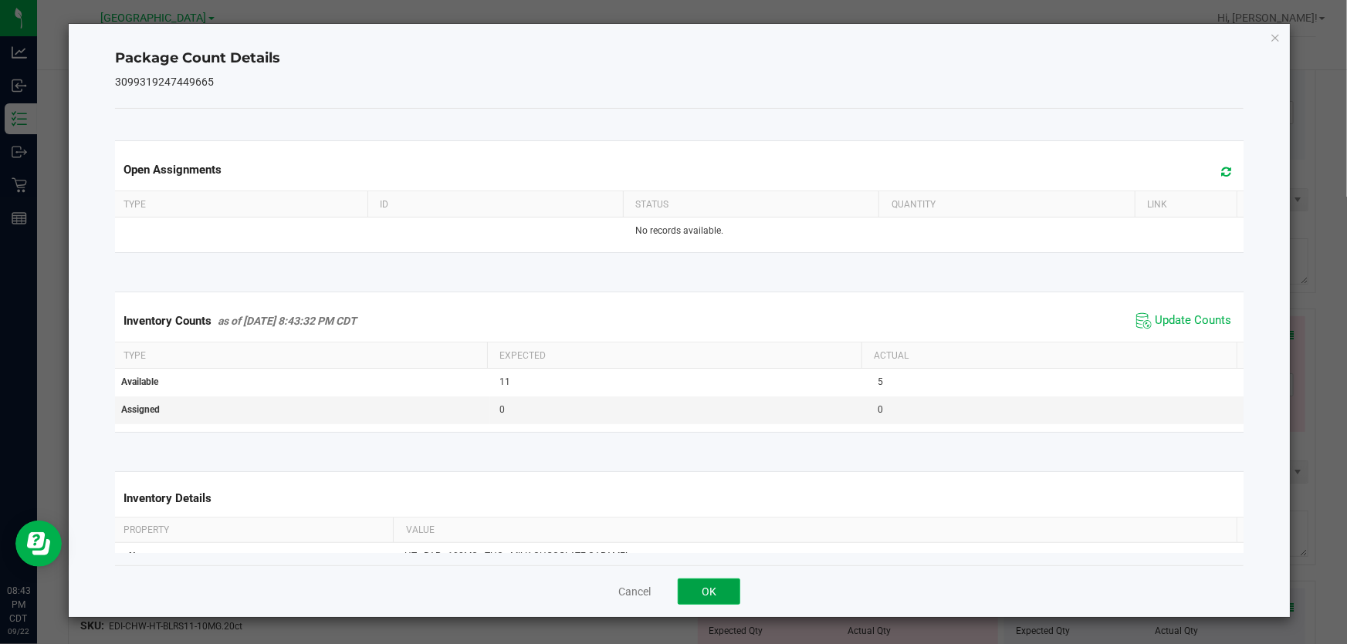
click at [719, 591] on button "OK" at bounding box center [709, 592] width 63 height 26
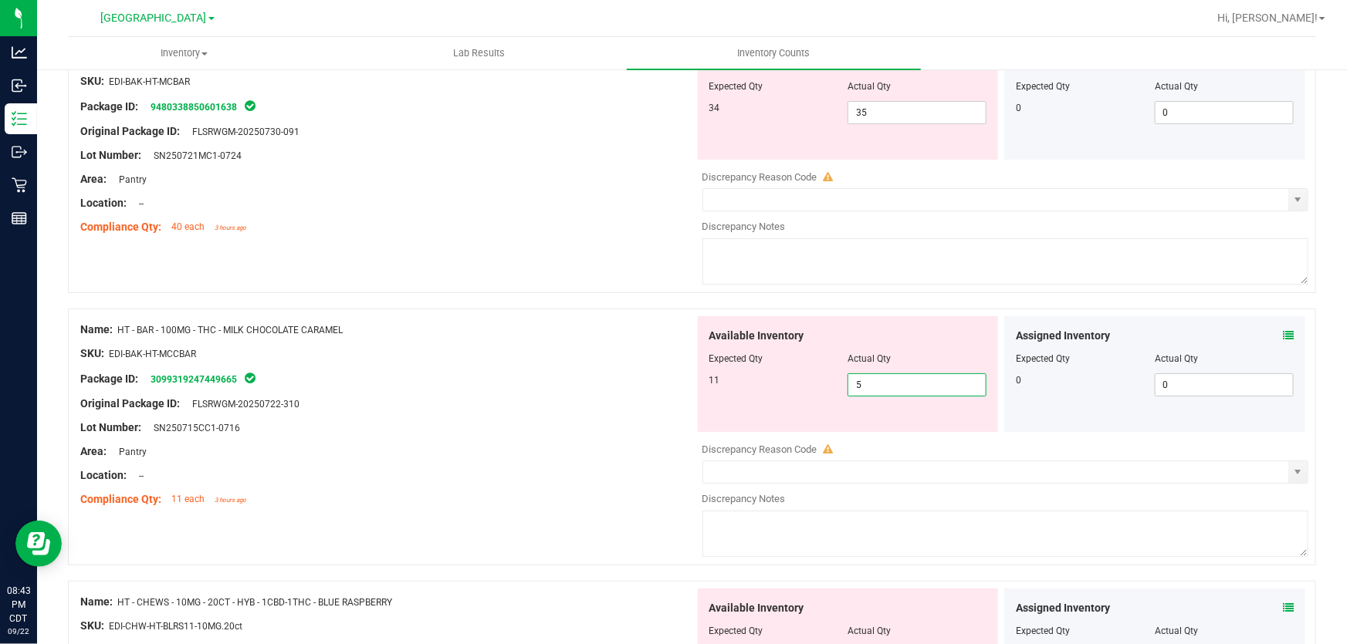
click at [884, 390] on span "5 5" at bounding box center [916, 385] width 139 height 23
click at [884, 390] on input "5" at bounding box center [916, 385] width 137 height 22
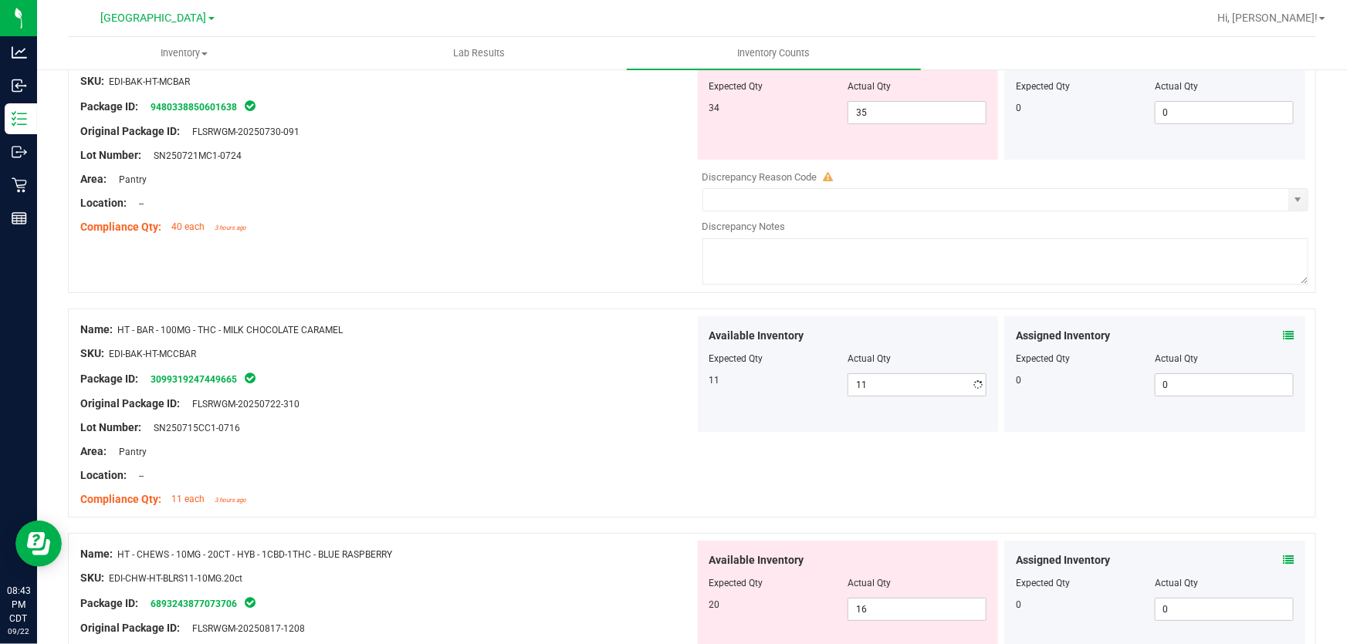
click at [695, 423] on div "Available Inventory Expected Qty Actual Qty 11 11 11" at bounding box center [848, 374] width 307 height 116
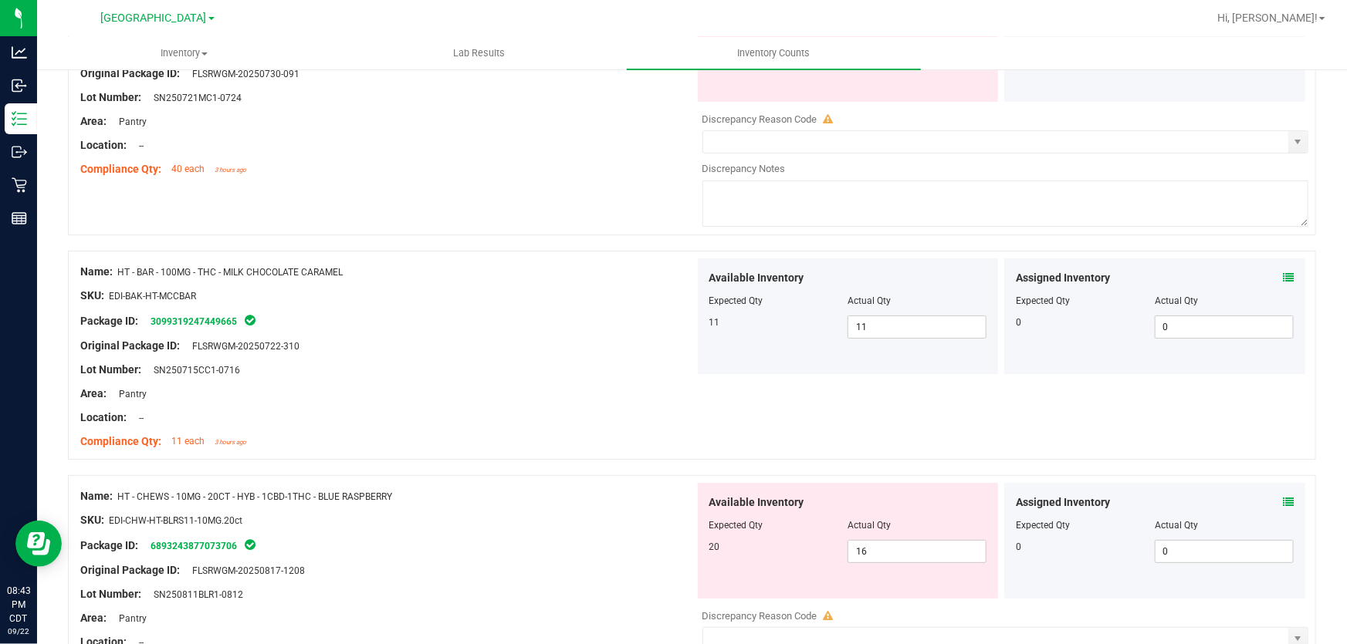
scroll to position [3017, 0]
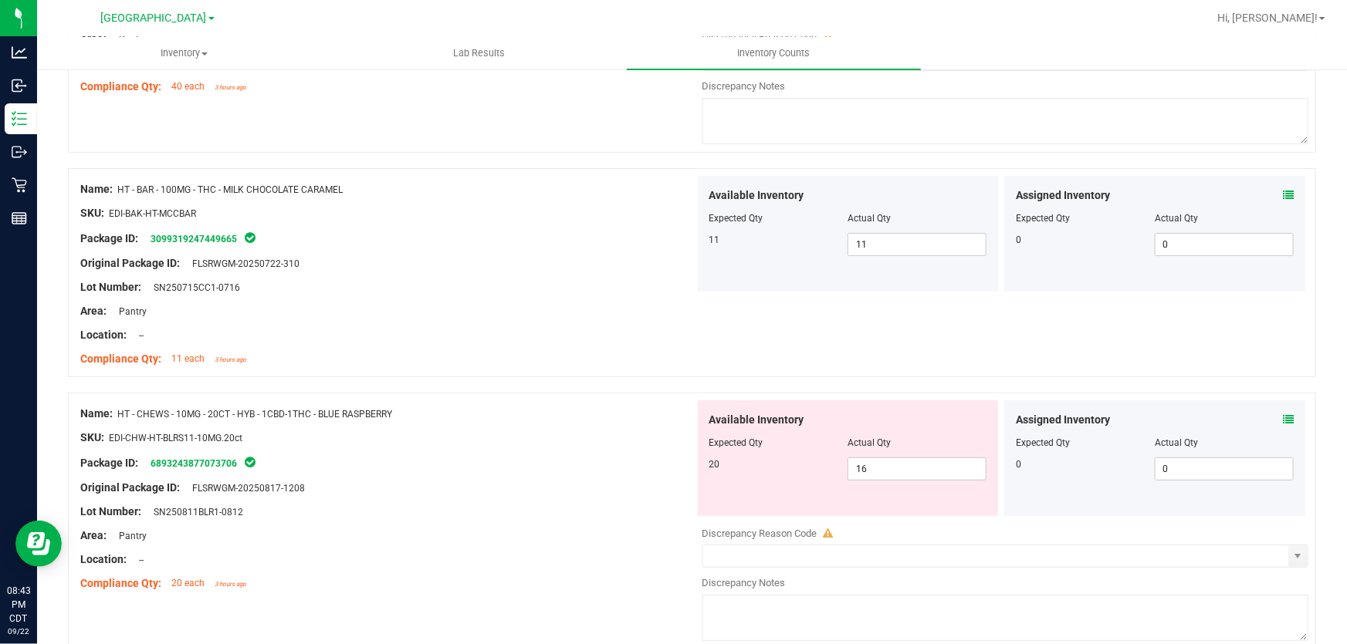
click at [1283, 420] on icon at bounding box center [1288, 419] width 11 height 11
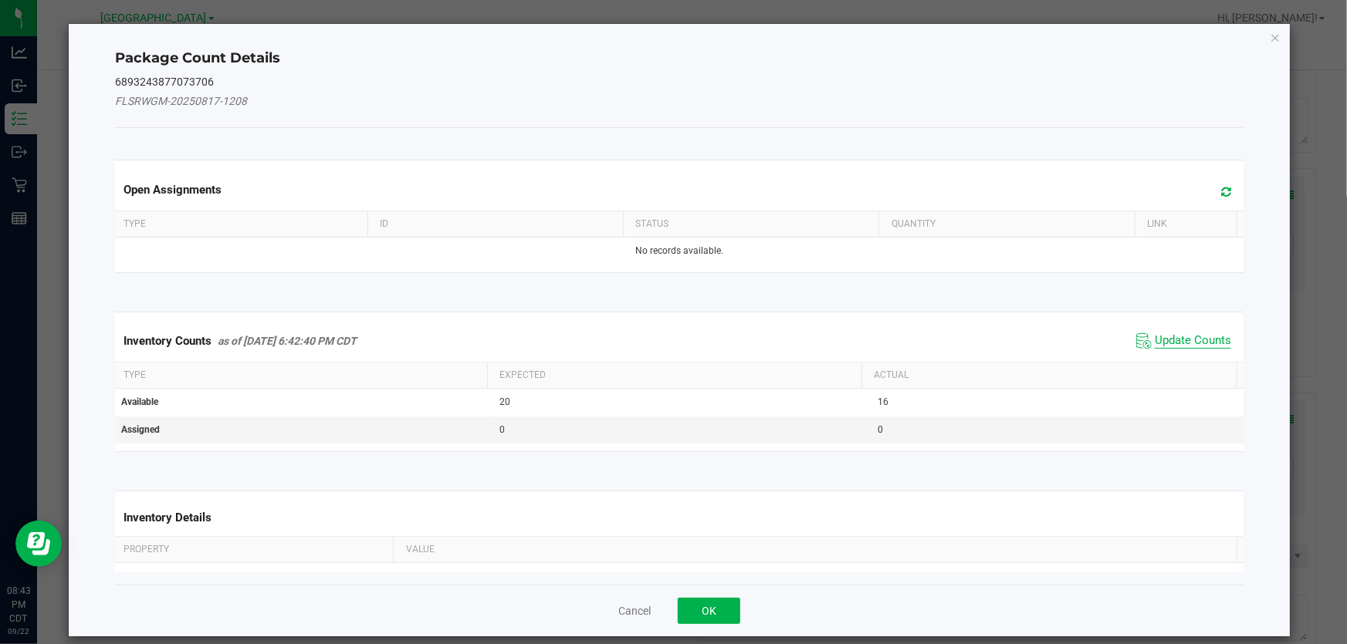
click at [1182, 338] on span "Update Counts" at bounding box center [1193, 340] width 76 height 15
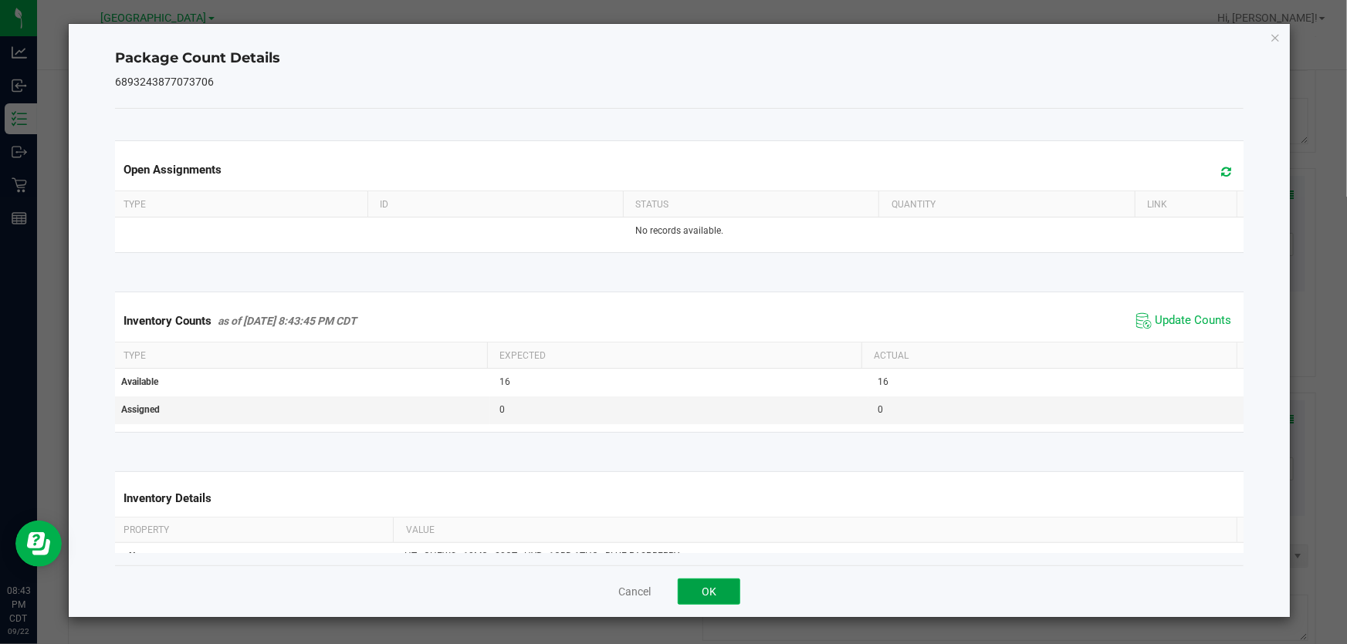
click at [714, 588] on button "OK" at bounding box center [709, 592] width 63 height 26
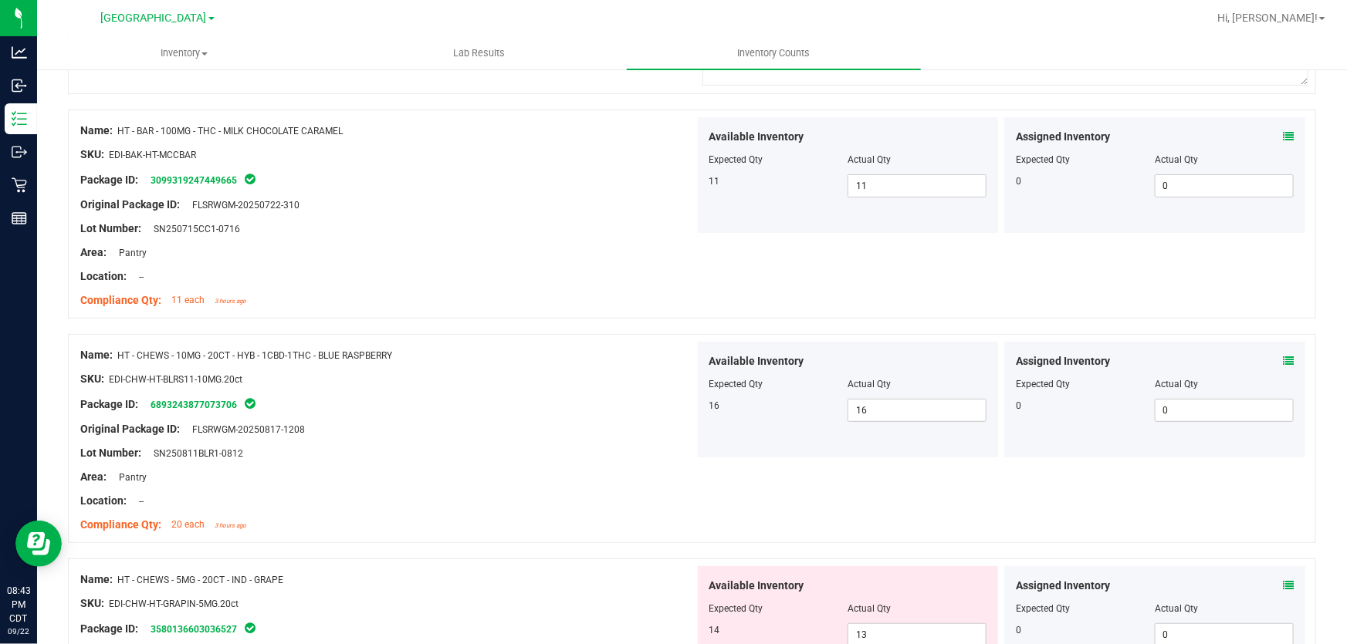
scroll to position [3157, 0]
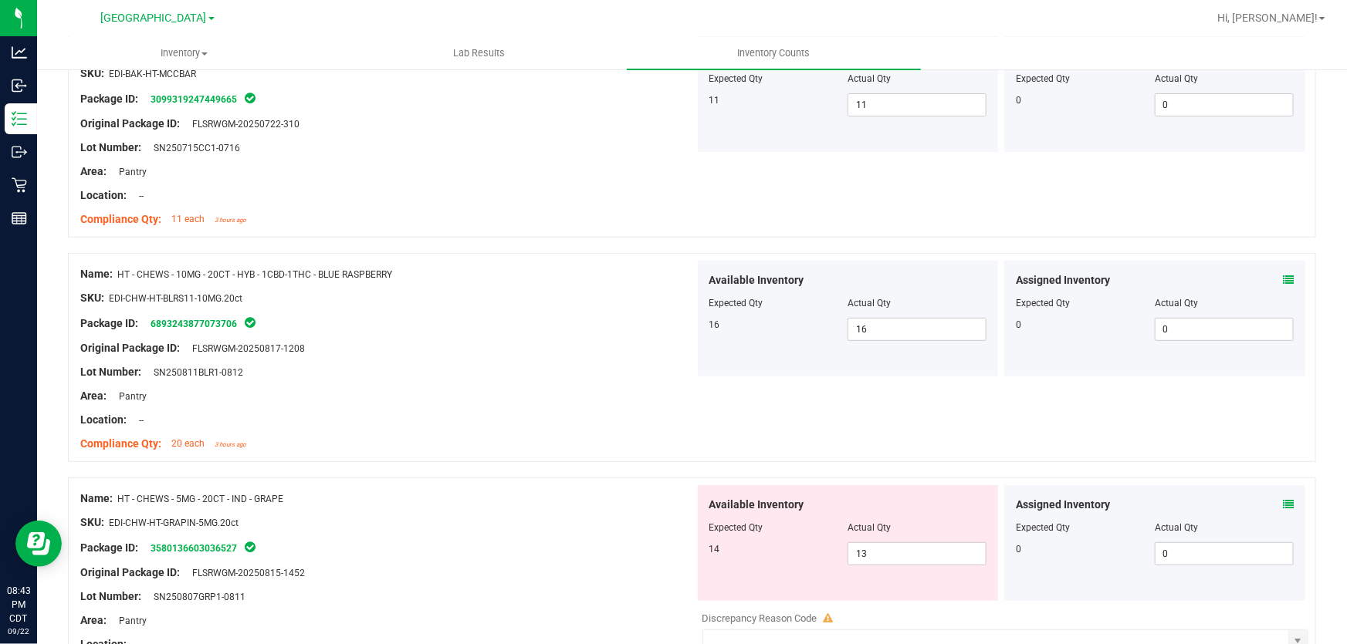
click at [1283, 502] on icon at bounding box center [1288, 504] width 11 height 11
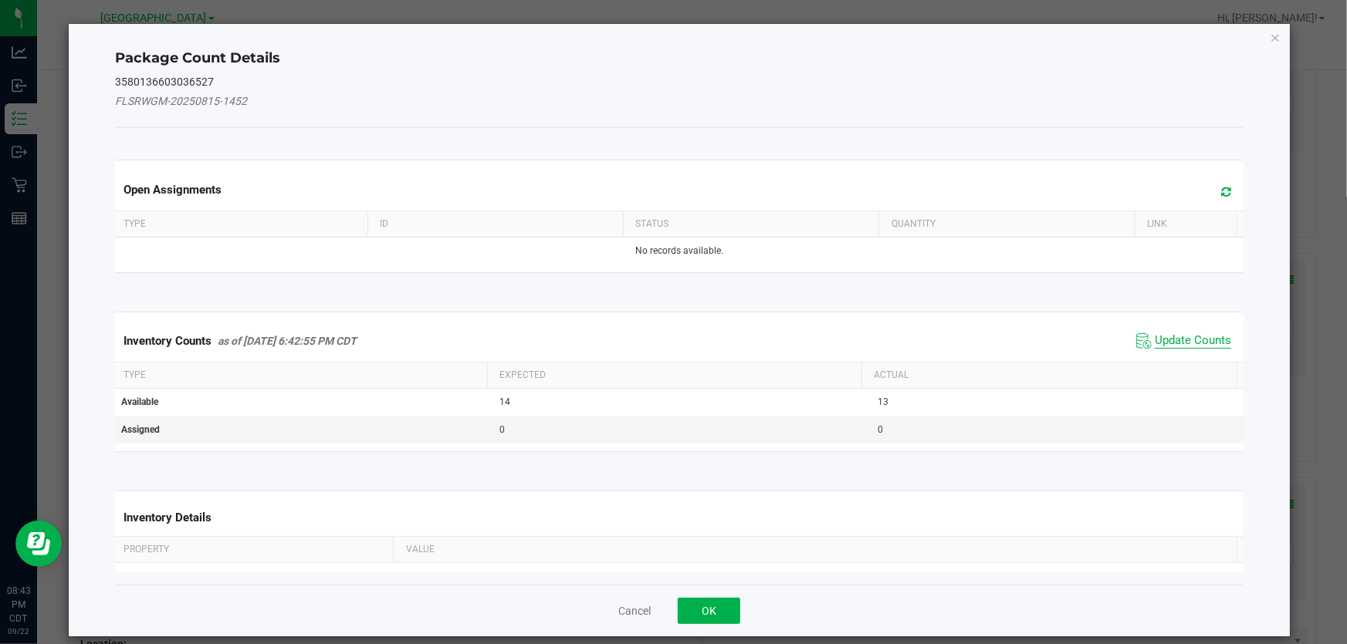
click at [1192, 343] on span "Update Counts" at bounding box center [1193, 340] width 76 height 15
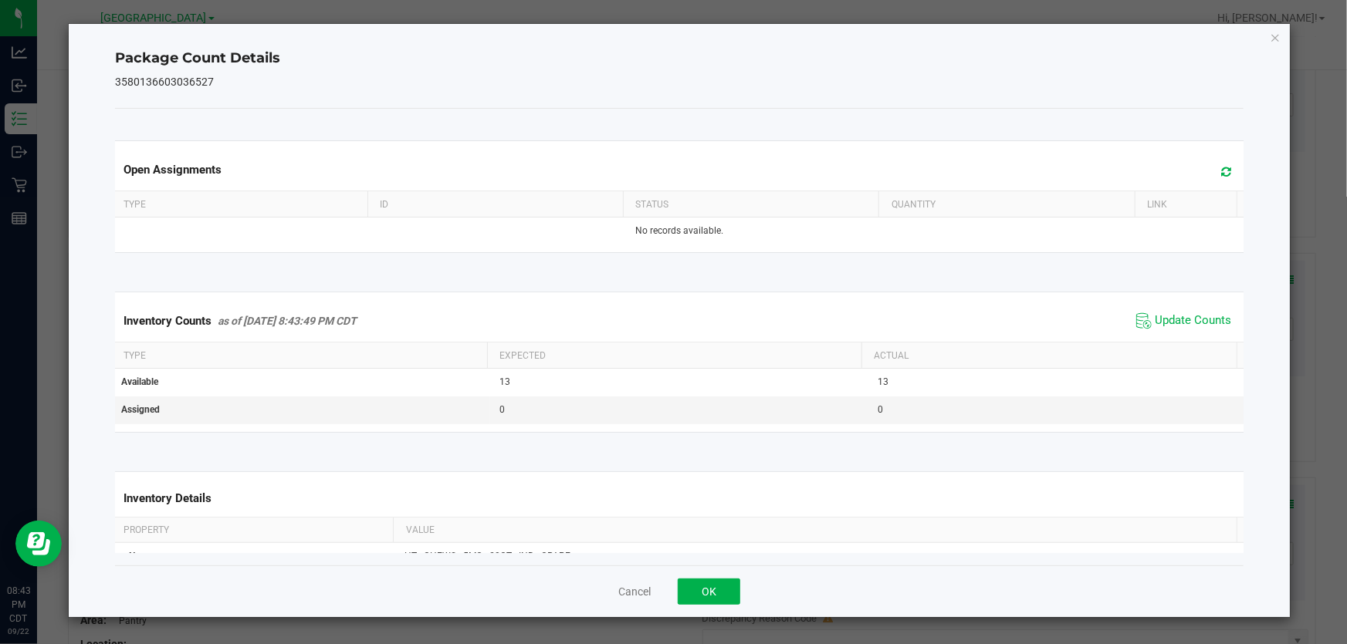
click at [694, 577] on div "Cancel OK" at bounding box center [679, 592] width 1128 height 52
click at [702, 584] on button "OK" at bounding box center [709, 592] width 63 height 26
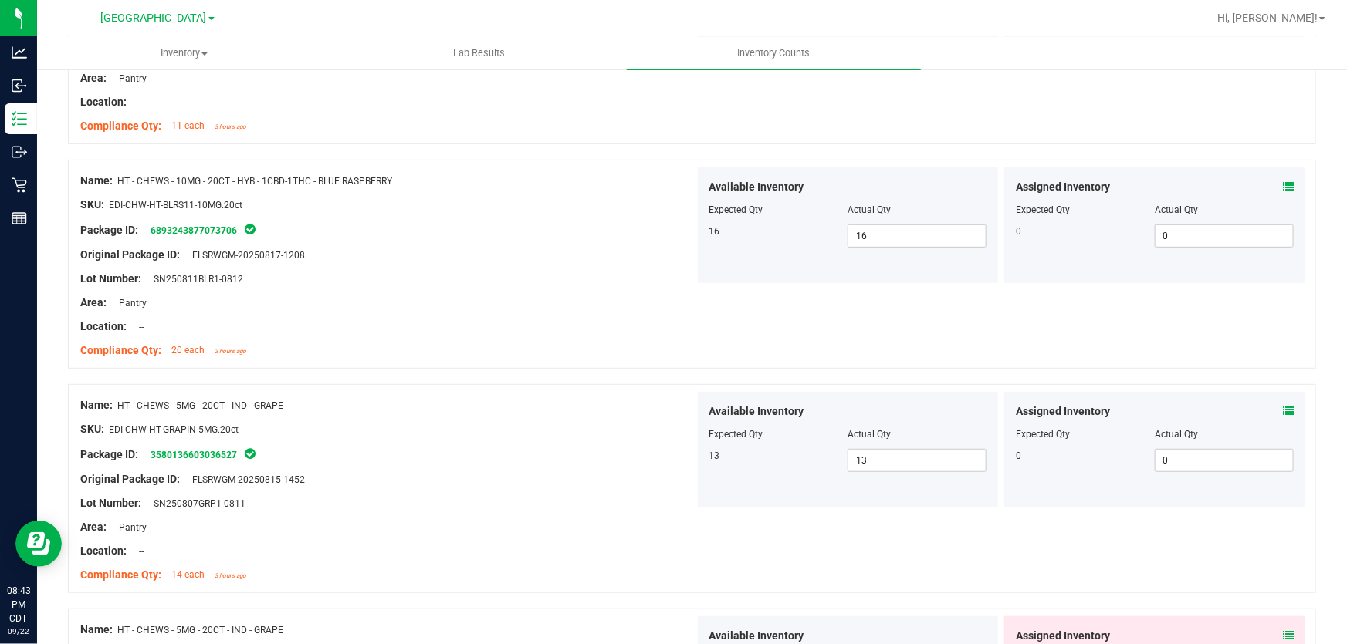
scroll to position [3367, 0]
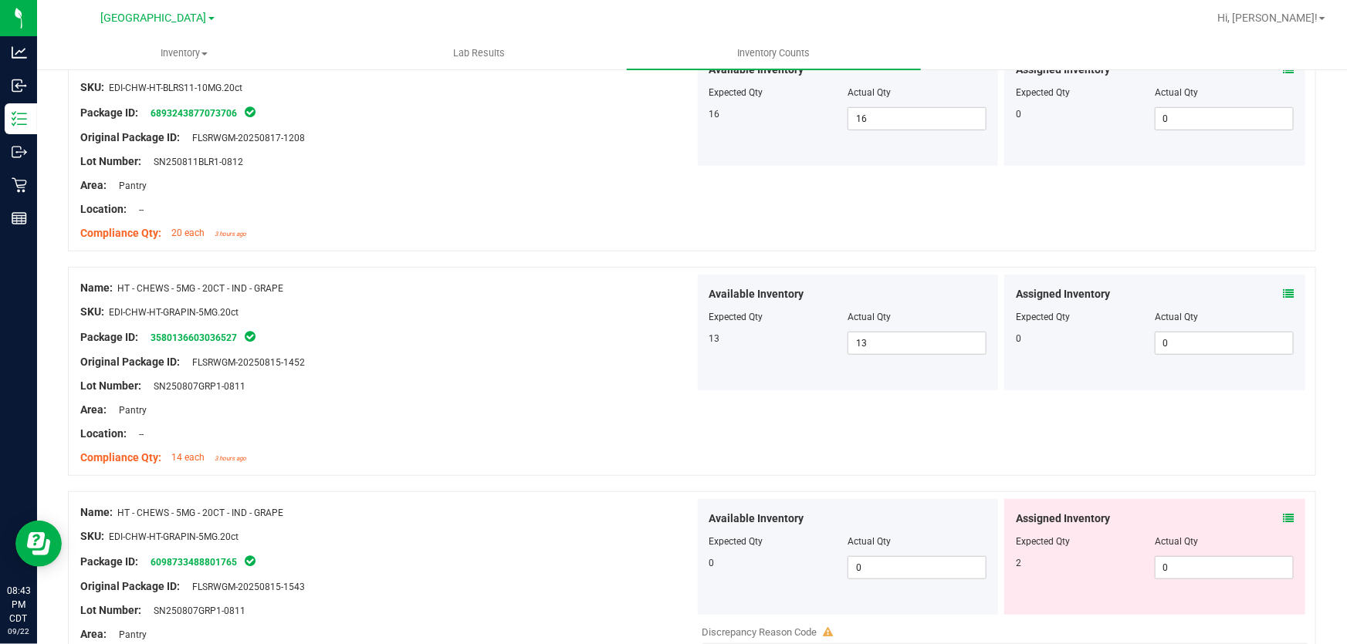
click at [1283, 516] on icon at bounding box center [1288, 518] width 11 height 11
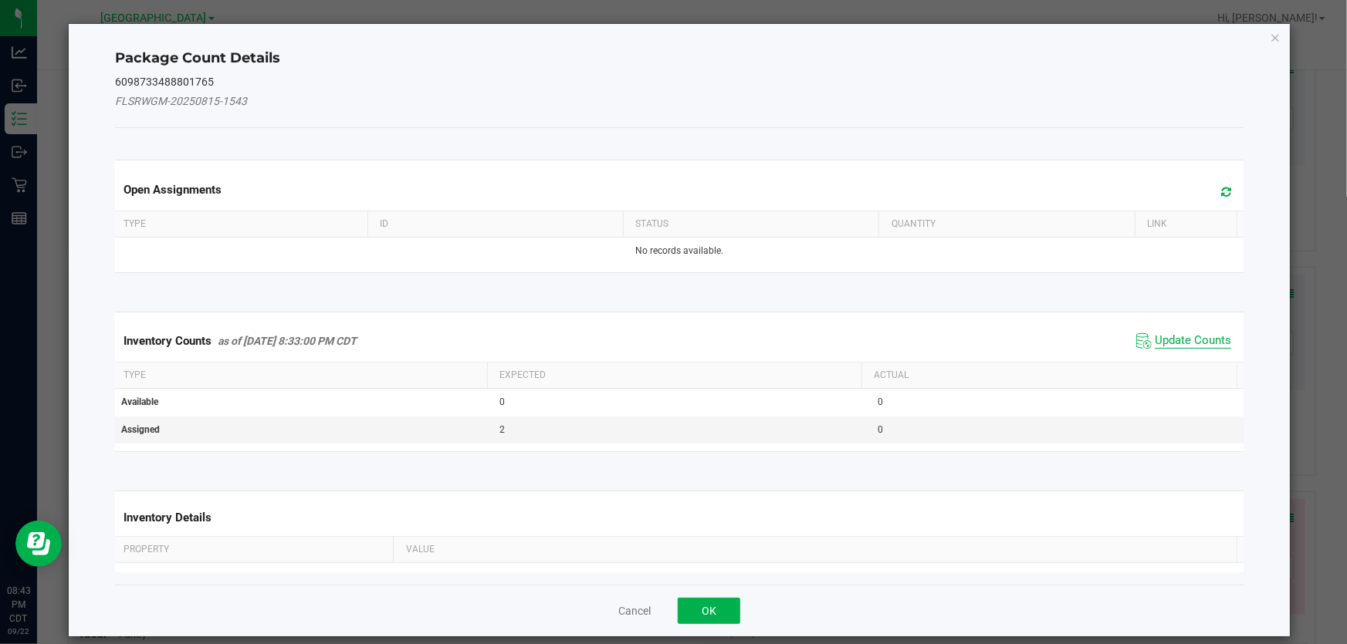
click at [1190, 339] on span "Update Counts" at bounding box center [1193, 340] width 76 height 15
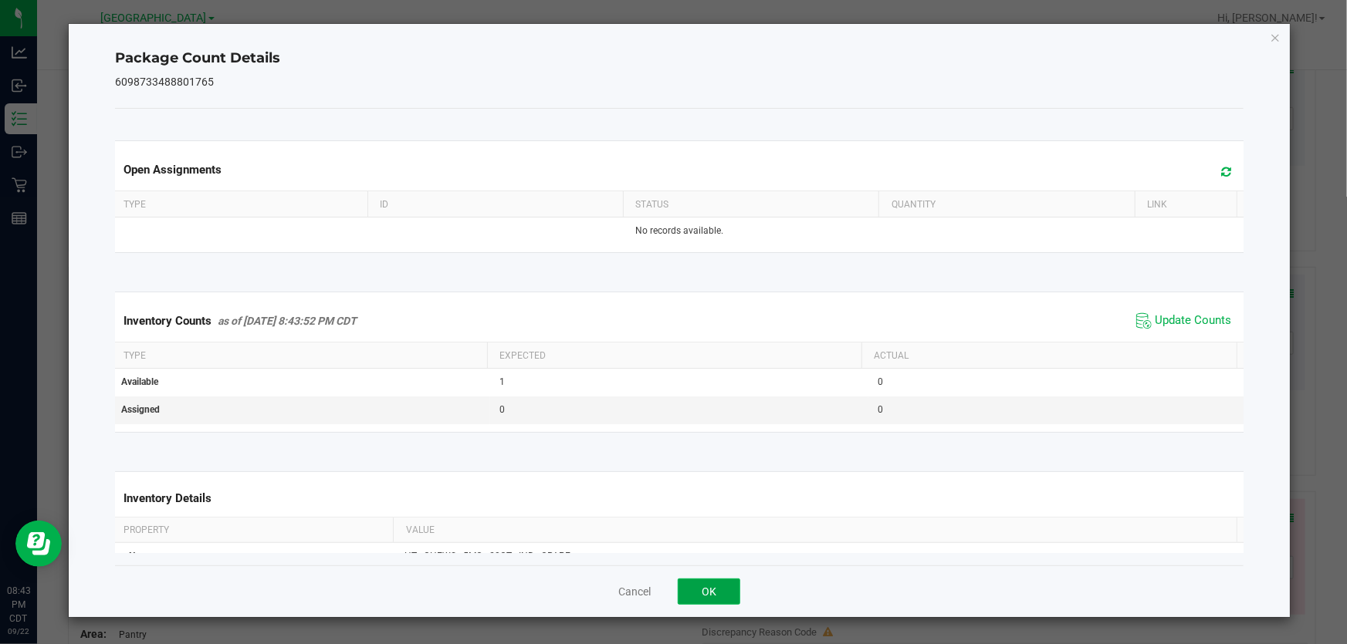
click at [725, 594] on button "OK" at bounding box center [709, 592] width 63 height 26
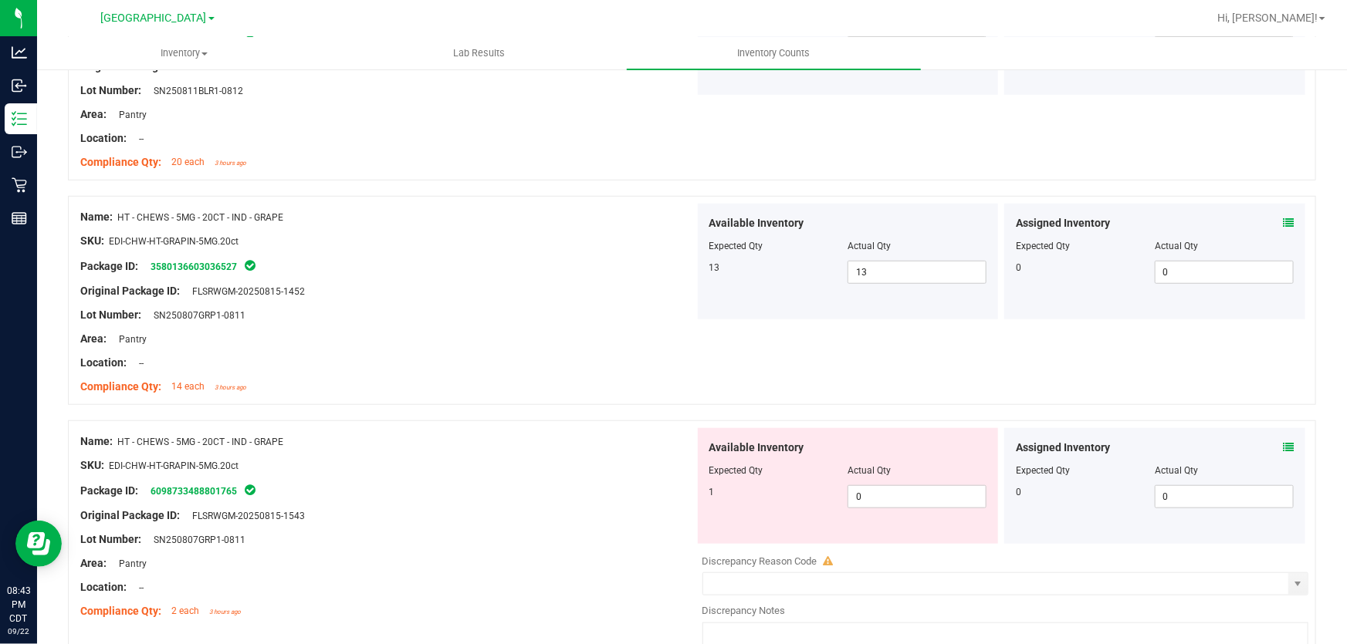
scroll to position [3578, 0]
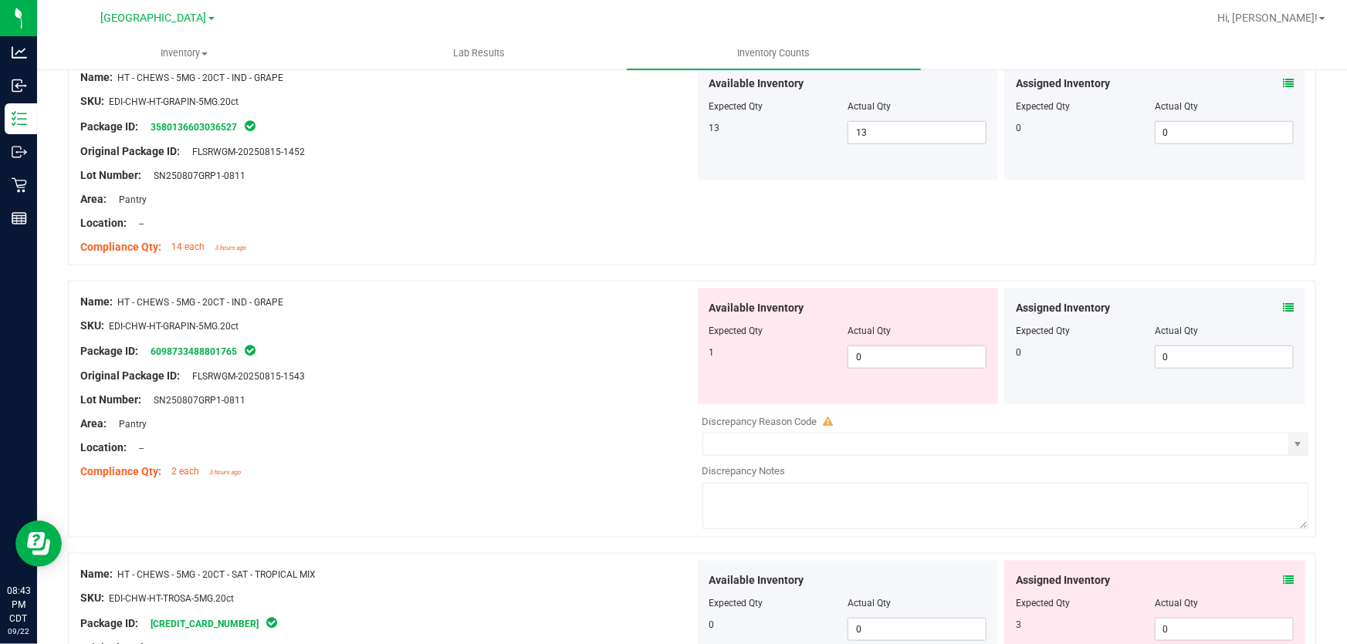
click at [1283, 300] on span at bounding box center [1288, 308] width 11 height 16
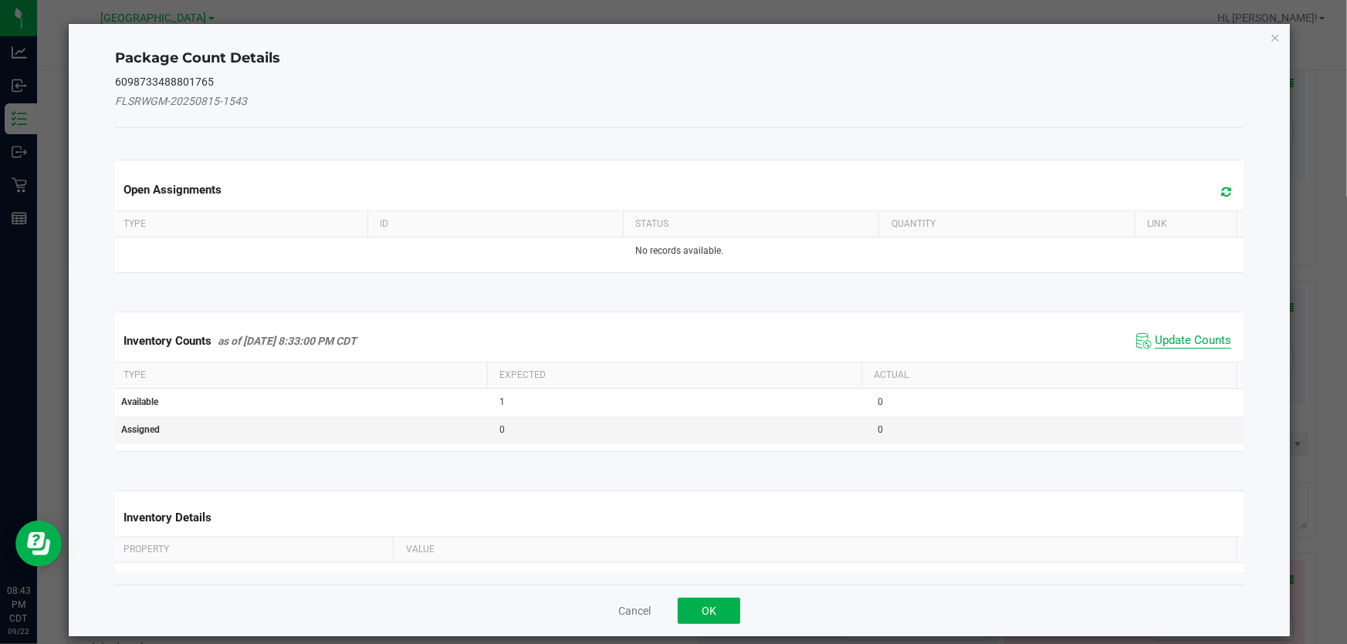
click at [1162, 343] on span "Update Counts" at bounding box center [1193, 340] width 76 height 15
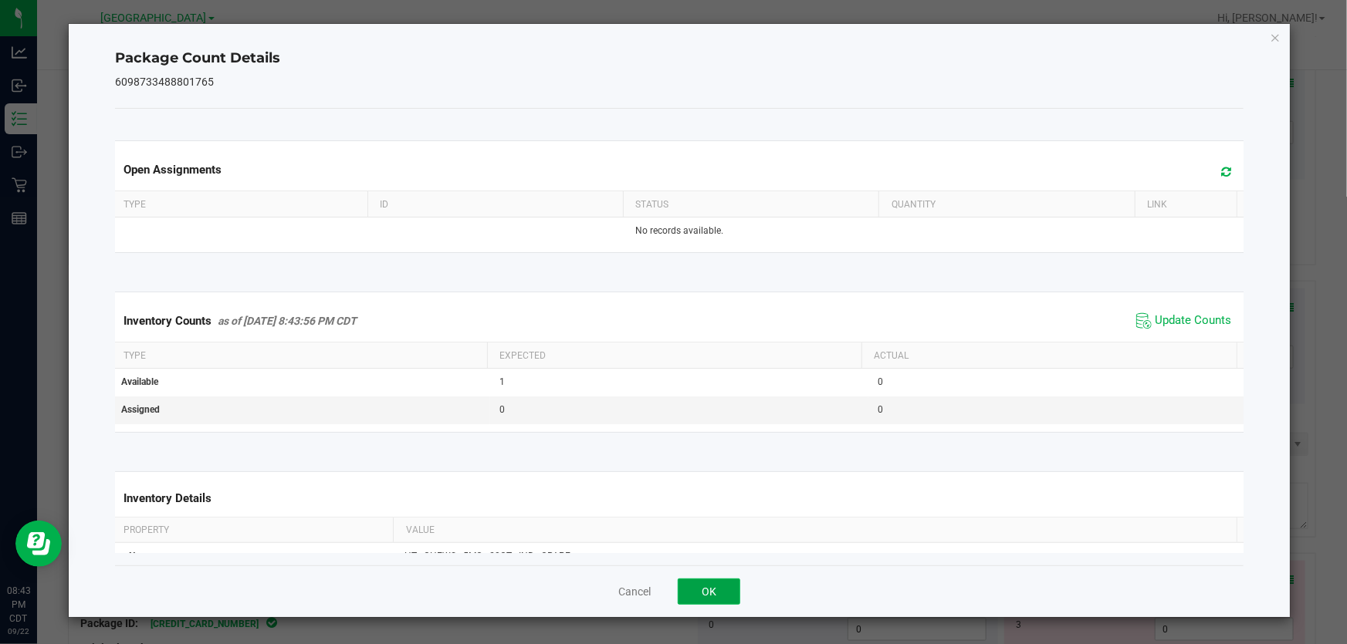
click at [694, 604] on button "OK" at bounding box center [709, 592] width 63 height 26
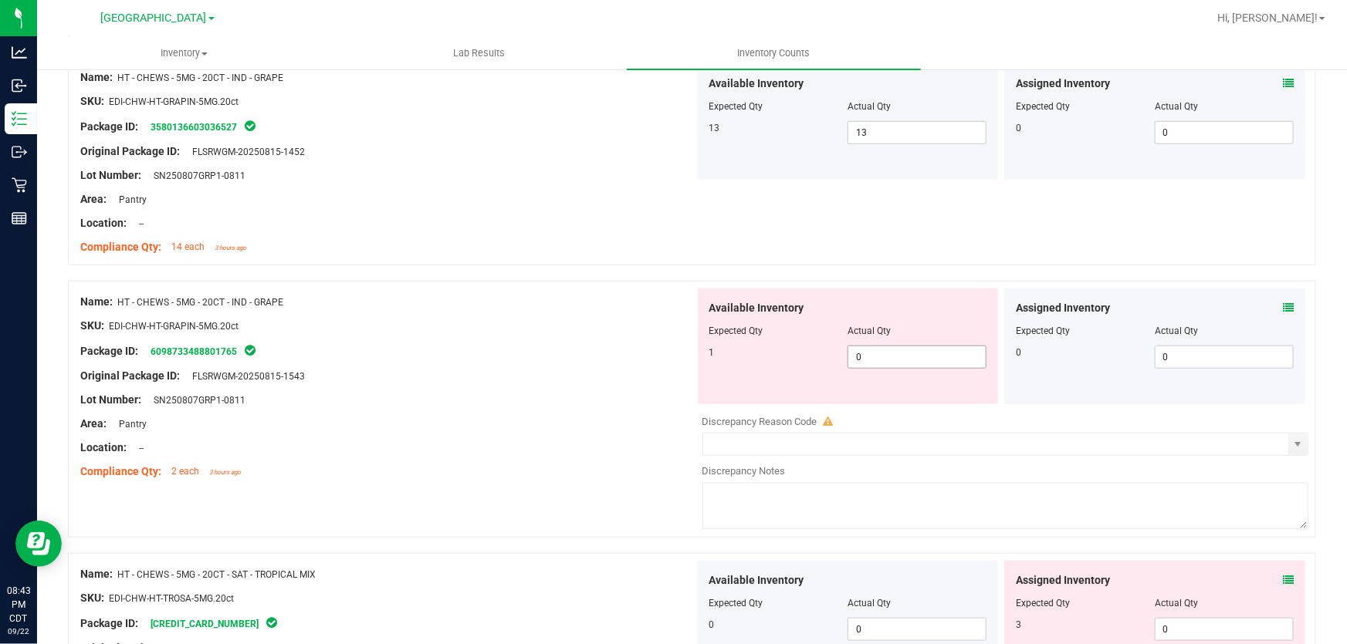
click at [876, 350] on span "0 0" at bounding box center [916, 357] width 139 height 23
click at [876, 350] on input "0" at bounding box center [916, 358] width 137 height 22
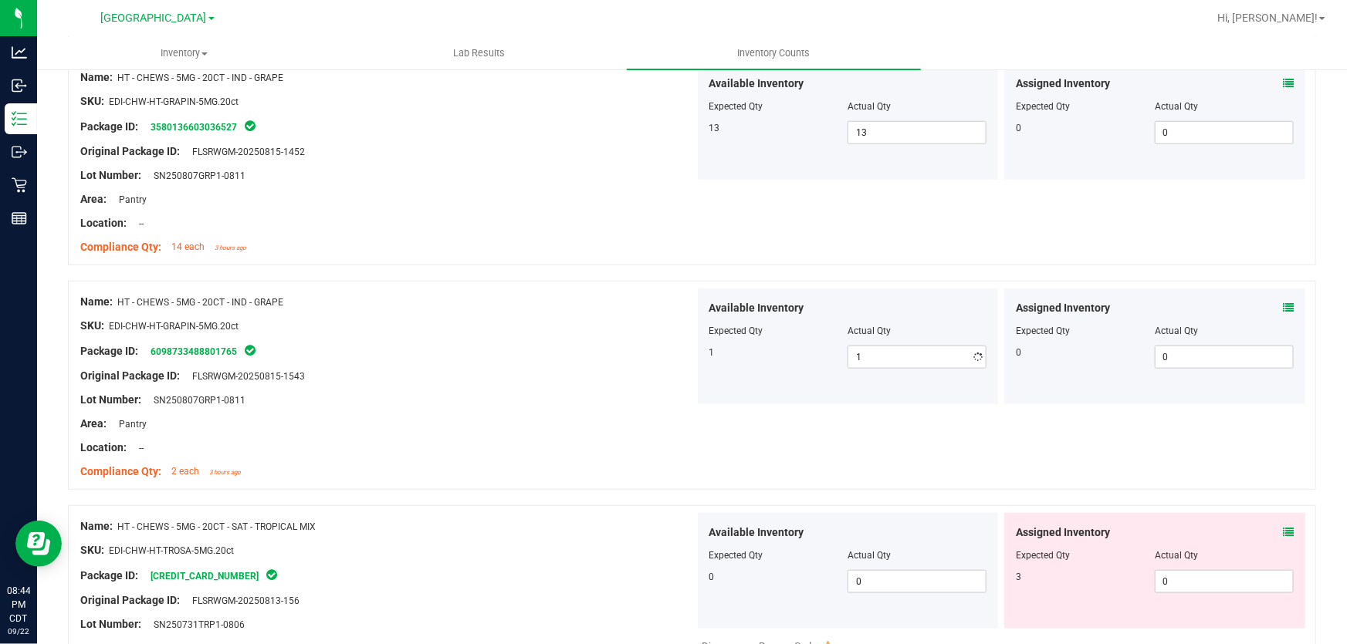
click at [698, 341] on div "Available Inventory Expected Qty Actual Qty 1 1 1" at bounding box center [848, 347] width 301 height 116
click at [1283, 535] on icon at bounding box center [1288, 532] width 11 height 11
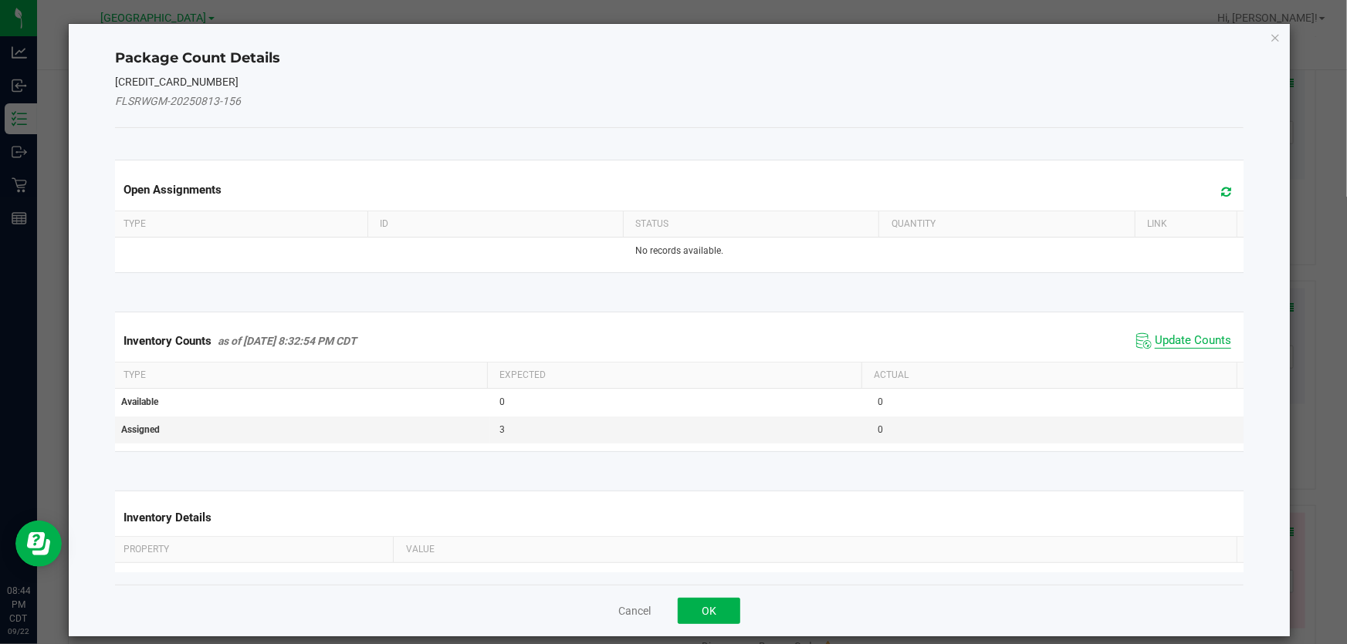
click at [1173, 333] on span "Update Counts" at bounding box center [1193, 340] width 76 height 15
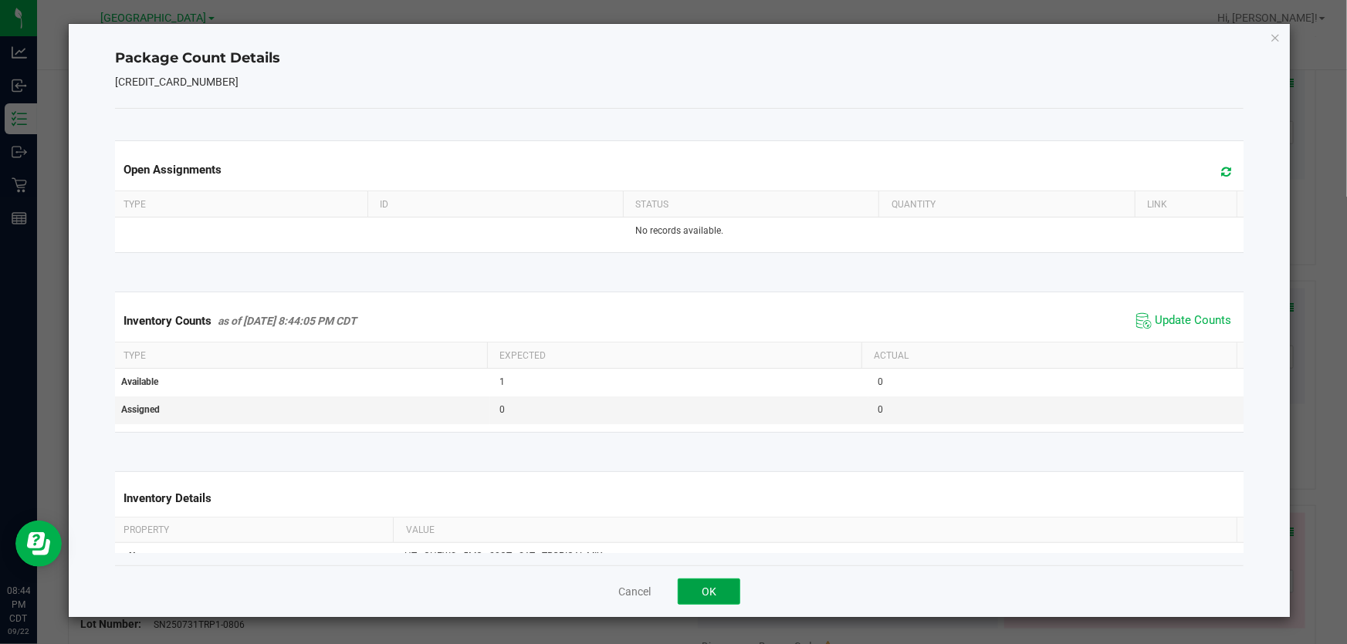
click at [678, 594] on button "OK" at bounding box center [709, 592] width 63 height 26
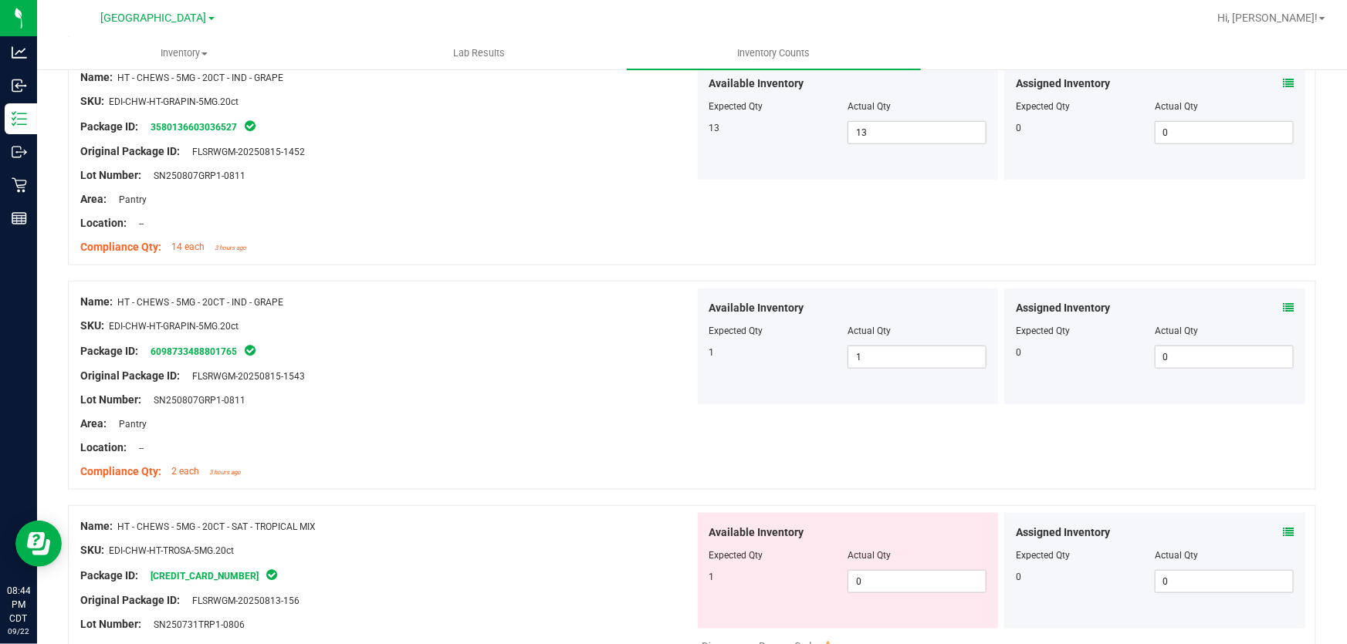
click at [1283, 533] on icon at bounding box center [1288, 532] width 11 height 11
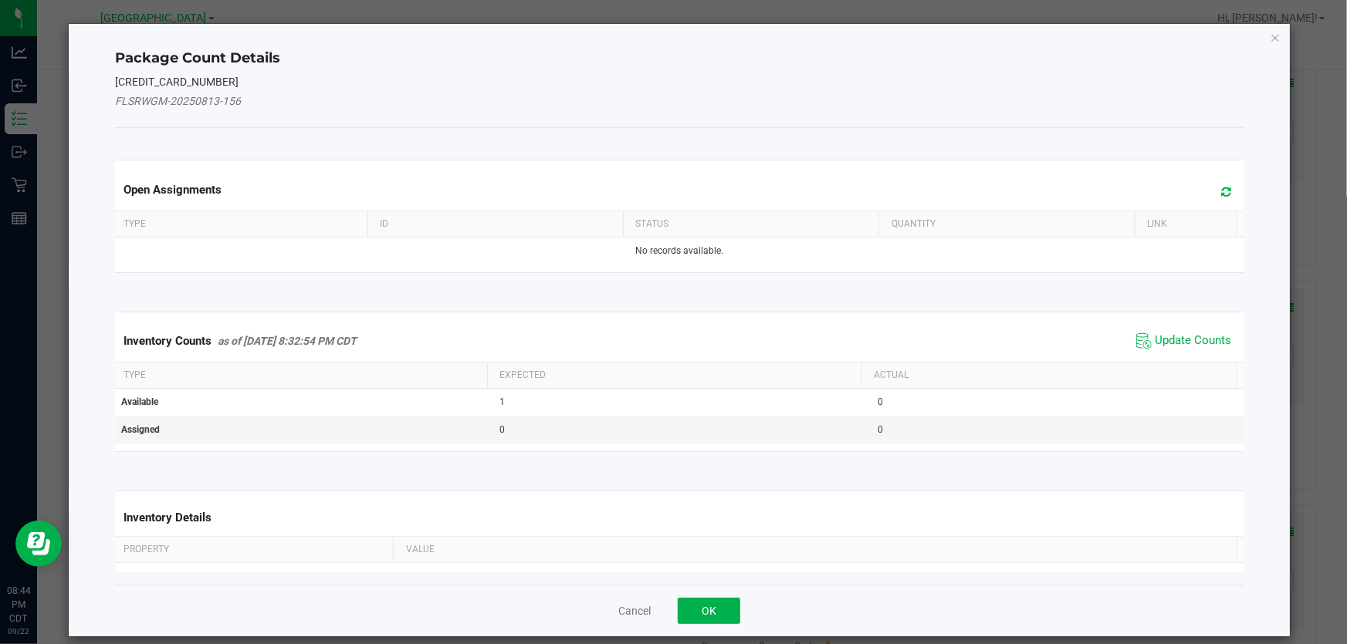
click at [1197, 347] on span "Update Counts" at bounding box center [1183, 341] width 103 height 23
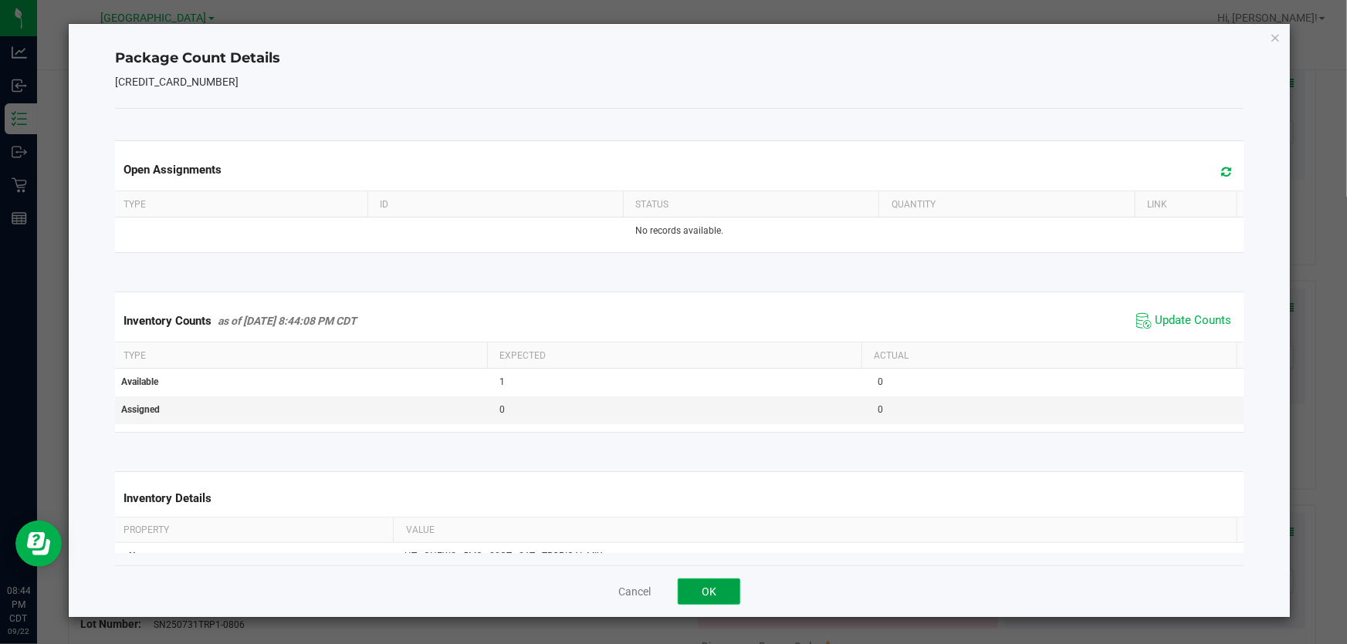
click at [720, 590] on button "OK" at bounding box center [709, 592] width 63 height 26
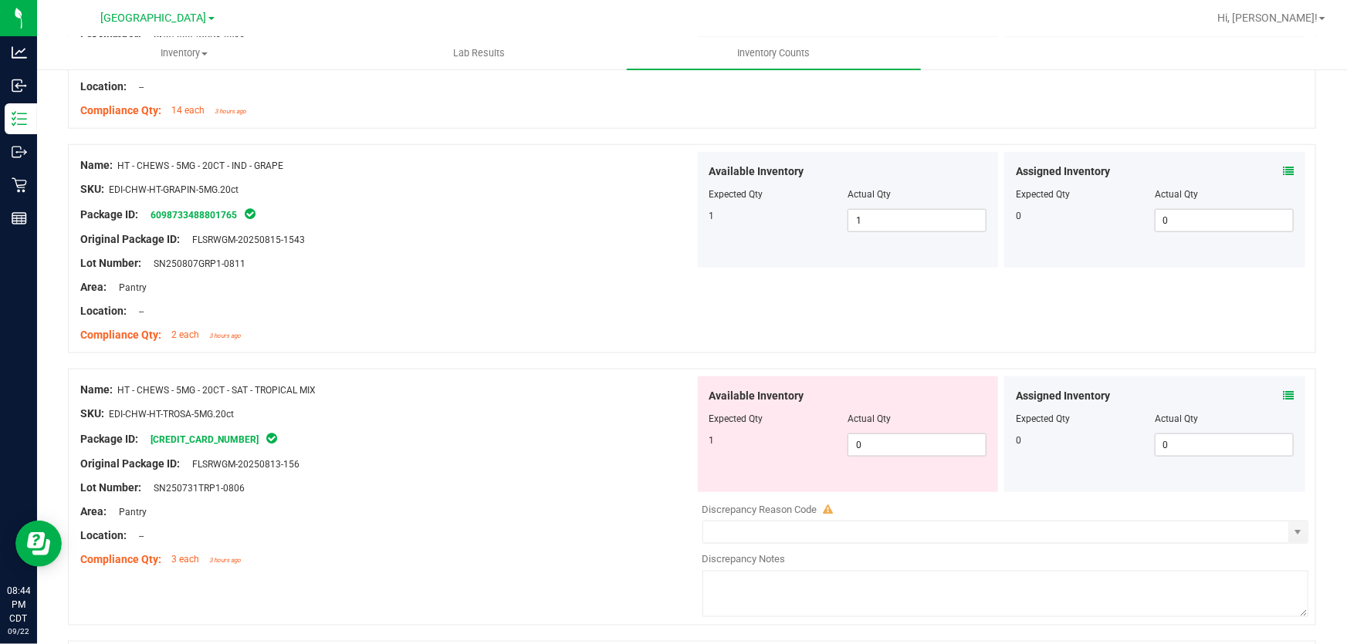
scroll to position [3719, 0]
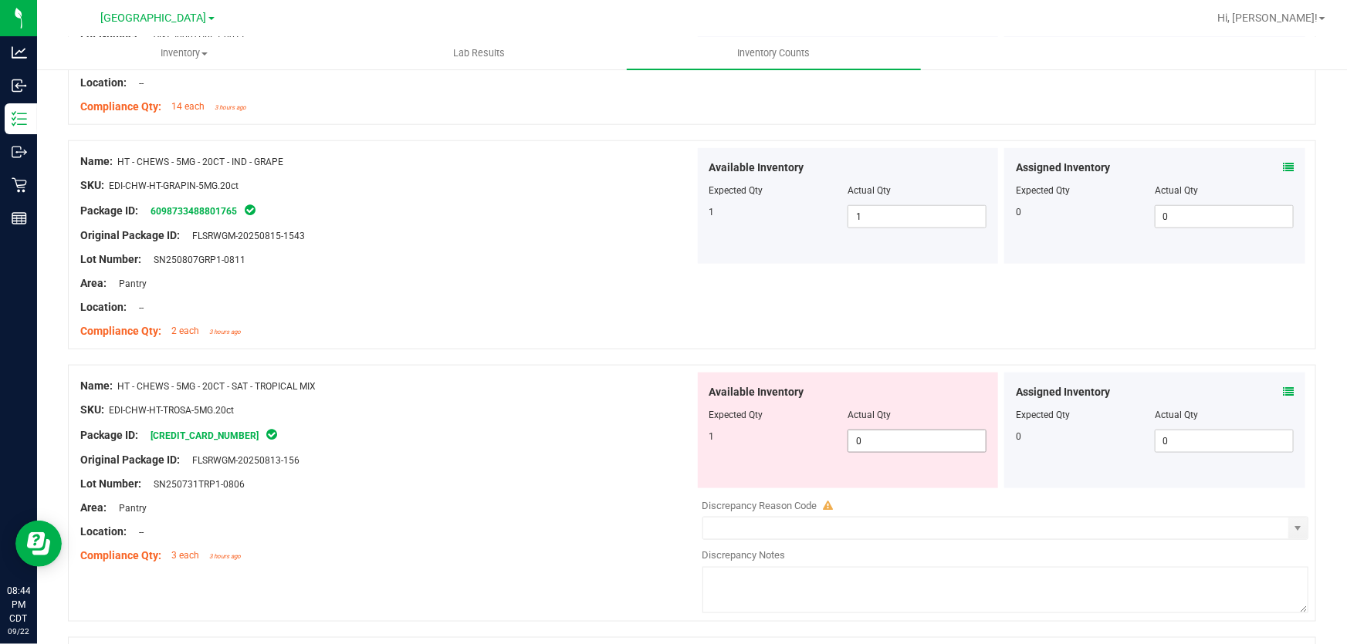
click at [891, 441] on span "0 0" at bounding box center [916, 441] width 139 height 23
click at [891, 441] on input "0" at bounding box center [916, 442] width 137 height 22
click at [572, 477] on div "Lot Number: SN250731TRP1-0806" at bounding box center [387, 484] width 614 height 16
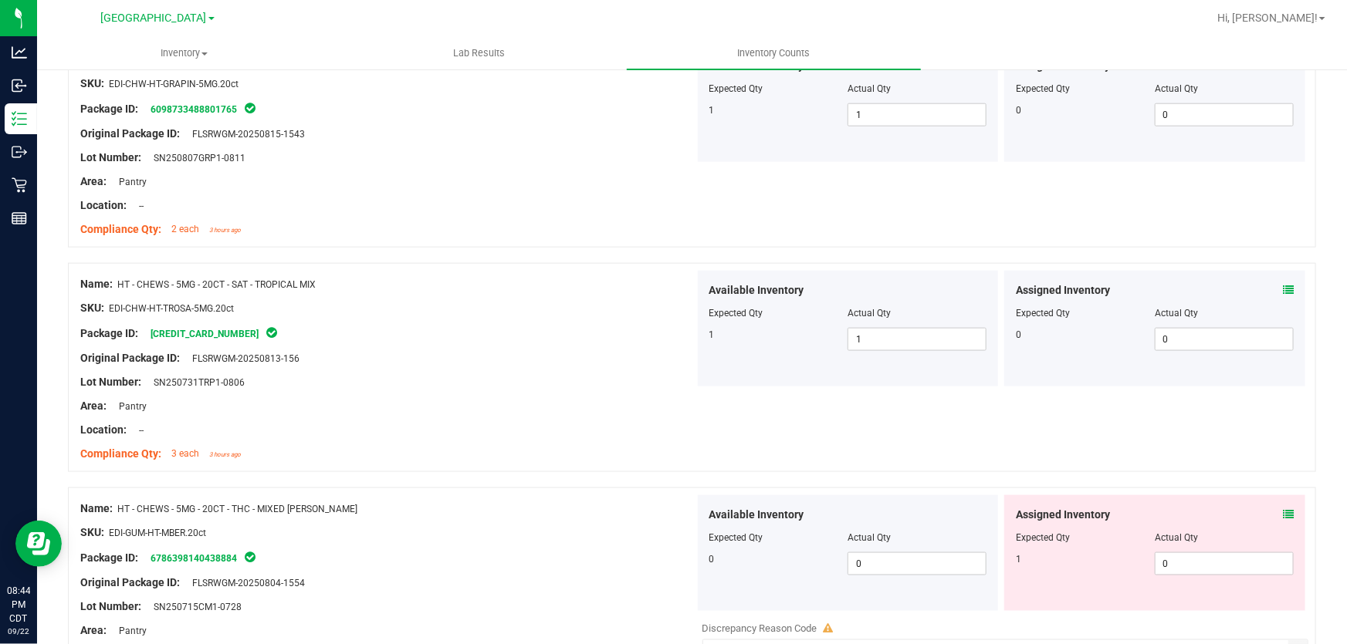
scroll to position [3929, 0]
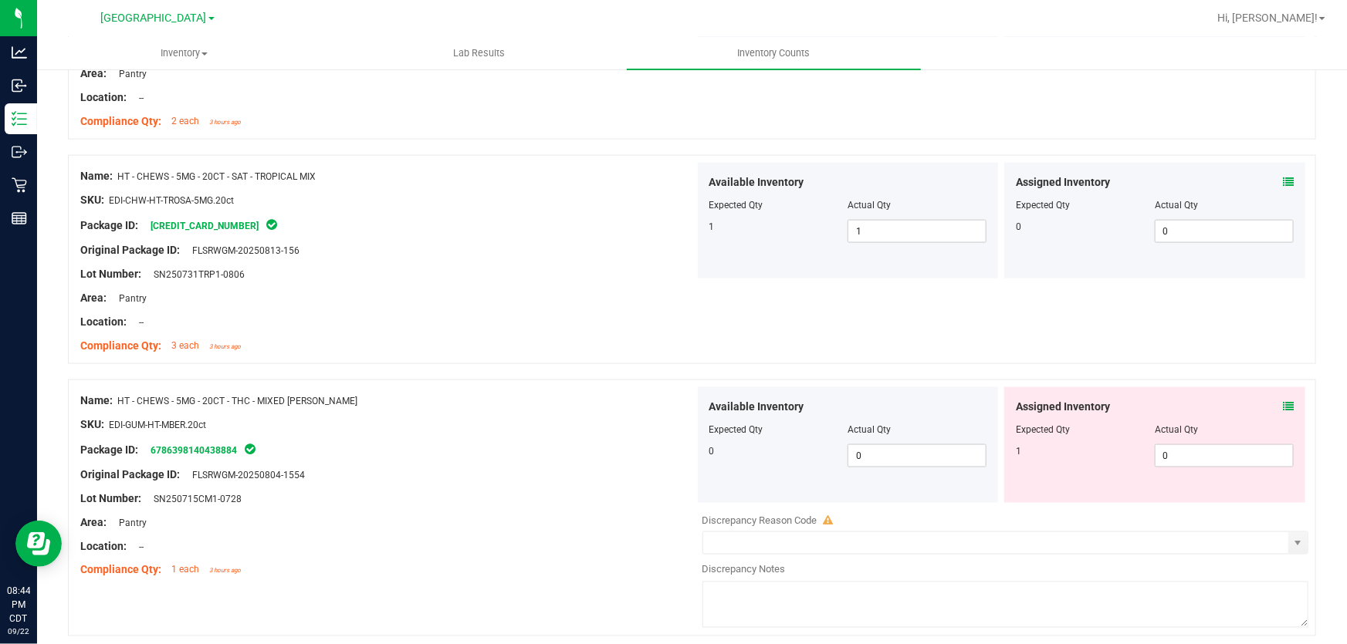
click at [1283, 401] on icon at bounding box center [1288, 406] width 11 height 11
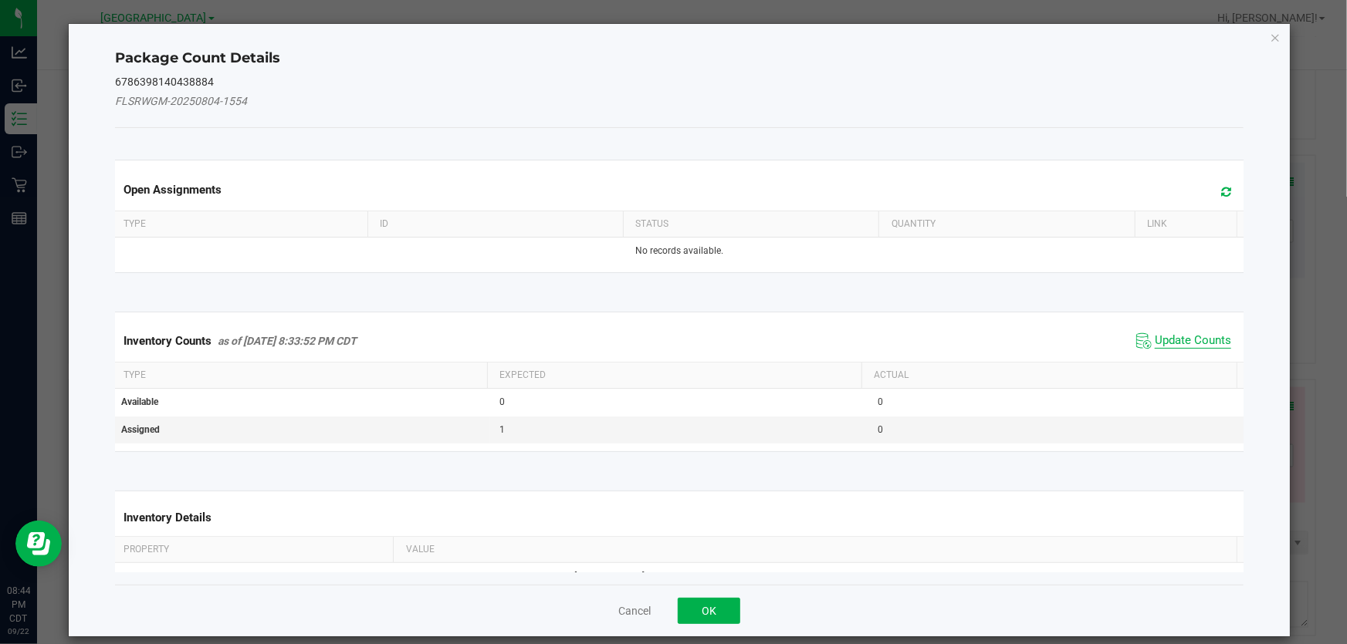
click at [1155, 336] on span "Update Counts" at bounding box center [1193, 340] width 76 height 15
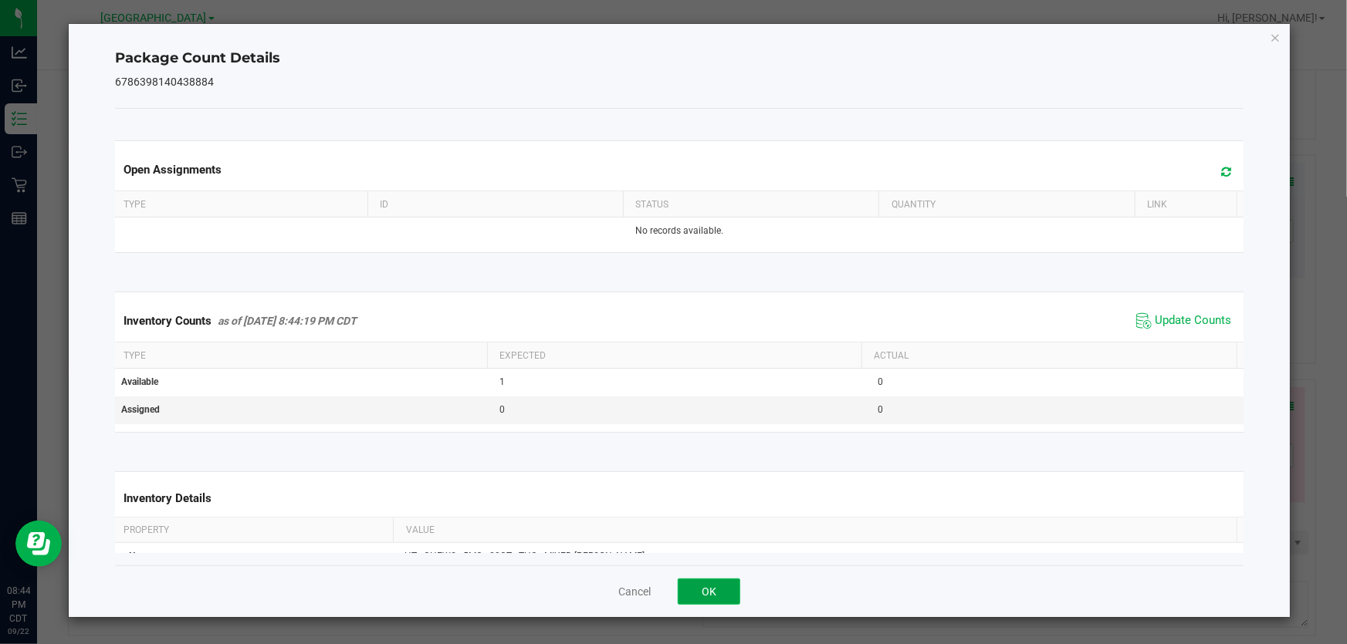
click at [727, 584] on button "OK" at bounding box center [709, 592] width 63 height 26
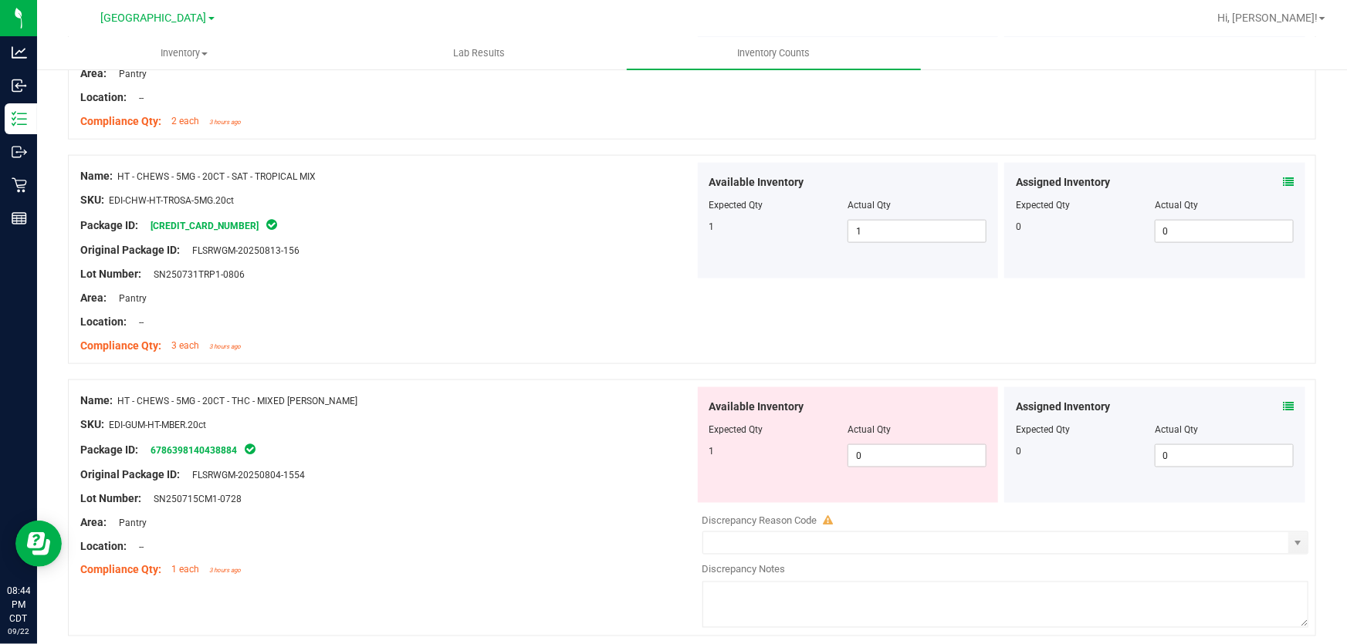
click at [1283, 402] on icon at bounding box center [1288, 406] width 11 height 11
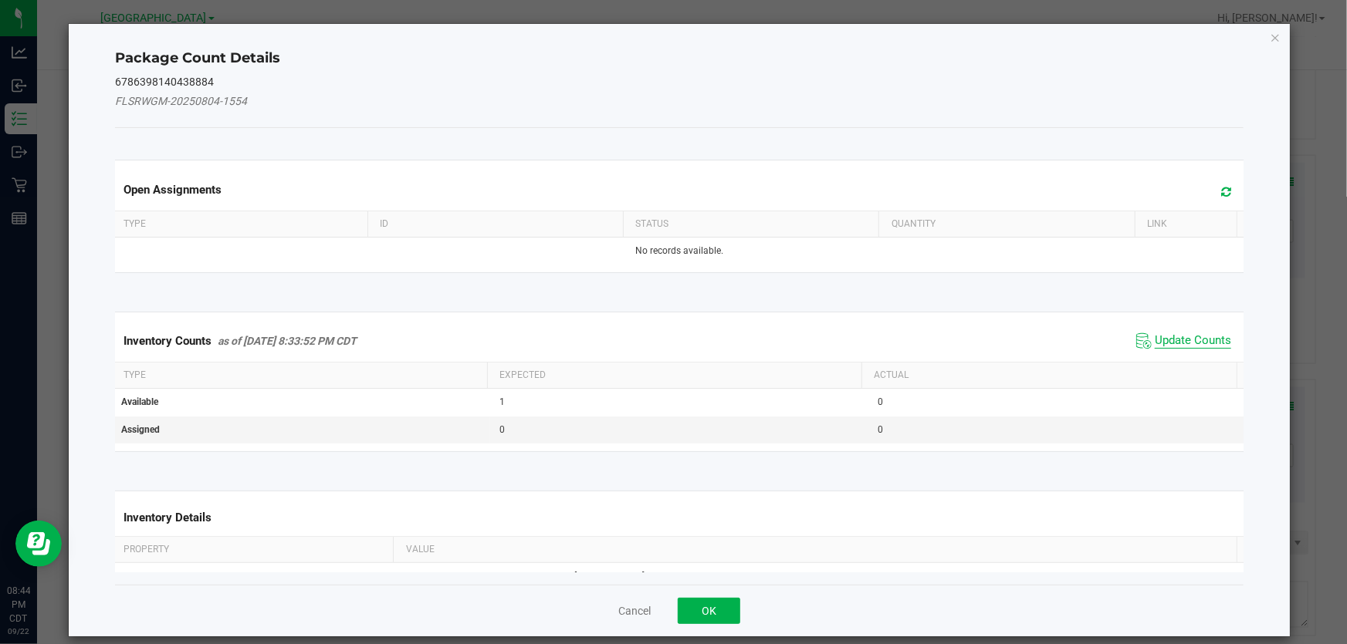
click at [1165, 337] on span "Update Counts" at bounding box center [1193, 340] width 76 height 15
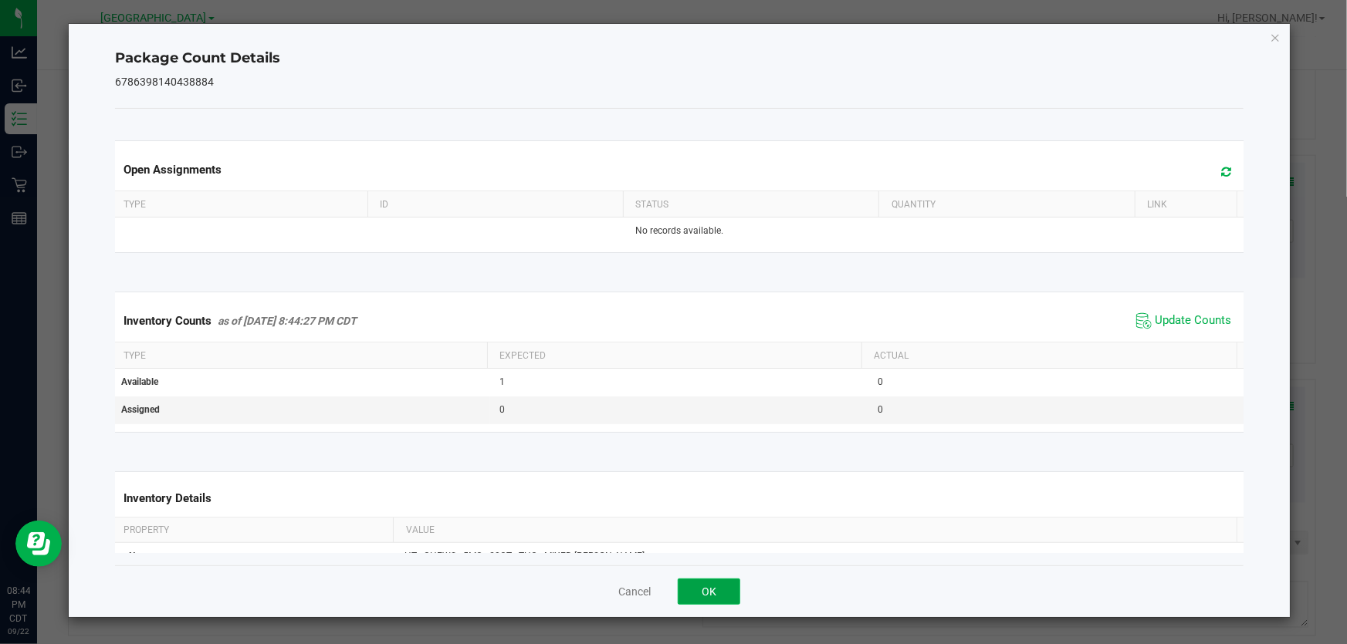
click at [718, 583] on button "OK" at bounding box center [709, 592] width 63 height 26
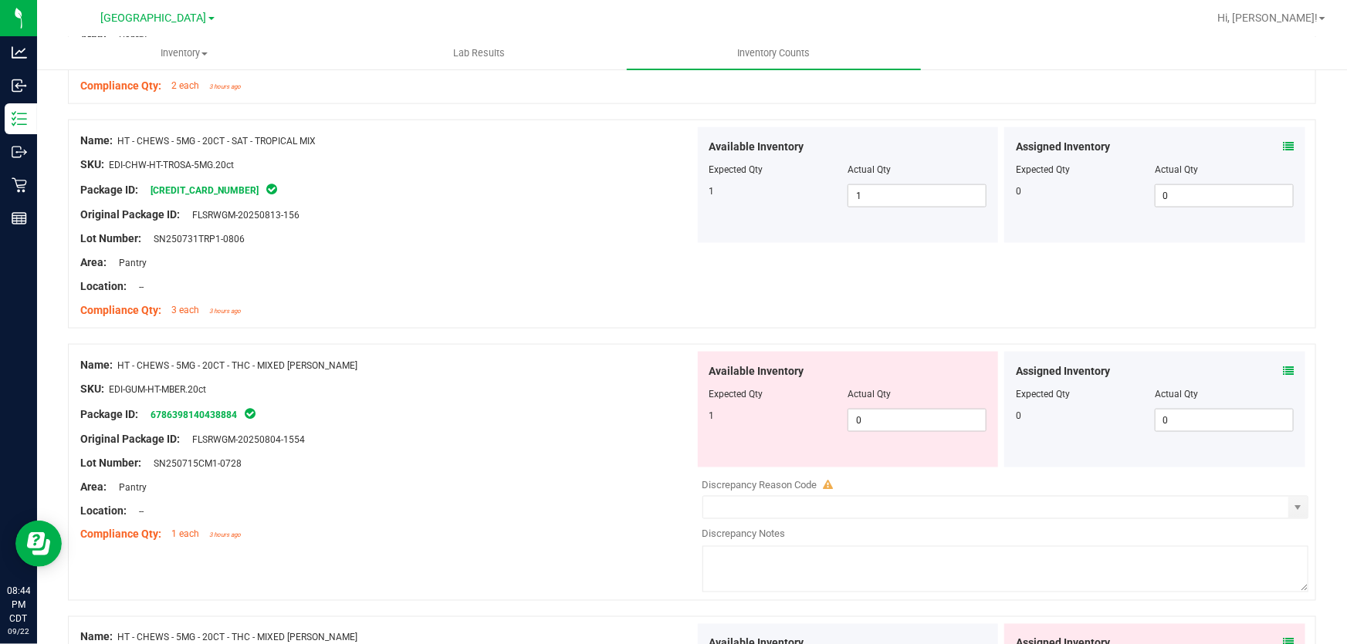
scroll to position [3999, 0]
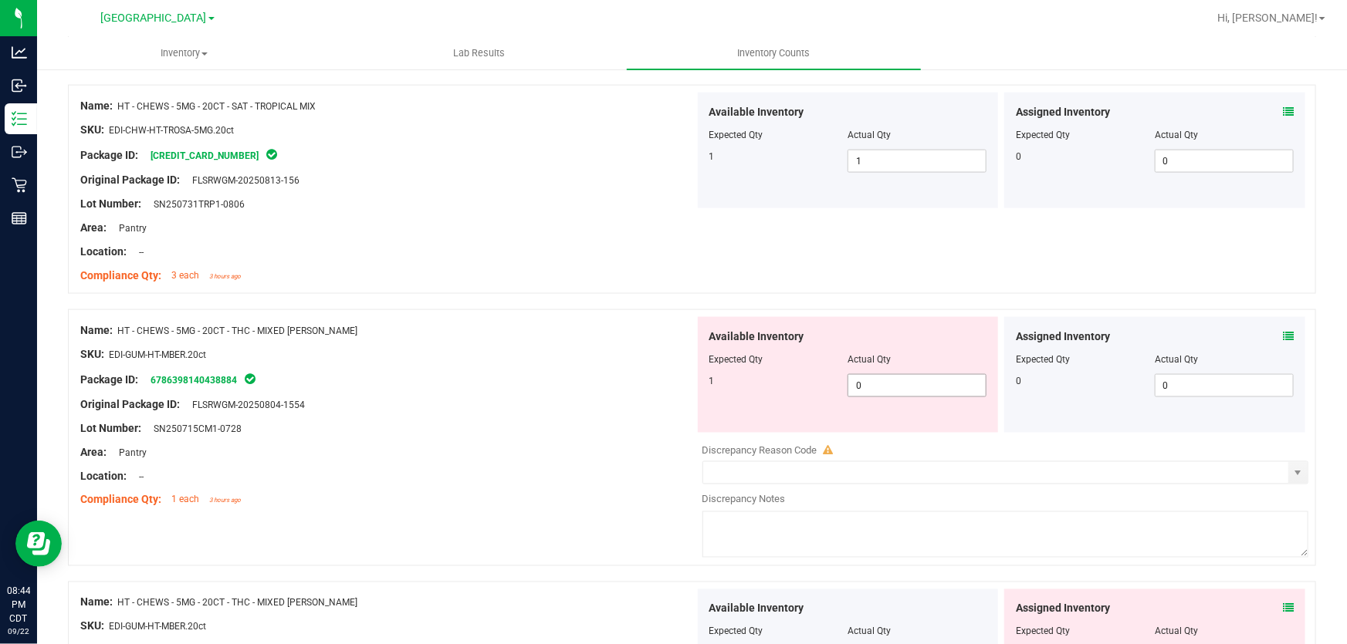
click at [908, 379] on span "0 0" at bounding box center [916, 385] width 139 height 23
click at [908, 379] on input "0" at bounding box center [916, 386] width 137 height 22
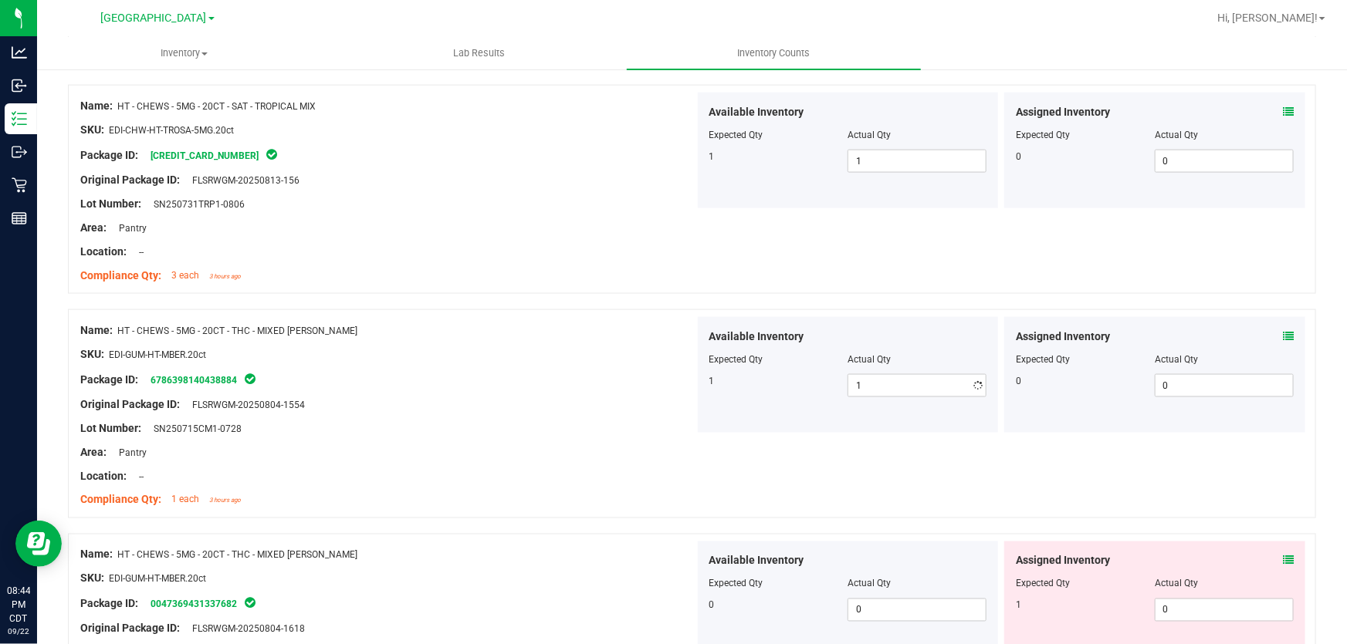
click at [594, 364] on div at bounding box center [387, 367] width 614 height 8
click at [1283, 556] on icon at bounding box center [1288, 561] width 11 height 11
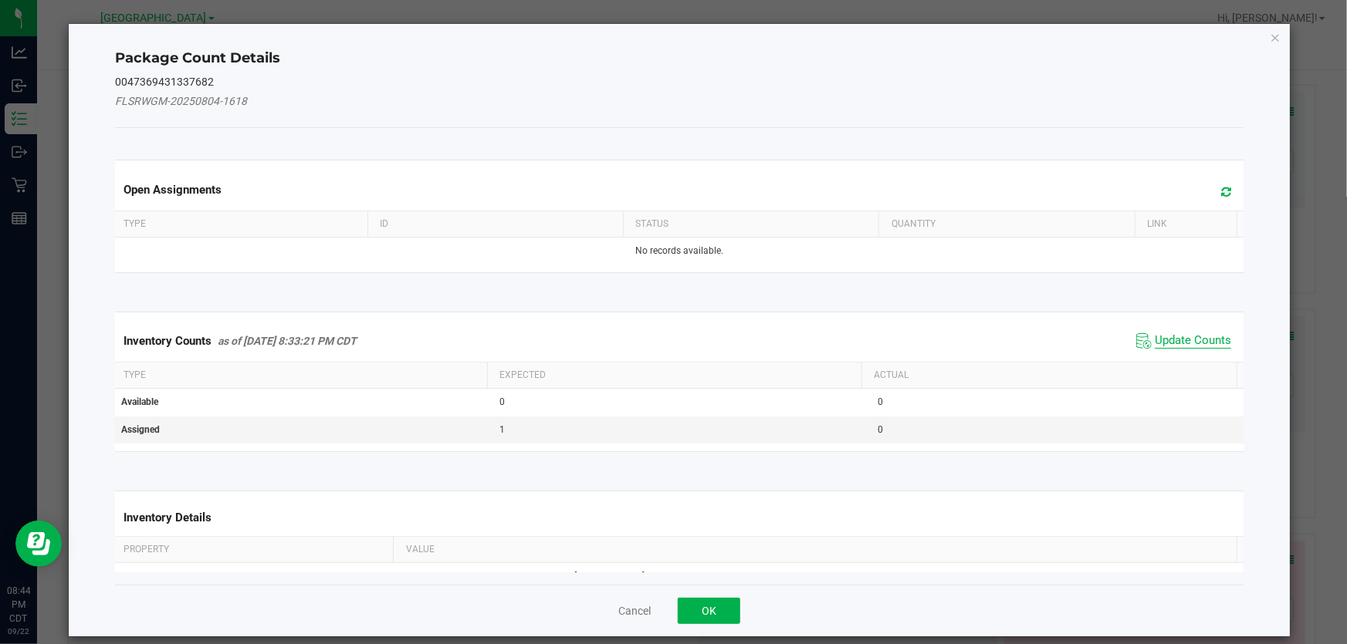
click at [1155, 343] on span "Update Counts" at bounding box center [1193, 340] width 76 height 15
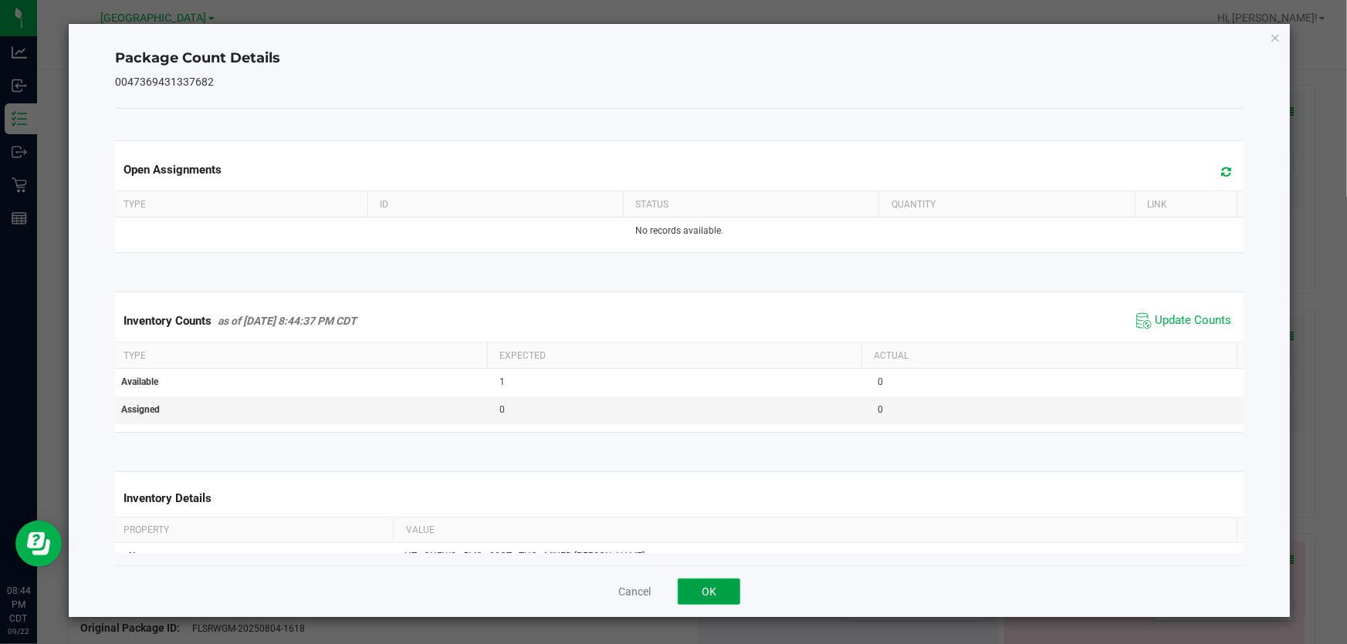
click at [697, 595] on button "OK" at bounding box center [709, 592] width 63 height 26
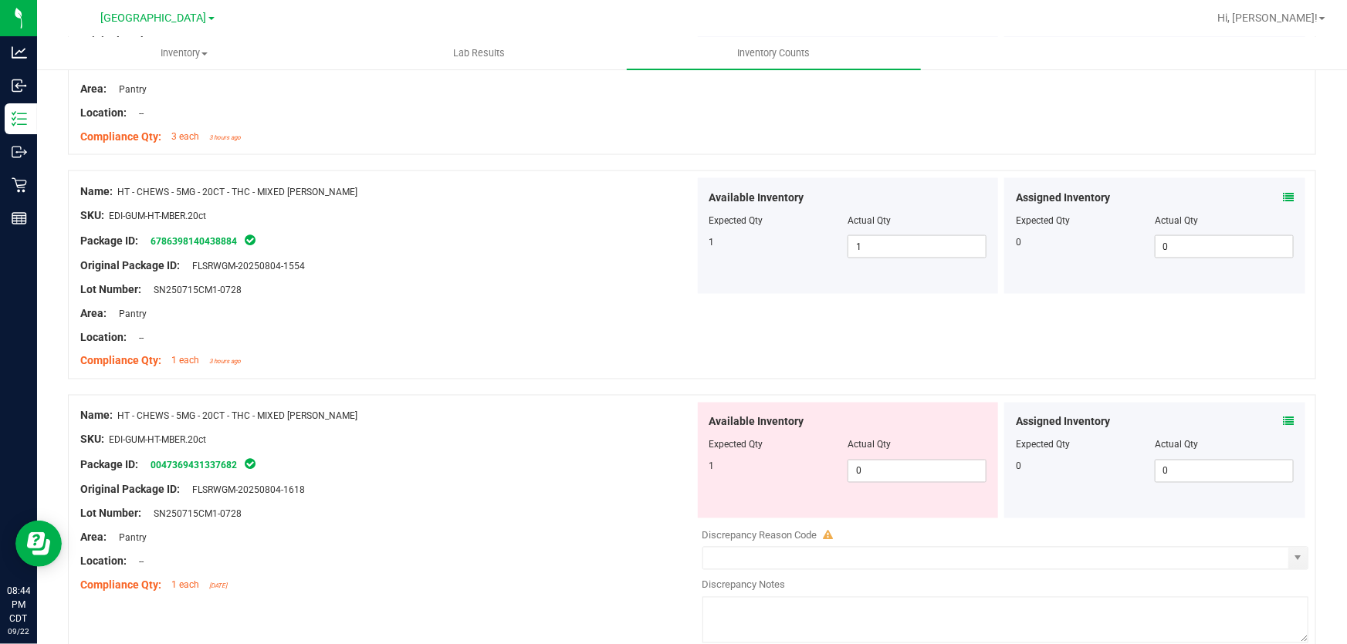
scroll to position [4139, 0]
click at [881, 468] on span "0 0" at bounding box center [916, 469] width 139 height 23
click at [0, 0] on input "0" at bounding box center [0, 0] width 0 height 0
click at [579, 438] on div "SKU: EDI-GUM-HT-MBER.20ct" at bounding box center [387, 439] width 614 height 16
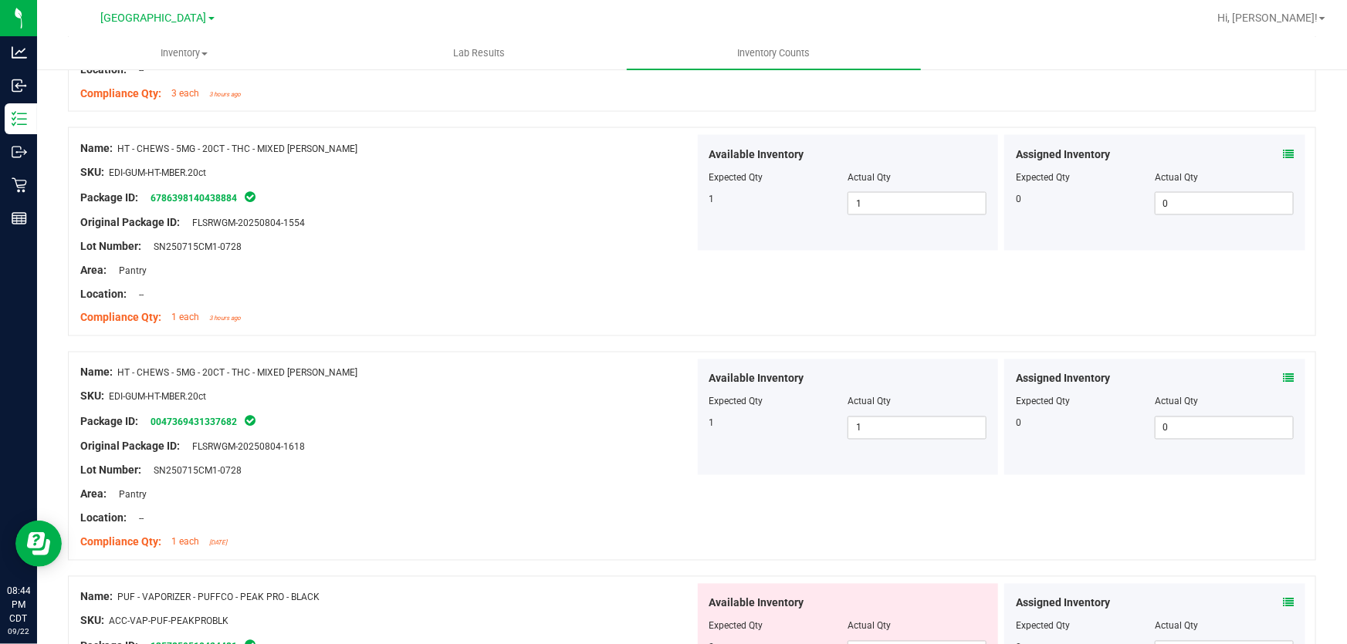
scroll to position [4350, 0]
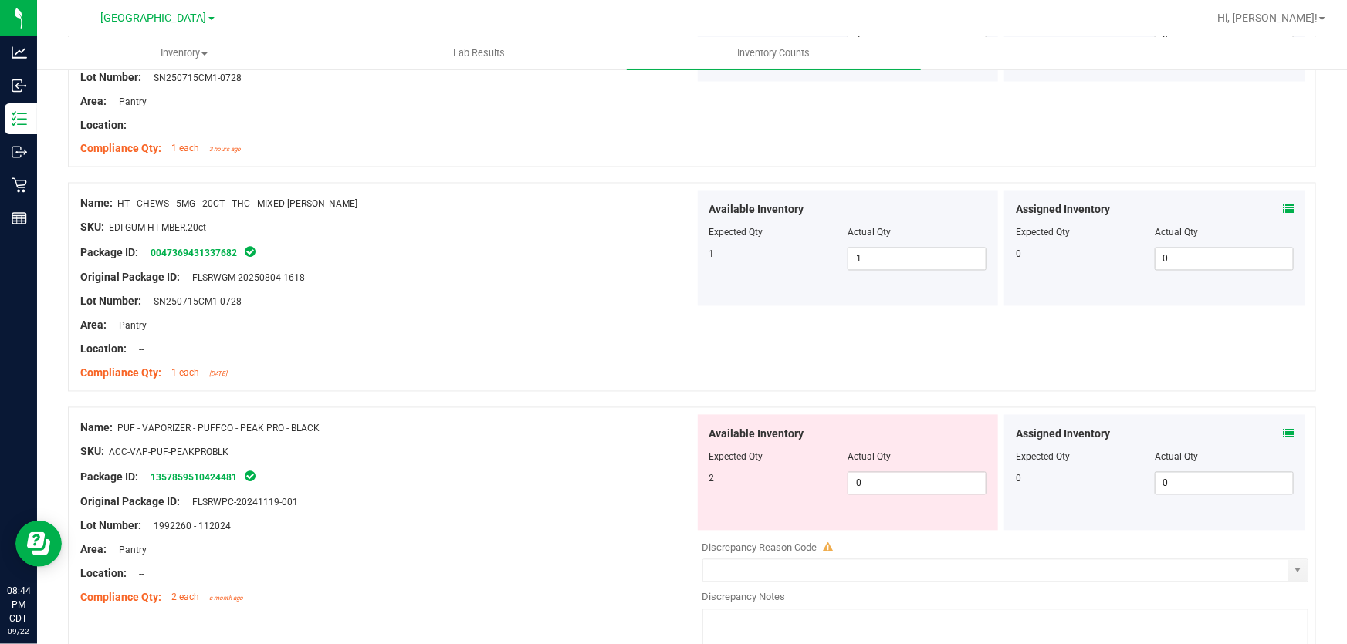
click at [1283, 434] on icon at bounding box center [1288, 434] width 11 height 11
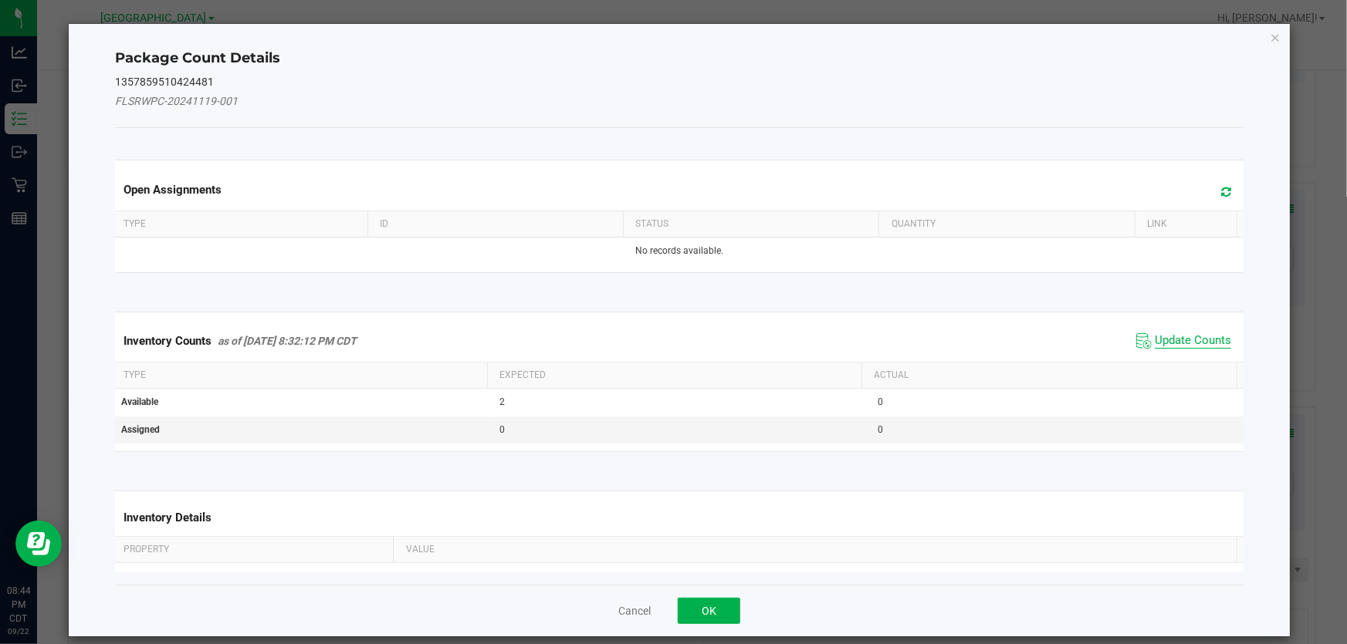
click at [1199, 347] on span "Update Counts" at bounding box center [1193, 340] width 76 height 15
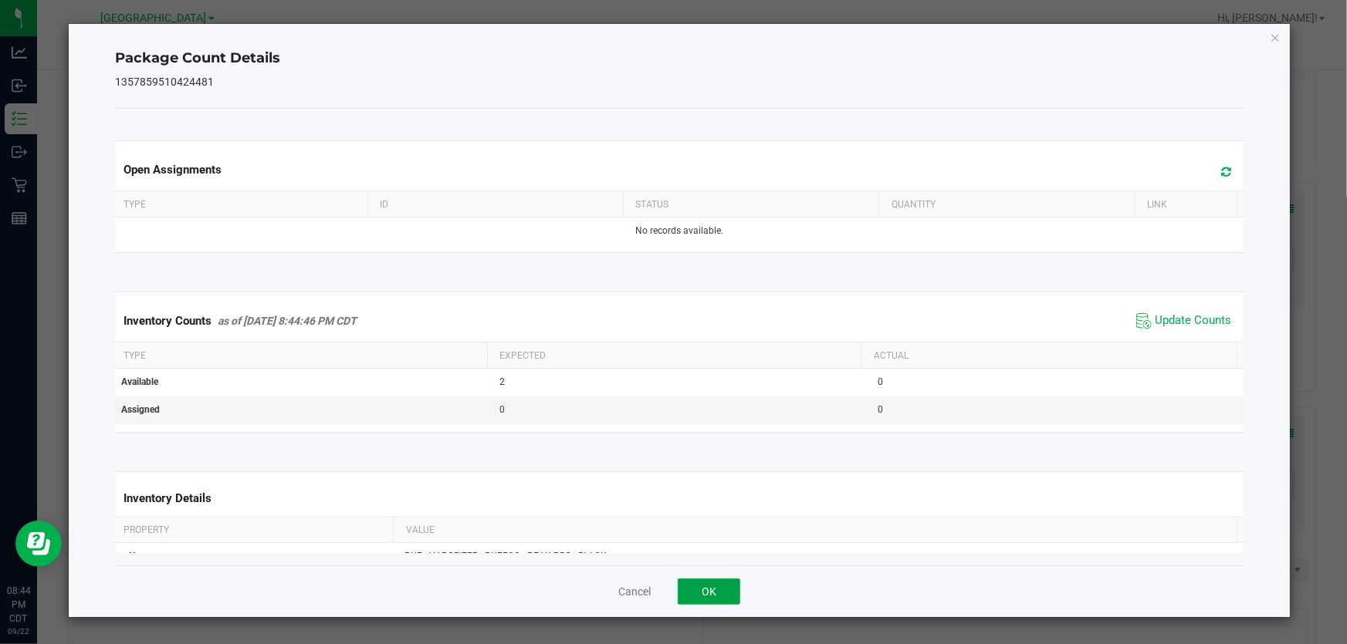
click at [723, 593] on button "OK" at bounding box center [709, 592] width 63 height 26
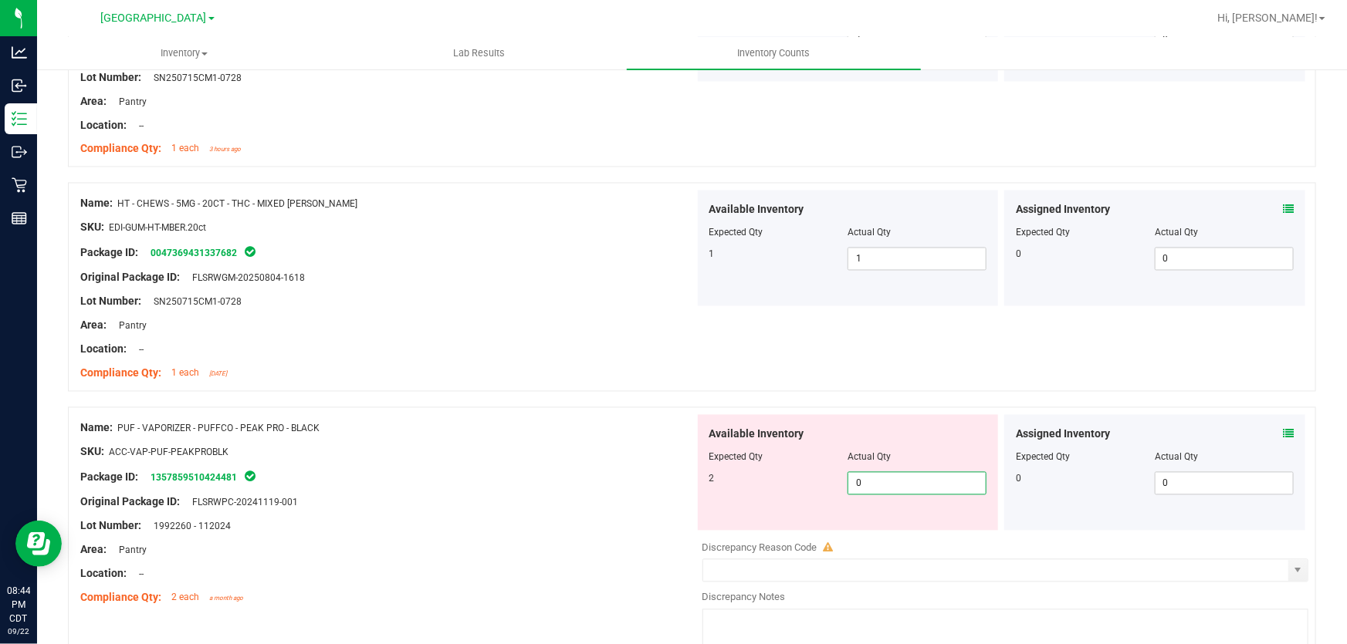
click at [860, 485] on span "0 0" at bounding box center [916, 483] width 139 height 23
click at [860, 485] on input "0" at bounding box center [916, 484] width 137 height 22
click at [672, 451] on div "SKU: ACC-VAP-PUF-PEAKPROBLK" at bounding box center [387, 453] width 614 height 16
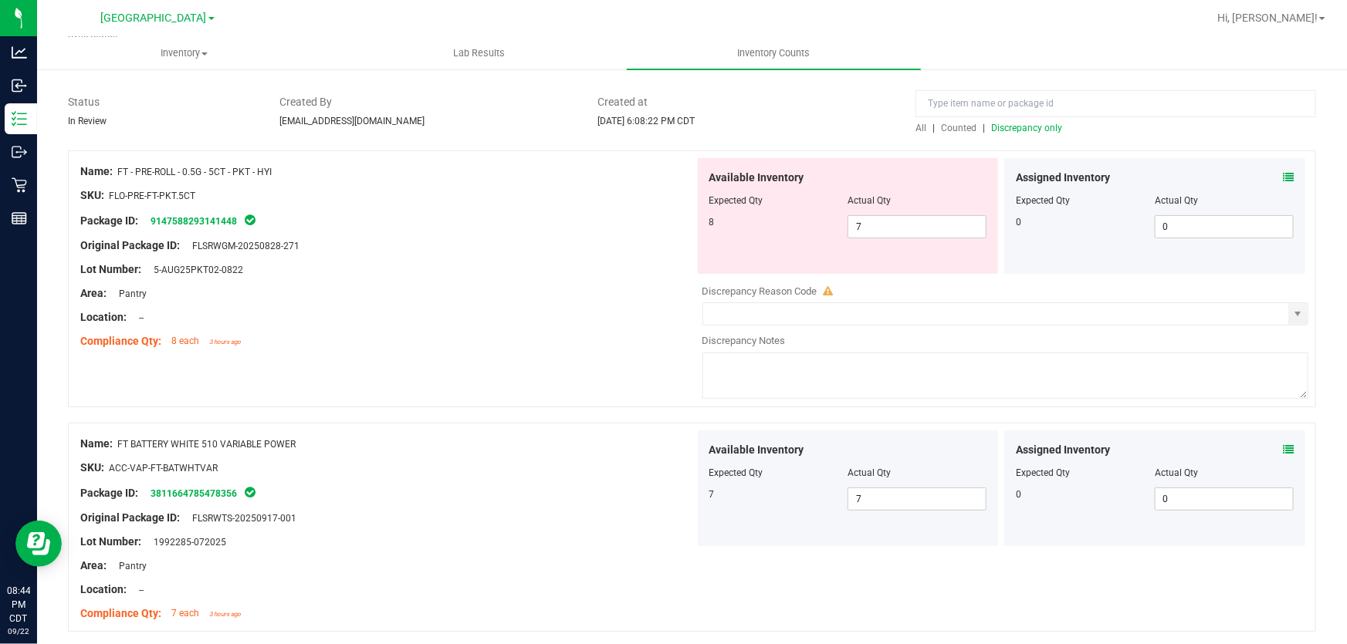
scroll to position [0, 0]
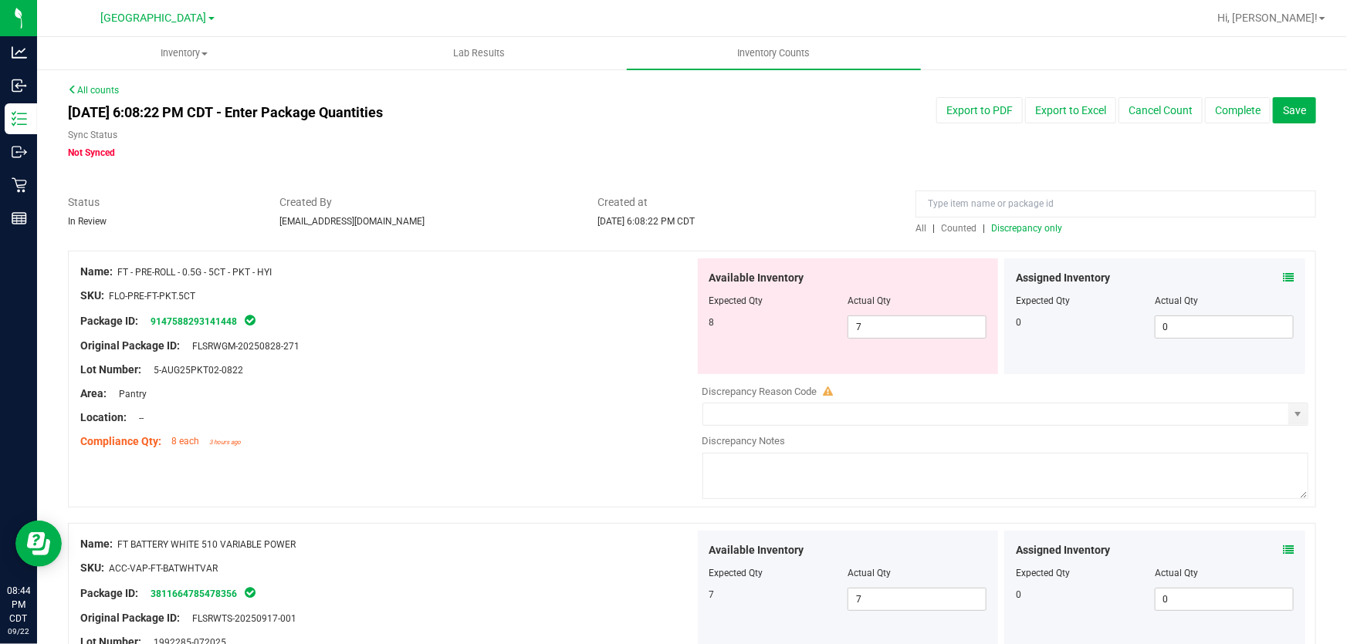
click at [991, 228] on span "Discrepancy only" at bounding box center [1026, 228] width 71 height 11
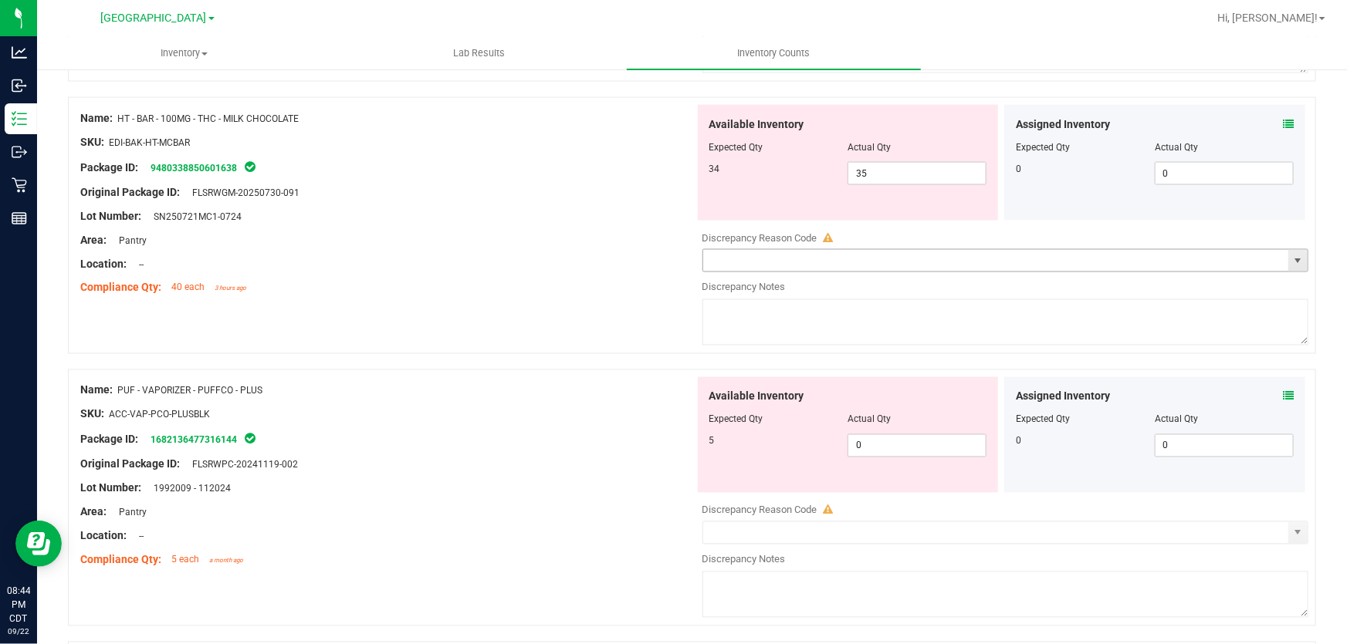
scroll to position [1263, 0]
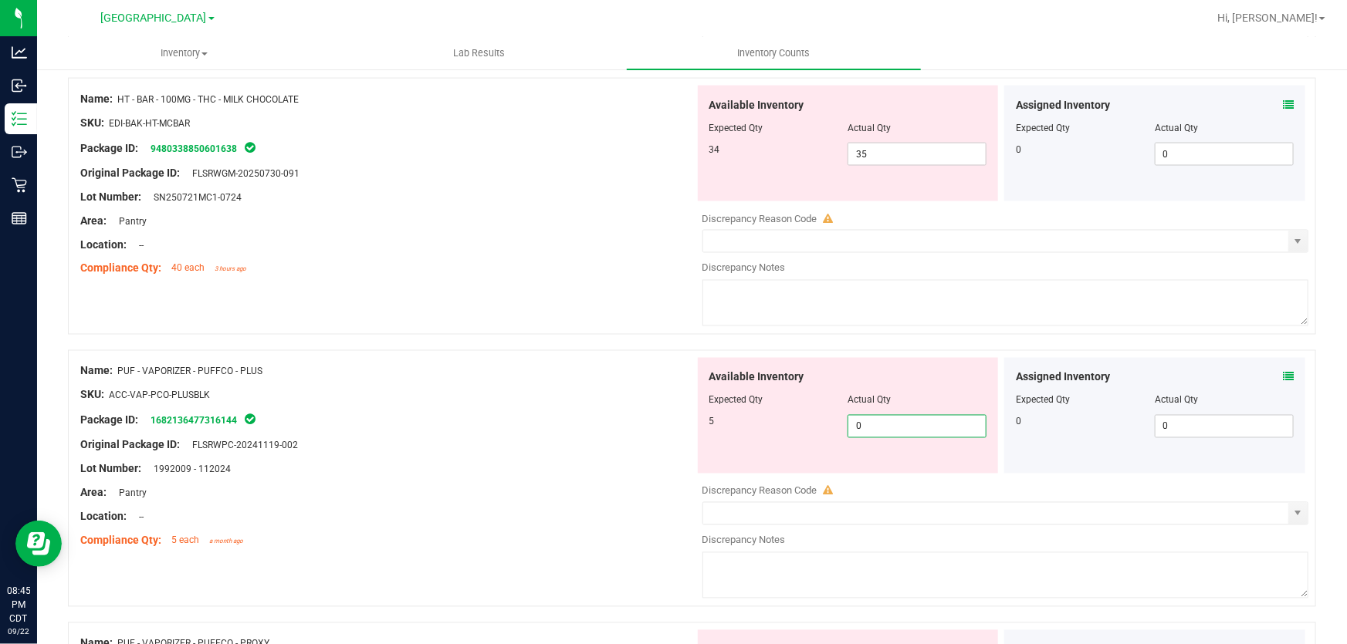
click at [911, 433] on span "0 0" at bounding box center [916, 426] width 139 height 23
click at [911, 433] on input "0" at bounding box center [916, 427] width 137 height 22
click at [587, 417] on div "Package ID: 1682136477316144" at bounding box center [387, 420] width 614 height 19
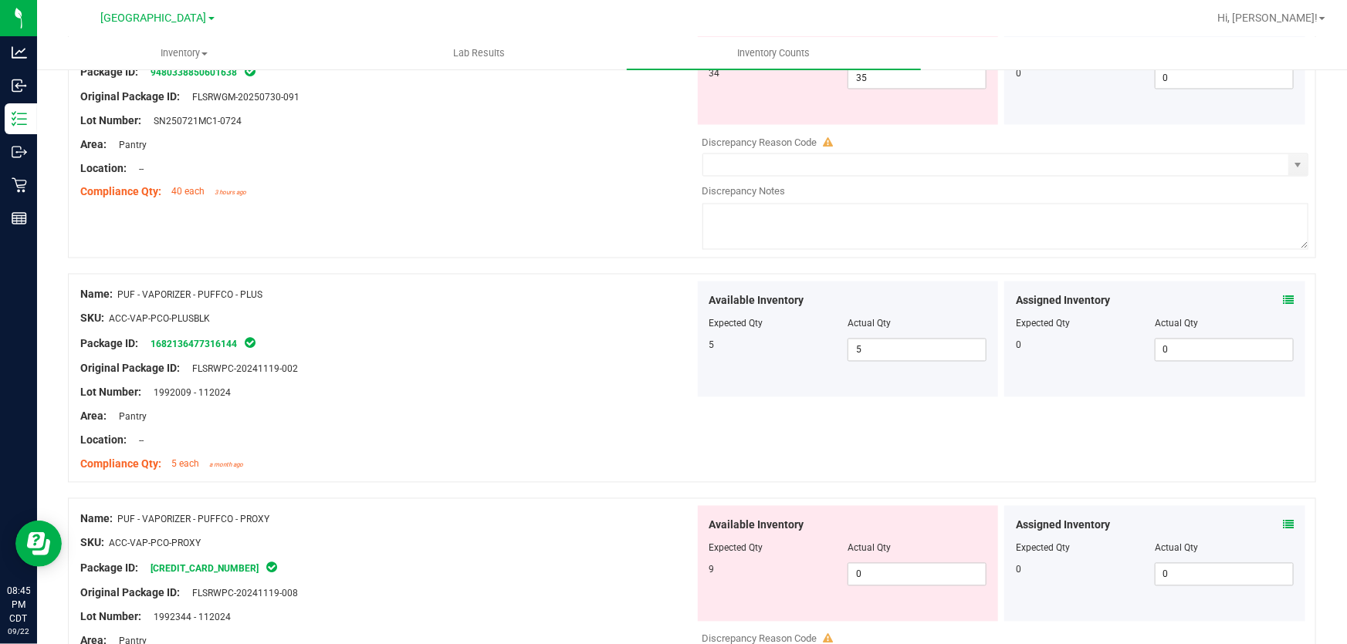
scroll to position [1473, 0]
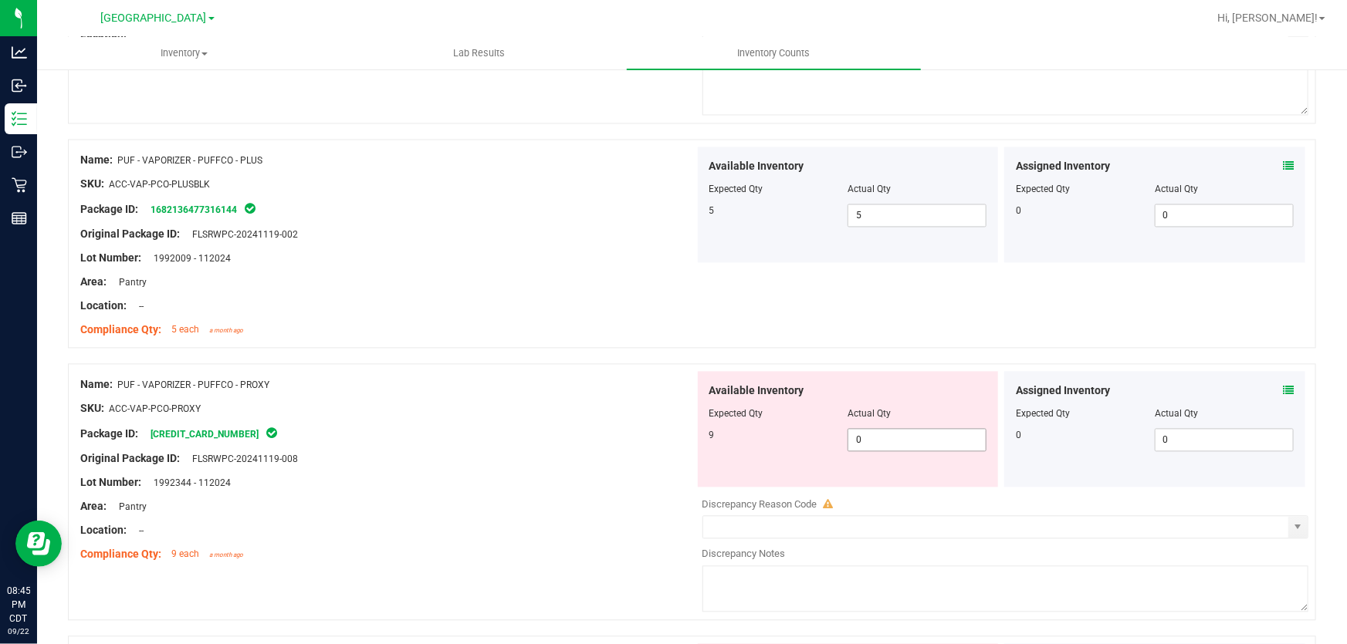
click at [874, 445] on span "0 0" at bounding box center [916, 440] width 139 height 23
click at [874, 445] on input "0" at bounding box center [916, 441] width 137 height 22
click at [663, 396] on div at bounding box center [387, 398] width 614 height 8
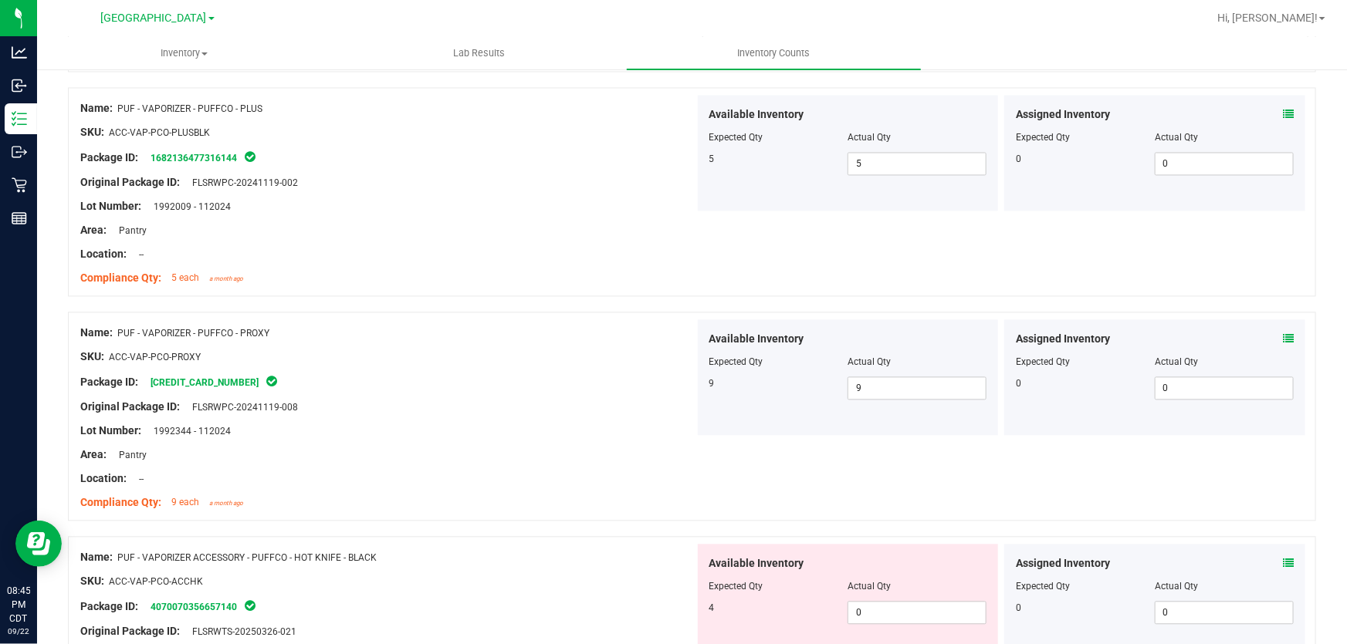
scroll to position [1613, 0]
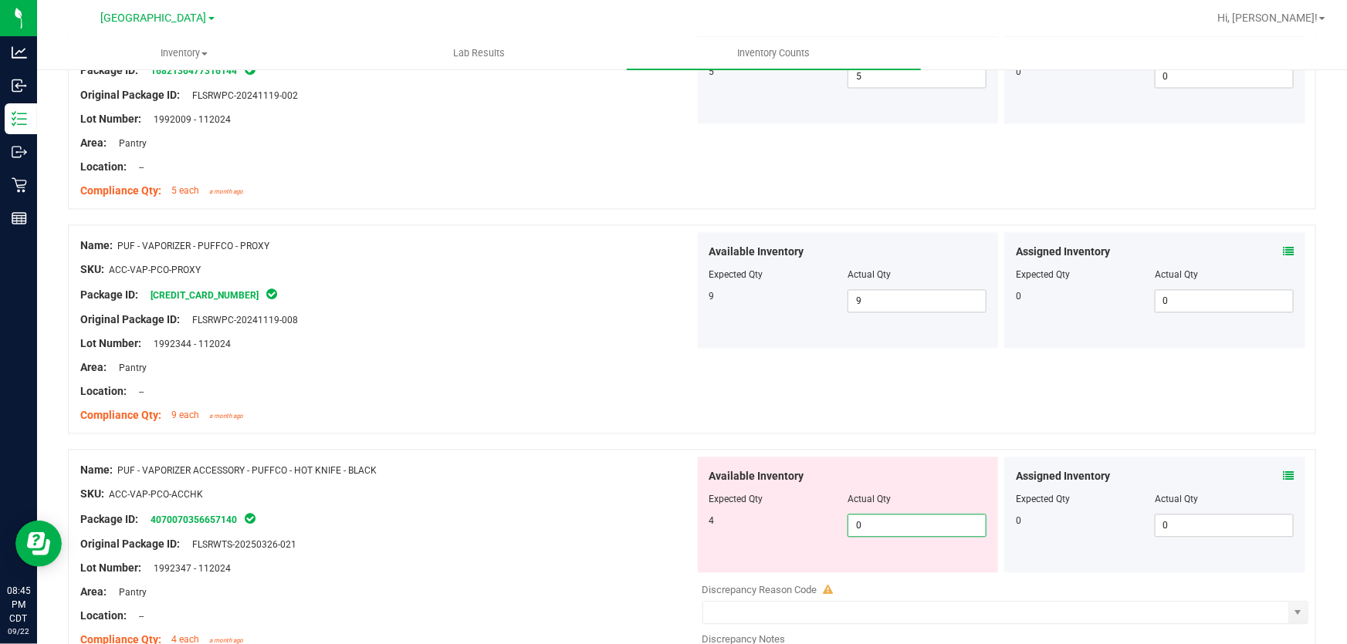
click at [894, 516] on span "0 0" at bounding box center [916, 525] width 139 height 23
click at [894, 516] on input "0" at bounding box center [916, 526] width 137 height 22
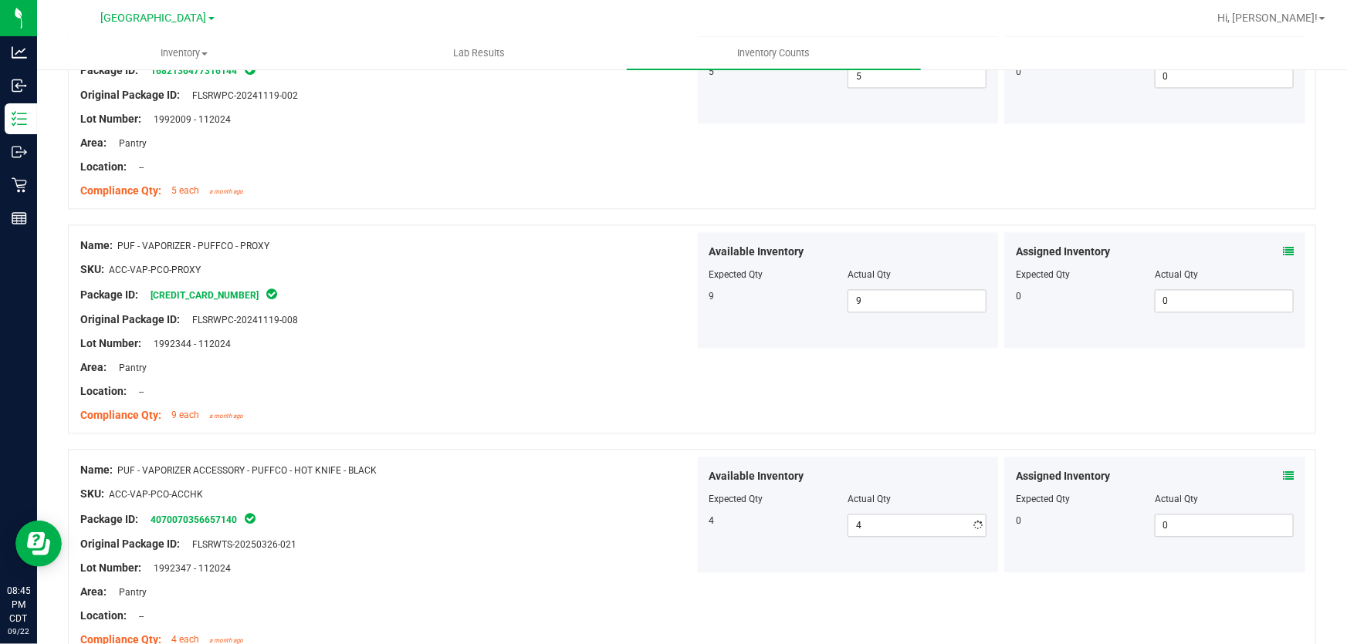
click at [594, 479] on div at bounding box center [387, 483] width 614 height 8
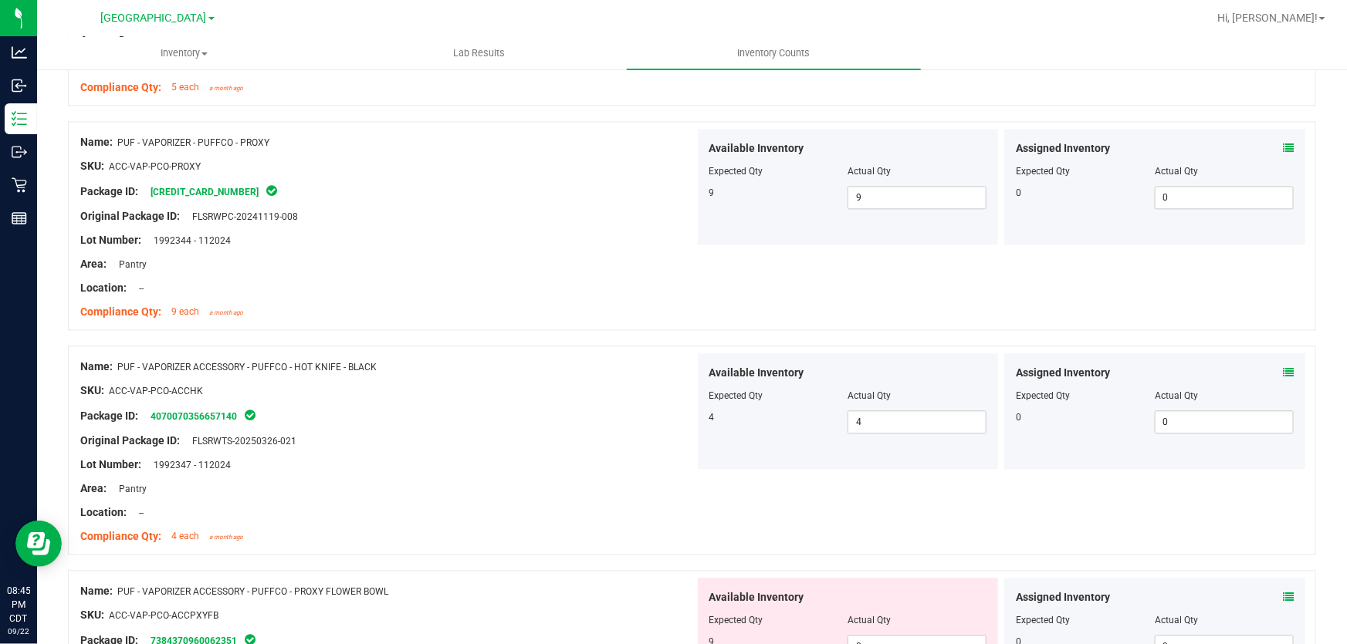
scroll to position [1894, 0]
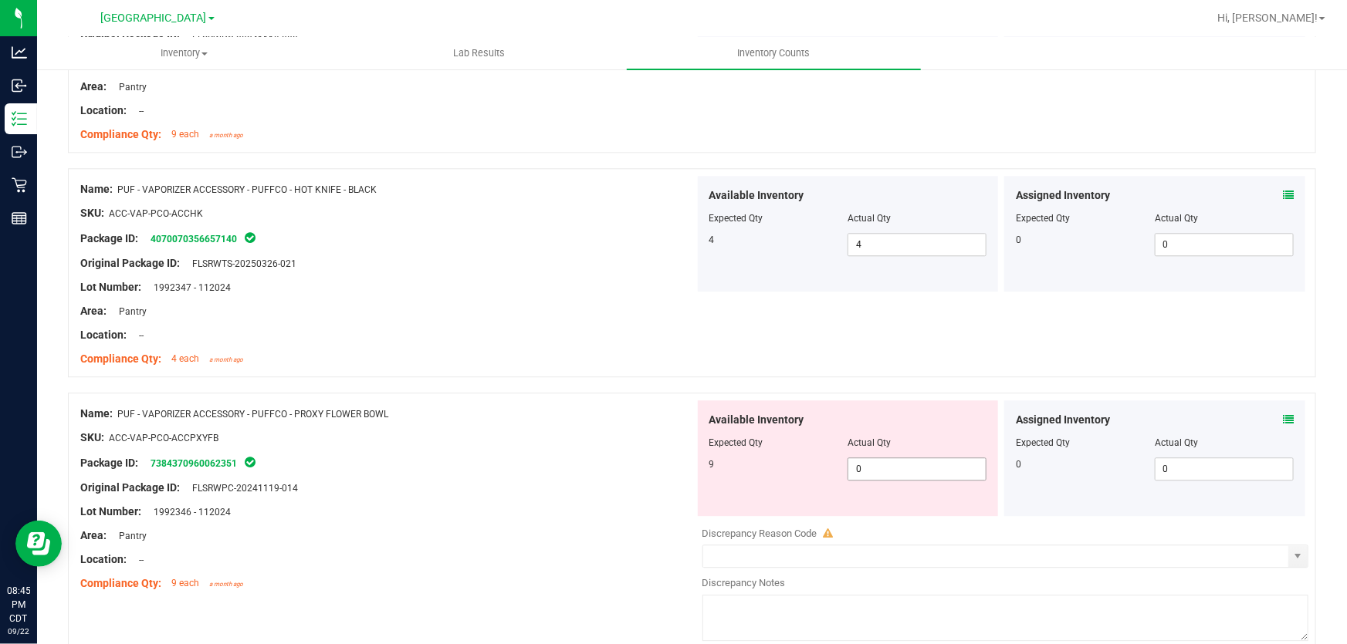
click at [857, 468] on span "0 0" at bounding box center [916, 469] width 139 height 23
click at [857, 468] on input "0" at bounding box center [916, 469] width 137 height 22
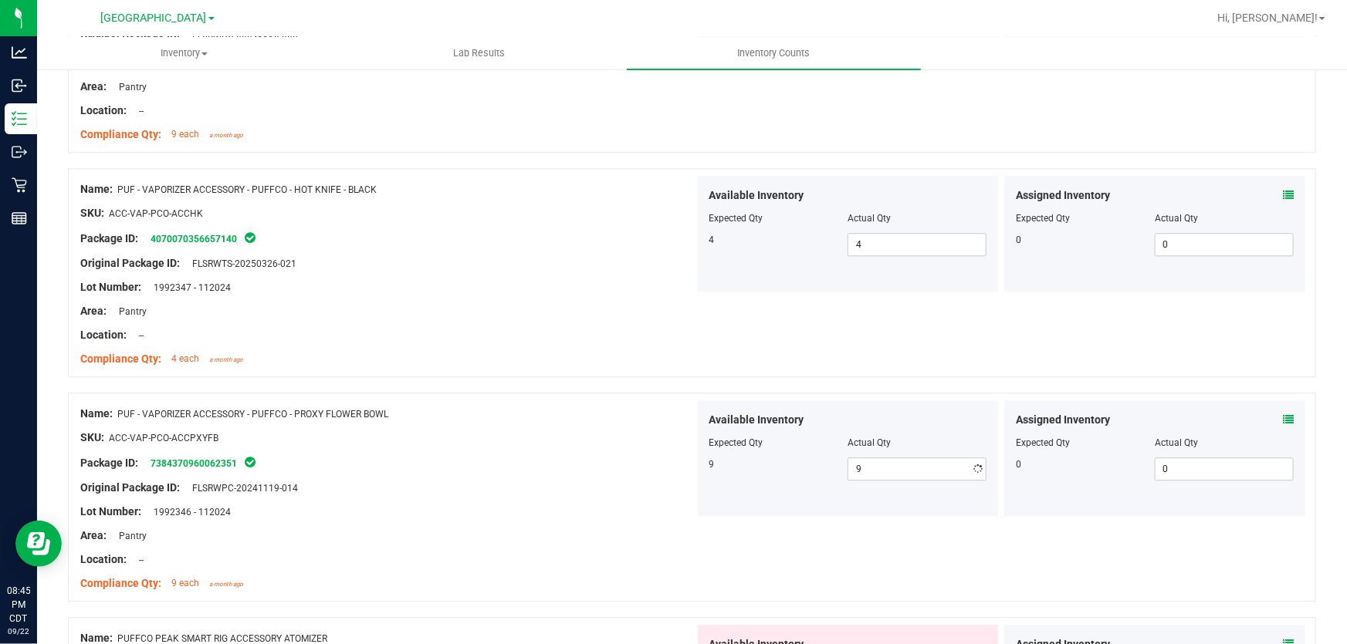
click at [502, 413] on div "Name: PUF - VAPORIZER ACCESSORY - PUFFCO - PROXY FLOWER BOWL" at bounding box center [387, 414] width 614 height 16
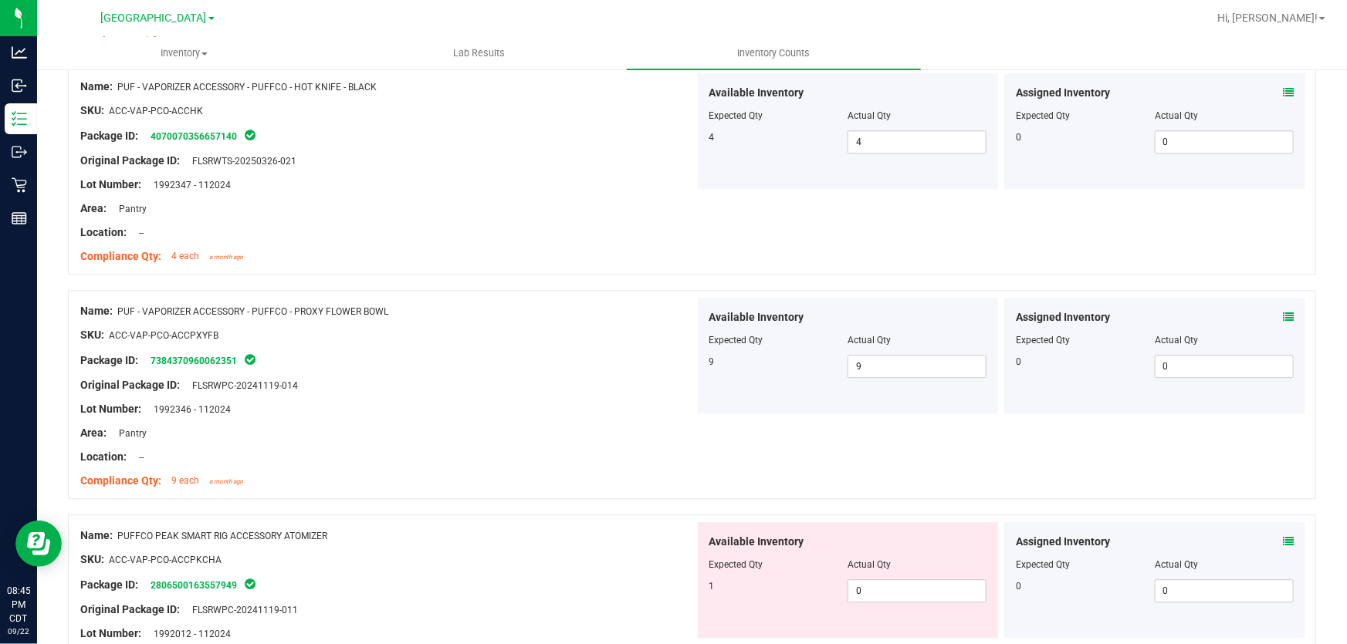
scroll to position [2105, 0]
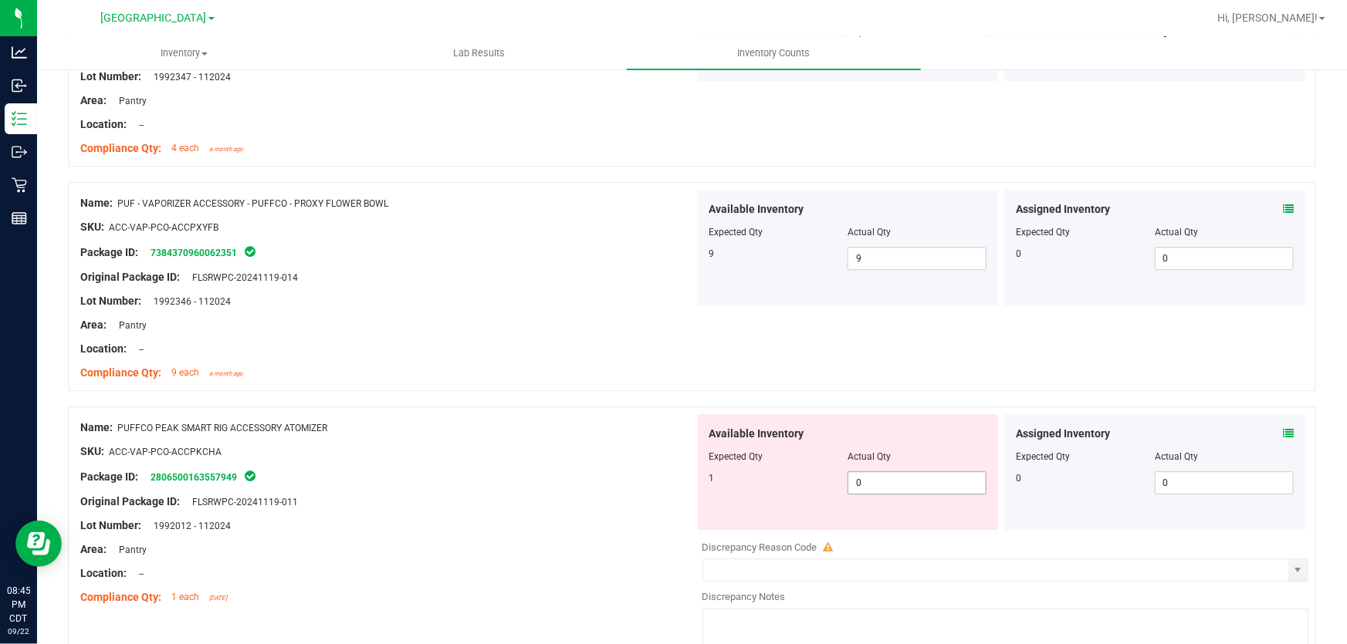
click at [880, 484] on span "0 0" at bounding box center [916, 483] width 139 height 23
click at [880, 482] on input "0" at bounding box center [916, 483] width 137 height 22
click at [548, 391] on div at bounding box center [692, 398] width 1248 height 15
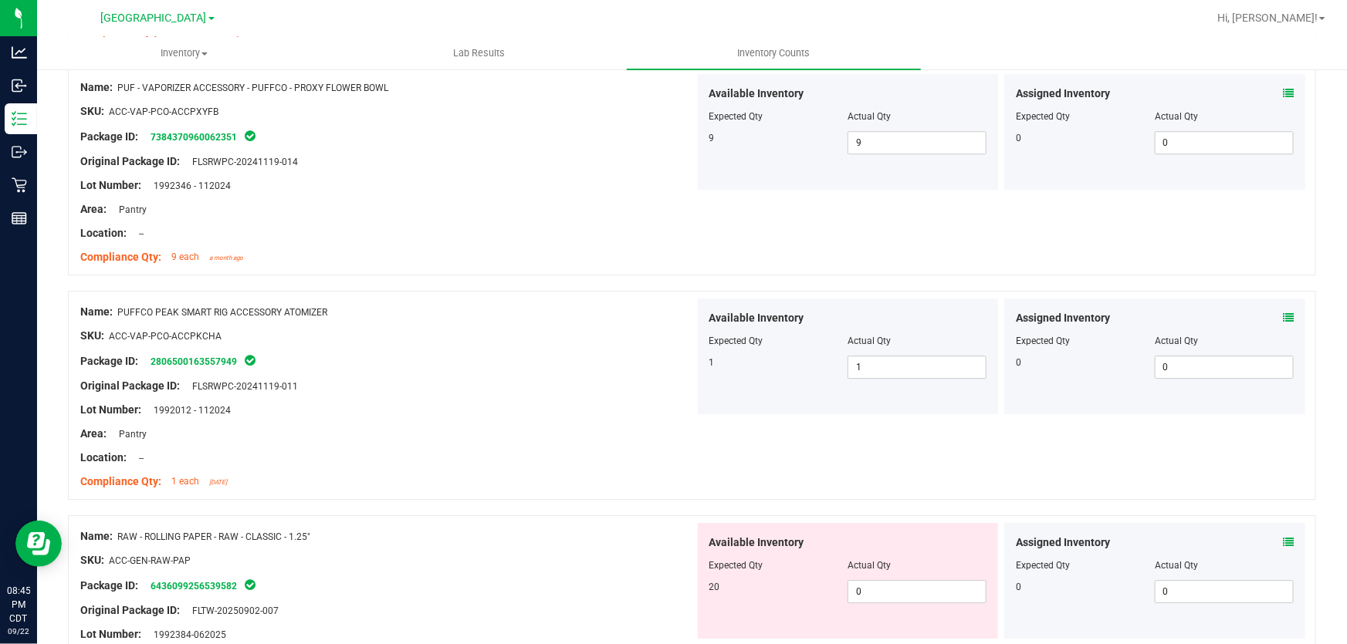
scroll to position [2315, 0]
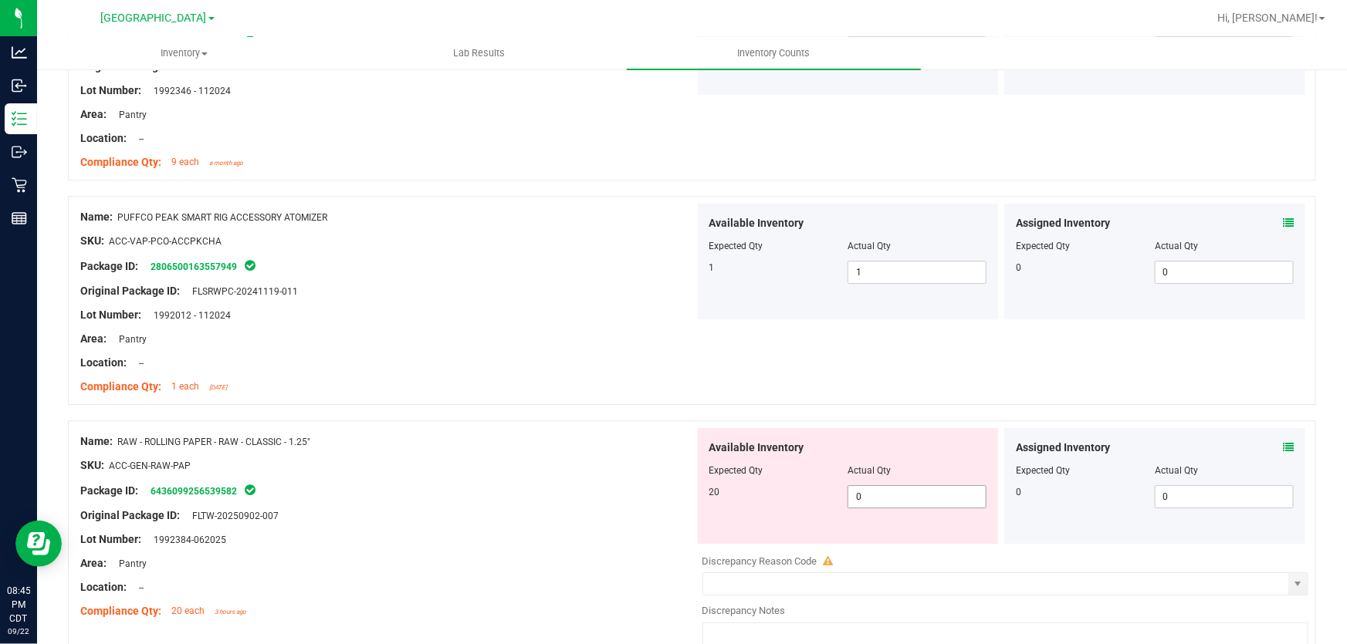
click at [876, 487] on span "0 0" at bounding box center [916, 496] width 139 height 23
click at [876, 487] on input "0" at bounding box center [916, 497] width 137 height 22
click at [642, 425] on div "Name: RAW - ROLLING PAPER - RAW - CLASSIC - 1.25" SKU: ACC-GEN-RAW-PAP Package …" at bounding box center [692, 549] width 1248 height 257
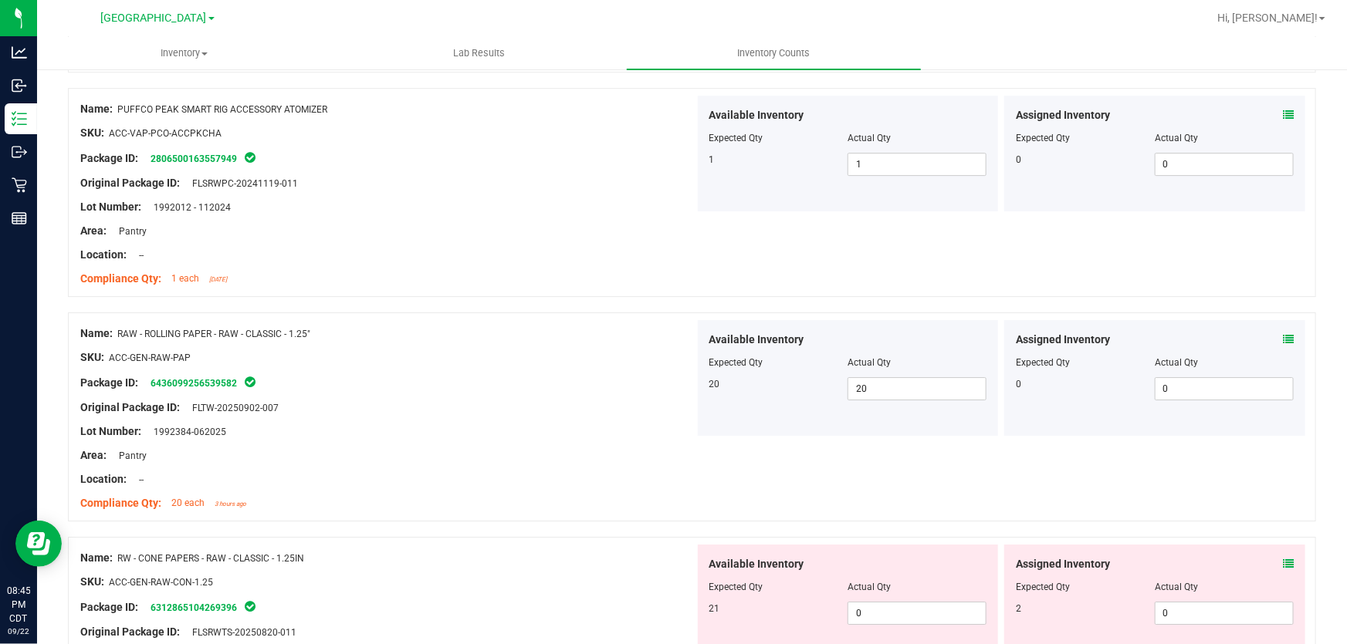
scroll to position [2525, 0]
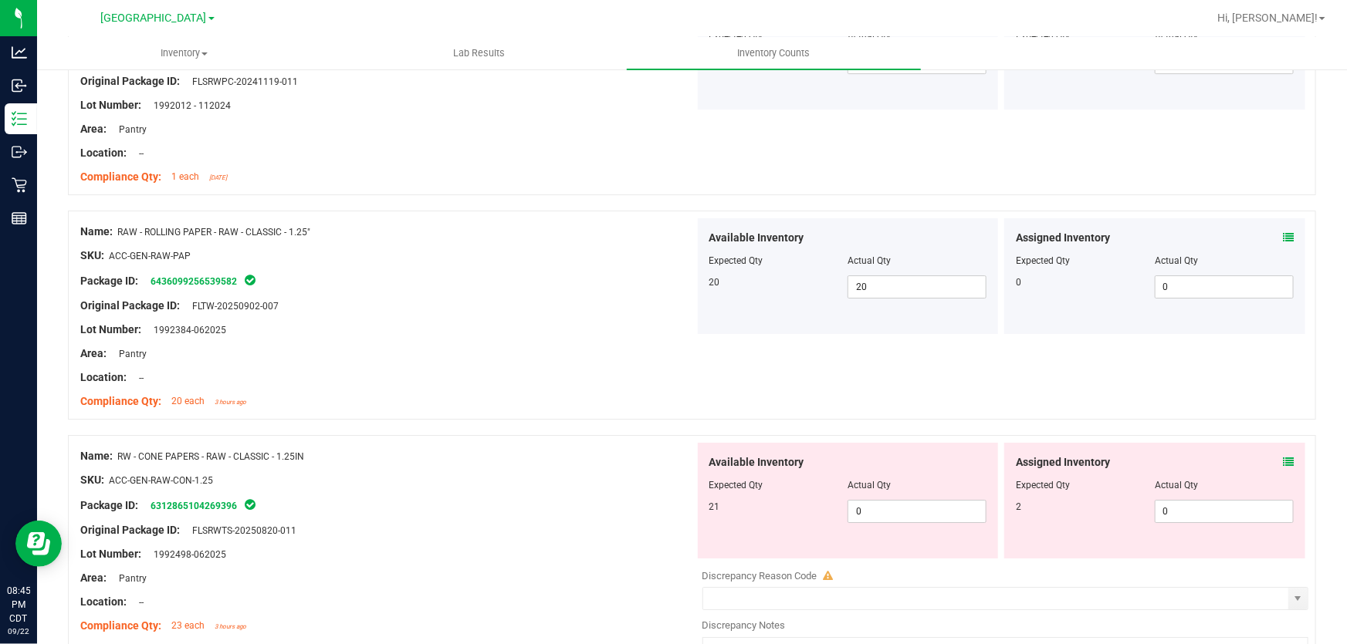
click at [1283, 459] on icon at bounding box center [1288, 462] width 11 height 11
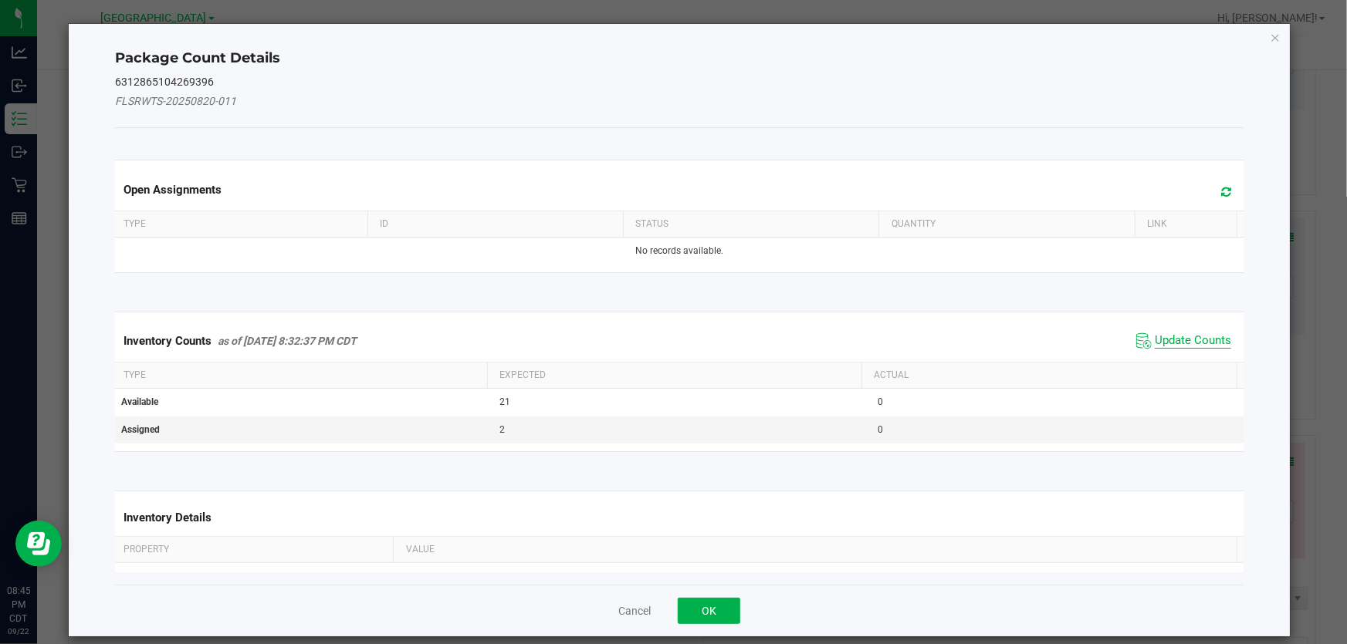
click at [1179, 340] on span "Update Counts" at bounding box center [1193, 340] width 76 height 15
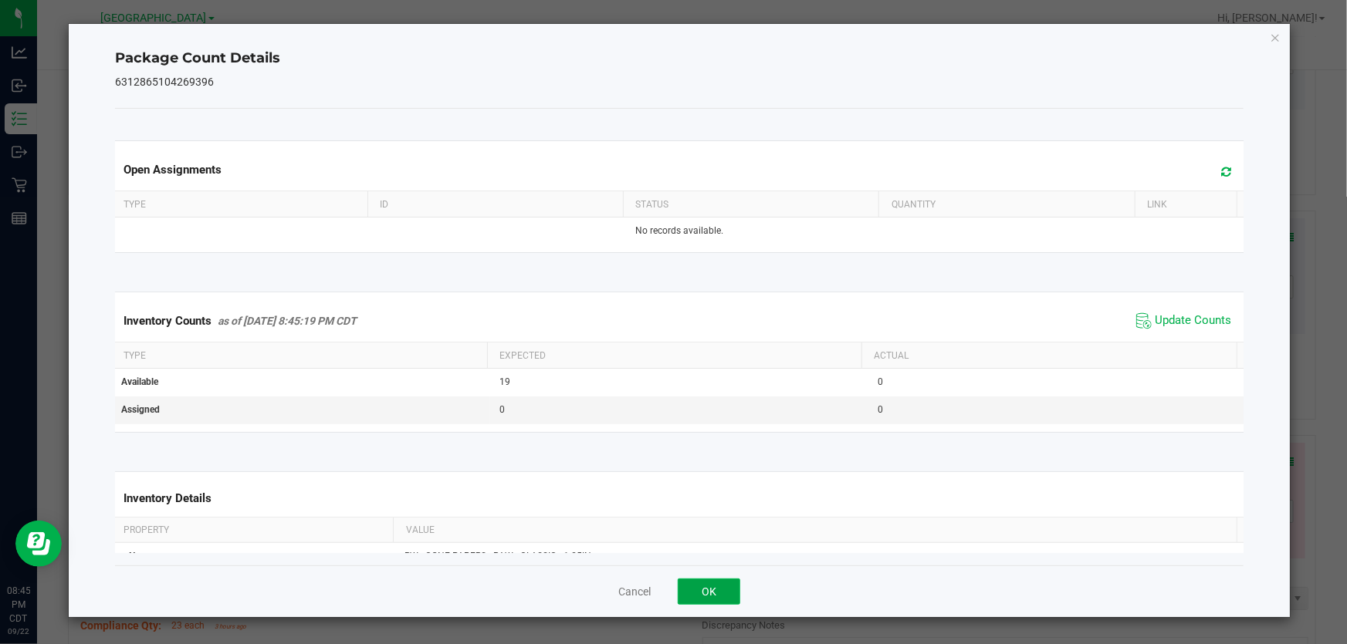
click at [700, 587] on button "OK" at bounding box center [709, 592] width 63 height 26
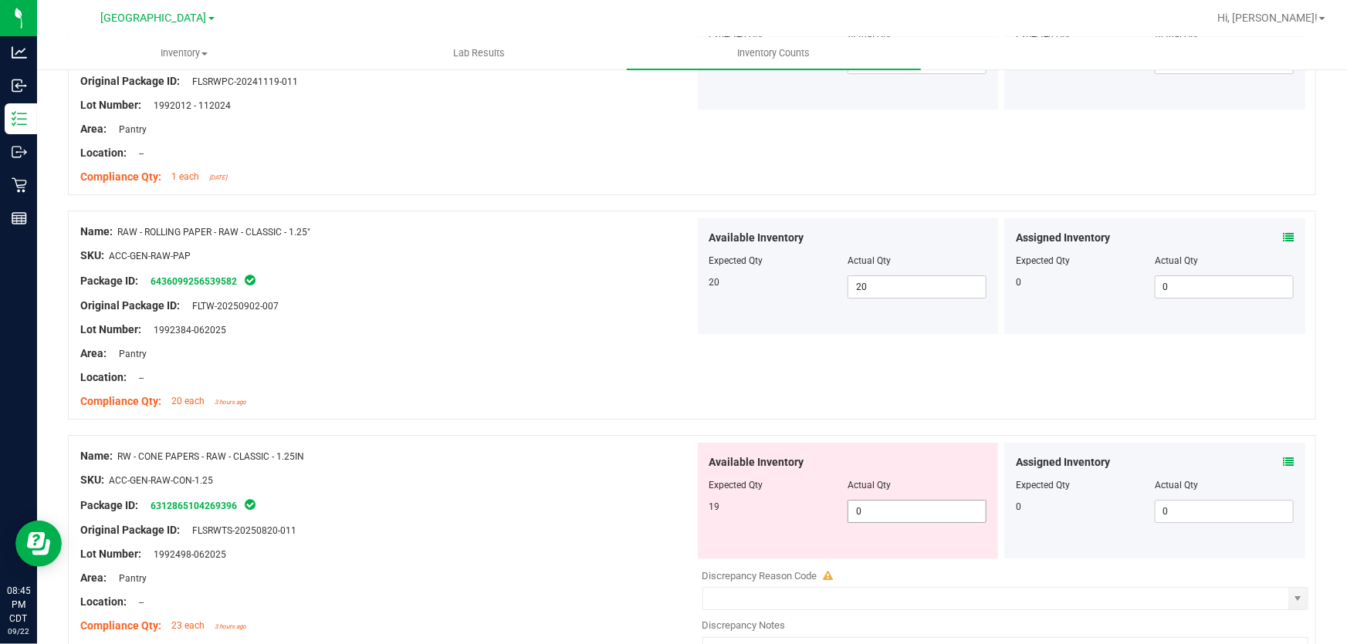
click at [915, 513] on span "0 0" at bounding box center [916, 511] width 139 height 23
click at [915, 513] on input "0" at bounding box center [916, 512] width 137 height 22
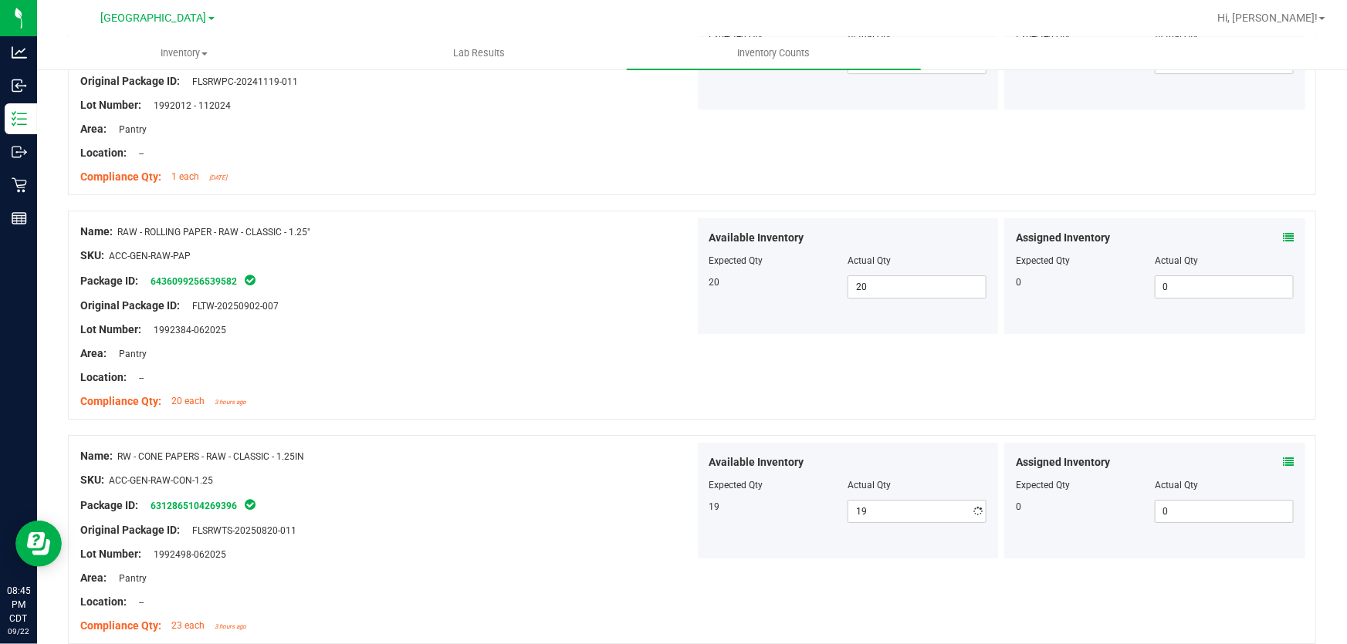
click at [671, 469] on div at bounding box center [387, 469] width 614 height 8
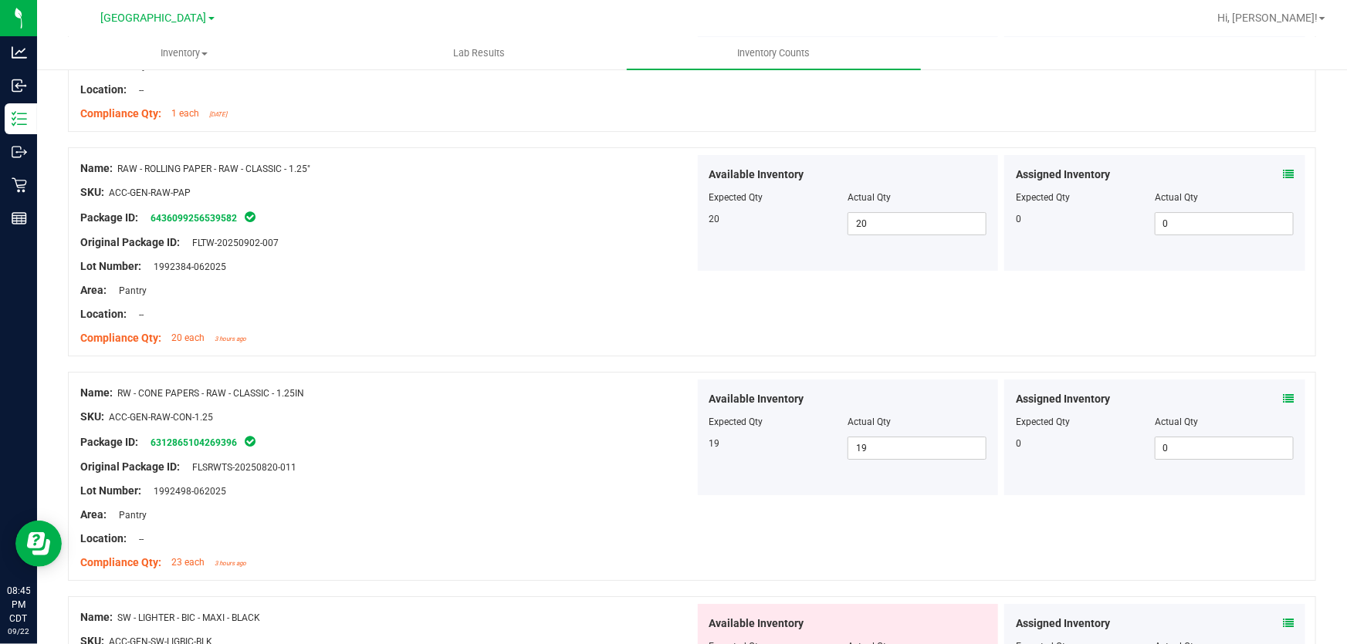
scroll to position [2736, 0]
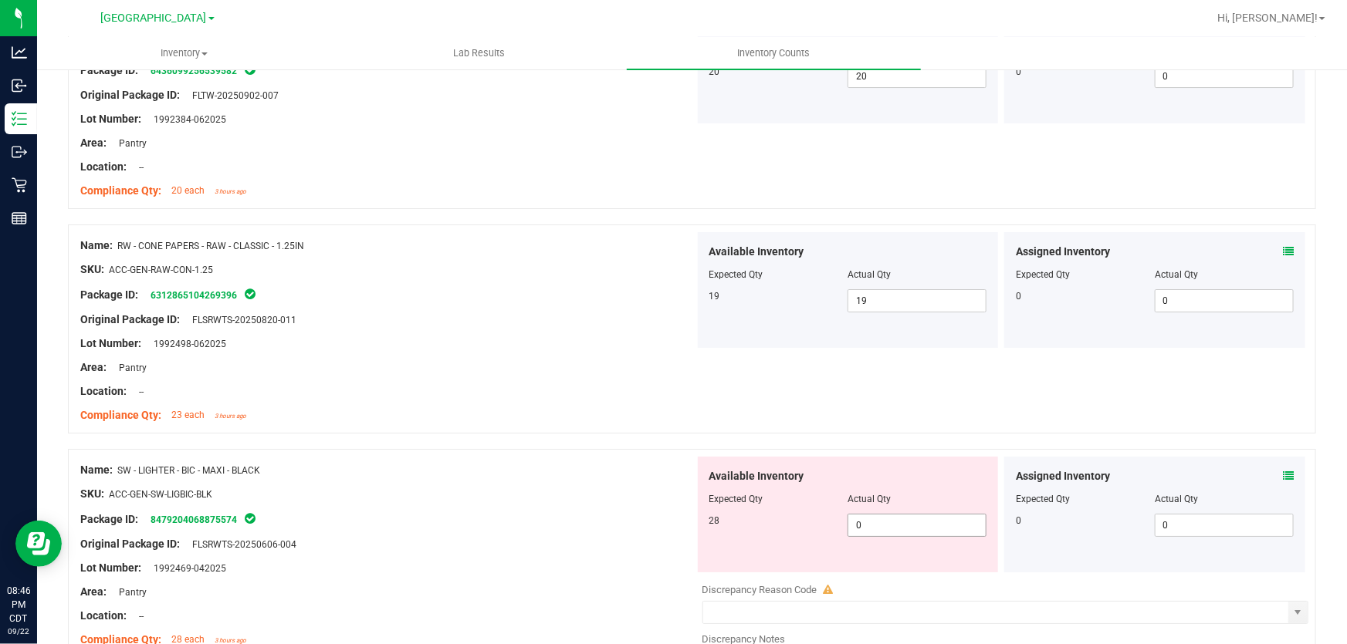
click at [868, 526] on span "0 0" at bounding box center [916, 525] width 139 height 23
click at [0, 0] on input "0" at bounding box center [0, 0] width 0 height 0
click at [547, 482] on div at bounding box center [387, 483] width 614 height 8
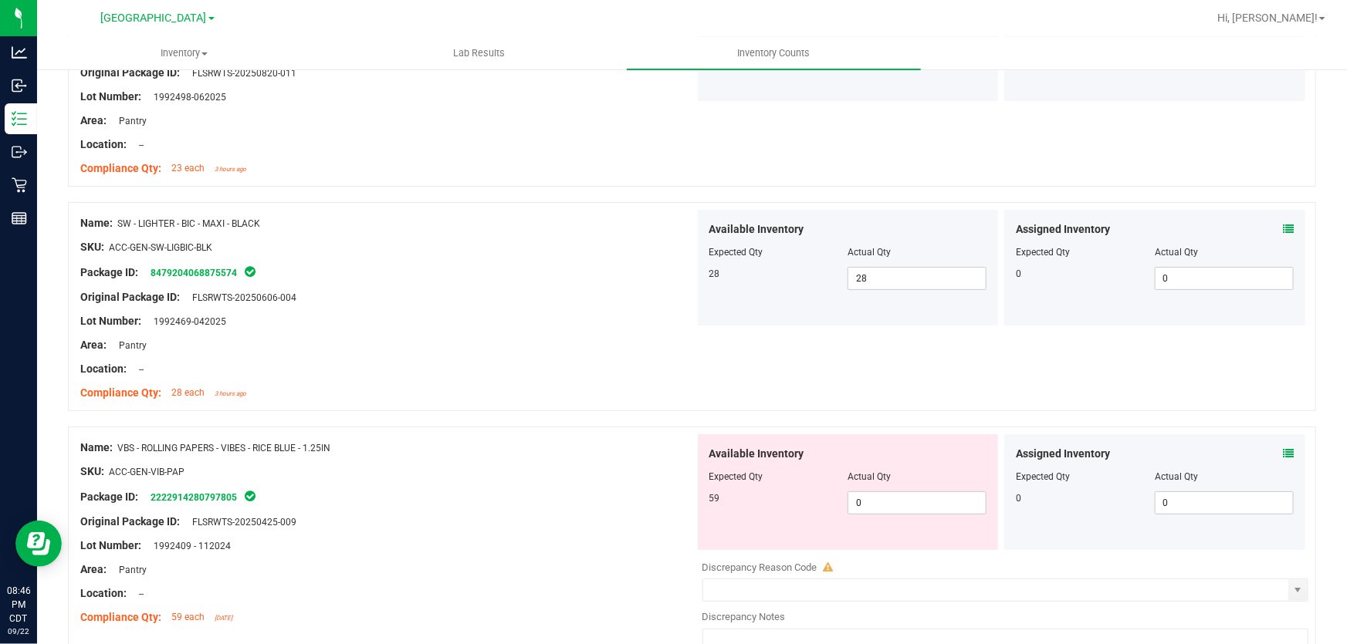
scroll to position [3017, 0]
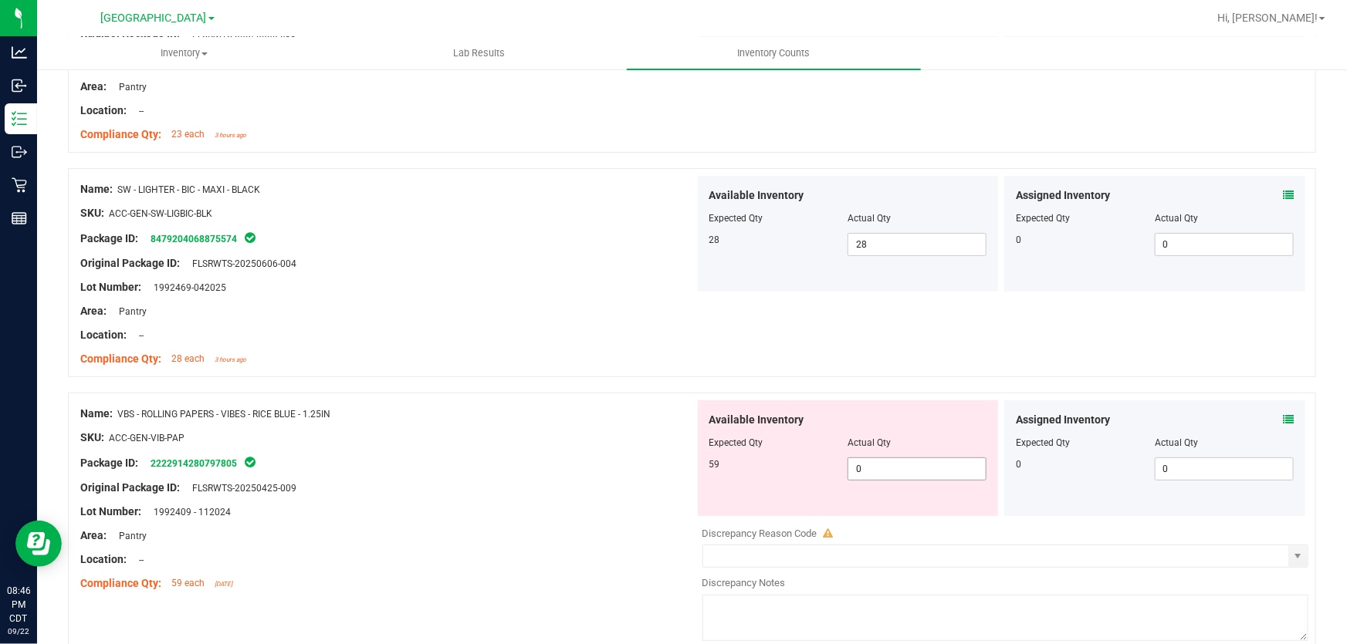
click at [944, 468] on span "0 0" at bounding box center [916, 469] width 139 height 23
click at [944, 468] on input "0" at bounding box center [916, 469] width 137 height 22
click at [619, 393] on div "Name: VBS - ROLLING PAPERS - VIBES - RICE BLUE - 1.25IN SKU: ACC-GEN-VIB-PAP Pa…" at bounding box center [692, 521] width 1248 height 257
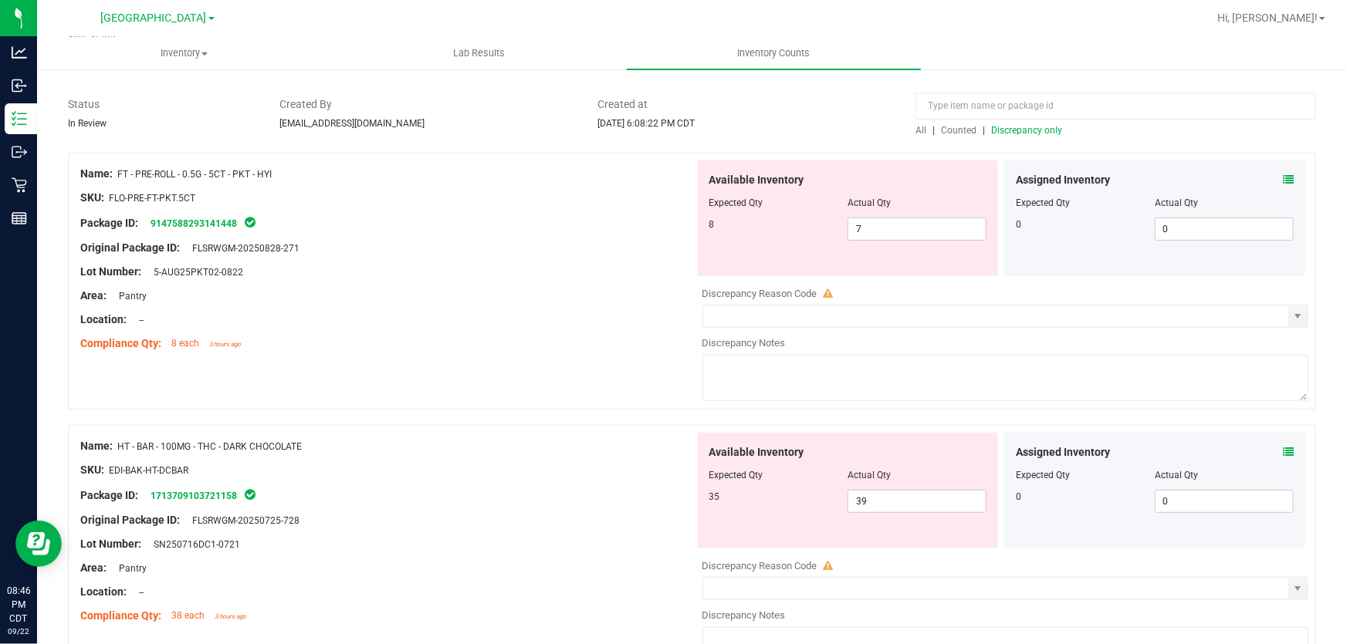
scroll to position [0, 0]
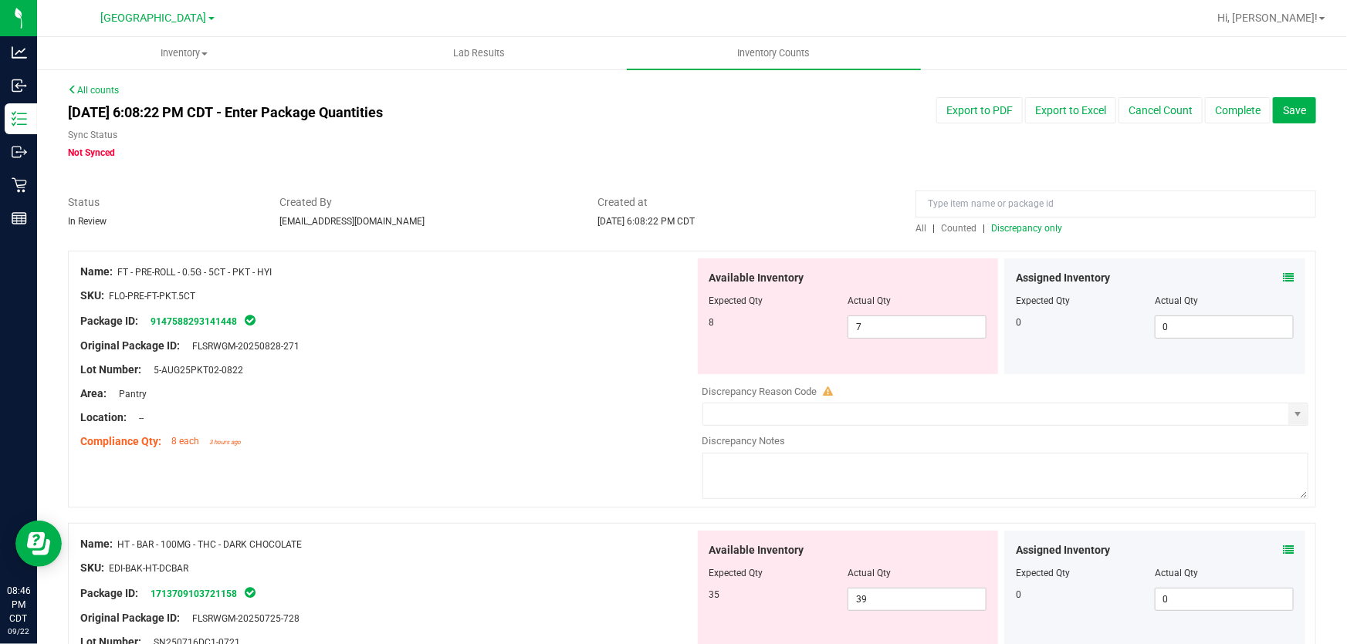
click at [1026, 224] on span "Discrepancy only" at bounding box center [1026, 228] width 71 height 11
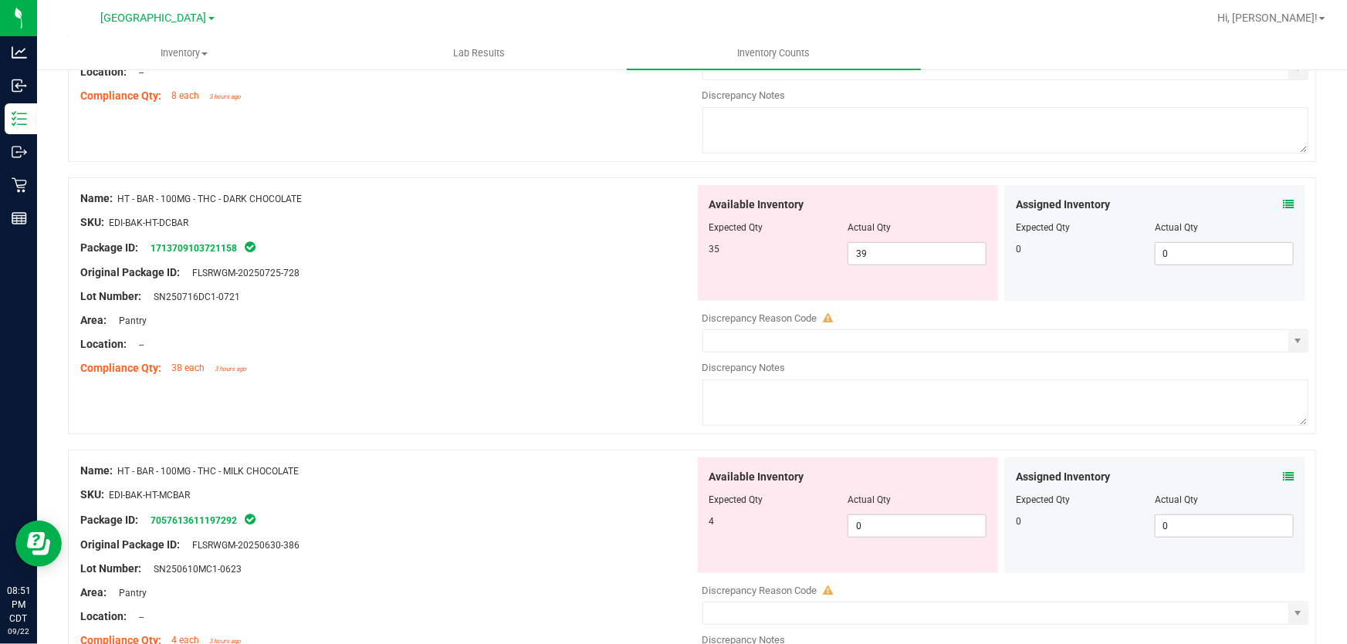
scroll to position [350, 0]
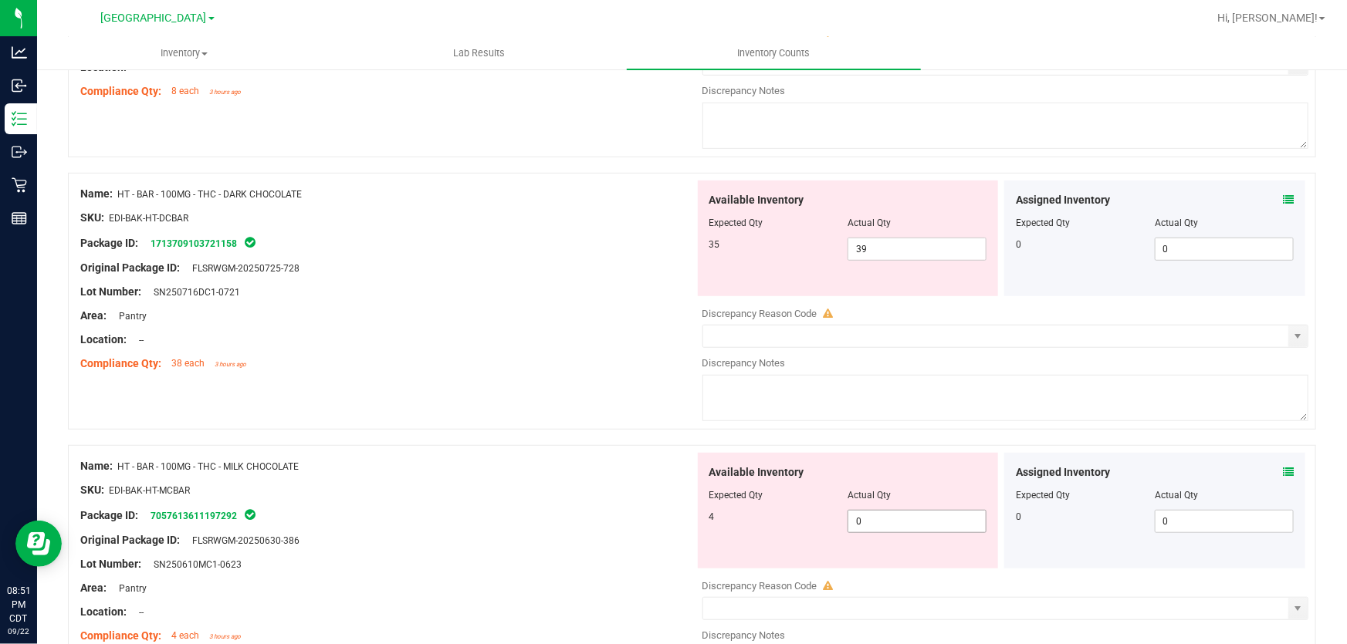
click at [895, 515] on span "0 0" at bounding box center [916, 521] width 139 height 23
click at [0, 0] on input "0" at bounding box center [0, 0] width 0 height 0
click at [611, 503] on div at bounding box center [387, 503] width 614 height 8
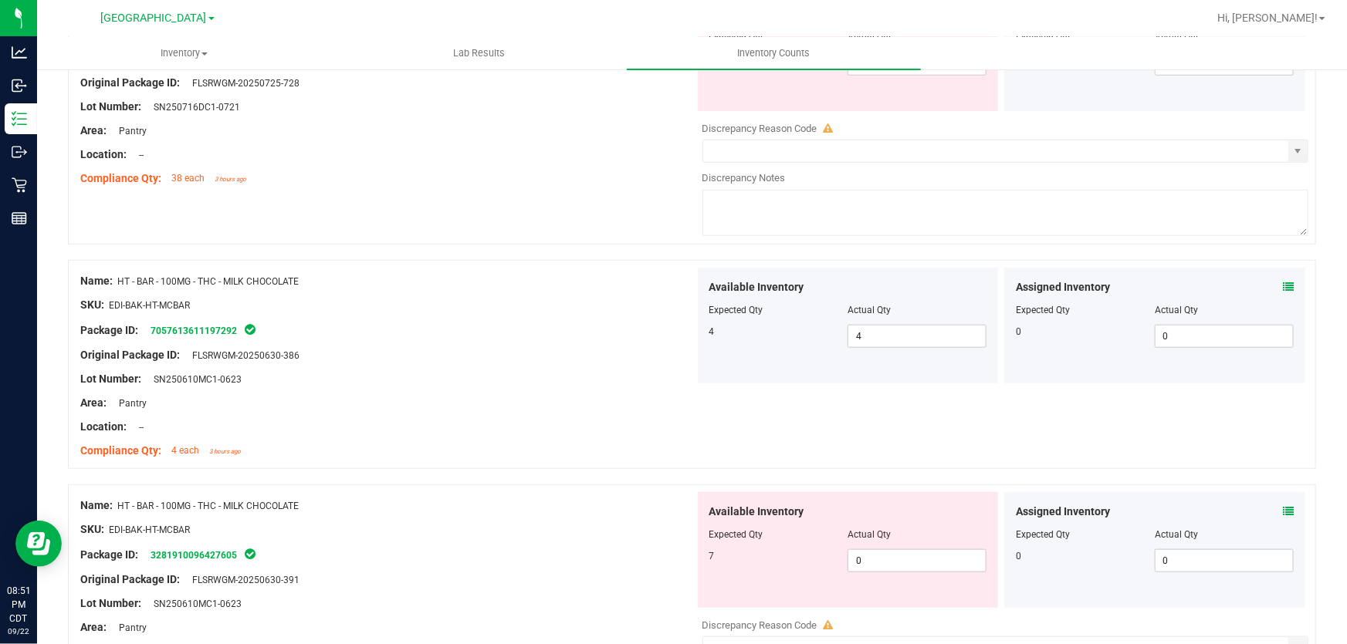
scroll to position [561, 0]
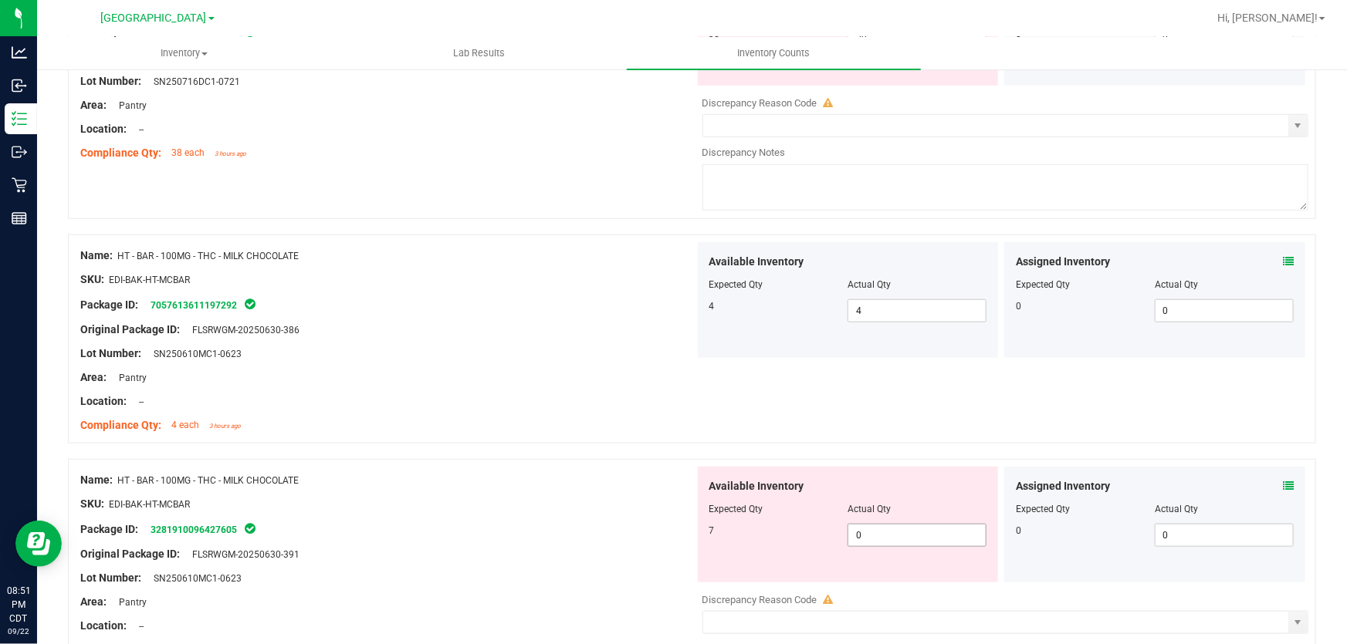
click at [871, 531] on span "0 0" at bounding box center [916, 535] width 139 height 23
click at [871, 531] on input "0" at bounding box center [916, 536] width 137 height 22
click at [709, 498] on div at bounding box center [848, 499] width 278 height 8
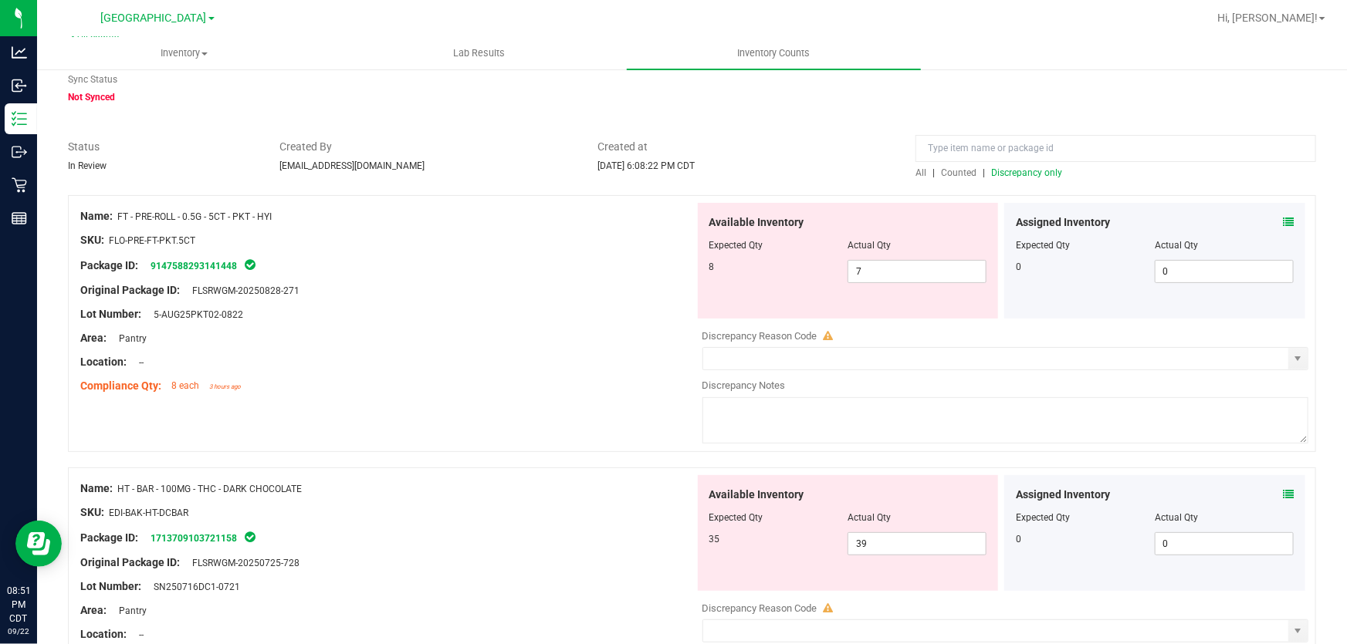
scroll to position [0, 0]
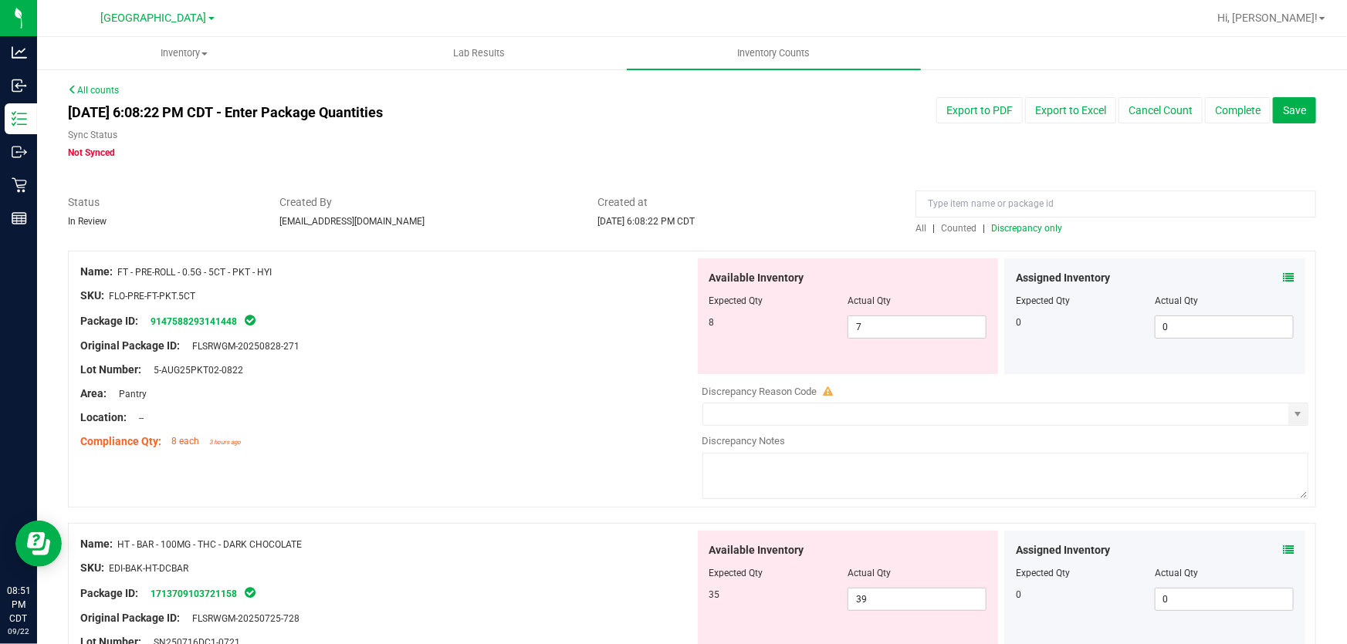
click at [991, 228] on span "Discrepancy only" at bounding box center [1026, 228] width 71 height 11
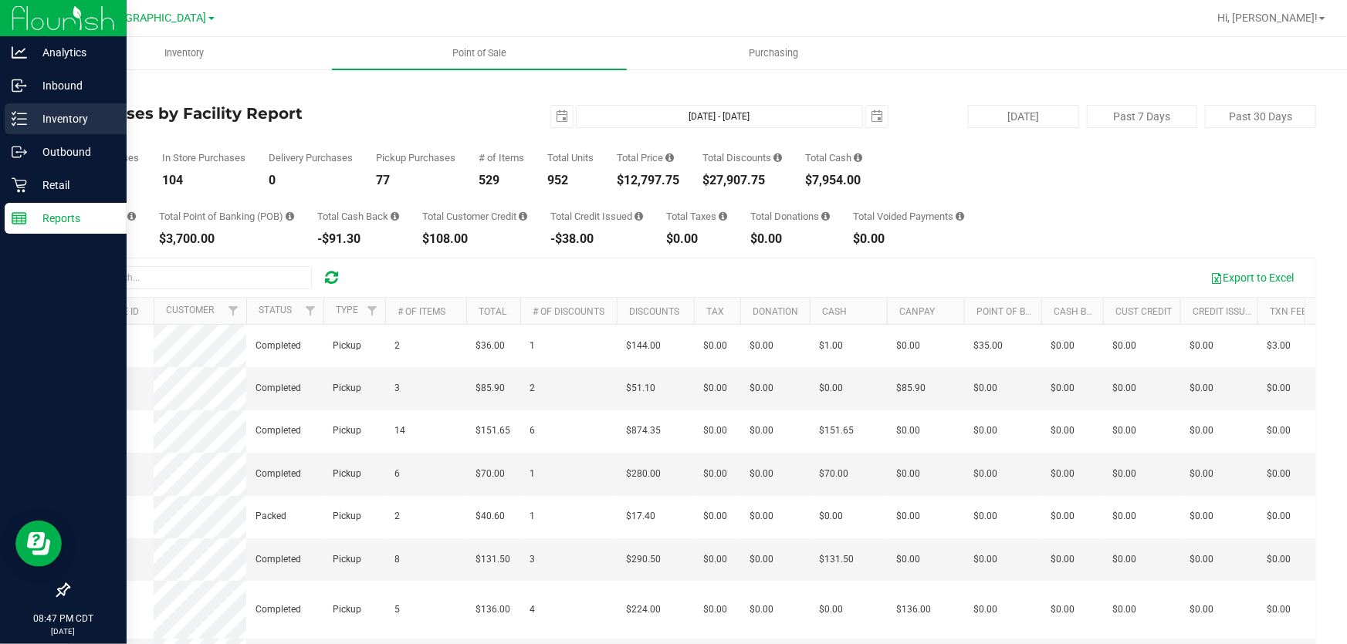
click at [35, 110] on p "Inventory" at bounding box center [73, 119] width 93 height 19
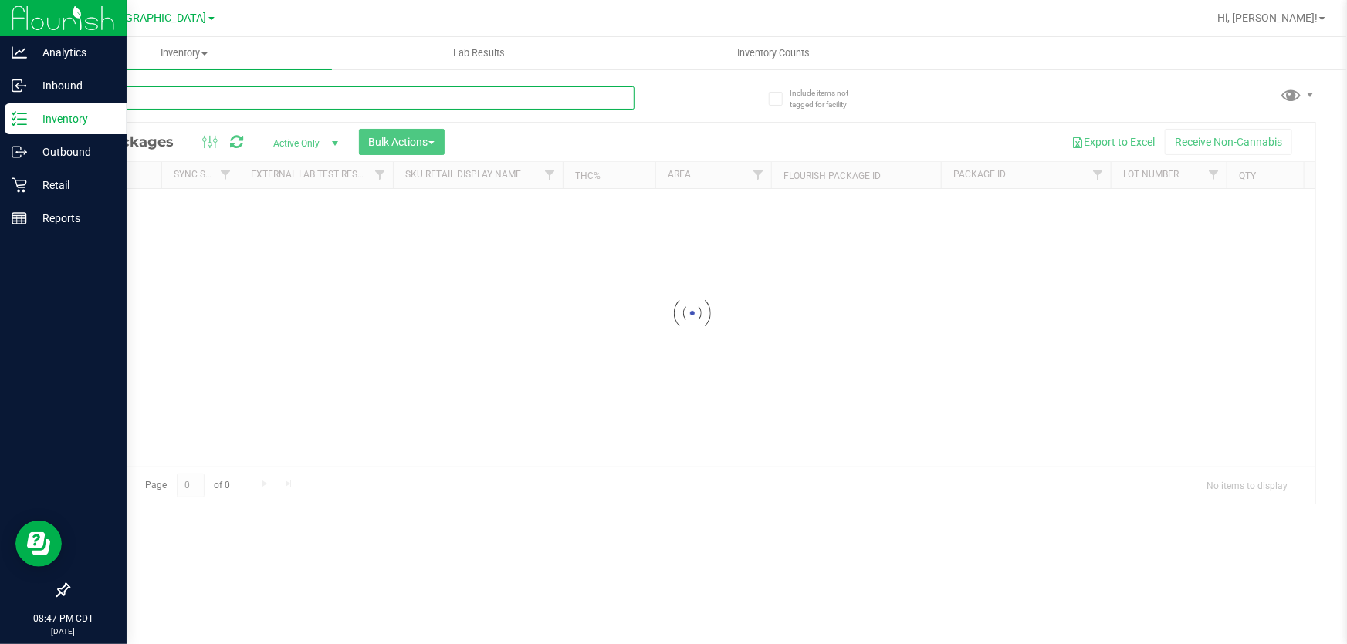
click at [183, 102] on input "text" at bounding box center [351, 97] width 567 height 23
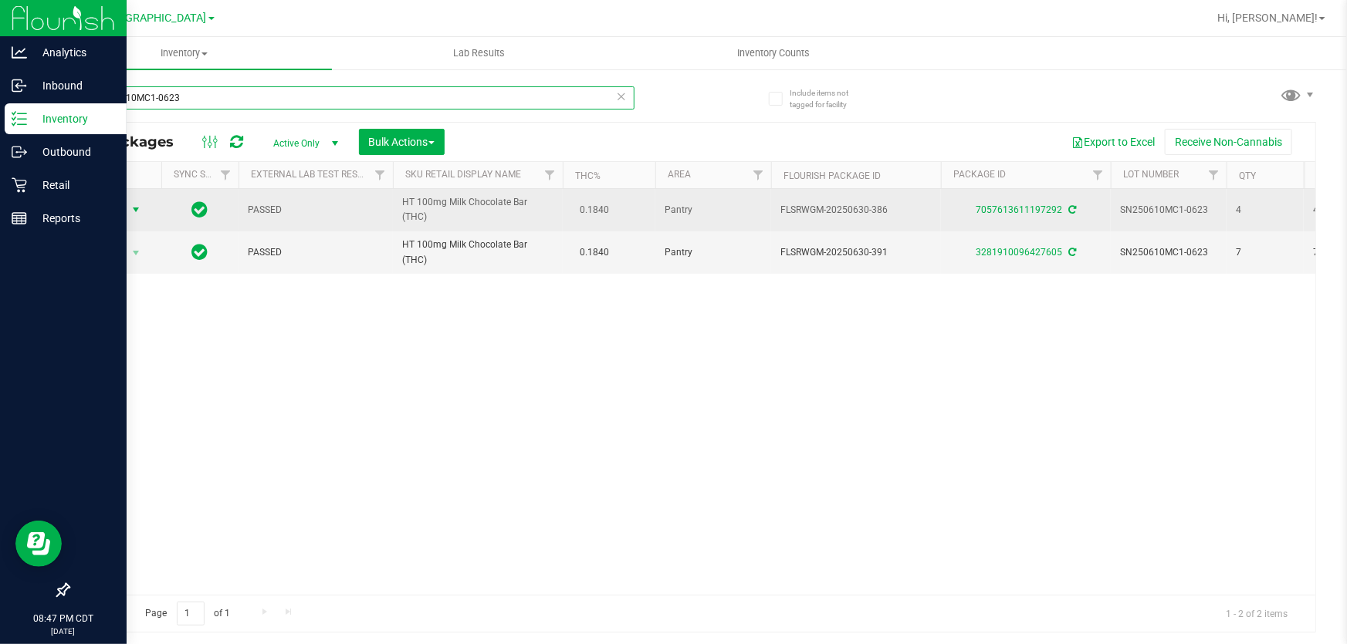
type input "SN250610MC1-0623"
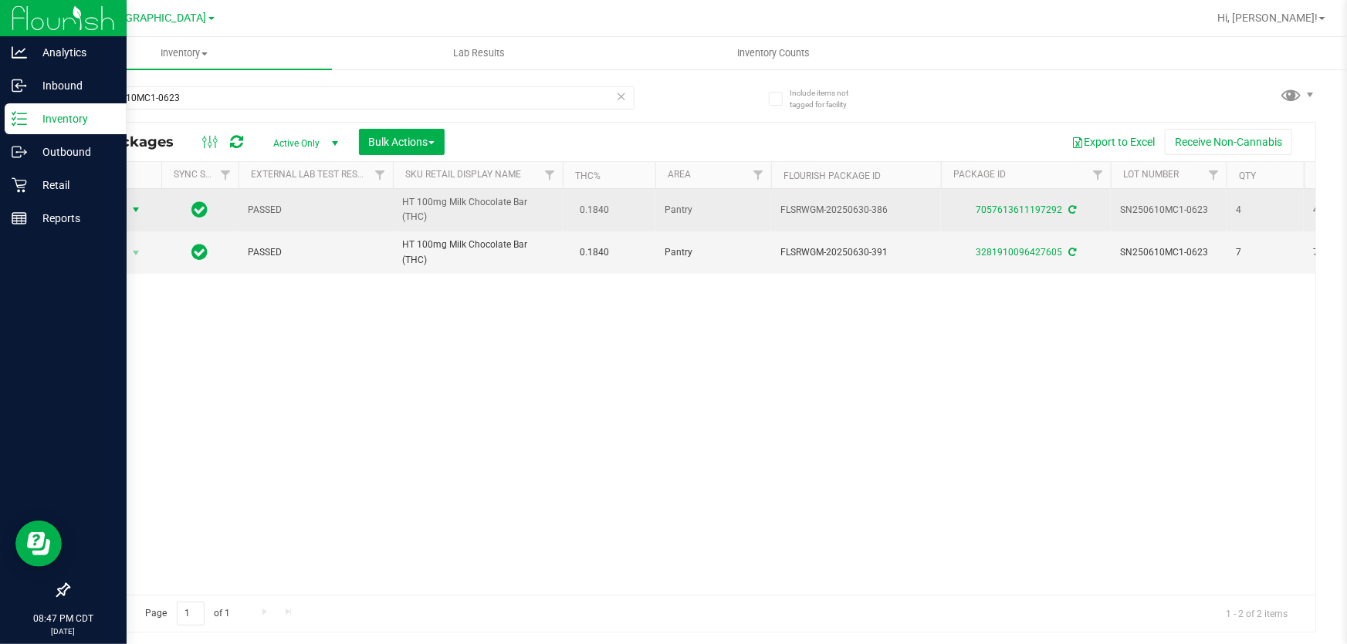
click at [103, 208] on span "Action" at bounding box center [105, 210] width 42 height 22
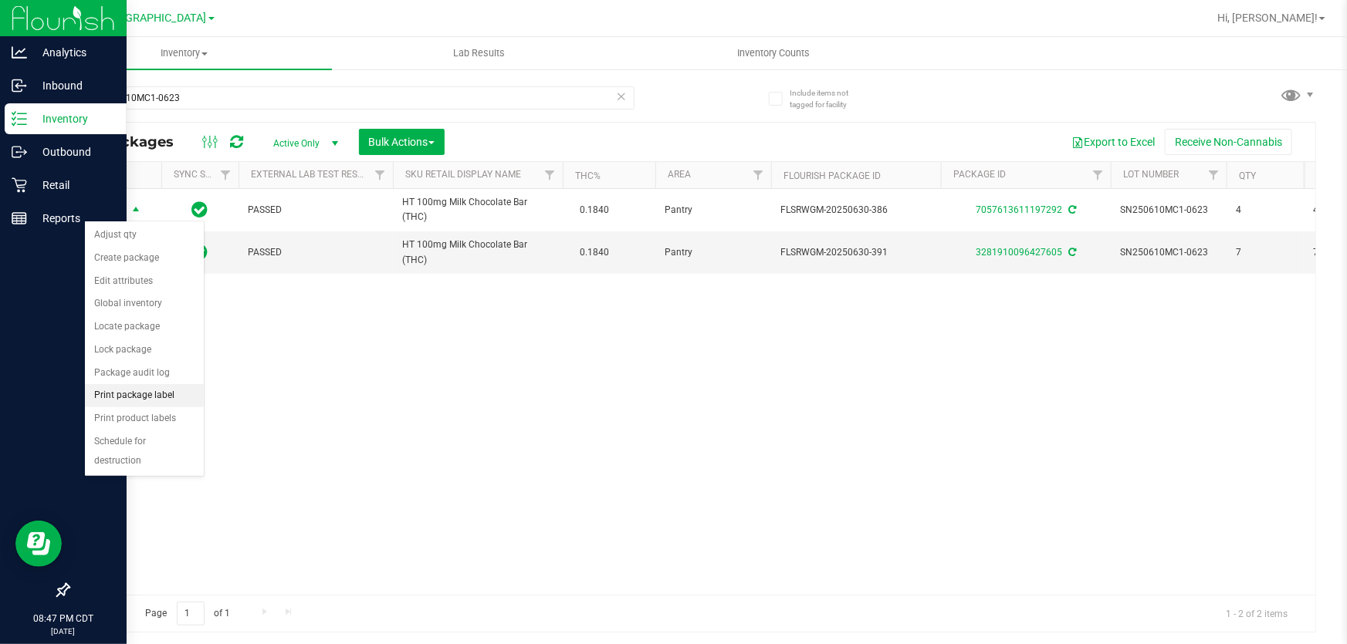
click at [140, 397] on li "Print package label" at bounding box center [144, 395] width 119 height 23
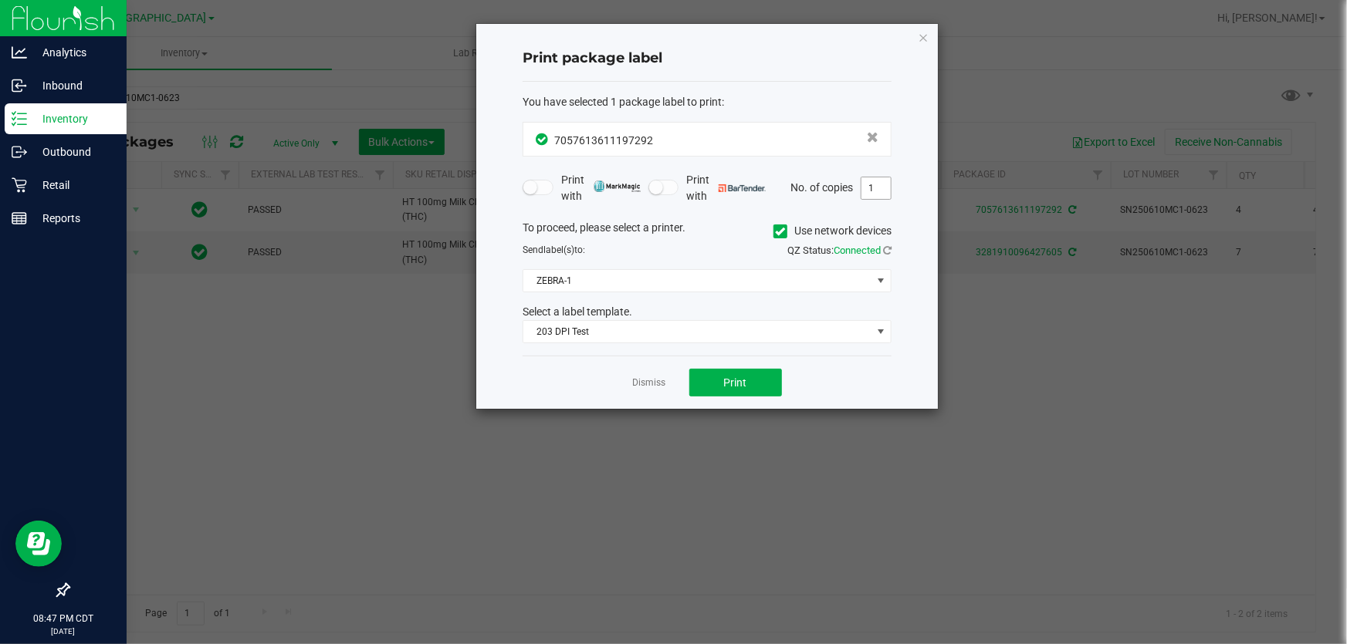
click at [882, 194] on input "1" at bounding box center [875, 189] width 29 height 22
type input "4"
click at [709, 377] on button "Print" at bounding box center [735, 383] width 93 height 28
click at [652, 388] on link "Dismiss" at bounding box center [649, 383] width 33 height 13
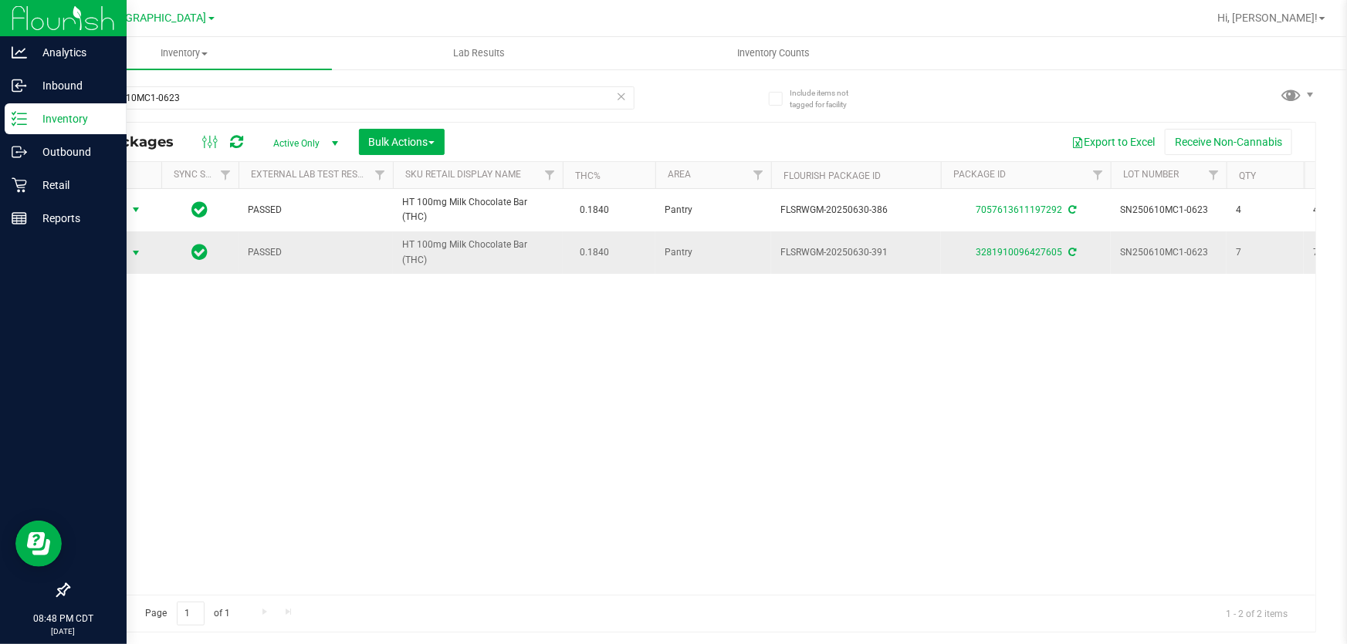
click at [133, 252] on span "select" at bounding box center [136, 253] width 12 height 12
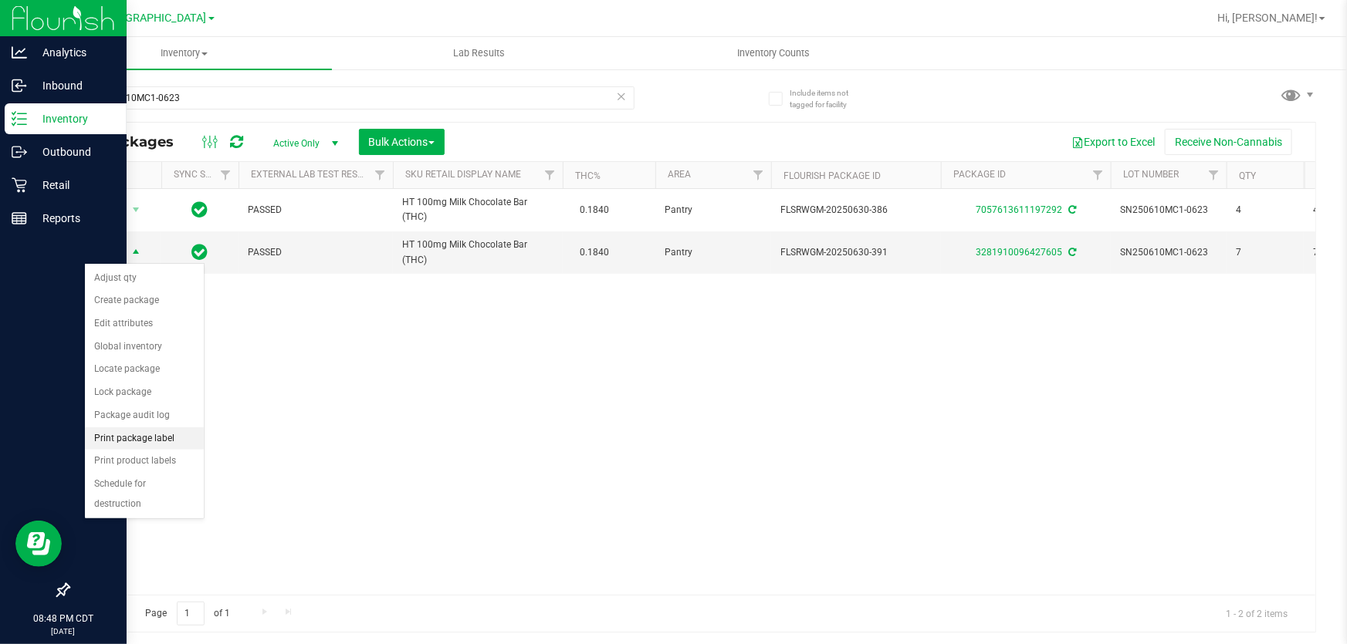
click at [145, 445] on li "Print package label" at bounding box center [144, 439] width 119 height 23
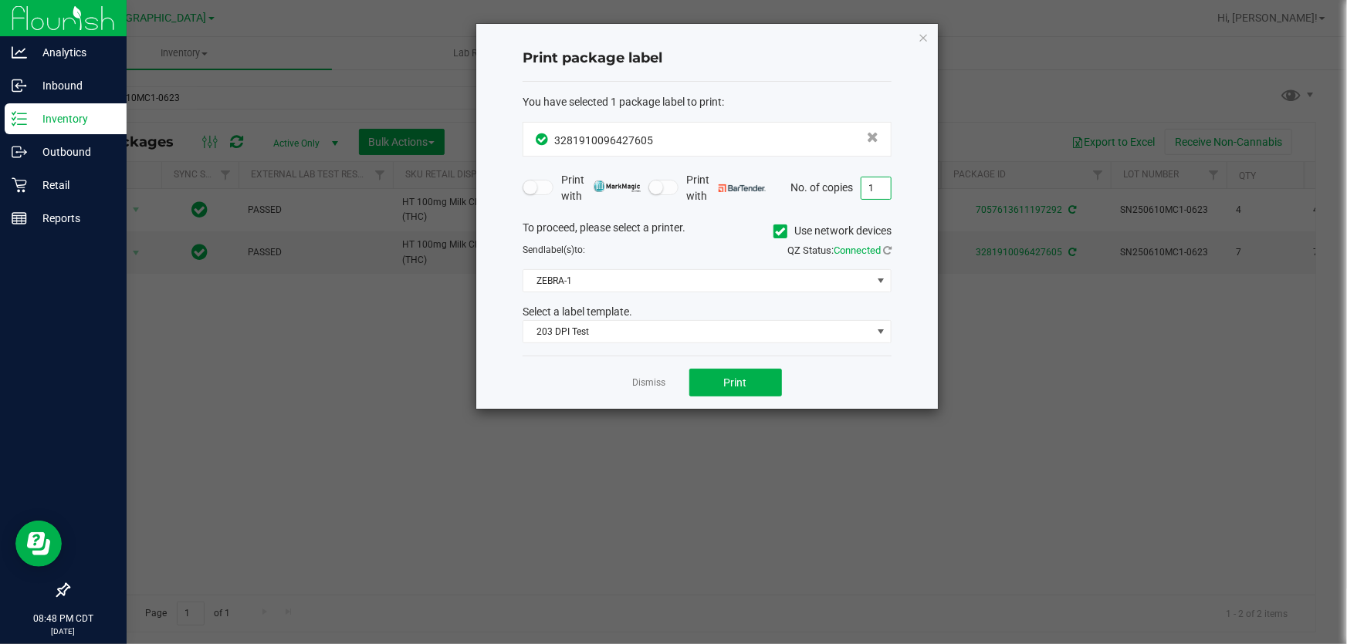
click at [880, 194] on input "1" at bounding box center [875, 189] width 29 height 22
type input "7"
click at [756, 373] on button "Print" at bounding box center [735, 383] width 93 height 28
click at [662, 387] on link "Dismiss" at bounding box center [649, 383] width 33 height 13
